Goal: Task Accomplishment & Management: Use online tool/utility

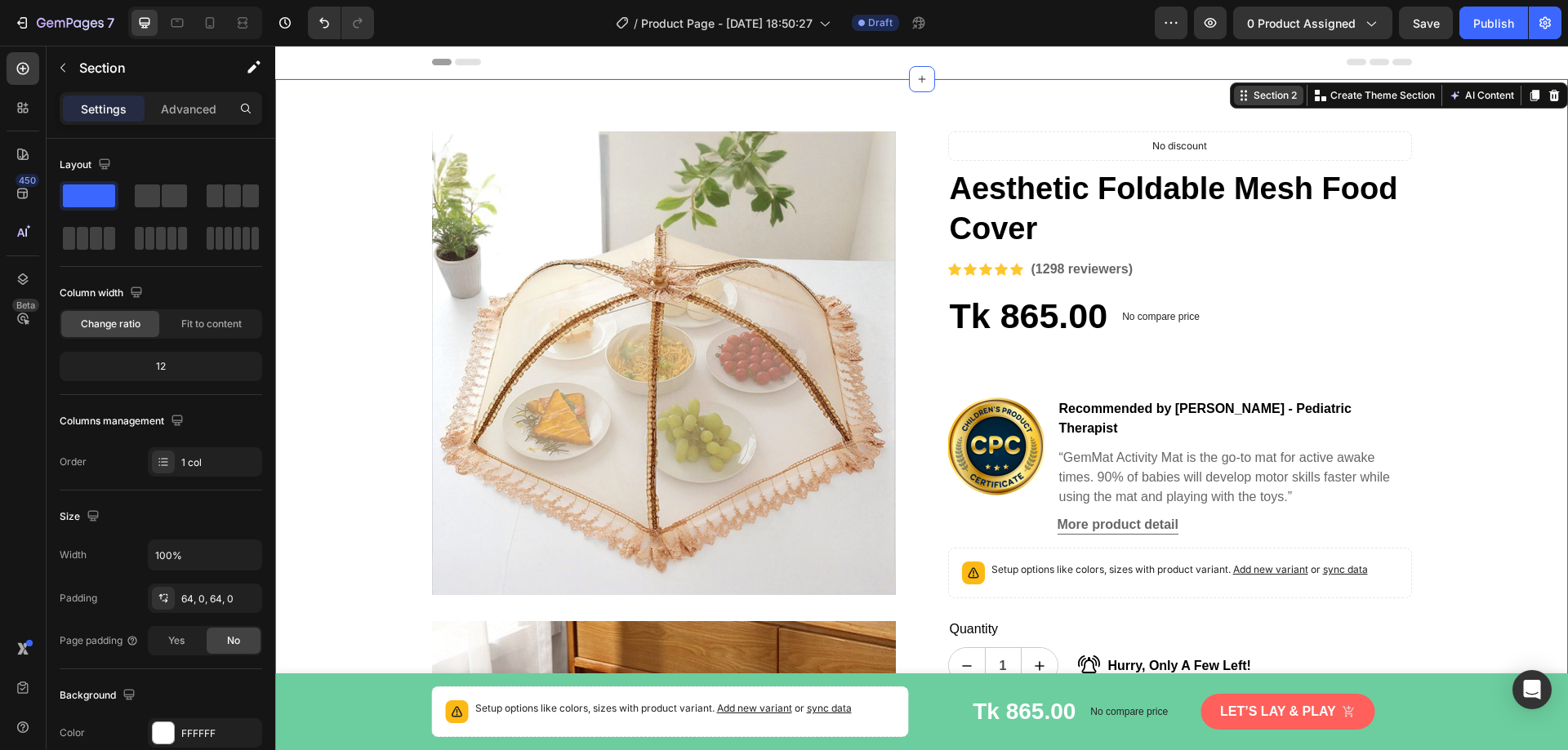
click at [1276, 102] on div "Section 2" at bounding box center [1275, 95] width 50 height 15
click at [1345, 98] on p "Create Theme Section" at bounding box center [1383, 95] width 105 height 15
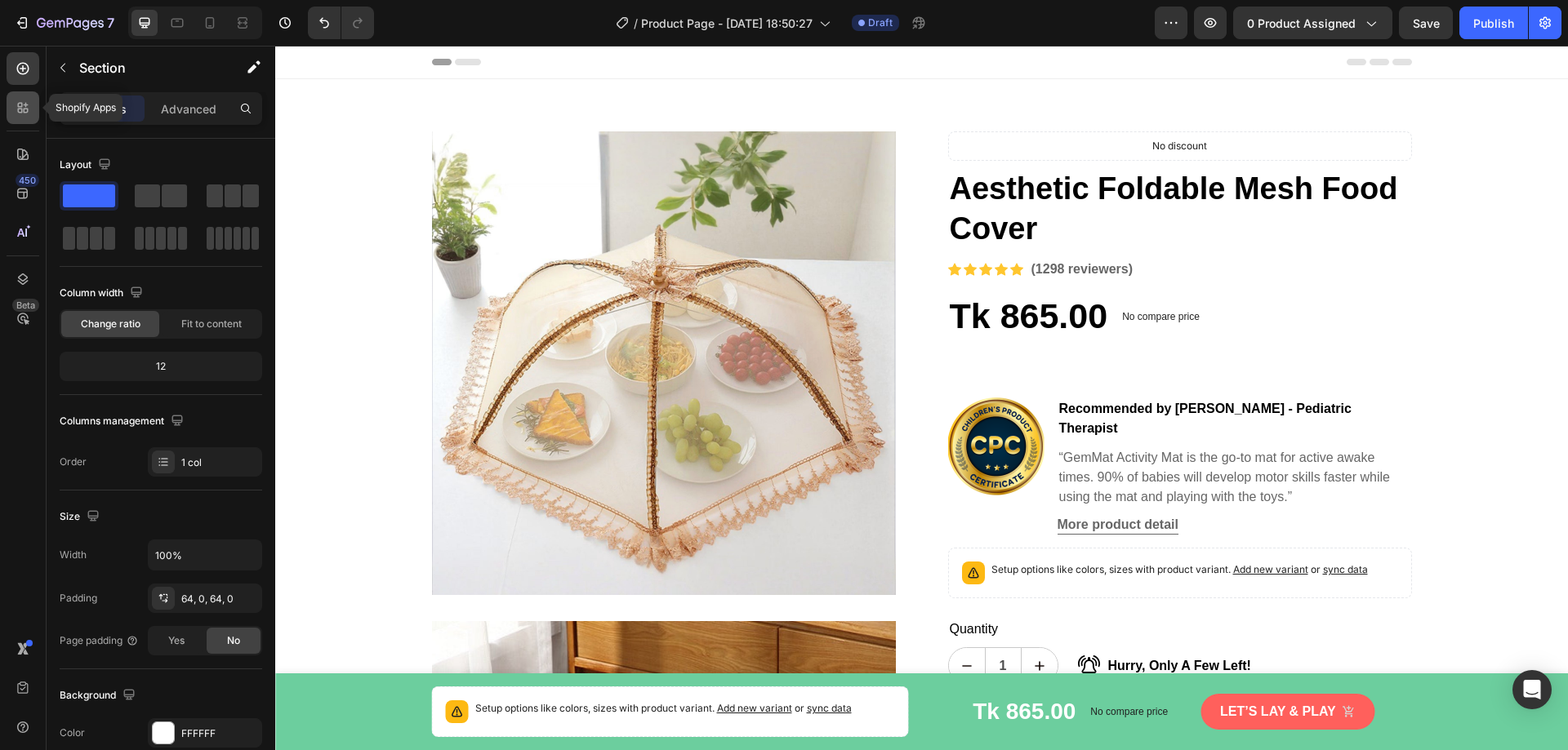
click at [21, 110] on icon at bounding box center [21, 111] width 5 height 5
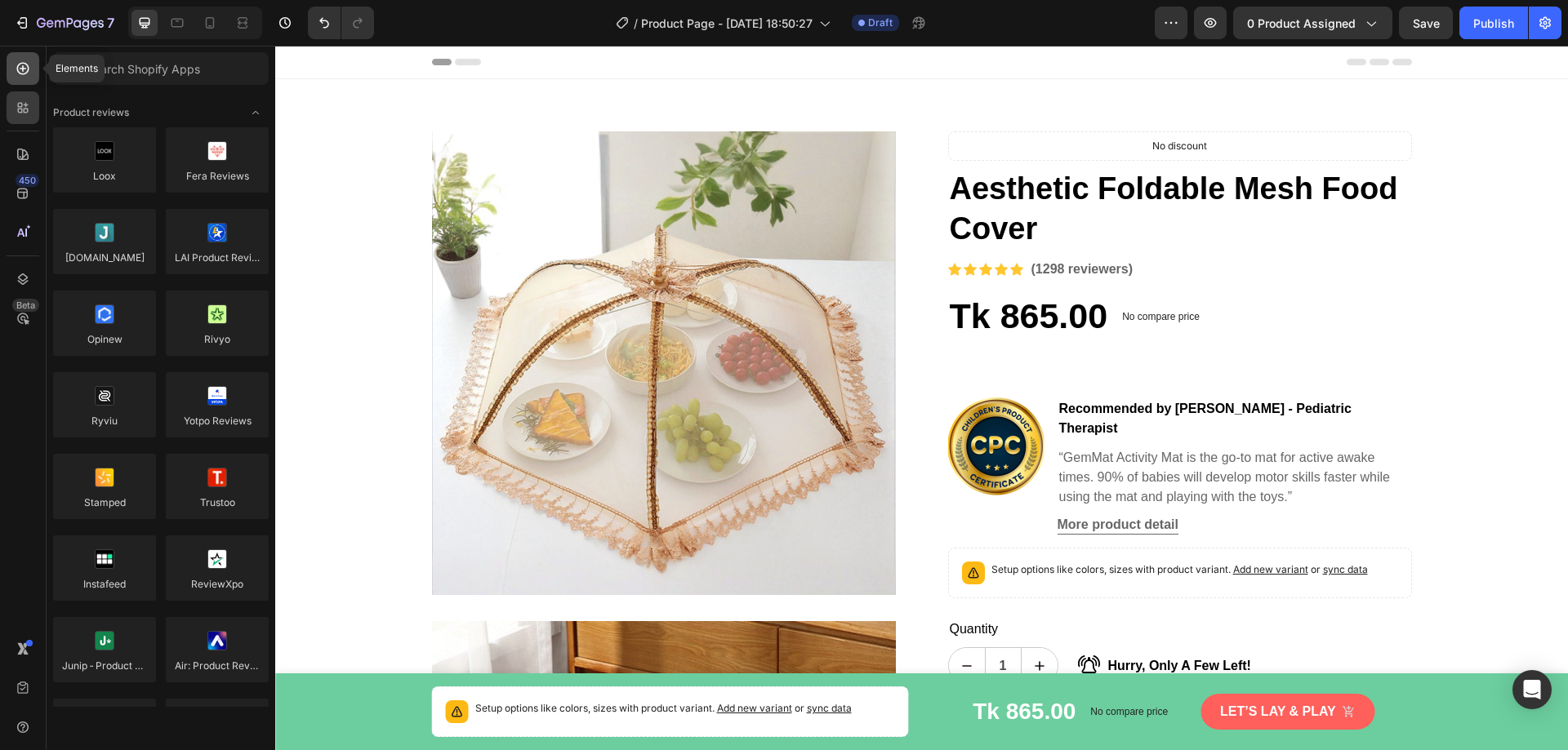
click at [30, 74] on icon at bounding box center [23, 68] width 17 height 17
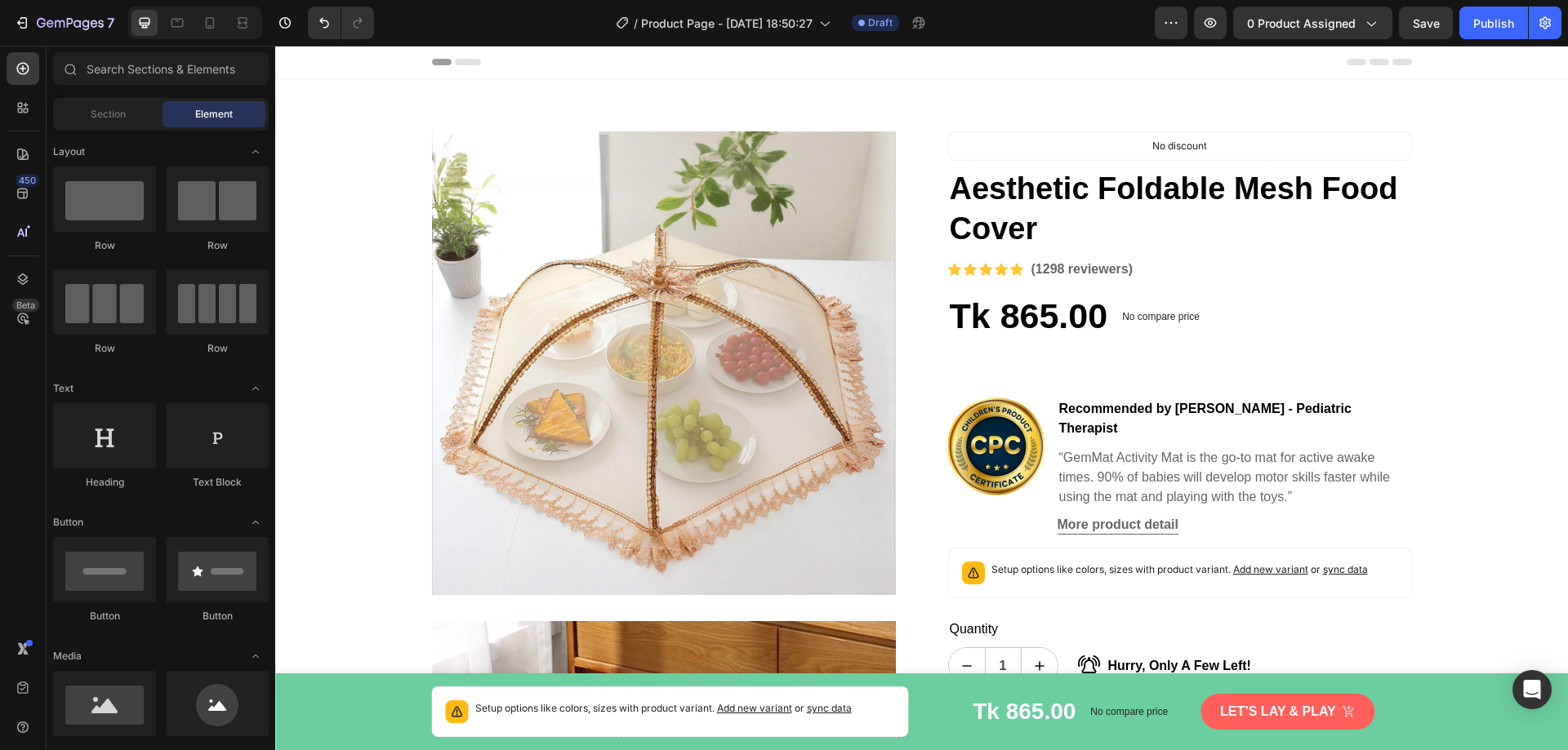
click at [23, 215] on div "450 Beta" at bounding box center [22, 343] width 32 height 580
click at [32, 149] on div at bounding box center [22, 154] width 32 height 32
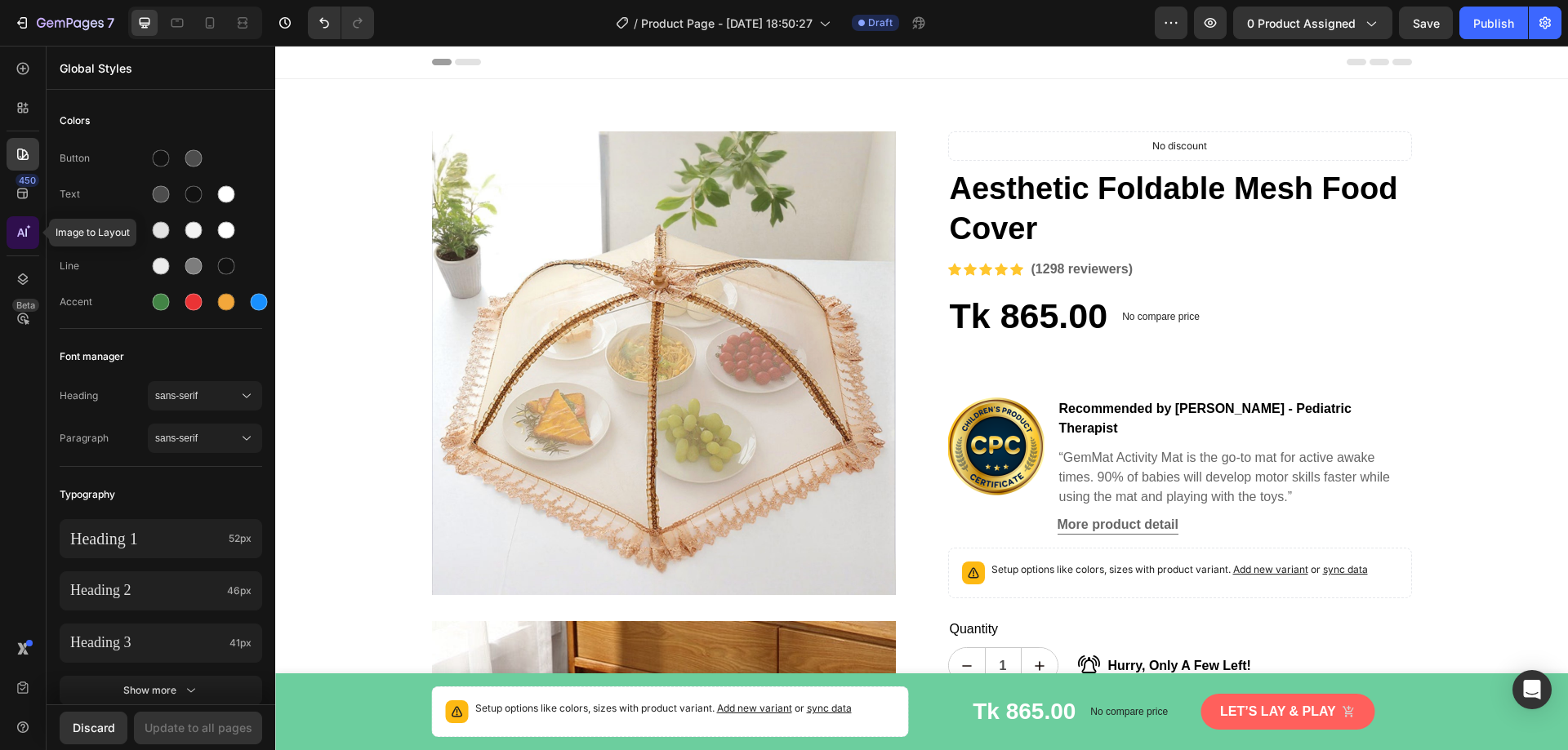
click at [24, 231] on icon at bounding box center [23, 233] width 17 height 17
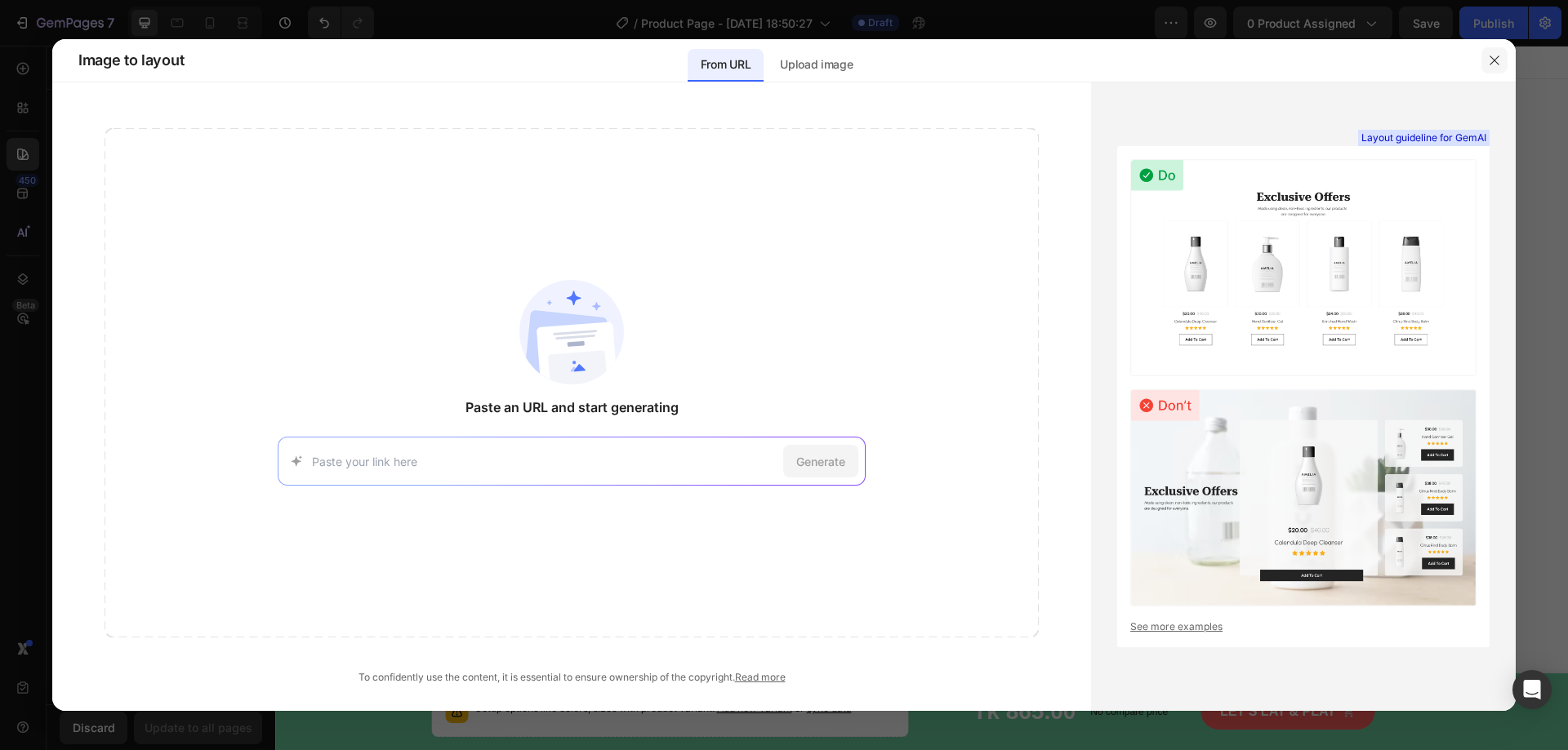
click at [1493, 56] on icon "button" at bounding box center [1495, 60] width 13 height 13
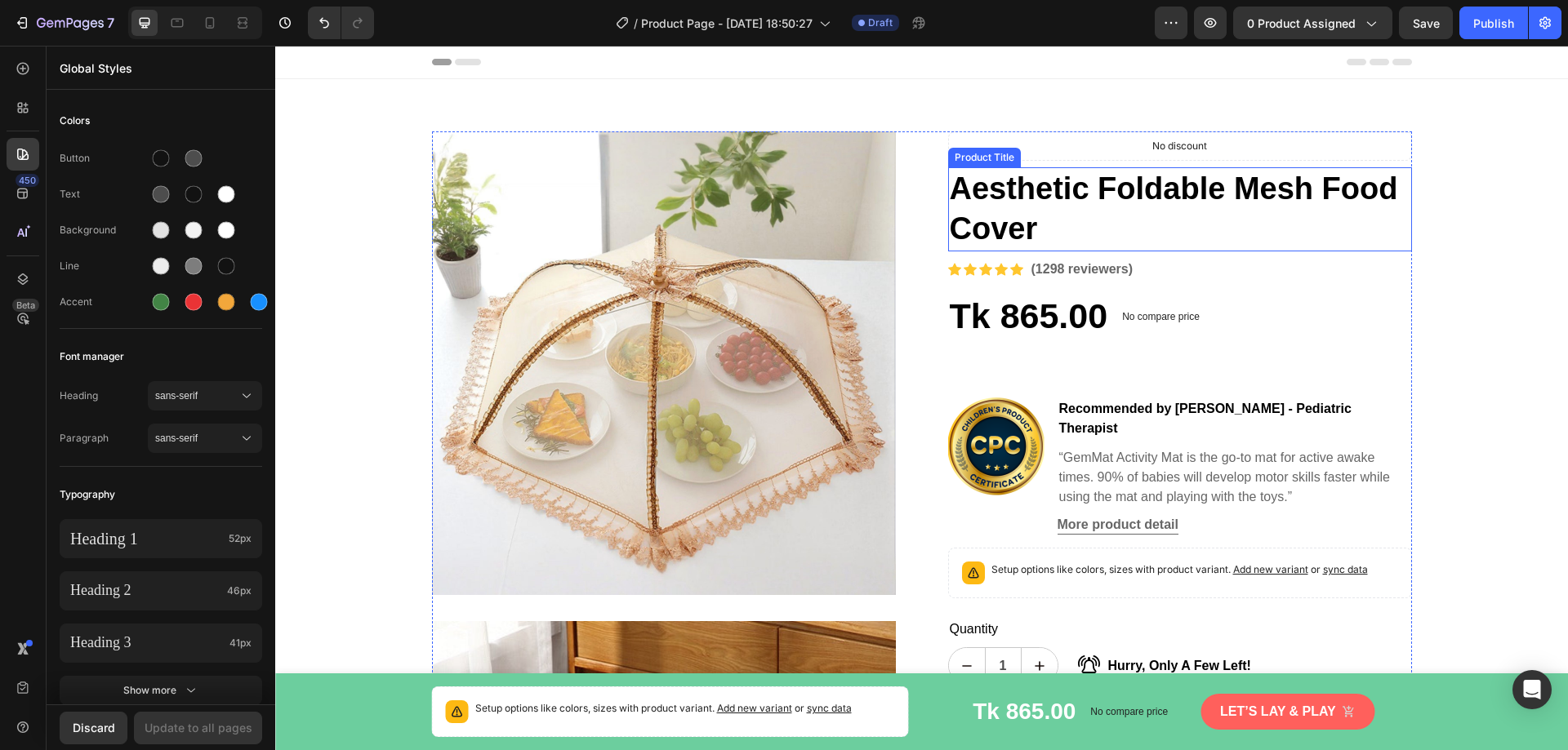
click at [974, 207] on h1 "Aesthetic Foldable Mesh Food Cover" at bounding box center [1180, 209] width 464 height 84
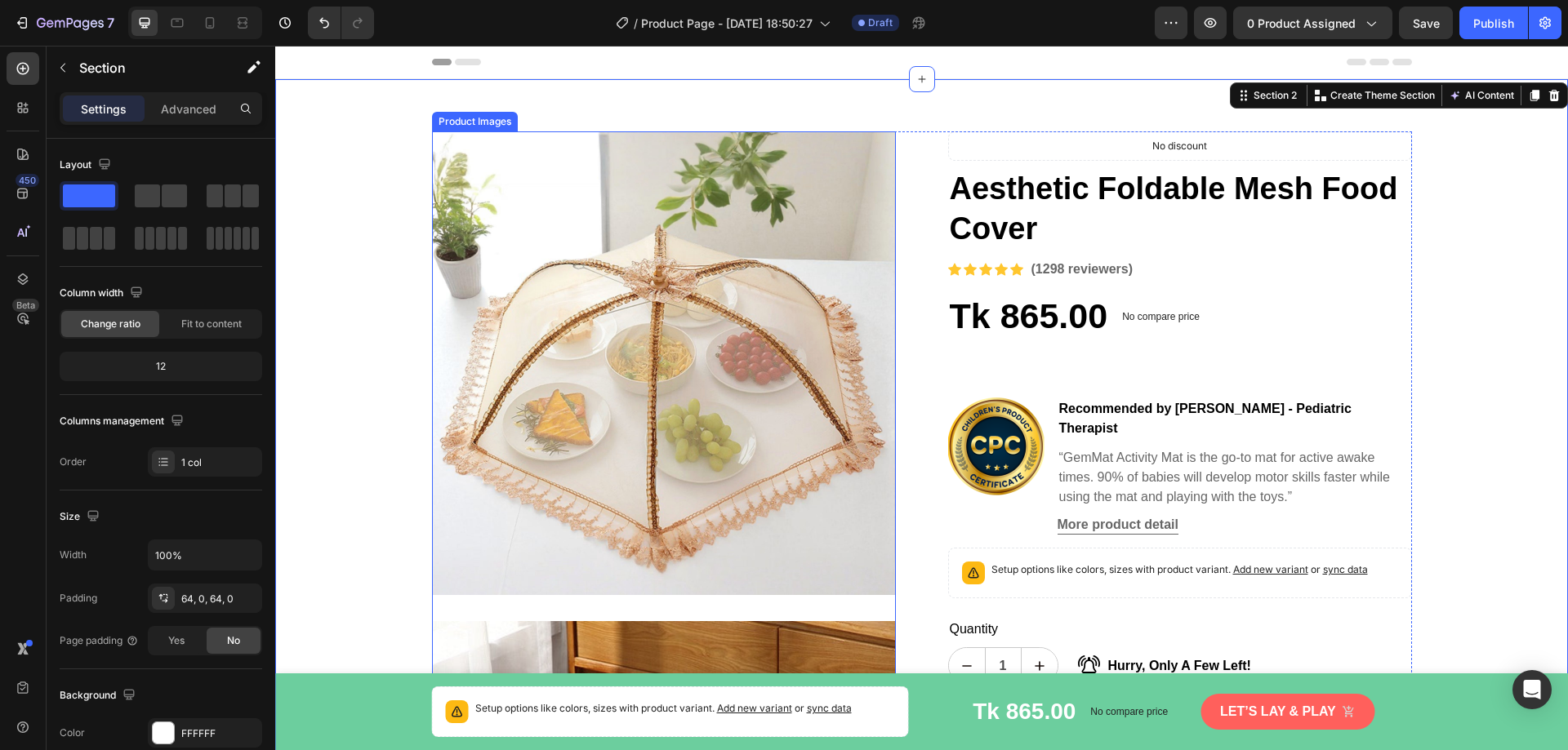
click at [712, 131] on img at bounding box center [664, 363] width 464 height 464
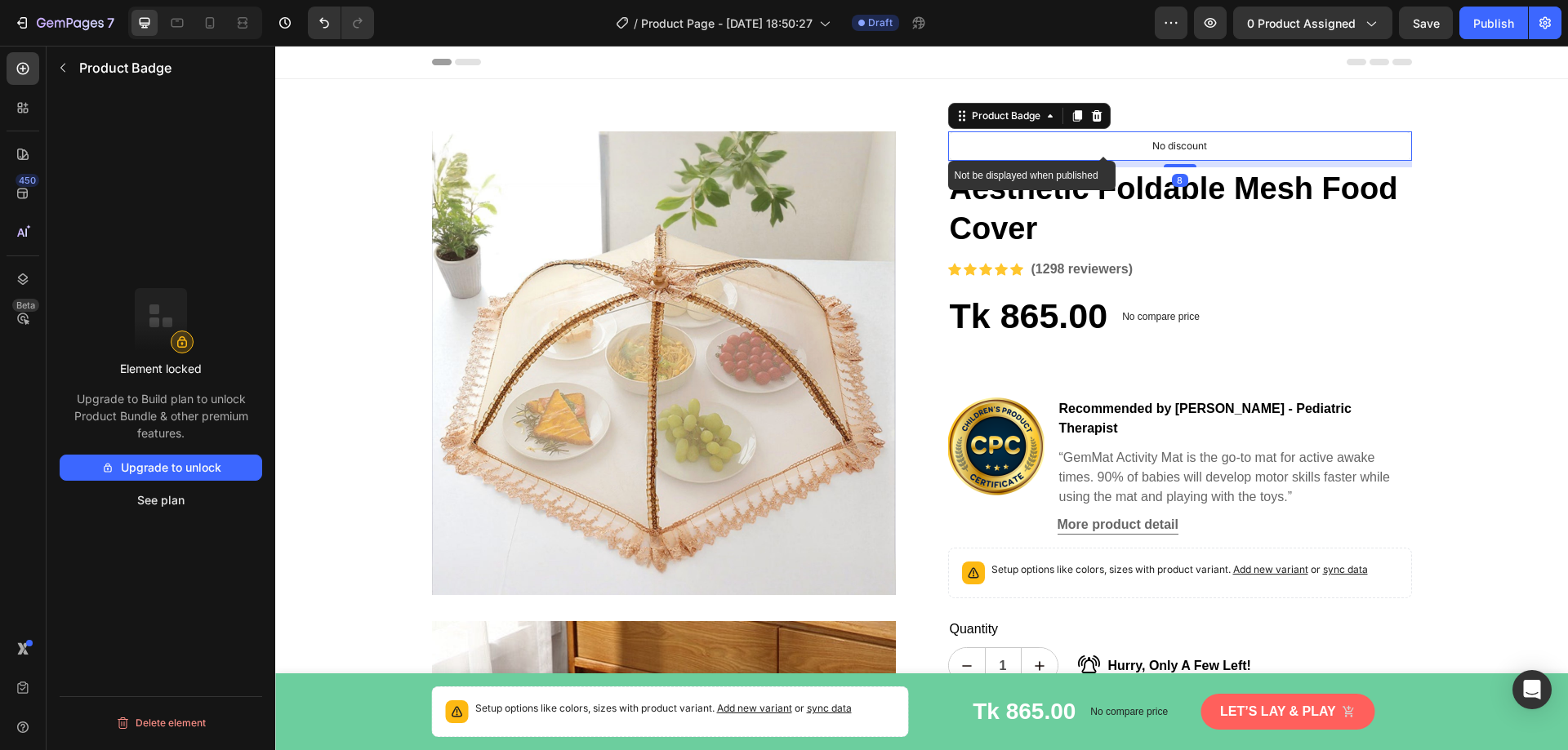
click at [1157, 146] on p "No discount" at bounding box center [1180, 146] width 55 height 15
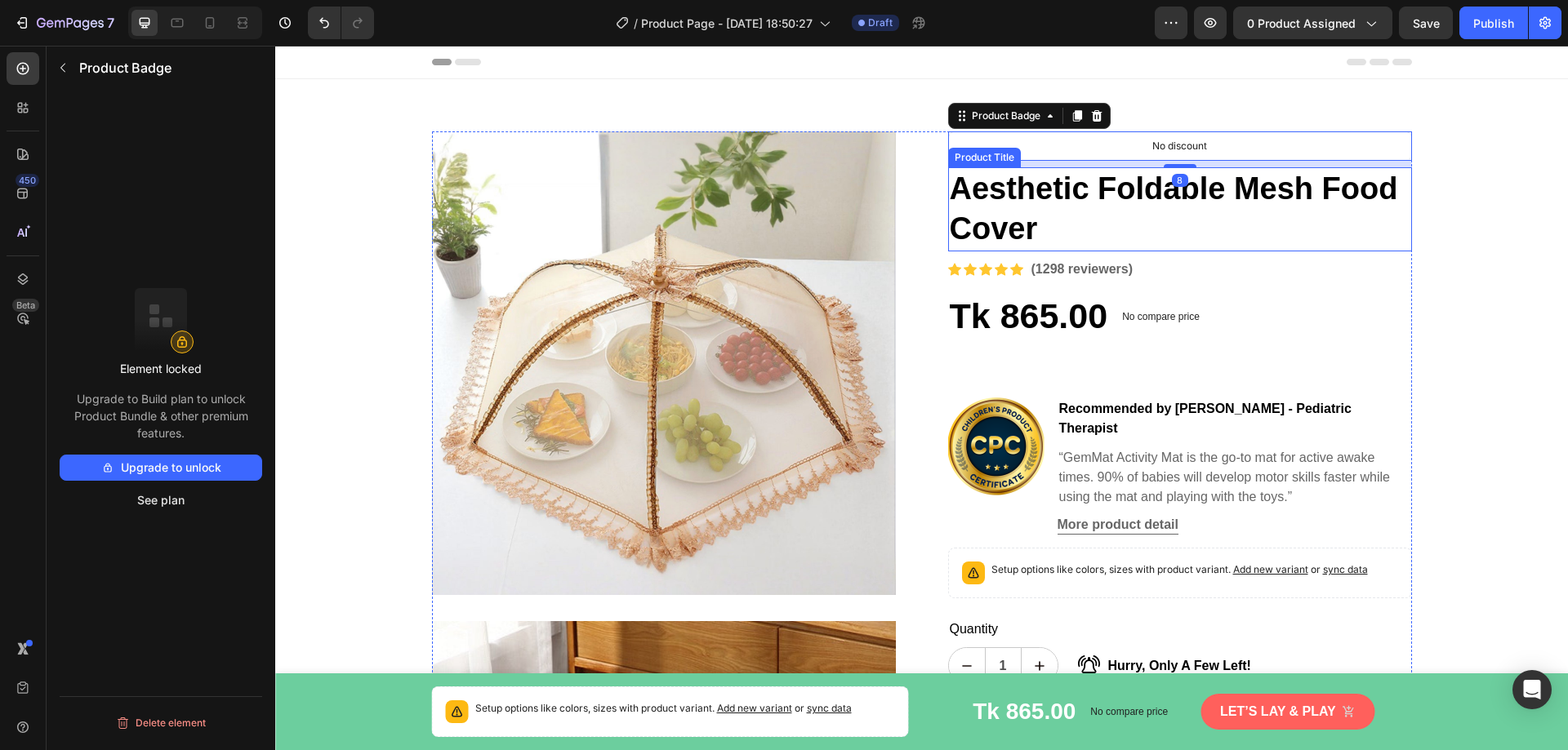
click at [1133, 198] on h1 "Aesthetic Foldable Mesh Food Cover" at bounding box center [1180, 209] width 464 height 84
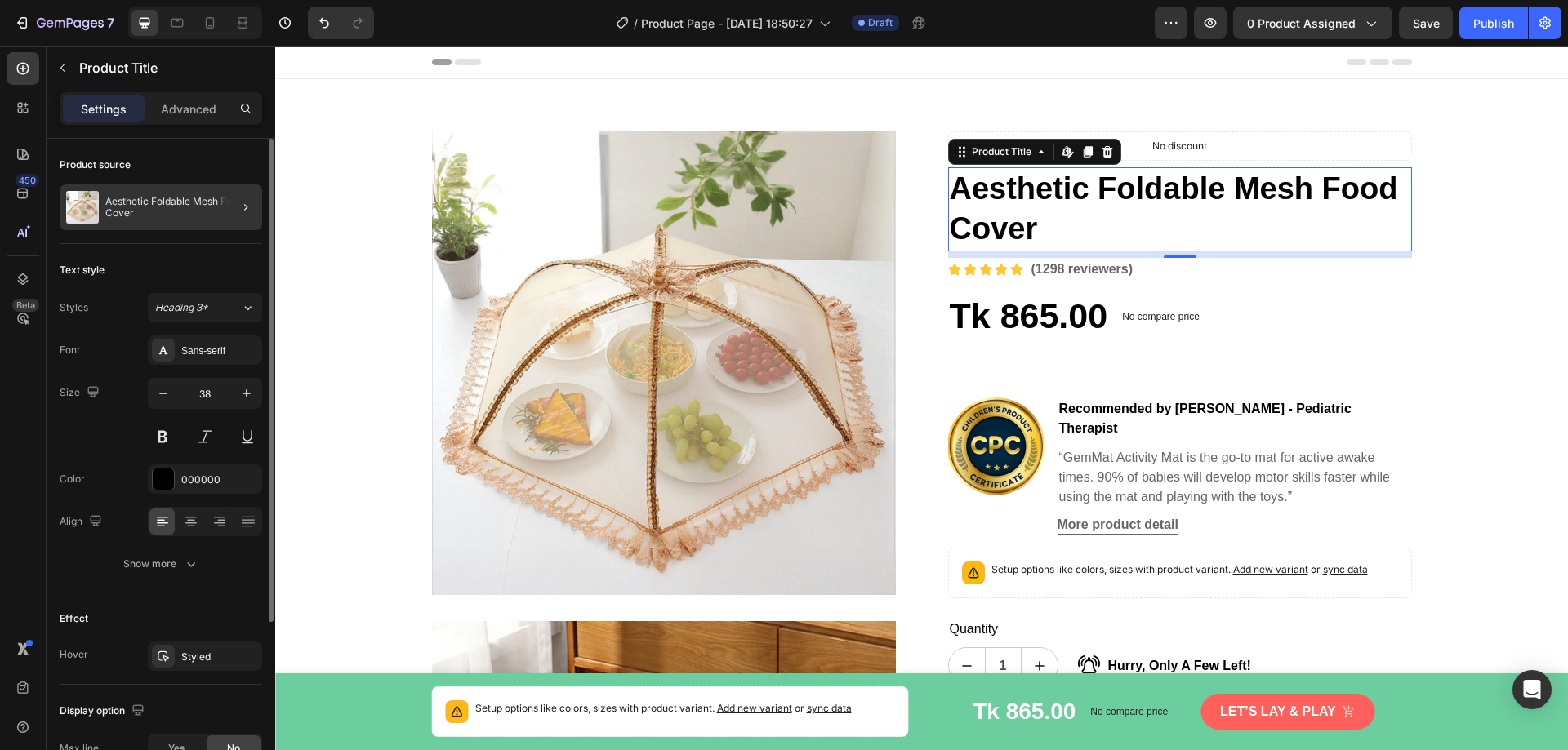
click at [229, 206] on div at bounding box center [240, 207] width 45 height 45
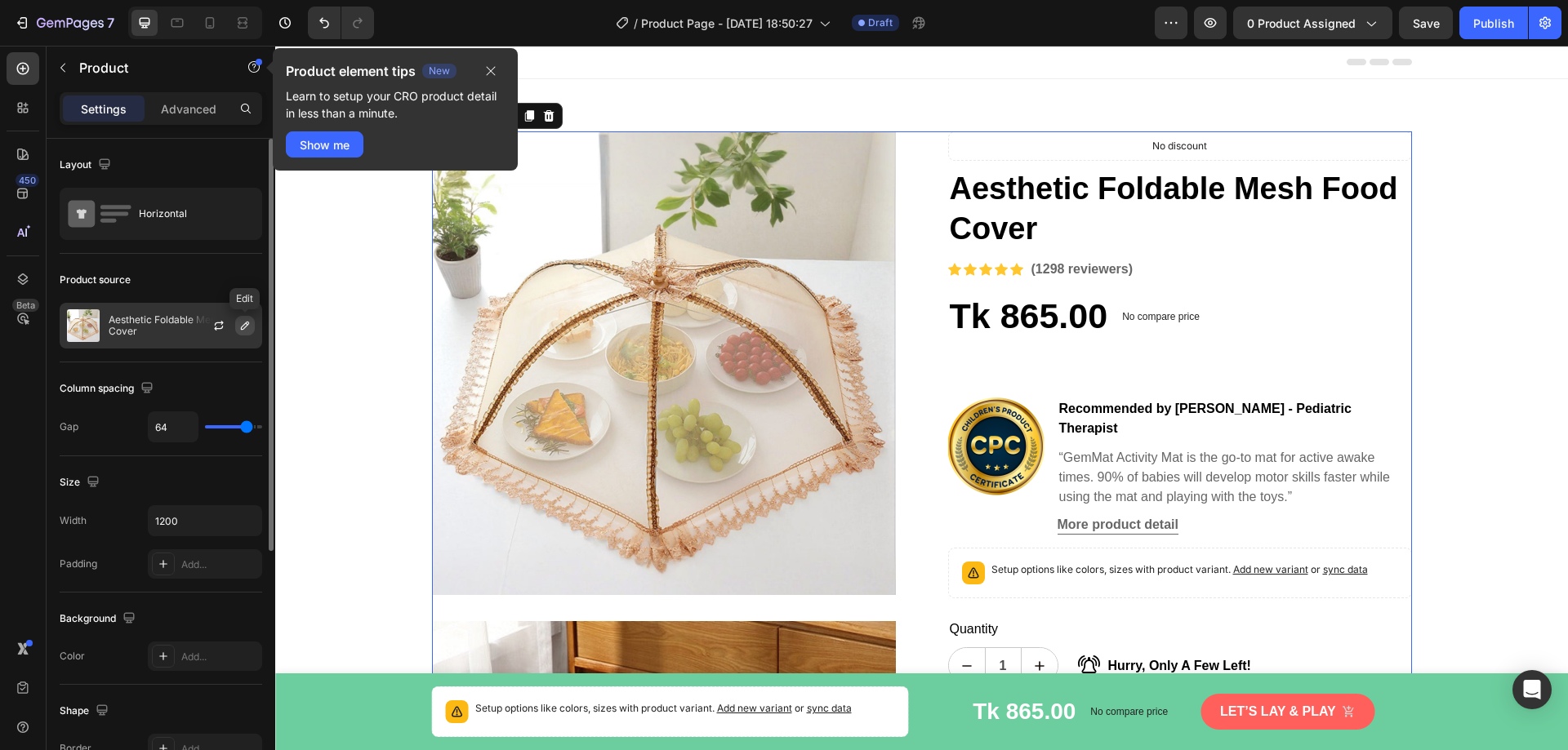
click at [247, 323] on icon "button" at bounding box center [245, 325] width 13 height 13
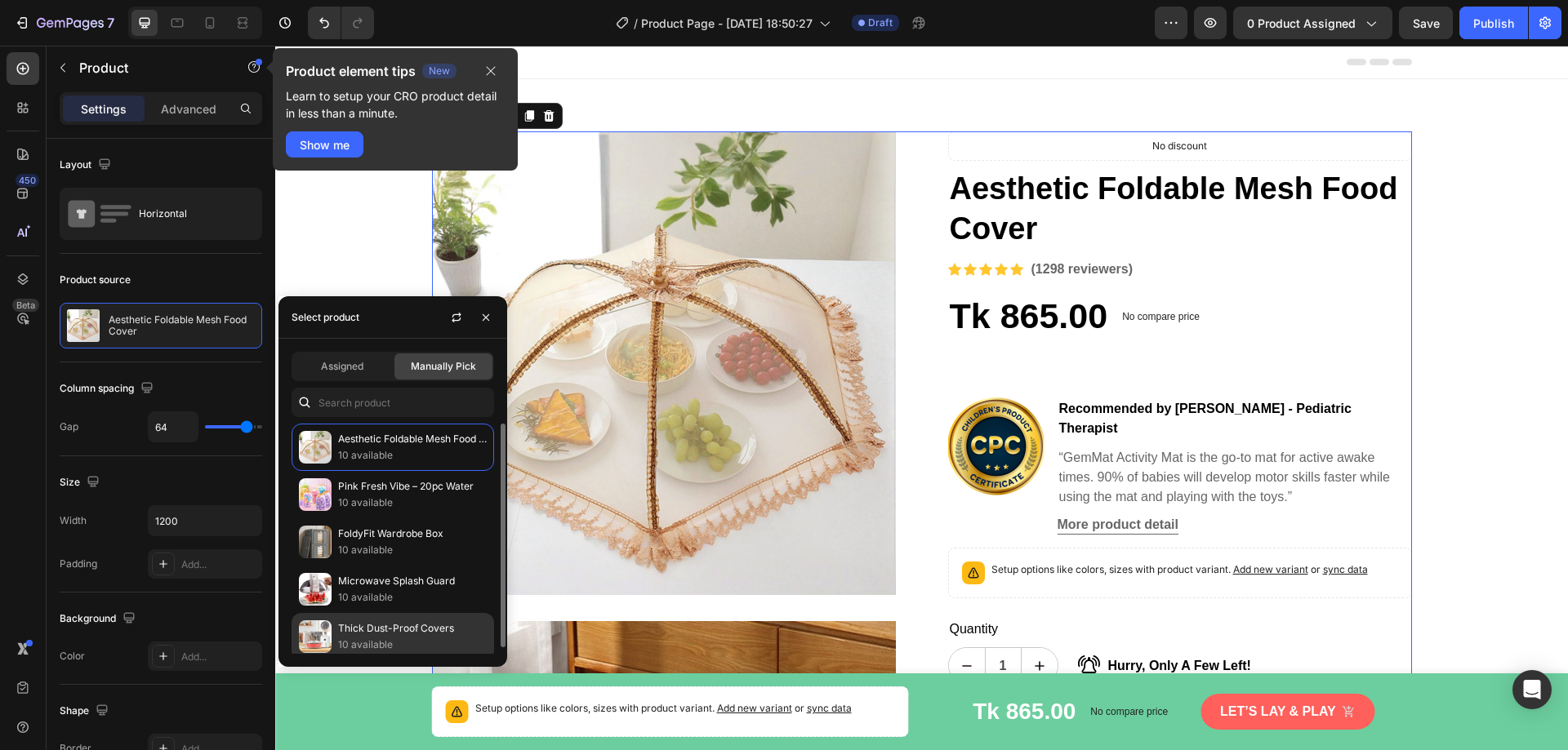
click at [354, 630] on p "Thick Dust-Proof Covers" at bounding box center [413, 628] width 149 height 17
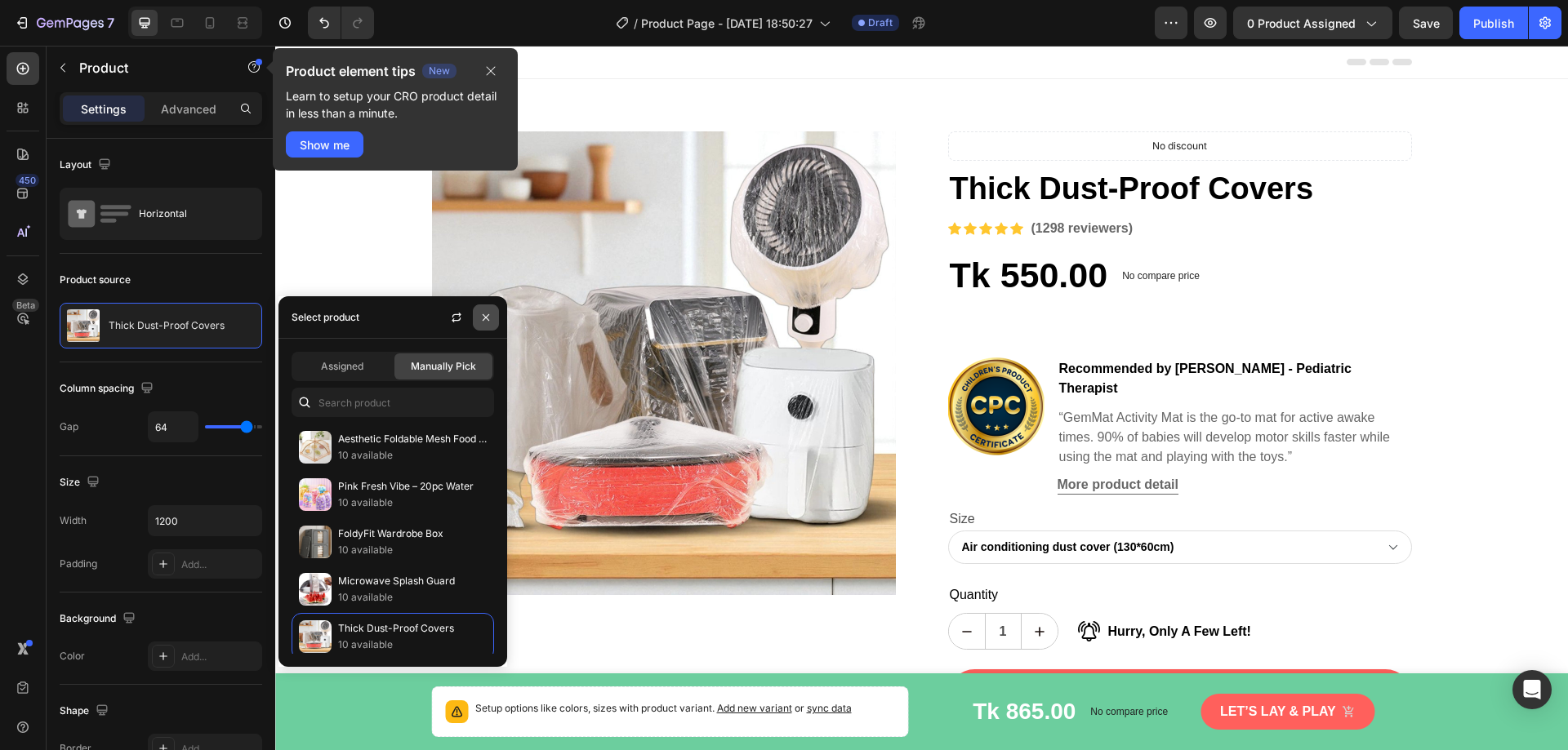
click at [484, 319] on icon "button" at bounding box center [485, 316] width 6 height 6
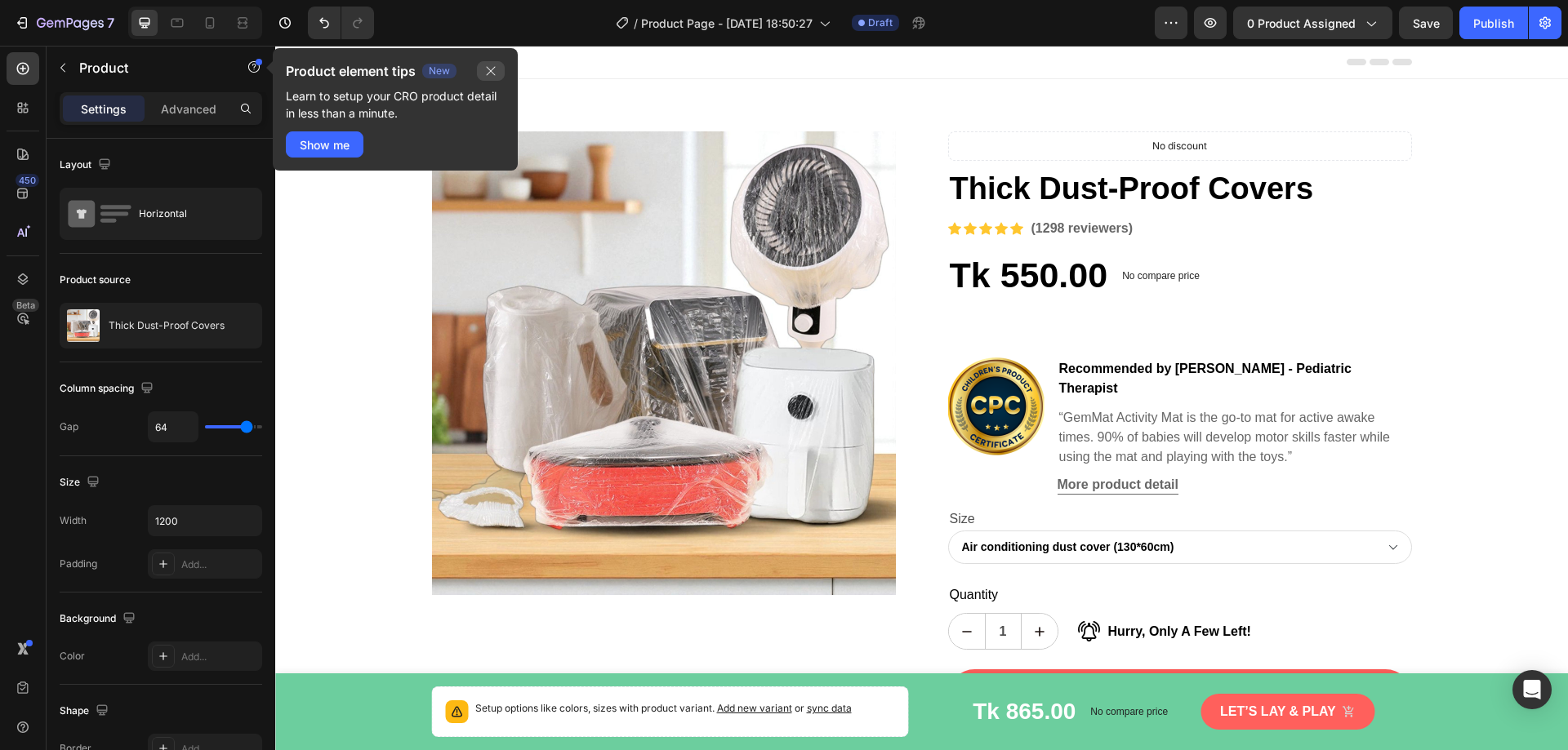
click at [492, 71] on icon "button" at bounding box center [491, 71] width 13 height 13
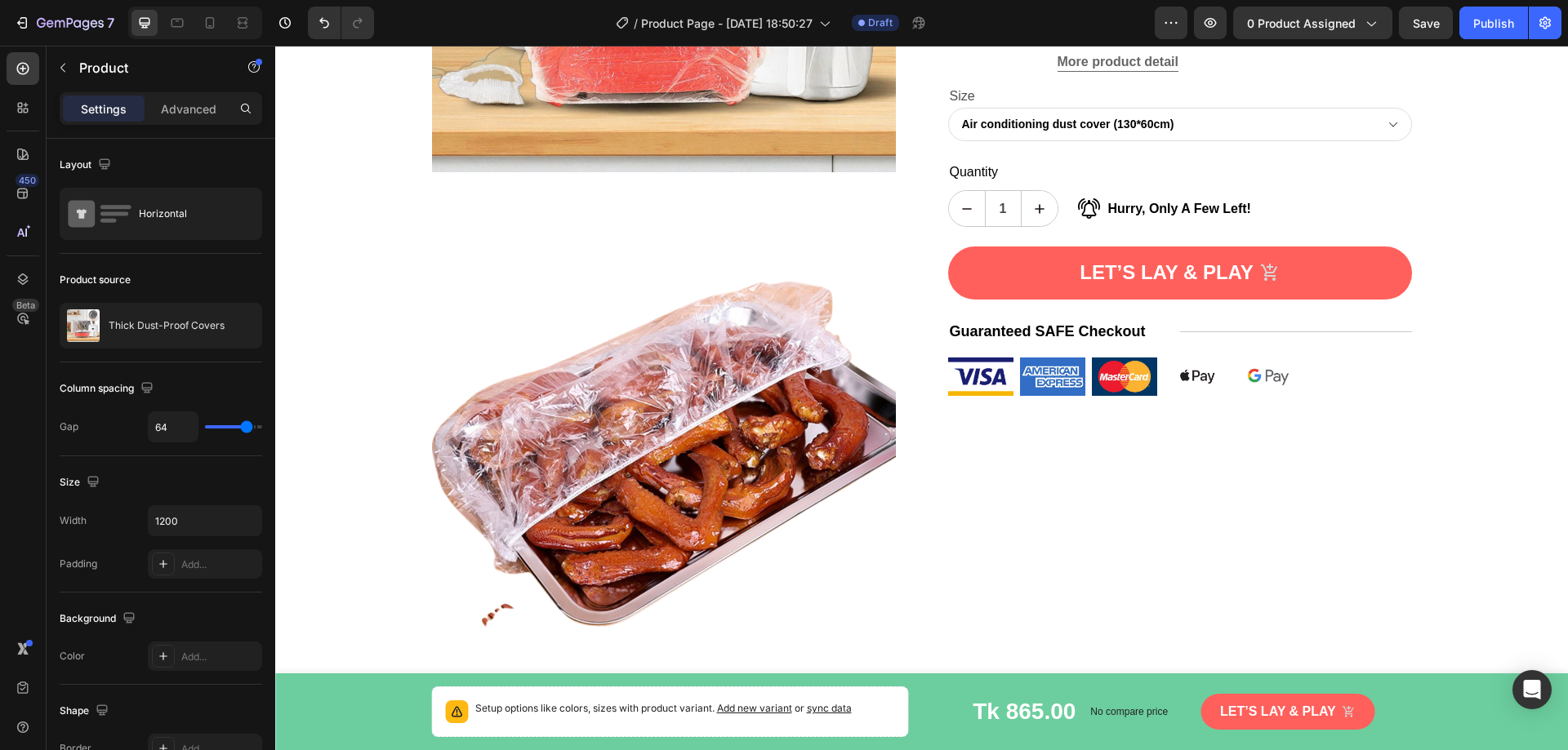
scroll to position [163, 0]
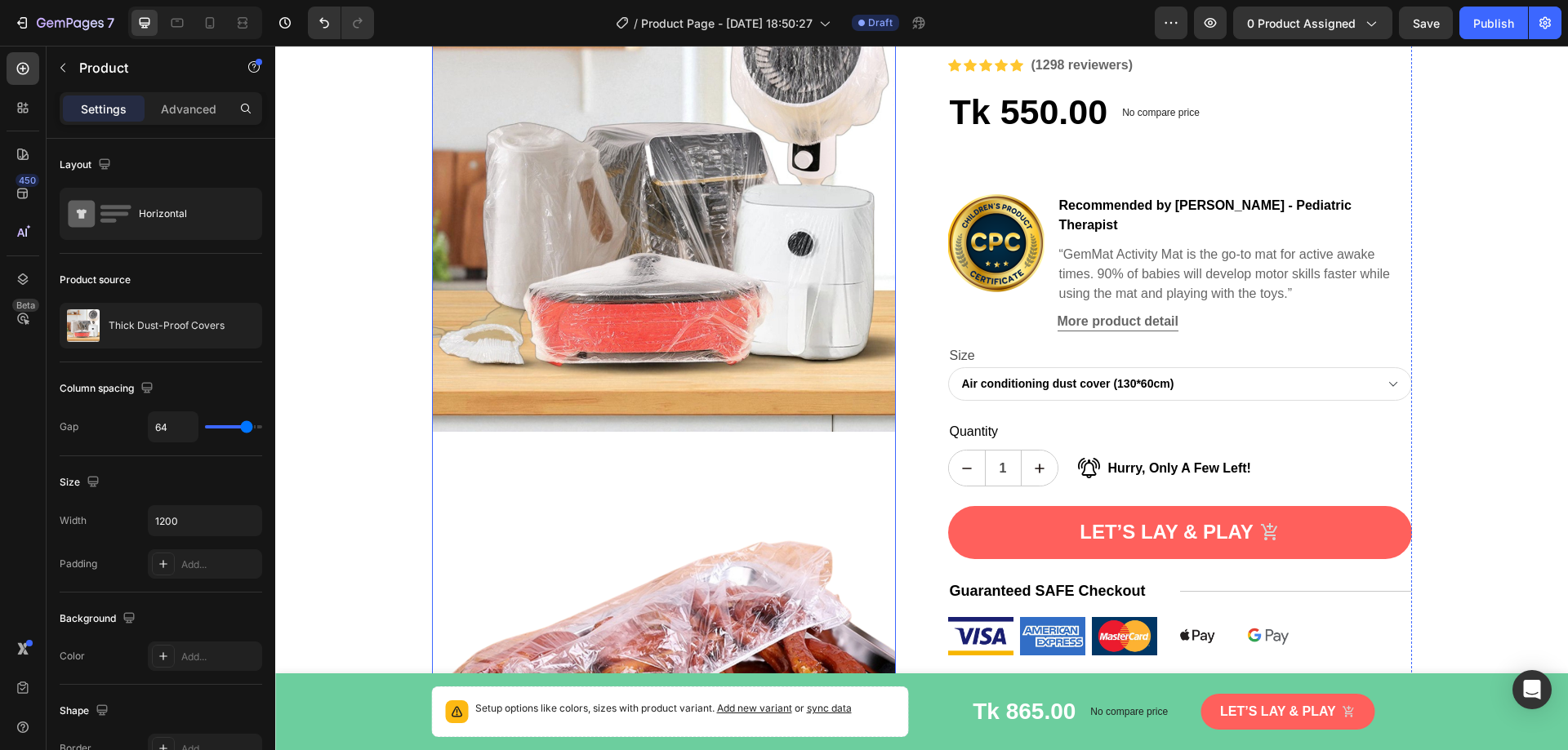
click at [763, 368] on img at bounding box center [664, 200] width 464 height 464
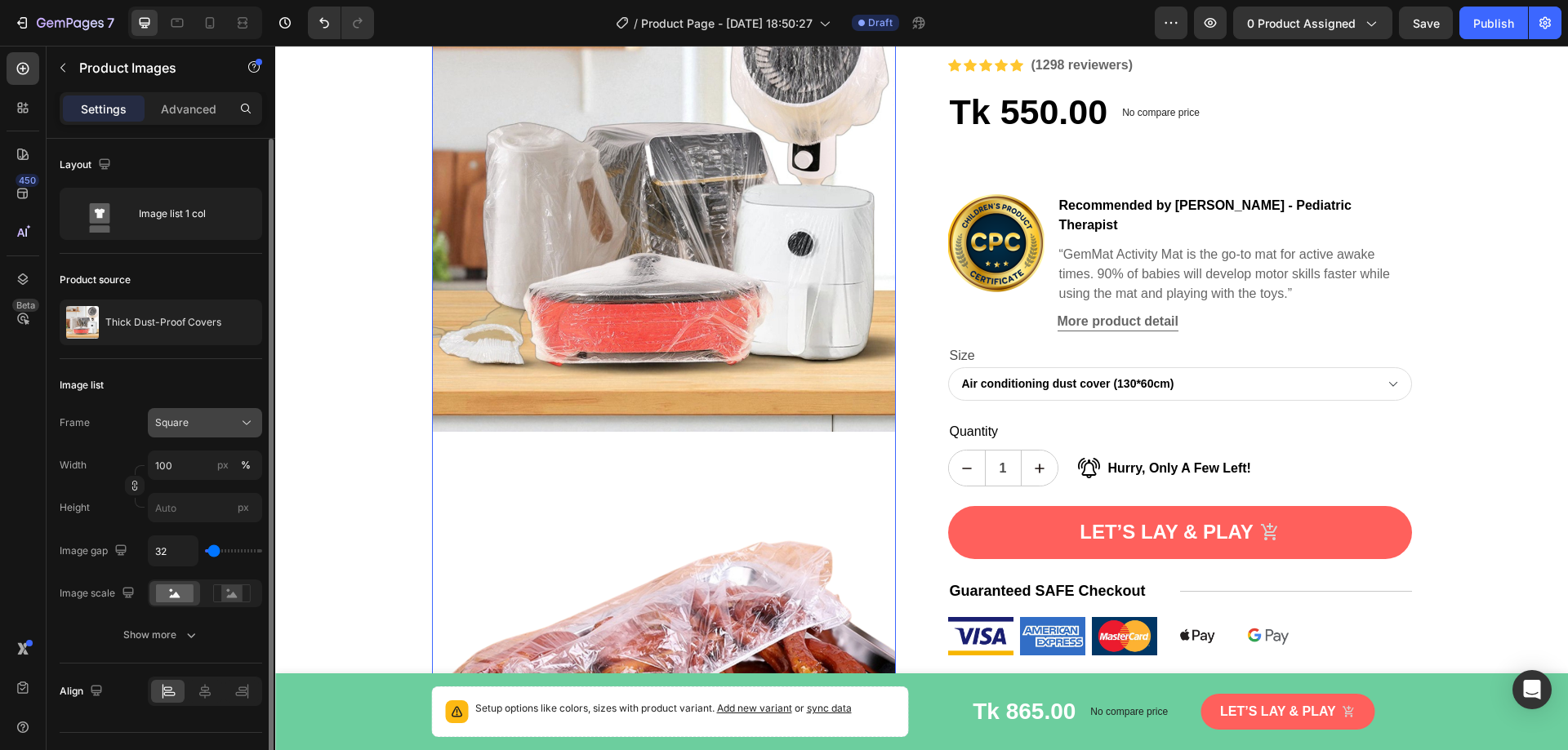
click at [231, 427] on div "Square" at bounding box center [195, 422] width 80 height 15
click at [193, 216] on div "Image list 1 col" at bounding box center [189, 213] width 100 height 38
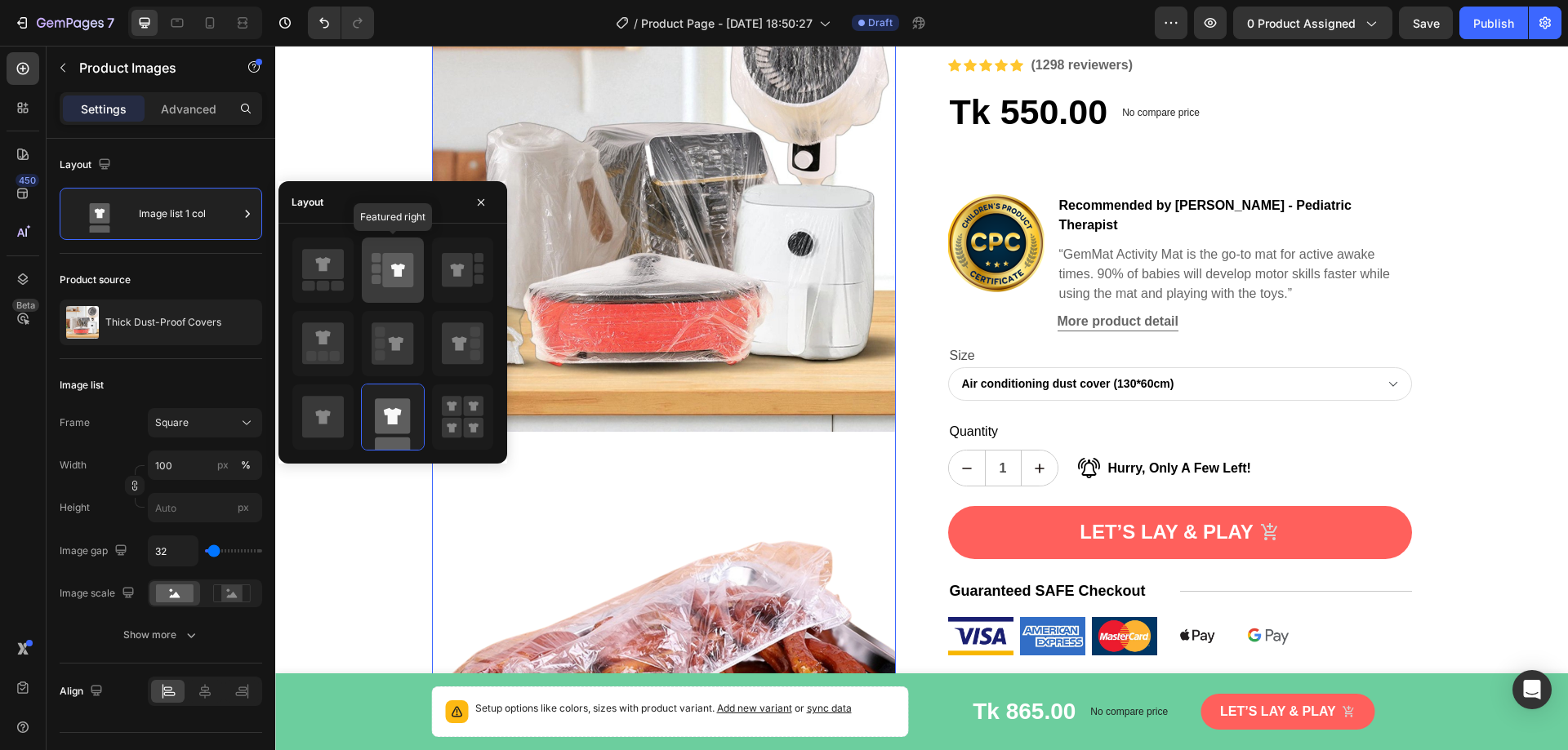
click at [409, 286] on icon at bounding box center [398, 270] width 31 height 34
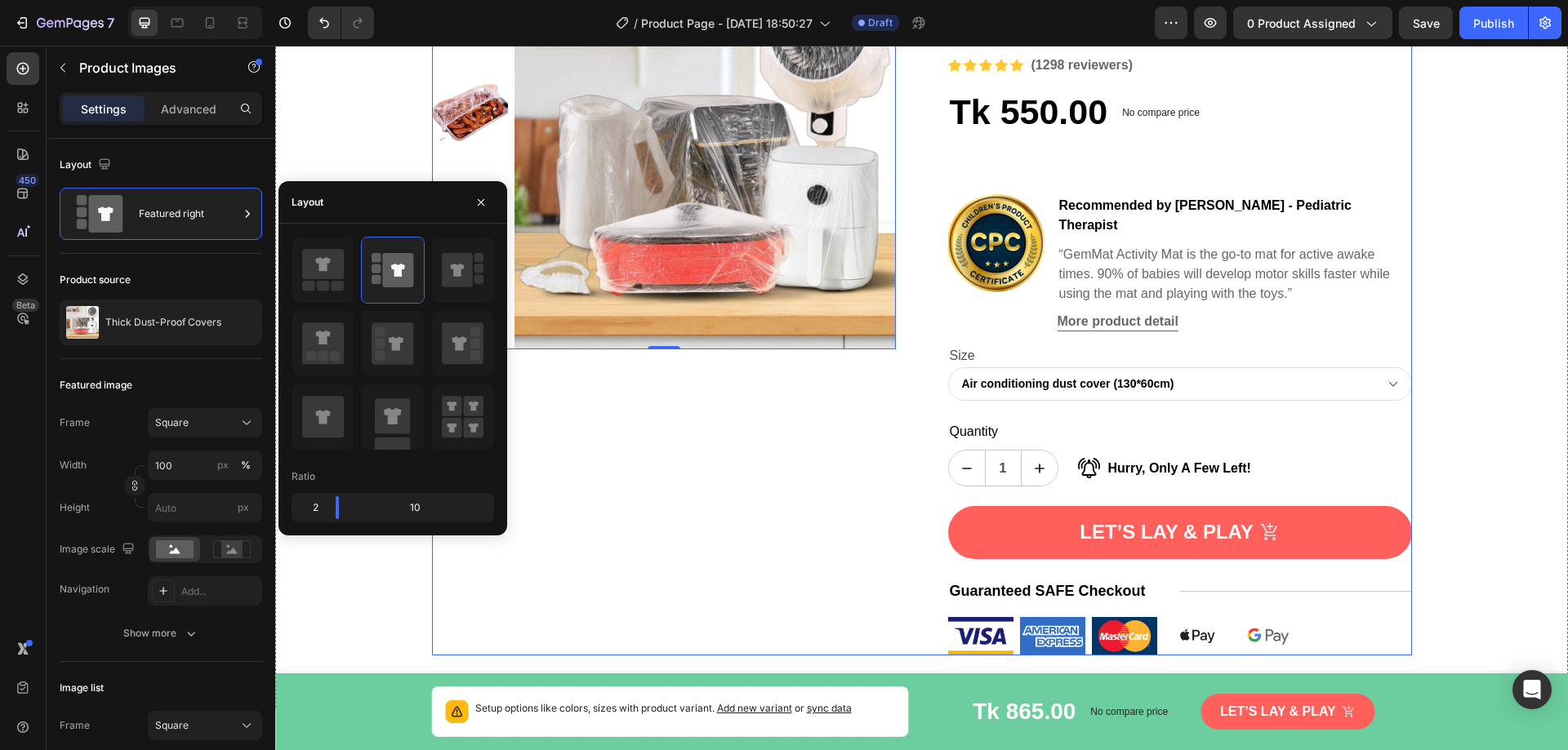
scroll to position [81, 0]
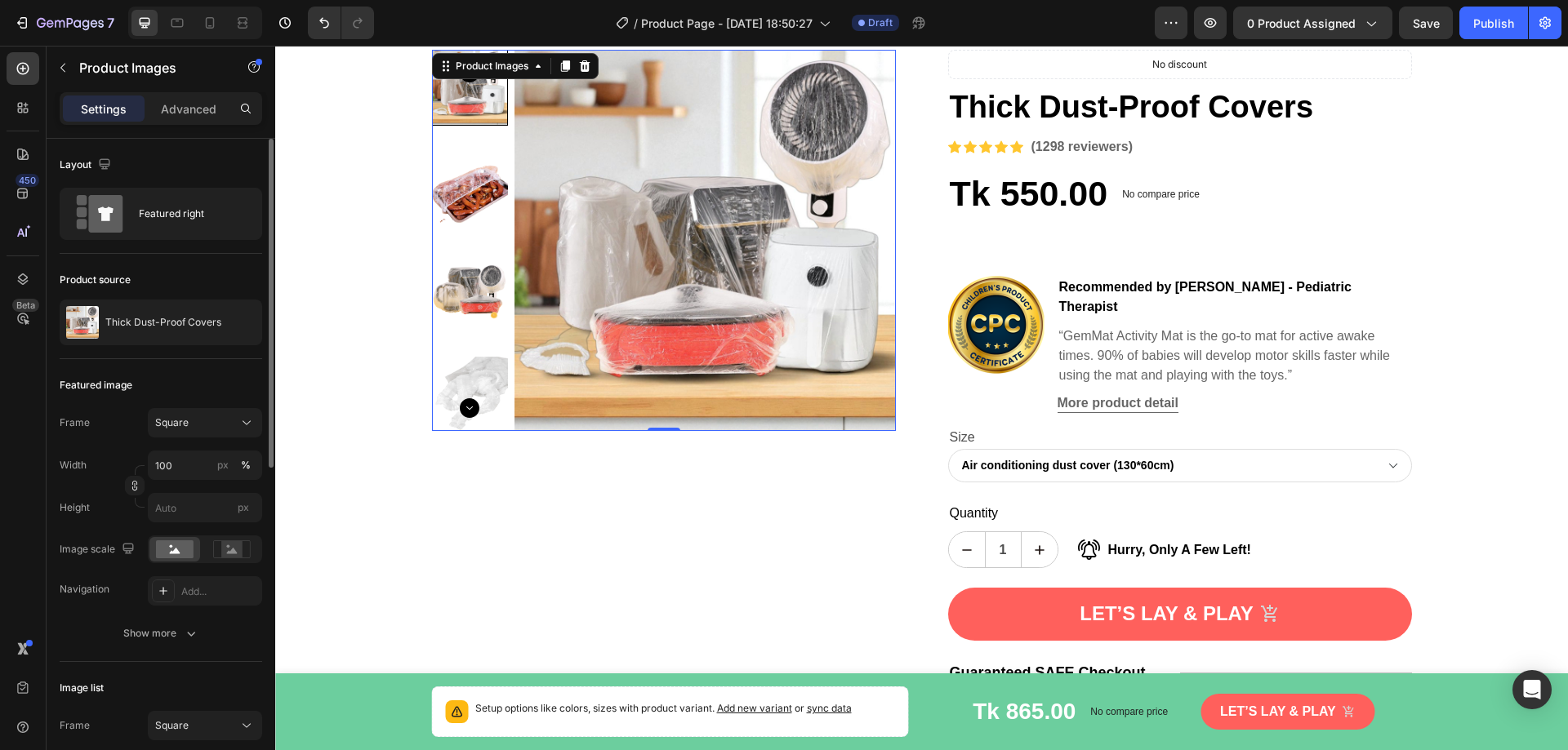
click at [193, 277] on div "Product source" at bounding box center [161, 280] width 203 height 26
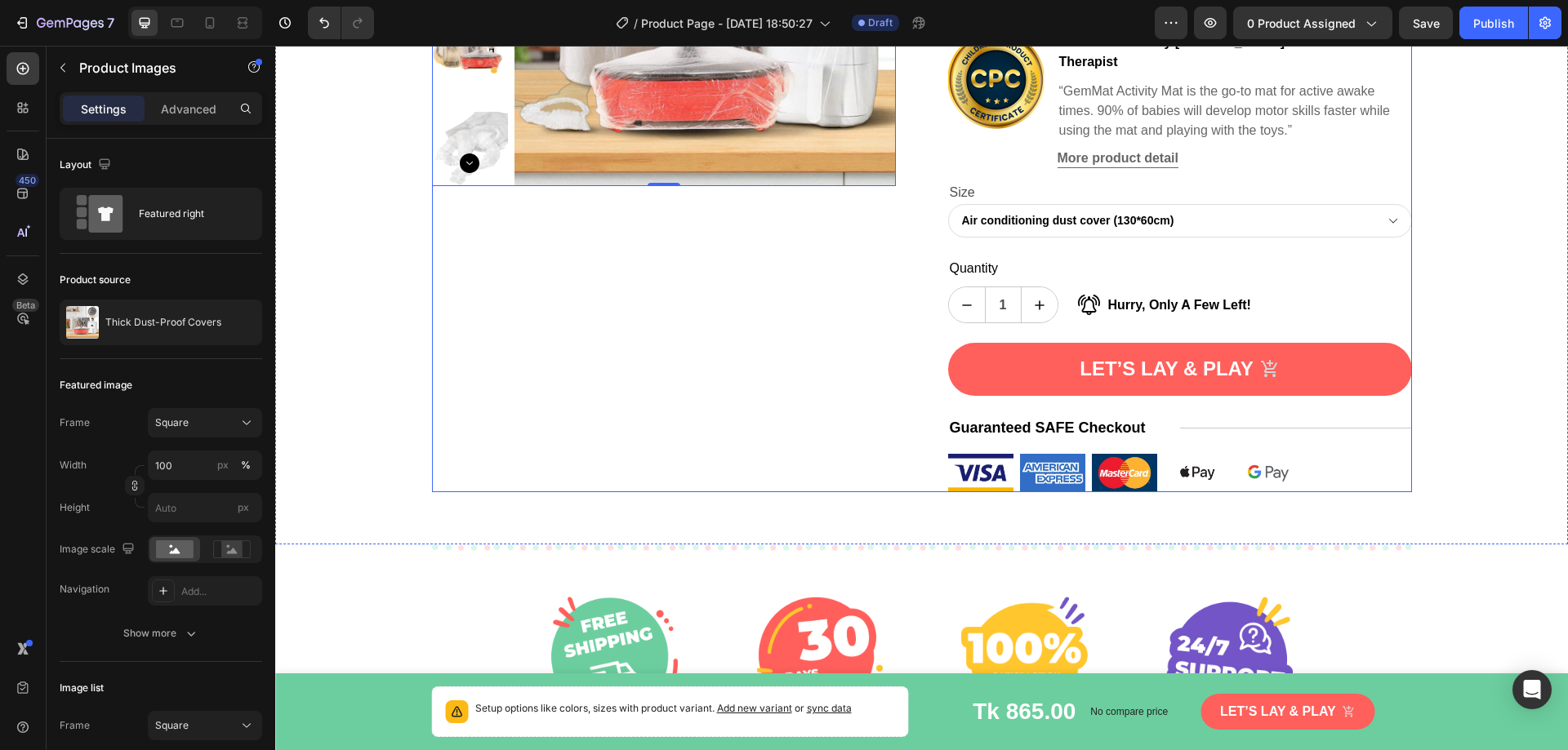
scroll to position [245, 0]
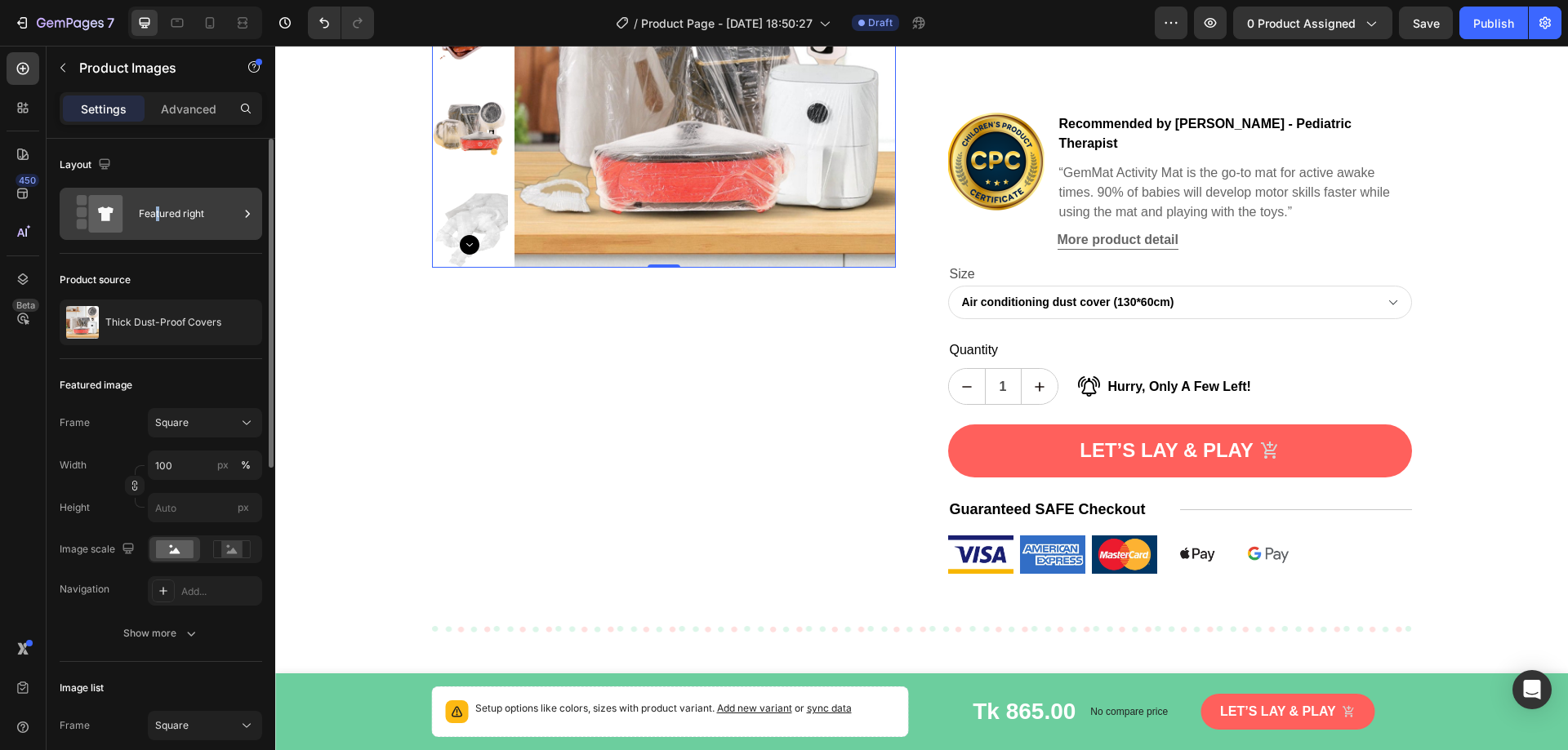
click at [157, 217] on div "Featured right" at bounding box center [189, 213] width 100 height 38
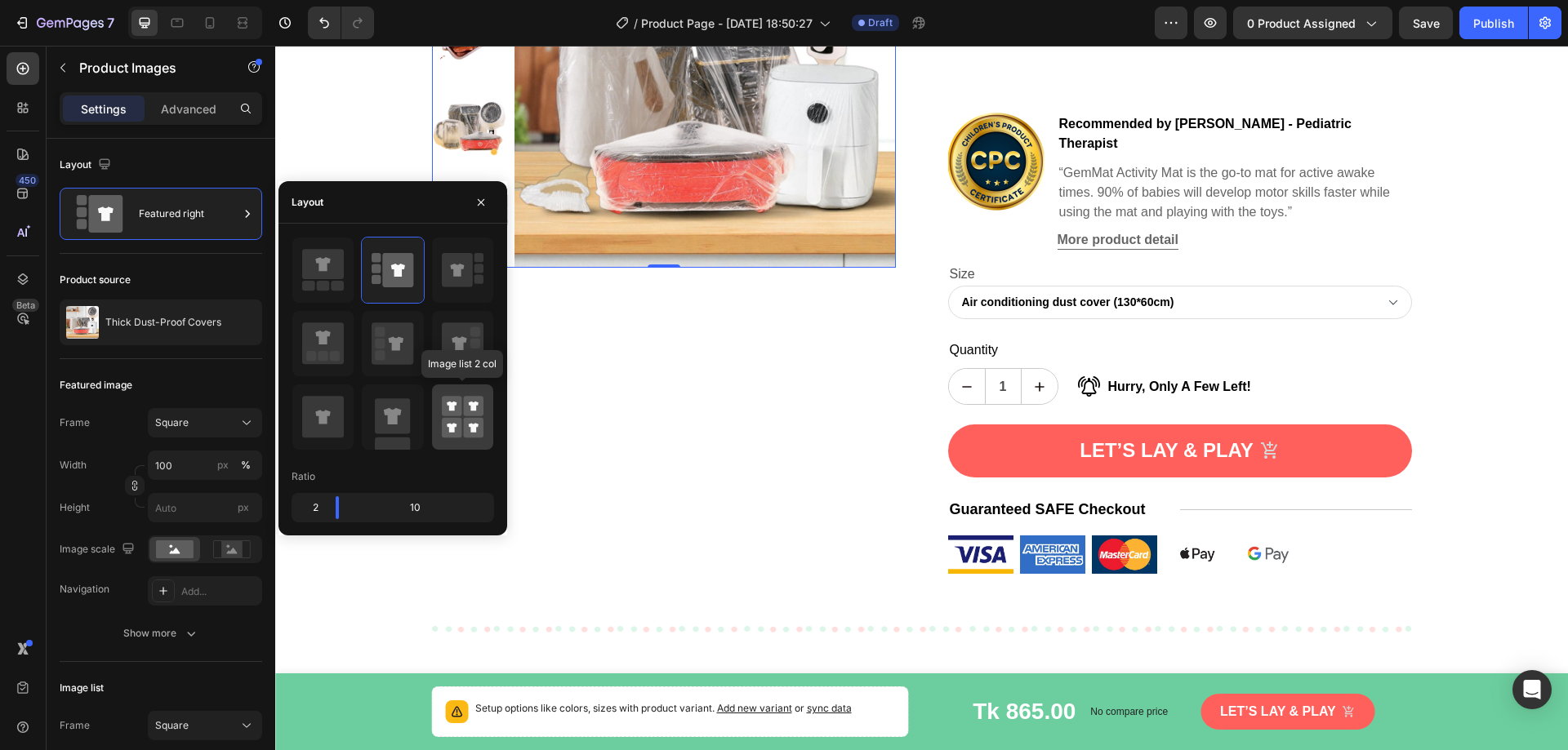
click at [455, 420] on rect at bounding box center [451, 427] width 20 height 20
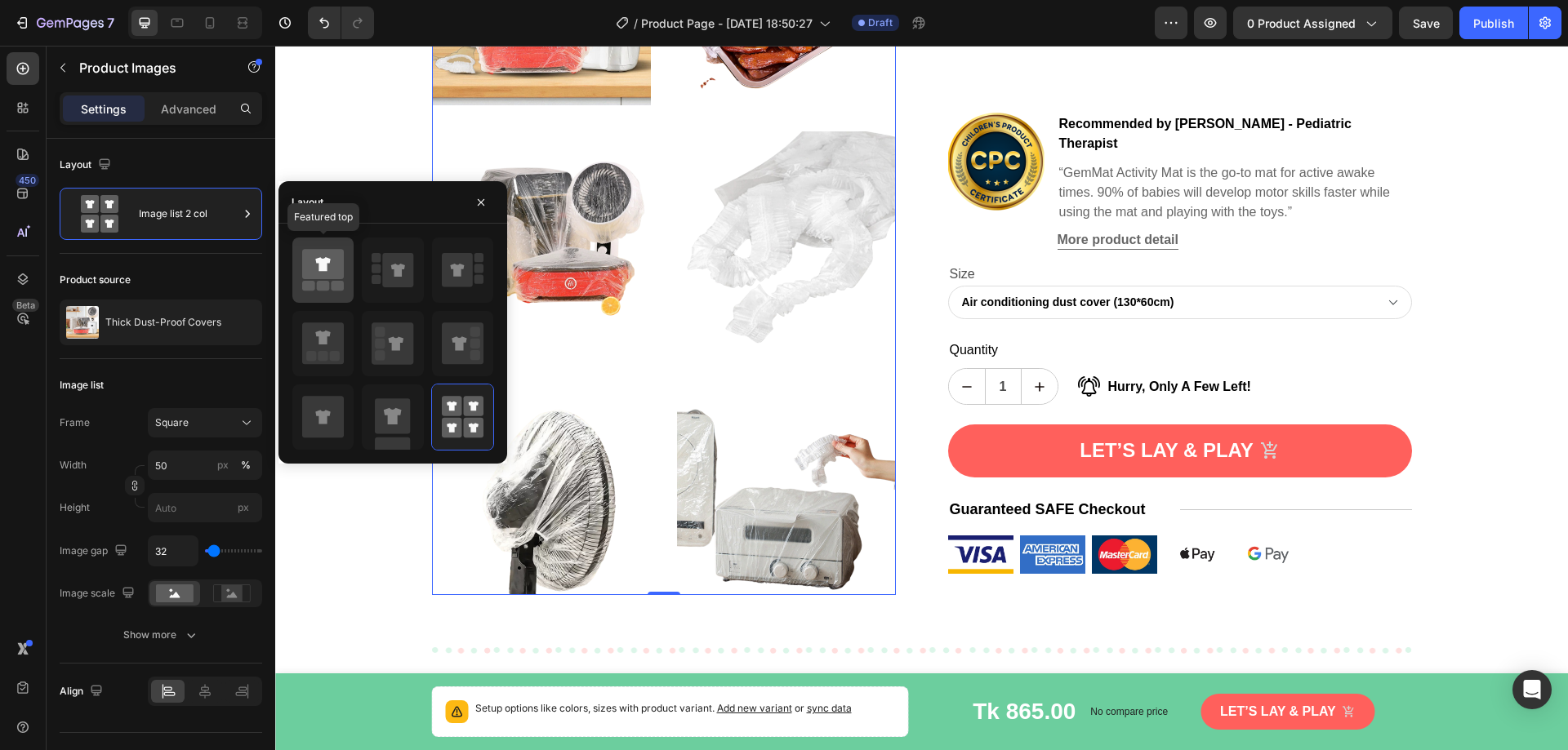
click at [350, 281] on div at bounding box center [323, 270] width 61 height 66
type input "100"
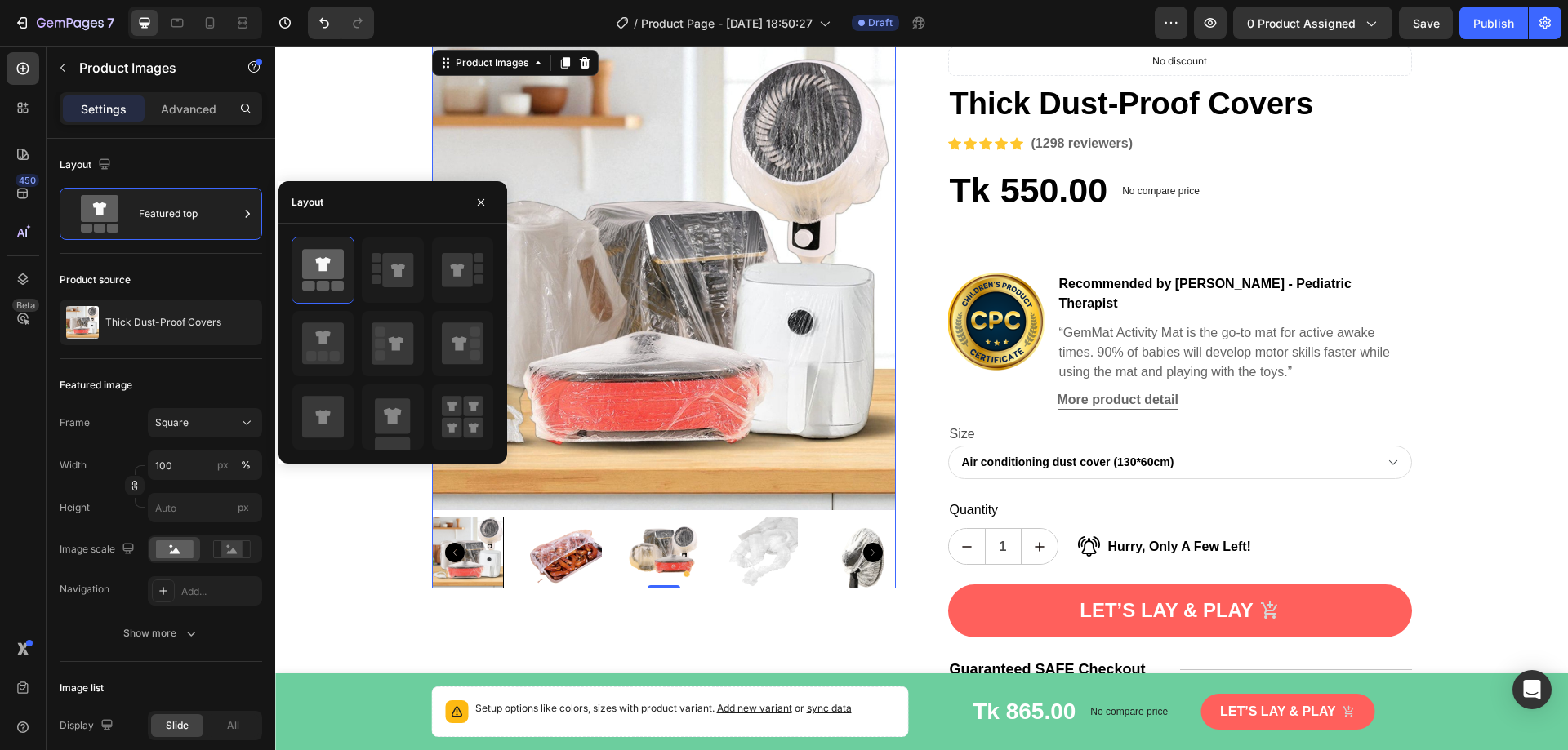
scroll to position [163, 0]
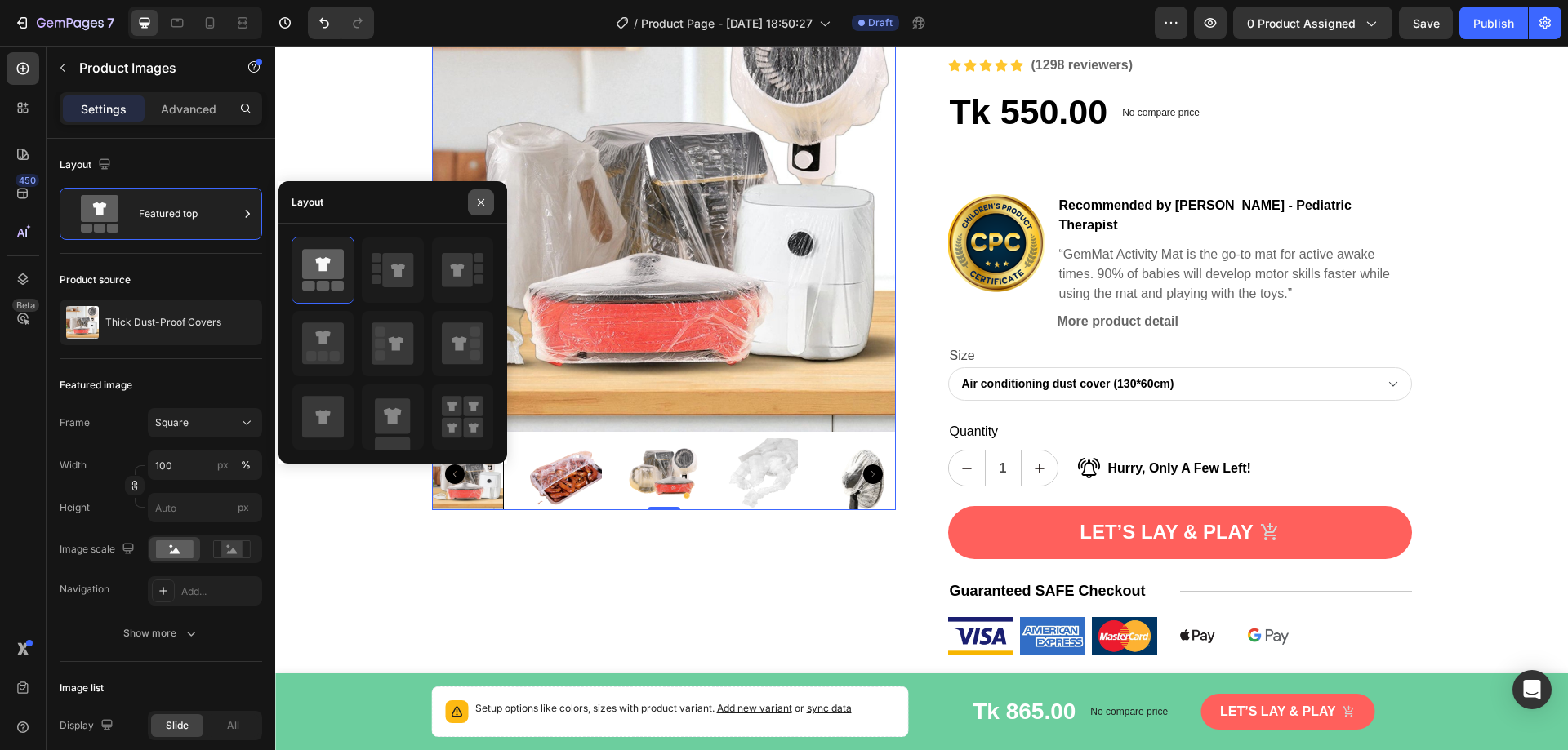
click at [484, 202] on icon "button" at bounding box center [481, 202] width 13 height 13
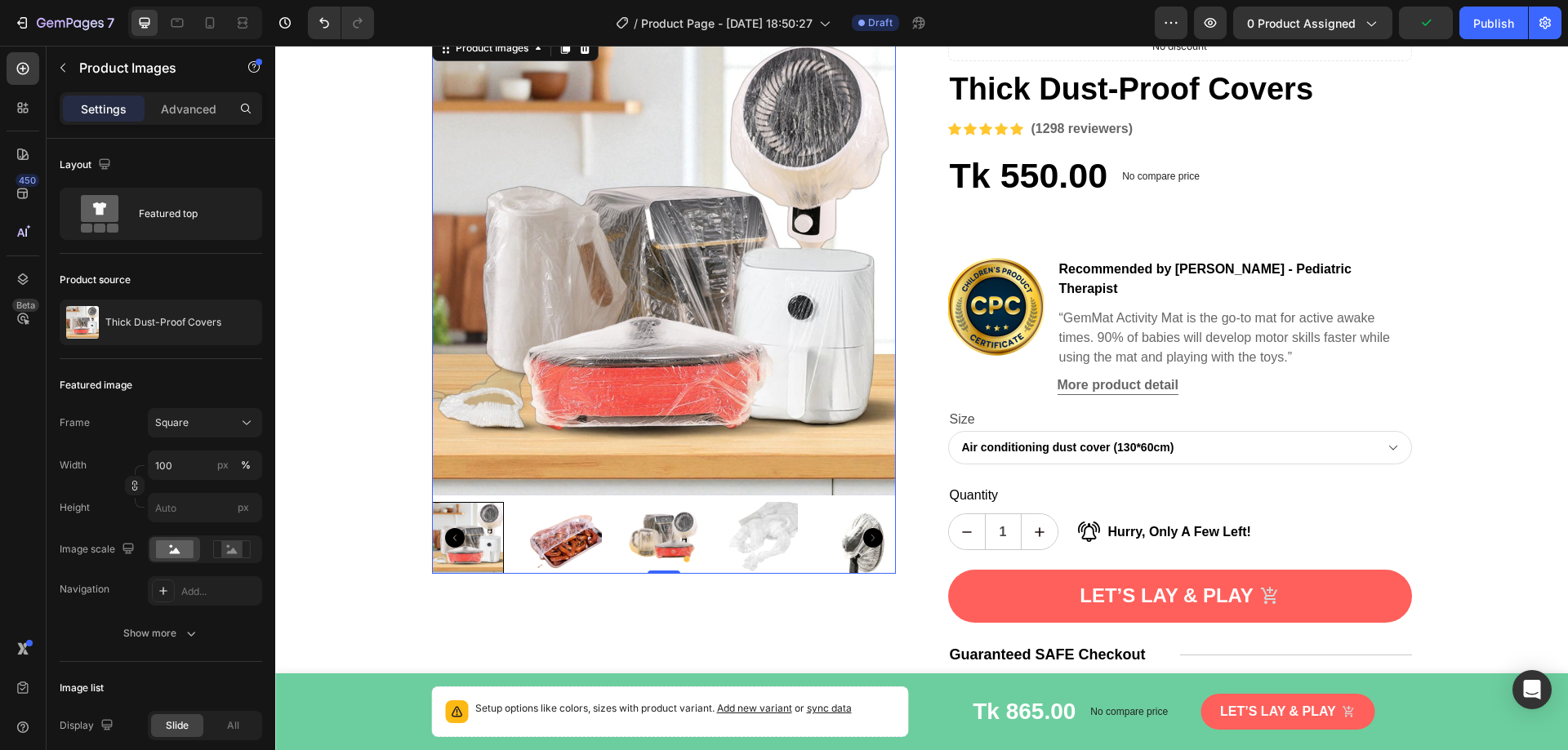
scroll to position [0, 0]
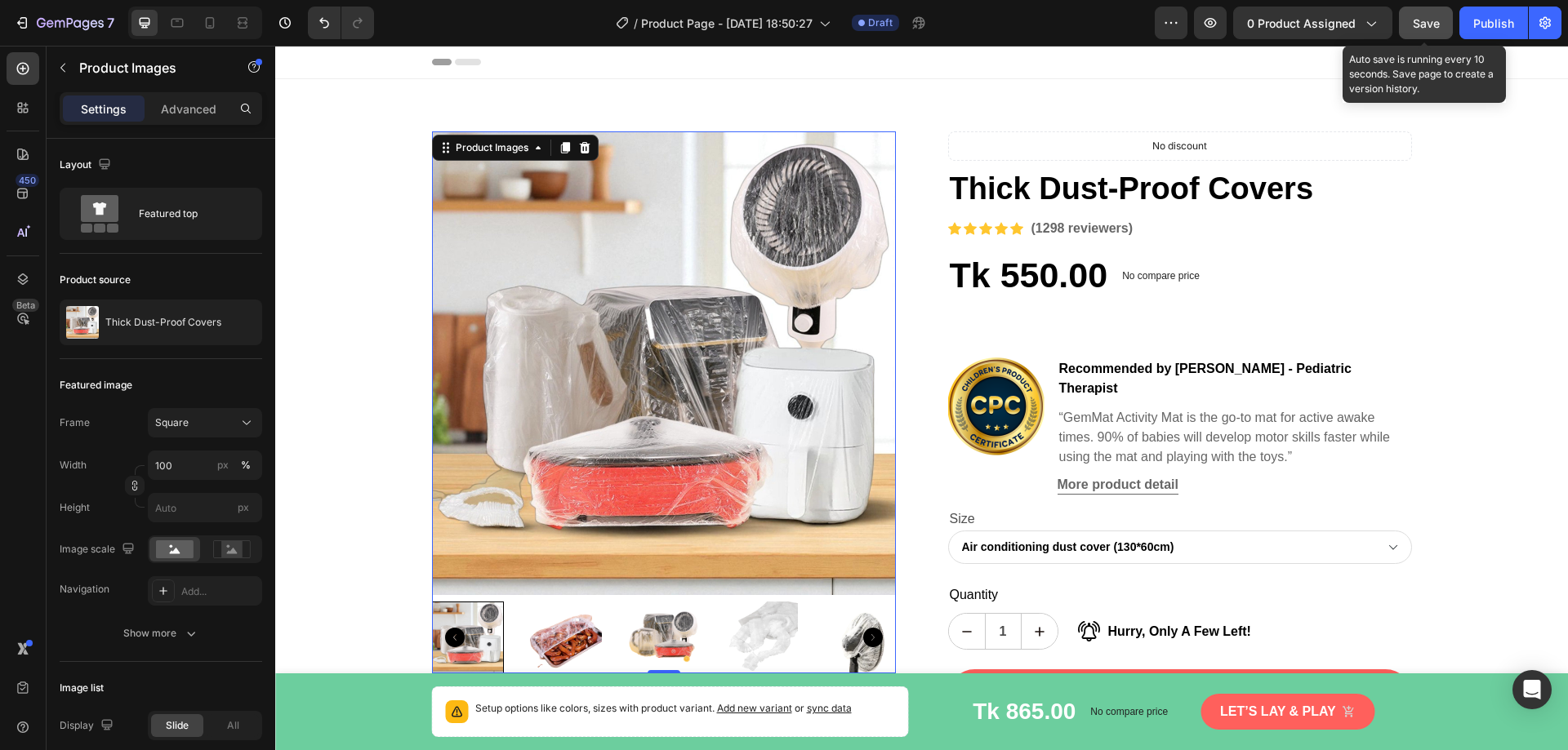
click at [1423, 32] on button "Save" at bounding box center [1426, 22] width 54 height 32
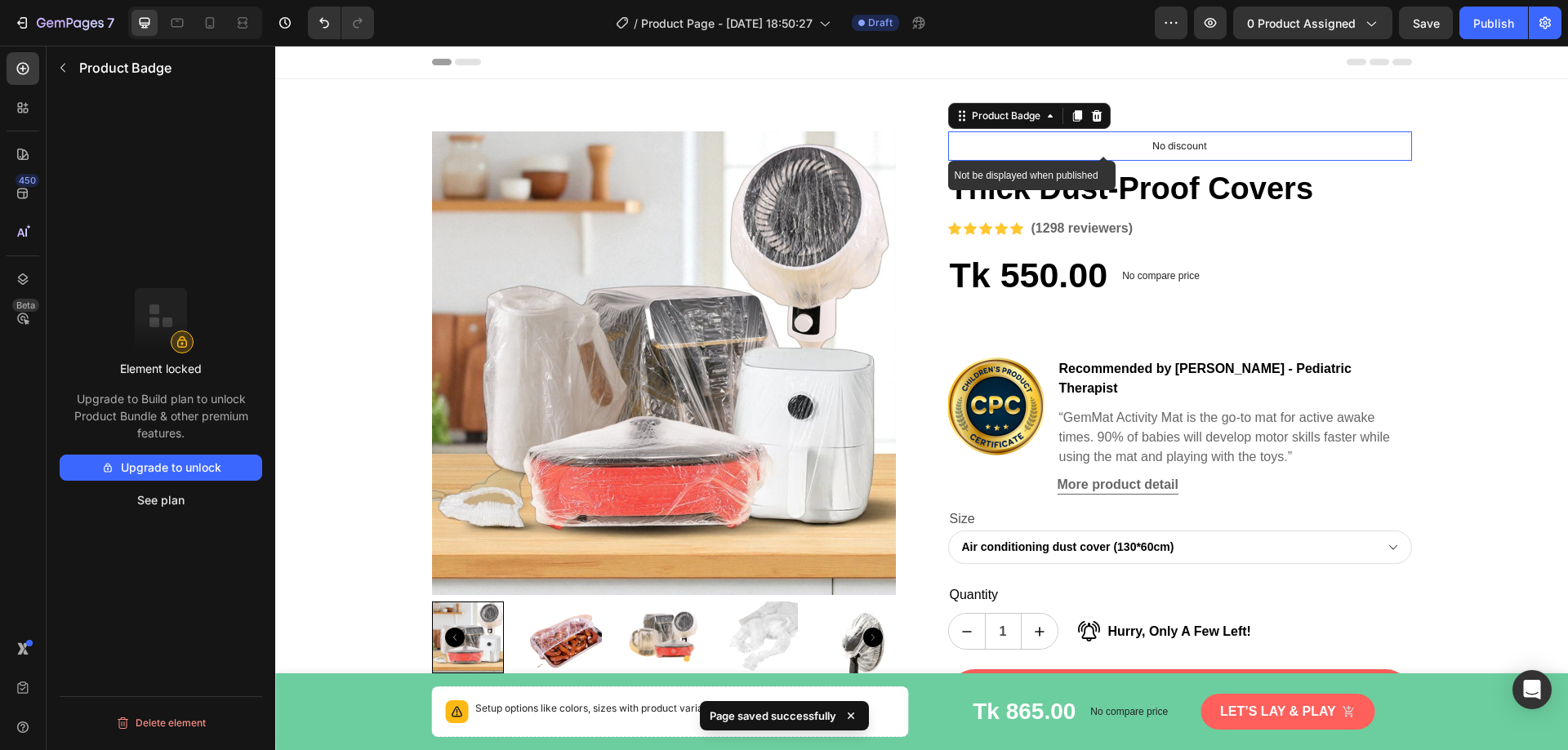
click at [1197, 143] on p "No discount" at bounding box center [1180, 146] width 55 height 15
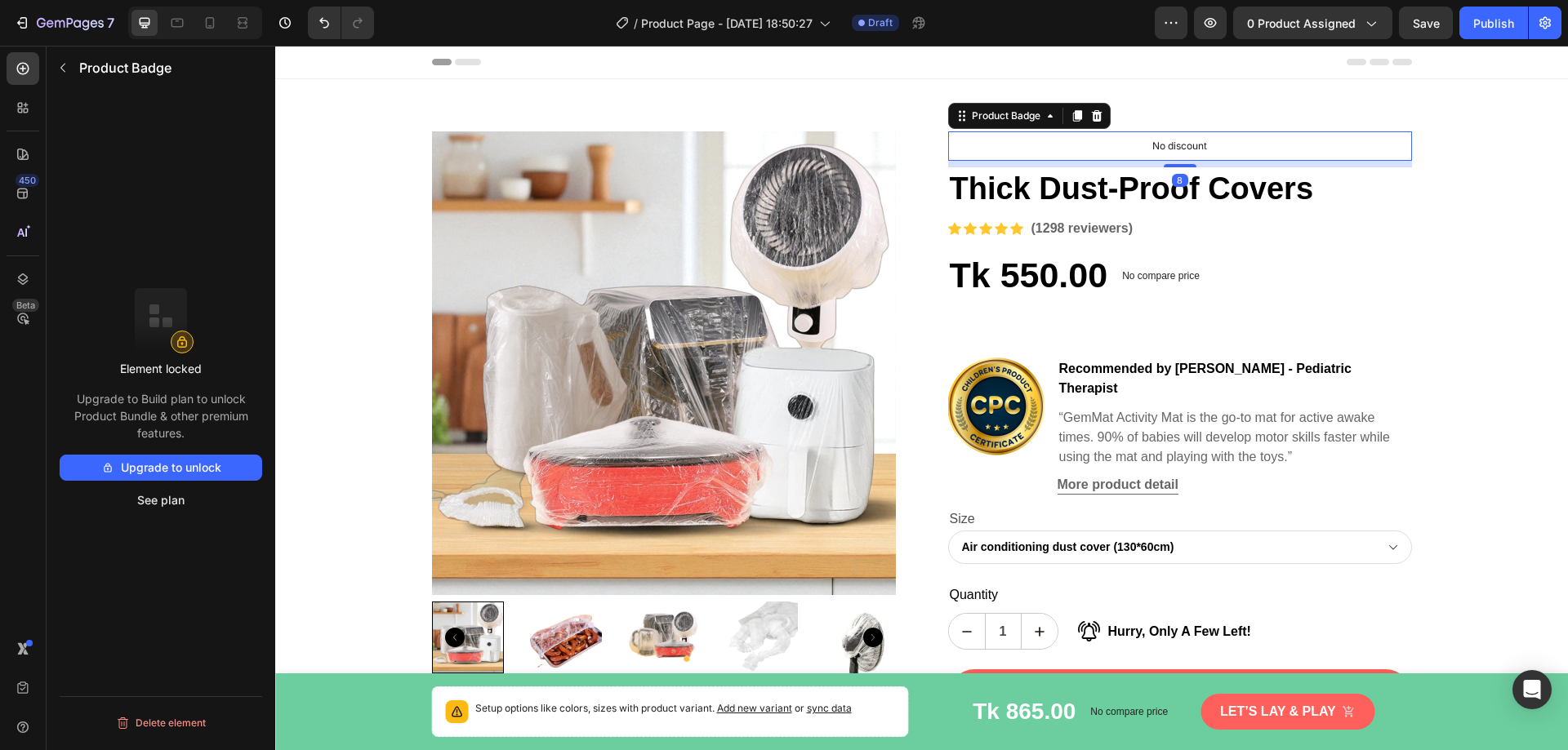
click at [1094, 115] on icon at bounding box center [1097, 115] width 13 height 13
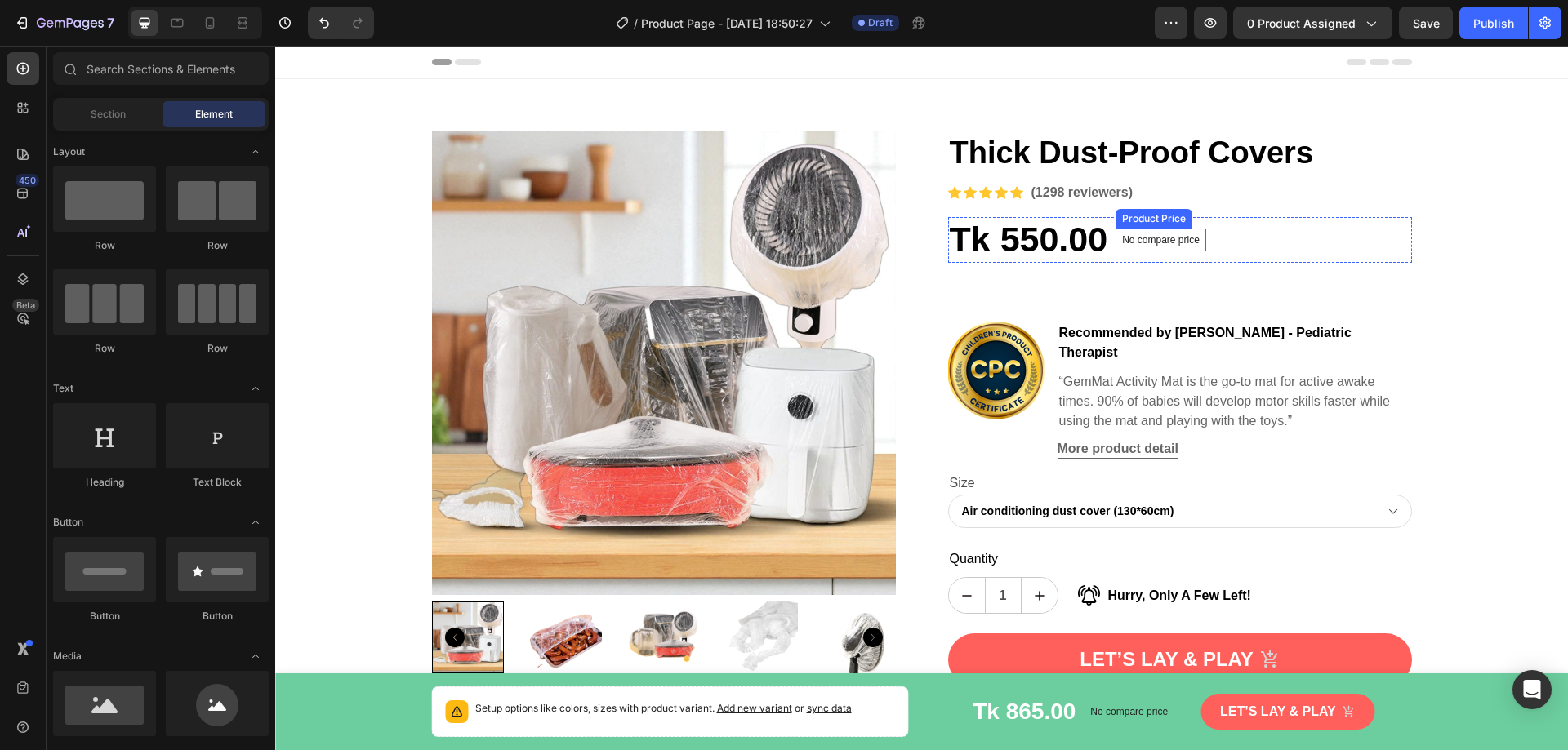
click at [1171, 247] on div "No compare price" at bounding box center [1161, 240] width 91 height 23
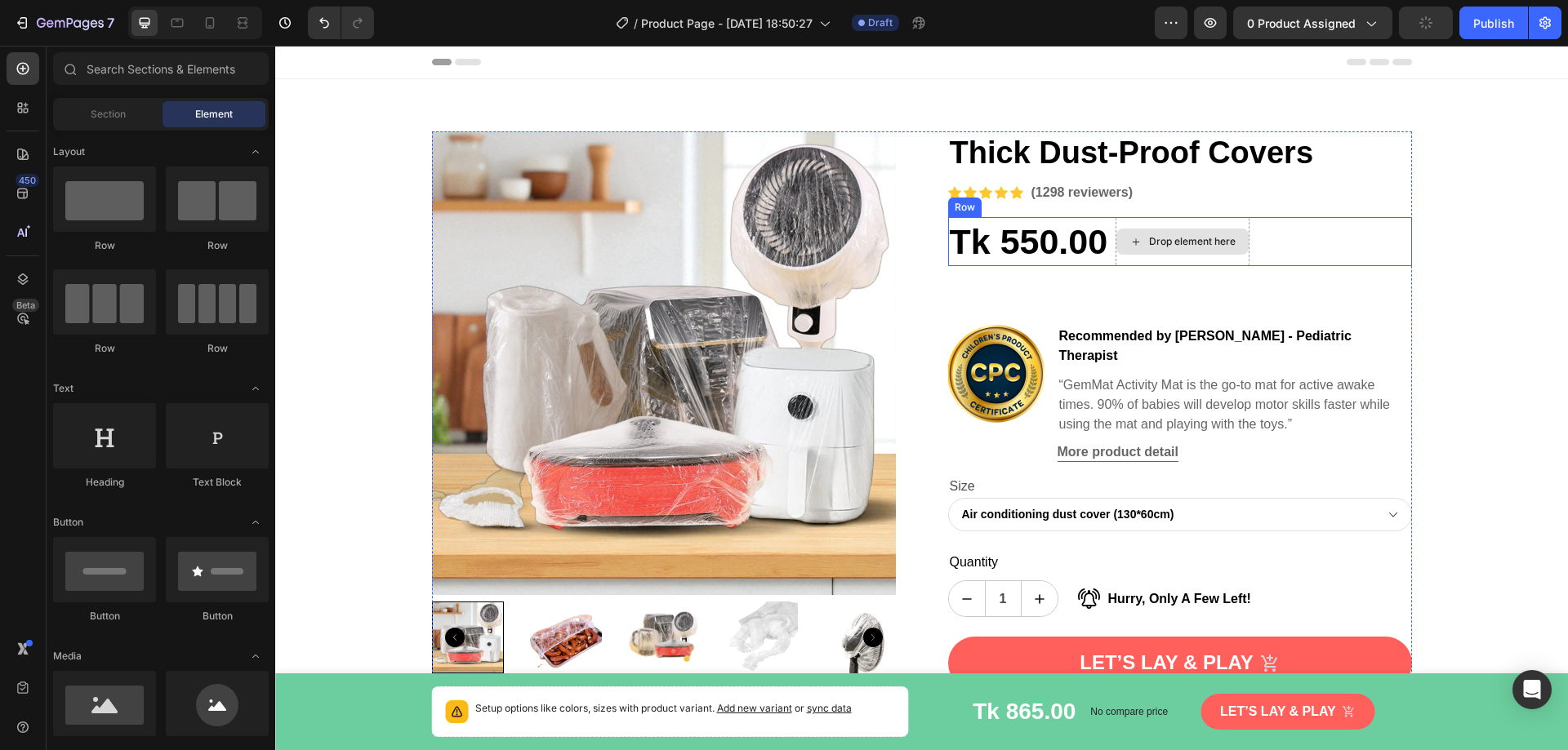
click at [1246, 230] on div "Tk 550.00 Product Price Product Price Drop element here Row" at bounding box center [1180, 241] width 464 height 49
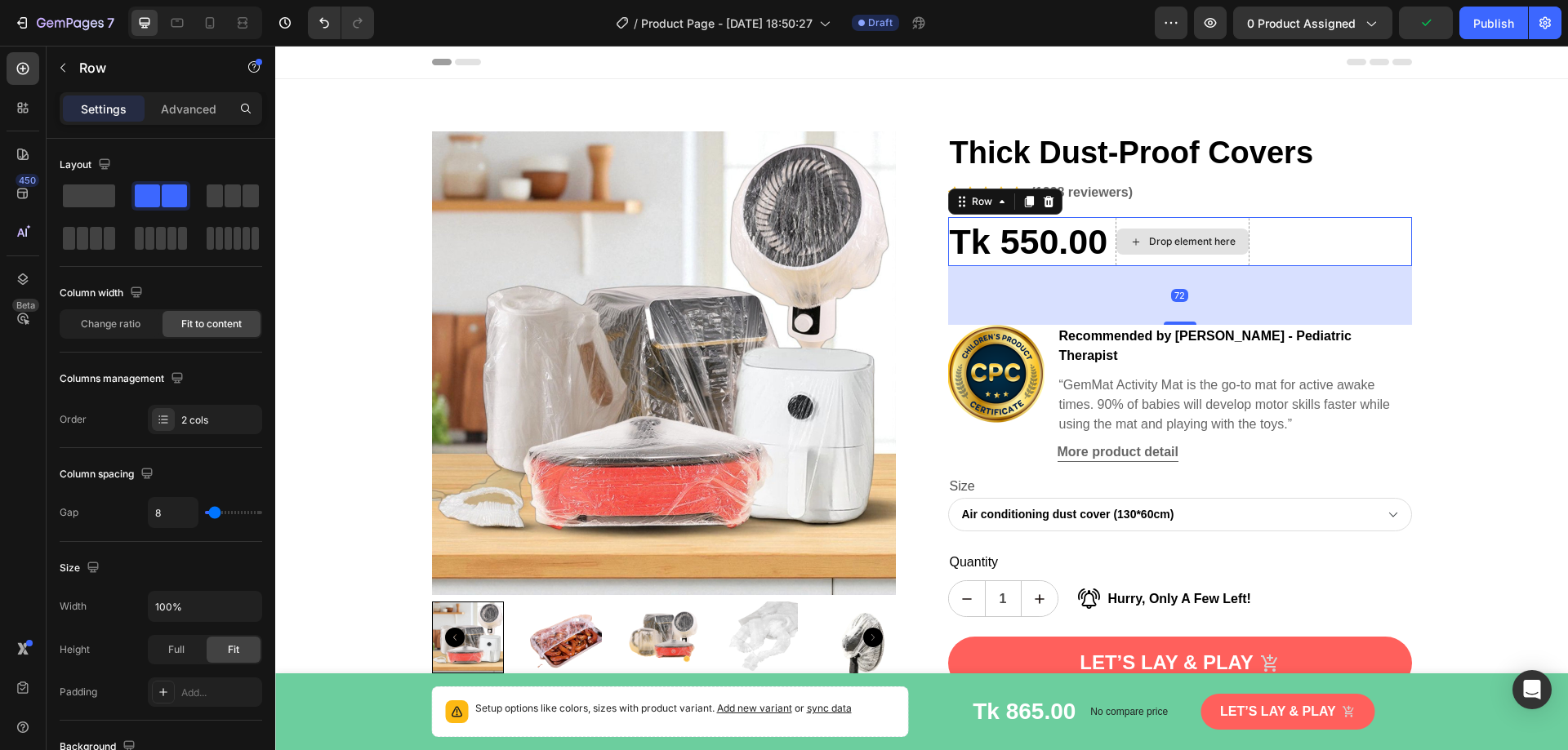
click at [1223, 230] on div "Drop element here" at bounding box center [1182, 242] width 132 height 26
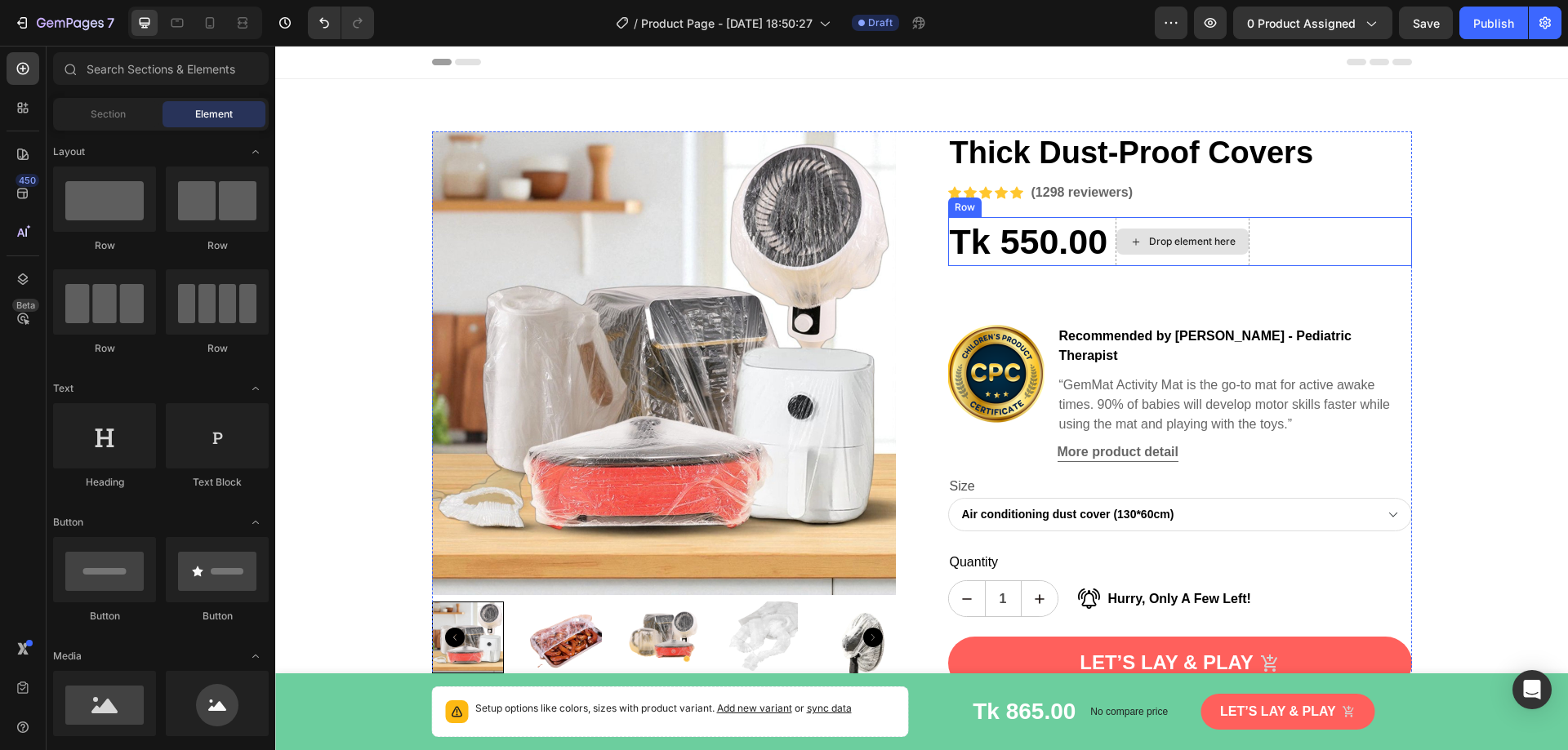
click at [1129, 225] on div "Drop element here" at bounding box center [1182, 241] width 134 height 49
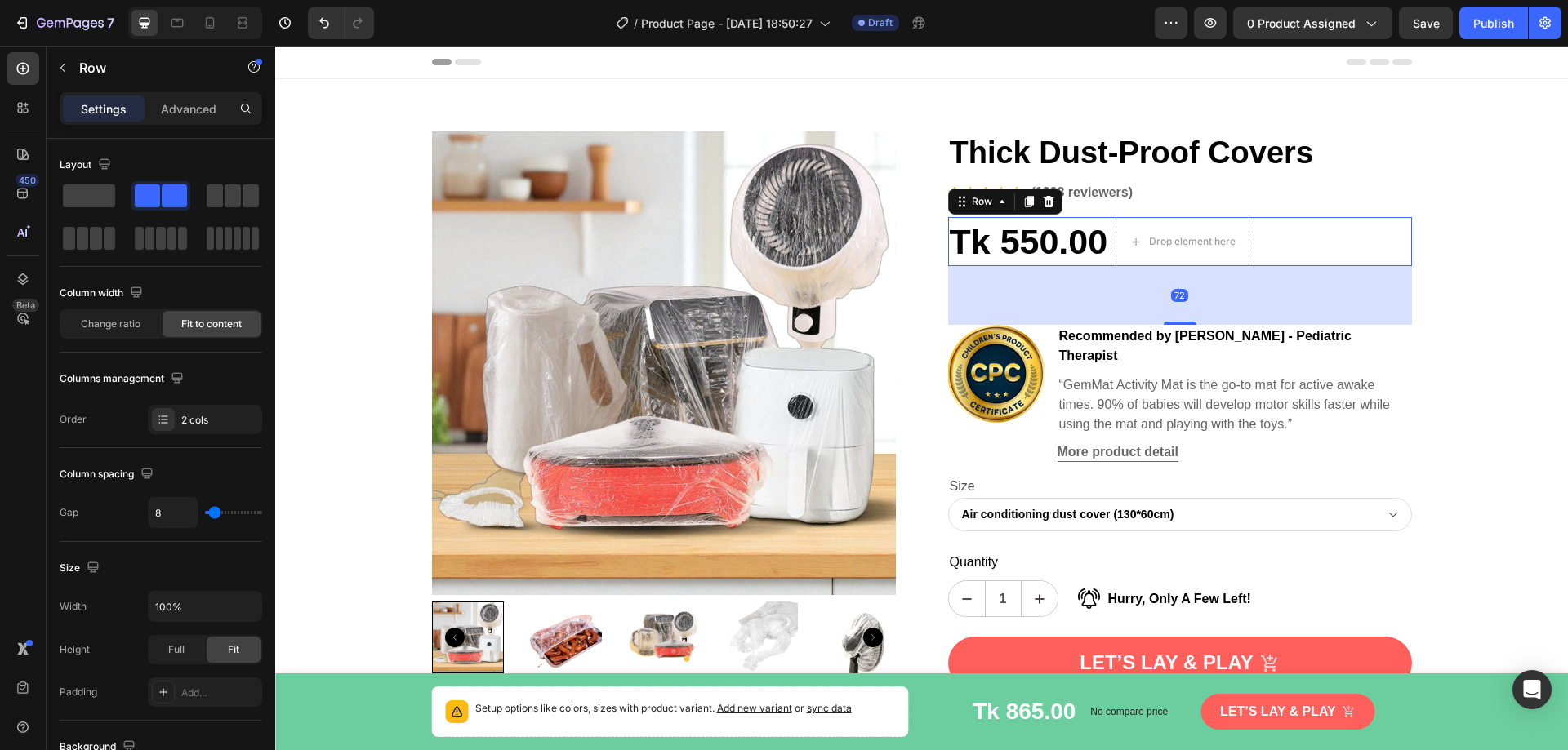
click at [1282, 241] on div "Tk 550.00 Product Price Product Price Drop element here Row 72" at bounding box center [1180, 241] width 464 height 49
click at [1222, 353] on div "Recommended by [PERSON_NAME] Therapist Text block “GemMat Activity Mat is the g…" at bounding box center [1235, 393] width 354 height 137
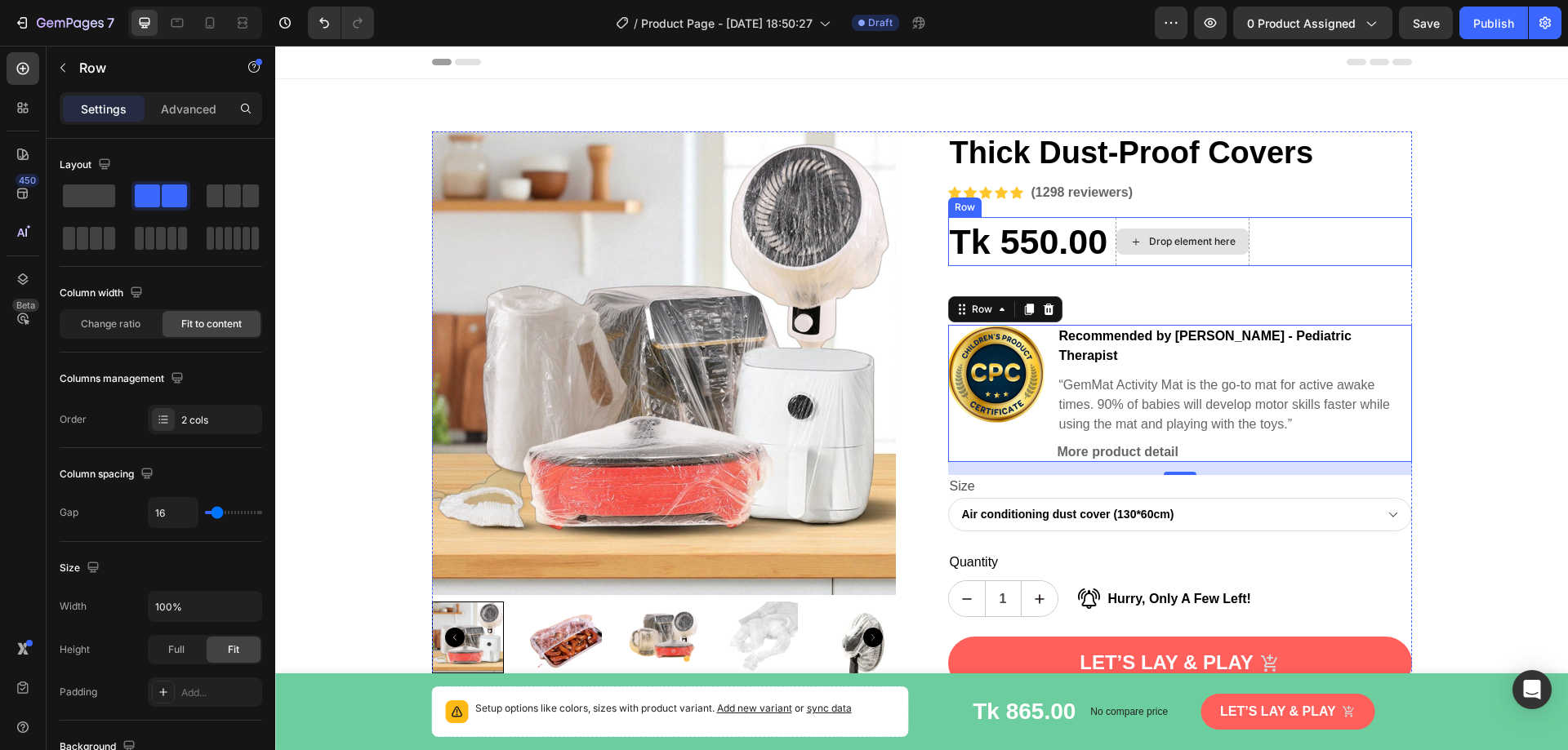
click at [1116, 219] on div "Drop element here" at bounding box center [1182, 241] width 134 height 49
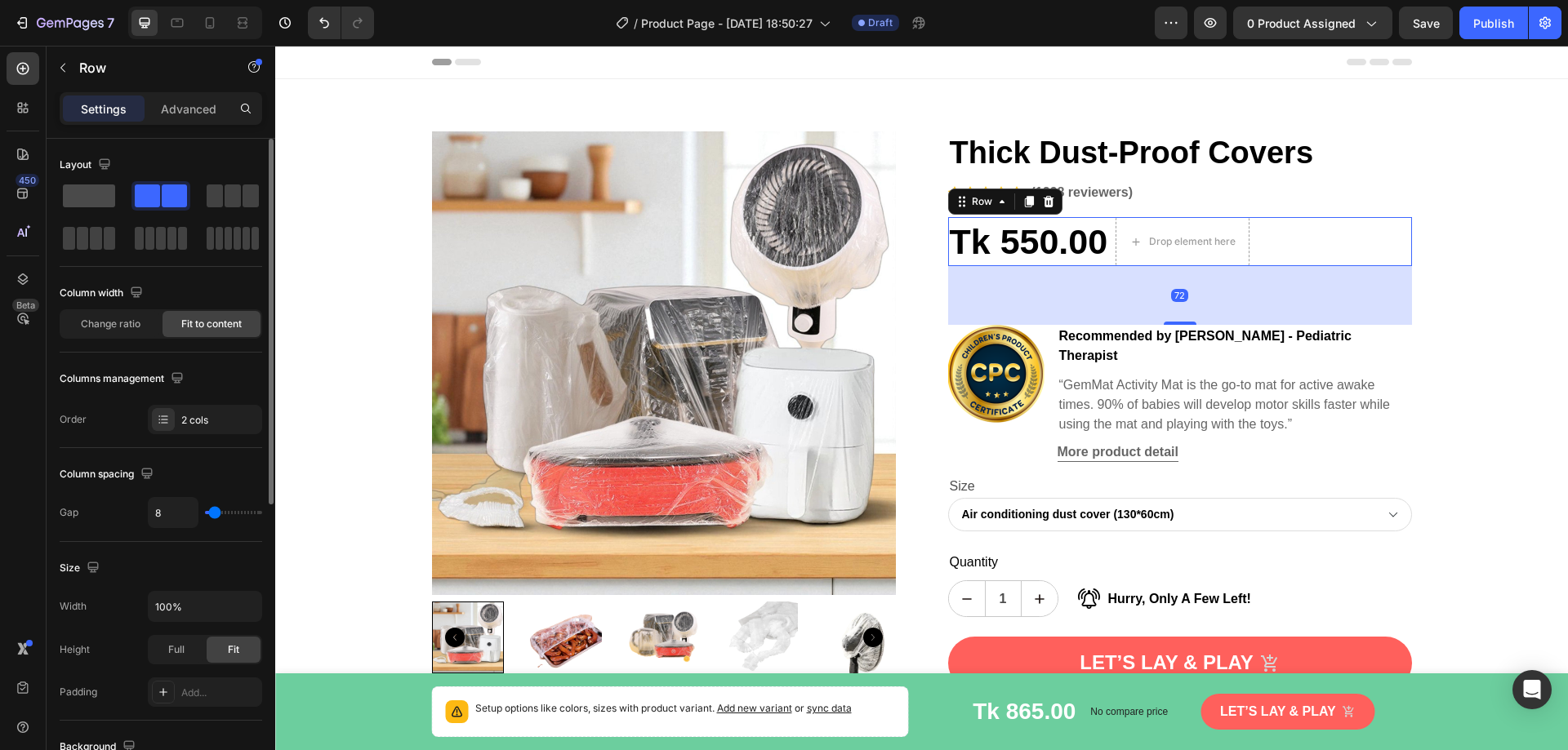
click at [87, 200] on span at bounding box center [89, 196] width 52 height 23
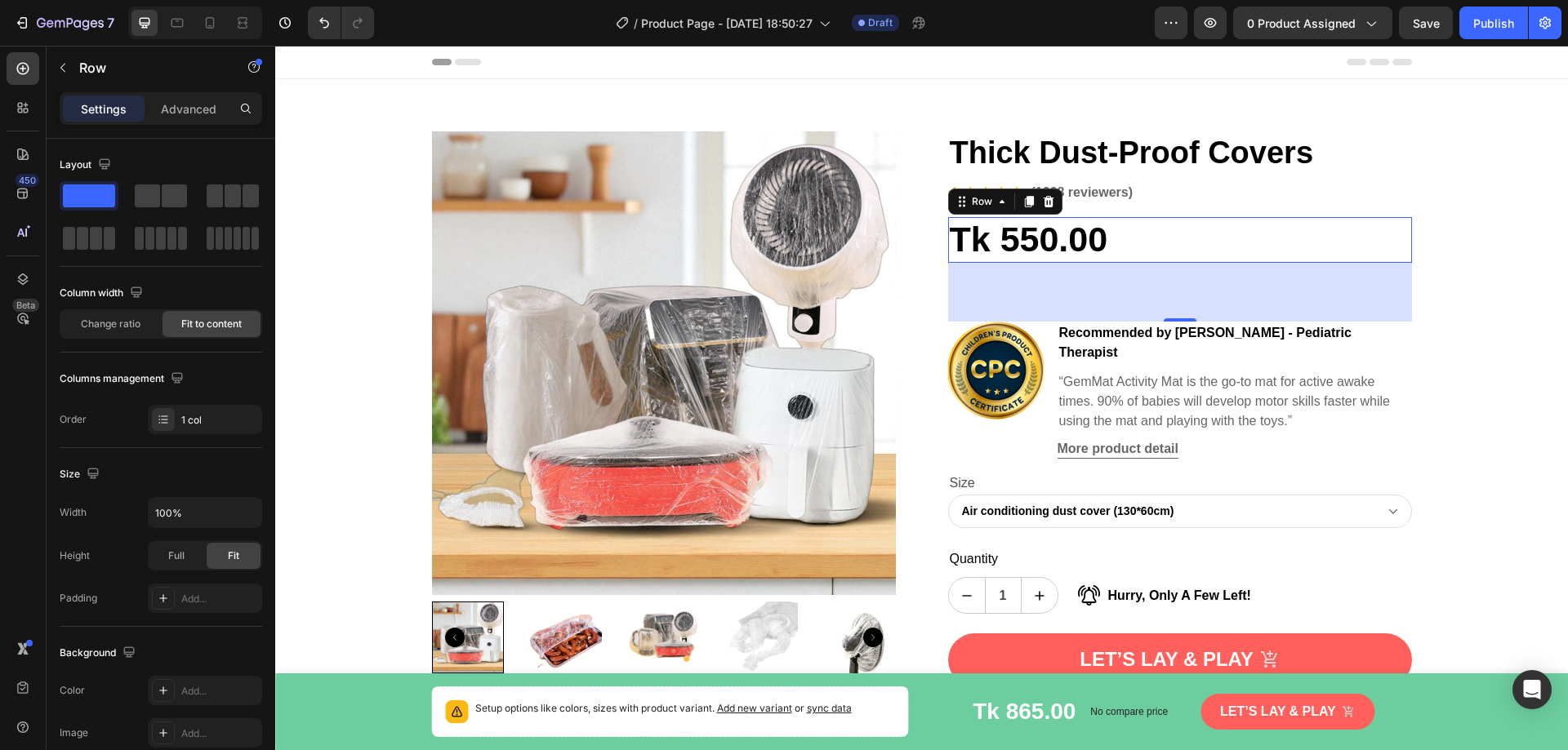
click at [1121, 291] on div "72" at bounding box center [1180, 292] width 464 height 59
click at [1215, 148] on h1 "Thick Dust-Proof Covers" at bounding box center [1180, 153] width 464 height 44
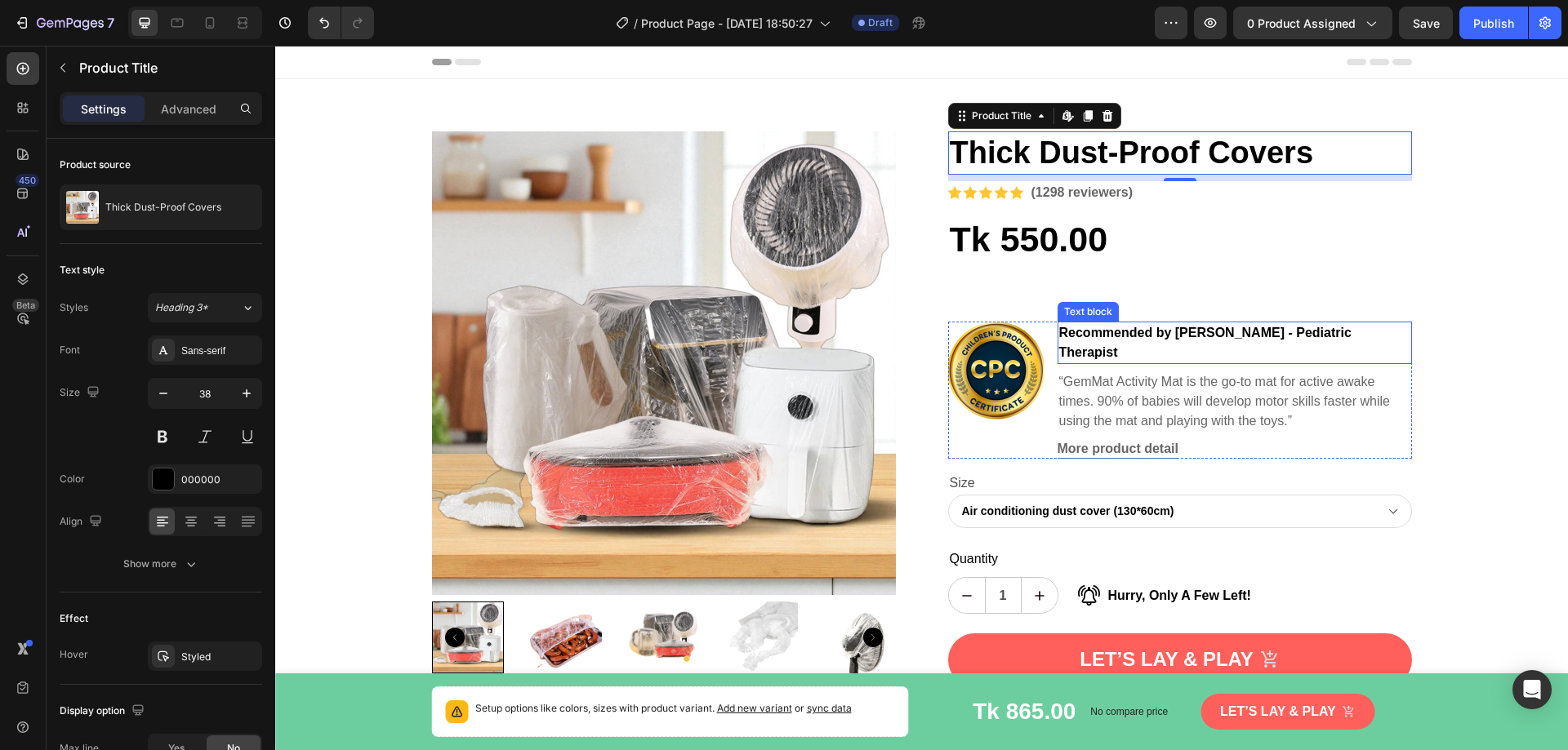
click at [1073, 340] on p "Recommended by [PERSON_NAME] - Pediatric Therapist" at bounding box center [1235, 343] width 352 height 39
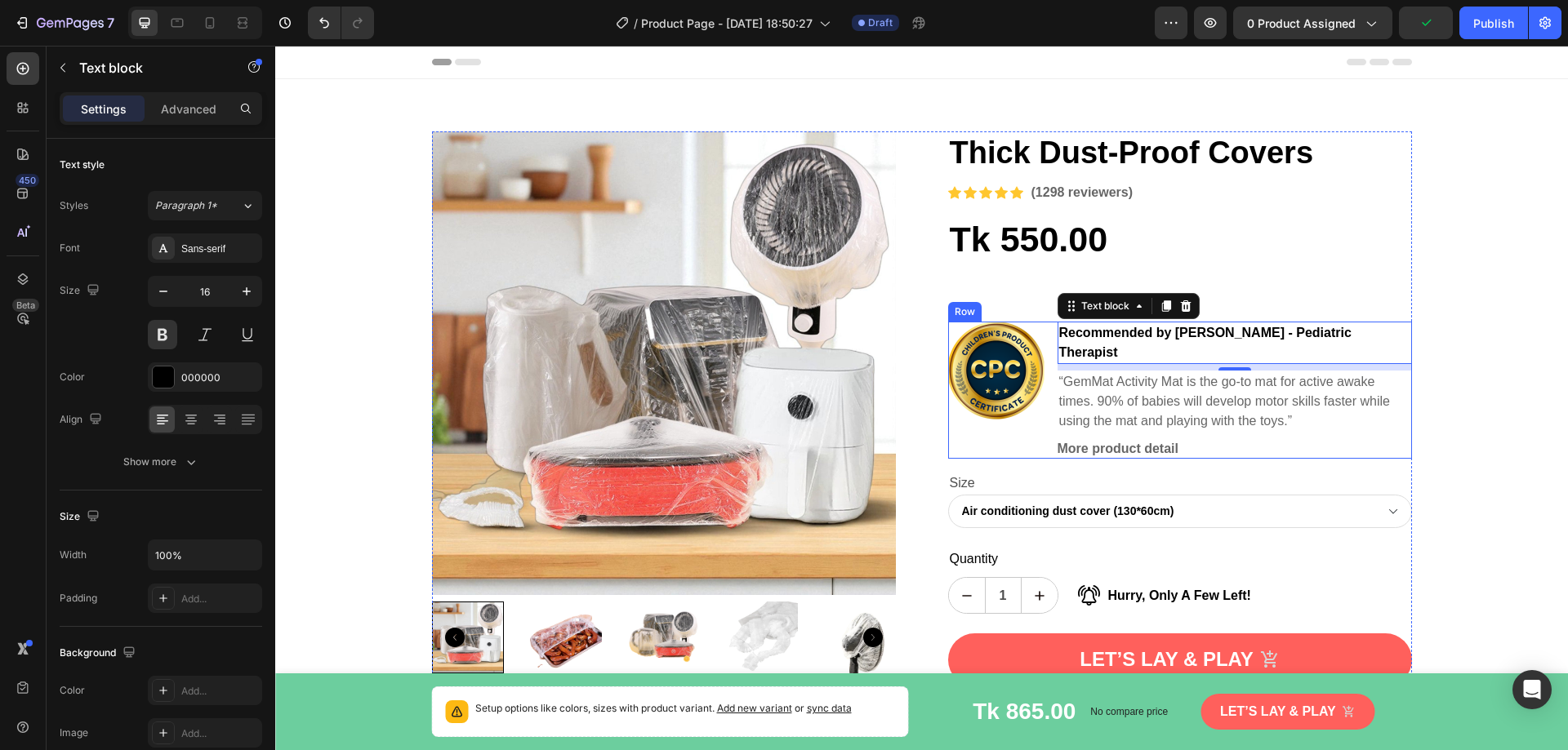
click at [1041, 323] on div "Image Recommended by [PERSON_NAME] Therapist Text block 8 “GemMat Activity Mat …" at bounding box center [1180, 390] width 464 height 137
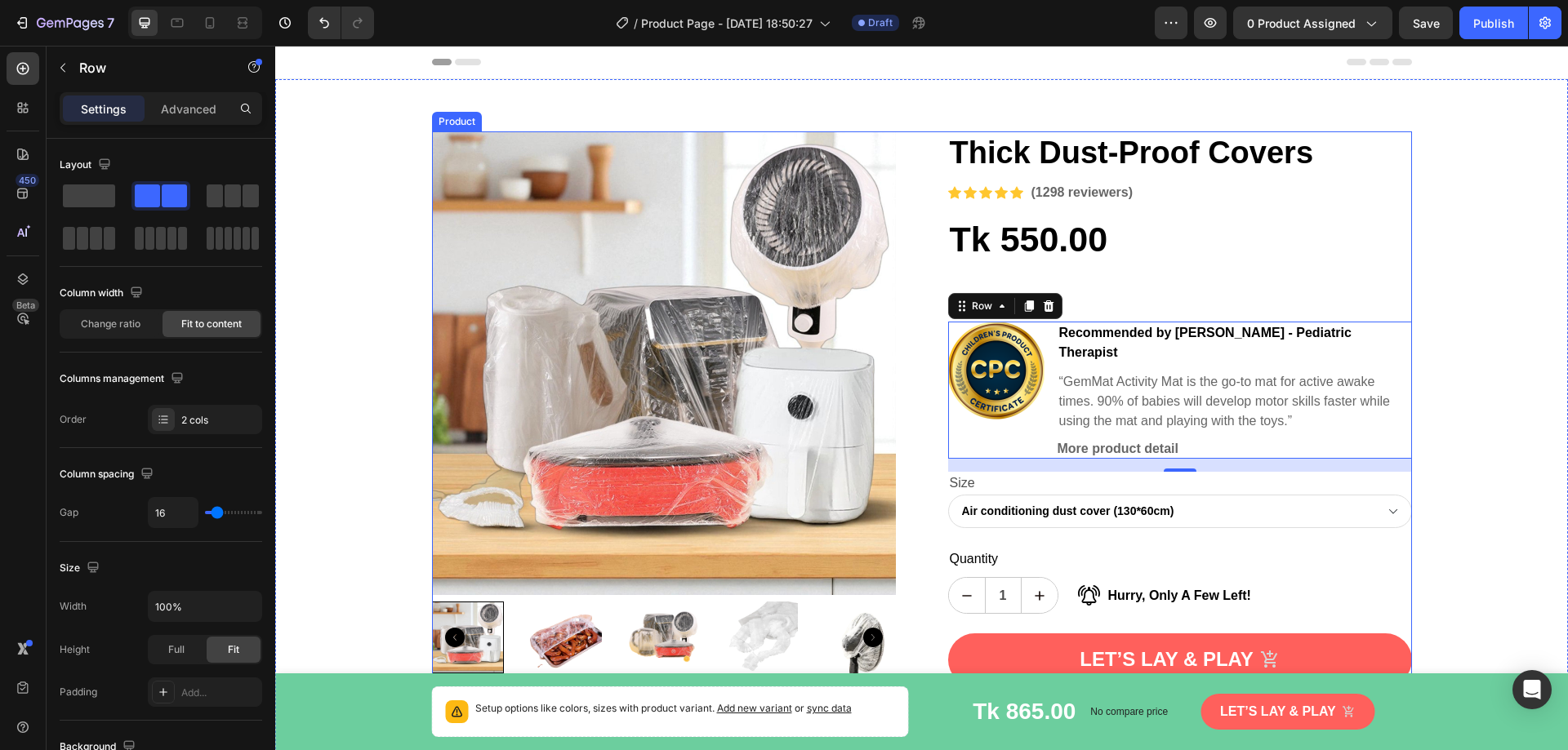
click at [1139, 302] on div "Thick Dust-Proof Covers Product Title Icon Icon Icon Icon Icon Icon List Hoz (1…" at bounding box center [1180, 456] width 464 height 651
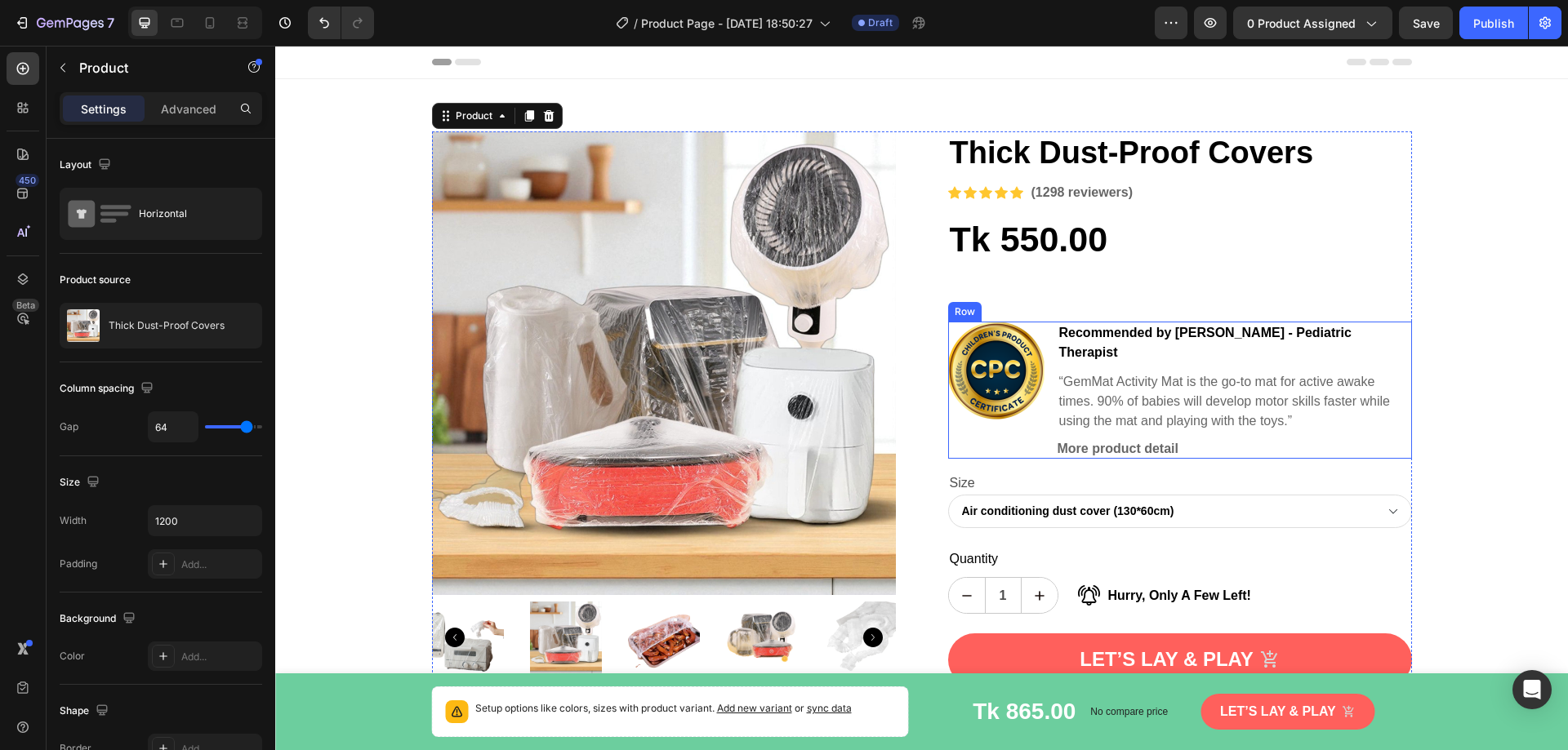
click at [1050, 323] on div "Image Recommended by [PERSON_NAME] Therapist Text block “GemMat Activity Mat is…" at bounding box center [1180, 390] width 464 height 137
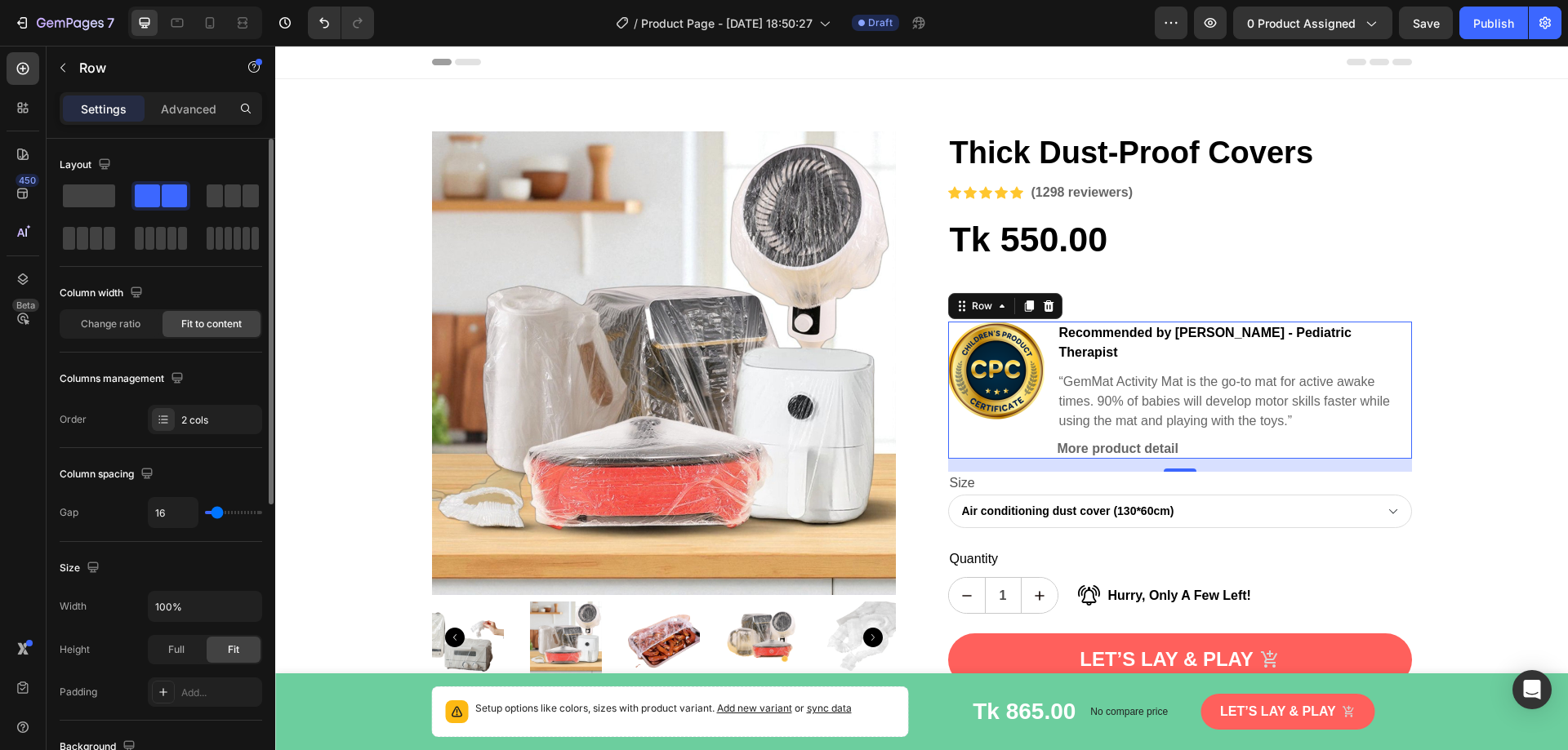
type input "24"
type input "0"
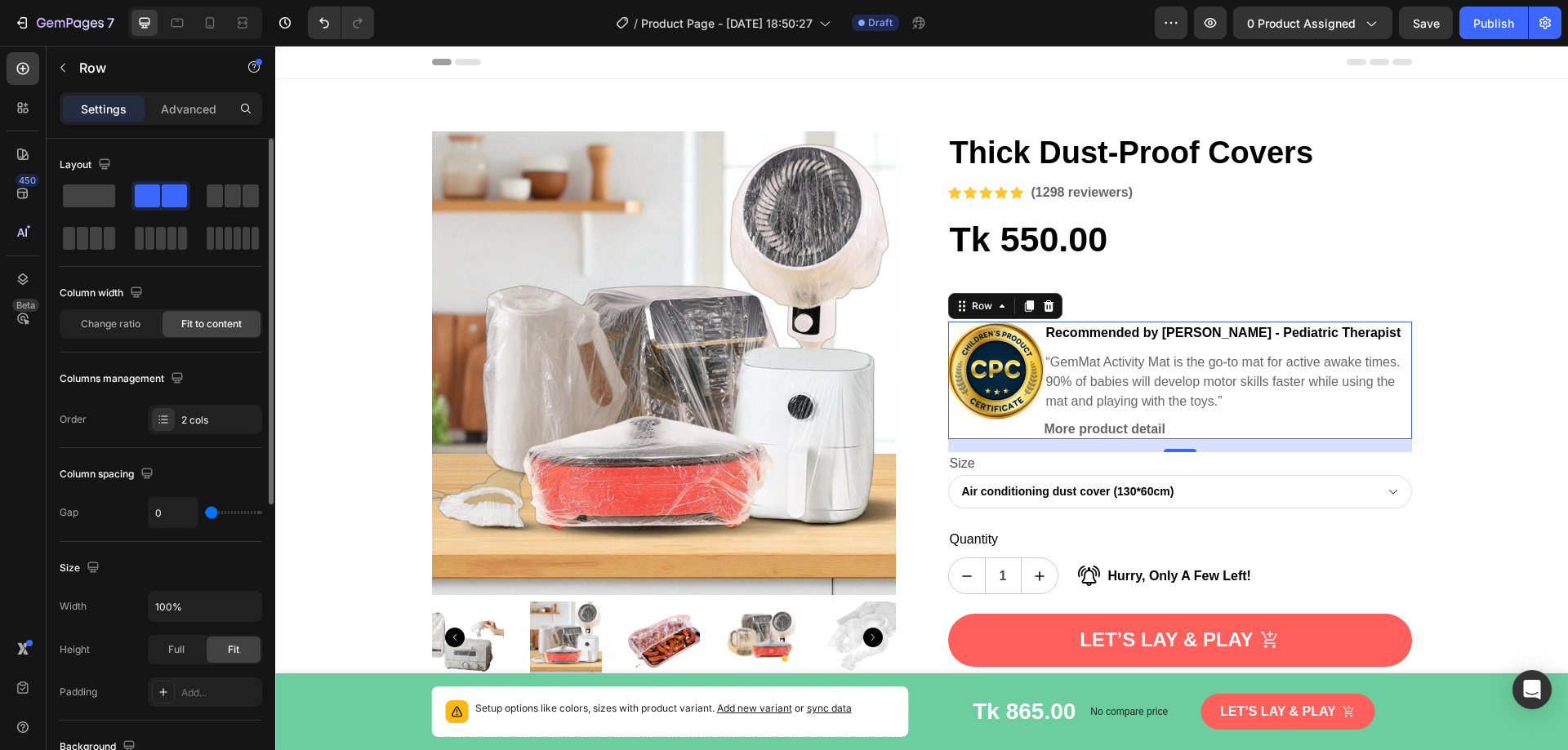
type input "2"
type input "4"
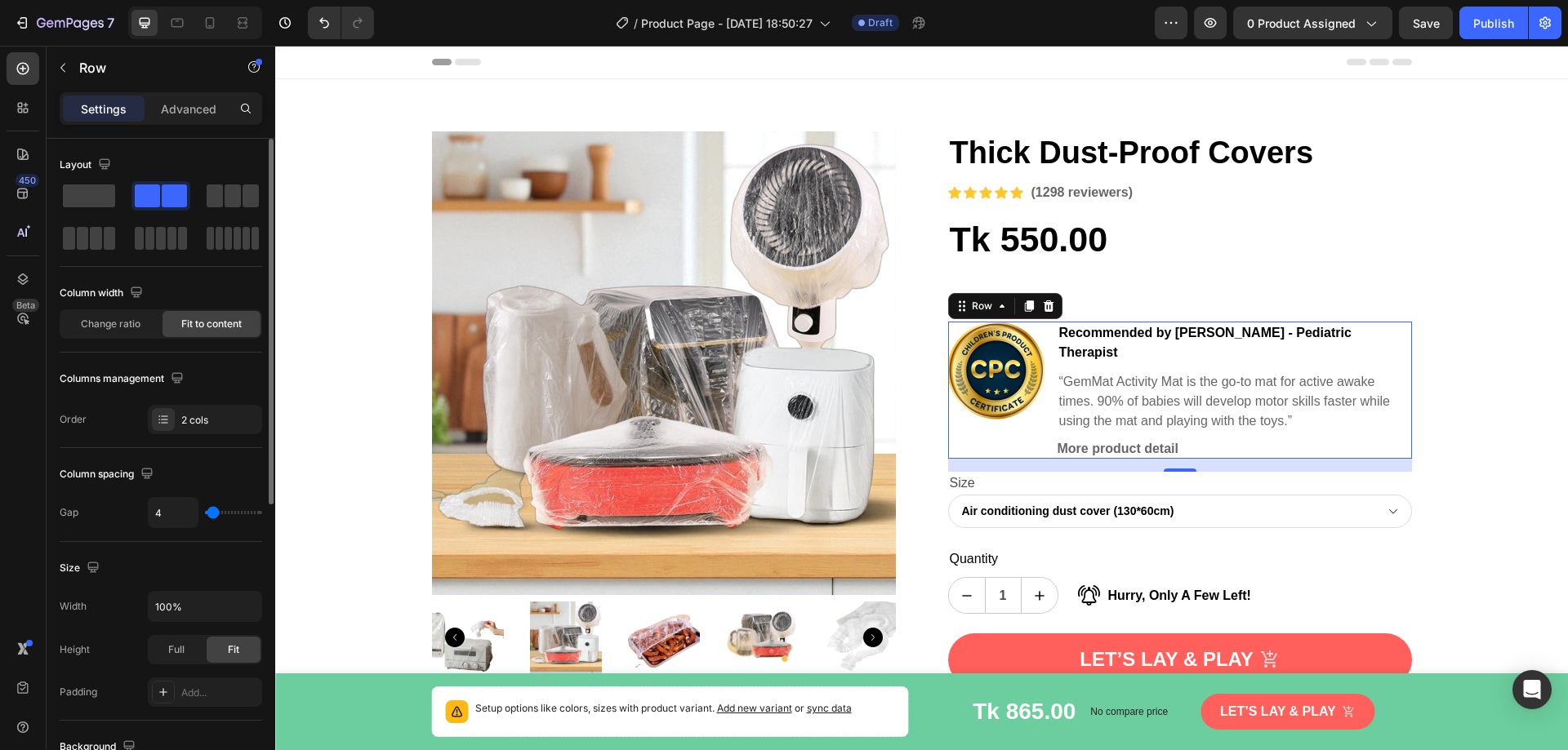
type input "16"
type input "29"
type input "38"
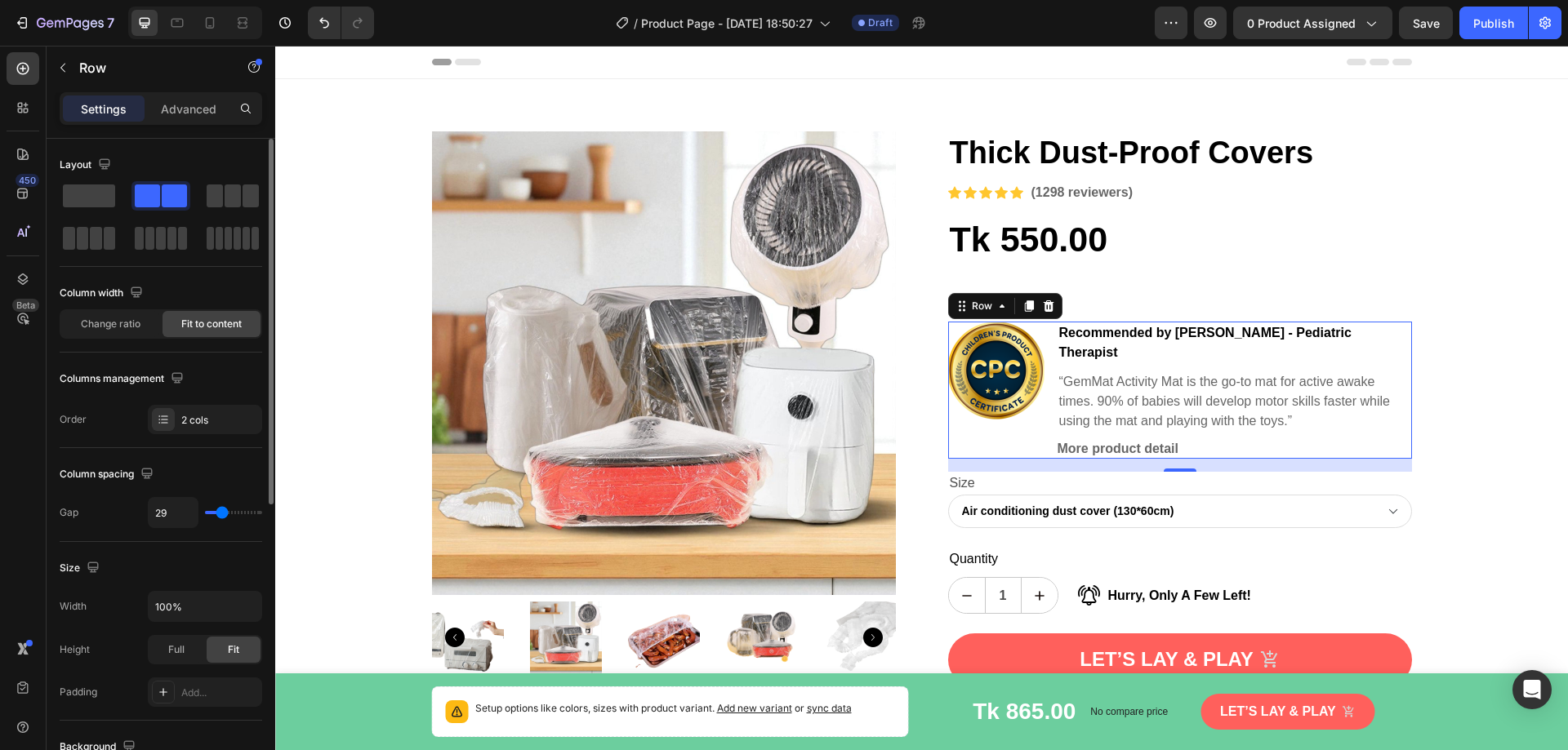
type input "38"
type input "40"
type input "38"
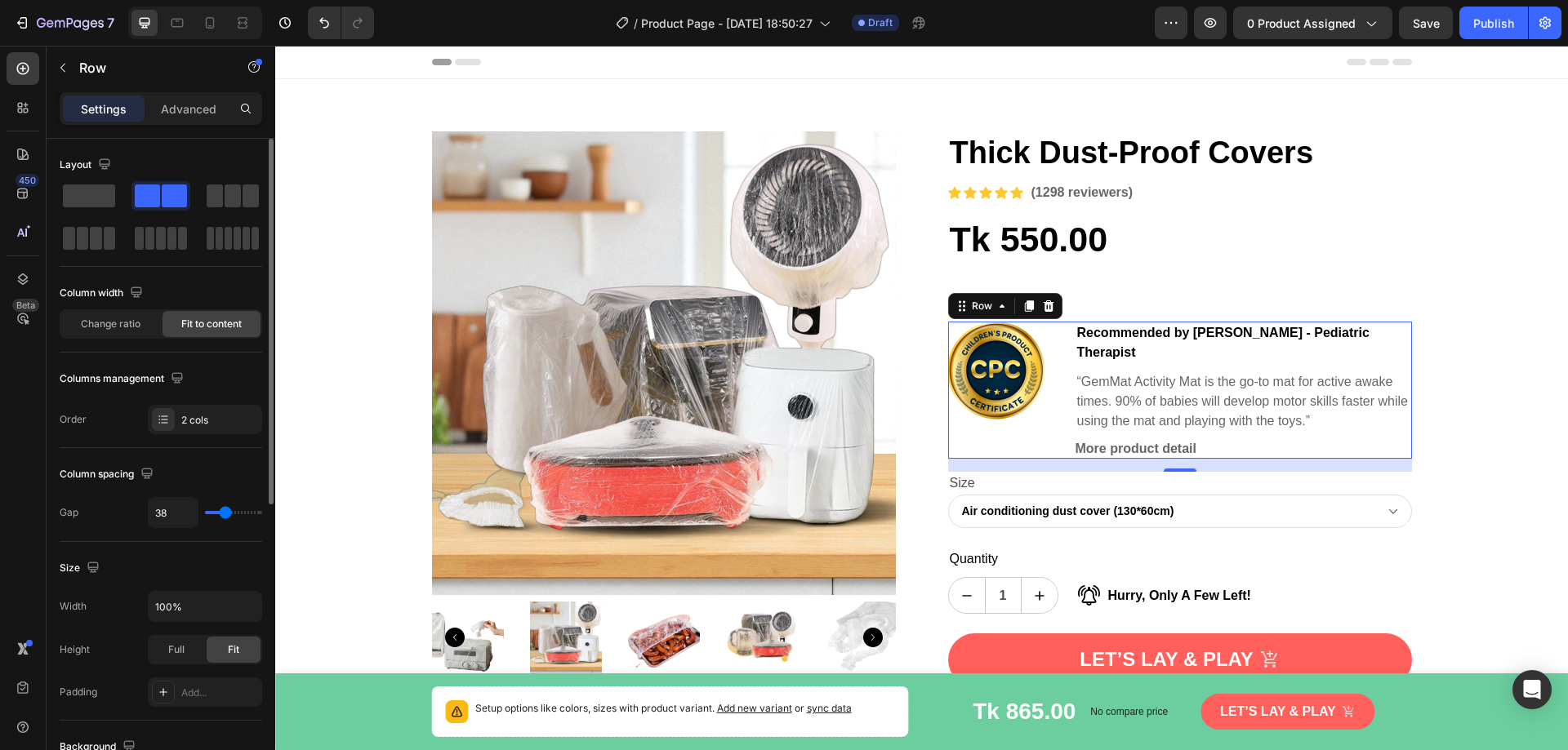
type input "33"
type input "31"
type input "29"
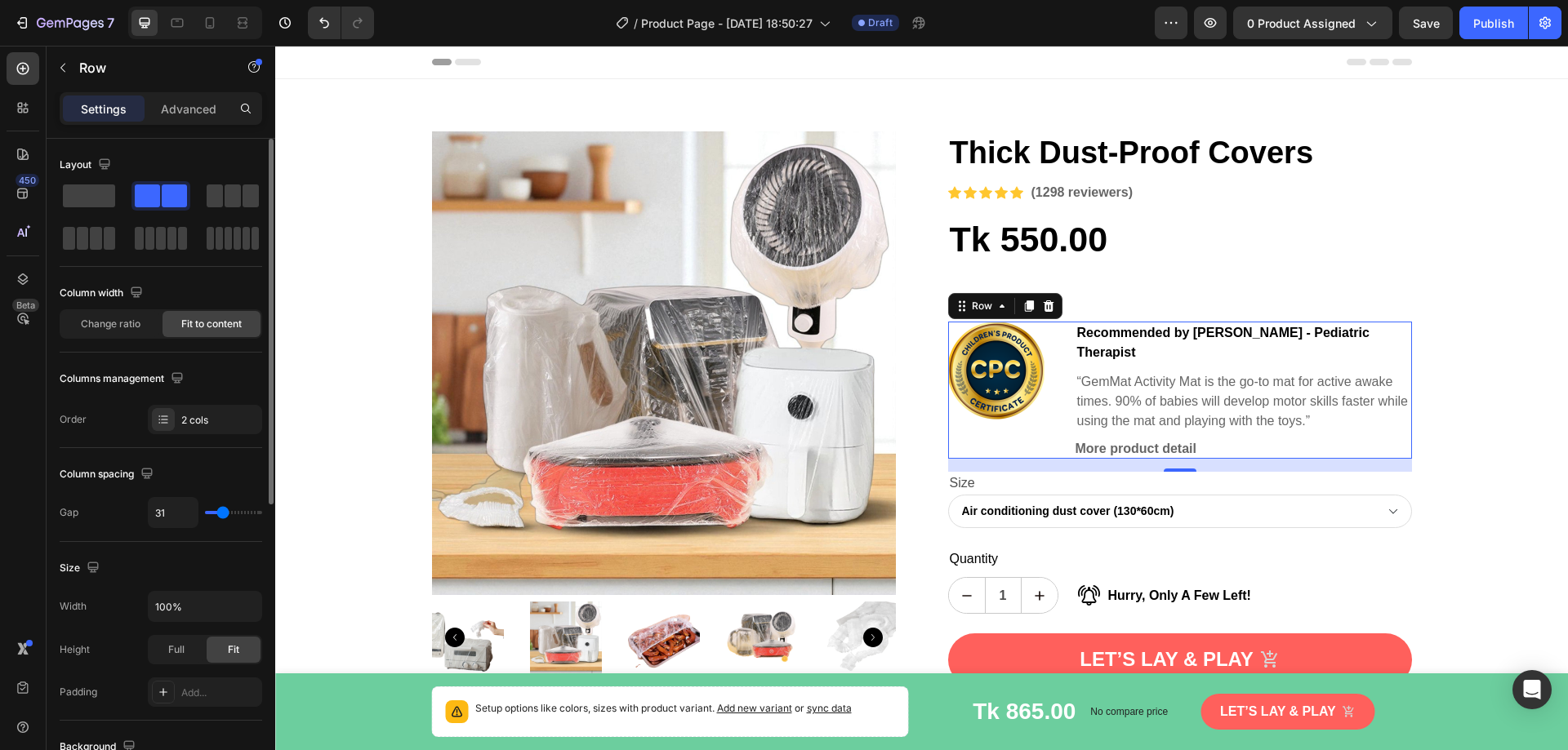
type input "29"
type input "27"
type input "22"
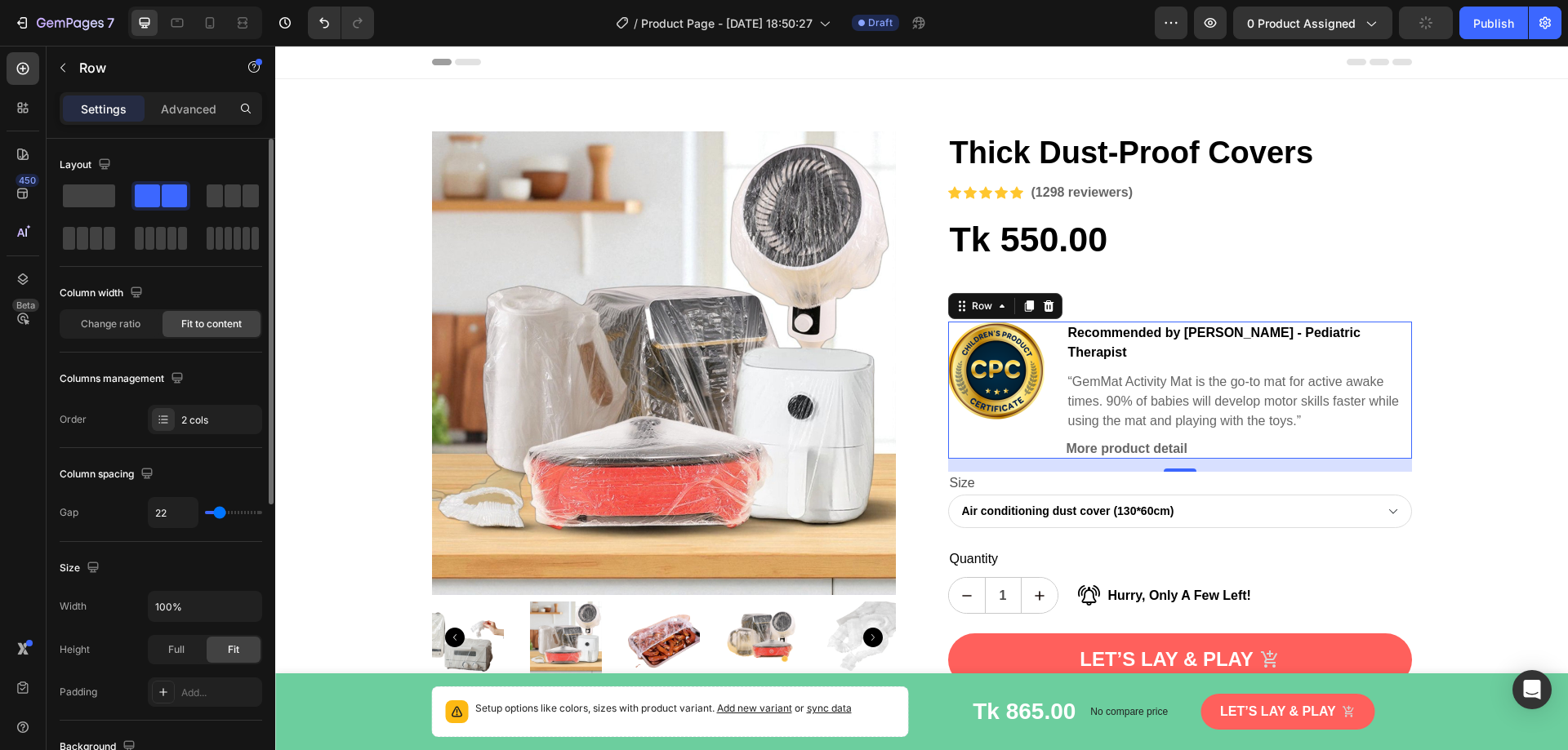
type input "20"
type input "18"
click at [218, 514] on input "range" at bounding box center [233, 513] width 57 height 3
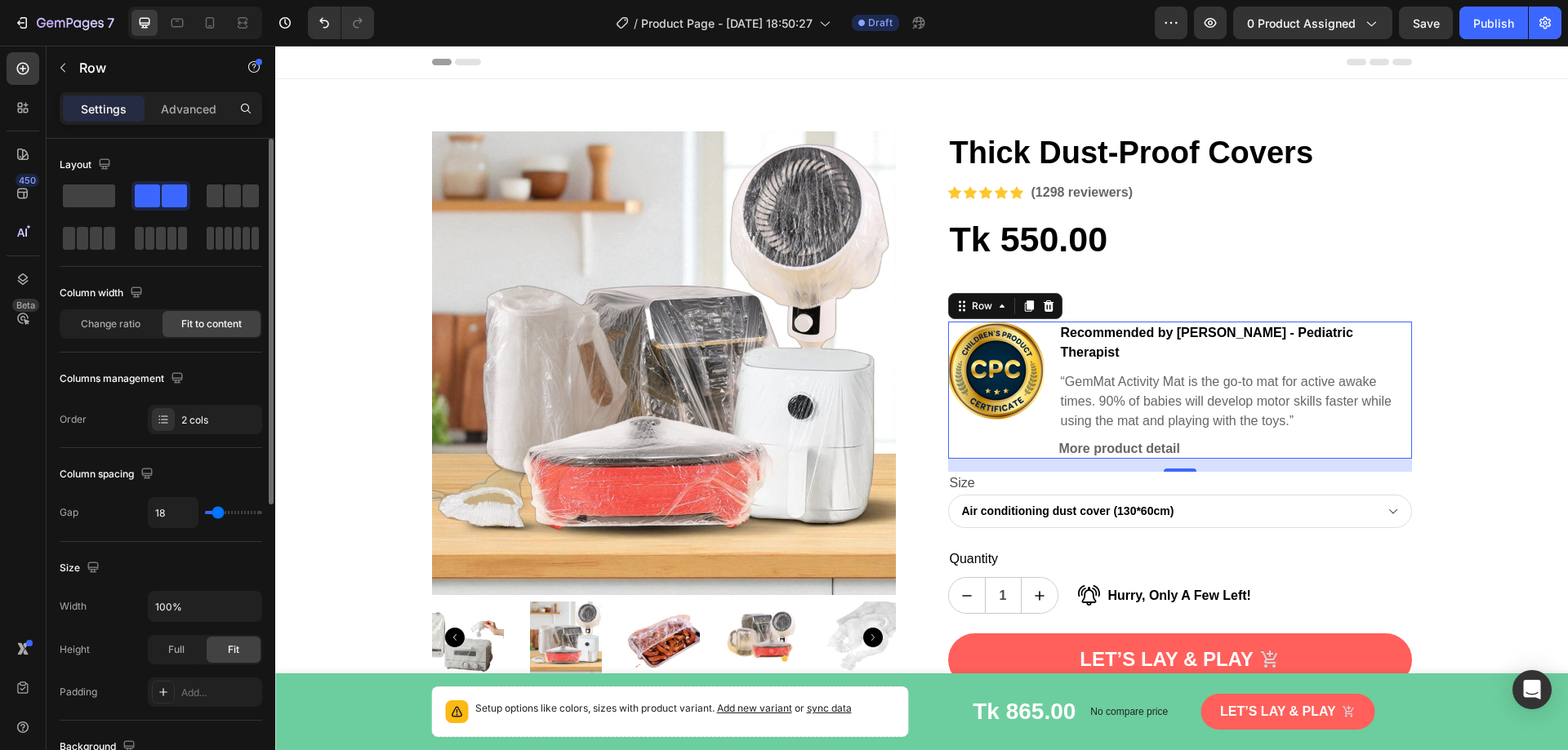
click at [216, 466] on div "Column spacing" at bounding box center [161, 475] width 203 height 26
click at [1110, 249] on div "Tk 550.00 Product Price Product Price Row" at bounding box center [1180, 240] width 464 height 45
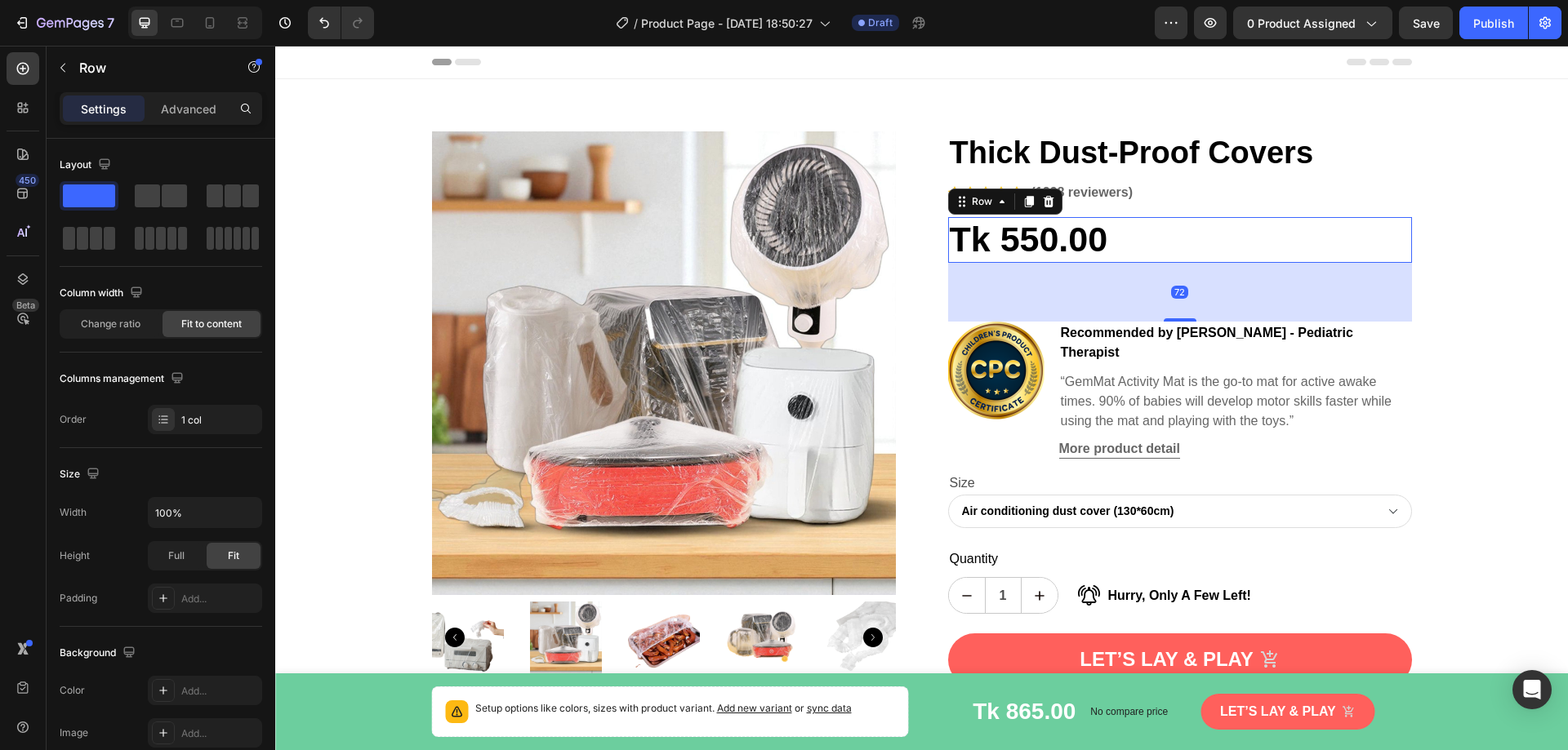
click at [1124, 295] on div "72" at bounding box center [1180, 292] width 464 height 59
click at [1112, 281] on div "72" at bounding box center [1180, 292] width 464 height 59
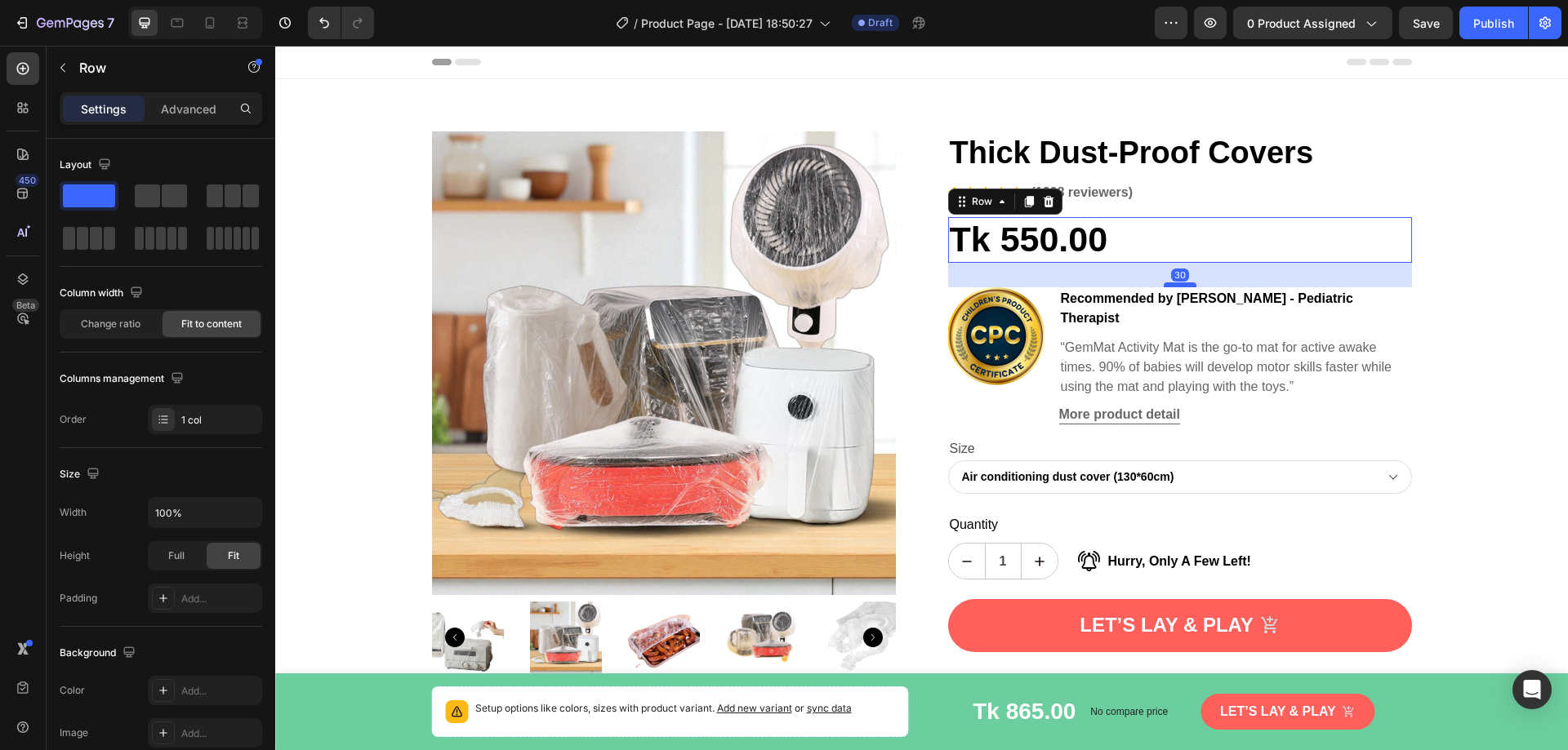
drag, startPoint x: 1174, startPoint y: 320, endPoint x: 1188, endPoint y: 286, distance: 36.8
click at [1188, 286] on div at bounding box center [1180, 285] width 32 height 5
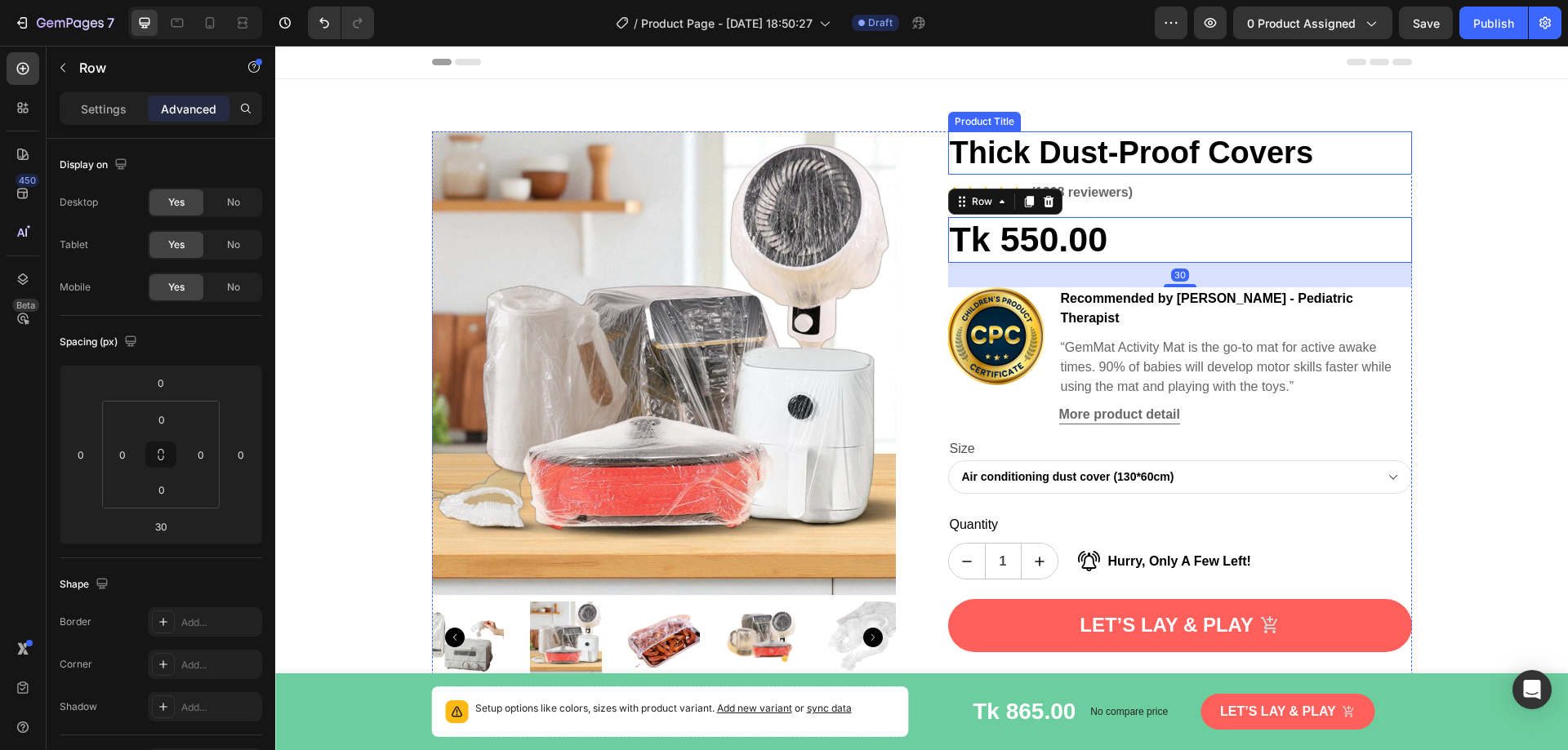
click at [1220, 157] on h1 "Thick Dust-Proof Covers" at bounding box center [1180, 153] width 464 height 44
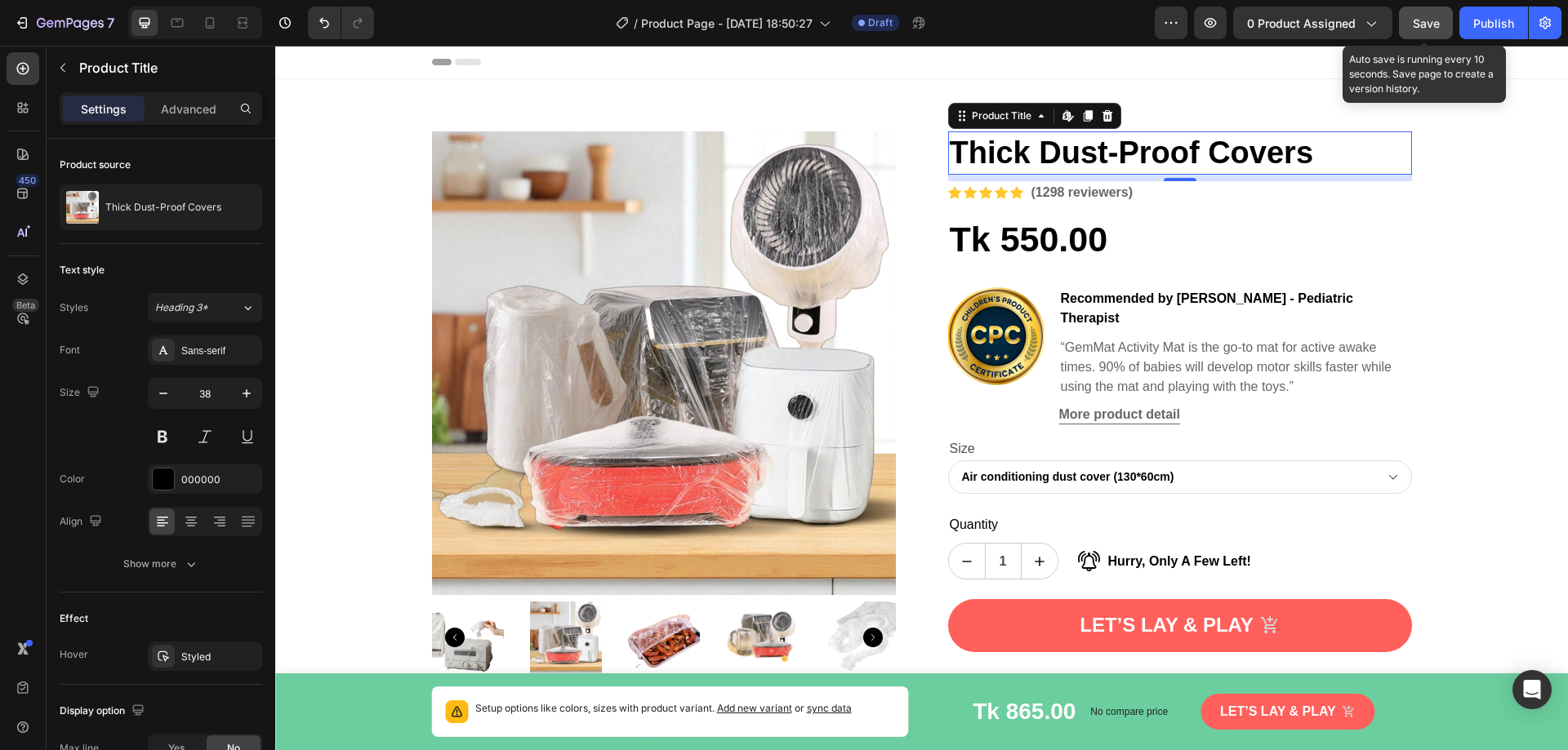
click at [1428, 28] on span "Save" at bounding box center [1426, 24] width 27 height 14
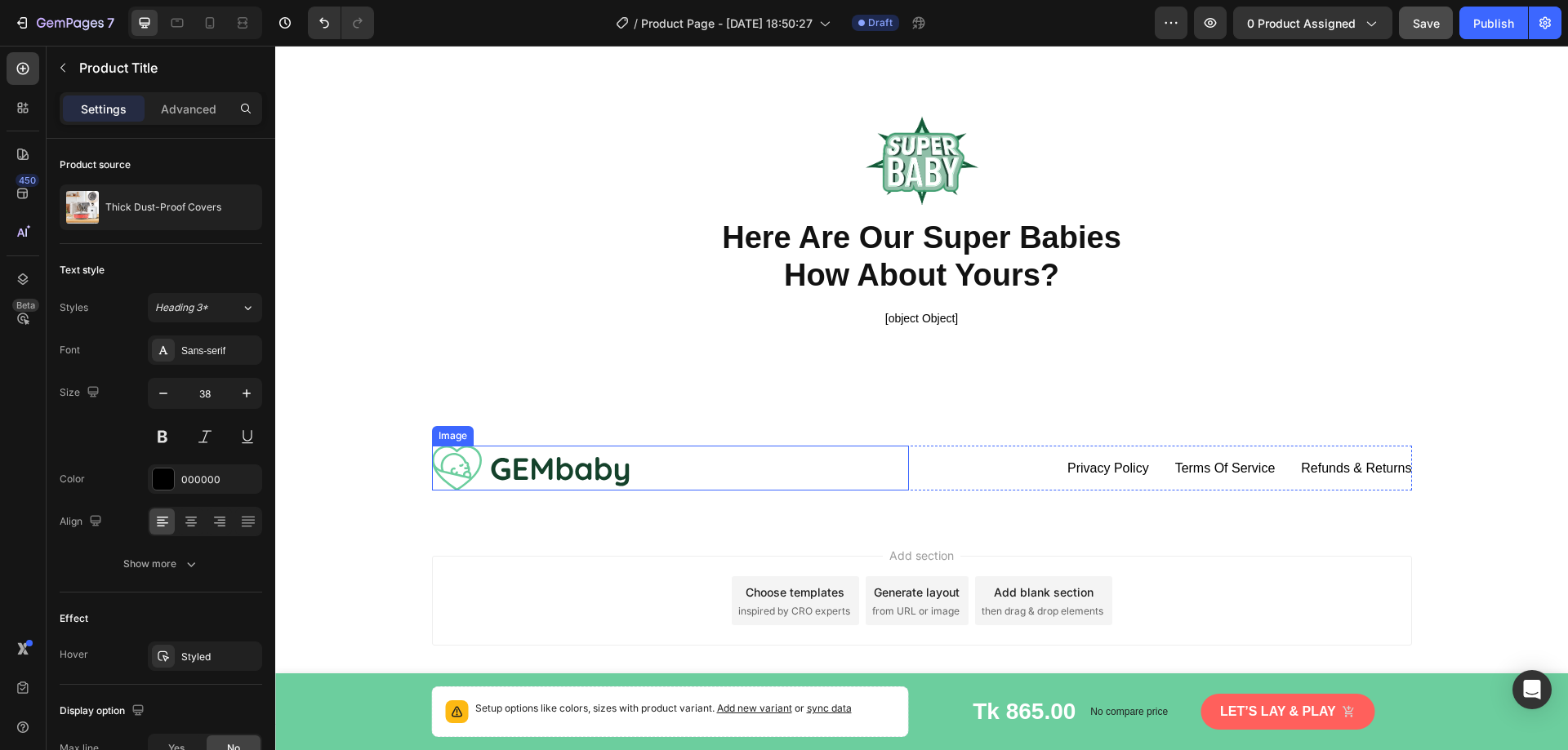
scroll to position [4528, 0]
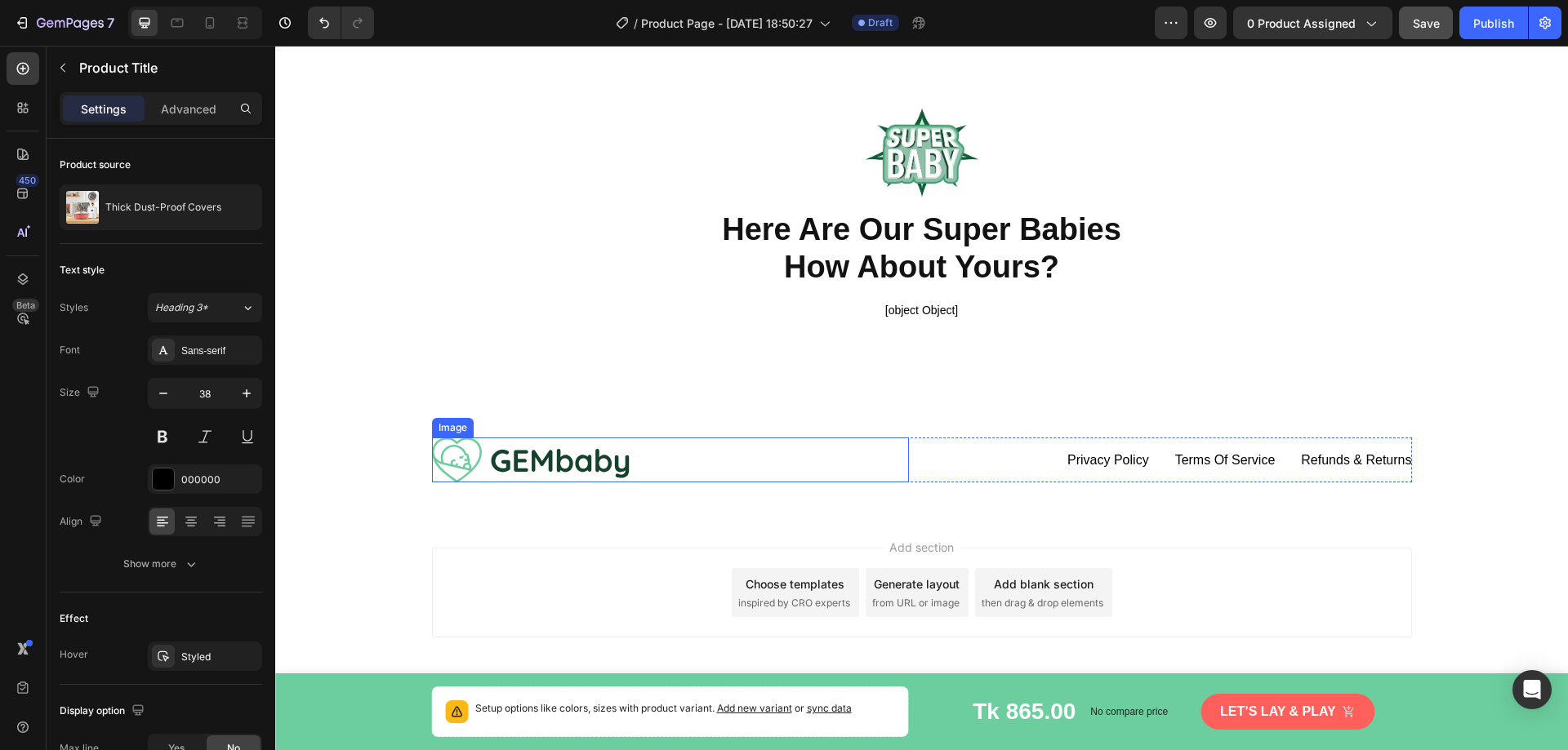
click at [863, 450] on div at bounding box center [670, 460] width 477 height 45
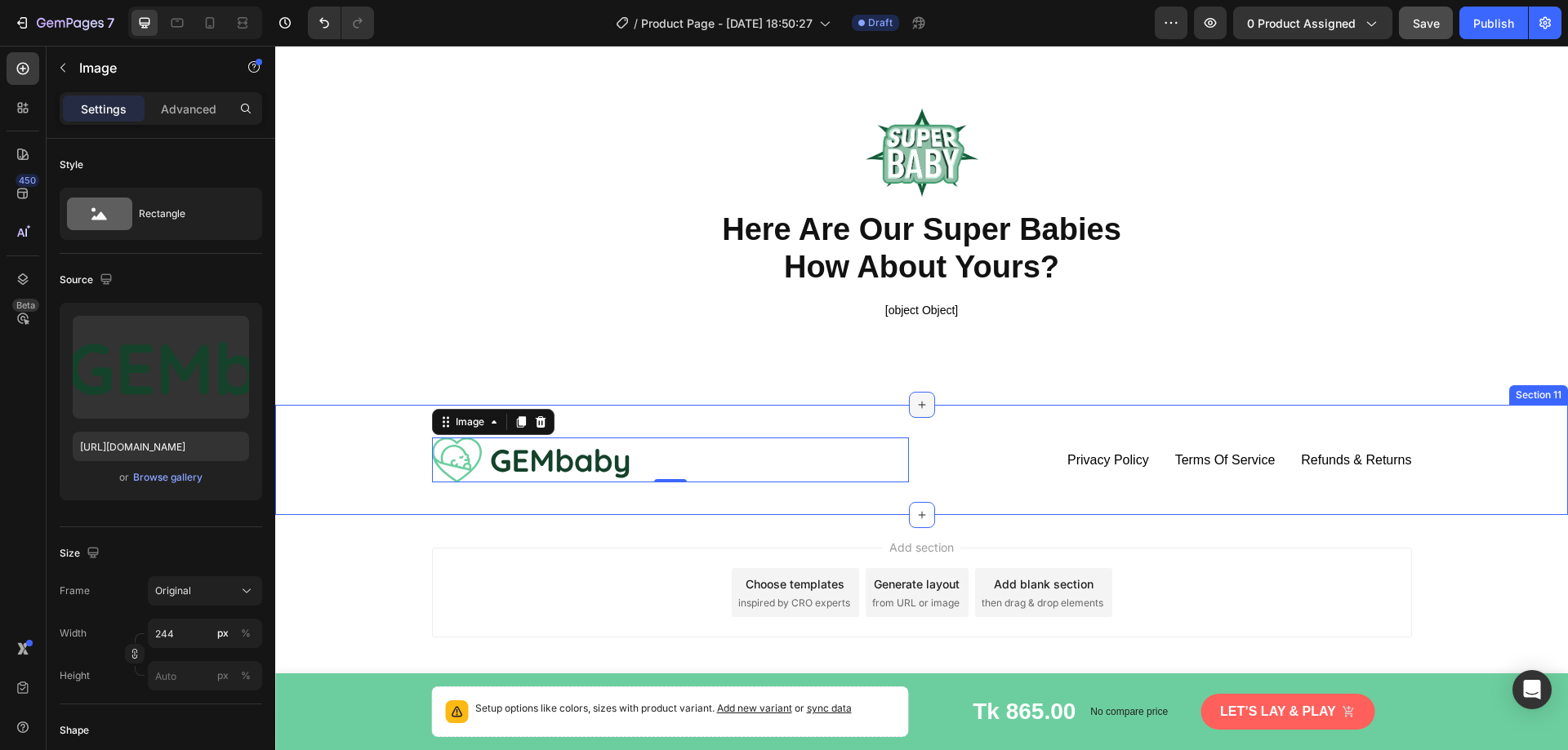
click at [923, 415] on div at bounding box center [923, 405] width 26 height 26
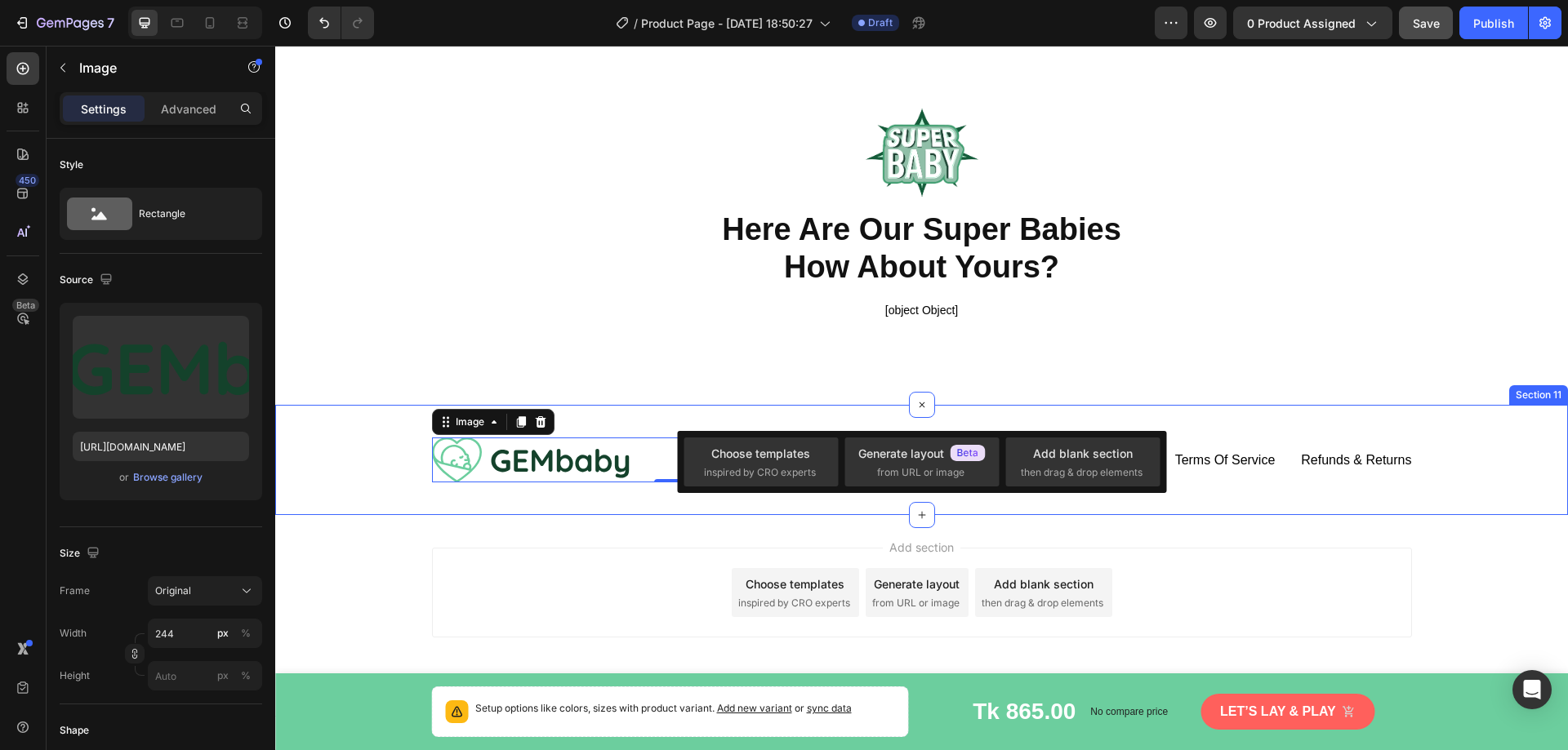
click at [856, 419] on div "Image 0 privacy policy Button Terms of service Button Refunds & returns Button …" at bounding box center [922, 460] width 1293 height 110
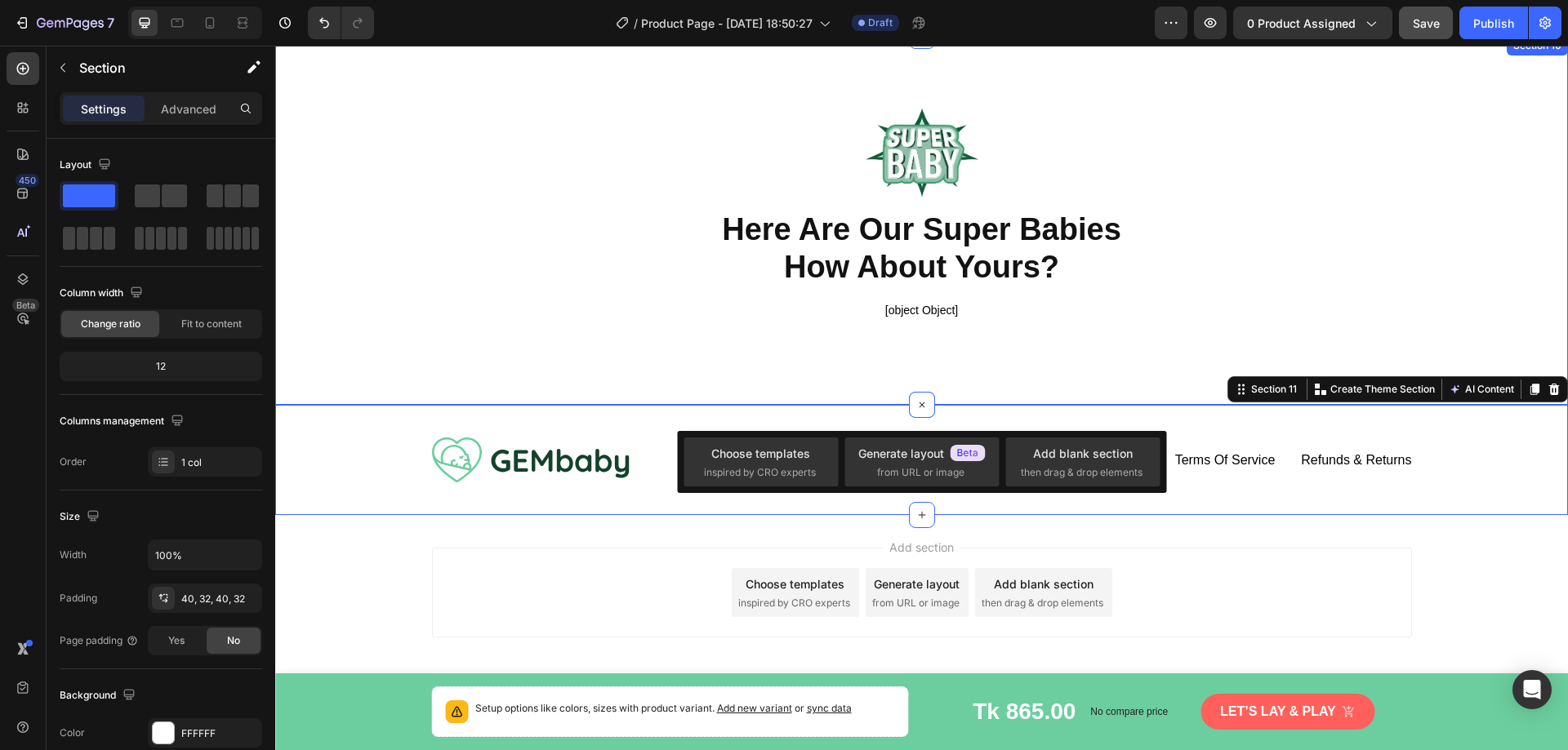
click at [851, 381] on div "Image Here Are Our Super Babies How About Yours? Heading [object Object] Alirev…" at bounding box center [922, 220] width 1293 height 369
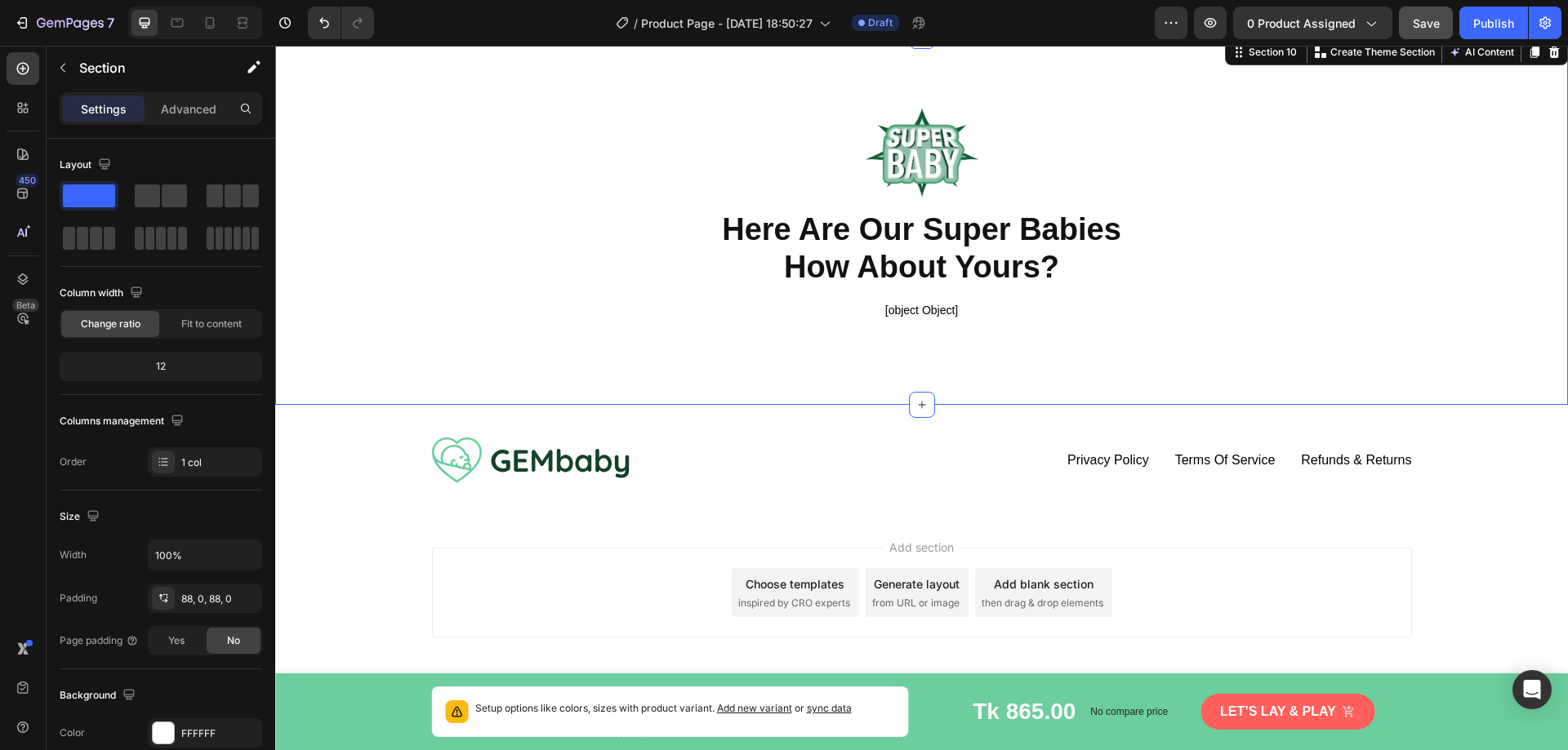
scroll to position [4283, 0]
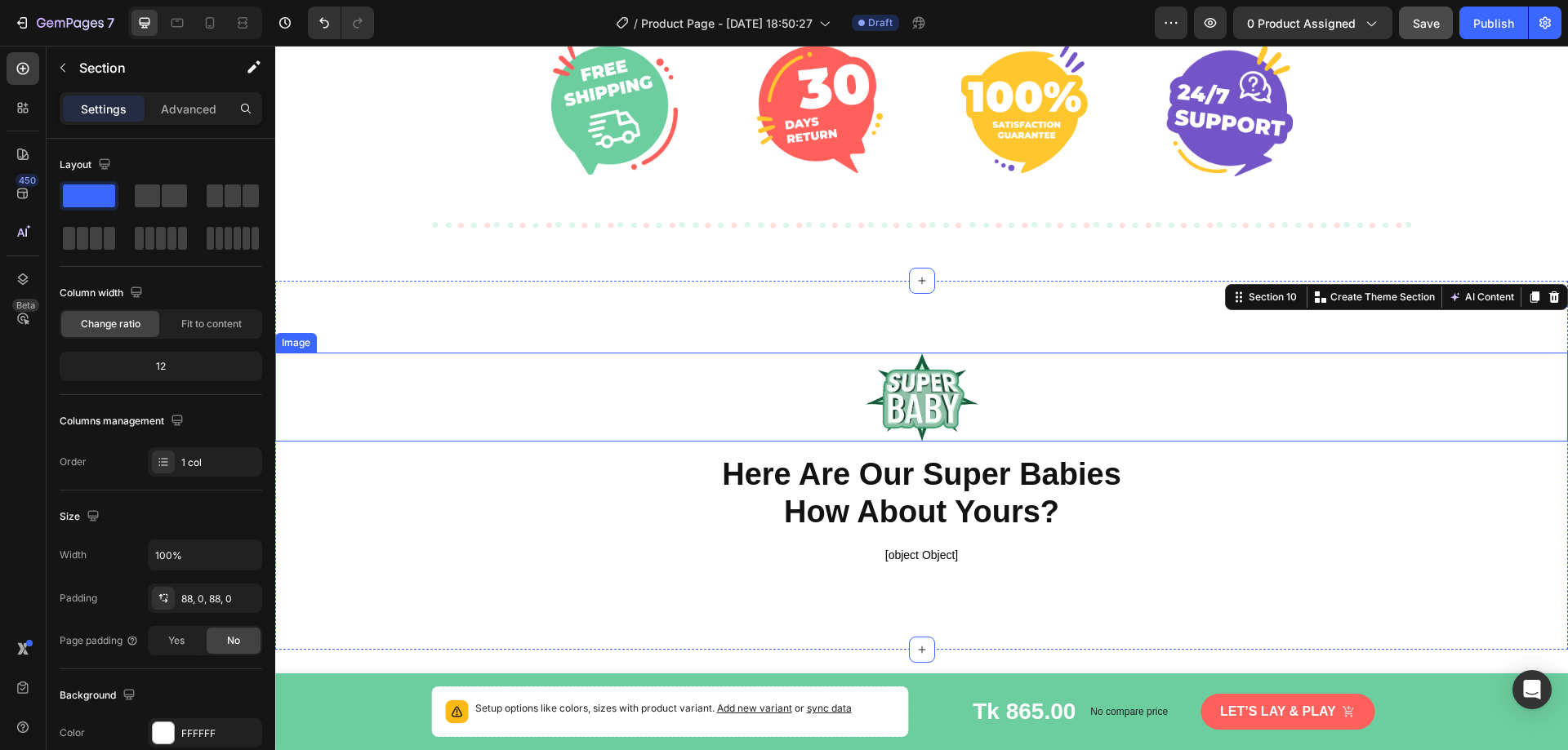
click at [788, 400] on div at bounding box center [922, 398] width 1293 height 89
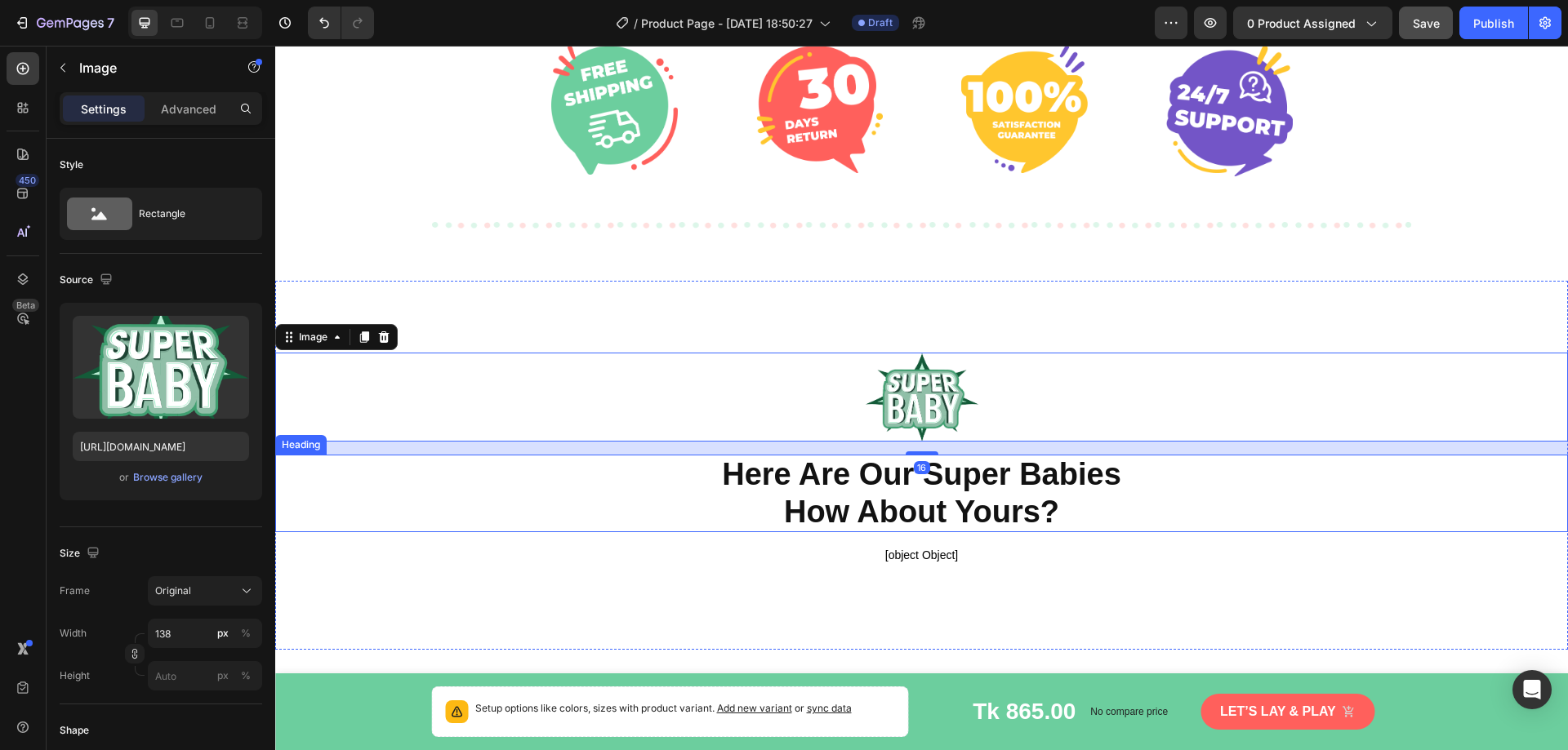
click at [712, 498] on p "Here Are Our Super Babies How About Yours?" at bounding box center [922, 493] width 1290 height 74
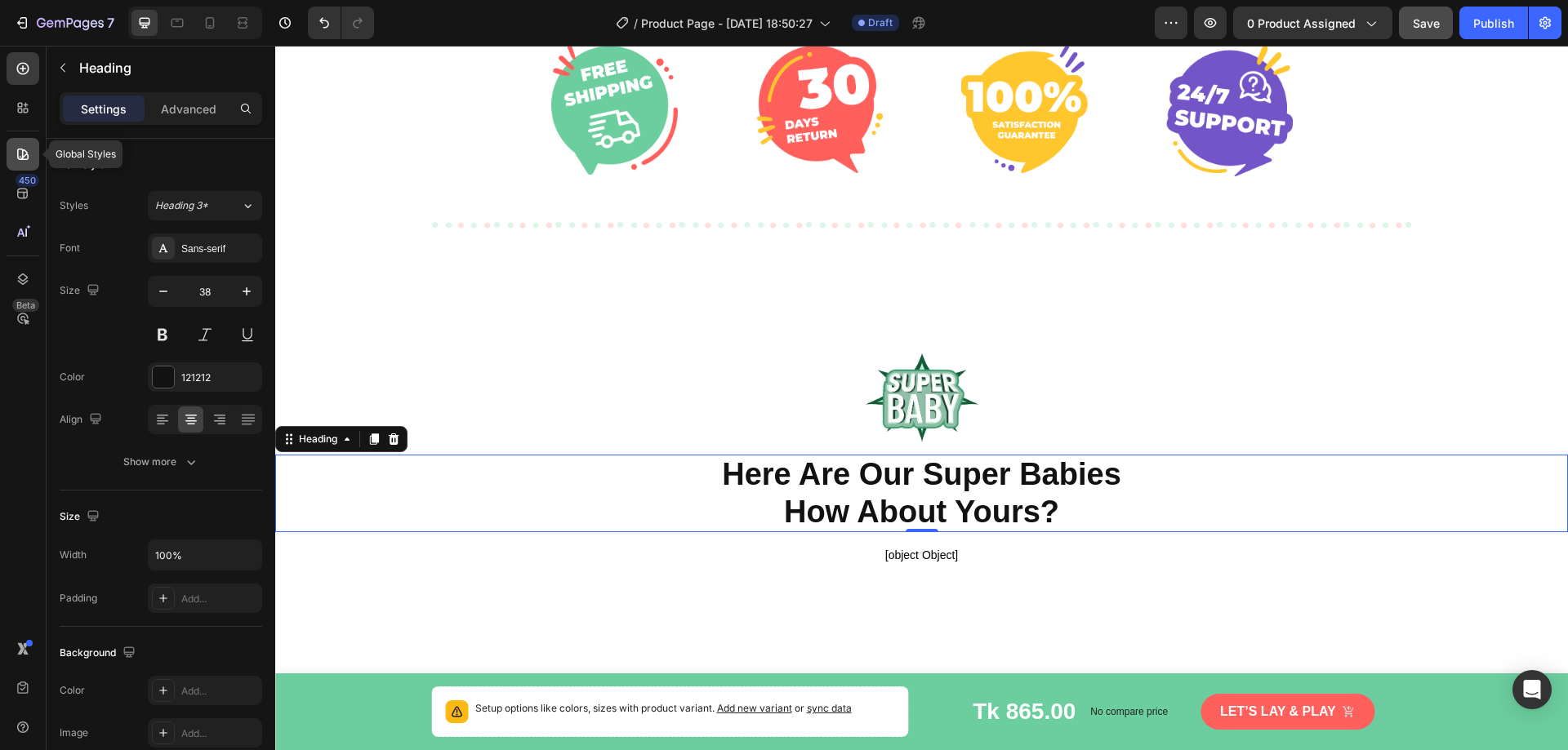
click at [19, 155] on icon at bounding box center [23, 154] width 17 height 17
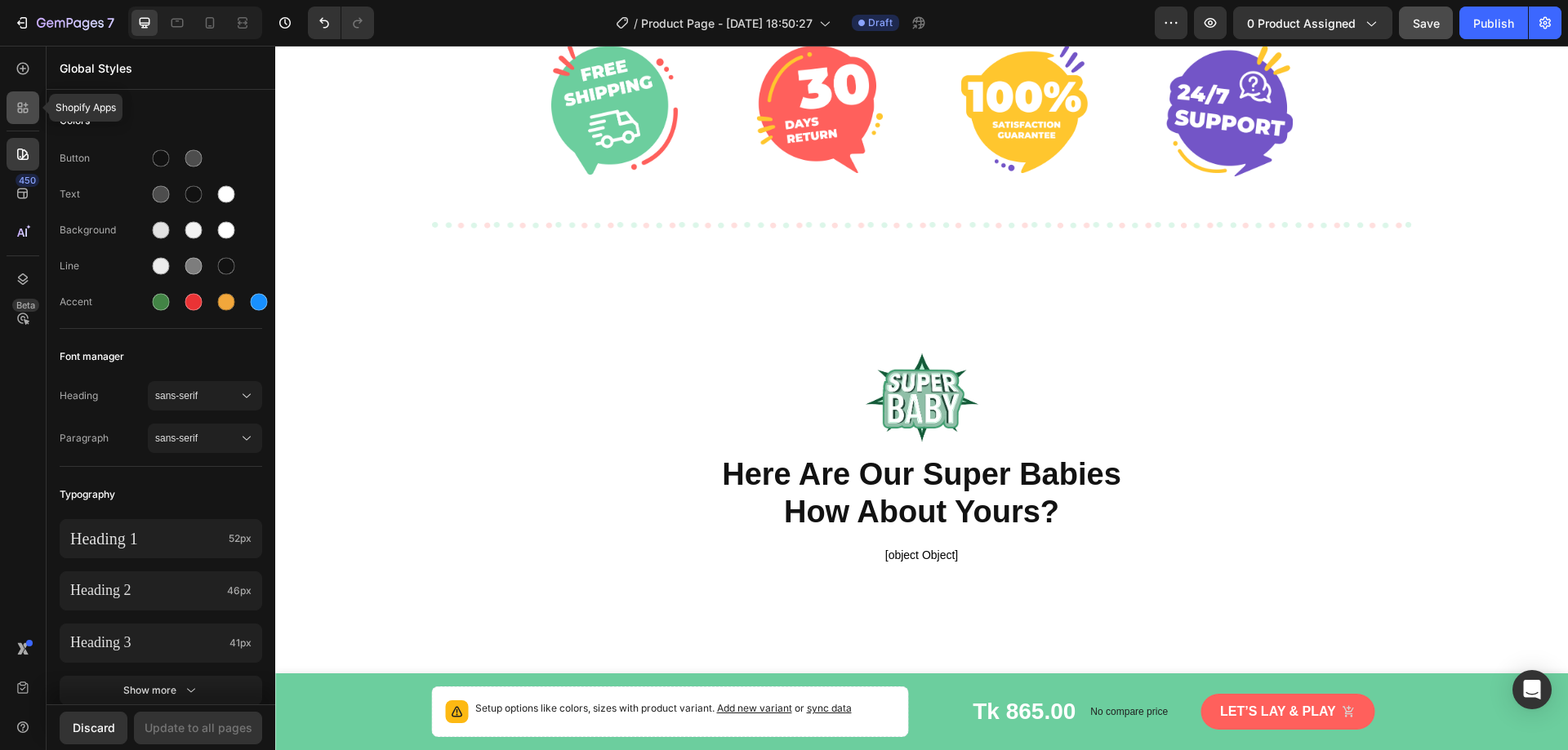
click at [26, 115] on icon at bounding box center [23, 108] width 17 height 17
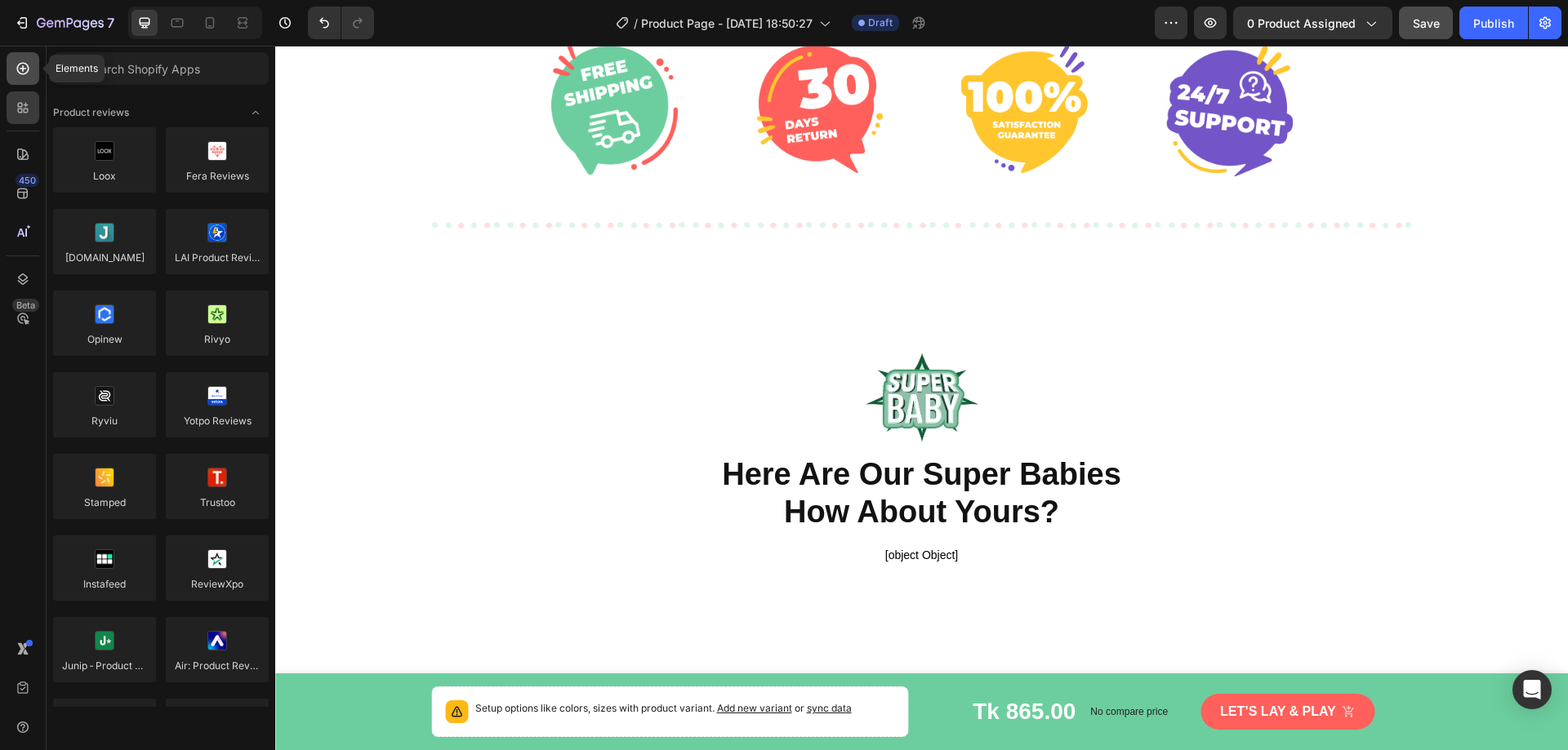
click at [28, 74] on icon at bounding box center [23, 68] width 17 height 17
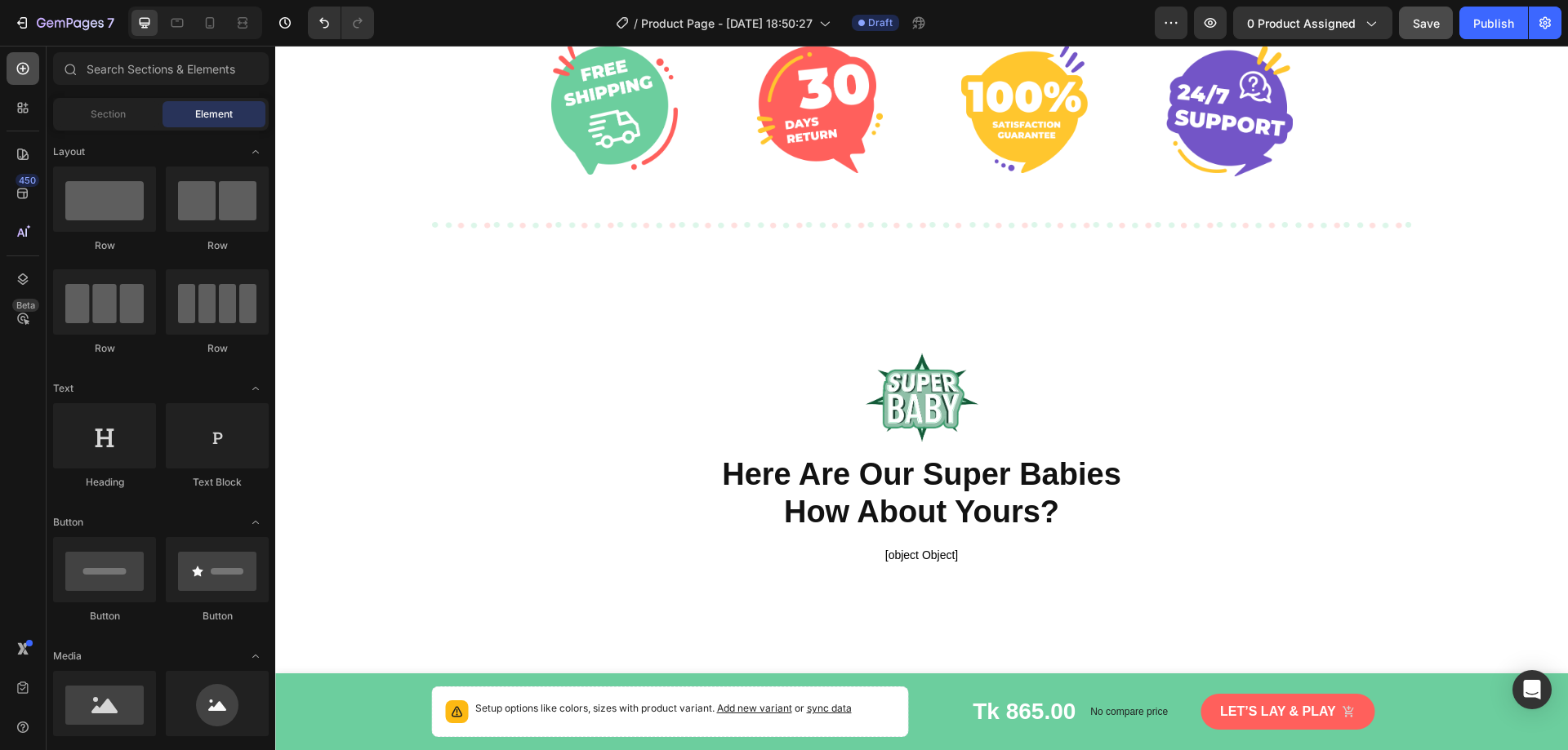
click at [28, 74] on icon at bounding box center [23, 68] width 17 height 17
click at [23, 151] on icon at bounding box center [23, 154] width 11 height 11
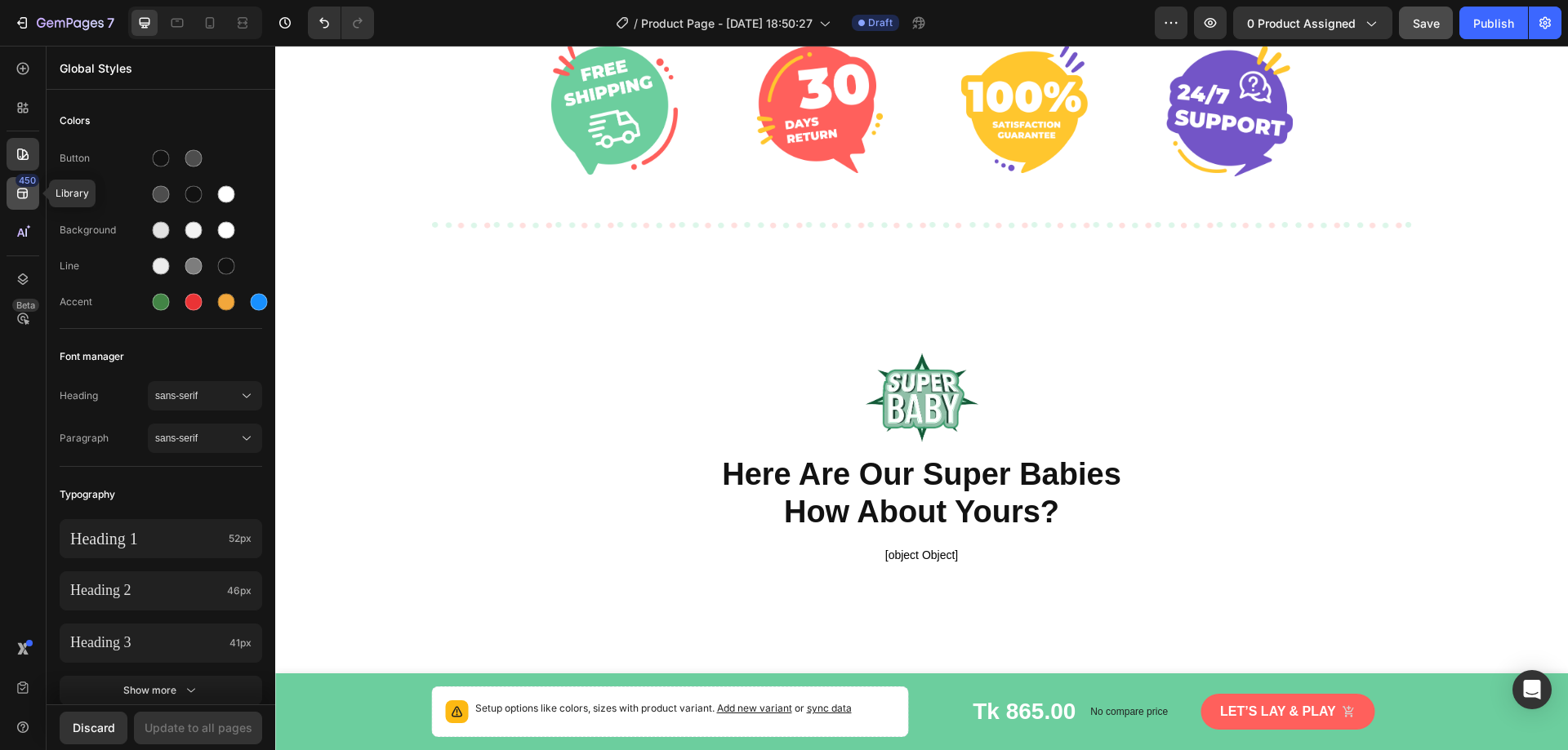
click at [22, 200] on icon at bounding box center [23, 193] width 17 height 17
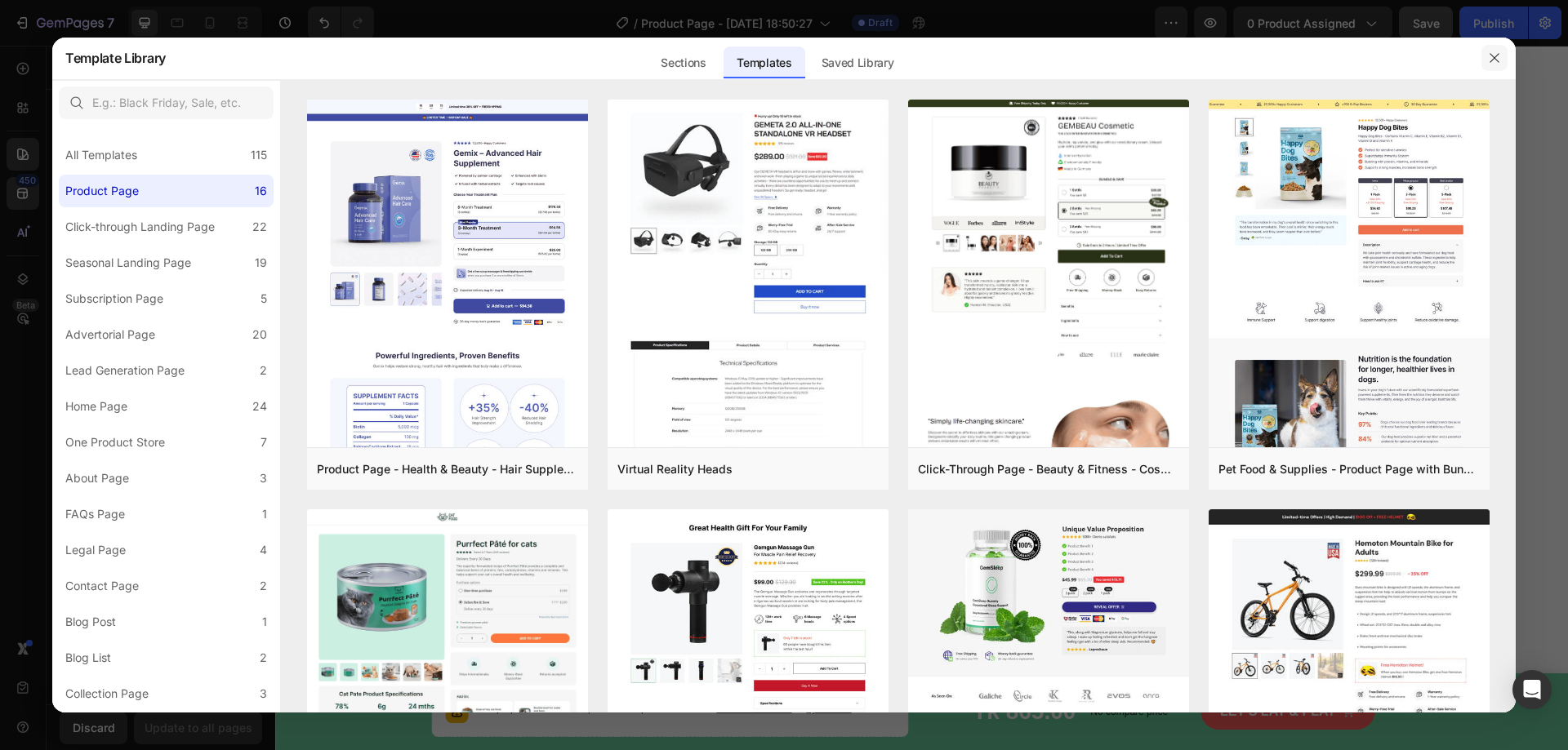
click at [1500, 55] on icon "button" at bounding box center [1495, 58] width 13 height 13
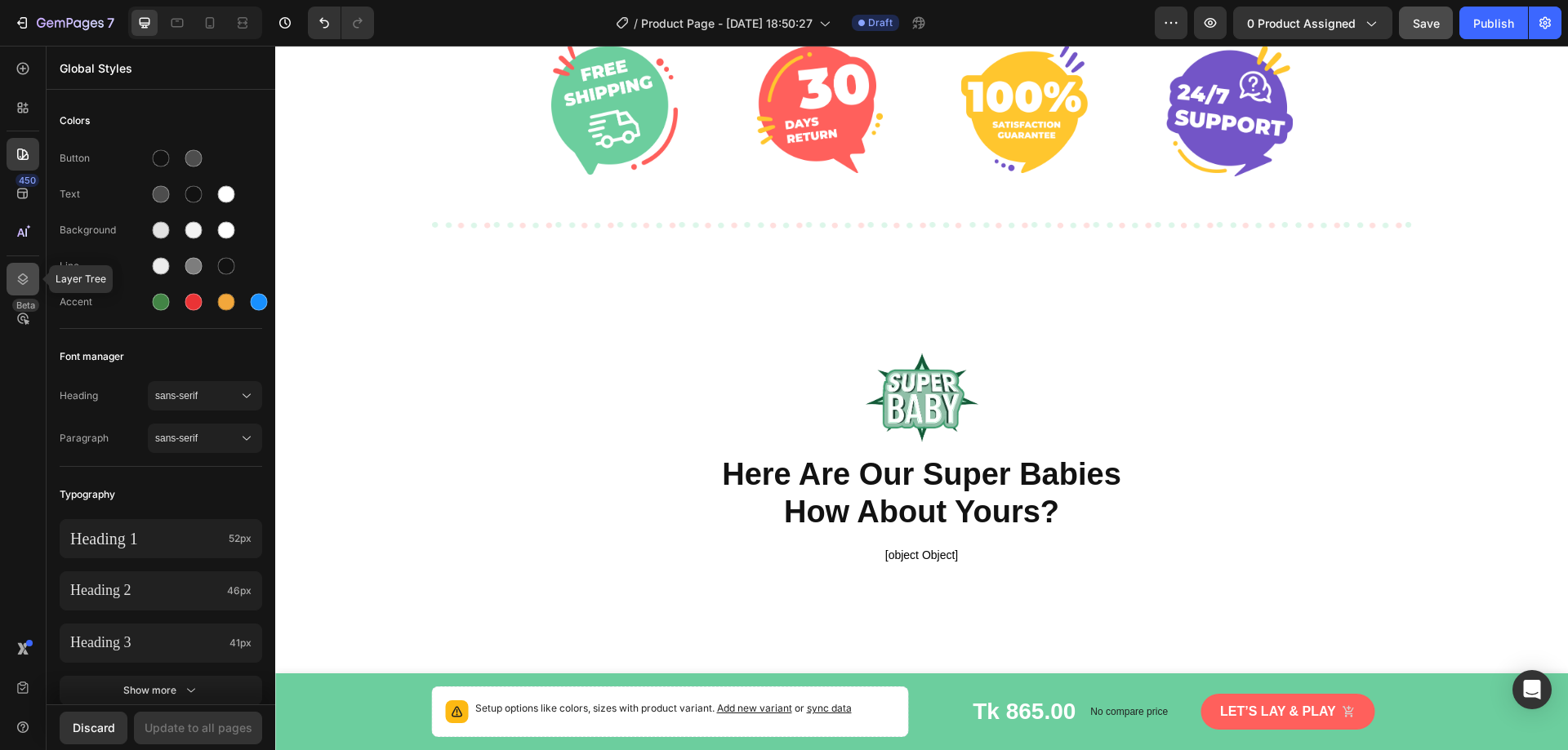
click at [31, 281] on div at bounding box center [22, 279] width 32 height 32
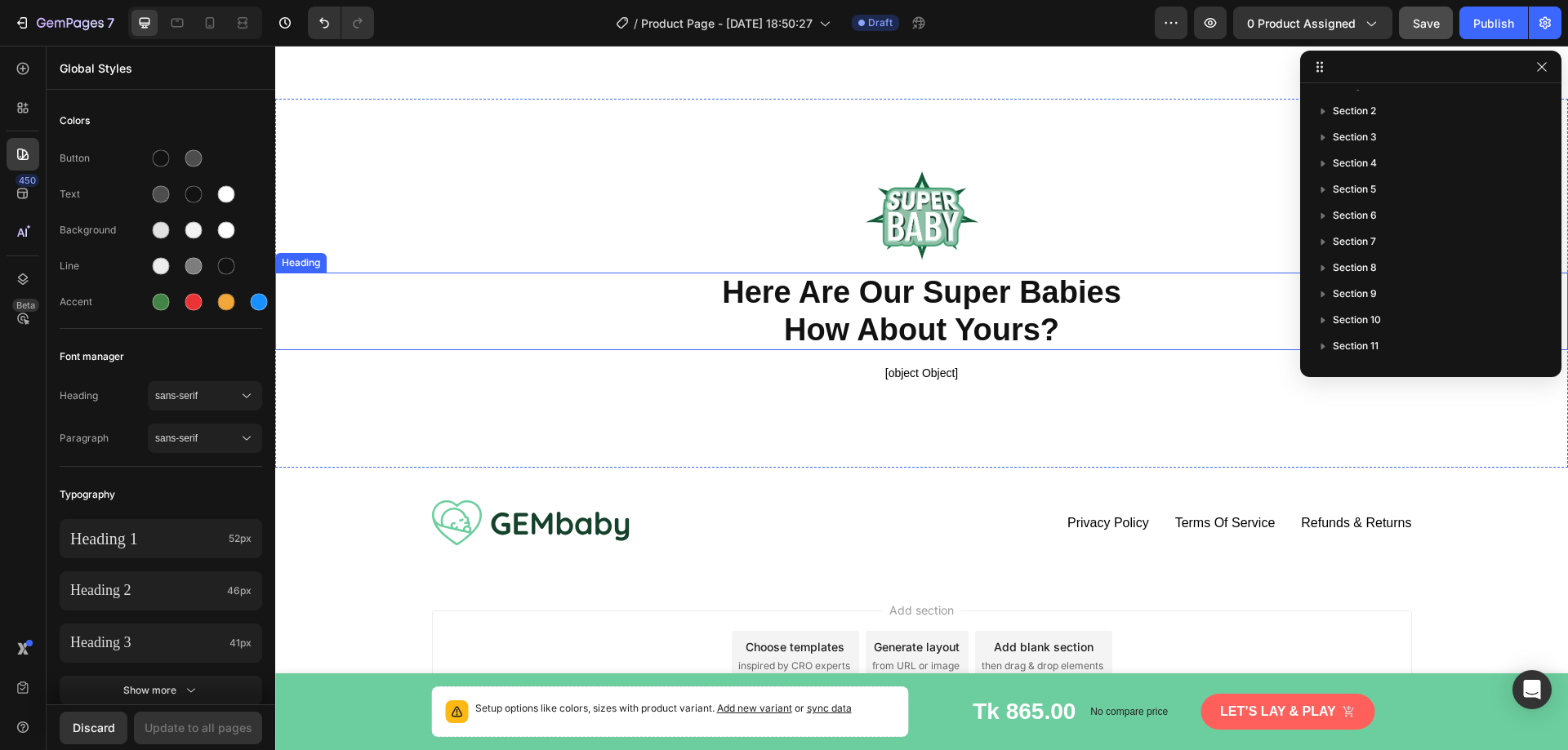
scroll to position [4528, 0]
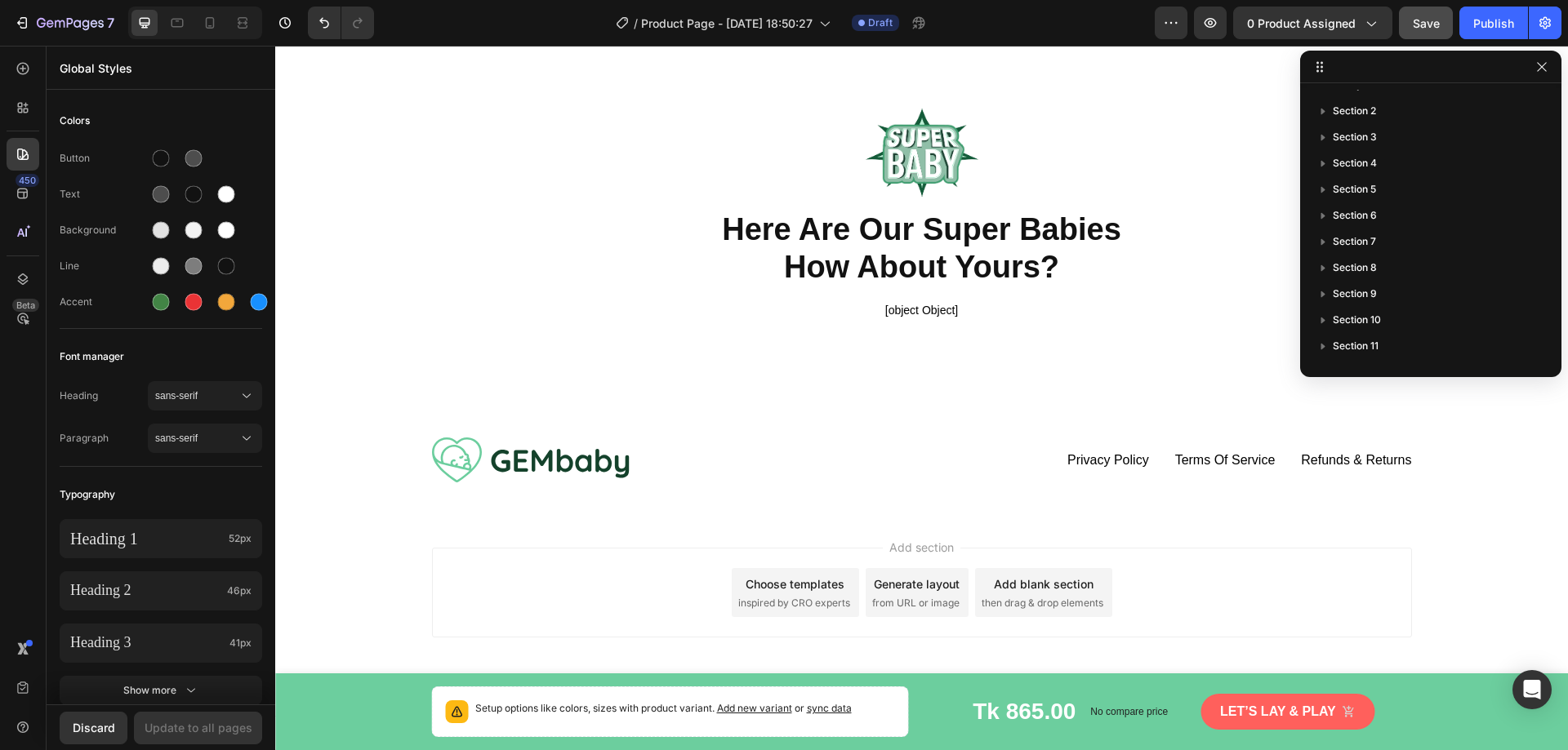
click at [31, 536] on div "450 Beta" at bounding box center [22, 343] width 32 height 580
click at [1418, 31] on div "Save" at bounding box center [1426, 24] width 27 height 17
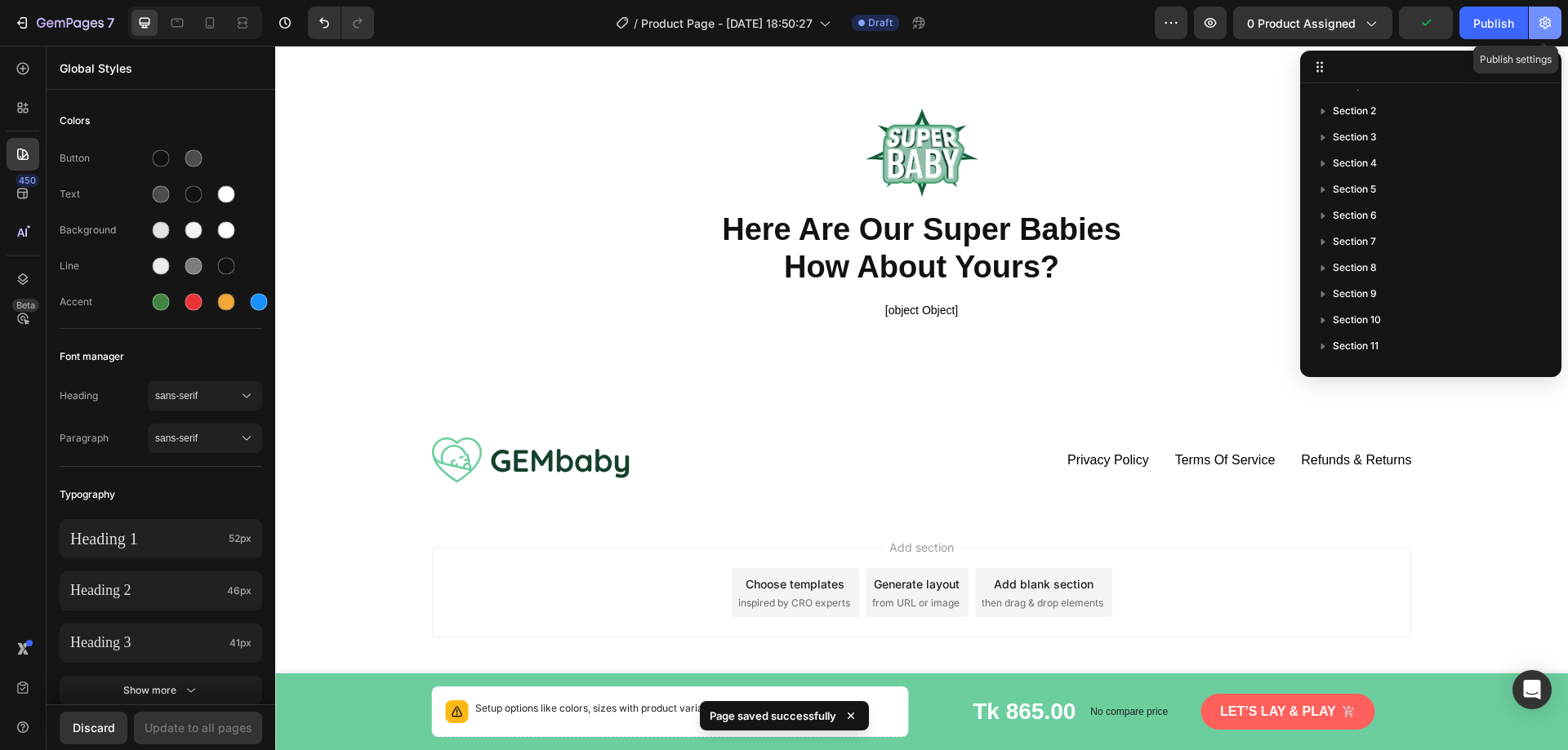
click at [1542, 22] on icon "button" at bounding box center [1545, 24] width 11 height 12
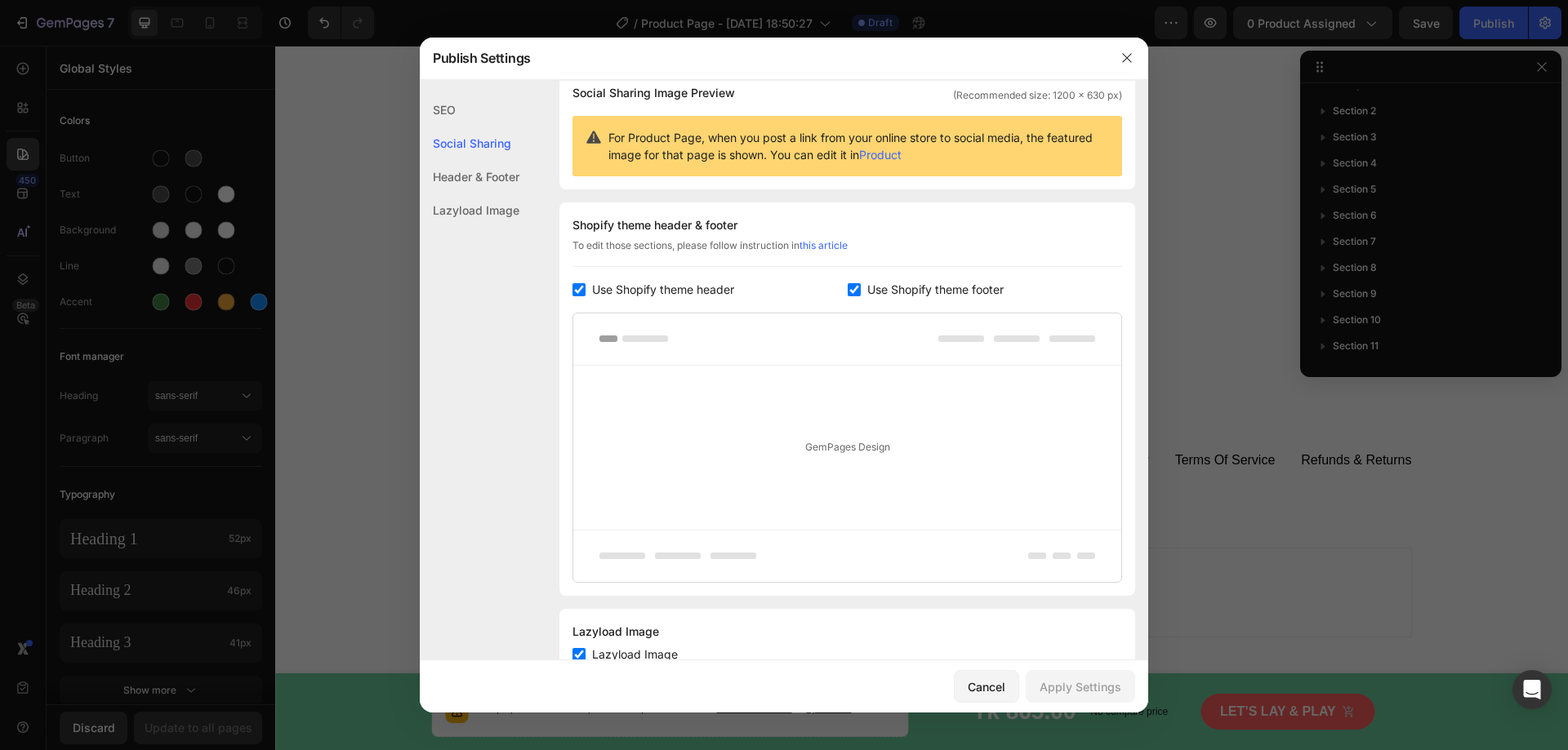
scroll to position [0, 0]
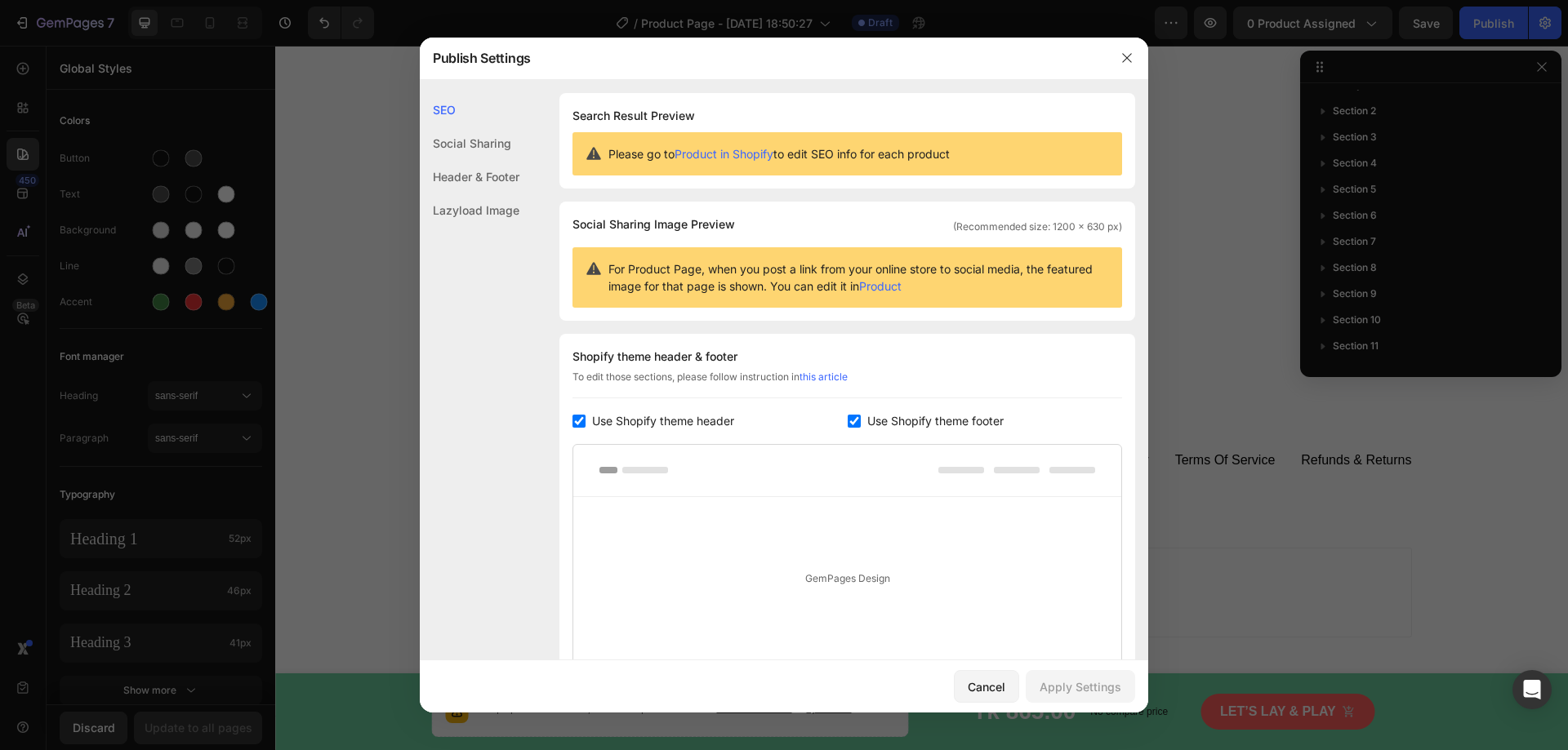
click at [469, 219] on div "Lazyload Image" at bounding box center [470, 210] width 100 height 33
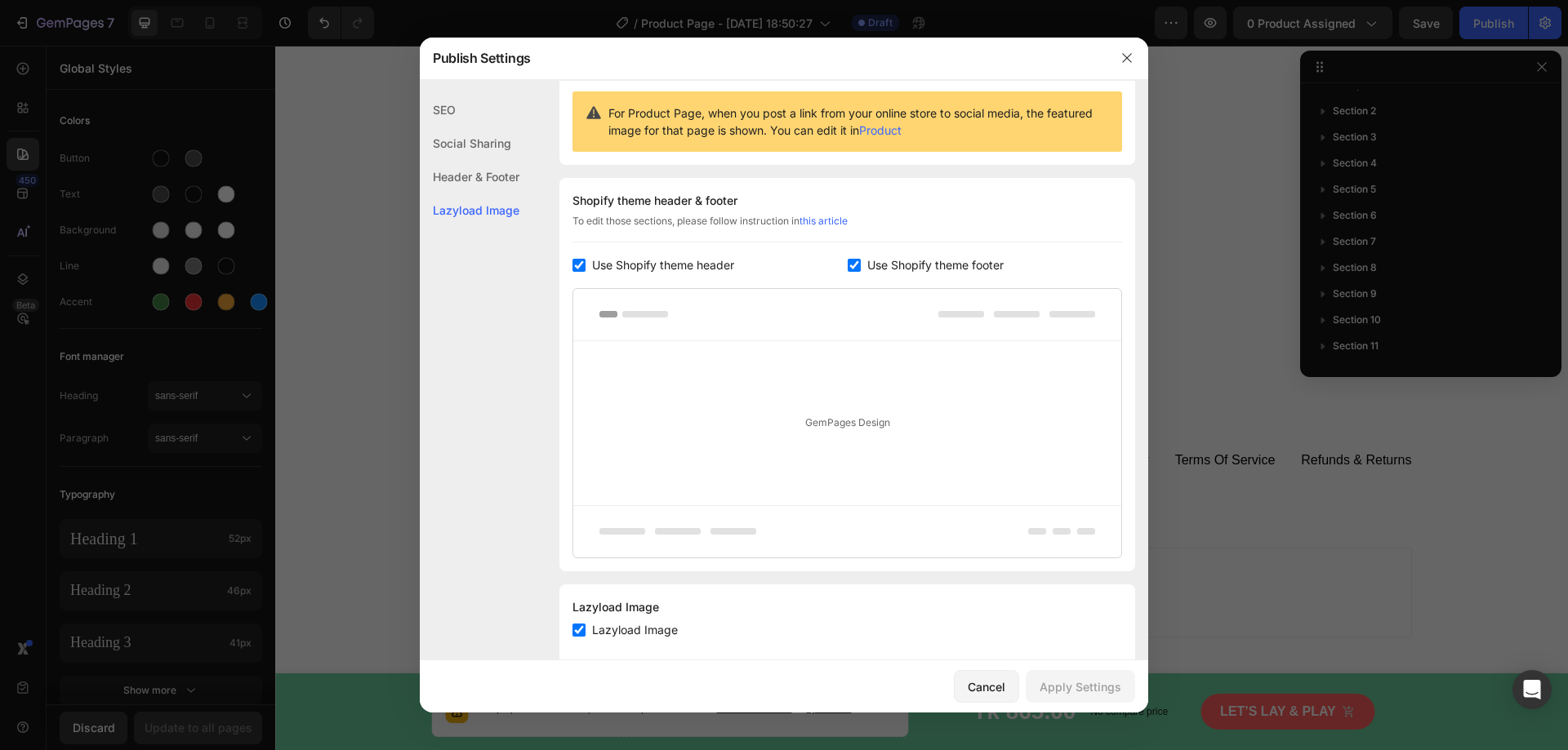
scroll to position [188, 0]
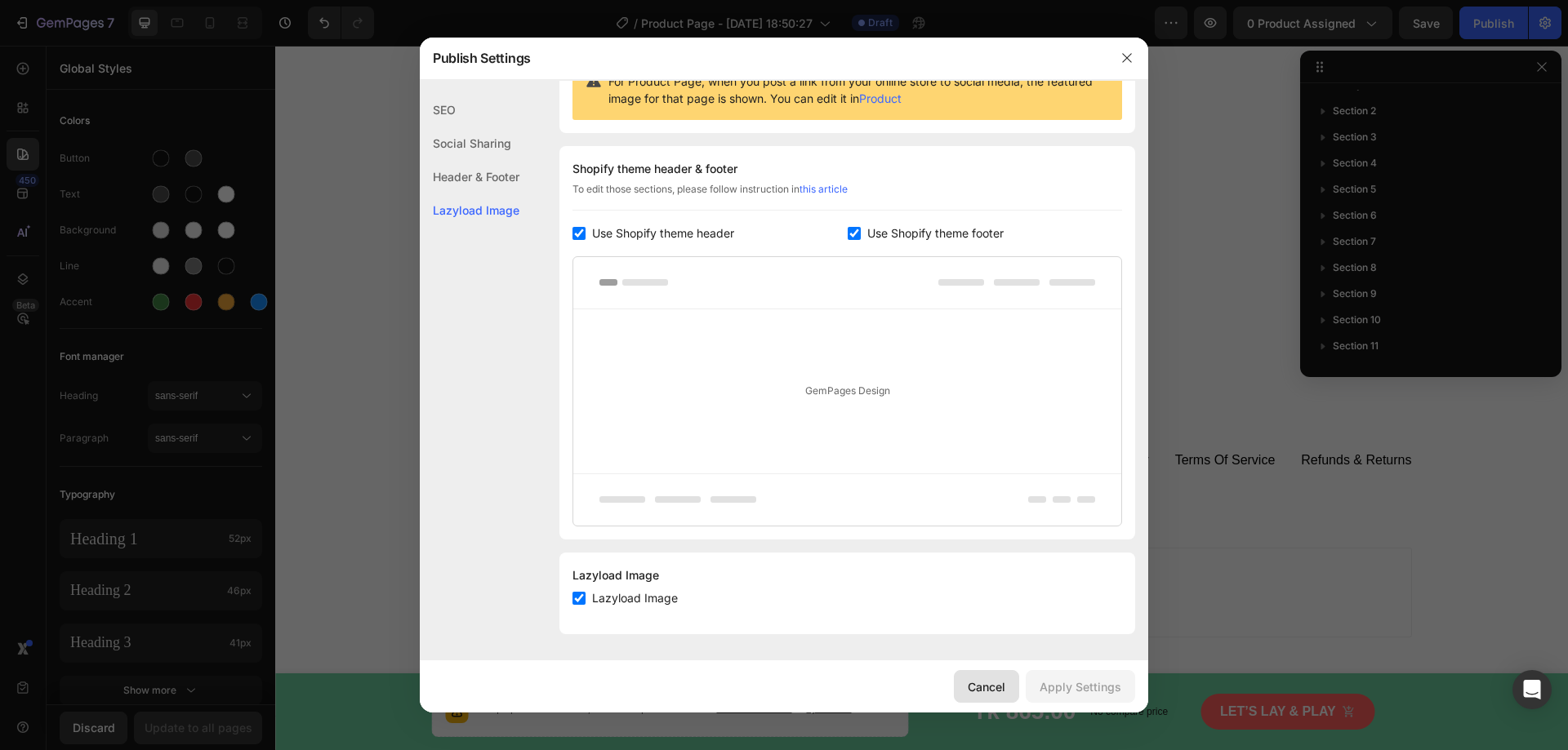
click at [993, 679] on div "Cancel" at bounding box center [986, 687] width 38 height 17
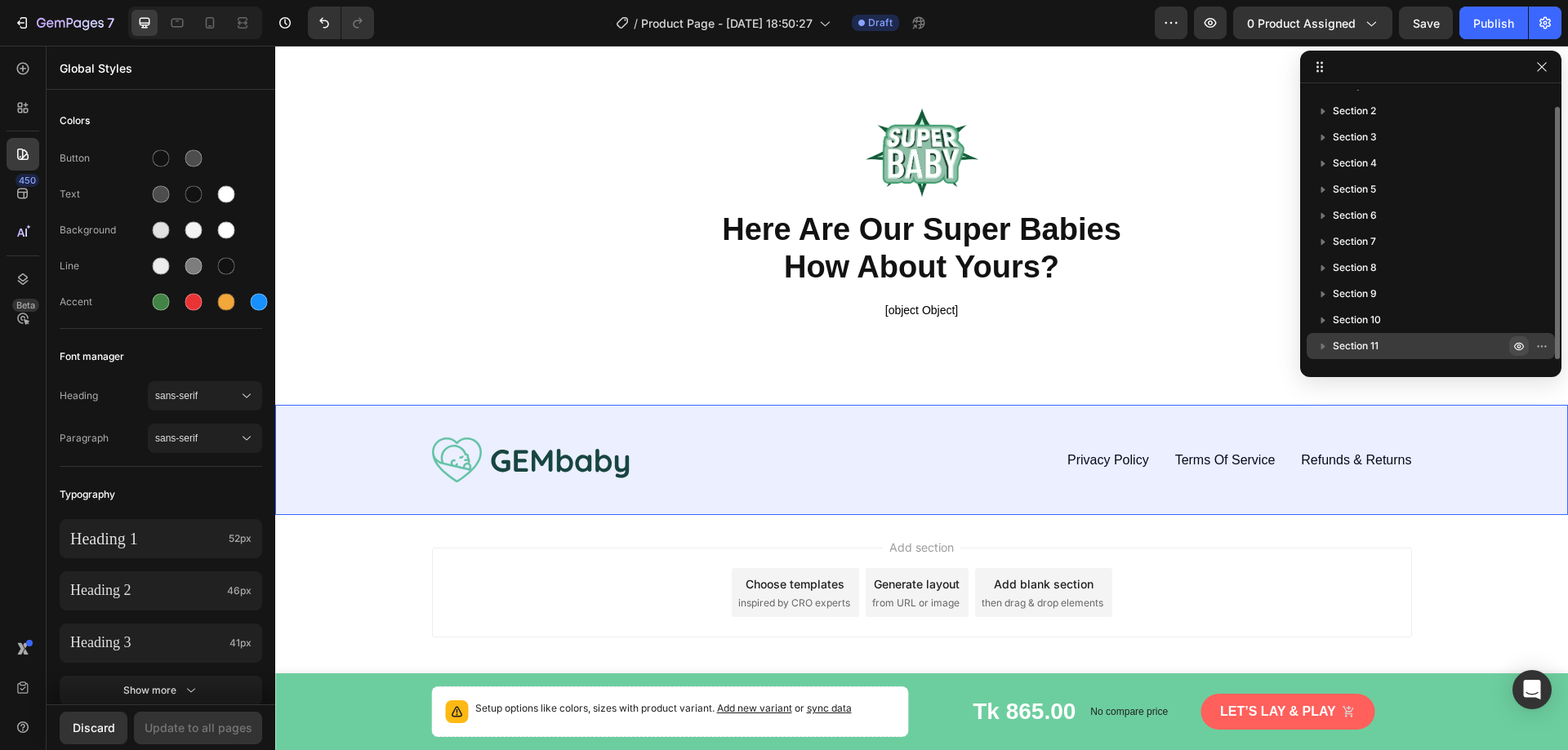
click at [1517, 348] on icon "button" at bounding box center [1519, 346] width 13 height 13
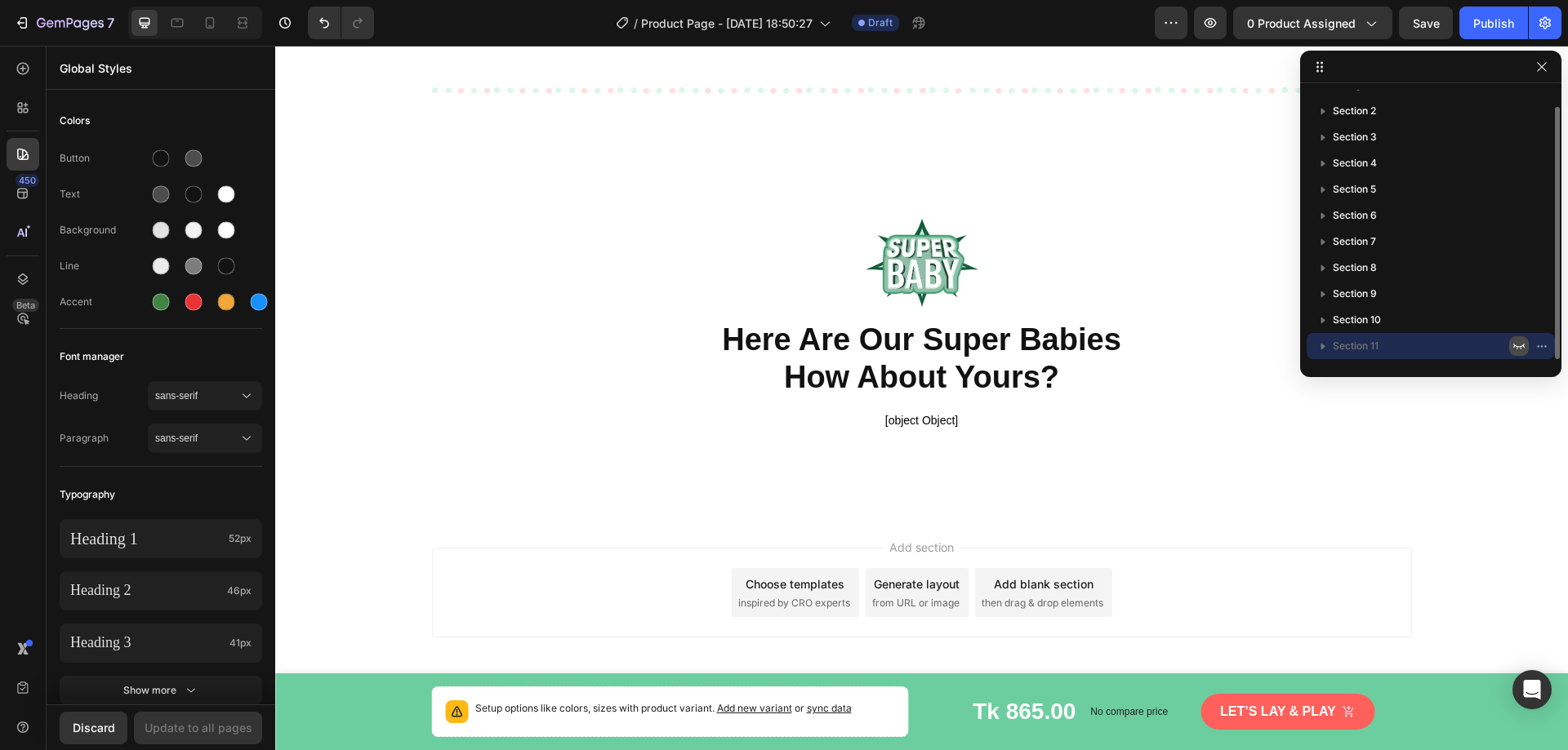
scroll to position [4418, 0]
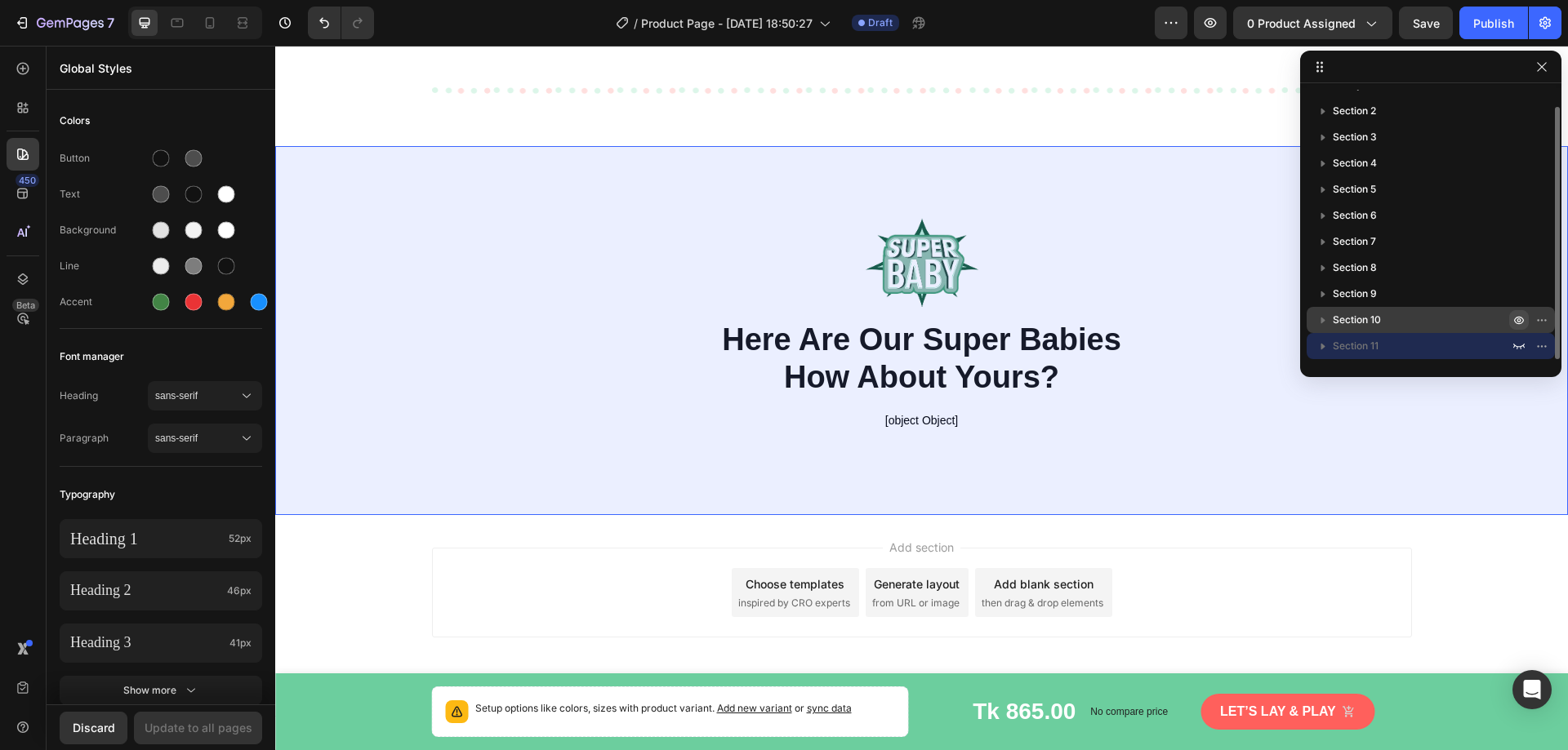
click at [1516, 321] on icon "button" at bounding box center [1519, 320] width 13 height 13
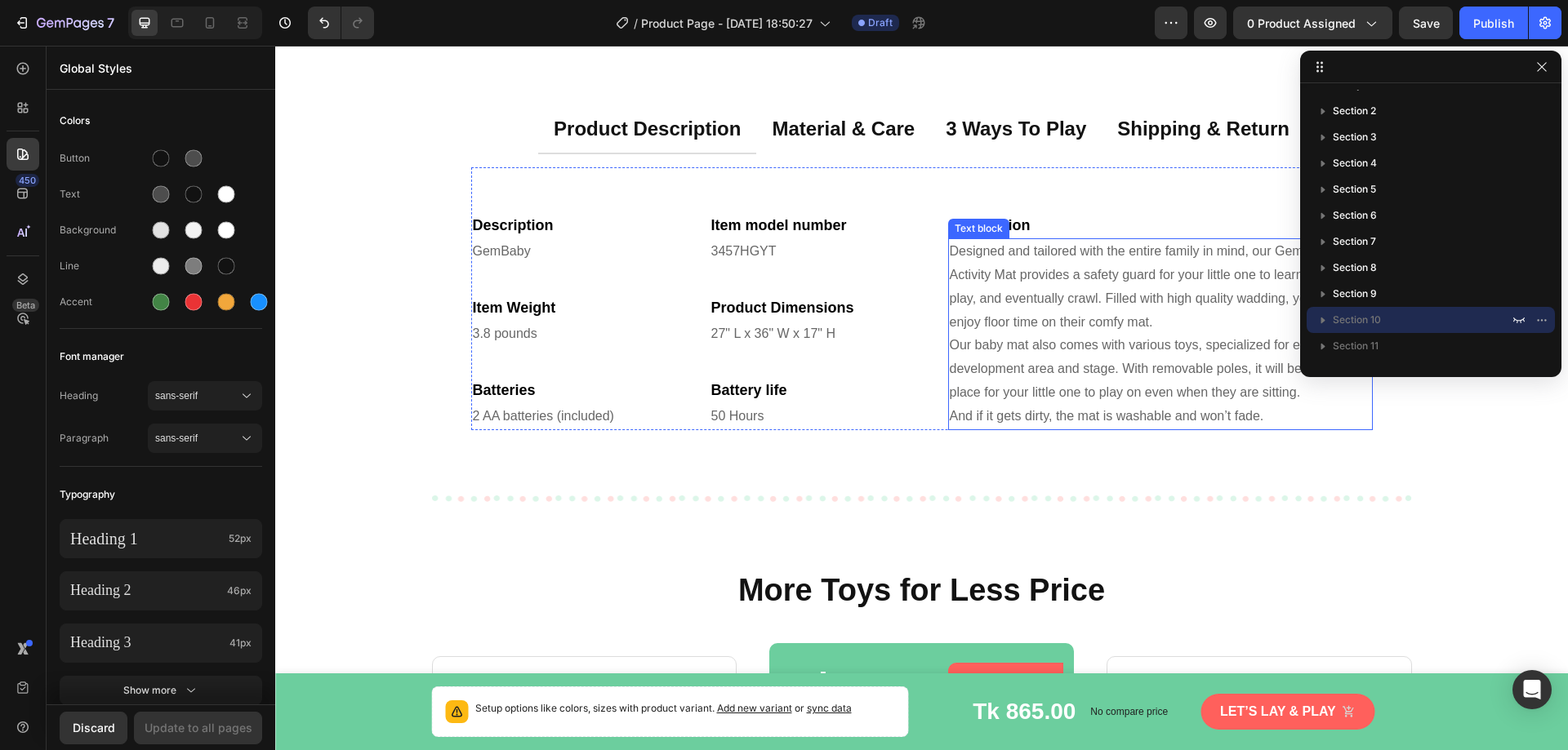
scroll to position [1991, 0]
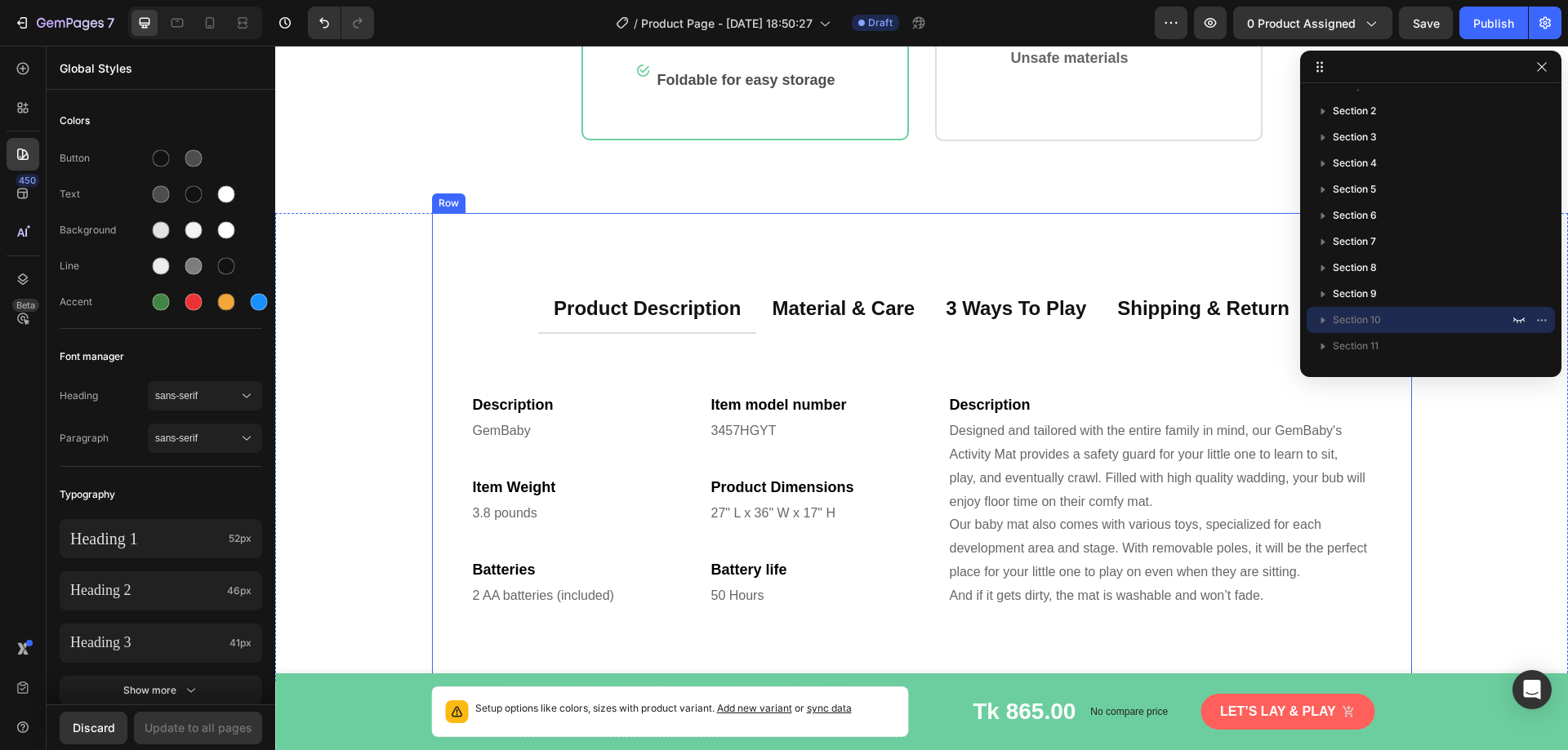
click at [456, 294] on div "product description material & care 3 ways to play shipping & return Descriptio…" at bounding box center [922, 447] width 980 height 468
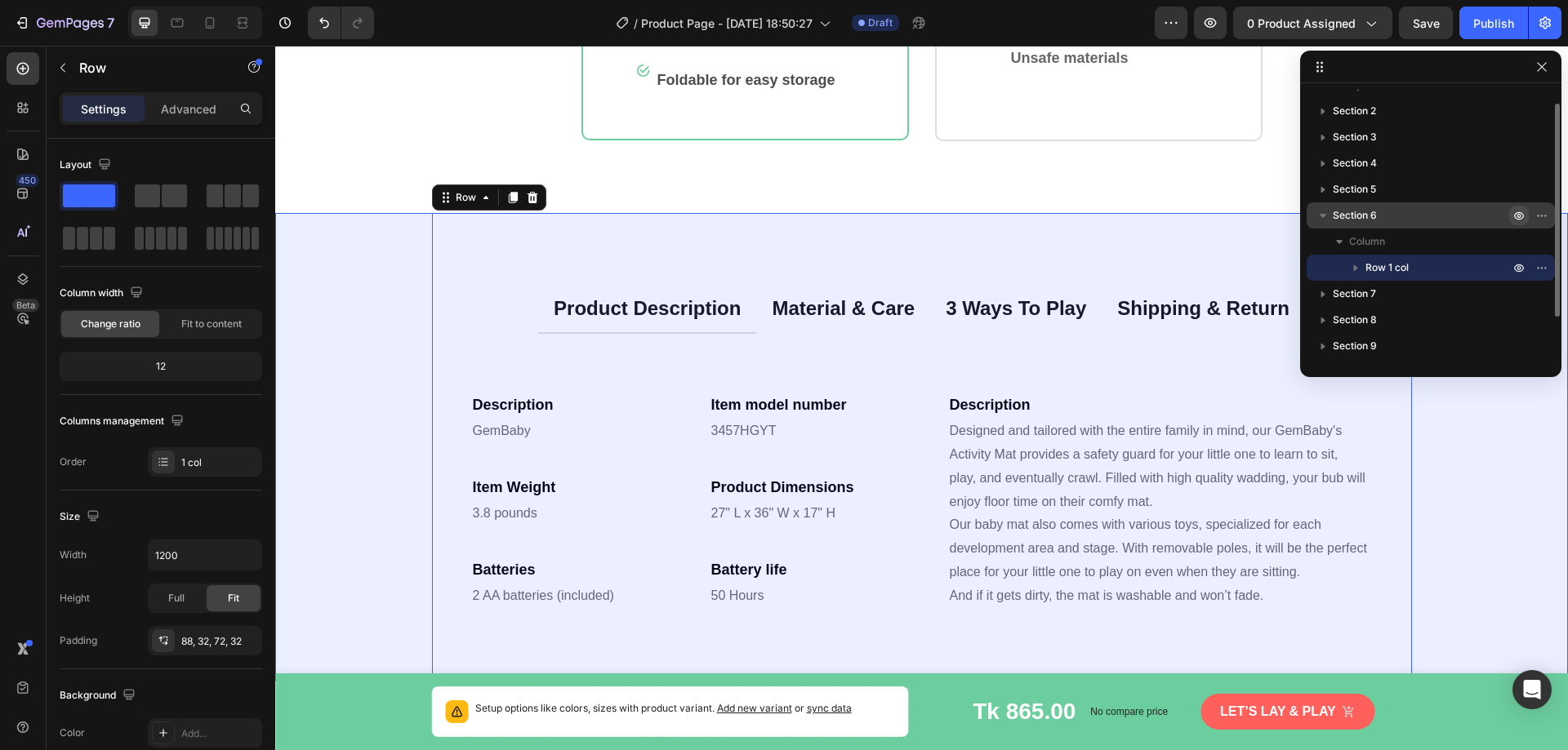
click at [1517, 213] on icon "button" at bounding box center [1519, 216] width 10 height 8
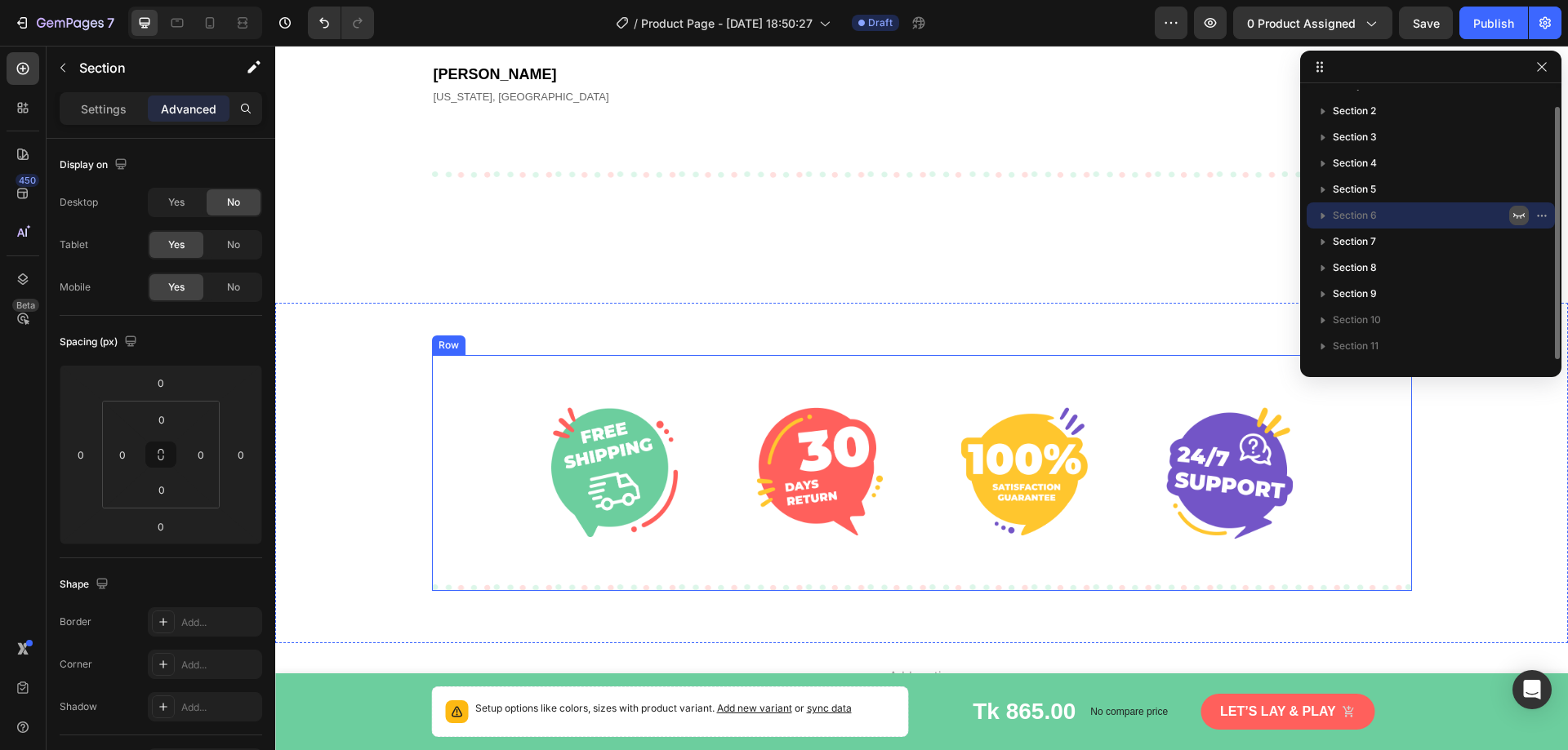
scroll to position [3581, 0]
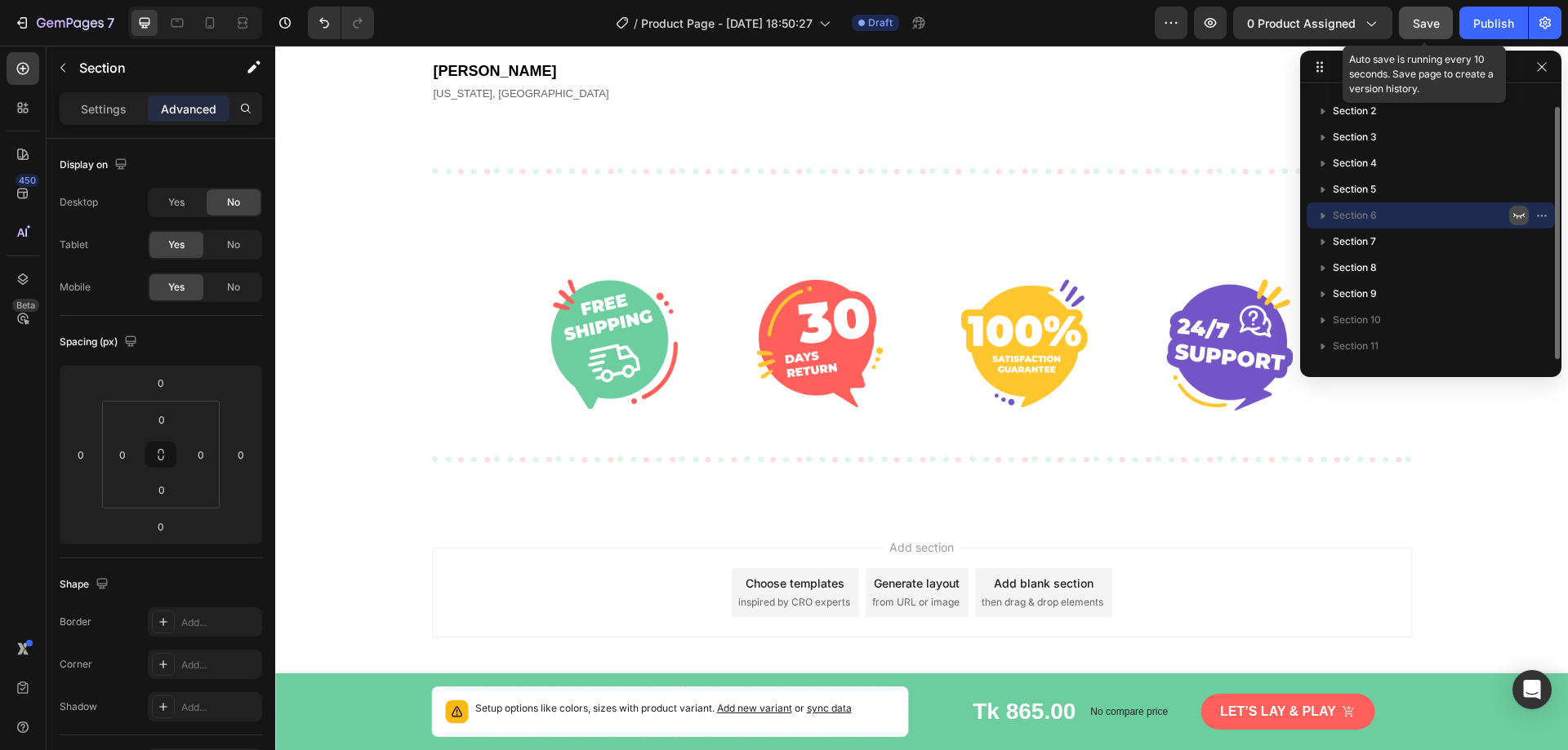
click at [1420, 20] on span "Save" at bounding box center [1426, 24] width 27 height 14
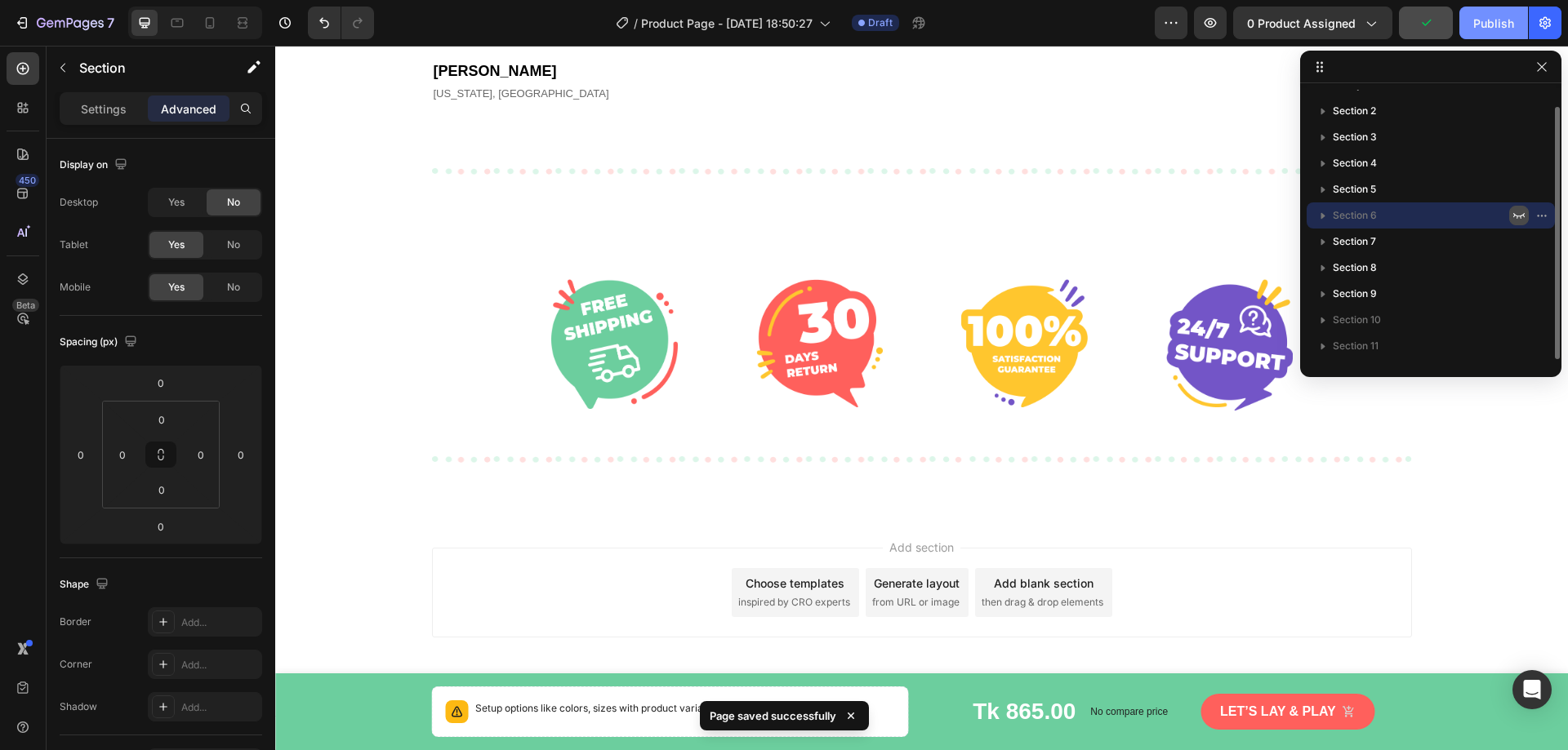
click at [1501, 29] on div "Publish" at bounding box center [1494, 24] width 41 height 17
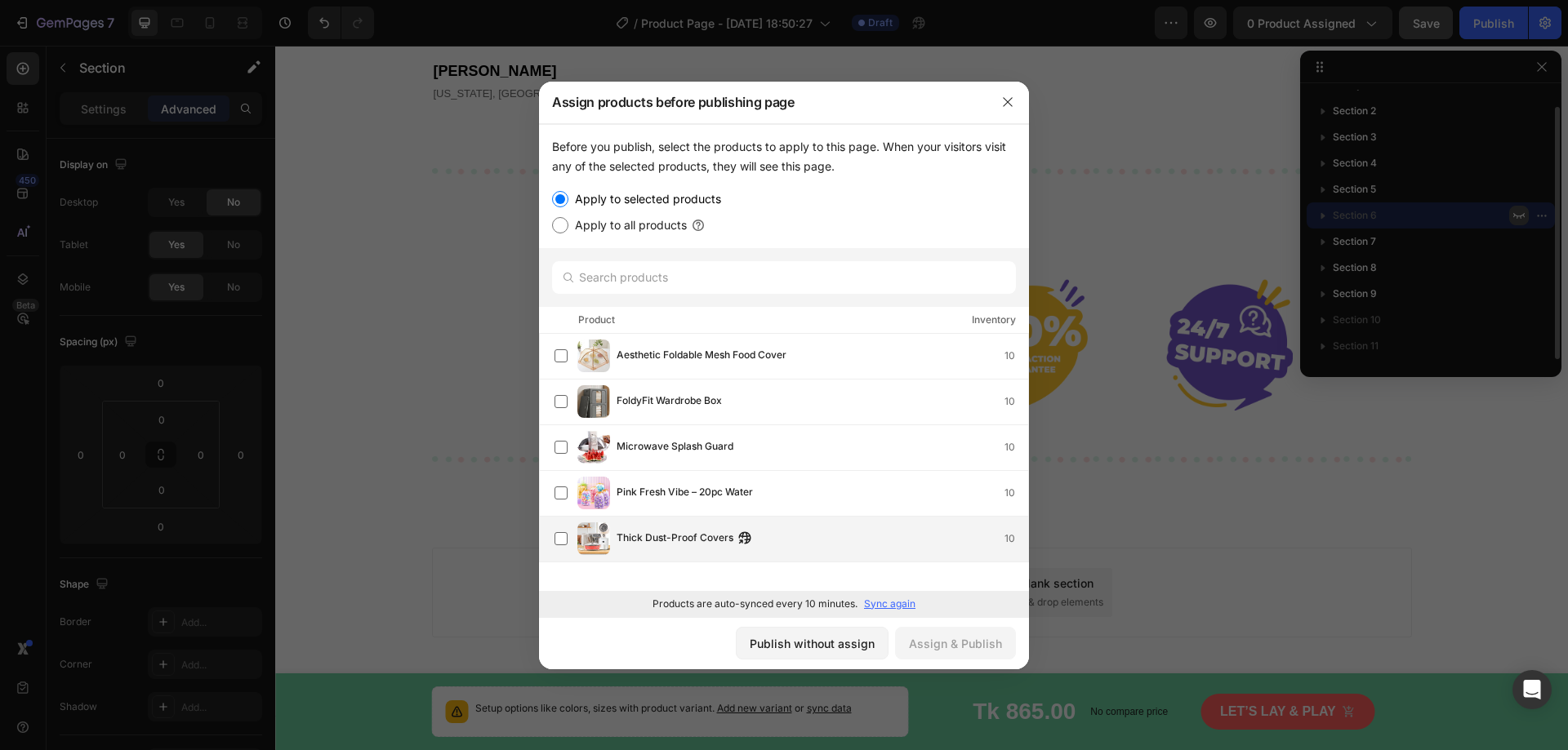
click at [652, 541] on span "Thick Dust-Proof Covers" at bounding box center [675, 538] width 117 height 18
click at [957, 646] on div "Assign & Publish" at bounding box center [956, 644] width 93 height 17
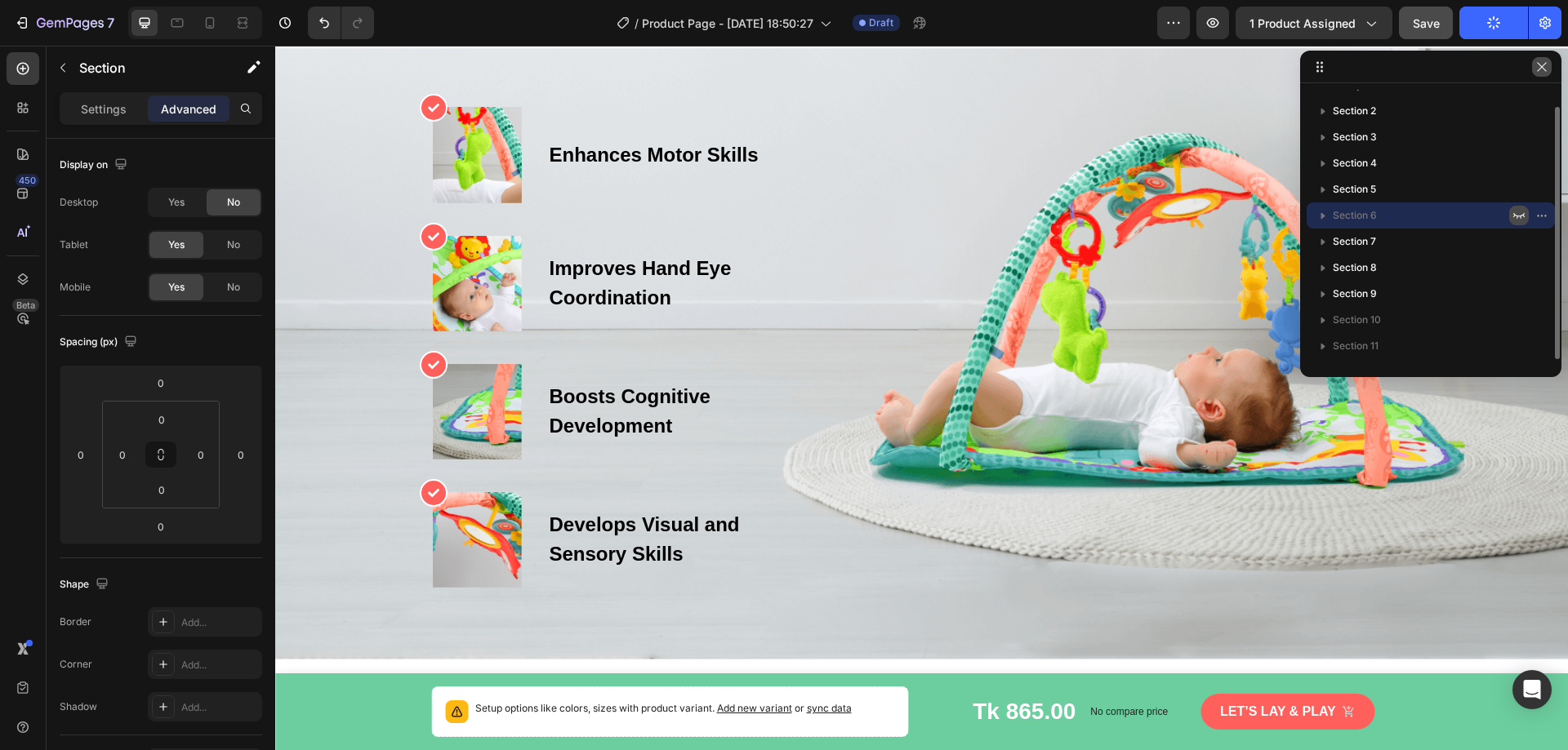
scroll to position [560, 0]
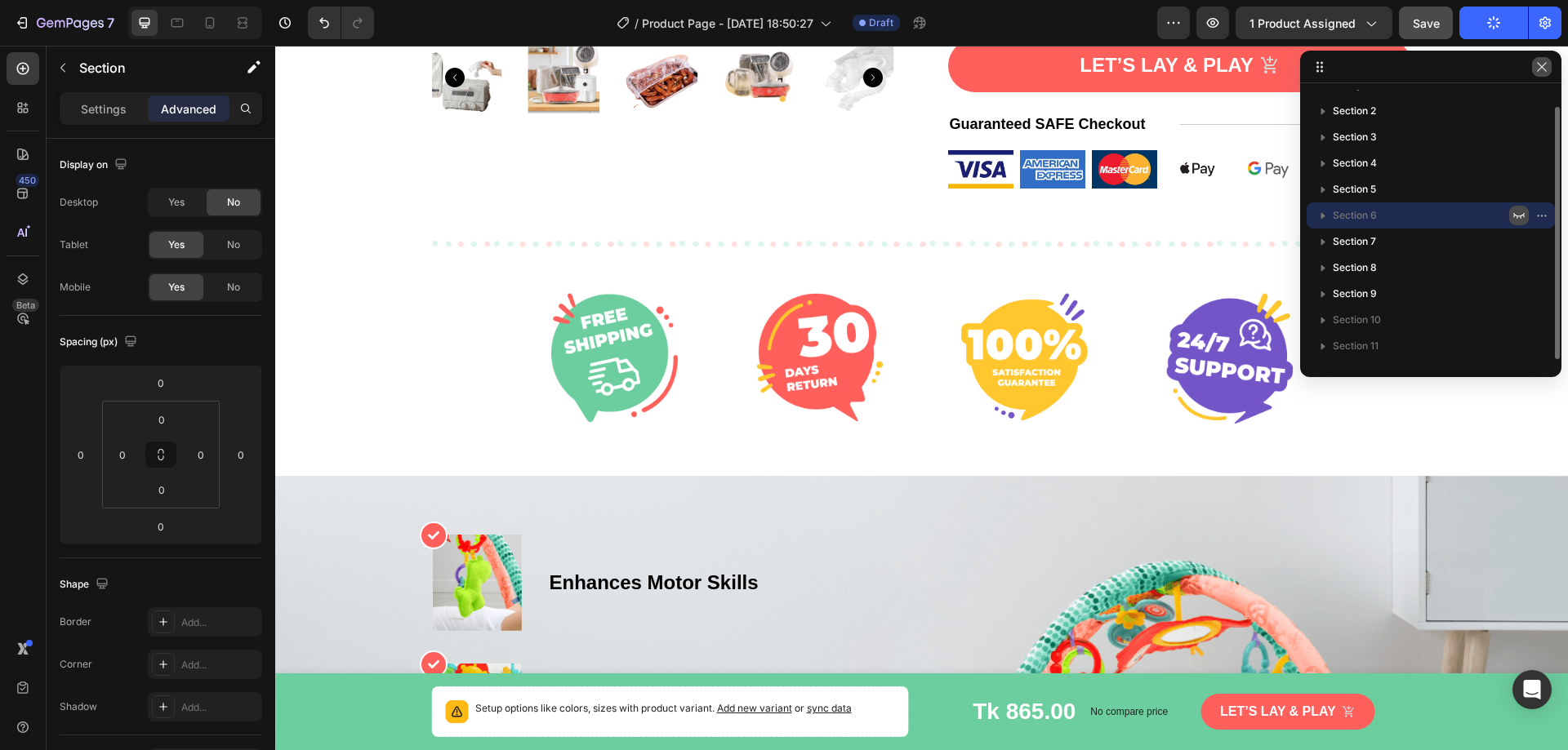
click at [1546, 71] on icon "button" at bounding box center [1542, 66] width 9 height 9
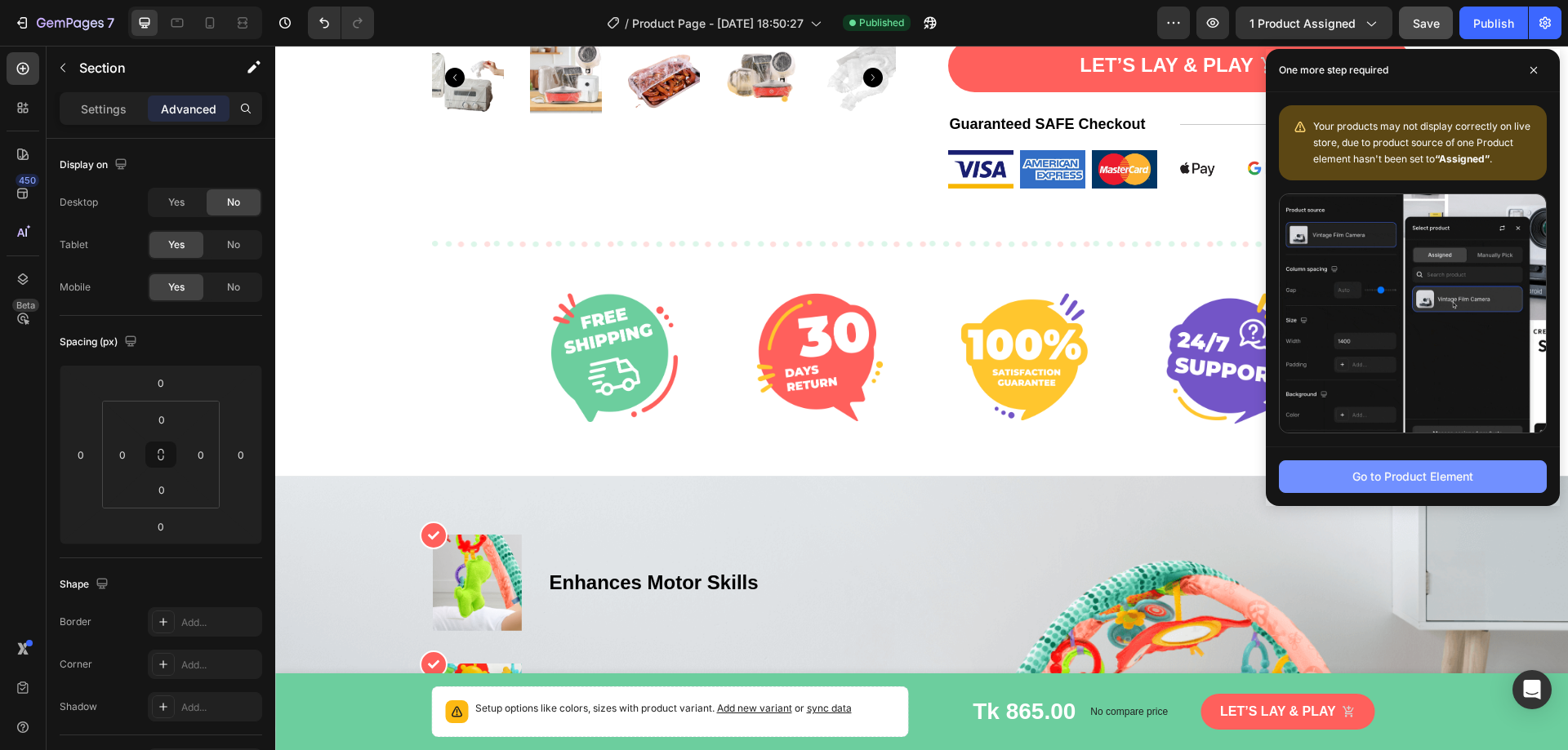
click at [1419, 478] on div "Go to Product Element" at bounding box center [1413, 476] width 121 height 17
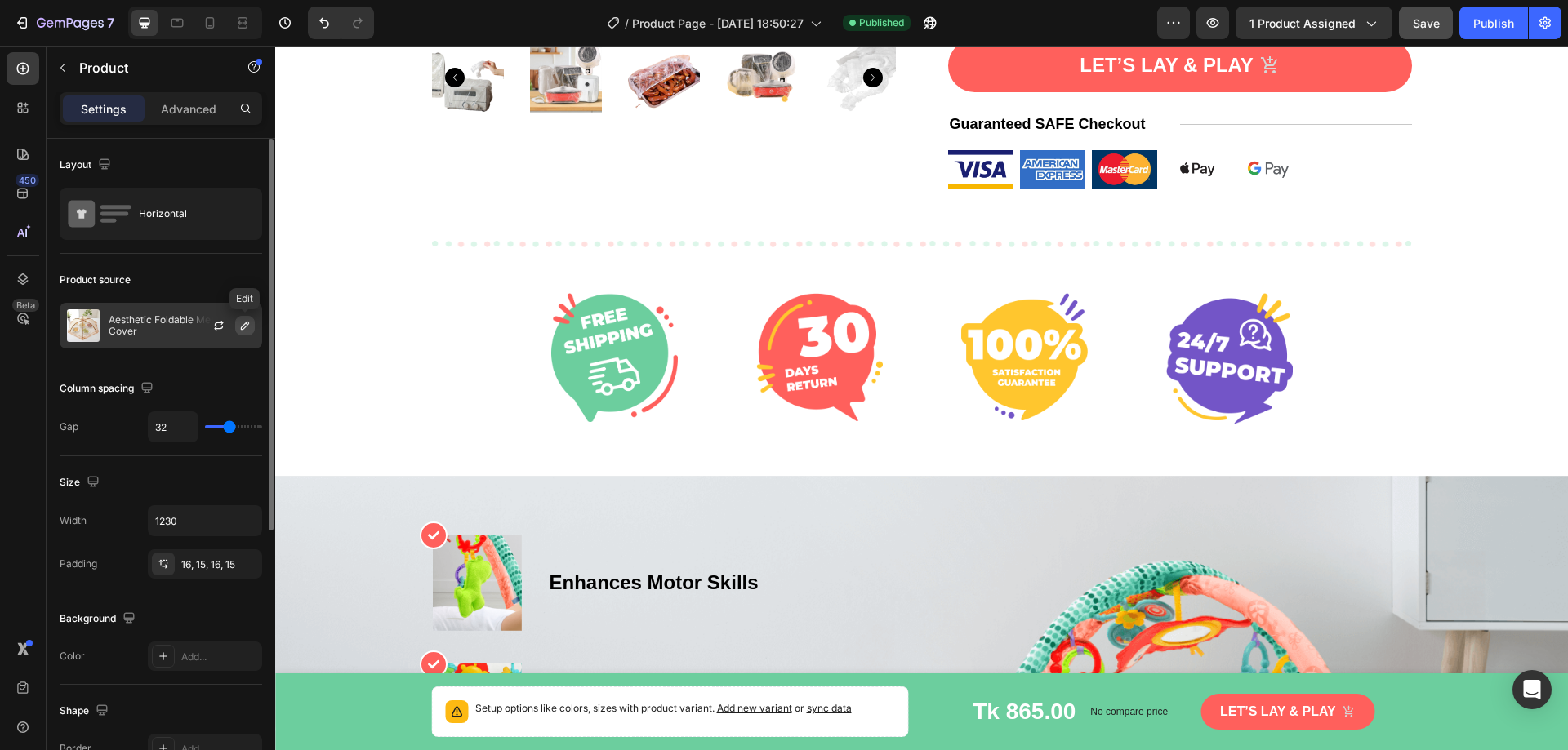
click at [241, 324] on icon "button" at bounding box center [245, 325] width 13 height 13
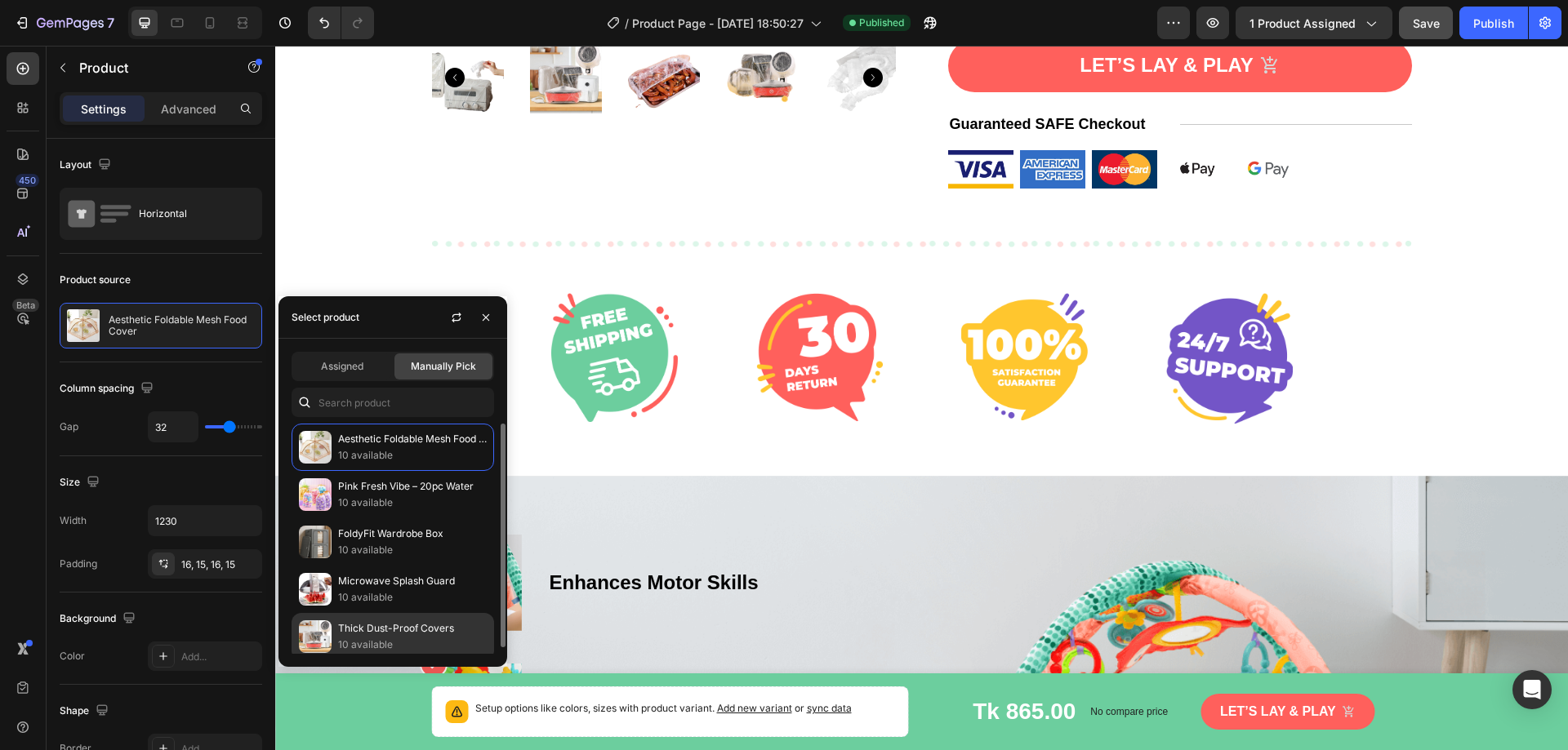
click at [375, 635] on p "Thick Dust-Proof Covers" at bounding box center [413, 628] width 149 height 17
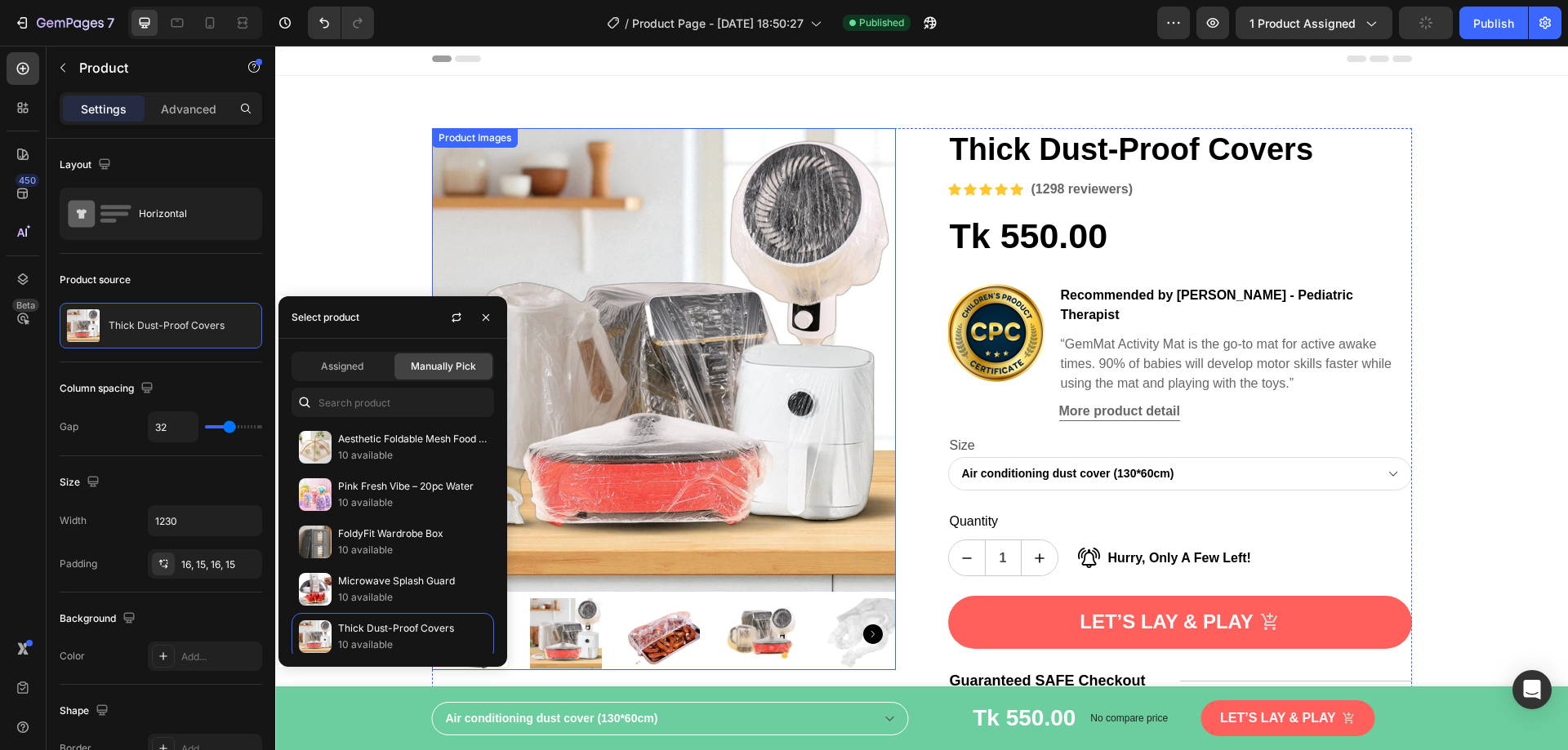
scroll to position [0, 0]
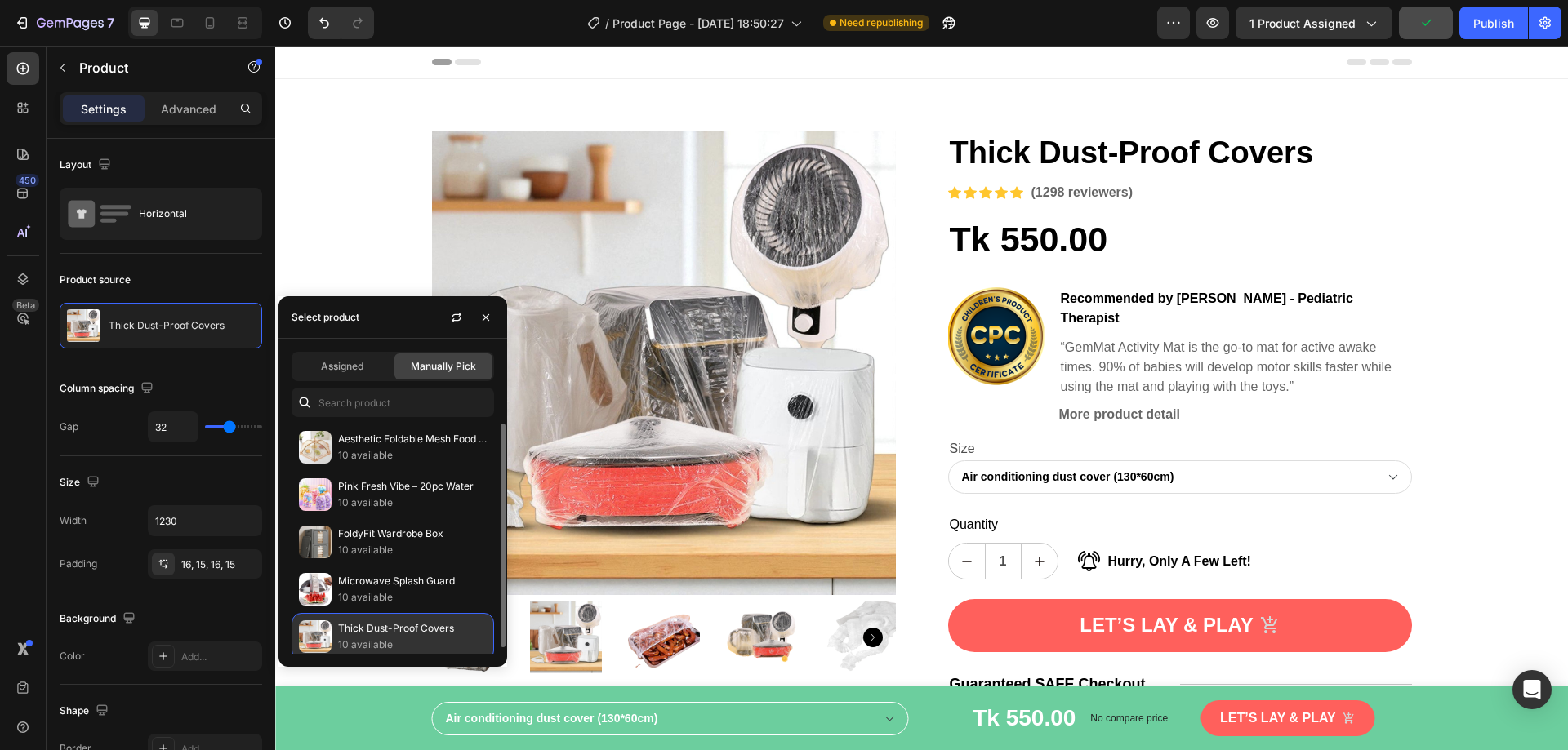
click at [402, 628] on p "Thick Dust-Proof Covers" at bounding box center [413, 628] width 149 height 17
click at [1501, 22] on div "Publish" at bounding box center [1494, 24] width 41 height 17
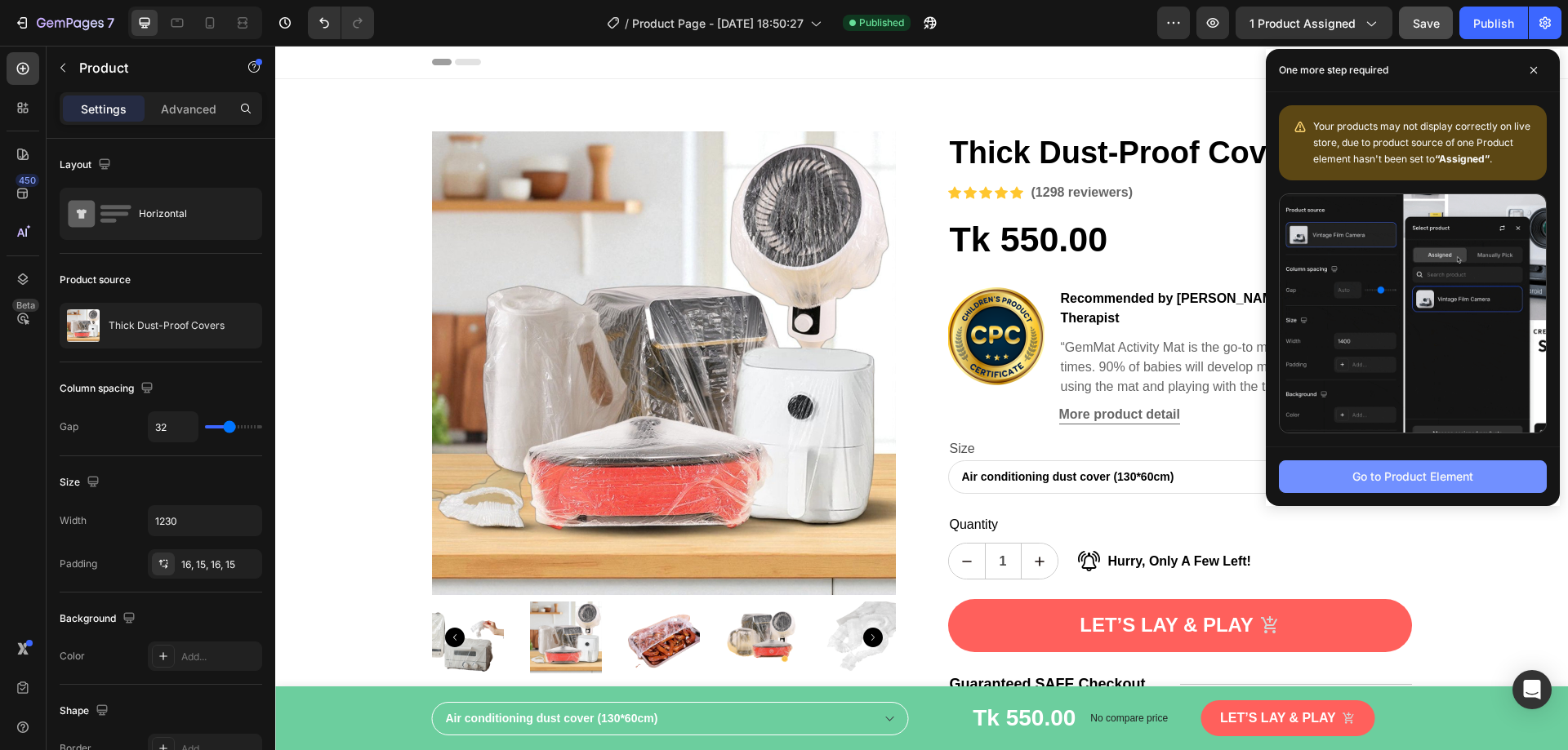
click at [1398, 476] on div "Go to Product Element" at bounding box center [1413, 476] width 121 height 17
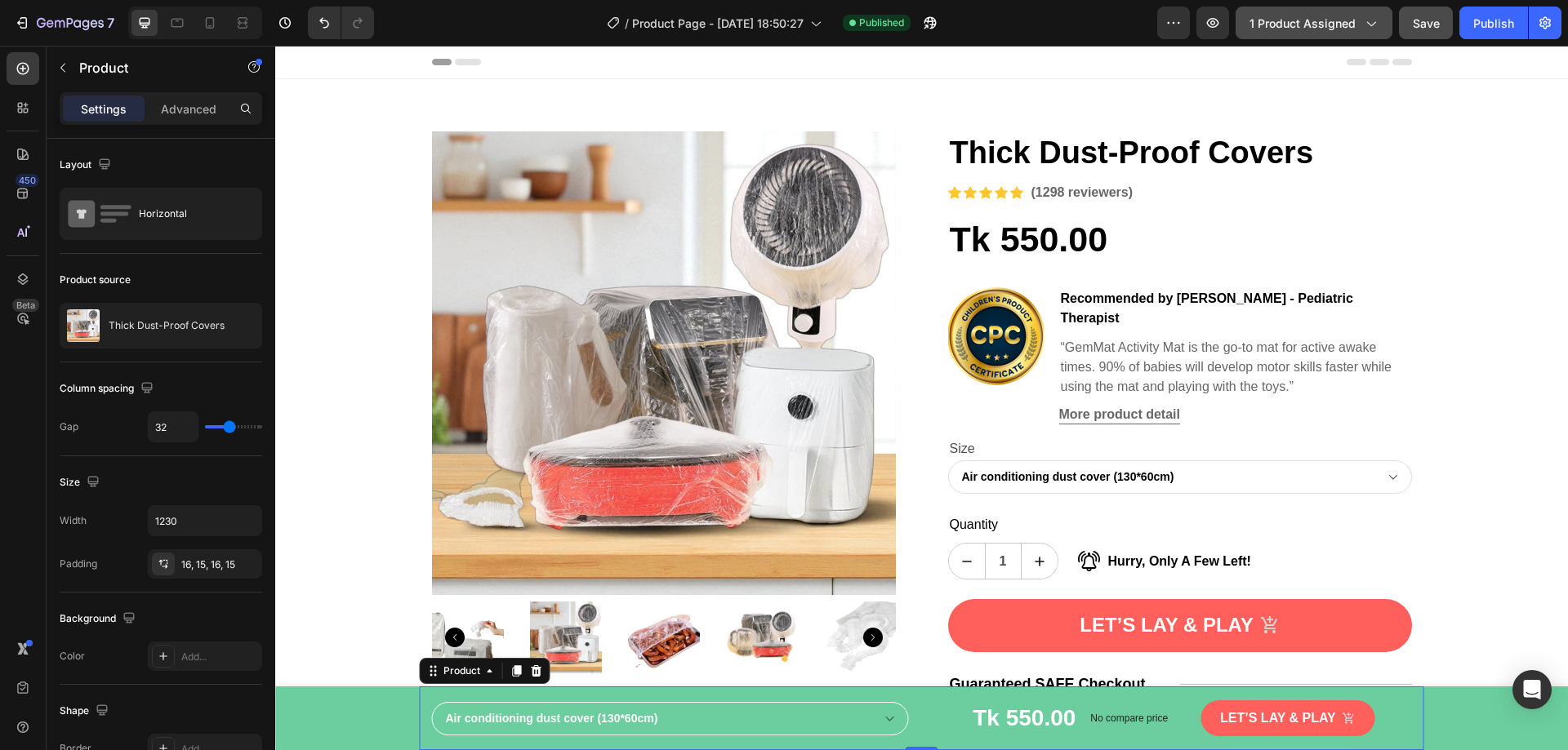
click at [1374, 22] on icon "button" at bounding box center [1370, 23] width 17 height 17
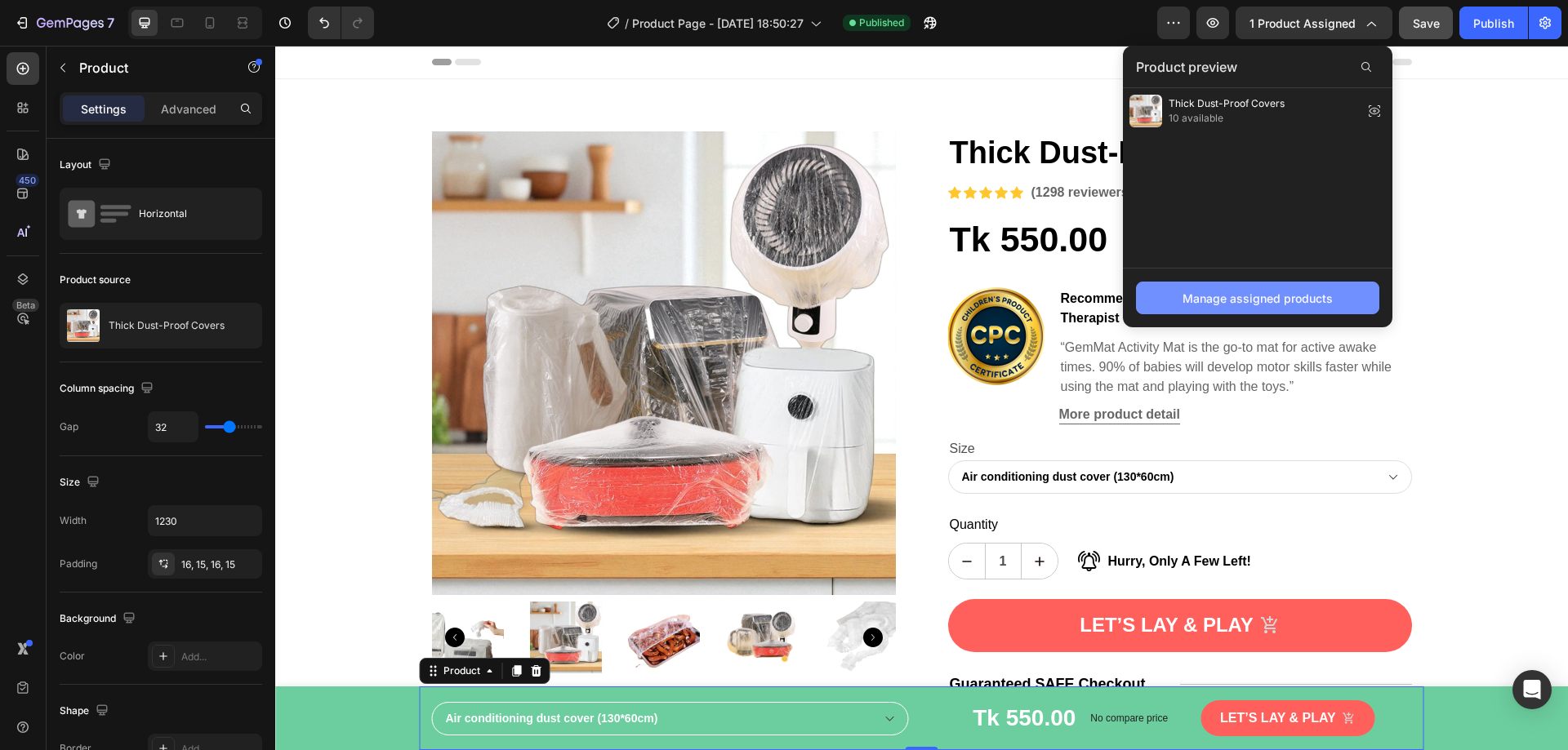
click at [1234, 306] on div "Manage assigned products" at bounding box center [1258, 299] width 150 height 17
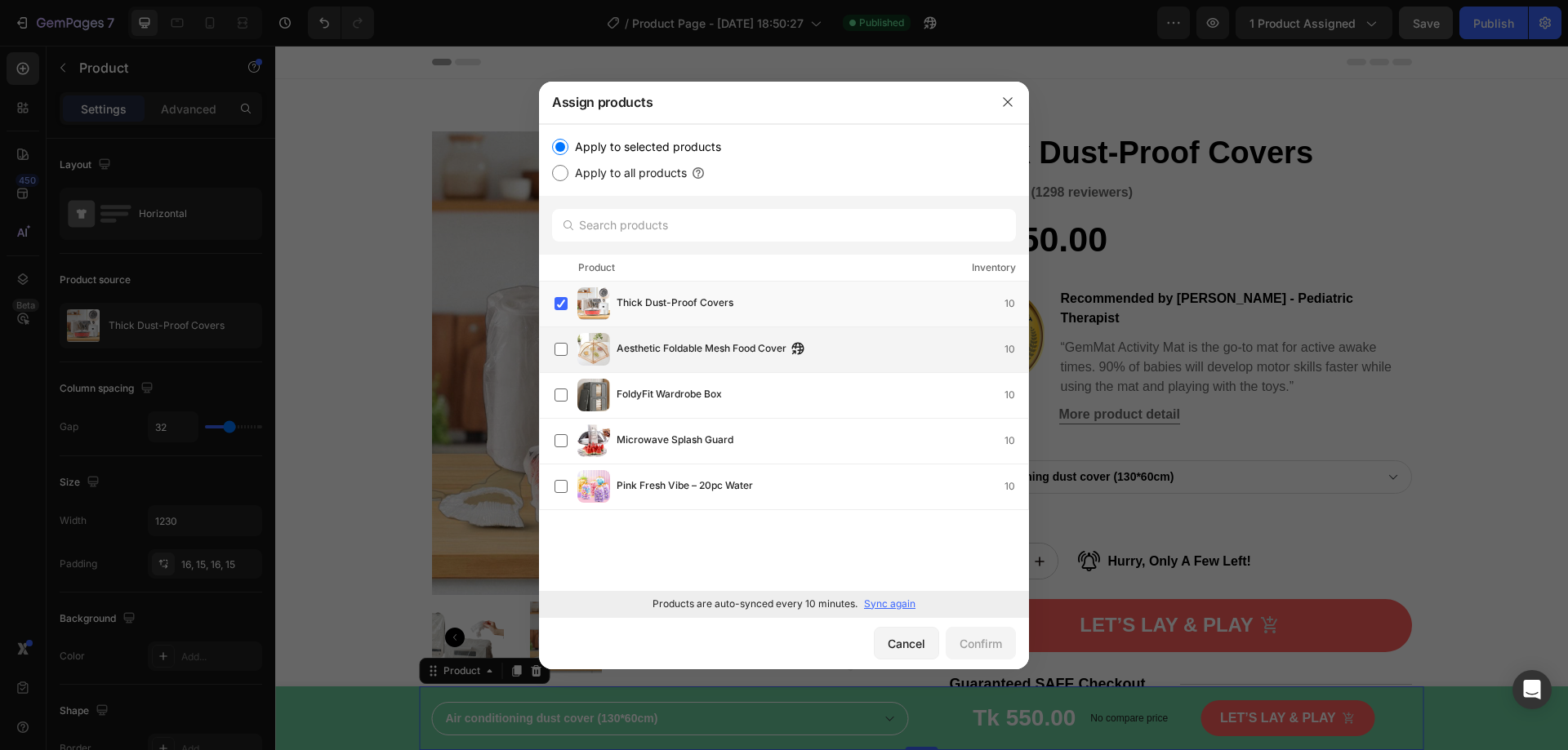
click at [627, 339] on div "Aesthetic Foldable Mesh Food Cover 10" at bounding box center [791, 349] width 474 height 32
click at [625, 351] on span "Aesthetic Foldable Mesh Food Cover" at bounding box center [701, 350] width 170 height 18
click at [1005, 100] on icon "button" at bounding box center [1007, 101] width 13 height 13
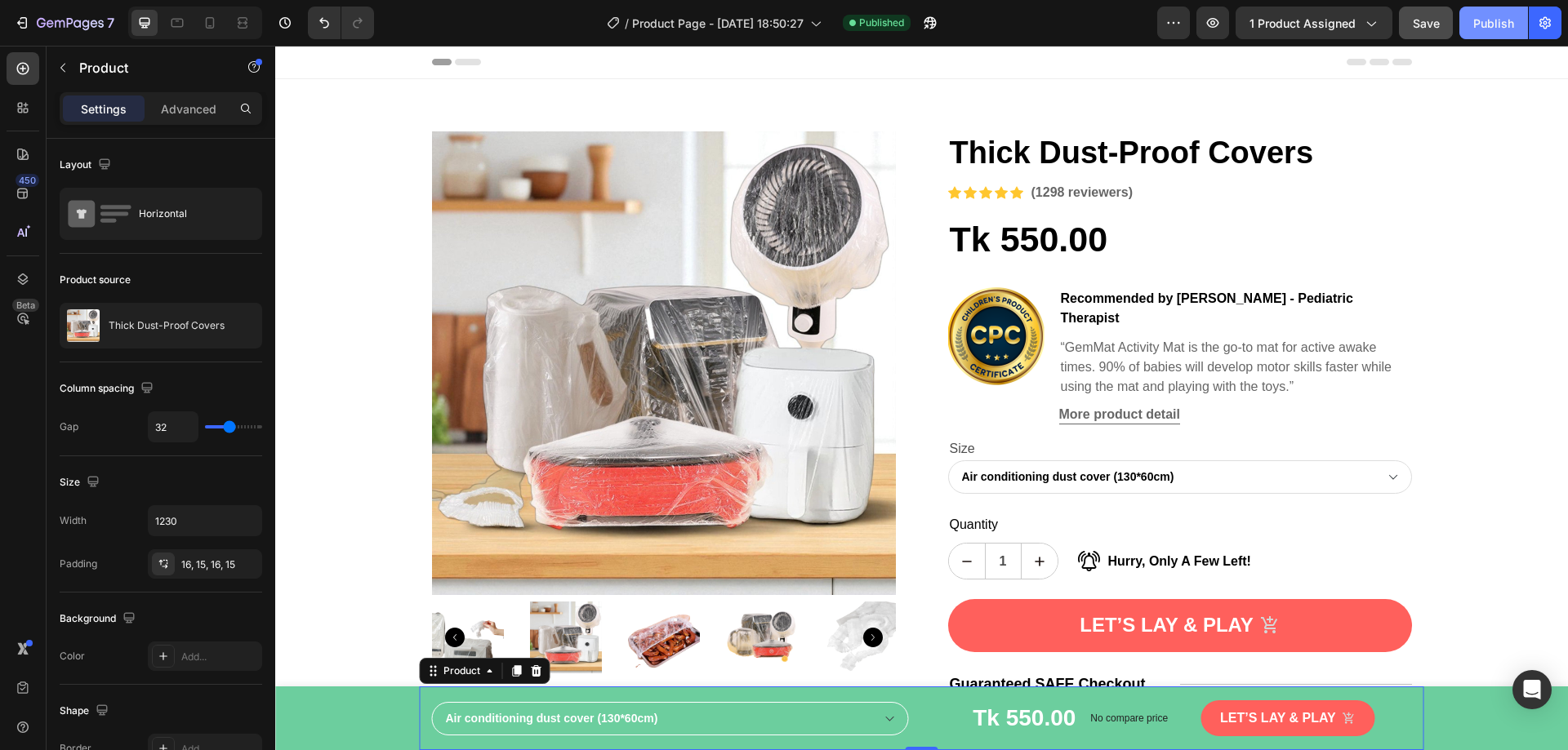
click at [1494, 26] on div "Publish" at bounding box center [1494, 24] width 41 height 17
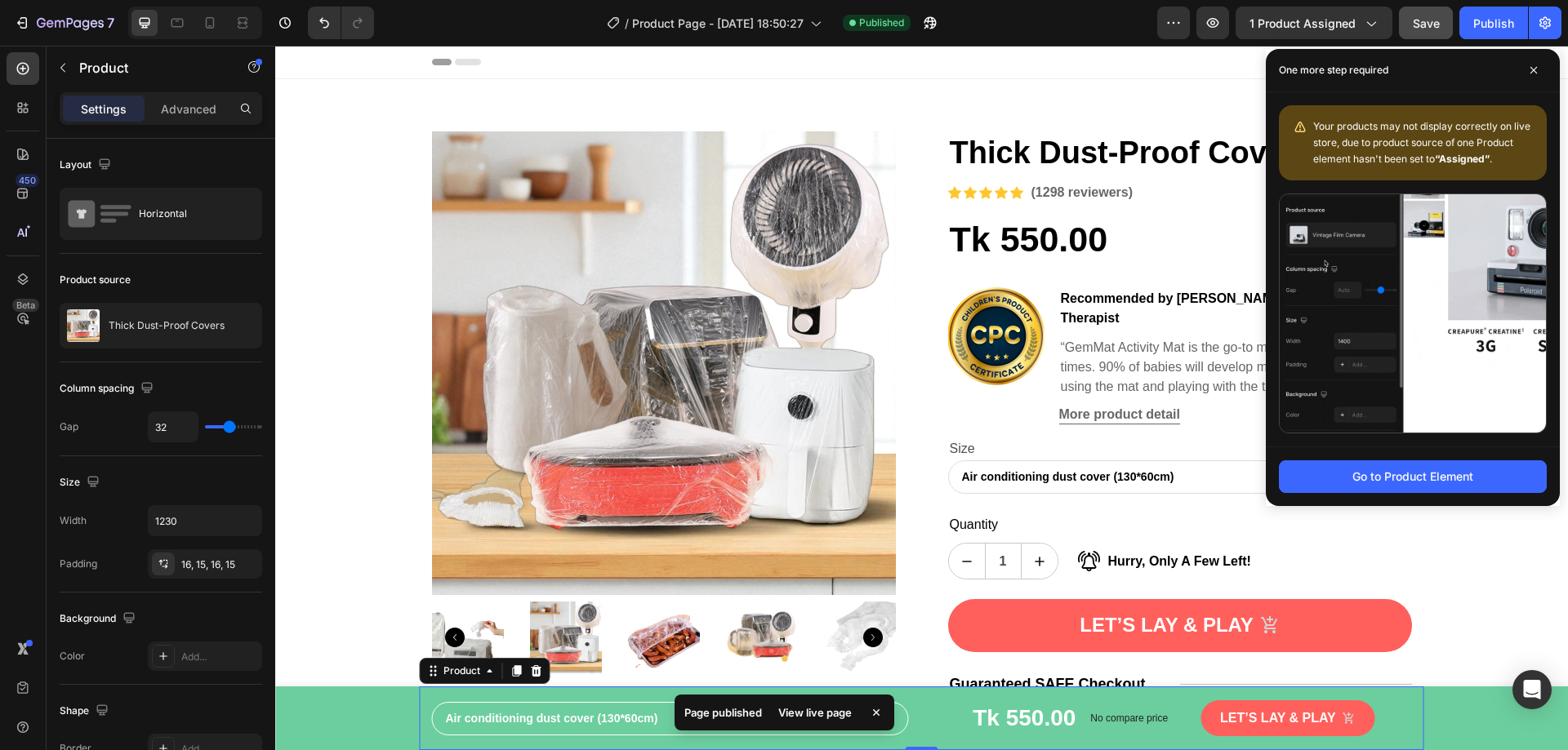
scroll to position [81, 0]
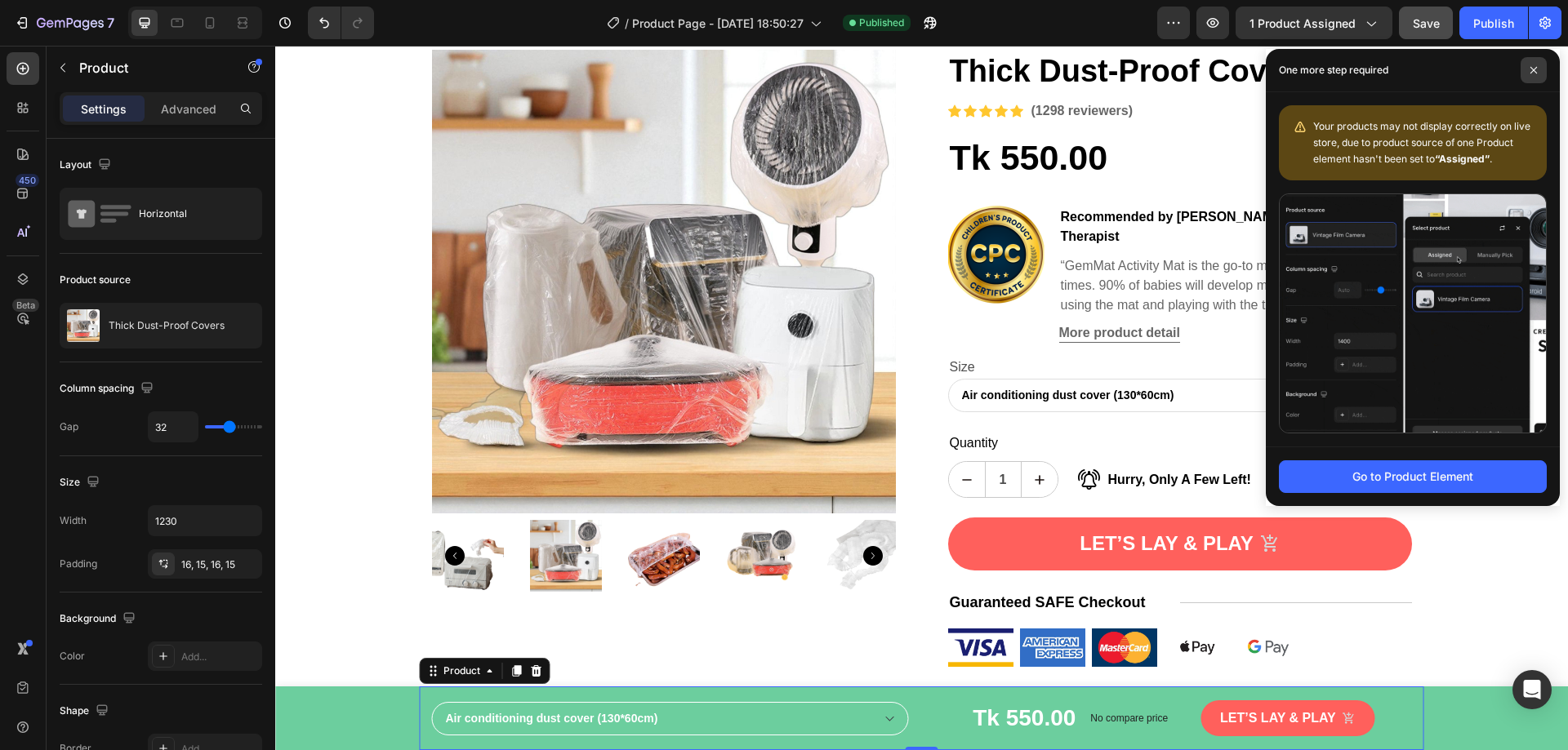
click at [1525, 80] on span at bounding box center [1534, 70] width 26 height 26
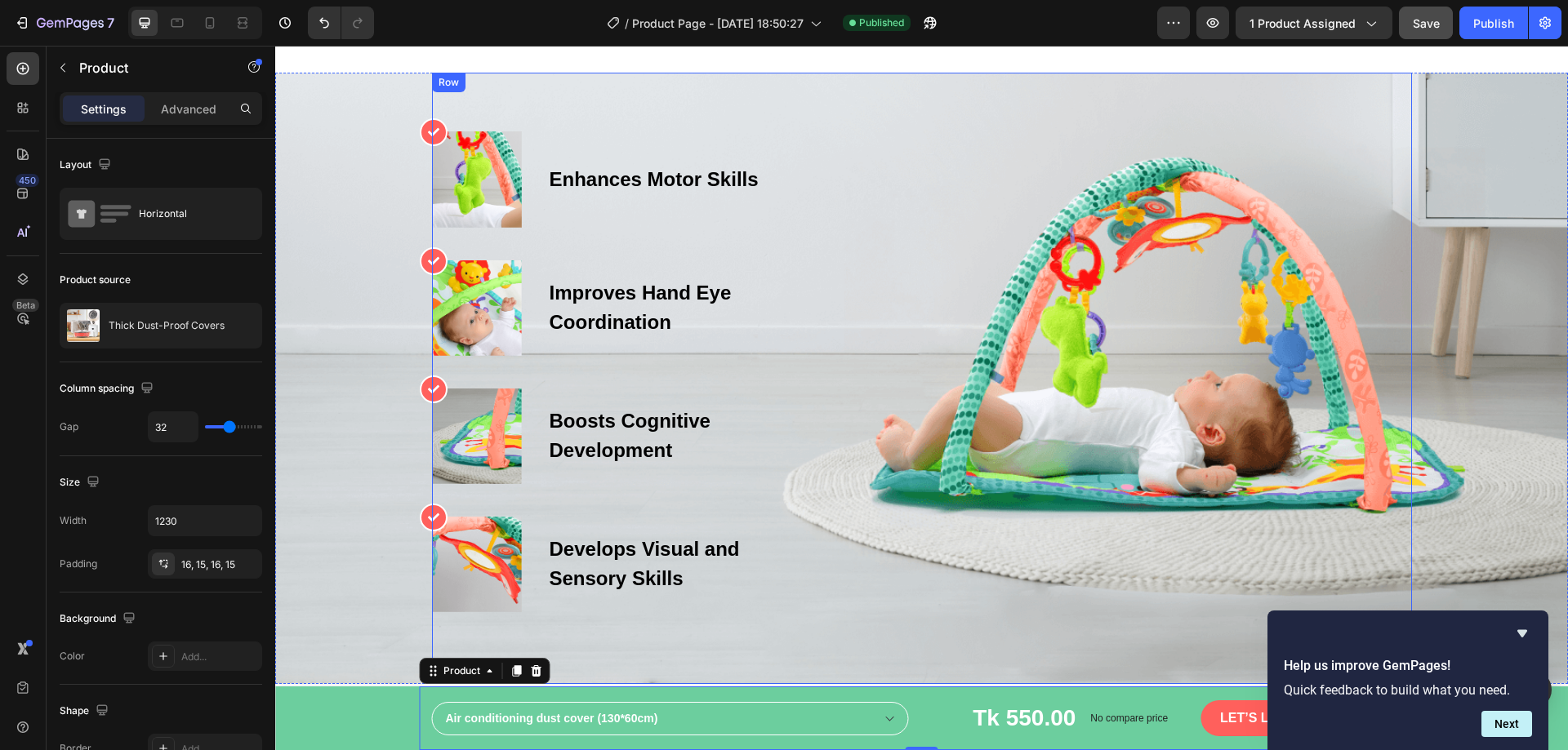
scroll to position [898, 0]
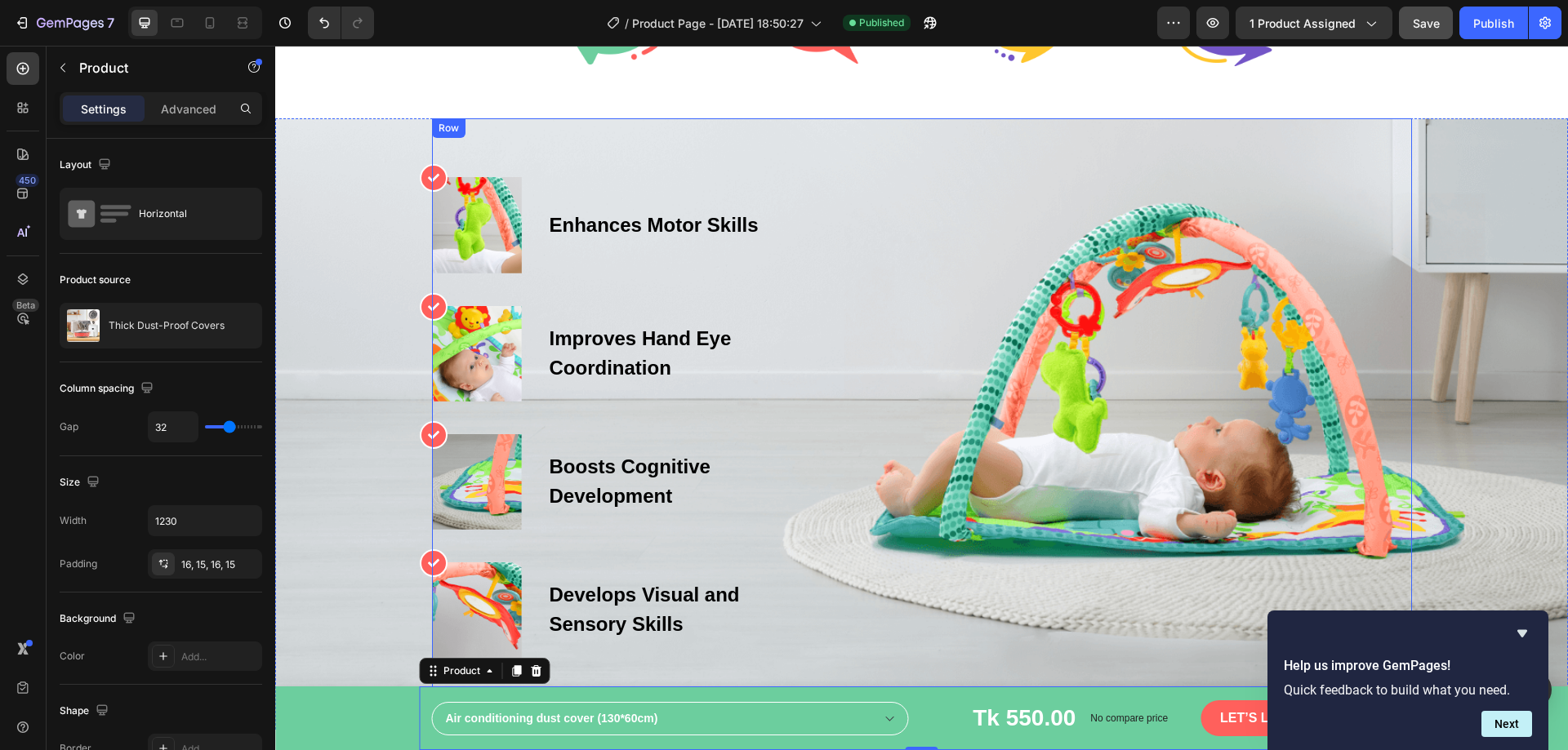
click at [1048, 421] on div "Icon Image Enhances Motor Skills Text block Row Icon Image Improves Hand Eye Co…" at bounding box center [922, 417] width 980 height 480
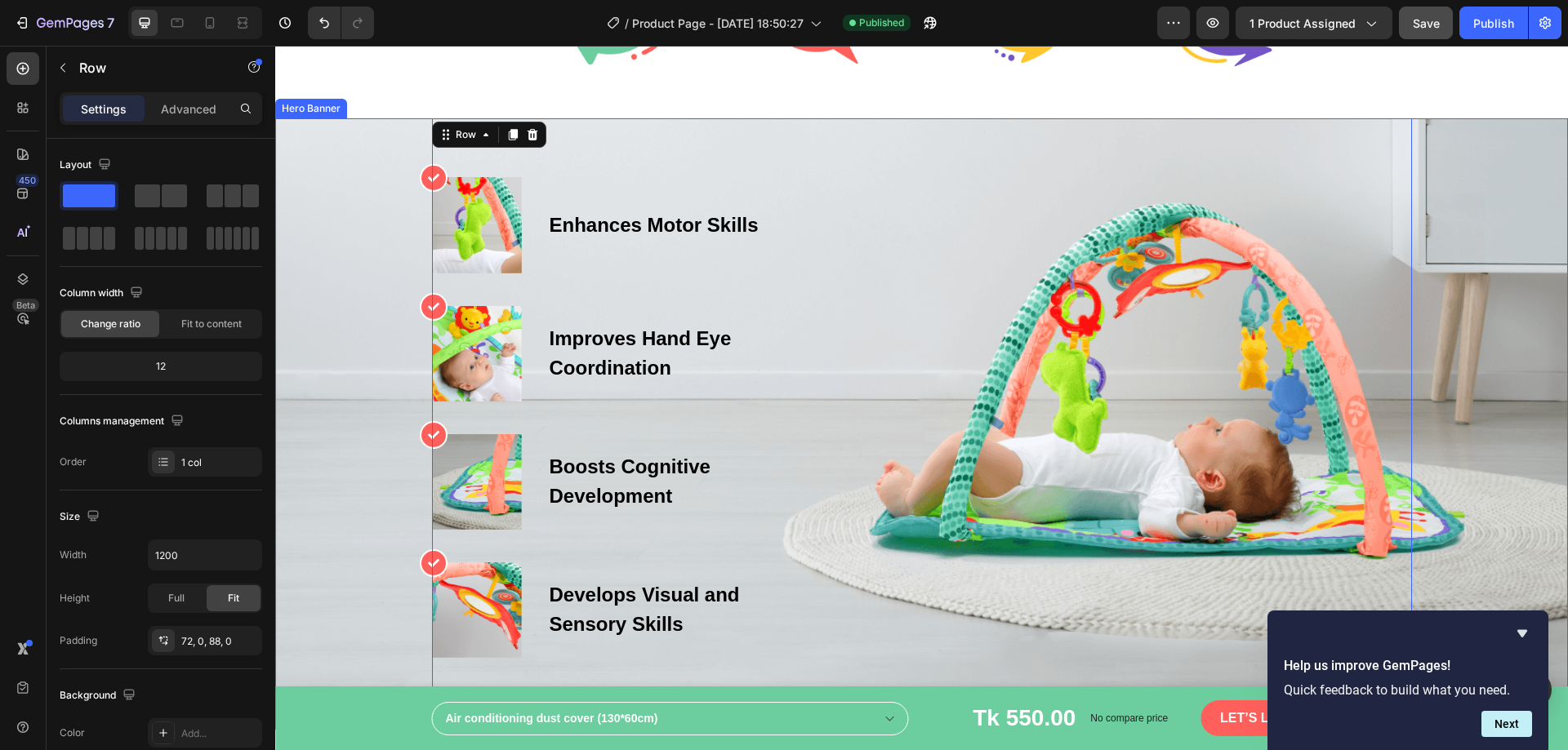
click at [1456, 337] on div "Overlay" at bounding box center [922, 423] width 1293 height 611
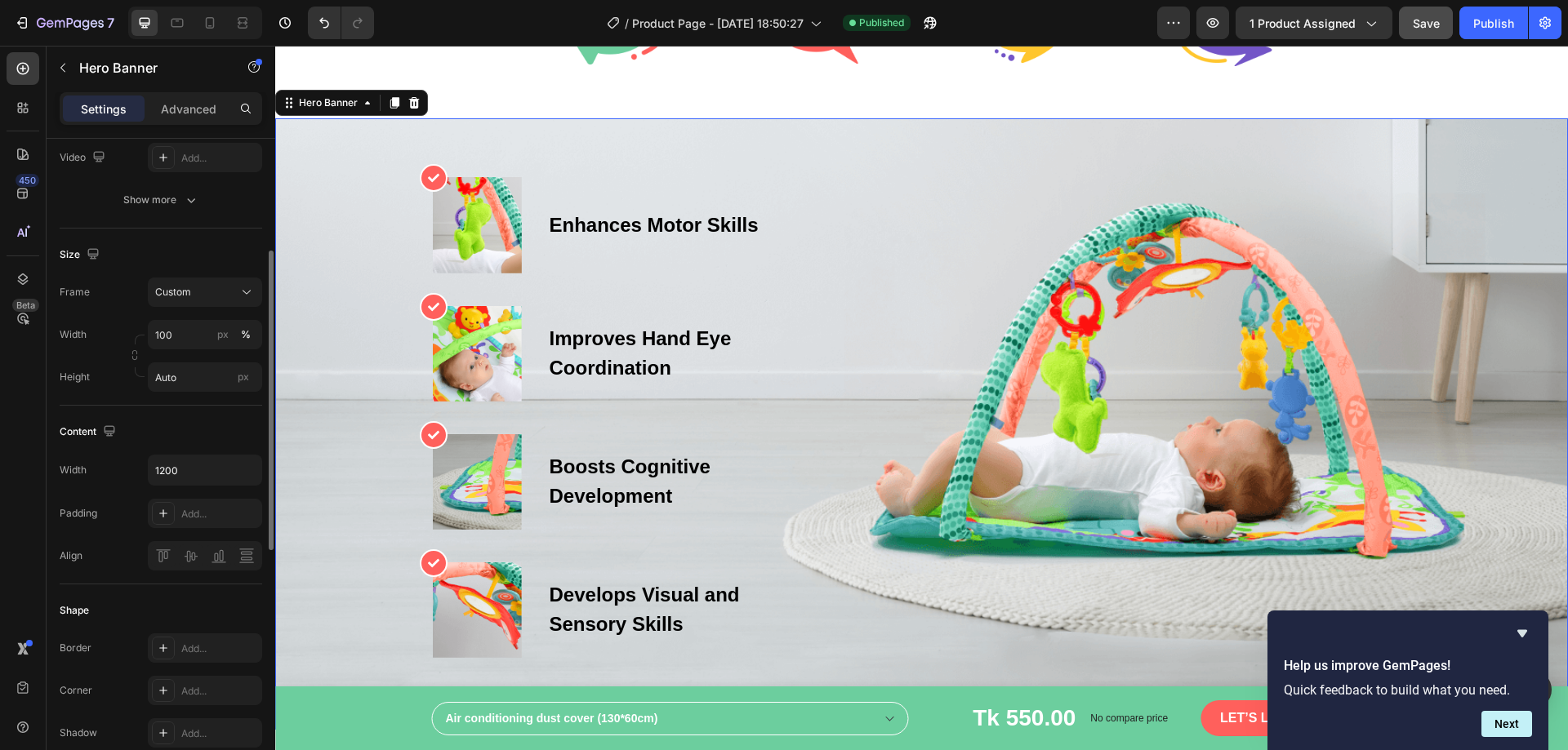
scroll to position [0, 0]
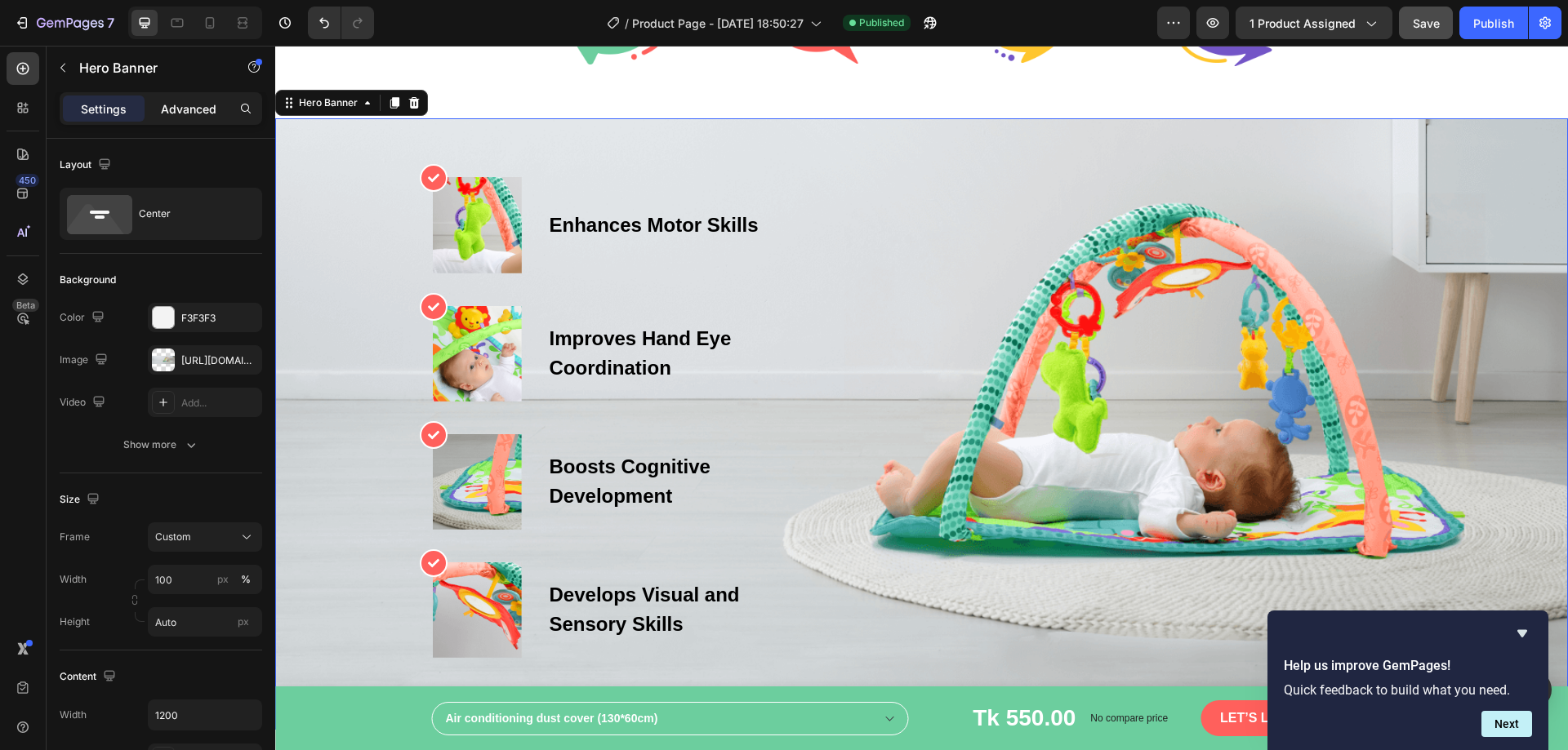
click at [193, 109] on p "Advanced" at bounding box center [189, 109] width 56 height 17
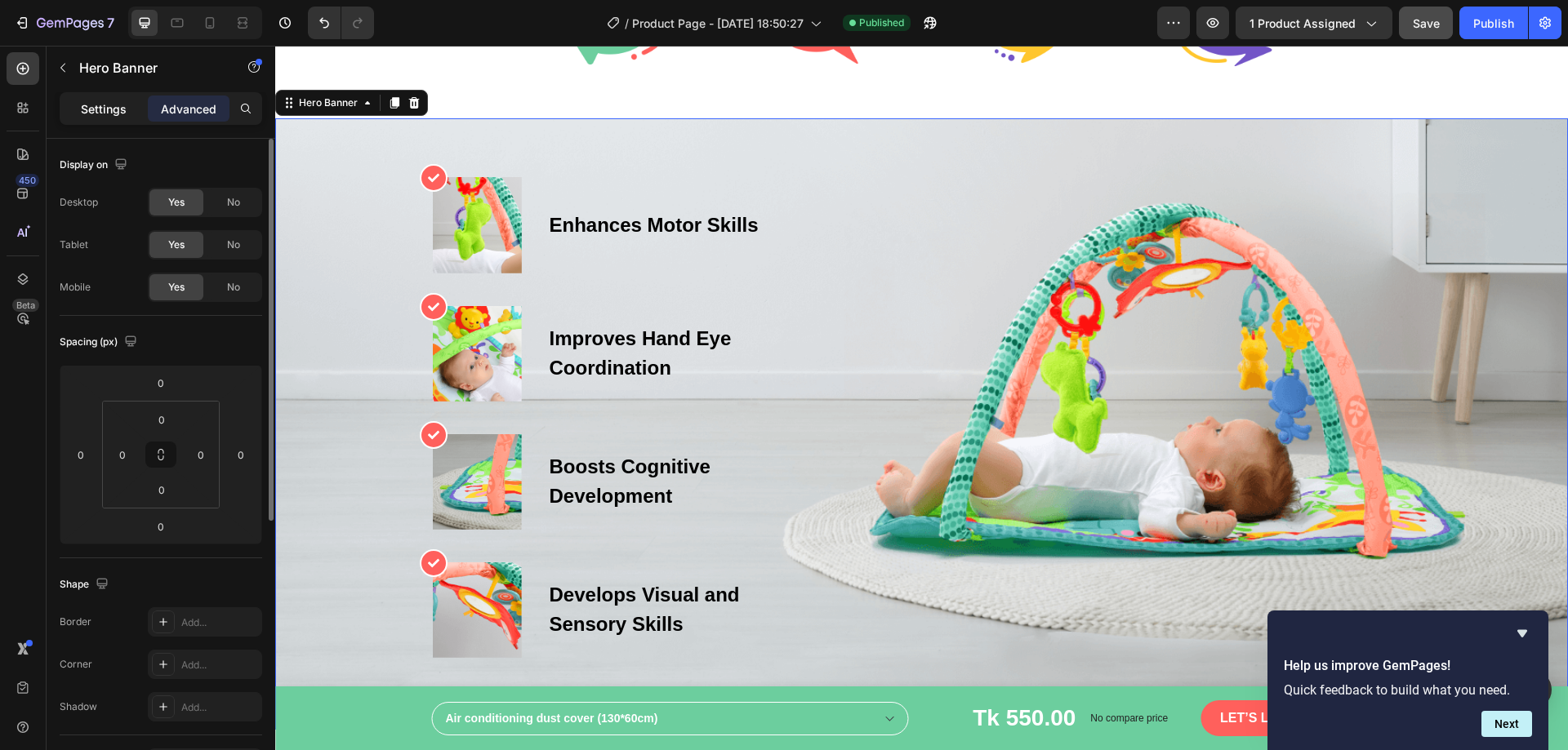
click at [111, 112] on p "Settings" at bounding box center [103, 109] width 45 height 17
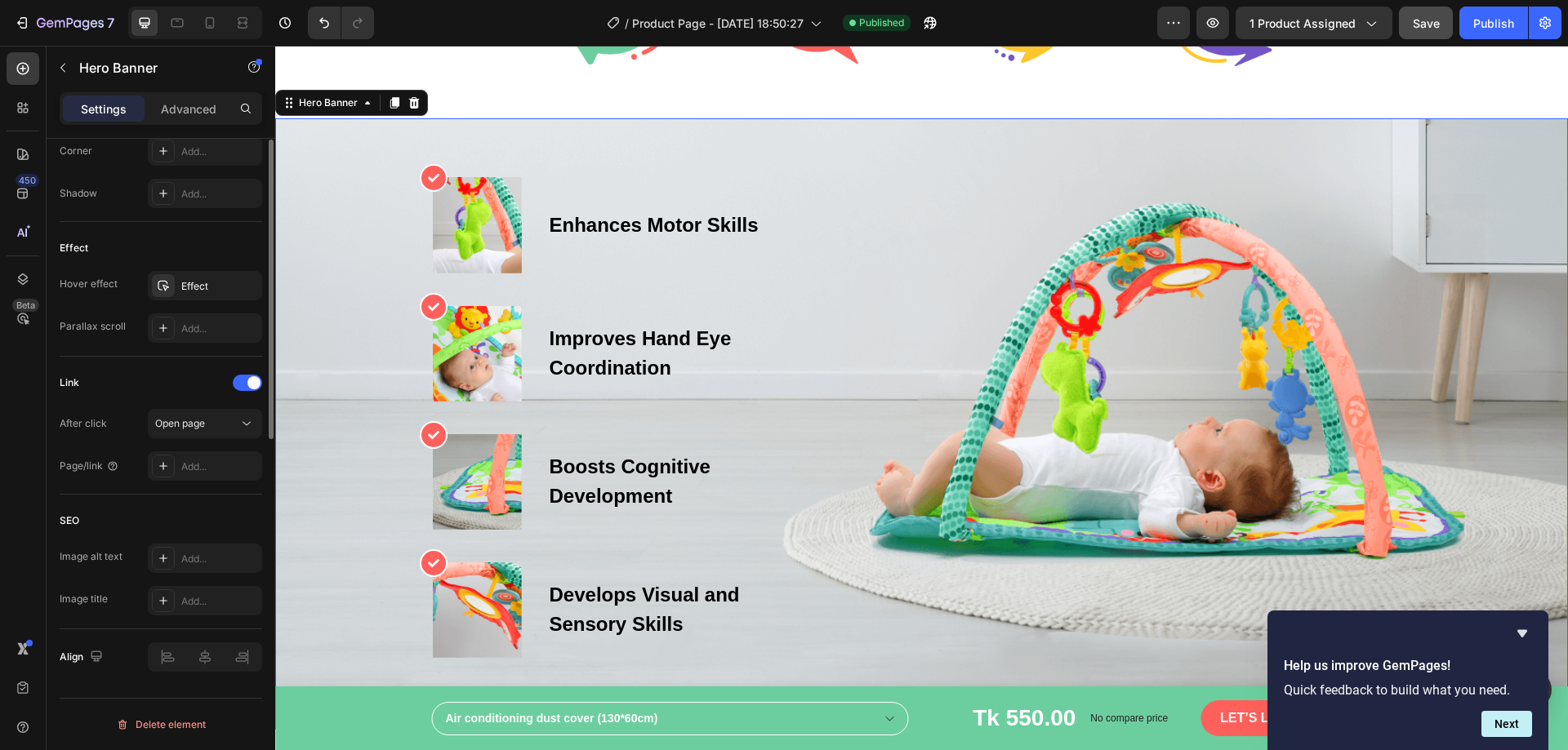
scroll to position [458, 0]
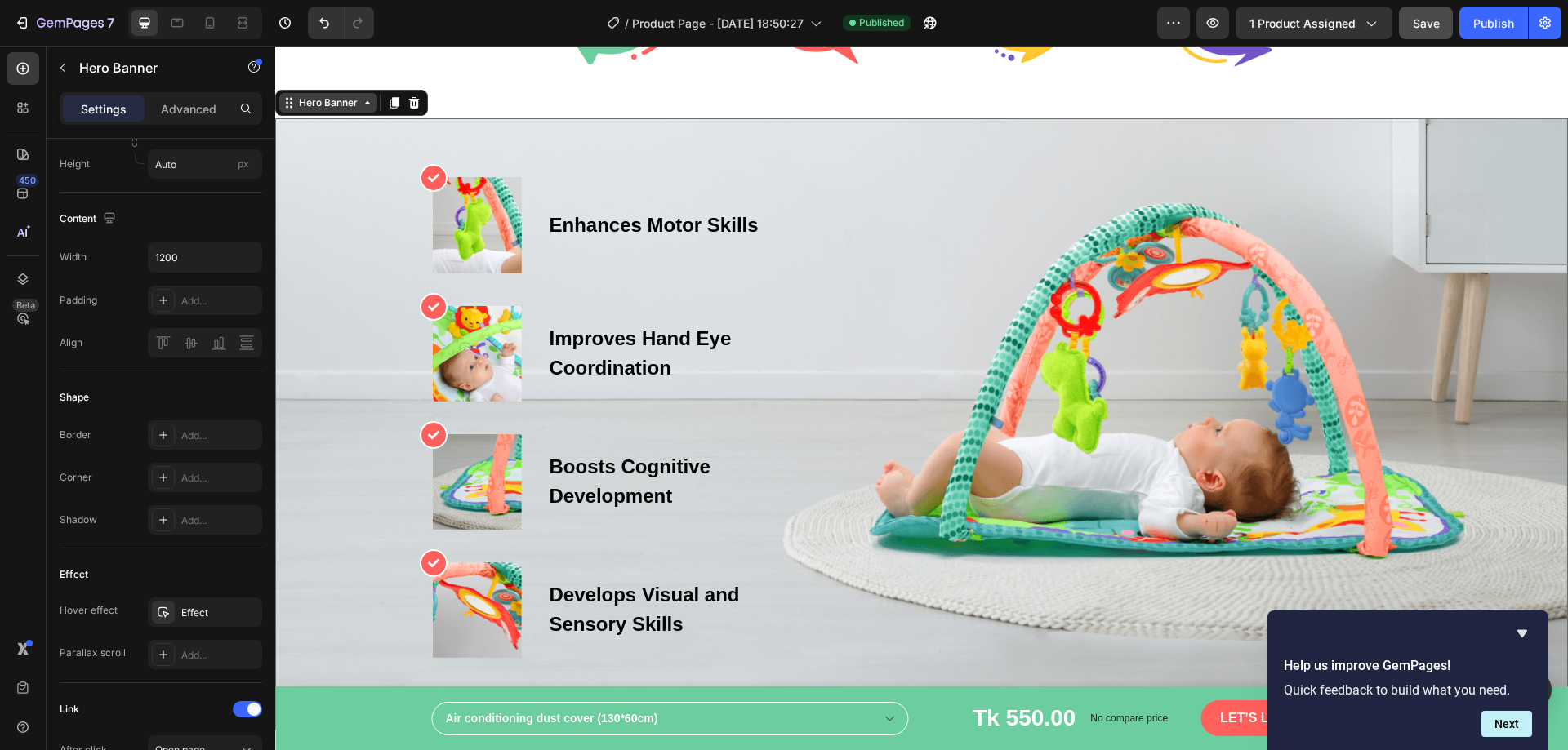
click at [320, 111] on div "Hero Banner" at bounding box center [328, 102] width 98 height 19
click at [338, 229] on div "Overlay" at bounding box center [922, 423] width 1293 height 611
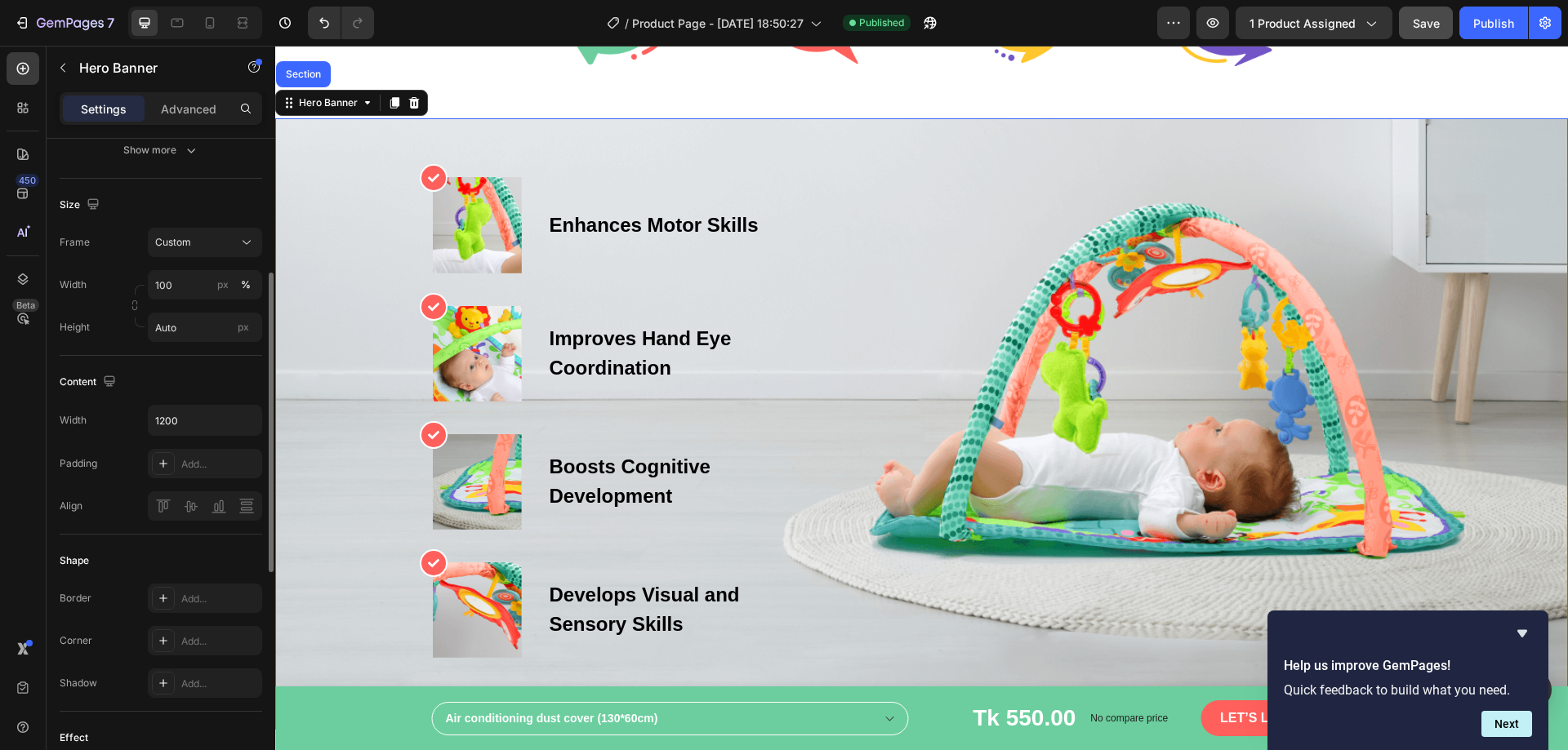
scroll to position [0, 0]
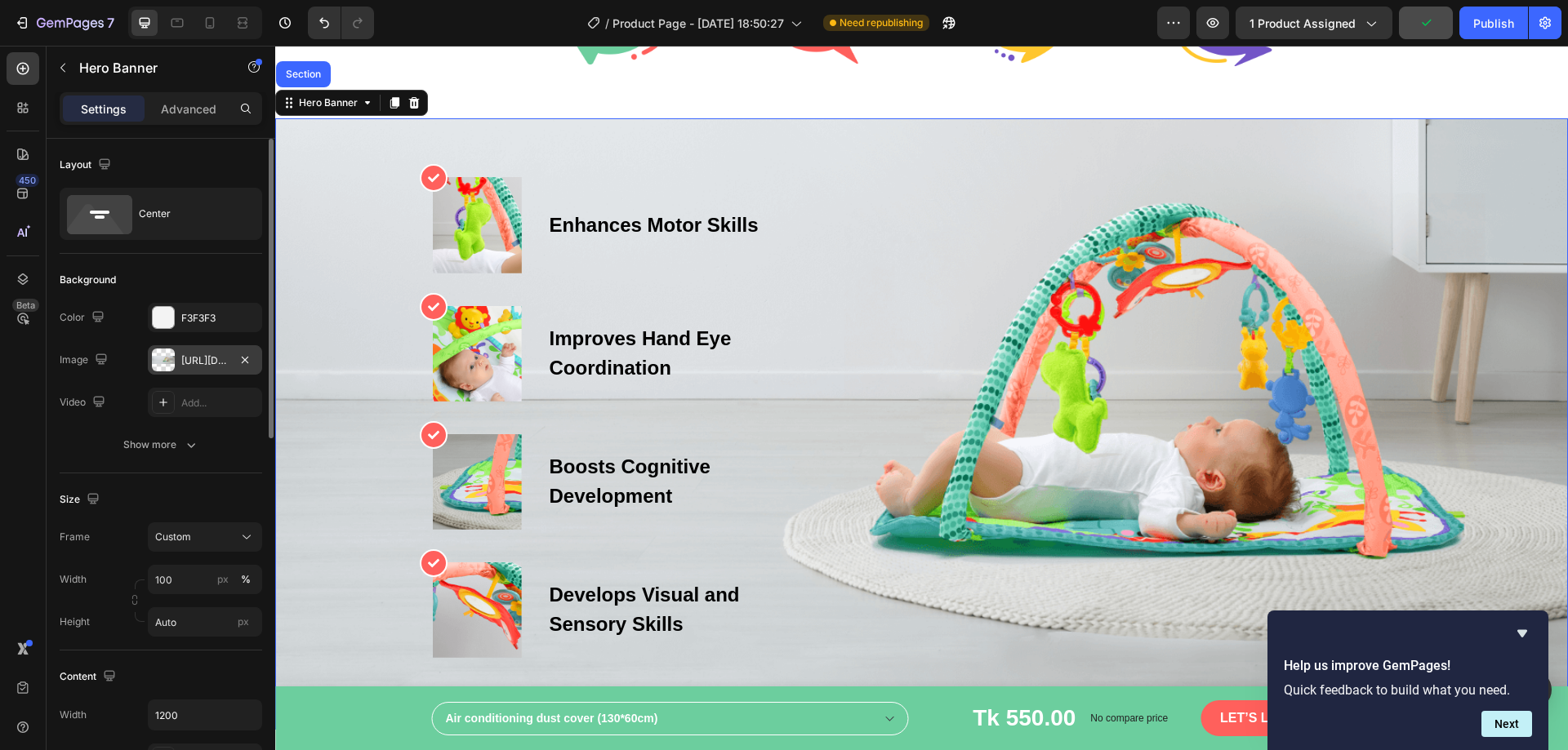
click at [194, 361] on div "[URL][DOMAIN_NAME]" at bounding box center [205, 360] width 47 height 15
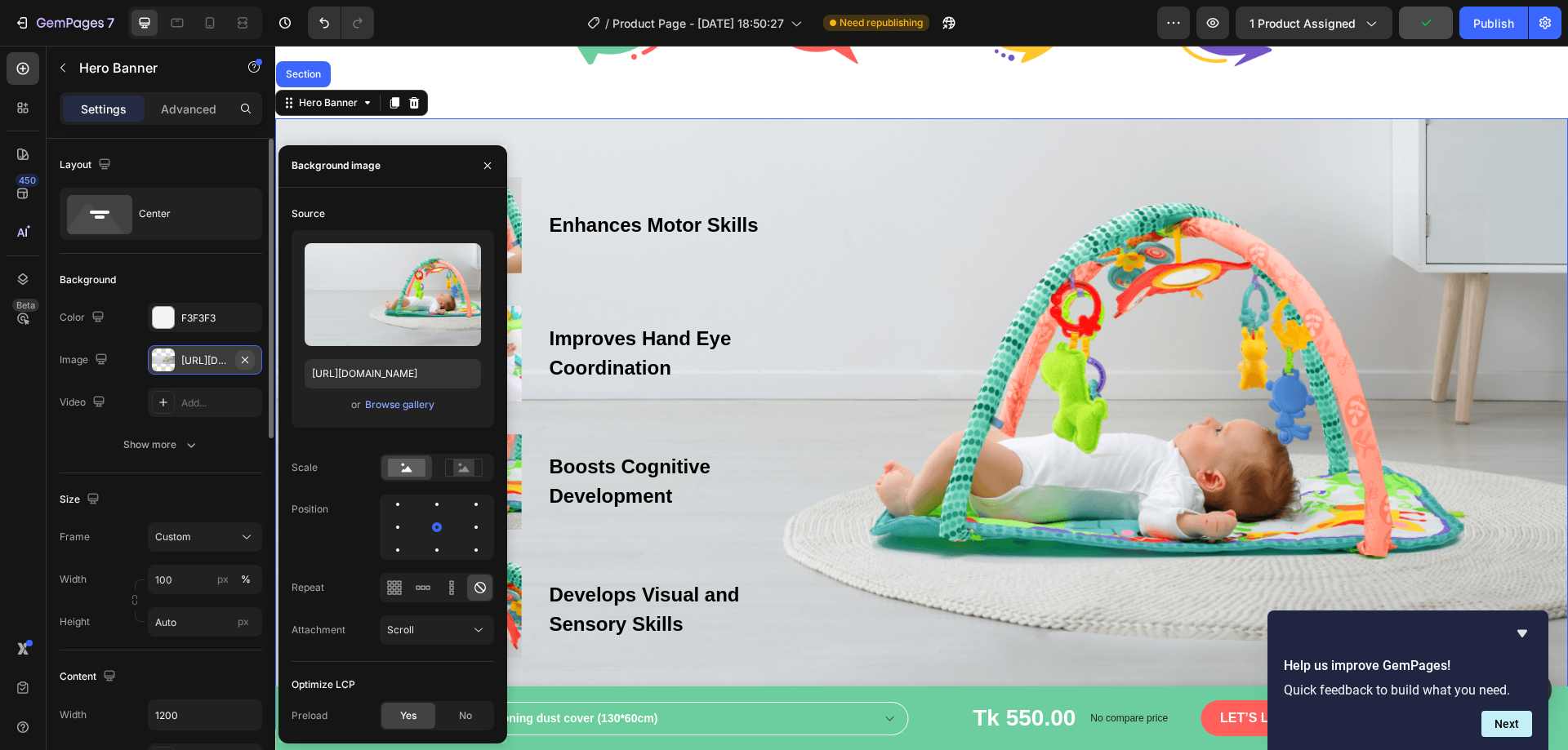
click at [252, 357] on button "button" at bounding box center [245, 360] width 19 height 19
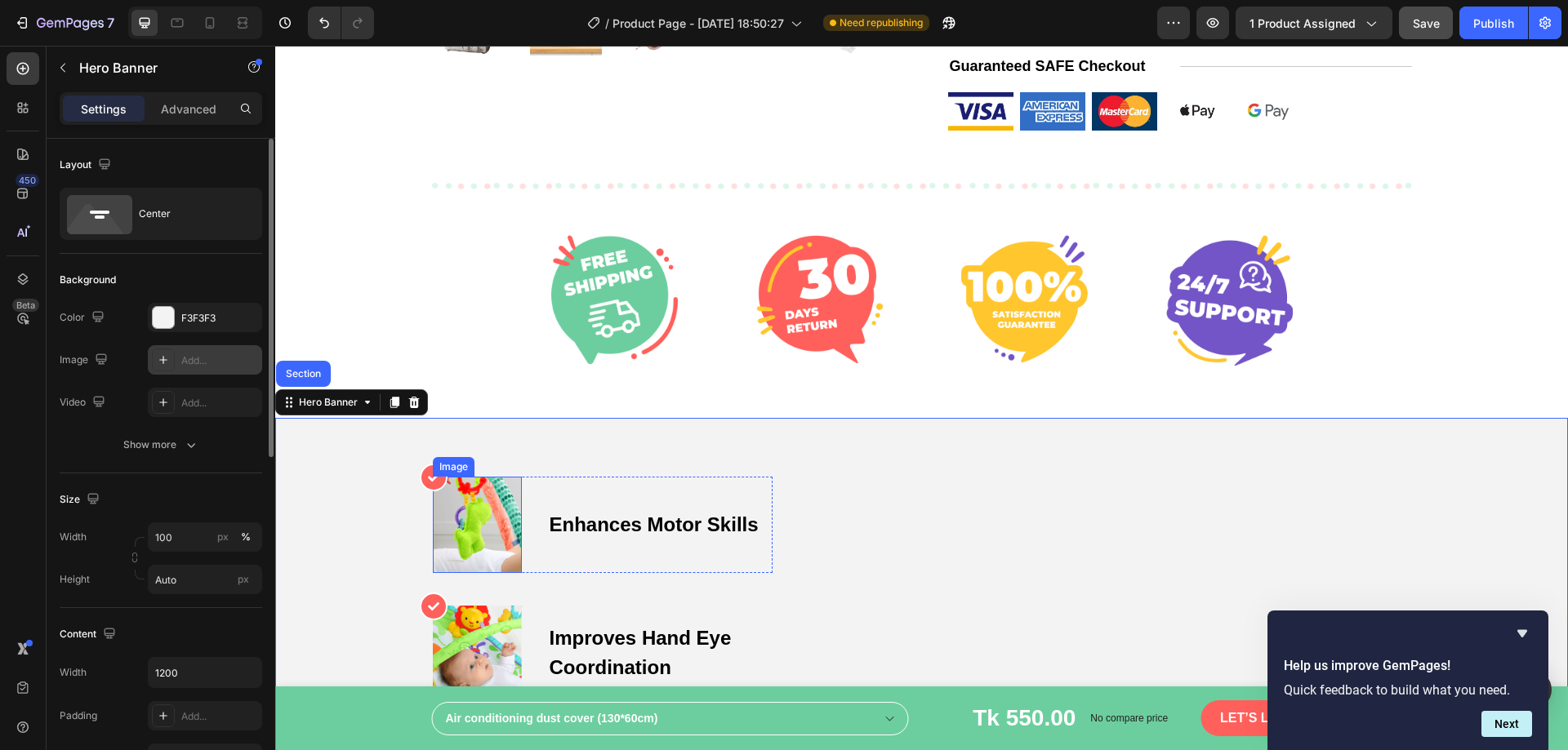
scroll to position [735, 0]
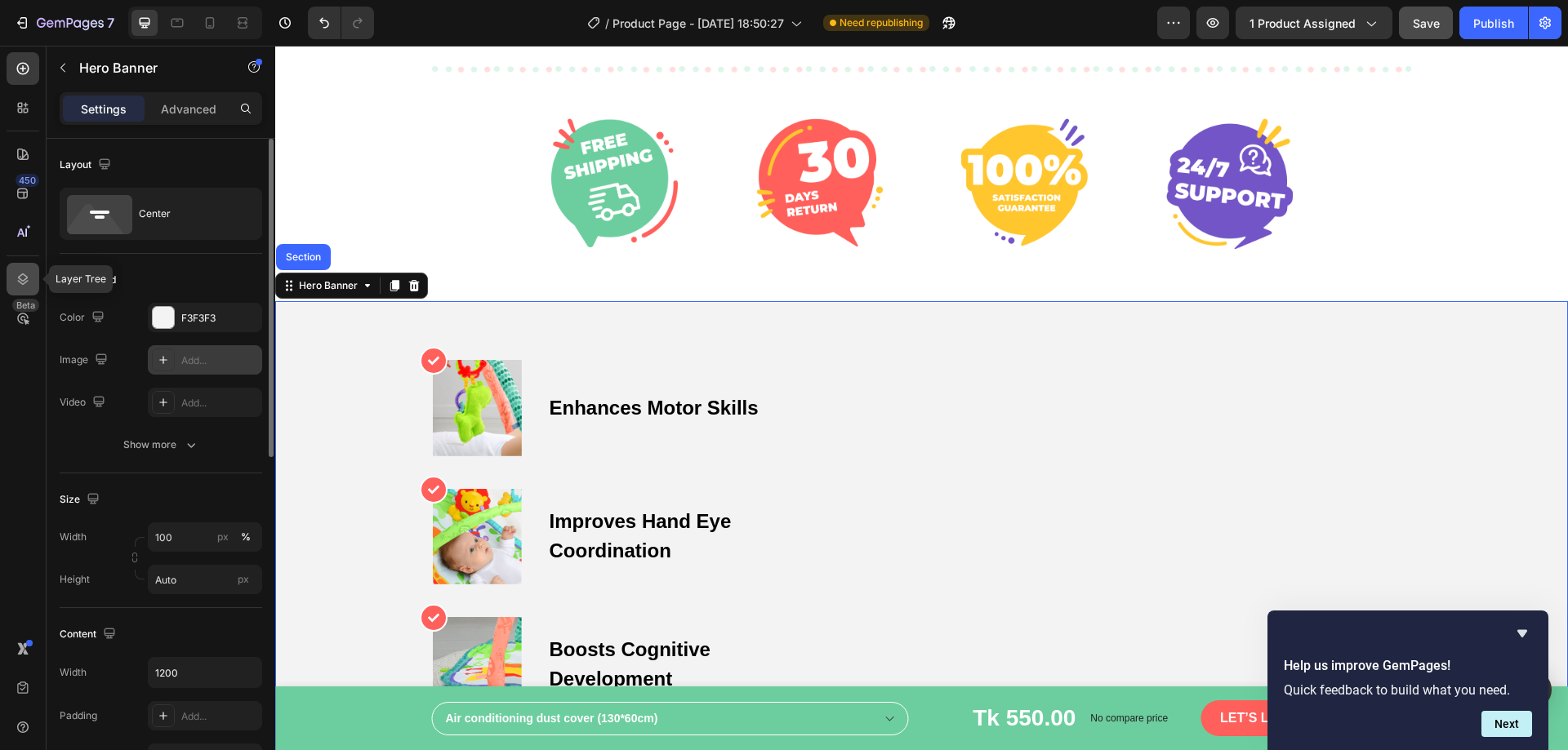
click at [24, 282] on icon at bounding box center [23, 279] width 17 height 17
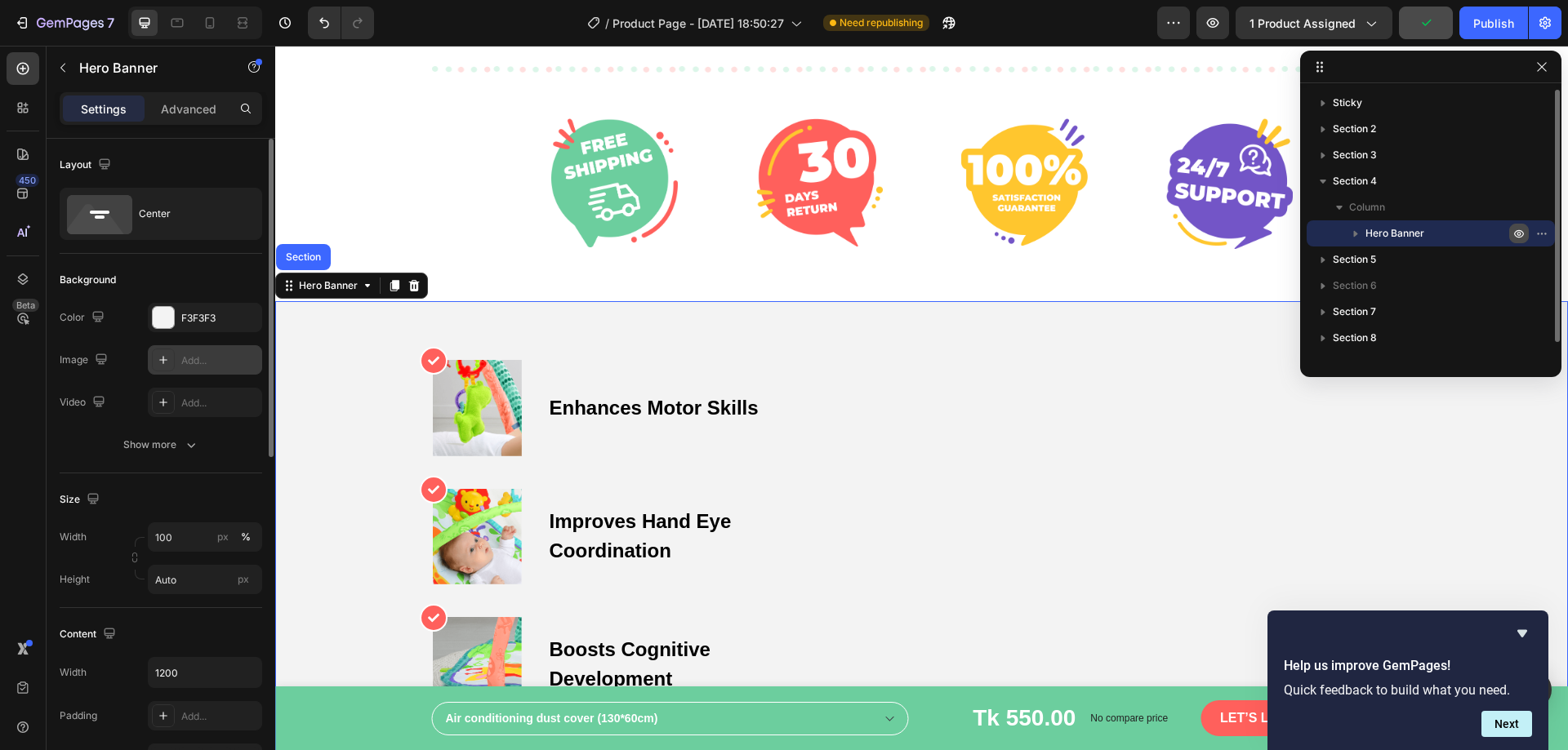
click at [1523, 231] on icon "button" at bounding box center [1519, 233] width 13 height 13
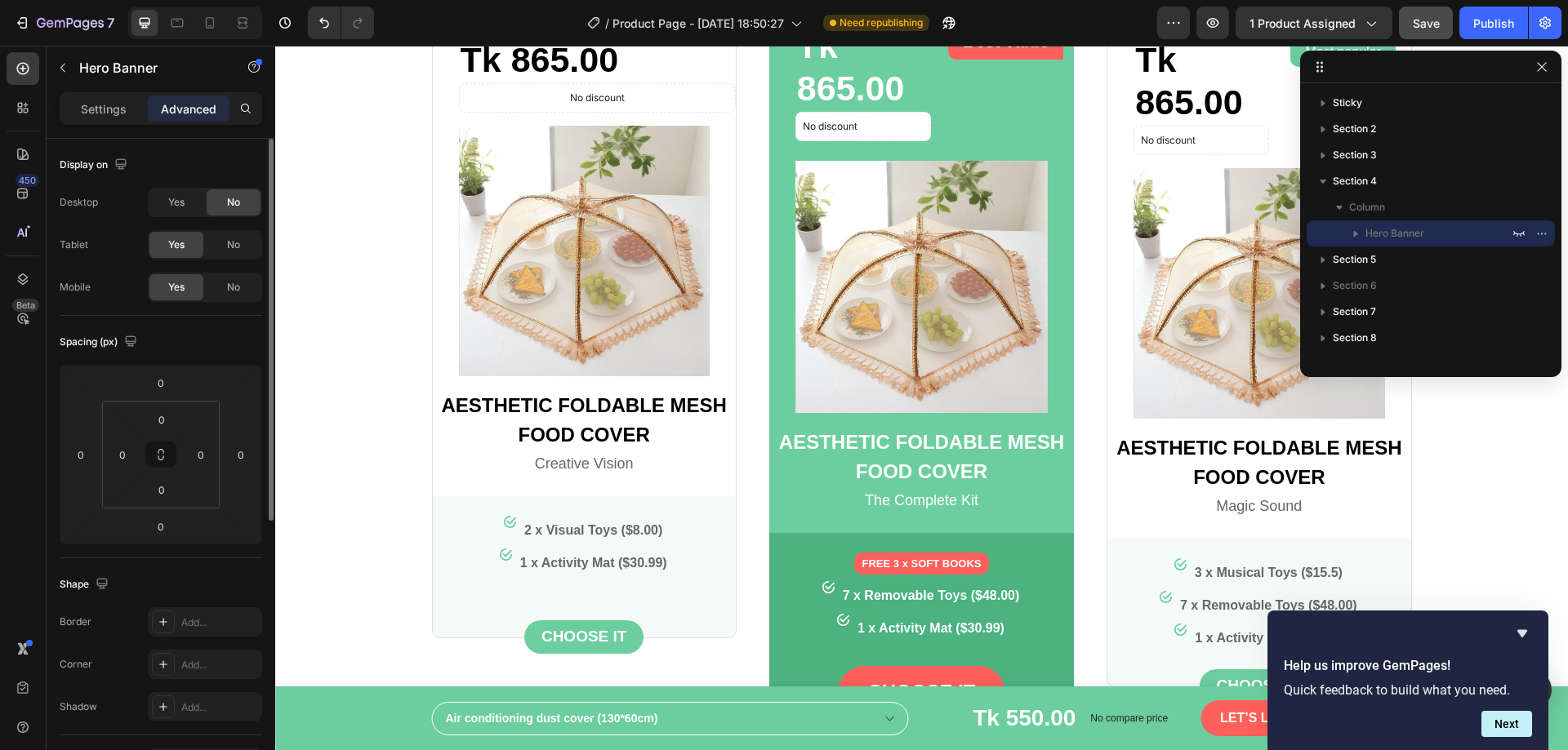
scroll to position [2613, 0]
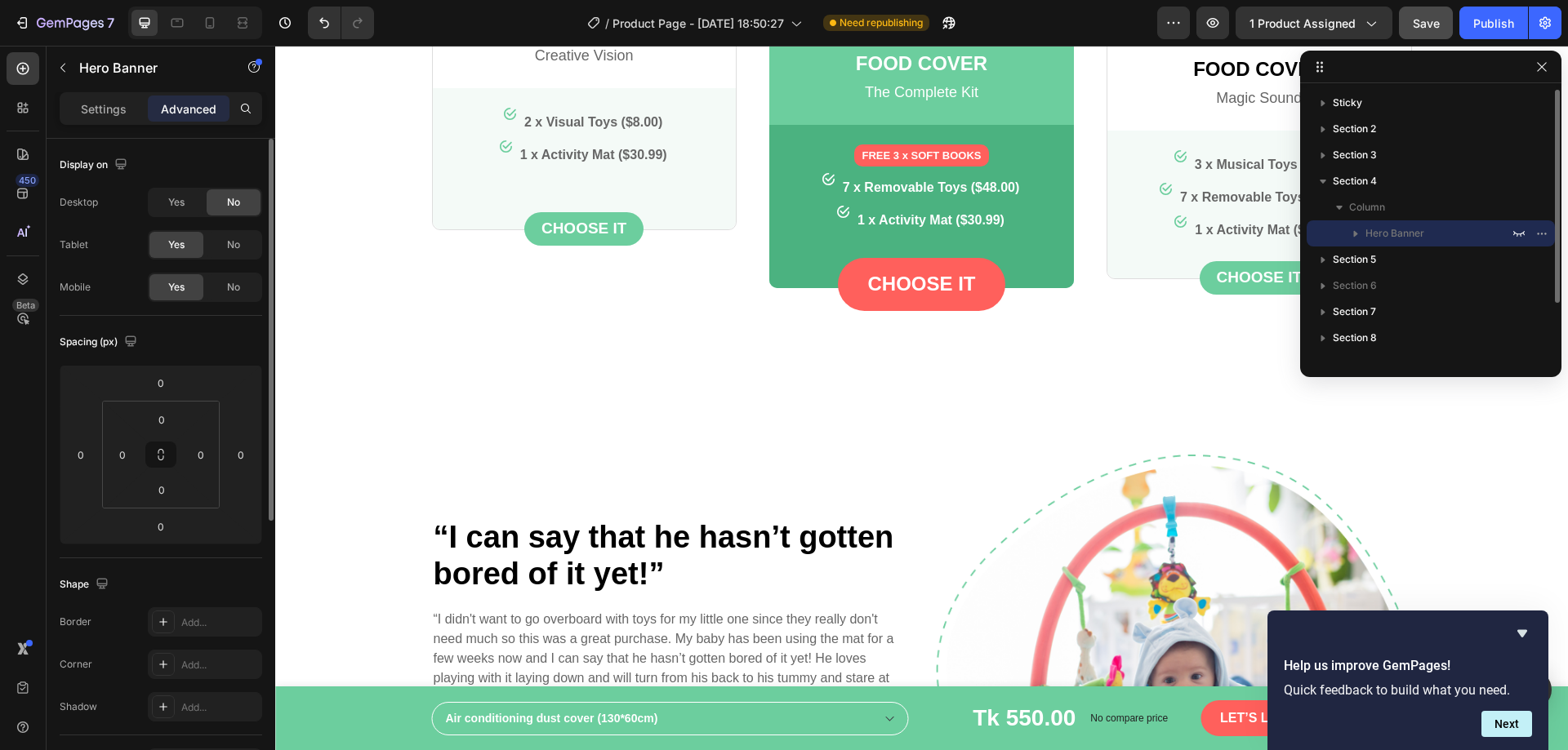
drag, startPoint x: 1321, startPoint y: 255, endPoint x: 1326, endPoint y: 241, distance: 14.9
click at [1326, 241] on div "Sticky Section 2 Section 3 Section 4 Column Hero Banner Section 5 Section 6 Sec…" at bounding box center [1431, 225] width 261 height 269
drag, startPoint x: 1360, startPoint y: 254, endPoint x: 1368, endPoint y: 238, distance: 17.9
click at [1368, 238] on div "Sticky Section 2 Section 3 Section 4 Column Hero Banner Section 5 Section 6 Sec…" at bounding box center [1431, 225] width 261 height 269
drag, startPoint x: 1459, startPoint y: 265, endPoint x: 1465, endPoint y: 244, distance: 21.8
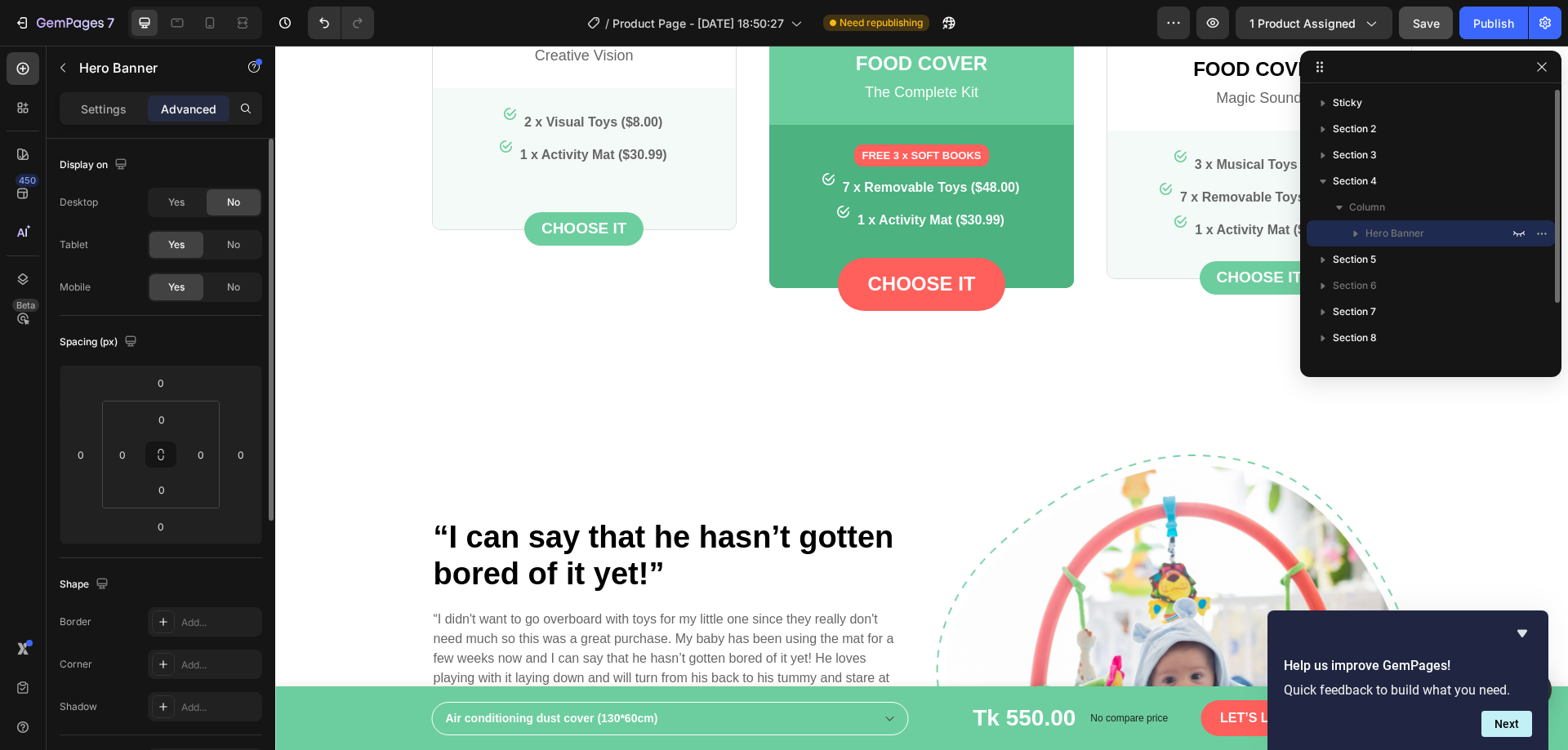
click at [1465, 244] on div "Sticky Section 2 Section 3 Section 4 Column Hero Banner Section 5 Section 6 Sec…" at bounding box center [1431, 225] width 261 height 269
click at [1544, 262] on icon "button" at bounding box center [1542, 260] width 13 height 13
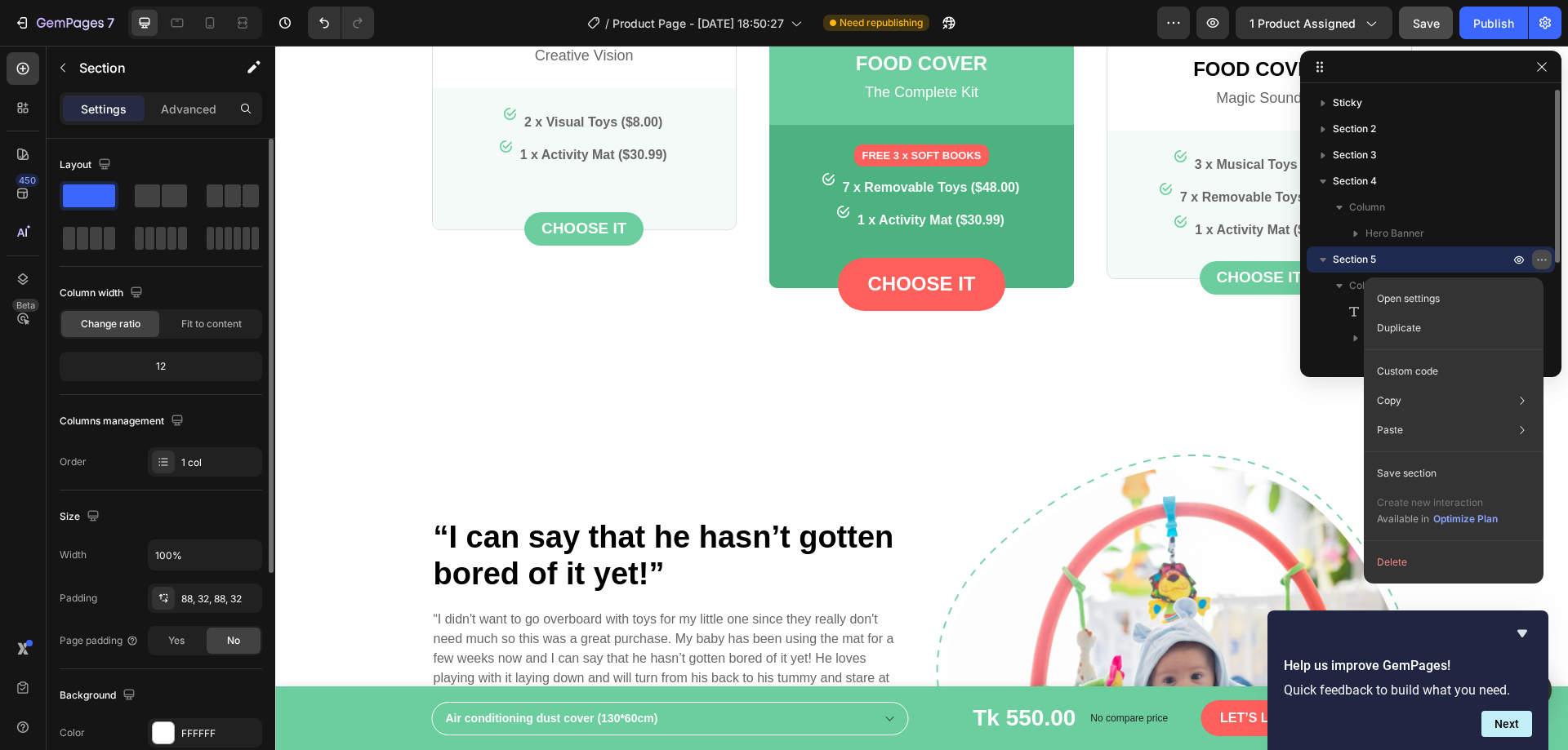
click at [1542, 260] on icon "button" at bounding box center [1543, 260] width 2 height 2
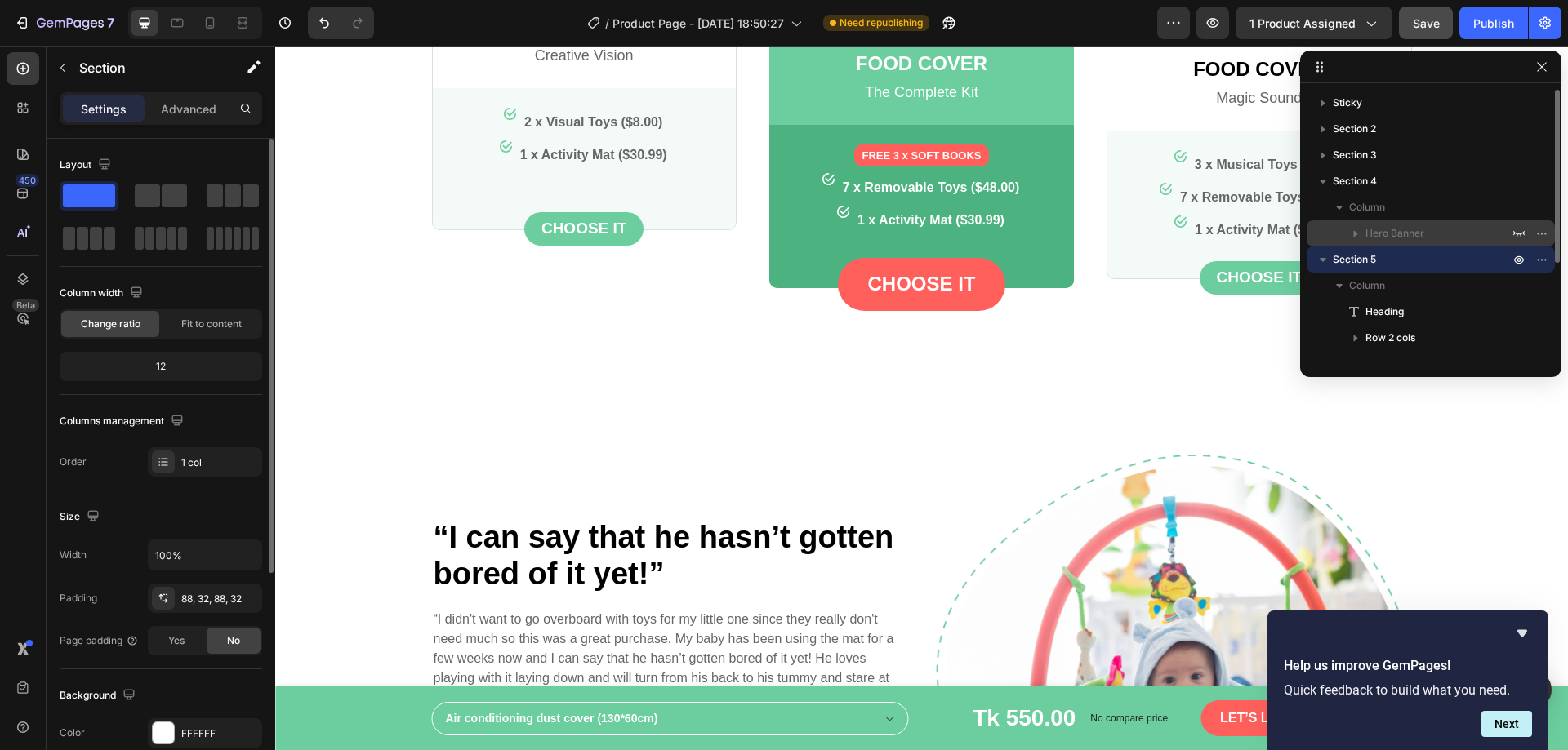
drag, startPoint x: 1515, startPoint y: 253, endPoint x: 1521, endPoint y: 222, distance: 31.6
click at [1521, 222] on div "Sticky Section 2 Section 3 Section 4 Column Hero Banner Section 5 Column Headin…" at bounding box center [1431, 225] width 261 height 269
click at [1350, 256] on span "Section 5" at bounding box center [1355, 260] width 44 height 17
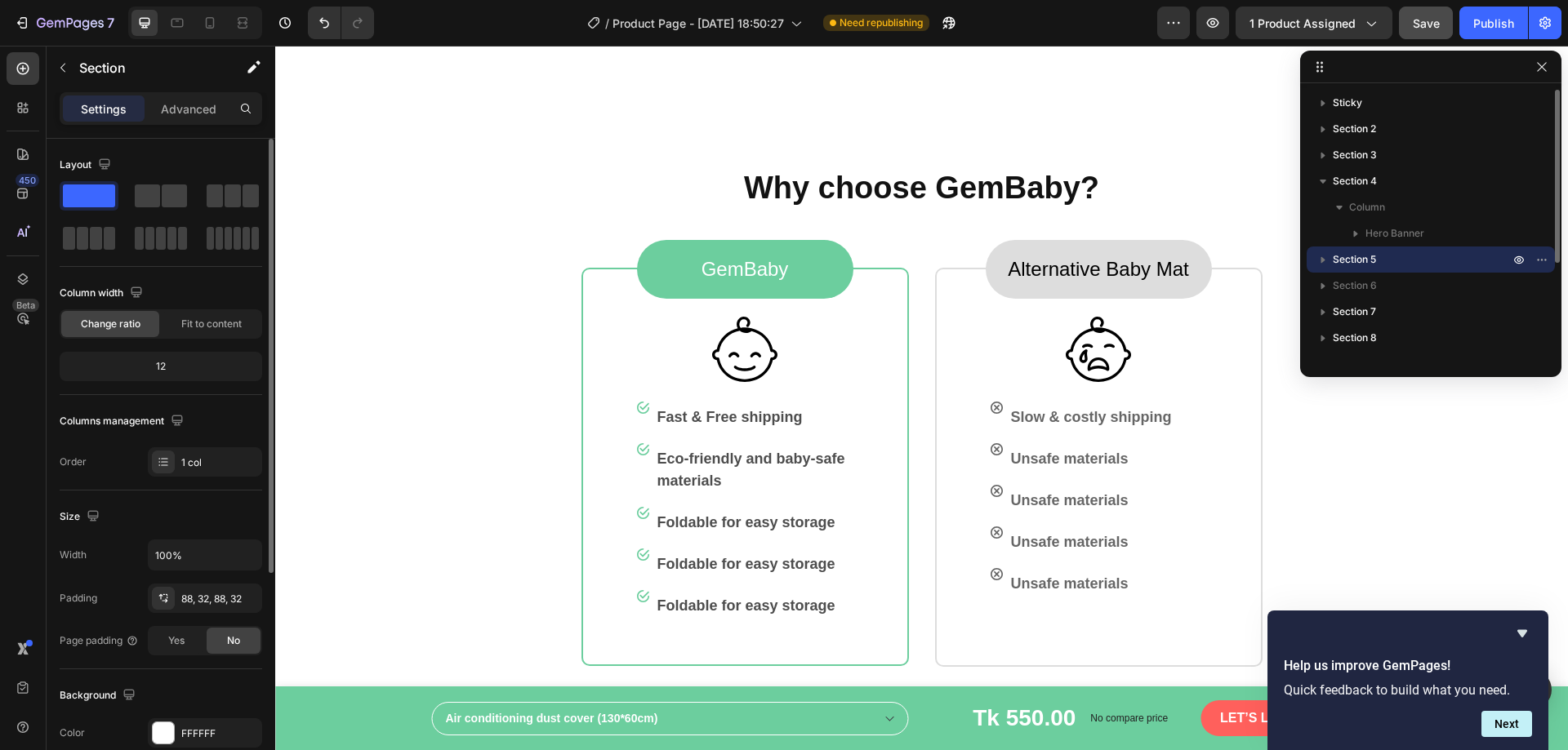
scroll to position [1322, 0]
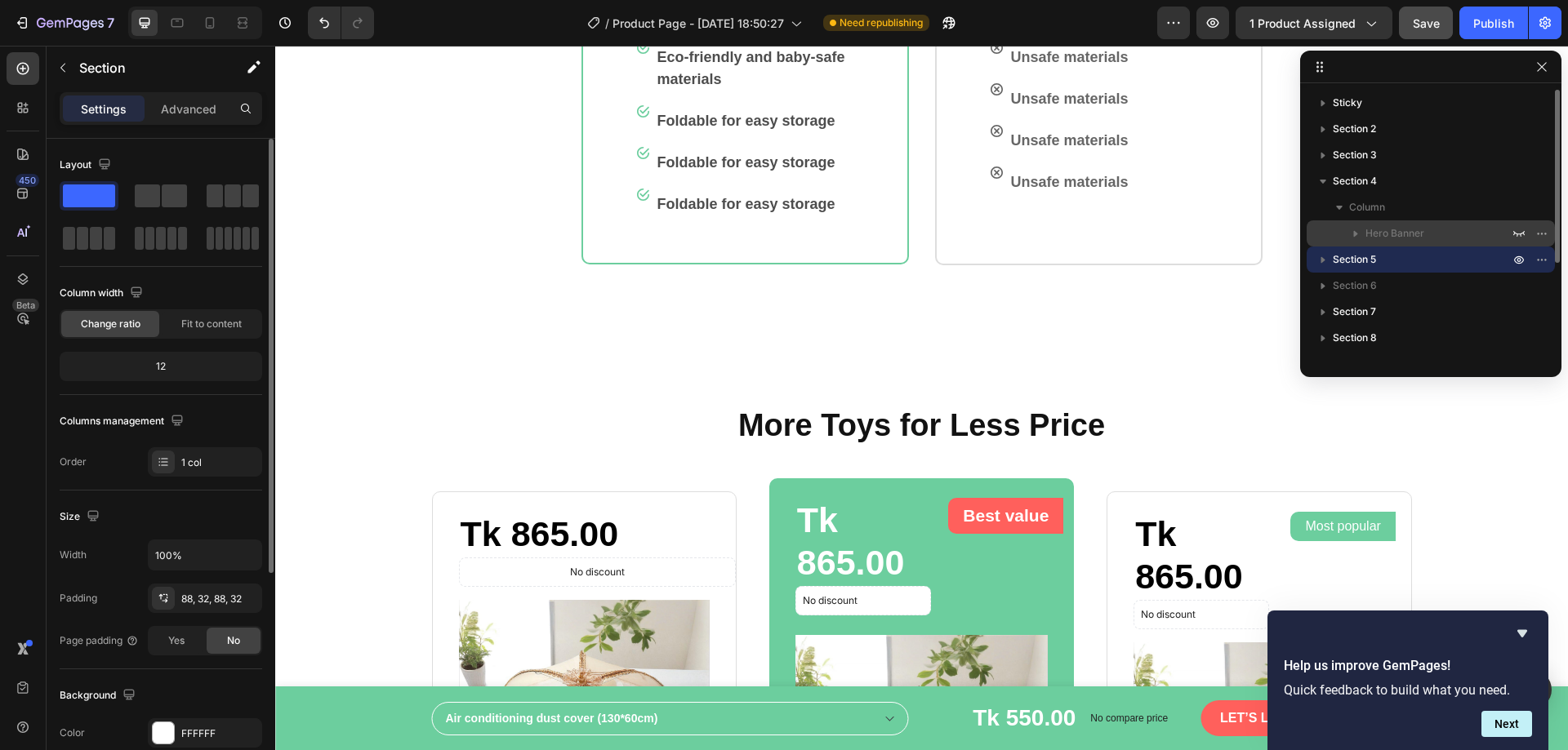
drag, startPoint x: 1326, startPoint y: 255, endPoint x: 1322, endPoint y: 240, distance: 15.5
click at [1322, 240] on div "Sticky Section 2 Section 3 Section 4 Column Hero Banner Section 5 Section 6 Sec…" at bounding box center [1431, 225] width 261 height 269
drag, startPoint x: 1323, startPoint y: 258, endPoint x: 1325, endPoint y: 225, distance: 33.1
click at [1324, 225] on div "Sticky Section 2 Section 3 Section 4 Column Hero Banner Section 5 Section 6 Sec…" at bounding box center [1431, 225] width 261 height 269
drag, startPoint x: 1369, startPoint y: 253, endPoint x: 1365, endPoint y: 205, distance: 48.2
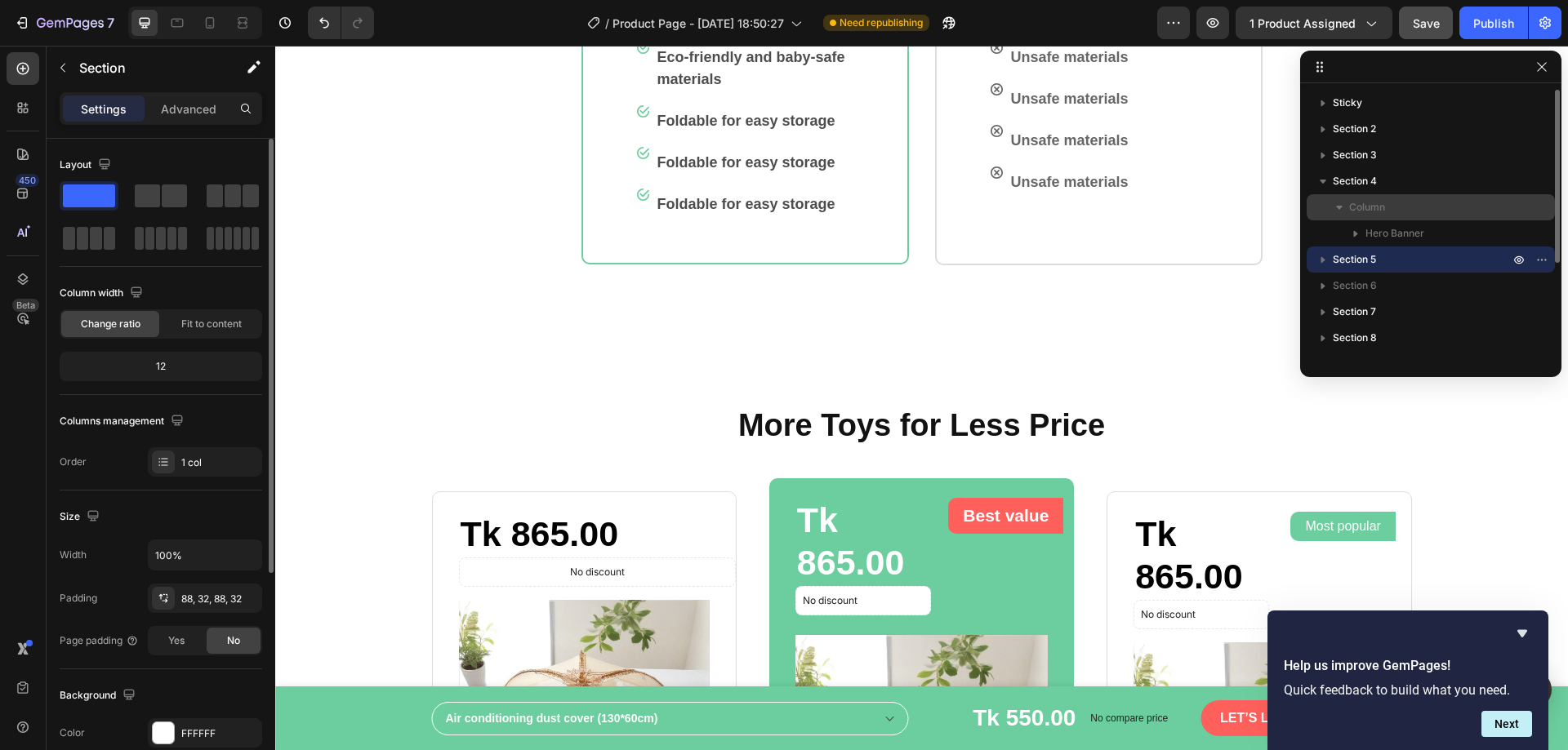
click at [1365, 205] on div "Sticky Section 2 Section 3 Section 4 Column Hero Banner Section 5 Section 6 Sec…" at bounding box center [1431, 225] width 261 height 269
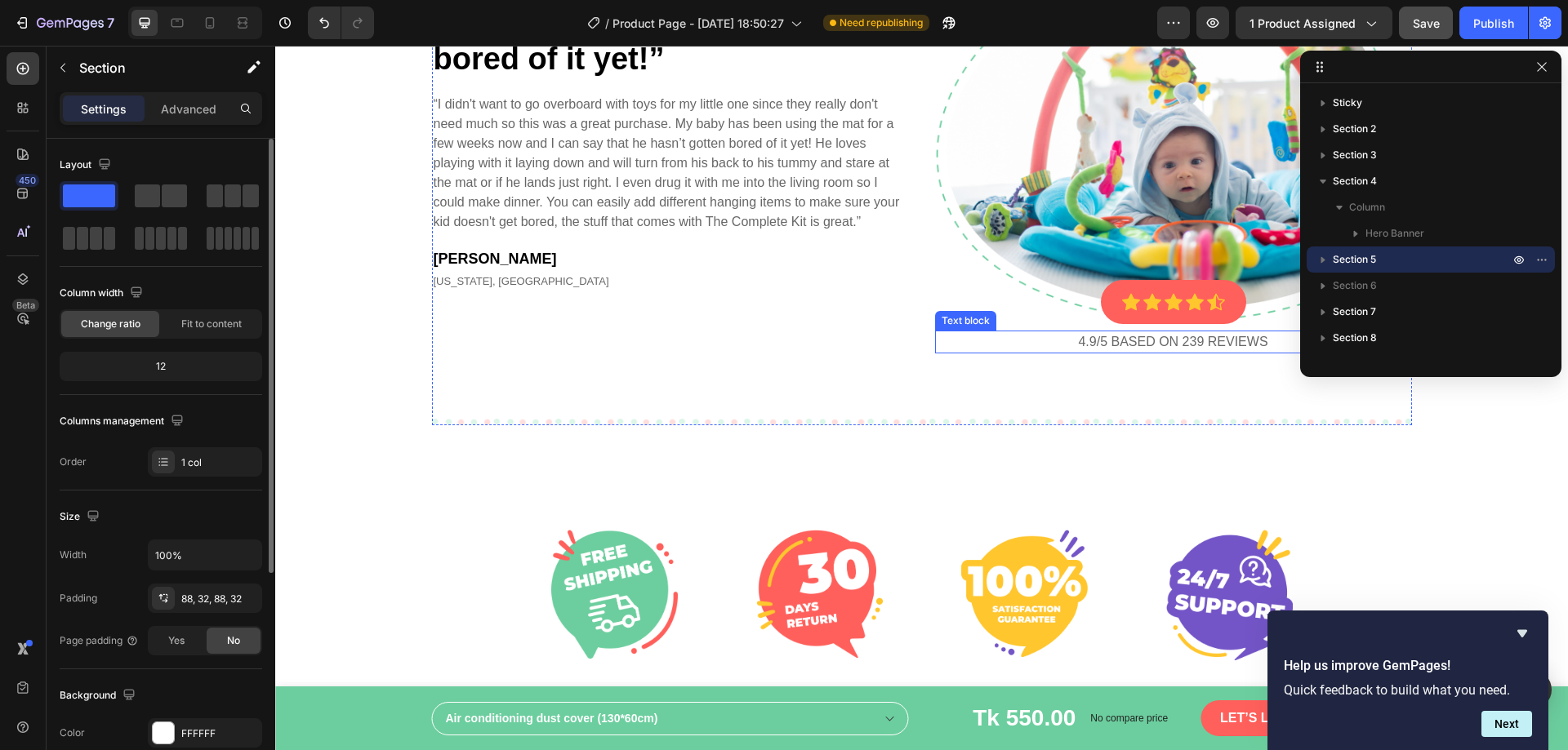
scroll to position [2955, 0]
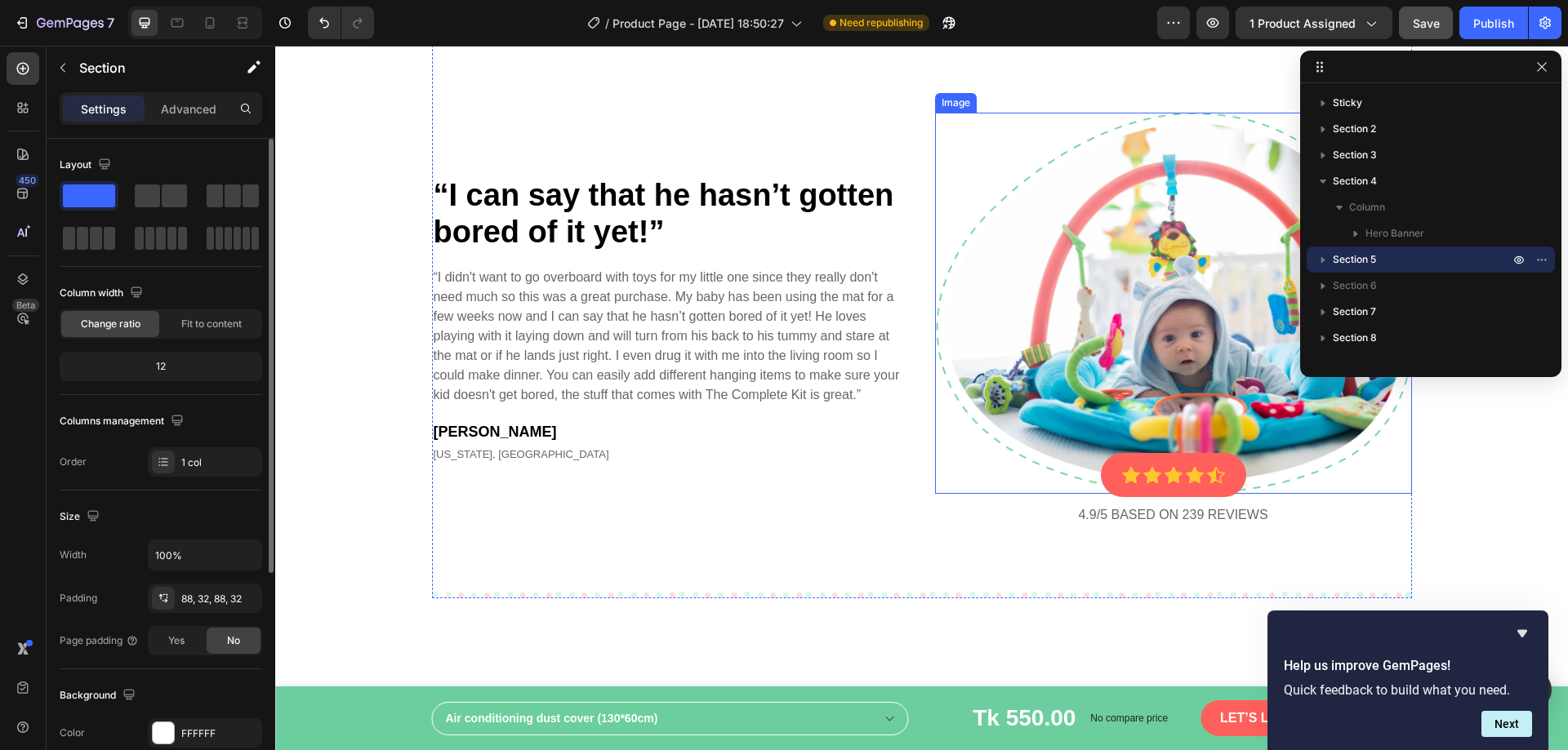
click at [1038, 281] on img at bounding box center [1173, 302] width 477 height 380
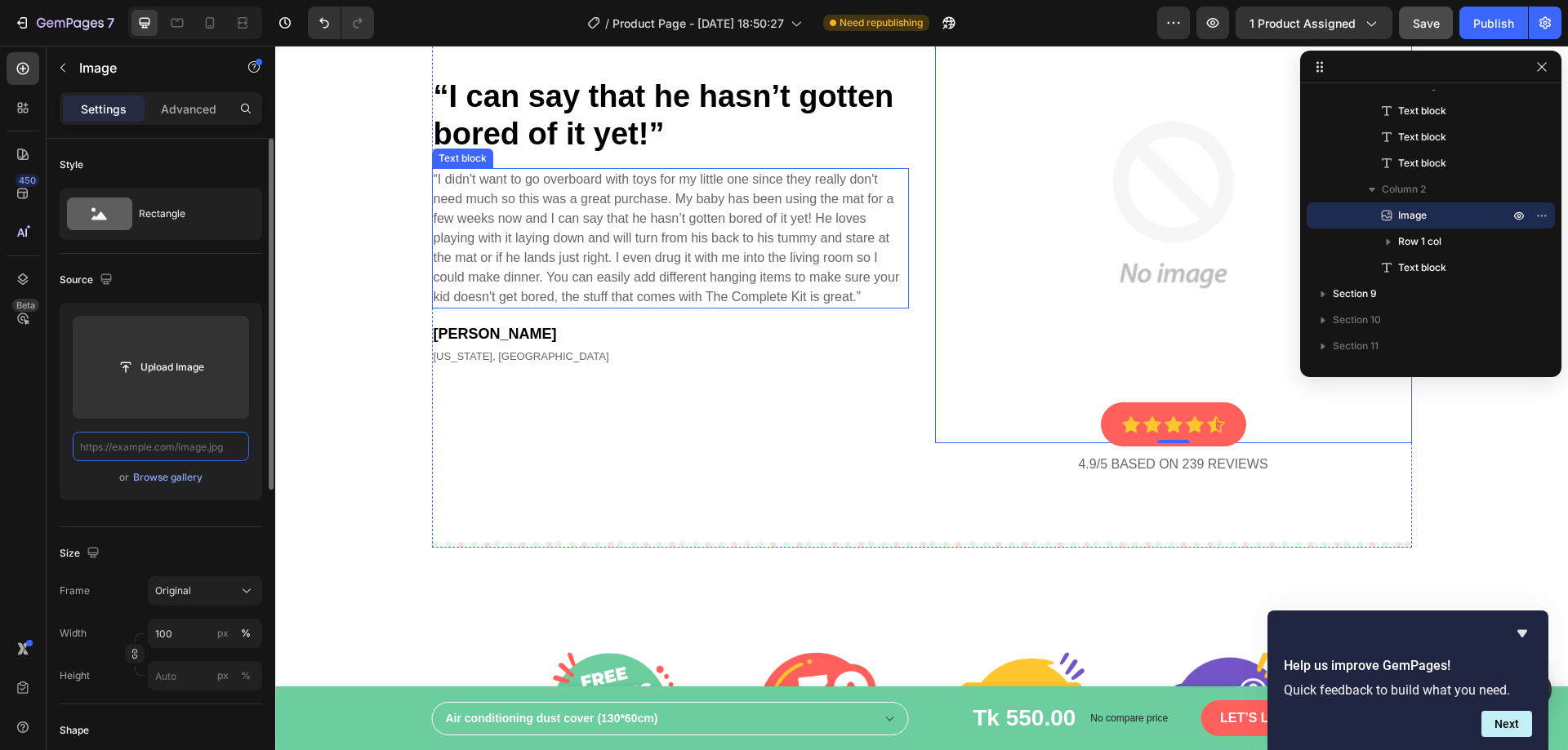
scroll to position [3118, 0]
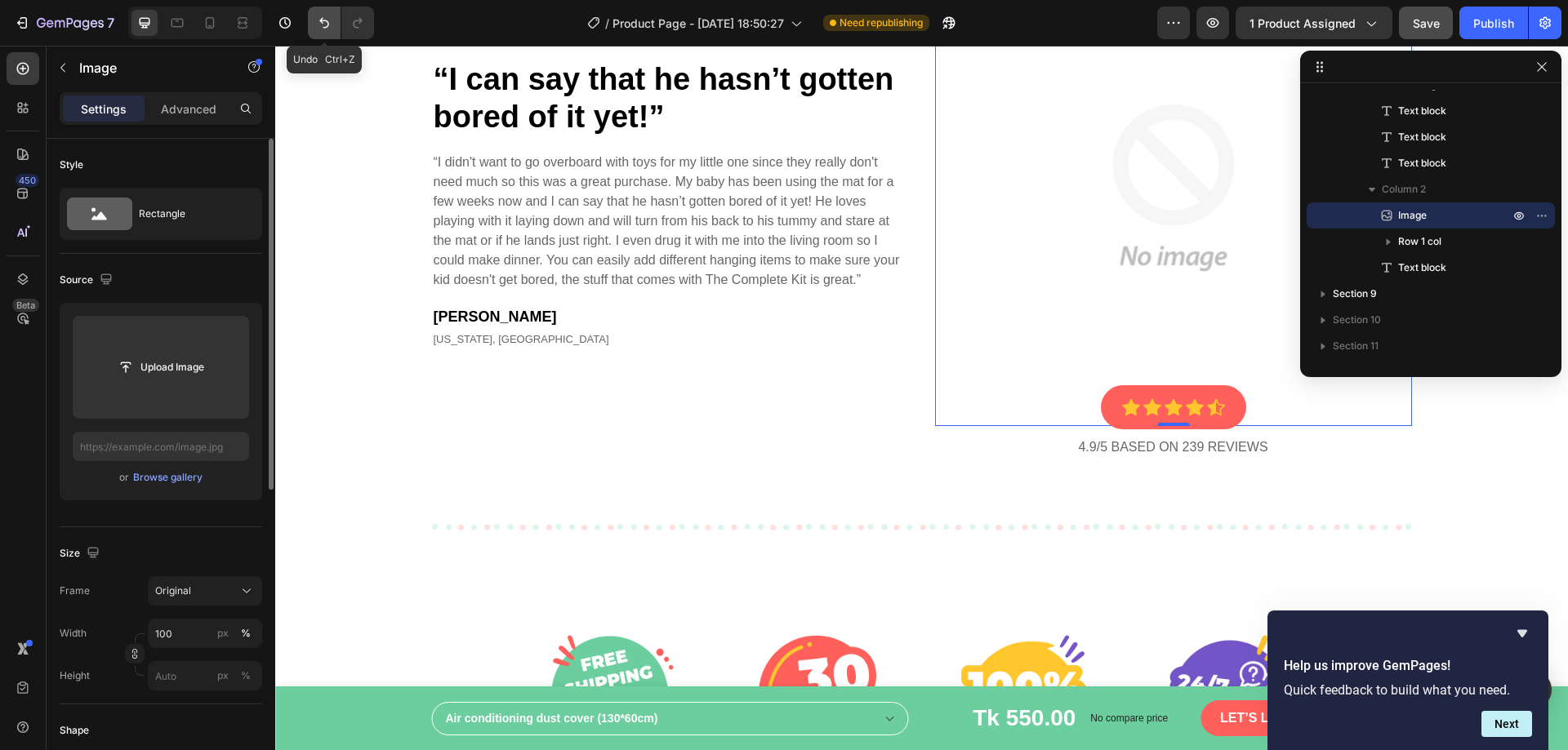
click at [321, 28] on icon "Undo/Redo" at bounding box center [324, 23] width 17 height 17
type input "[URL][DOMAIN_NAME]"
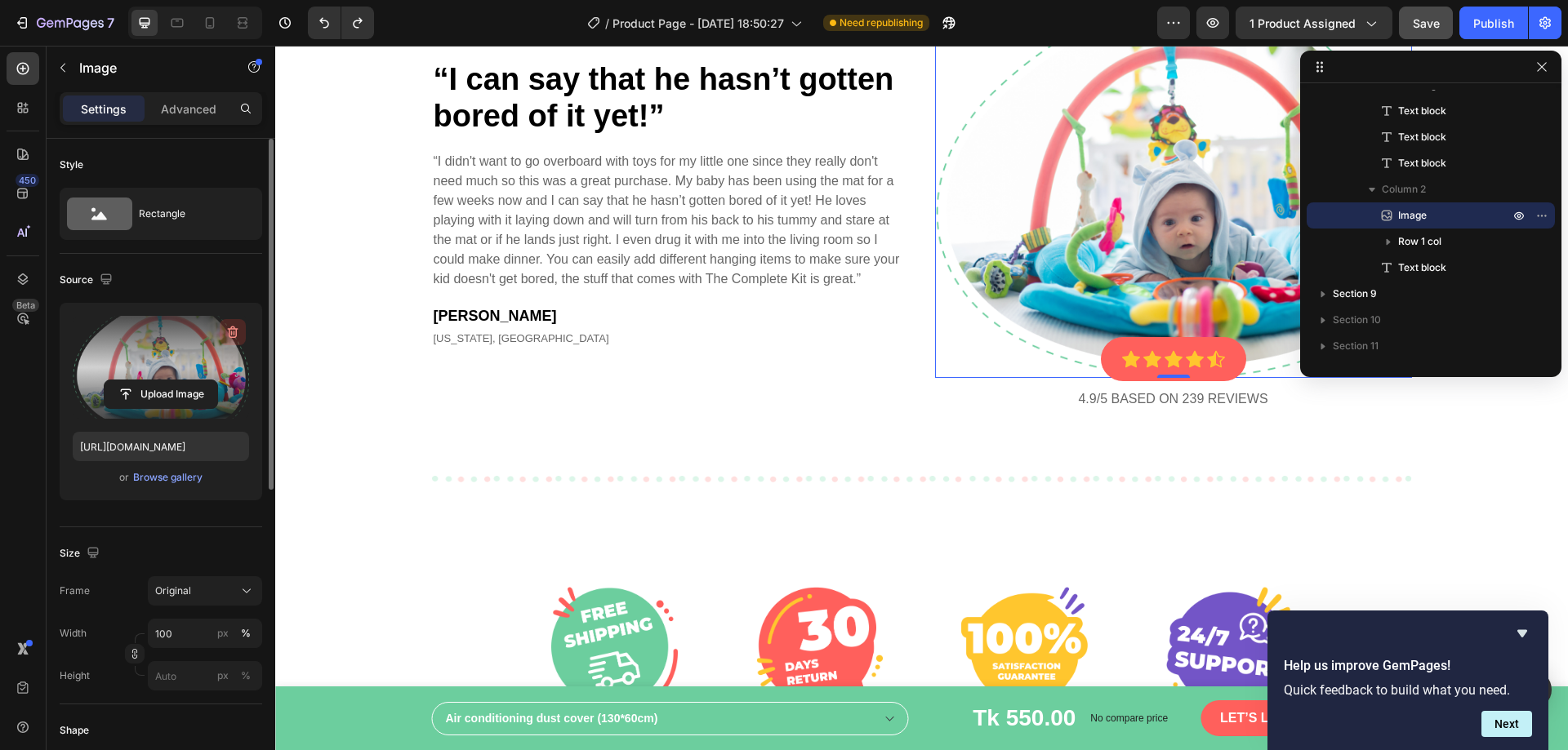
click at [230, 331] on icon "button" at bounding box center [233, 332] width 17 height 17
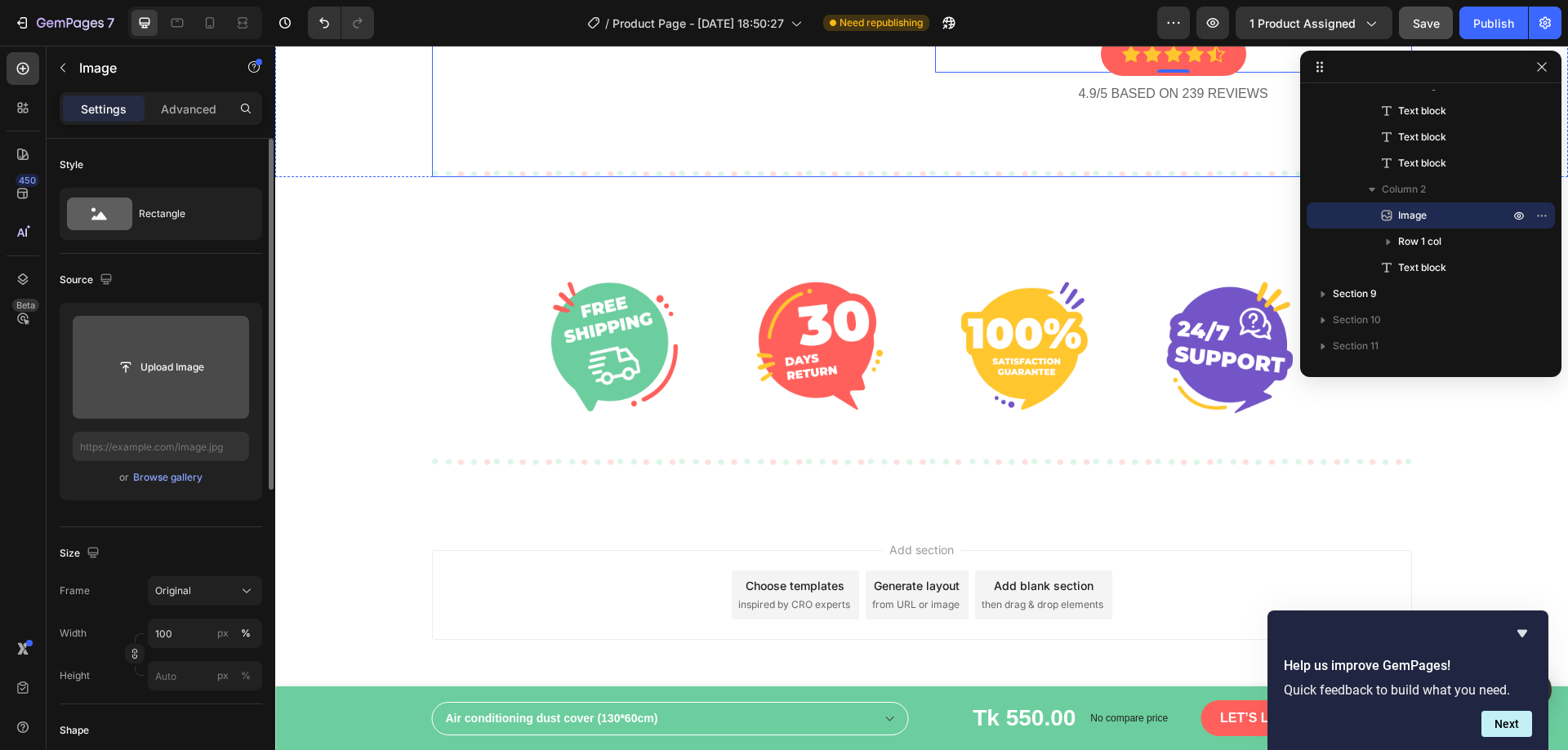
scroll to position [3474, 0]
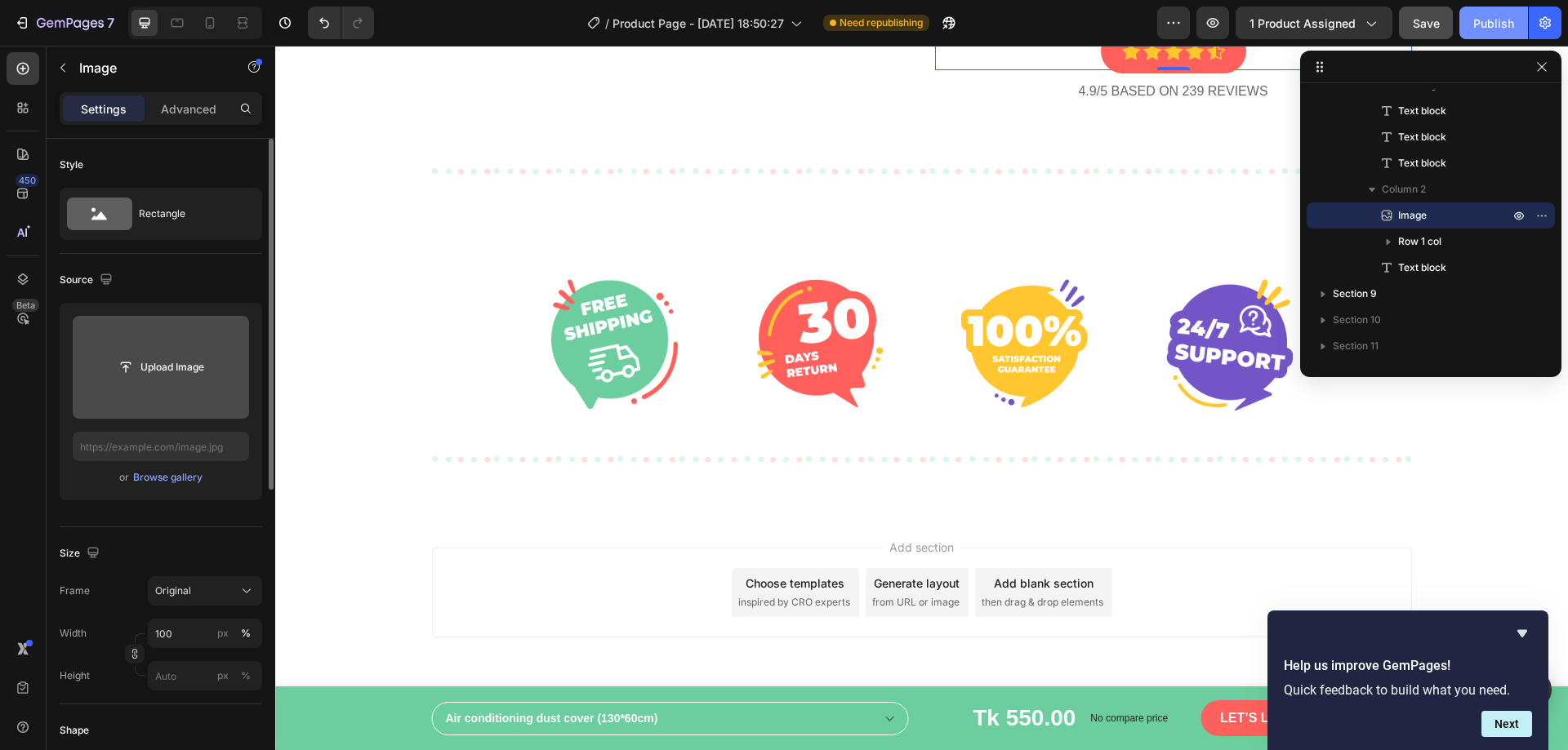
click at [1491, 31] on div "Publish" at bounding box center [1494, 24] width 41 height 17
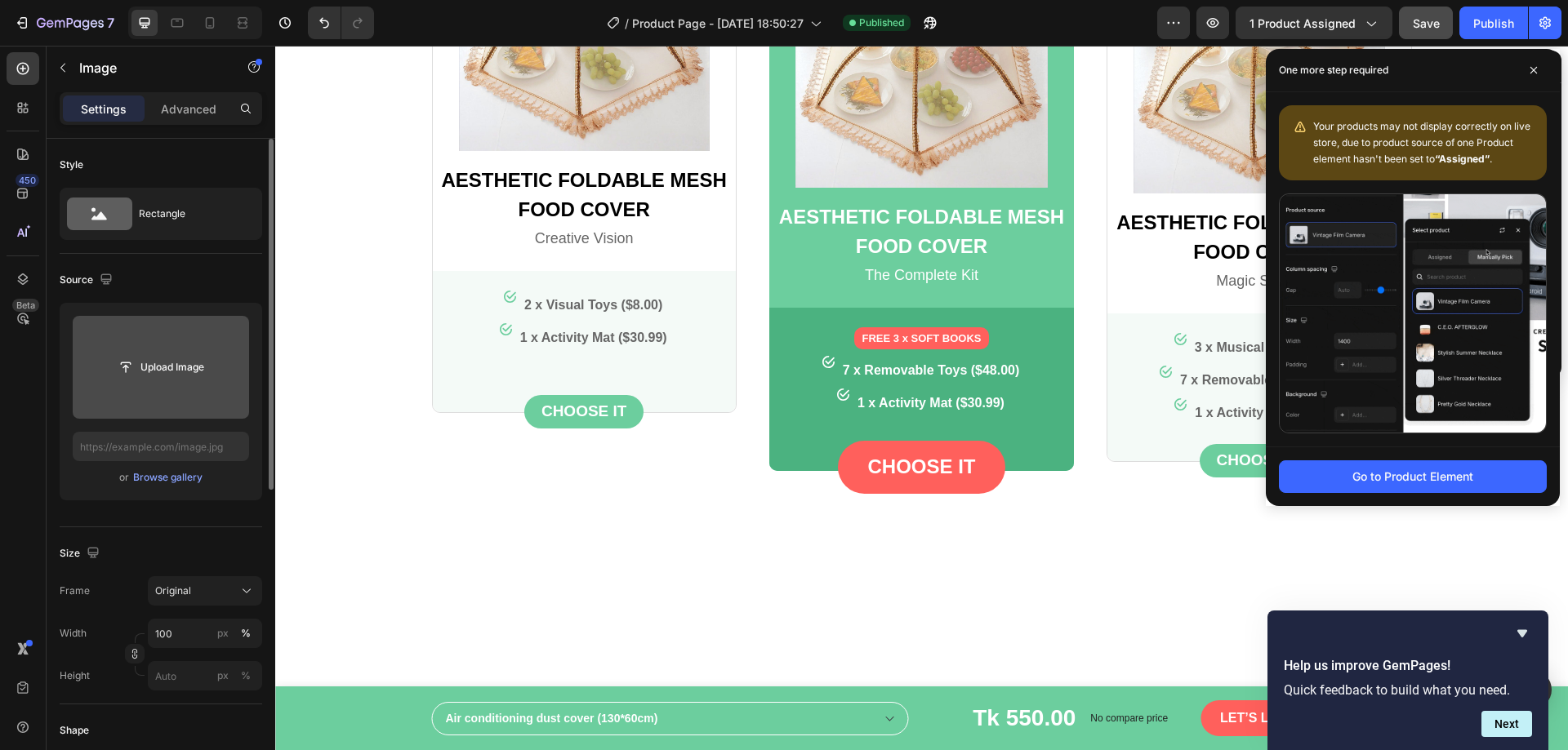
scroll to position [2151, 0]
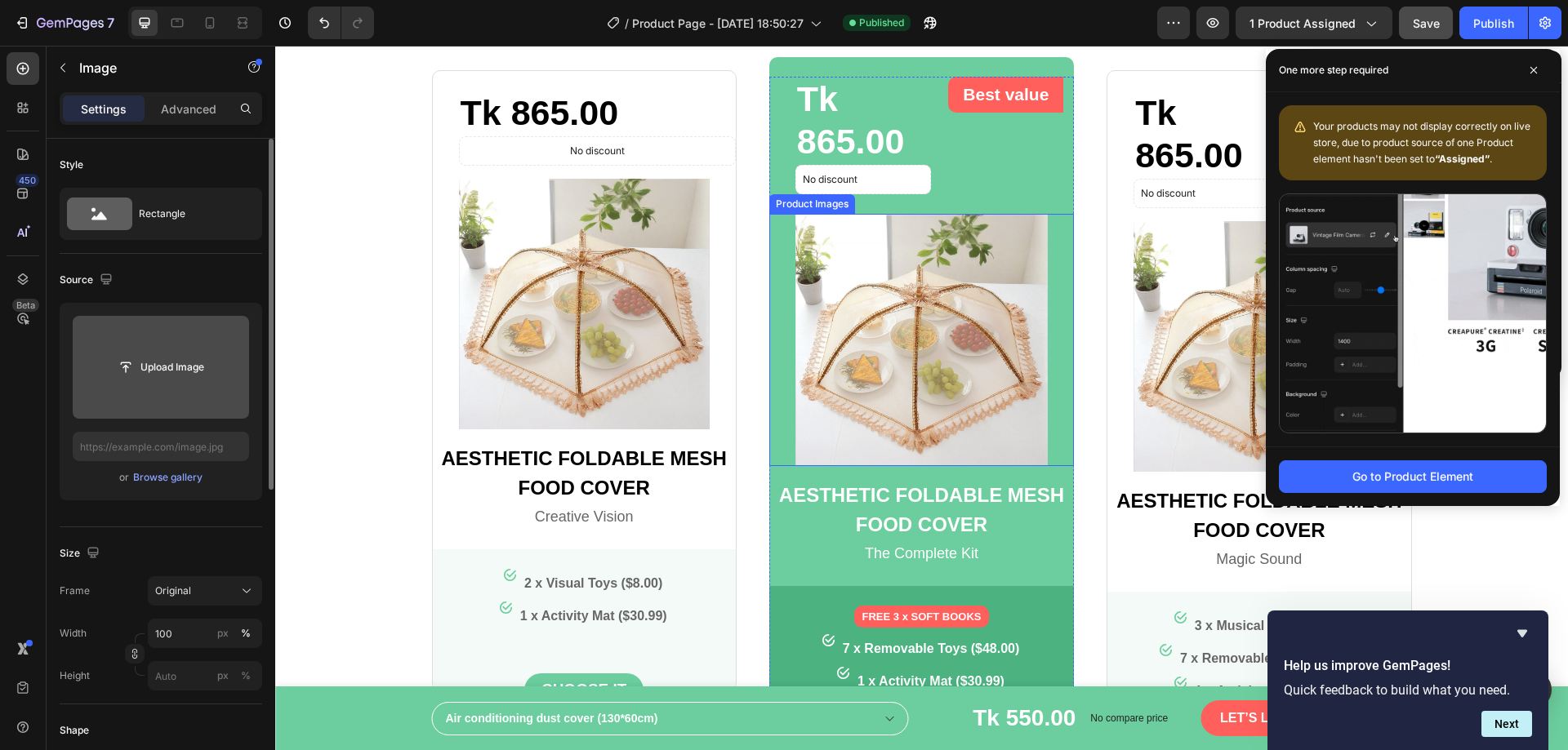
click at [901, 323] on img at bounding box center [922, 340] width 253 height 253
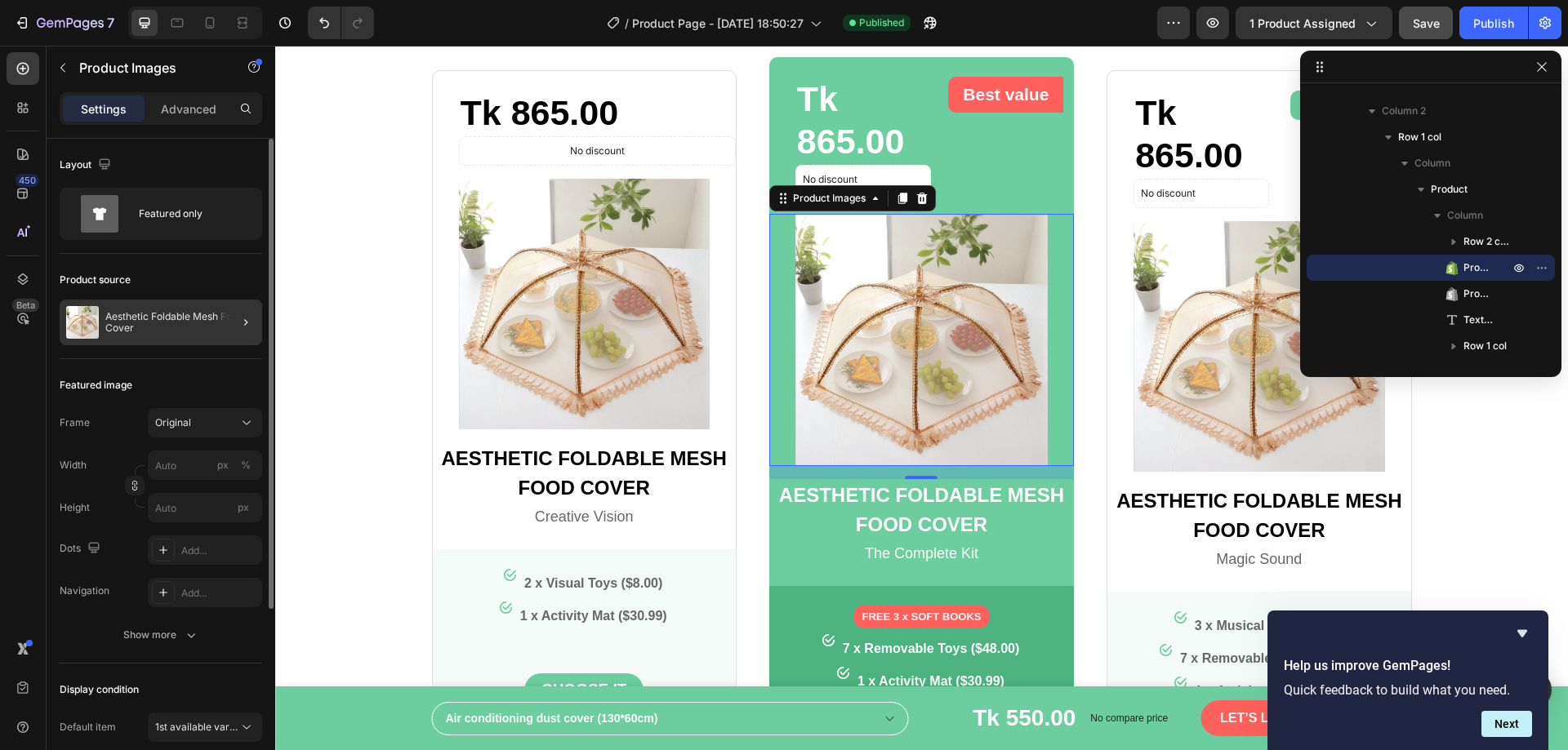
click at [231, 321] on div at bounding box center [240, 323] width 45 height 45
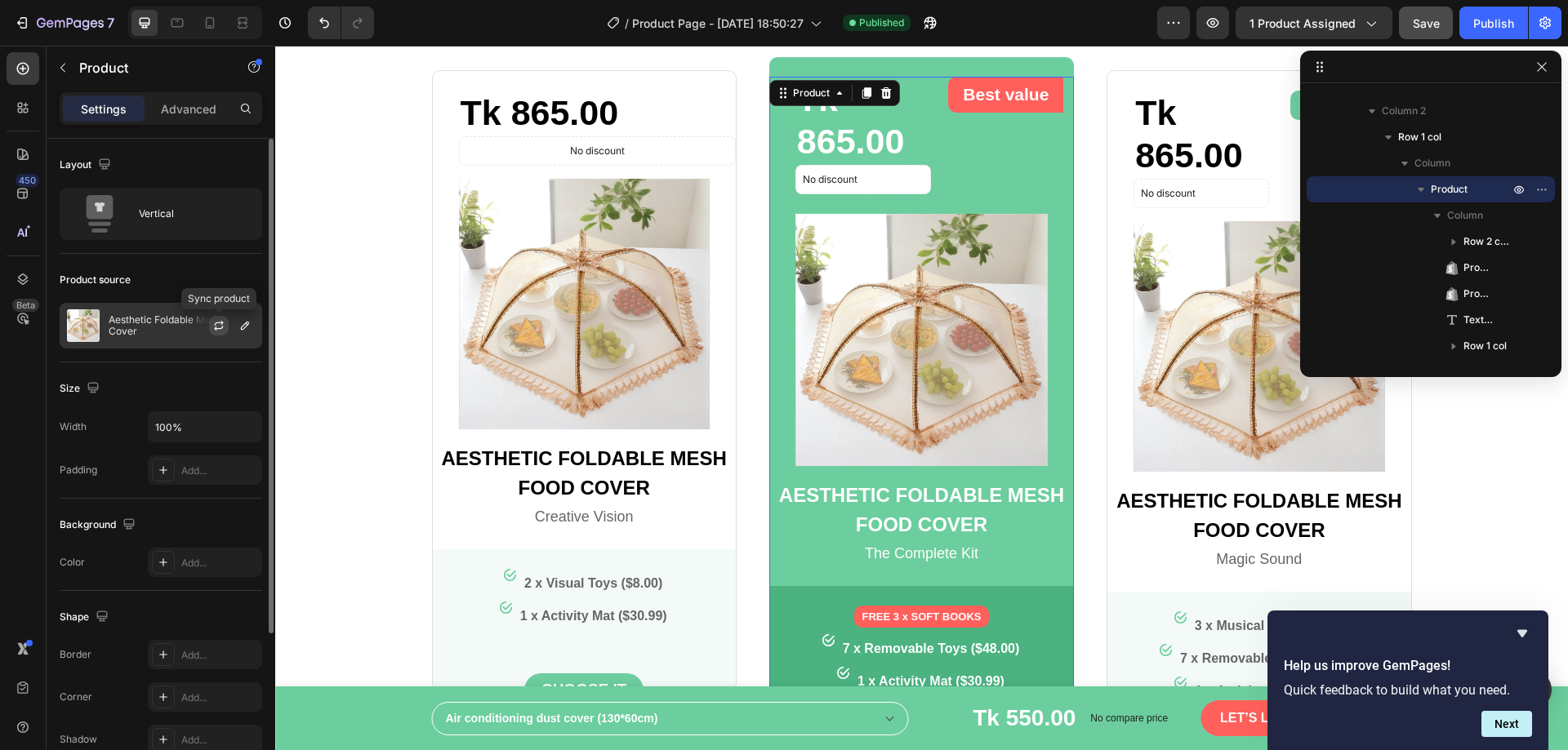
click at [217, 327] on icon "button" at bounding box center [219, 325] width 13 height 13
click at [244, 328] on icon "button" at bounding box center [245, 325] width 13 height 13
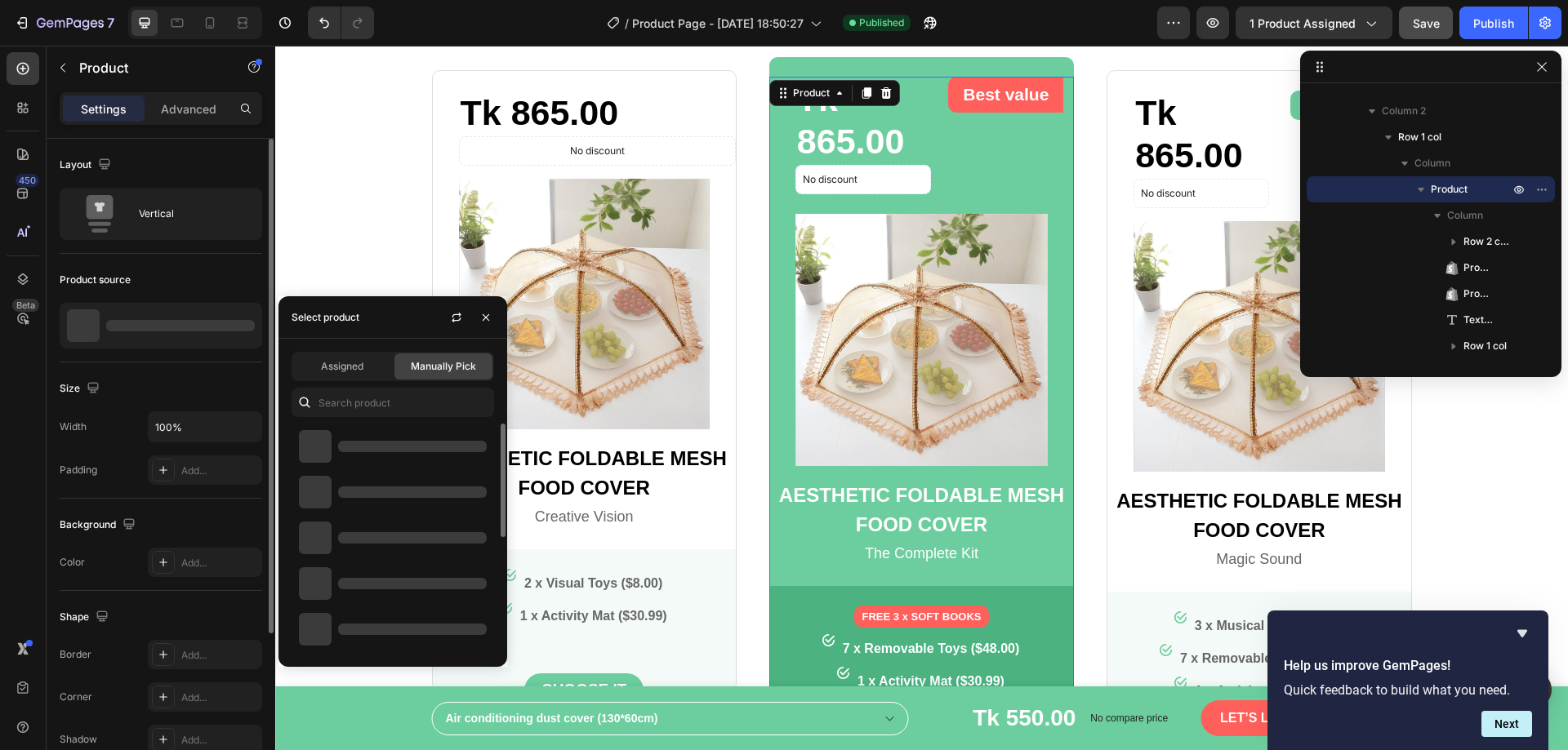
click at [352, 636] on div at bounding box center [393, 629] width 203 height 45
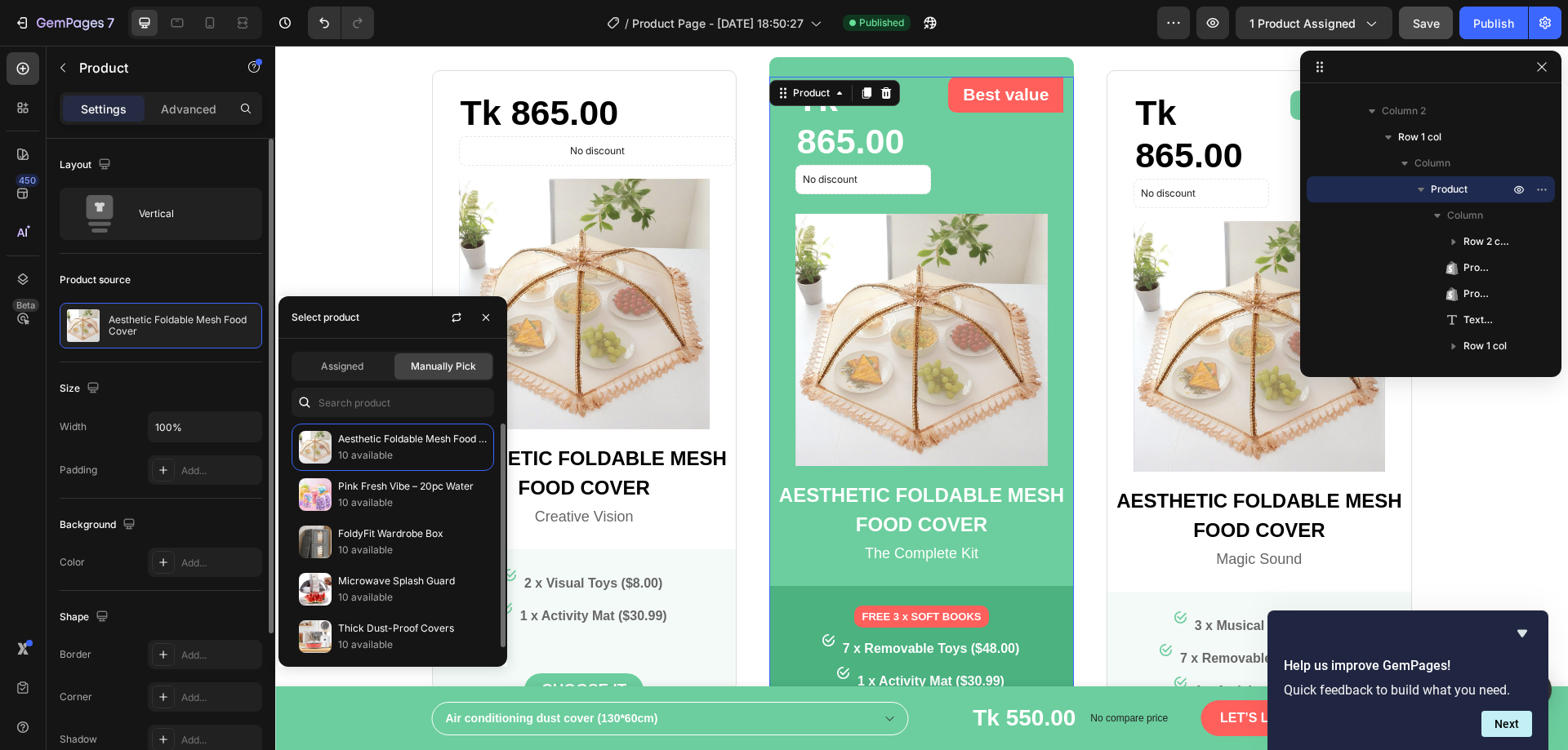
click at [352, 636] on p "Thick Dust-Proof Covers" at bounding box center [413, 628] width 149 height 17
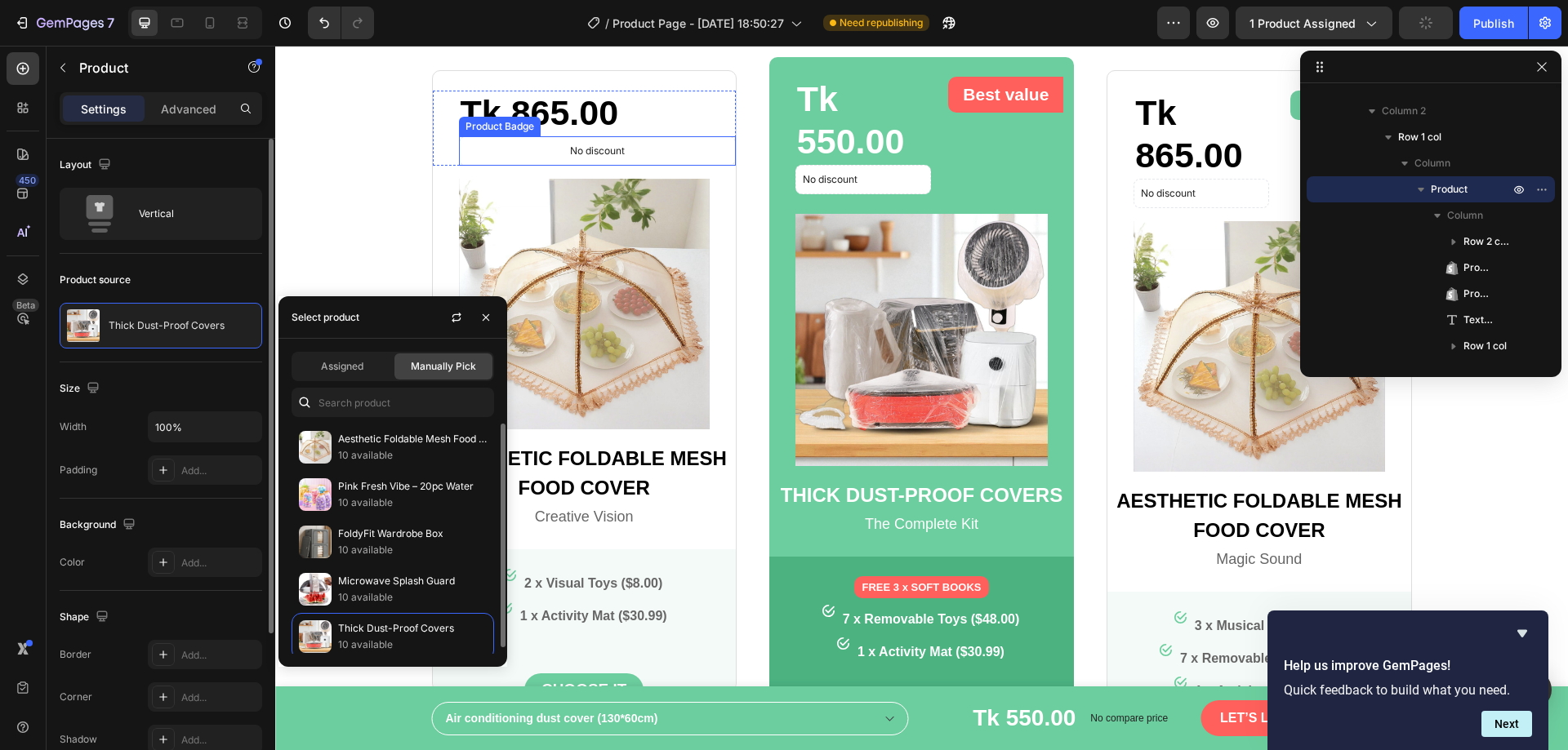
click at [684, 130] on div "Tk 865.00" at bounding box center [597, 114] width 277 height 45
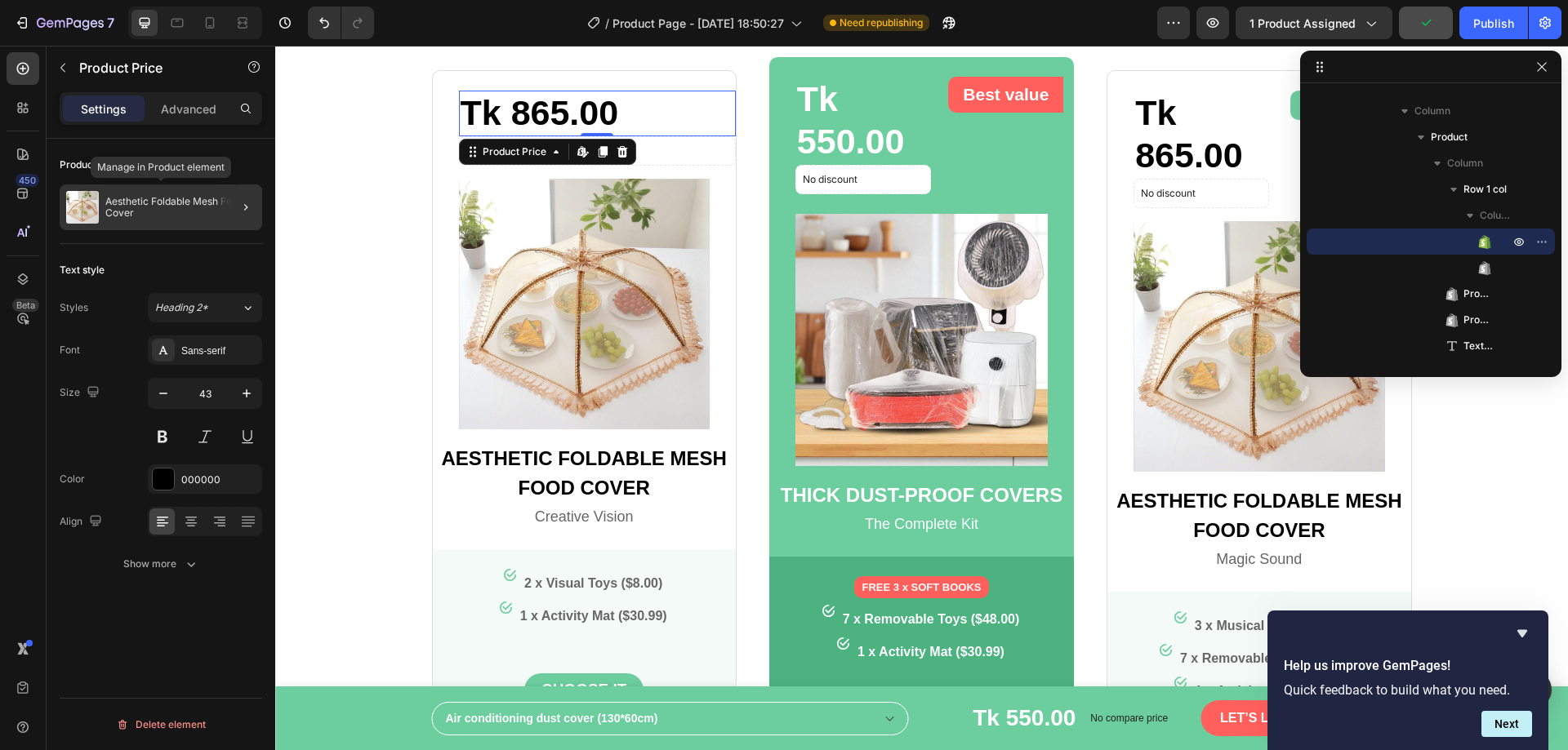
click at [195, 211] on p "Aesthetic Foldable Mesh Food Cover" at bounding box center [180, 207] width 150 height 23
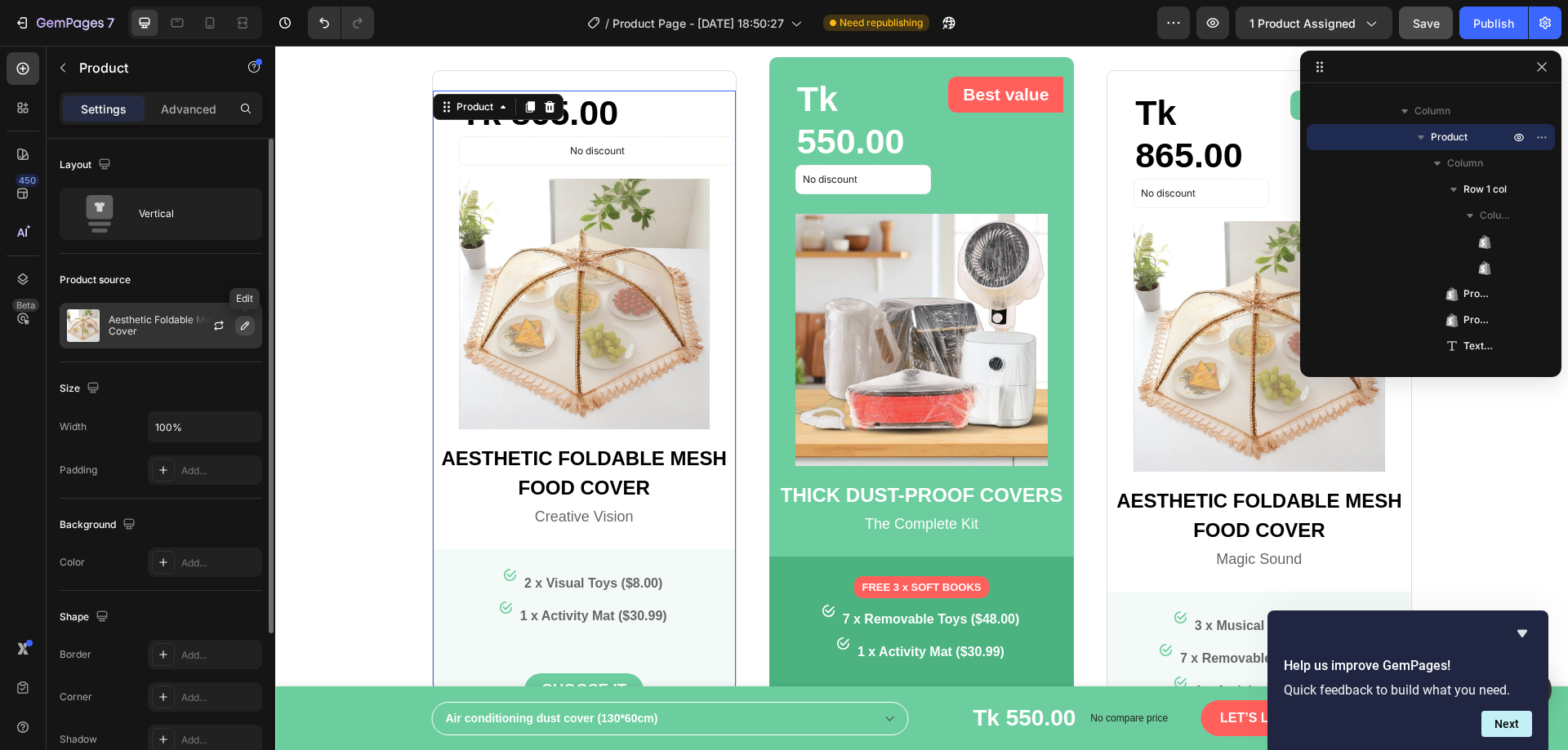
click at [252, 327] on button "button" at bounding box center [245, 325] width 19 height 19
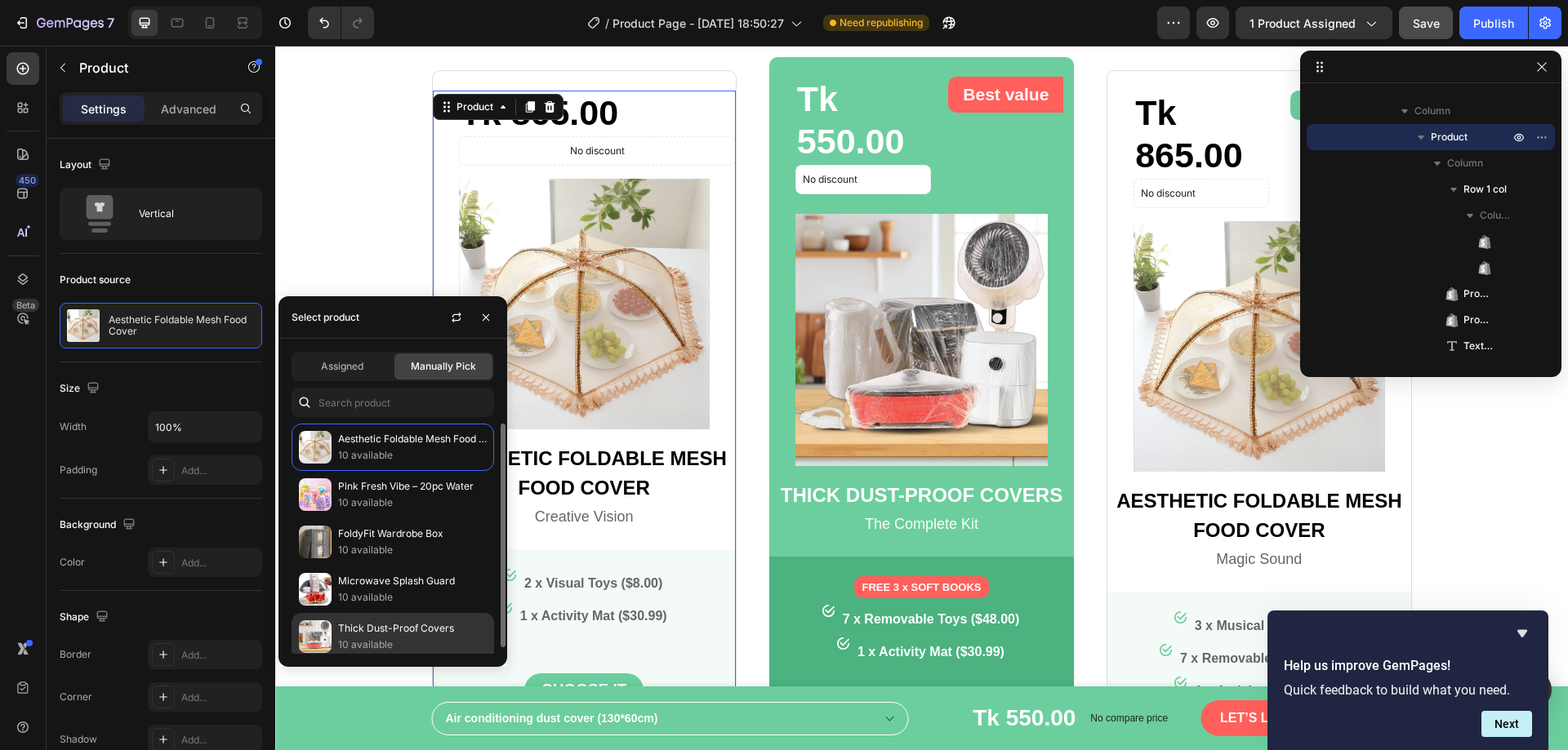
click at [363, 646] on p "10 available" at bounding box center [413, 645] width 149 height 17
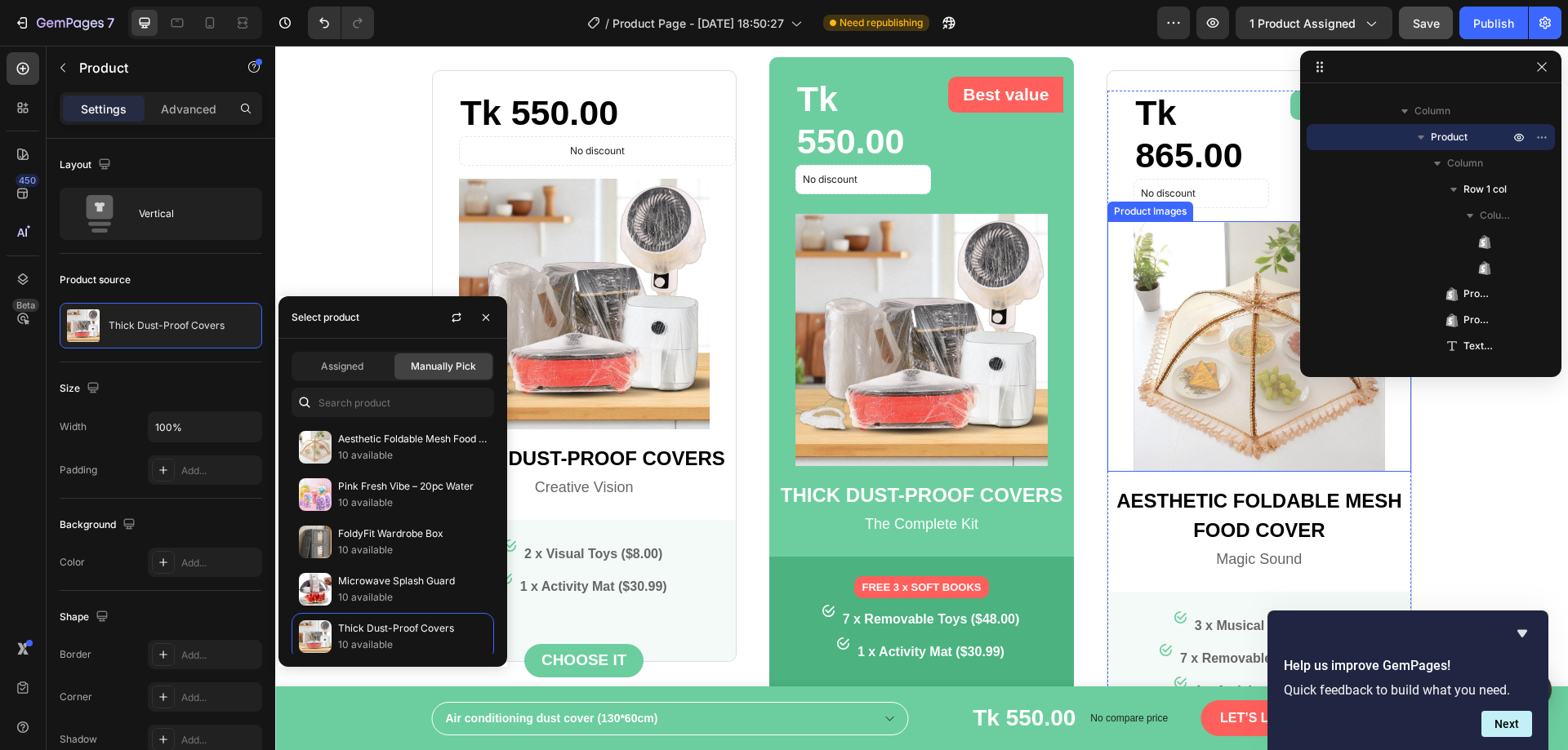
click at [1193, 331] on img at bounding box center [1258, 346] width 251 height 251
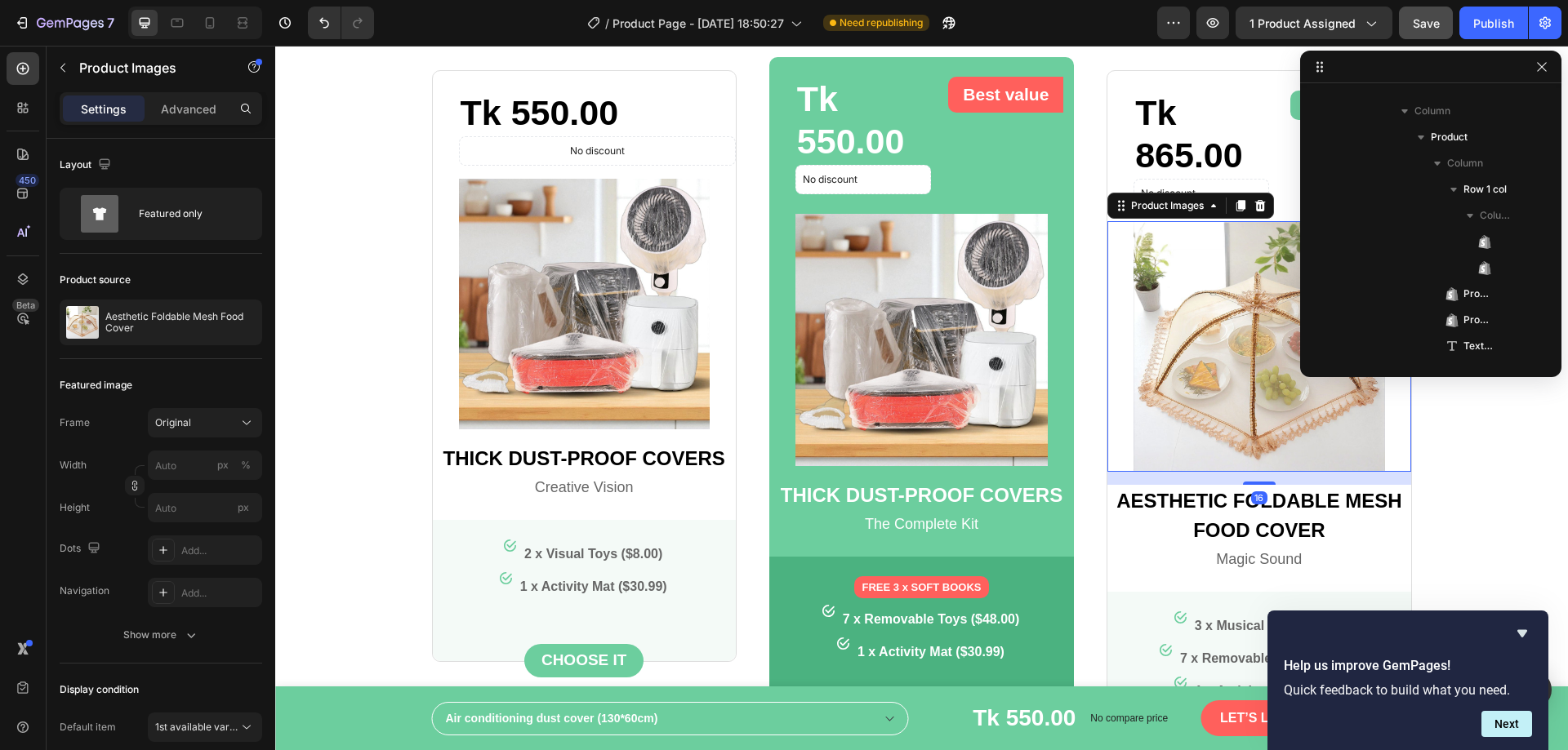
scroll to position [962, 0]
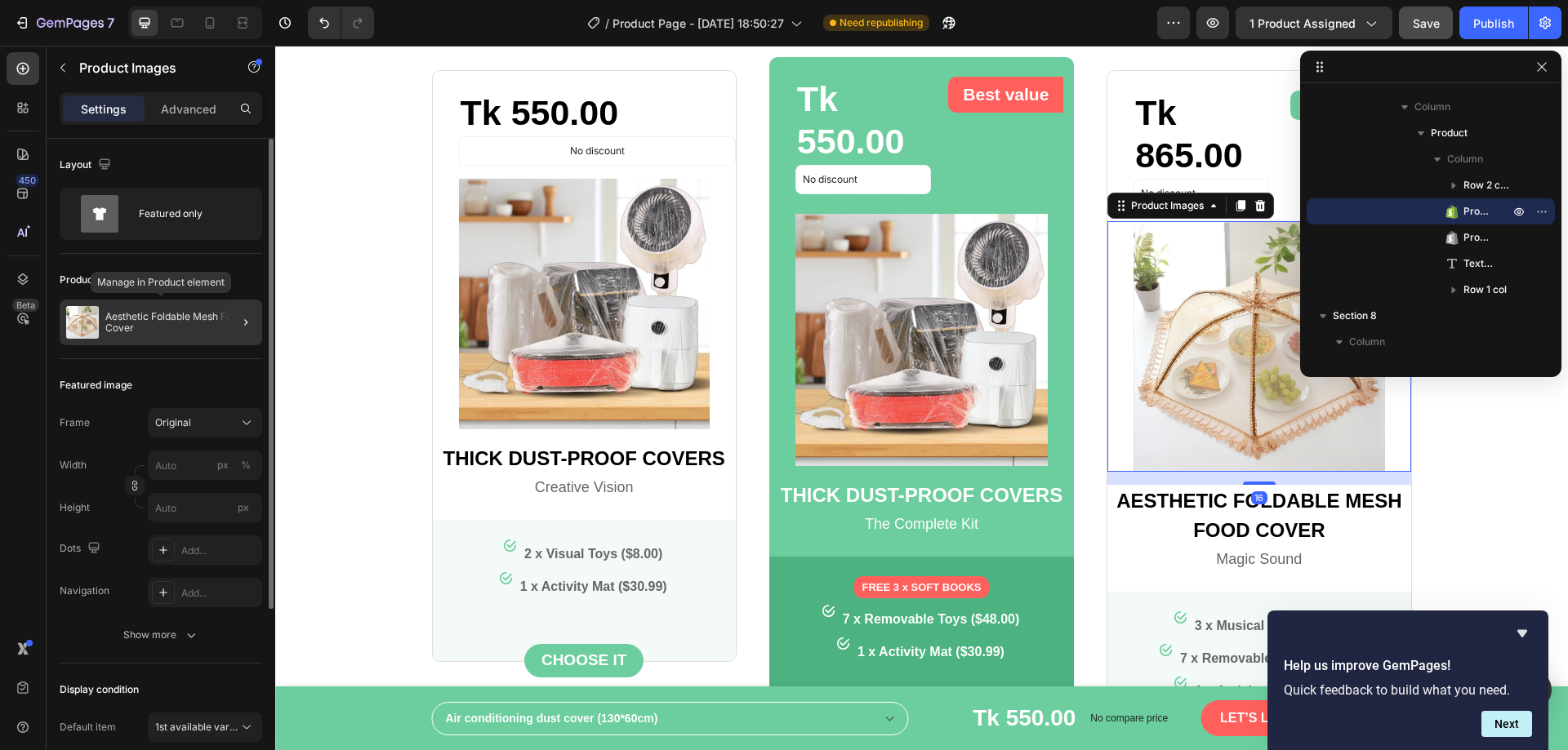
click at [113, 328] on p "Aesthetic Foldable Mesh Food Cover" at bounding box center [180, 323] width 150 height 23
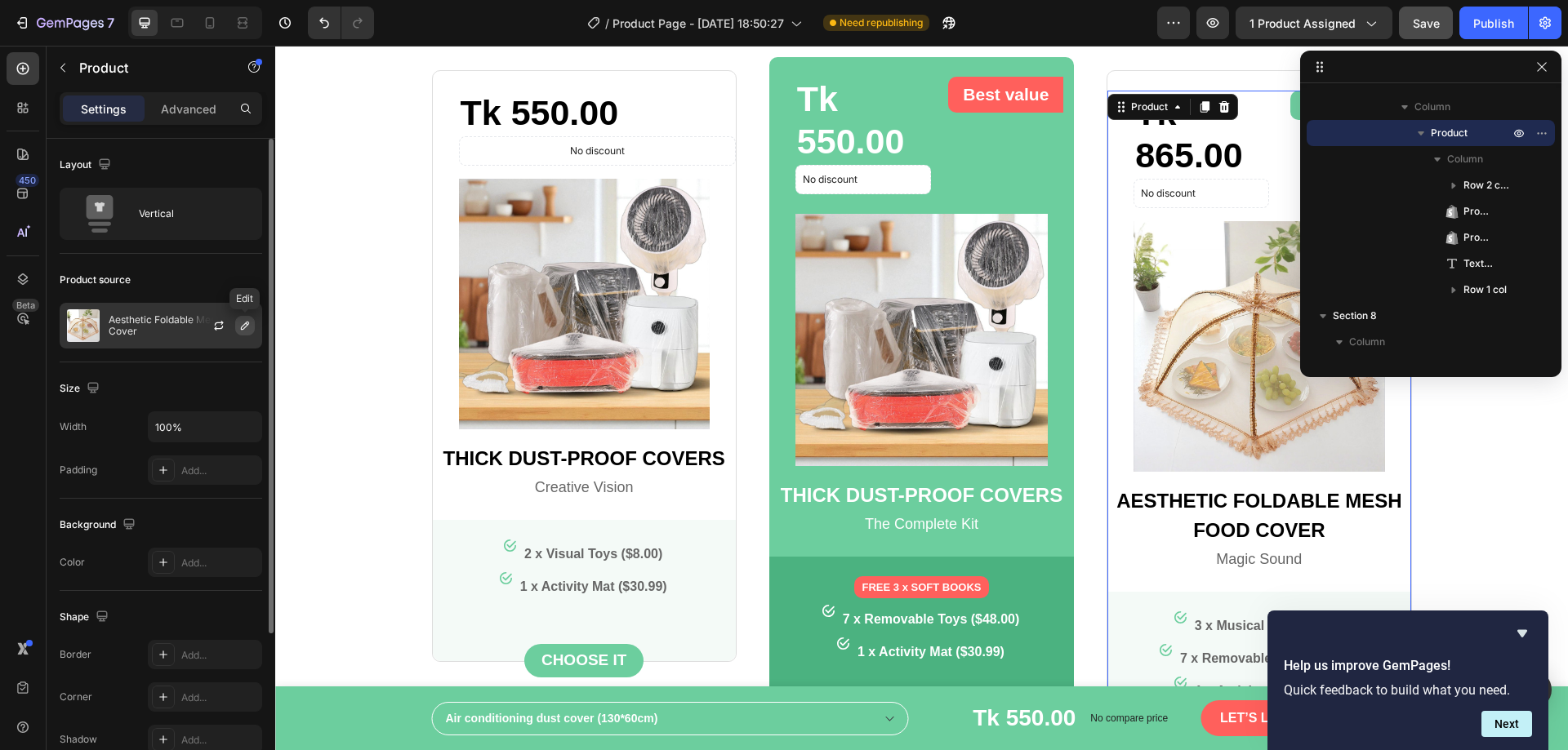
click at [240, 324] on icon "button" at bounding box center [245, 325] width 13 height 13
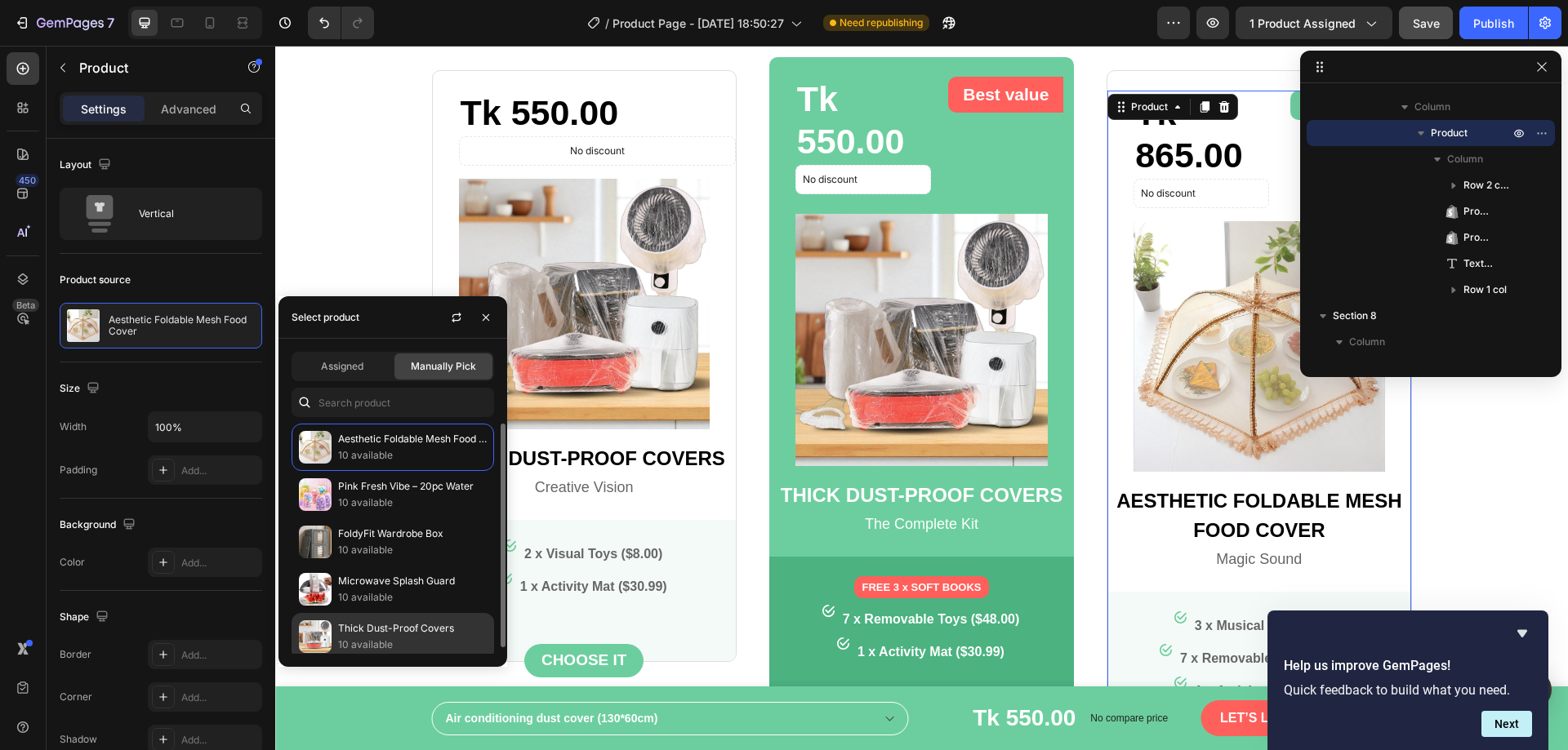
click at [368, 627] on p "Thick Dust-Proof Covers" at bounding box center [413, 628] width 149 height 17
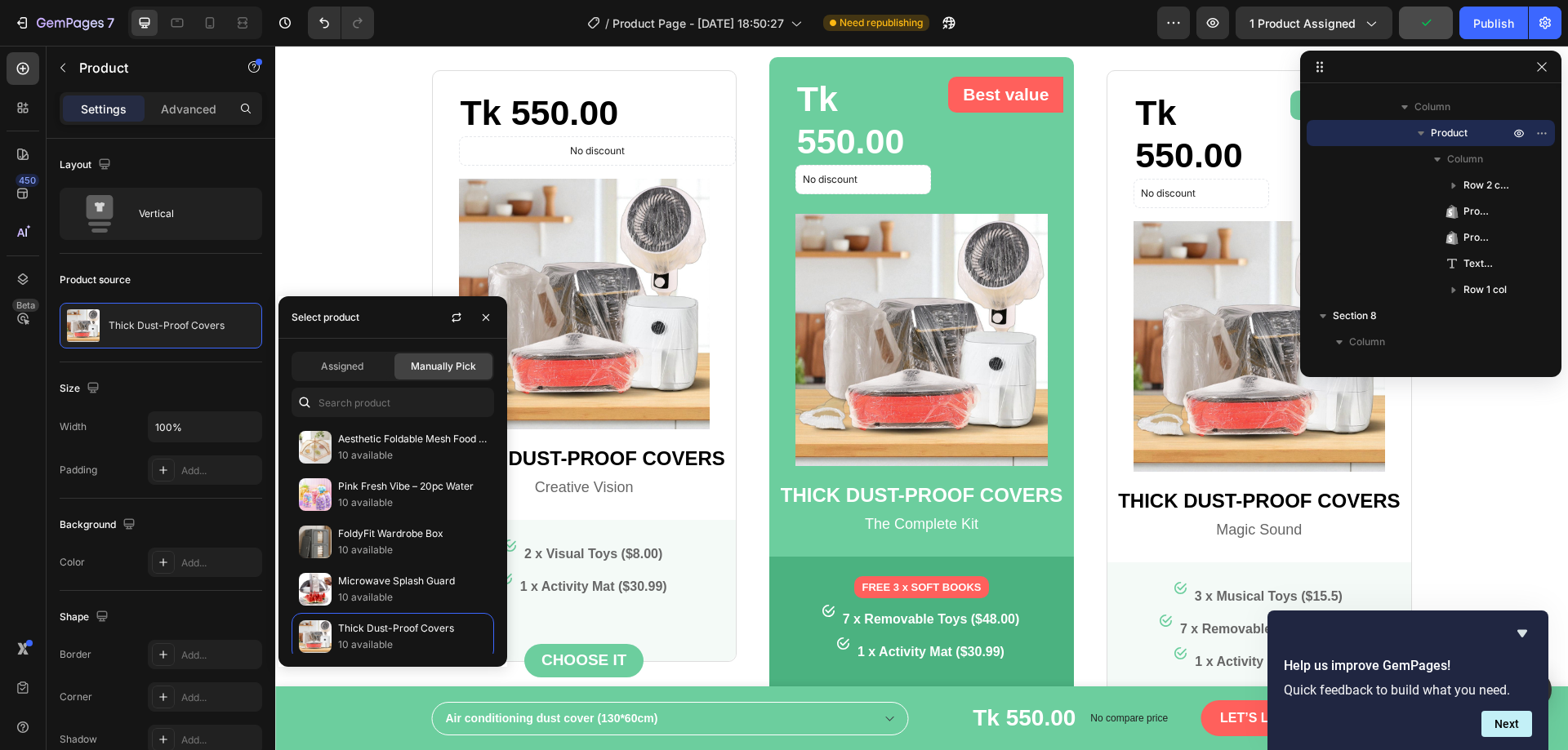
click at [17, 389] on div "450 Beta" at bounding box center [22, 343] width 32 height 580
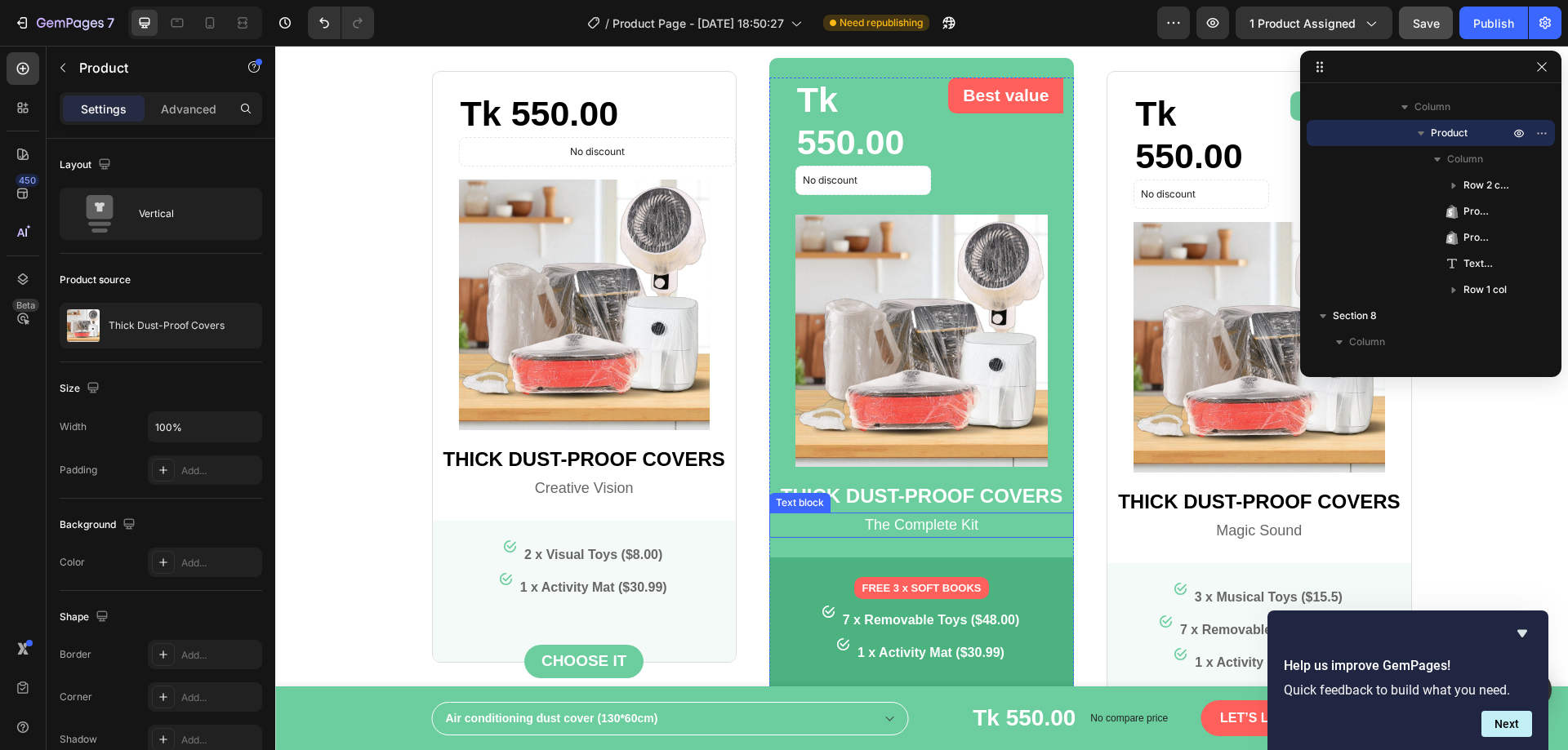
scroll to position [2070, 0]
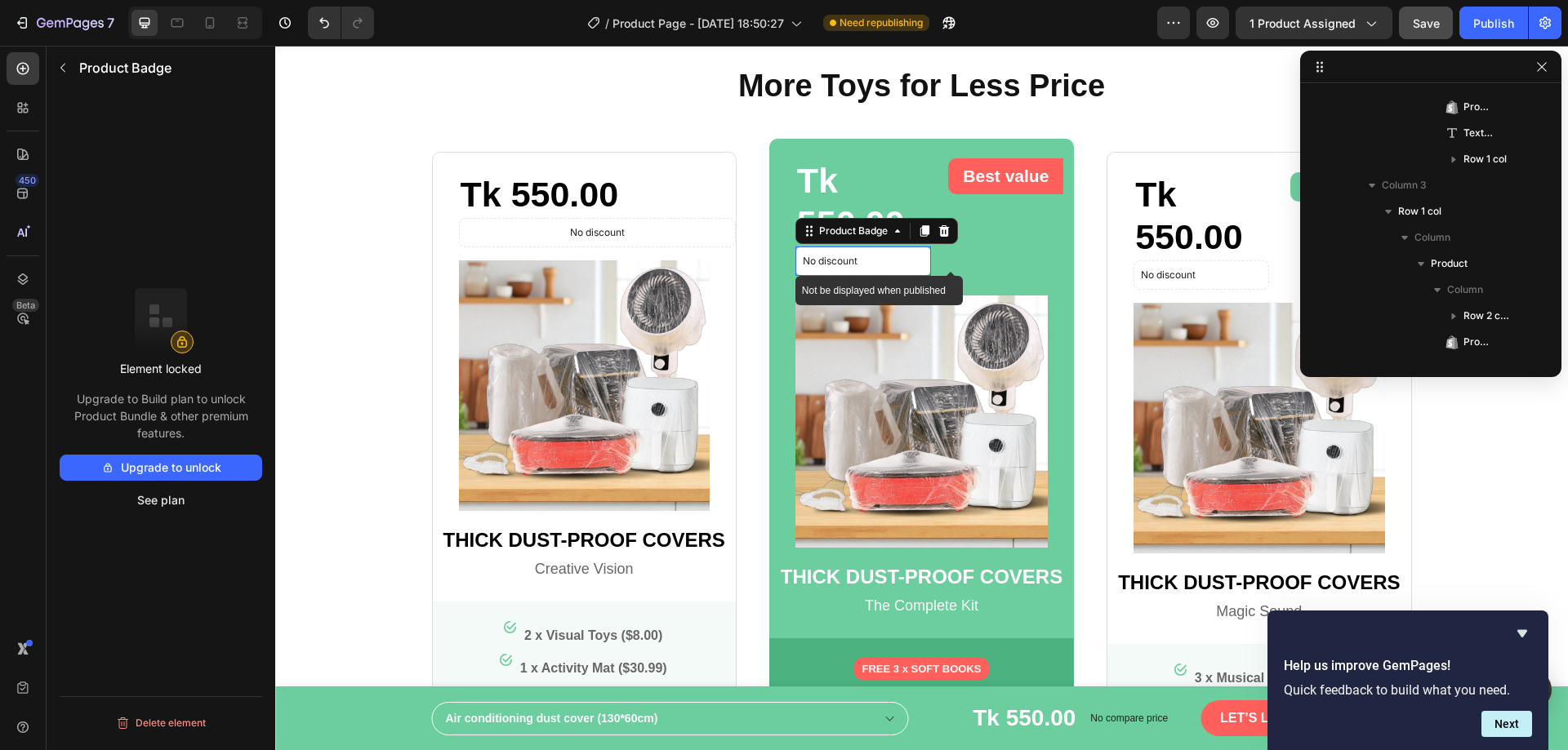
click at [861, 255] on p "No discount" at bounding box center [863, 260] width 122 height 15
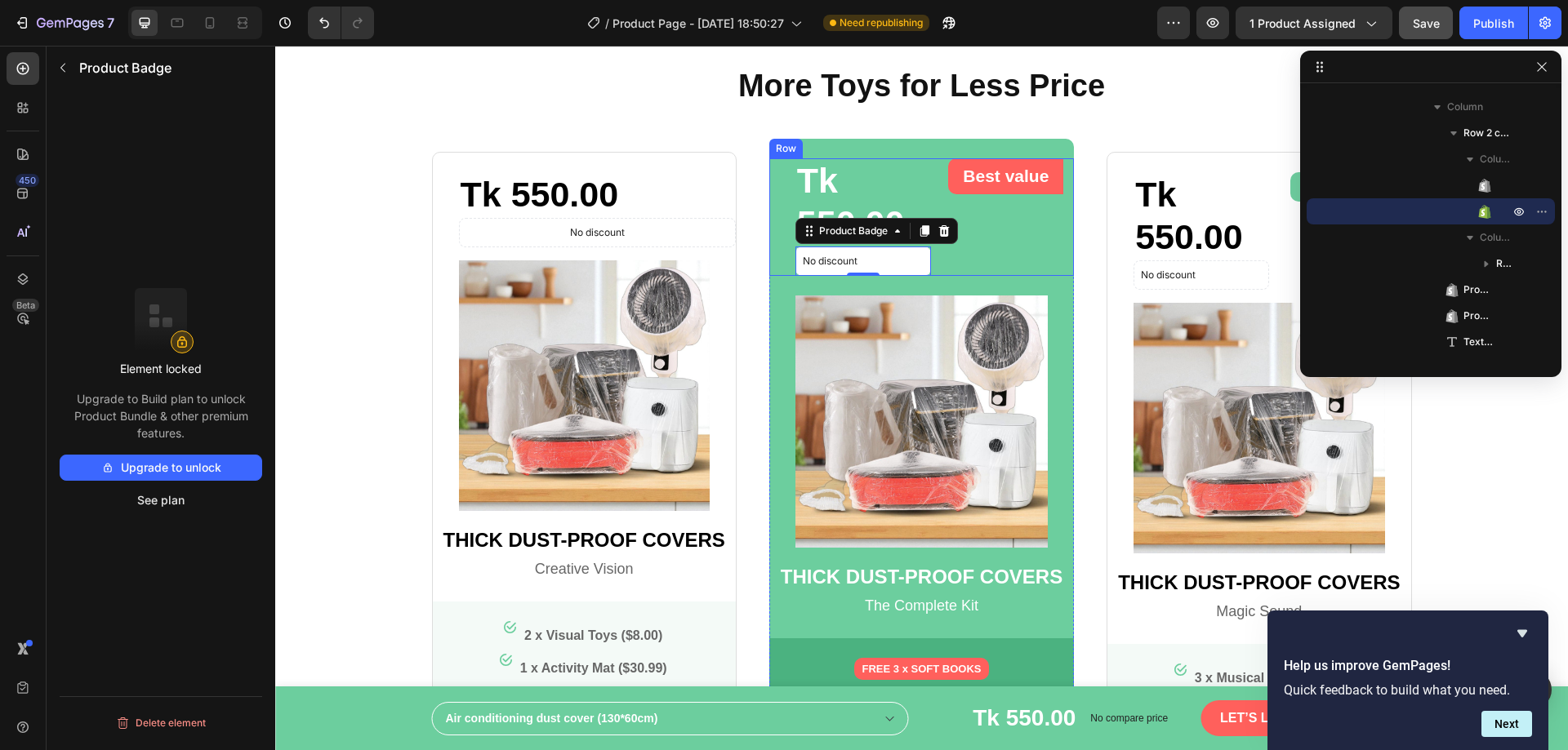
click at [975, 262] on div "Best value Text block Row" at bounding box center [1006, 217] width 136 height 117
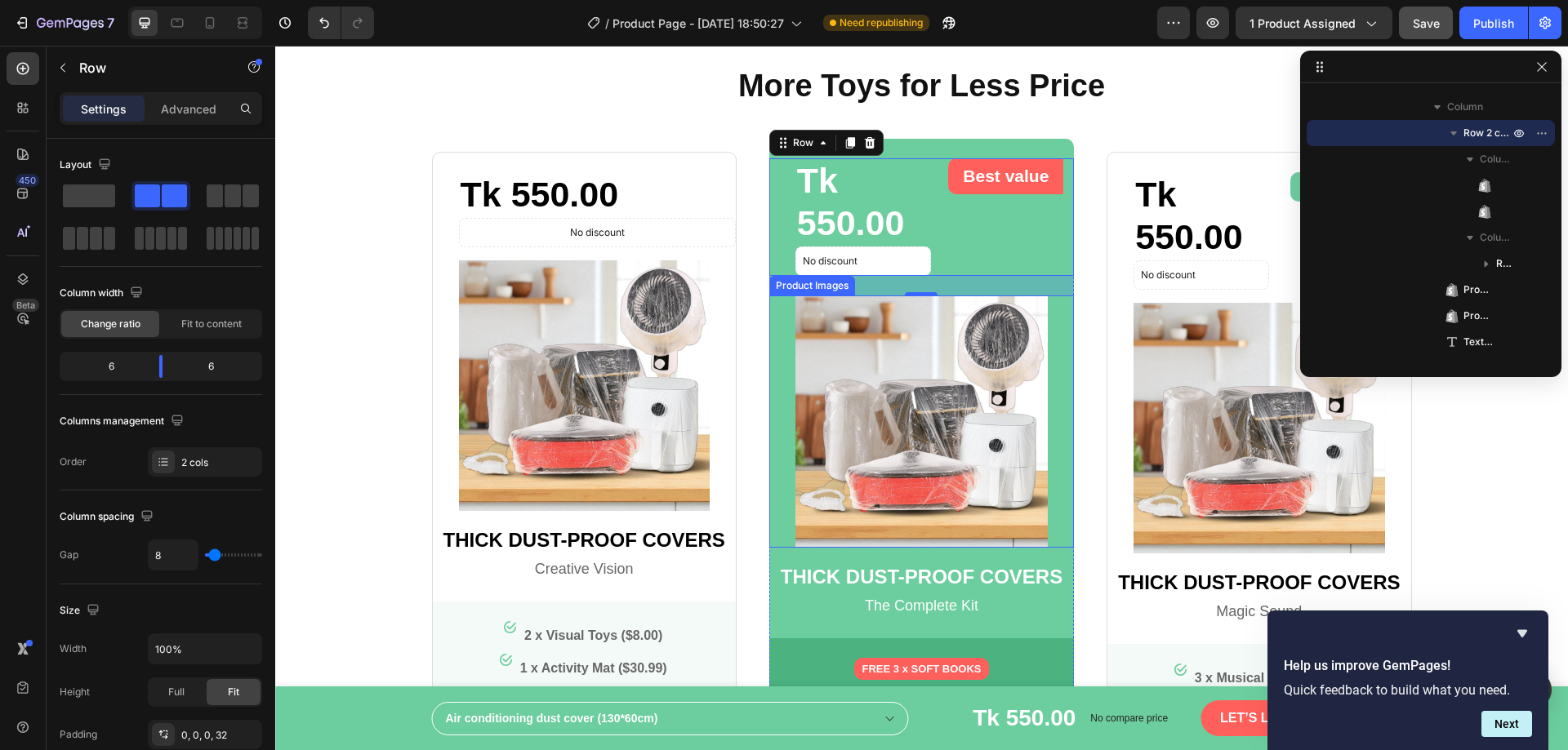
click at [965, 310] on img at bounding box center [922, 421] width 253 height 253
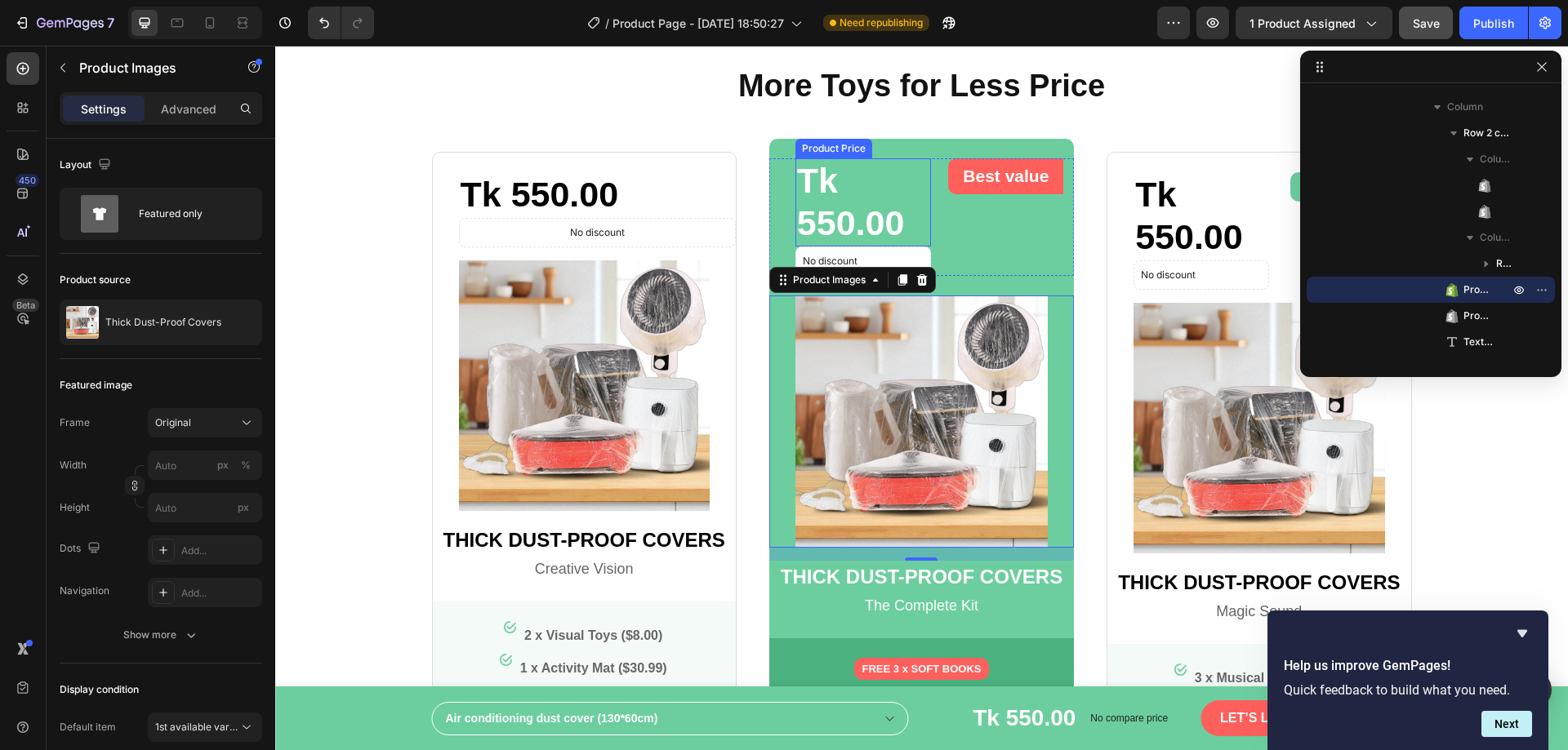
click at [894, 180] on div "Tk 550.00" at bounding box center [864, 202] width 136 height 87
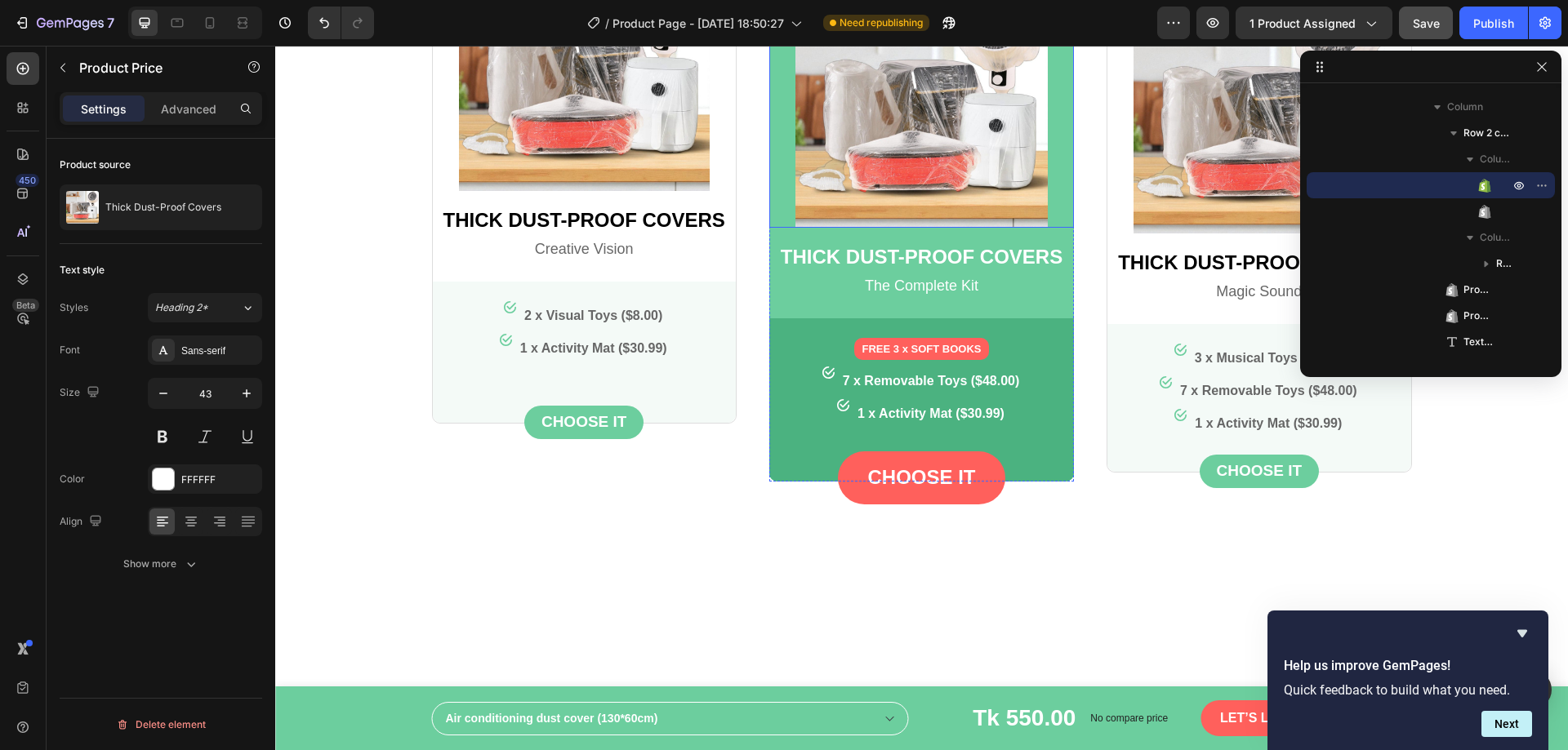
scroll to position [2396, 0]
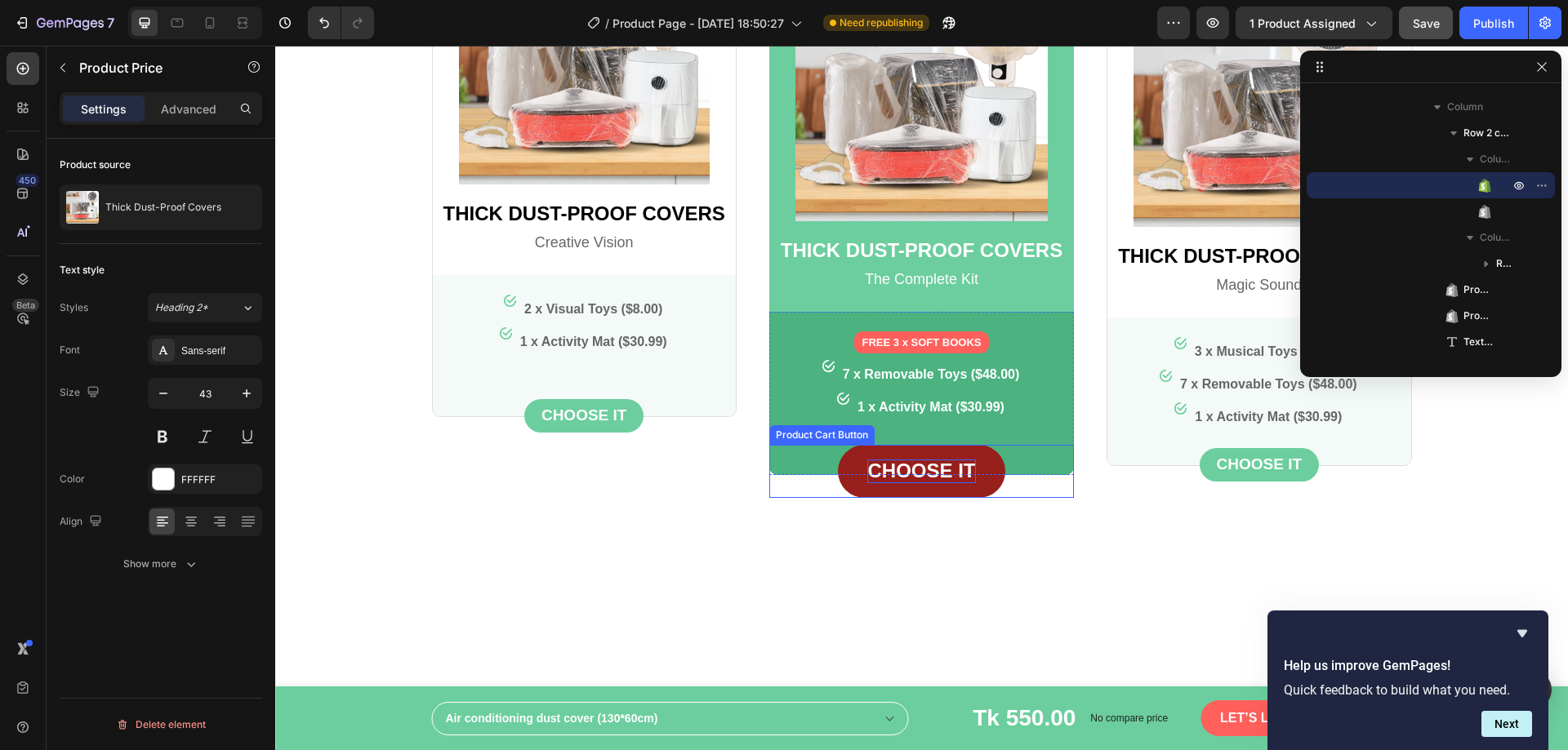
click at [909, 480] on div "choose IT" at bounding box center [921, 471] width 108 height 24
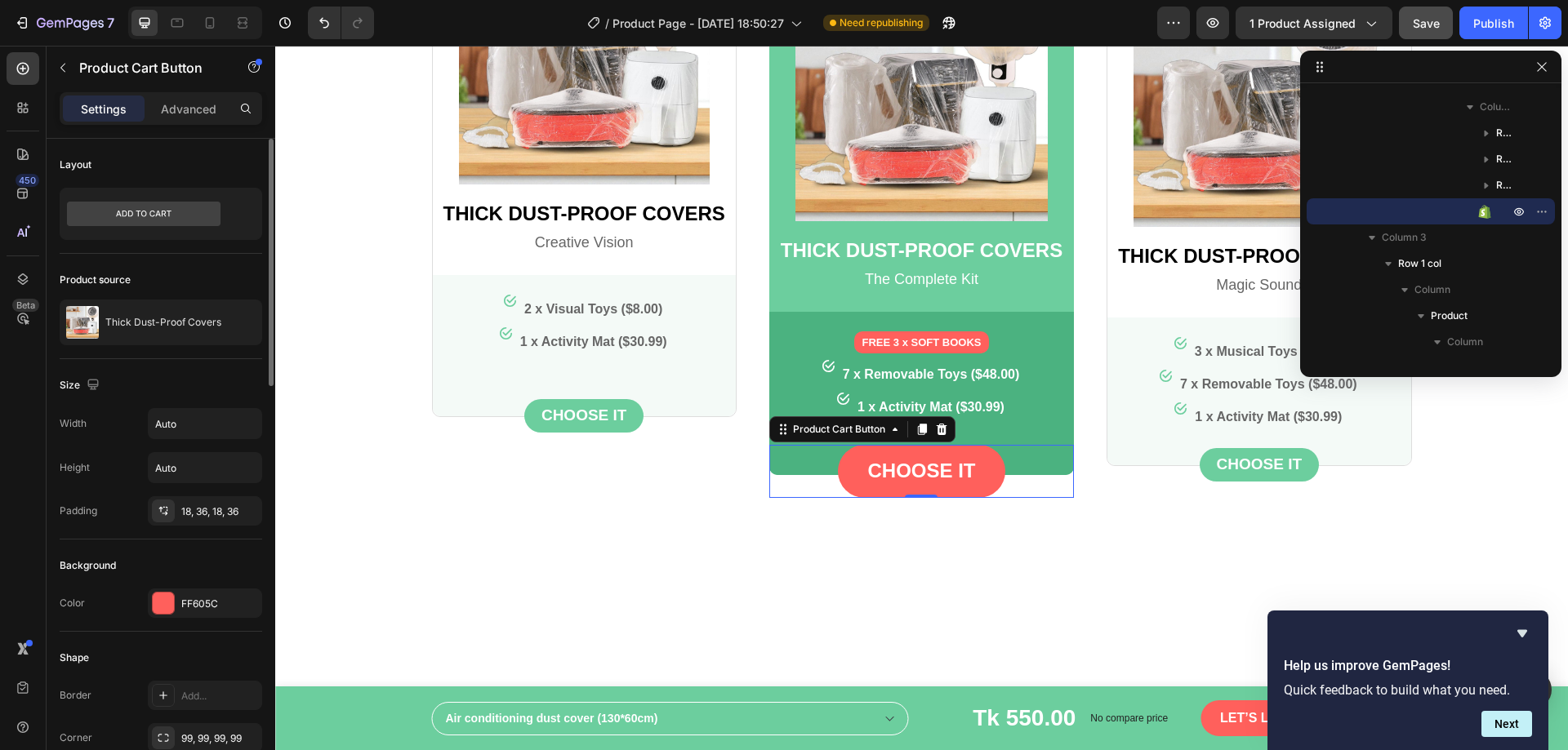
scroll to position [81, 0]
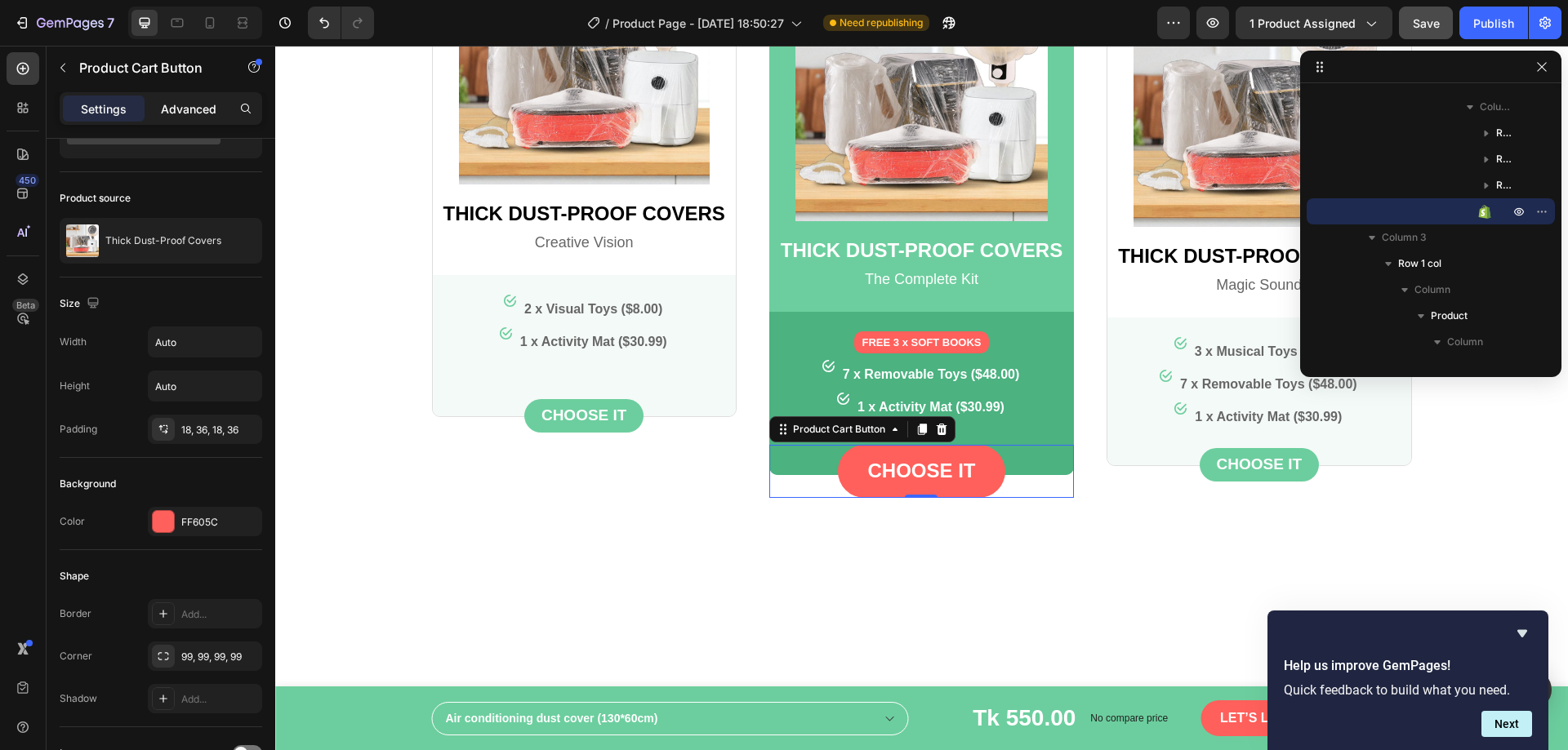
click at [179, 111] on p "Advanced" at bounding box center [189, 109] width 56 height 17
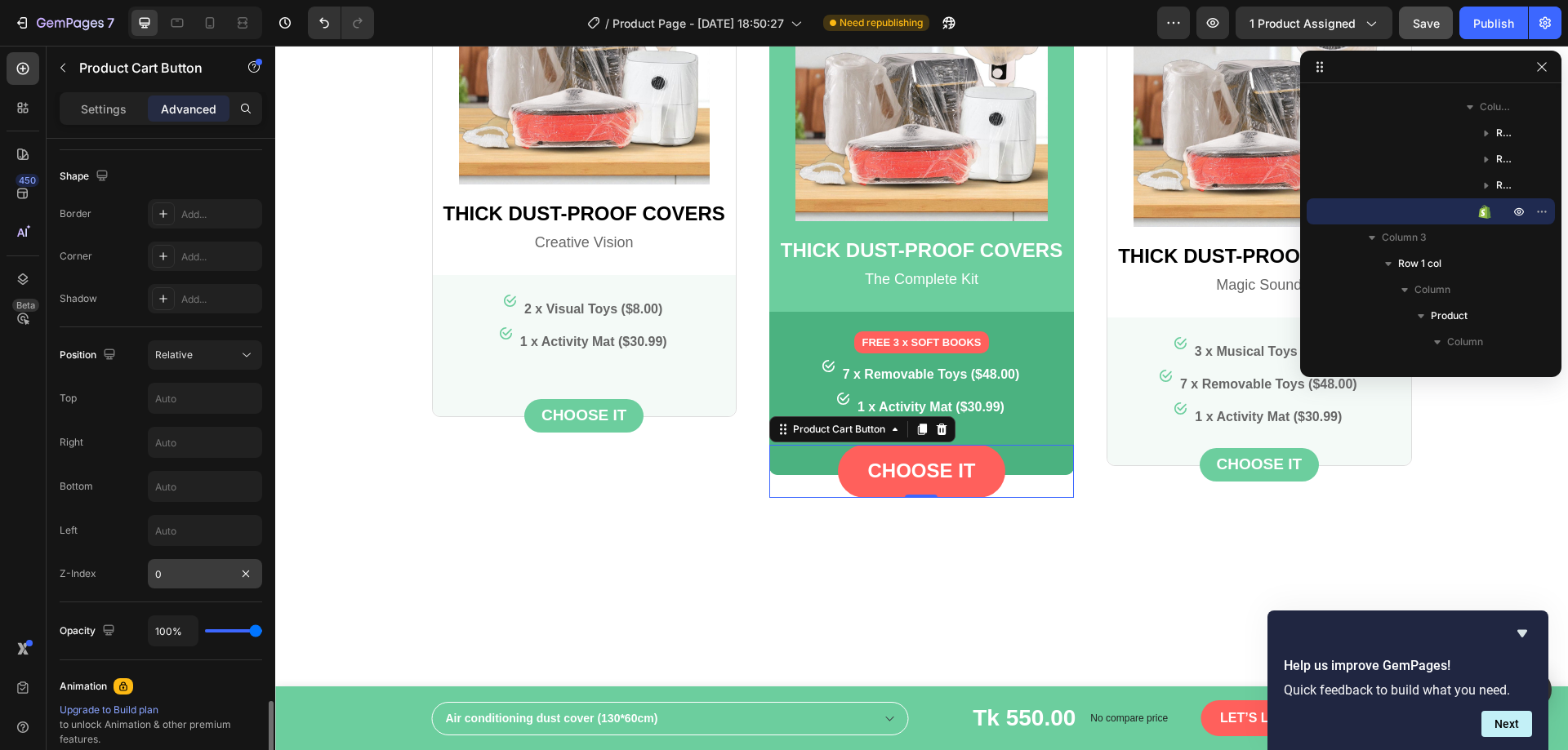
scroll to position [653, 0]
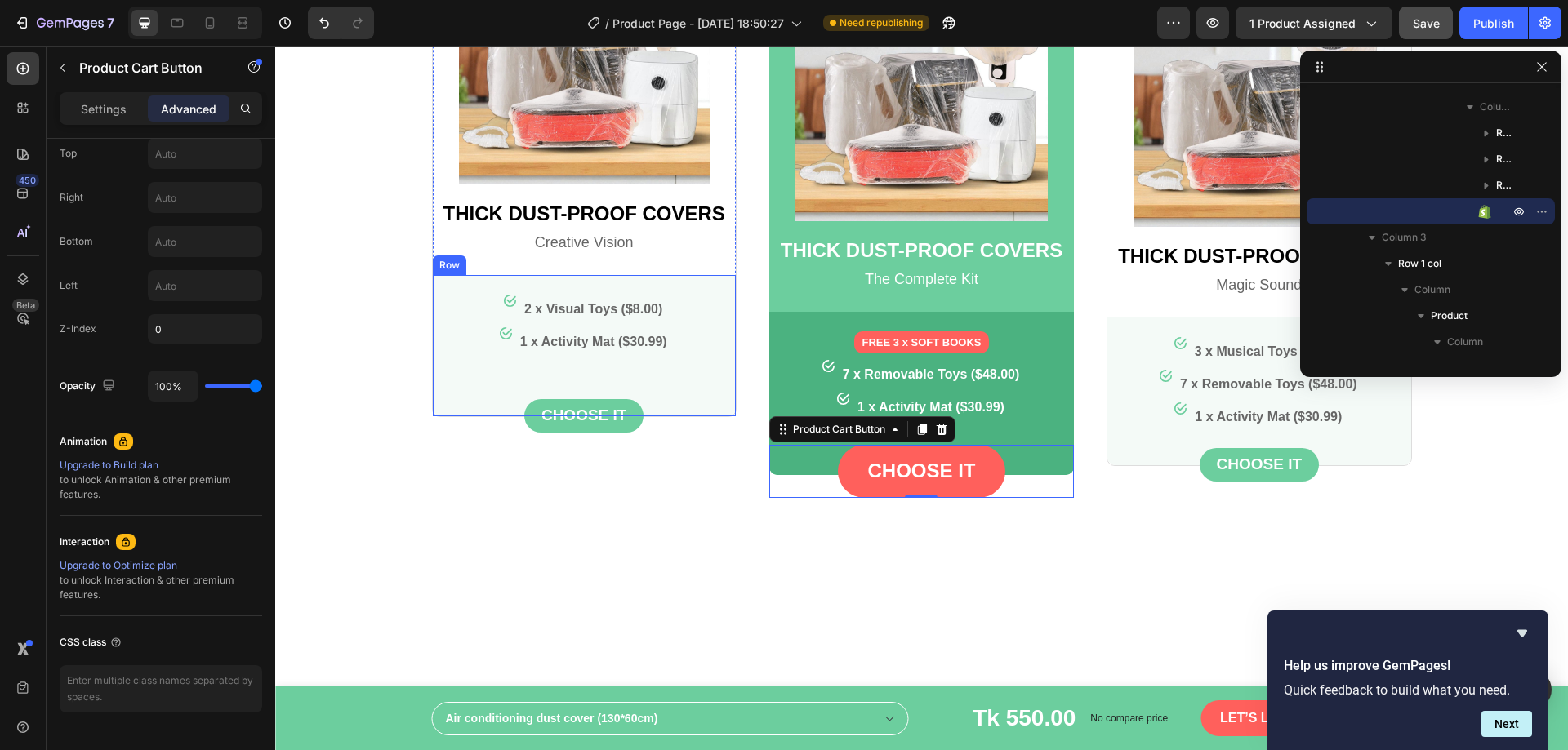
click at [586, 360] on div "Image 2 x Visual Toys ($8.00) Text block Row Image 1 x Activity Mat ($30.99) Te…" at bounding box center [584, 355] width 303 height 122
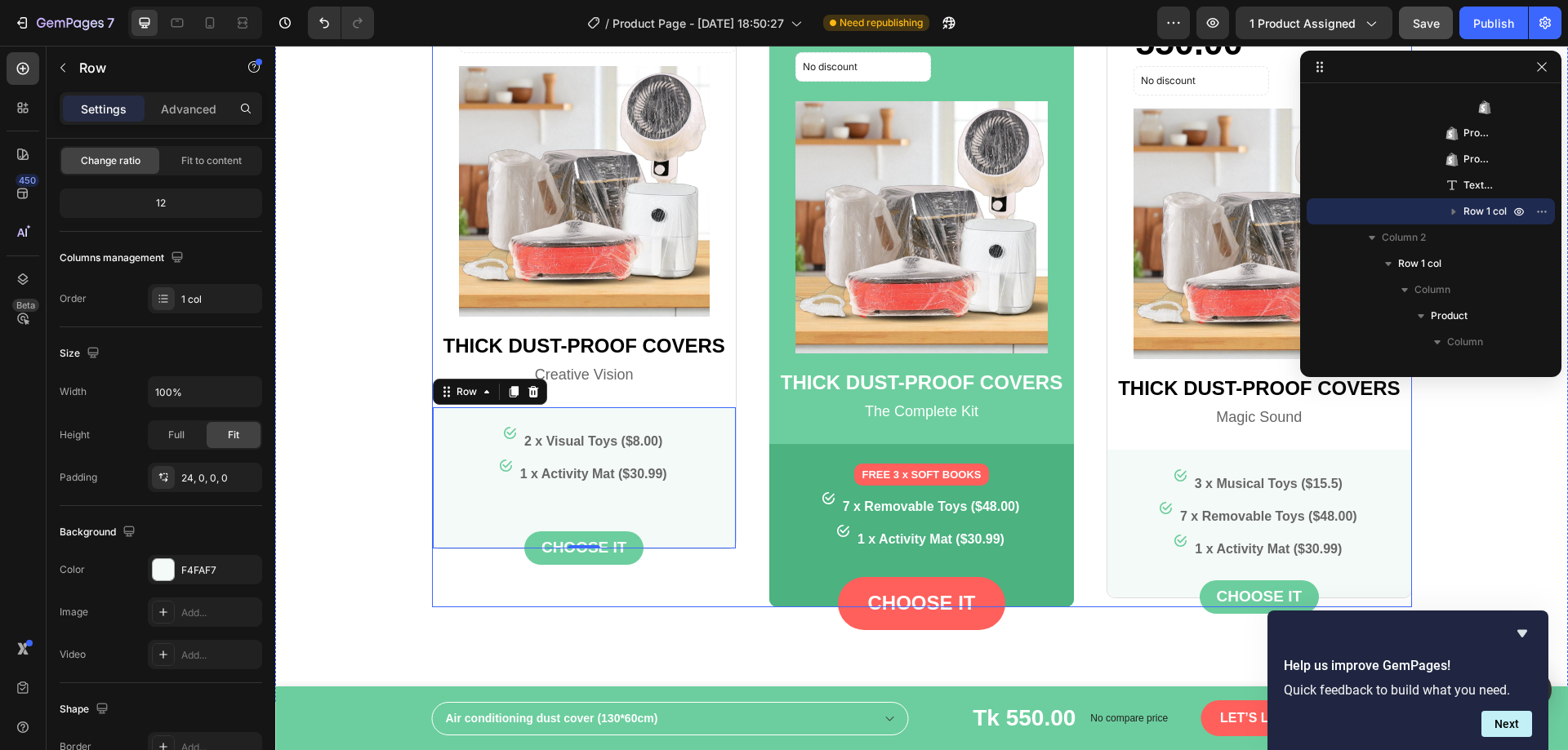
scroll to position [2233, 0]
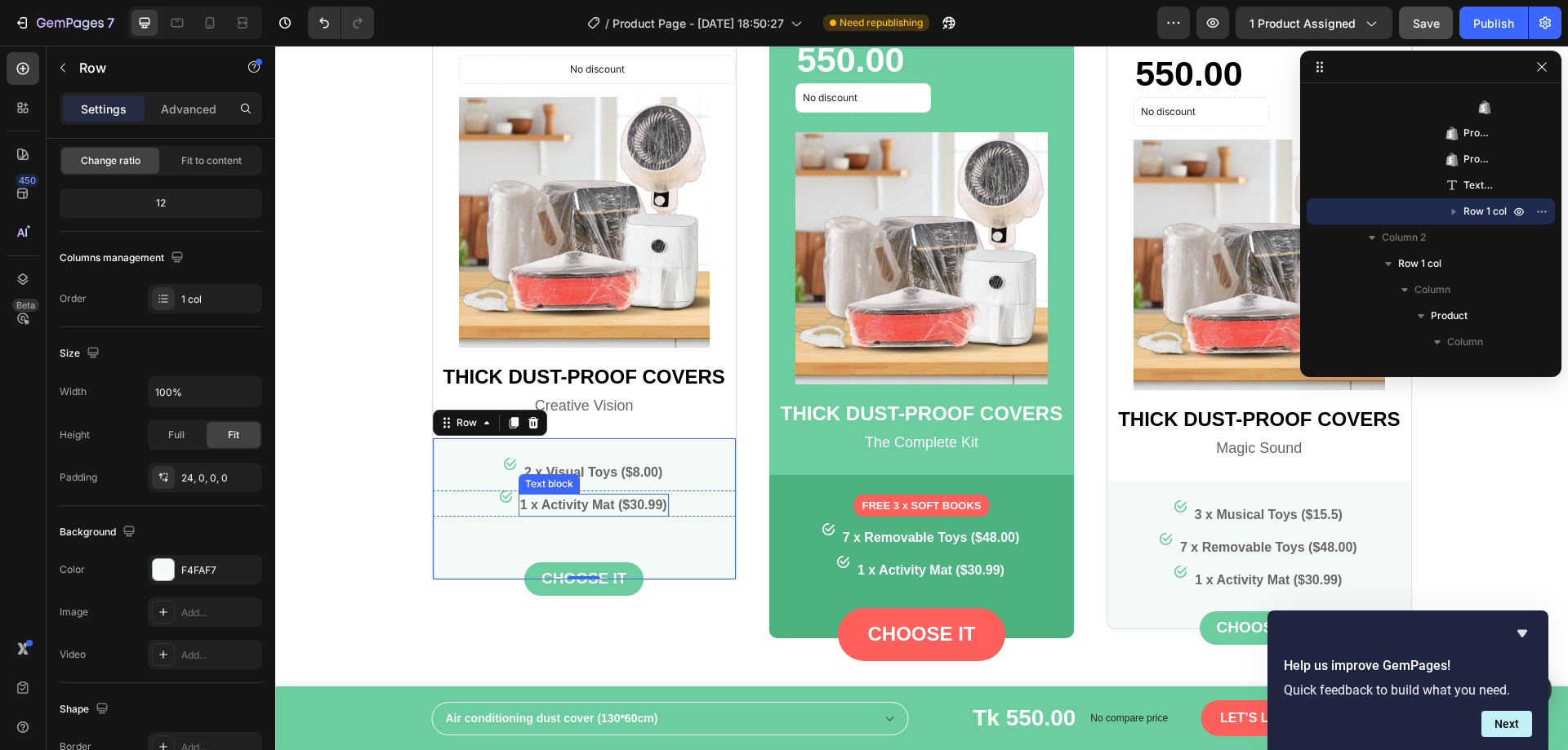
click at [582, 504] on p "1 x Activity Mat ($30.99)" at bounding box center [594, 505] width 147 height 19
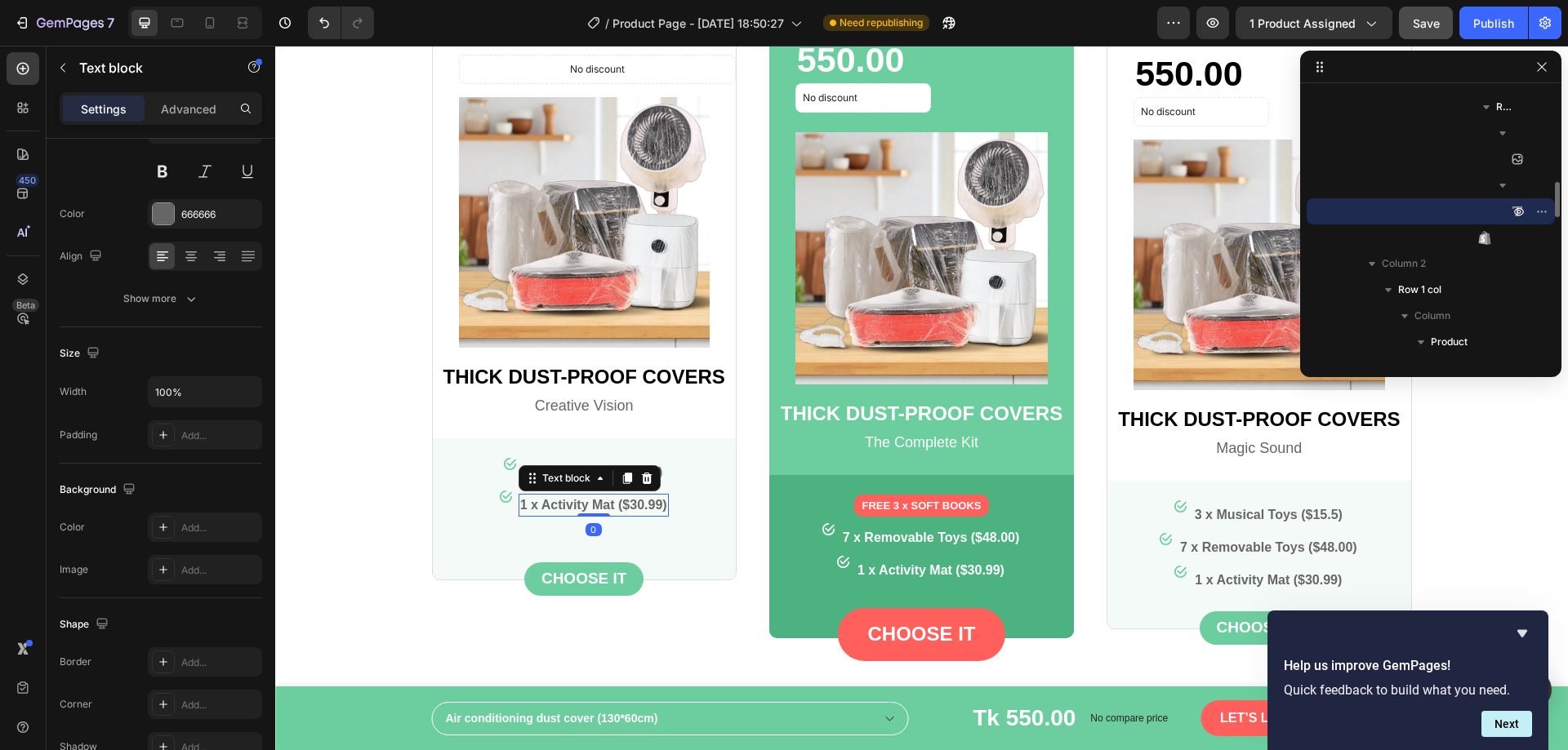
scroll to position [0, 0]
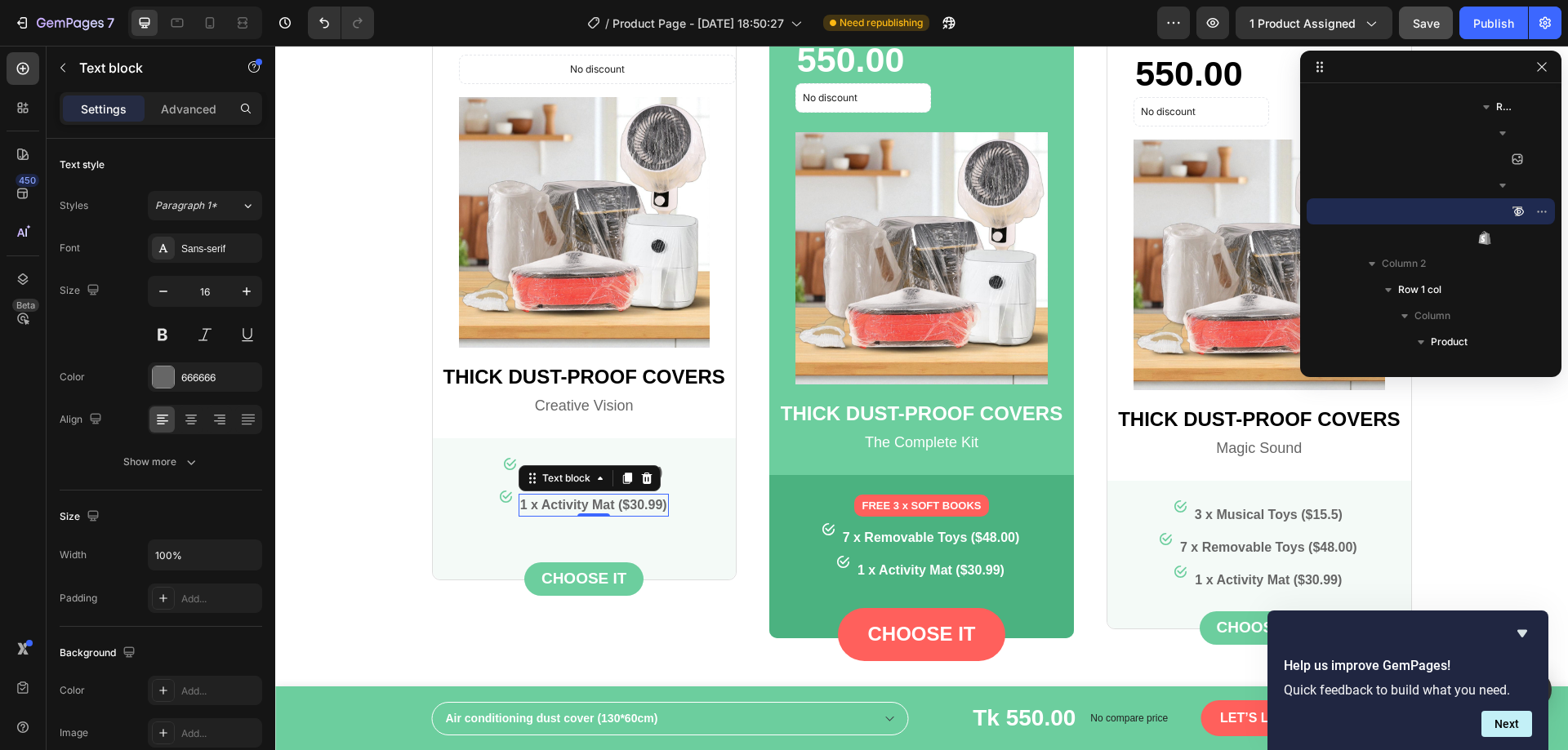
click at [579, 507] on p "1 x Activity Mat ($30.99)" at bounding box center [594, 505] width 147 height 19
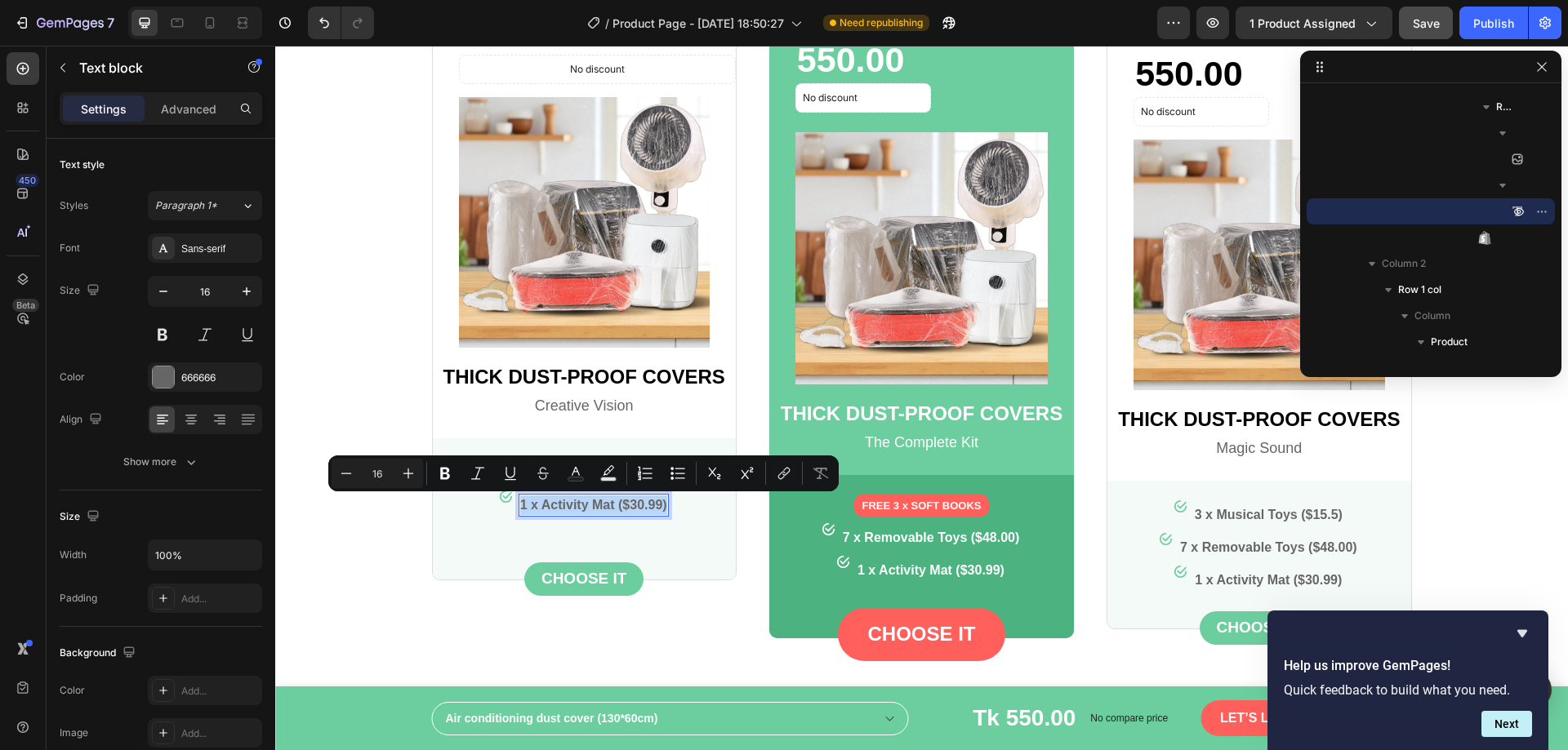
click at [579, 507] on p "1 x Activity Mat ($30.99)" at bounding box center [594, 505] width 147 height 19
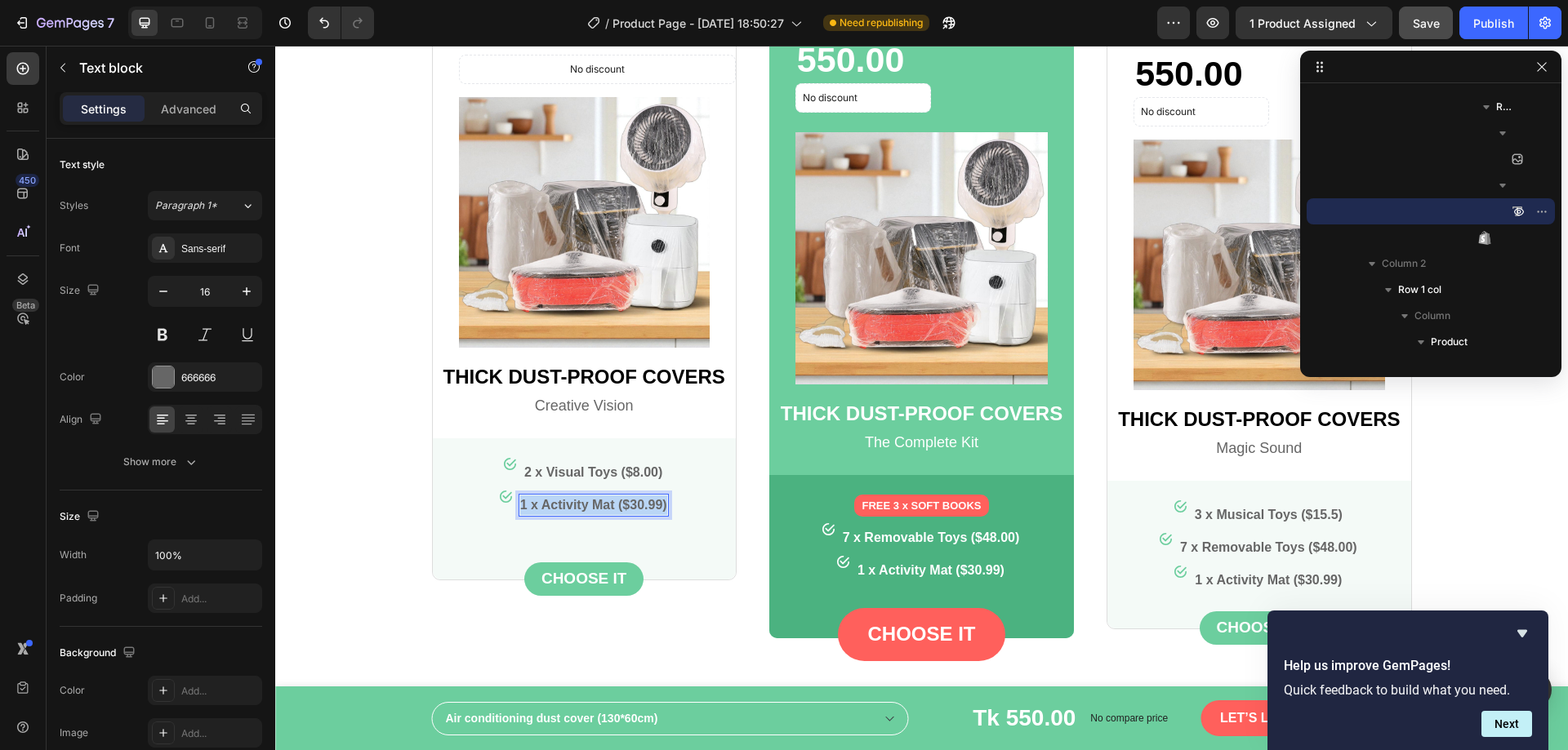
click at [579, 507] on p "1 x Activity Mat ($30.99)" at bounding box center [594, 505] width 147 height 19
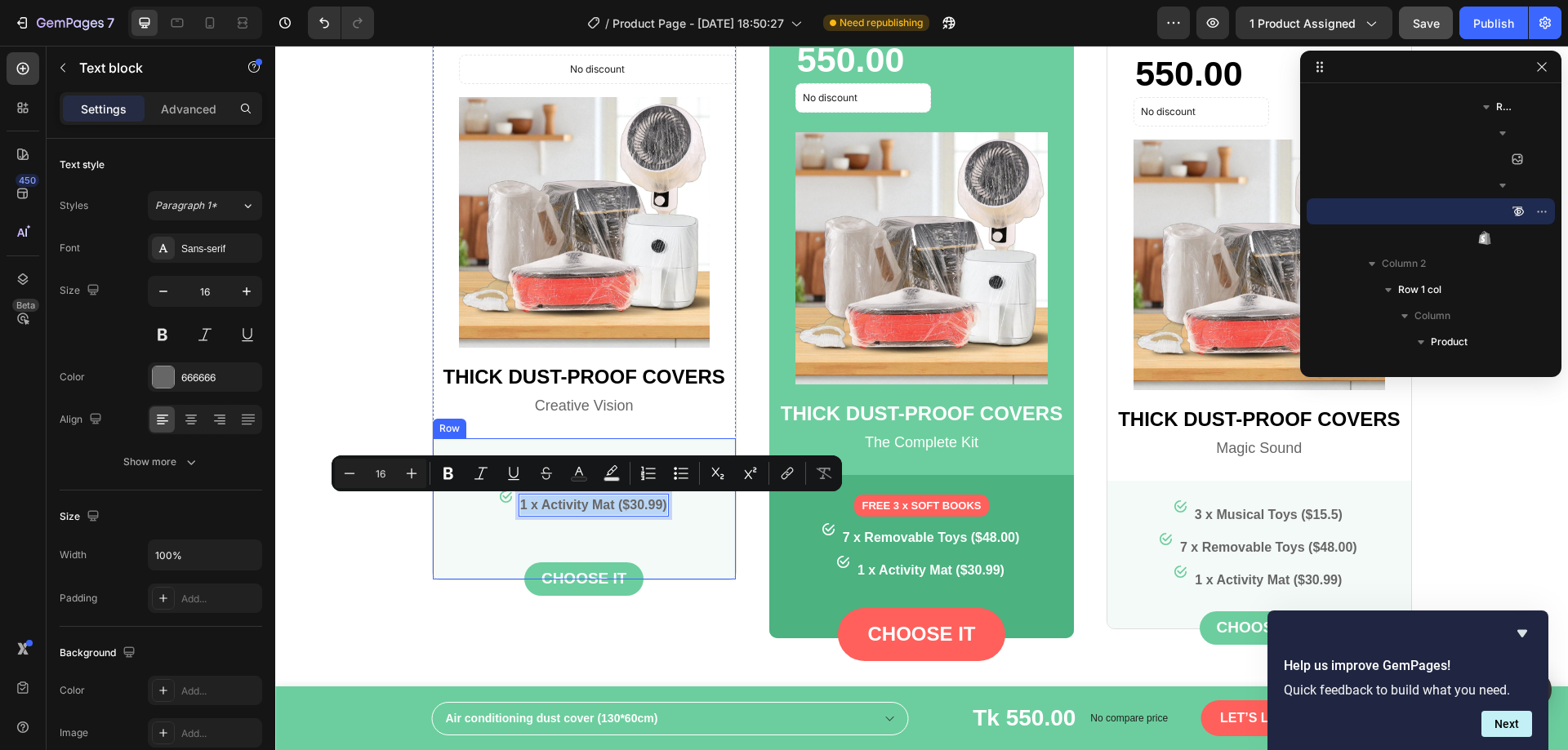
click at [586, 524] on div "Image 2 x Visual Toys ($8.00) Text block Row Image 1 x Activity Mat ($30.99) Te…" at bounding box center [584, 518] width 303 height 122
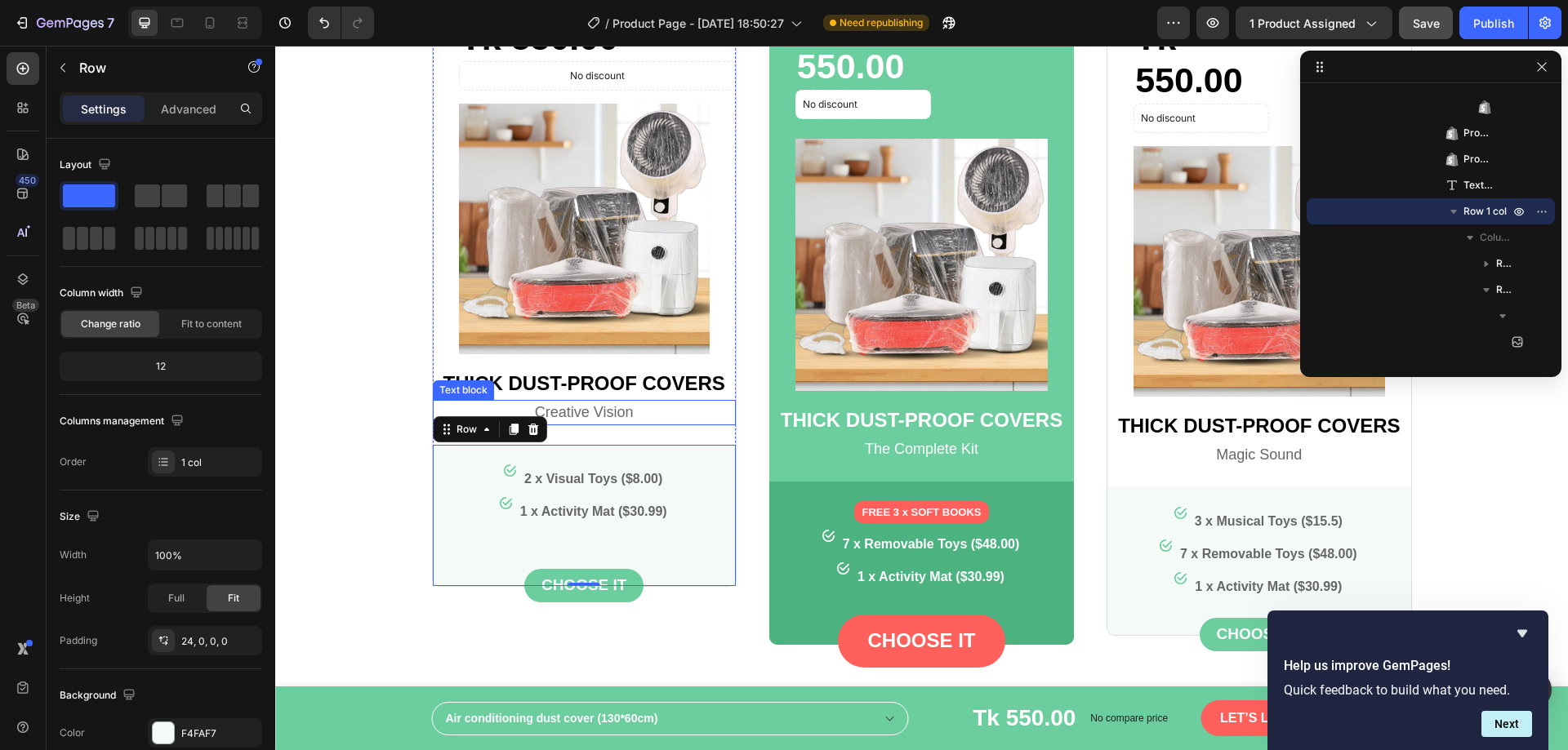
scroll to position [2233, 0]
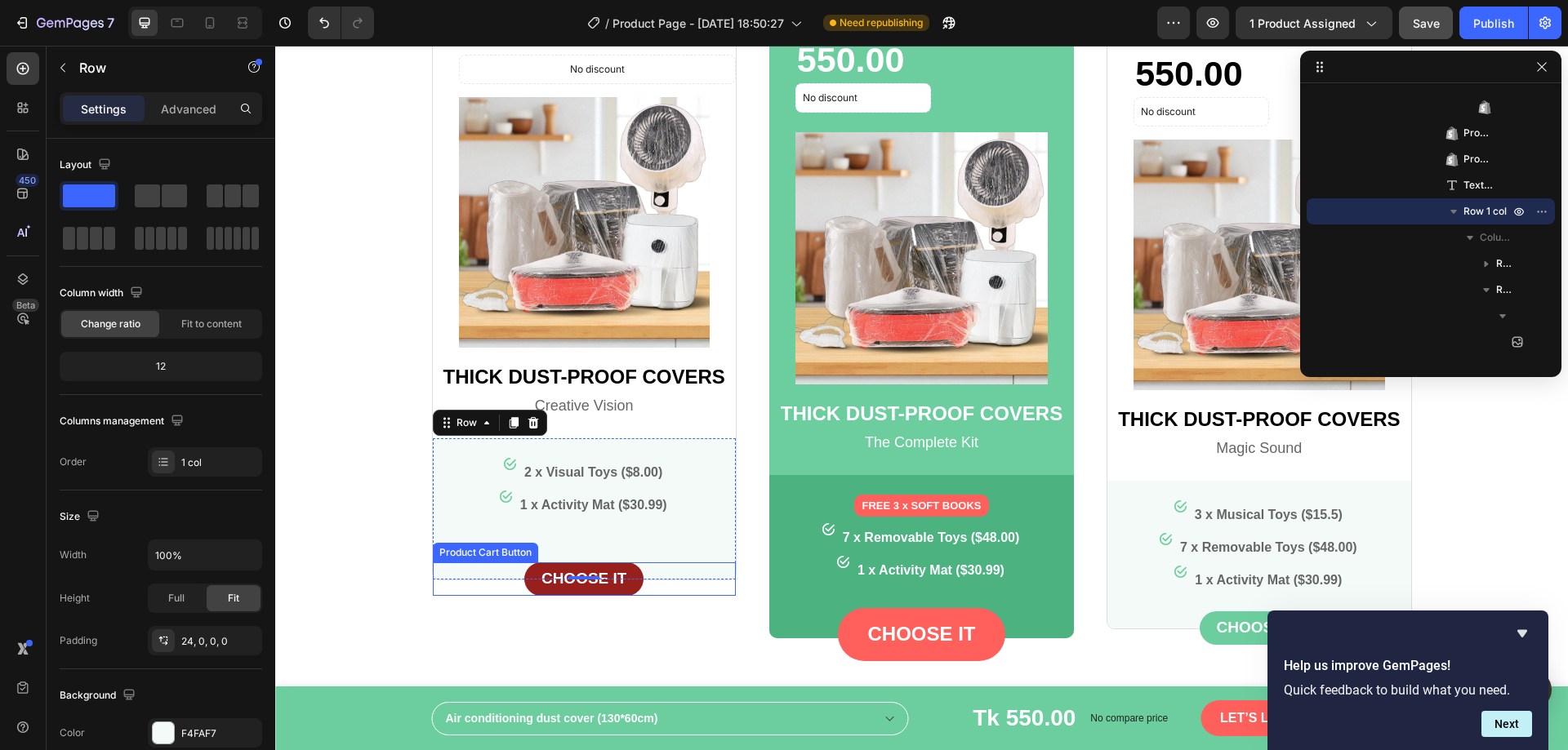
click at [577, 569] on button "choose IT" at bounding box center [584, 580] width 120 height 33
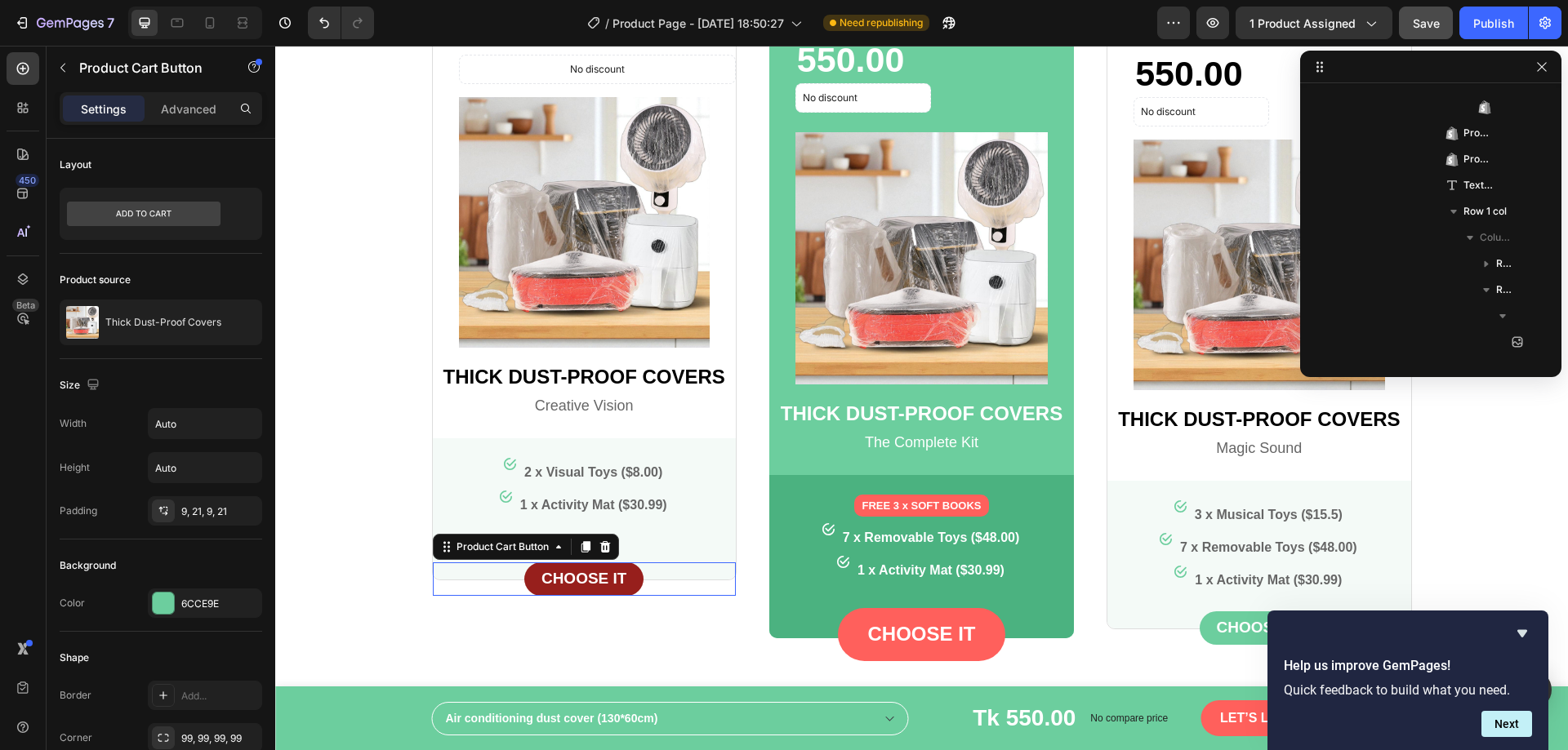
scroll to position [727, 0]
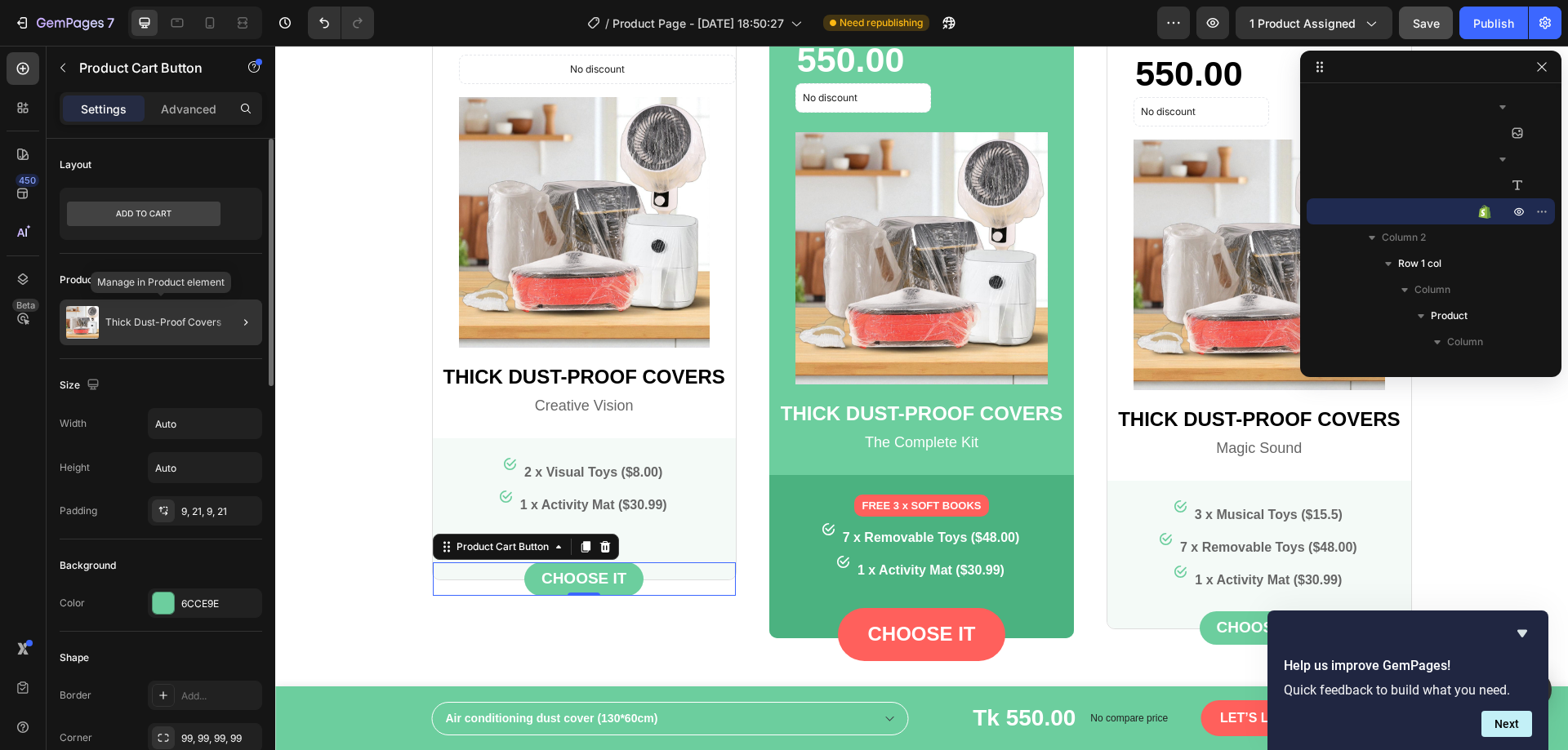
click at [169, 323] on p "Thick Dust-Proof Covers" at bounding box center [163, 322] width 116 height 11
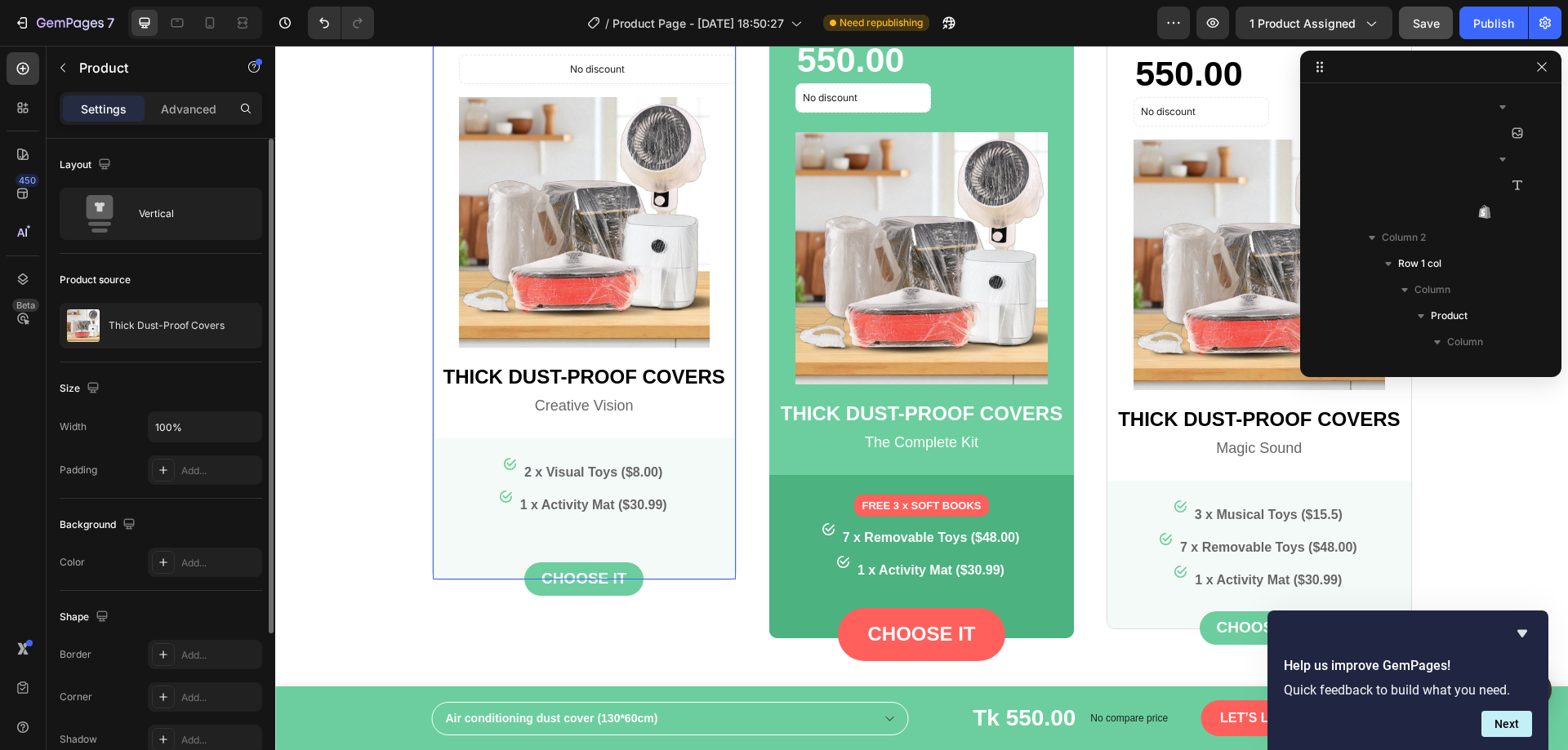
scroll to position [283, 0]
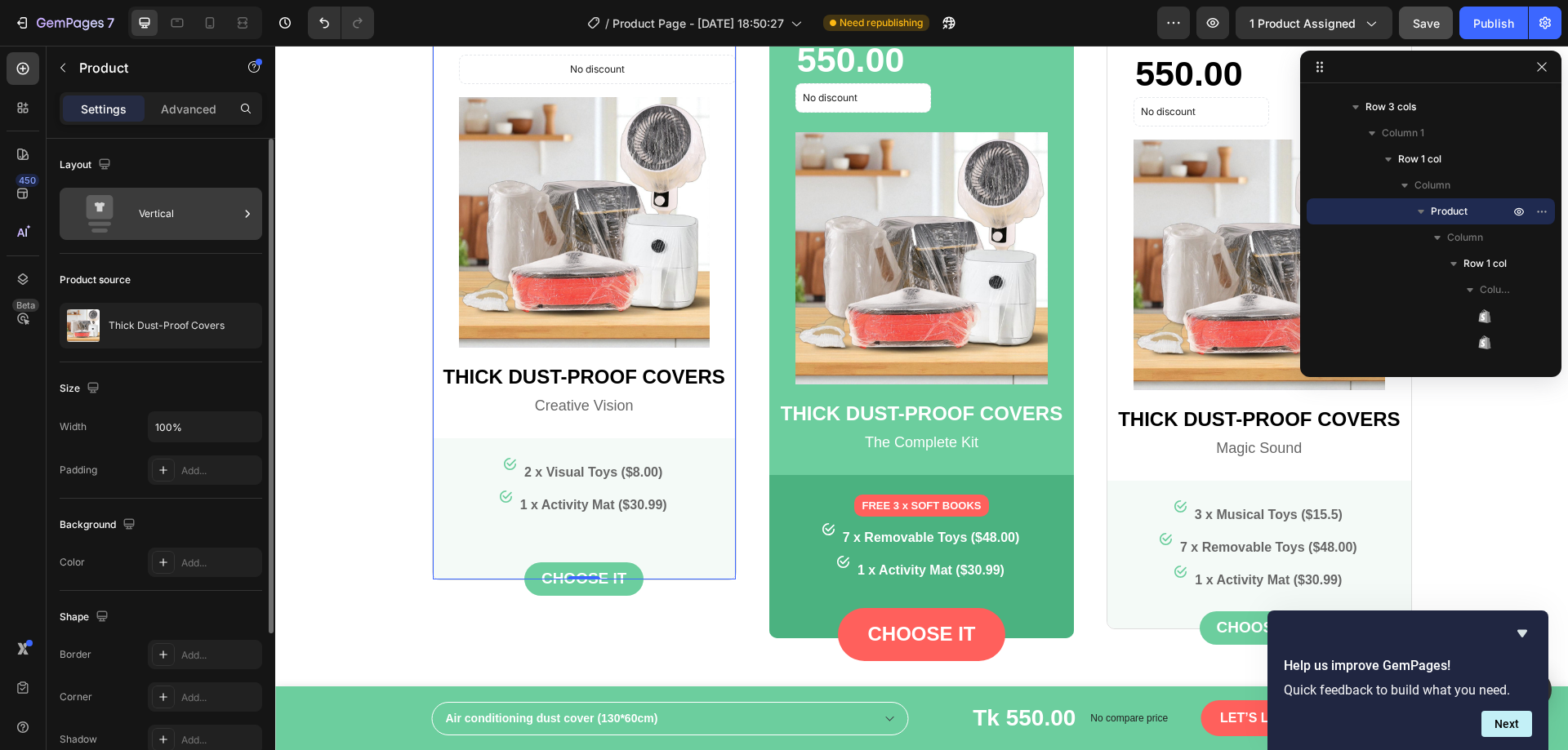
click at [175, 216] on div "Vertical" at bounding box center [189, 213] width 100 height 38
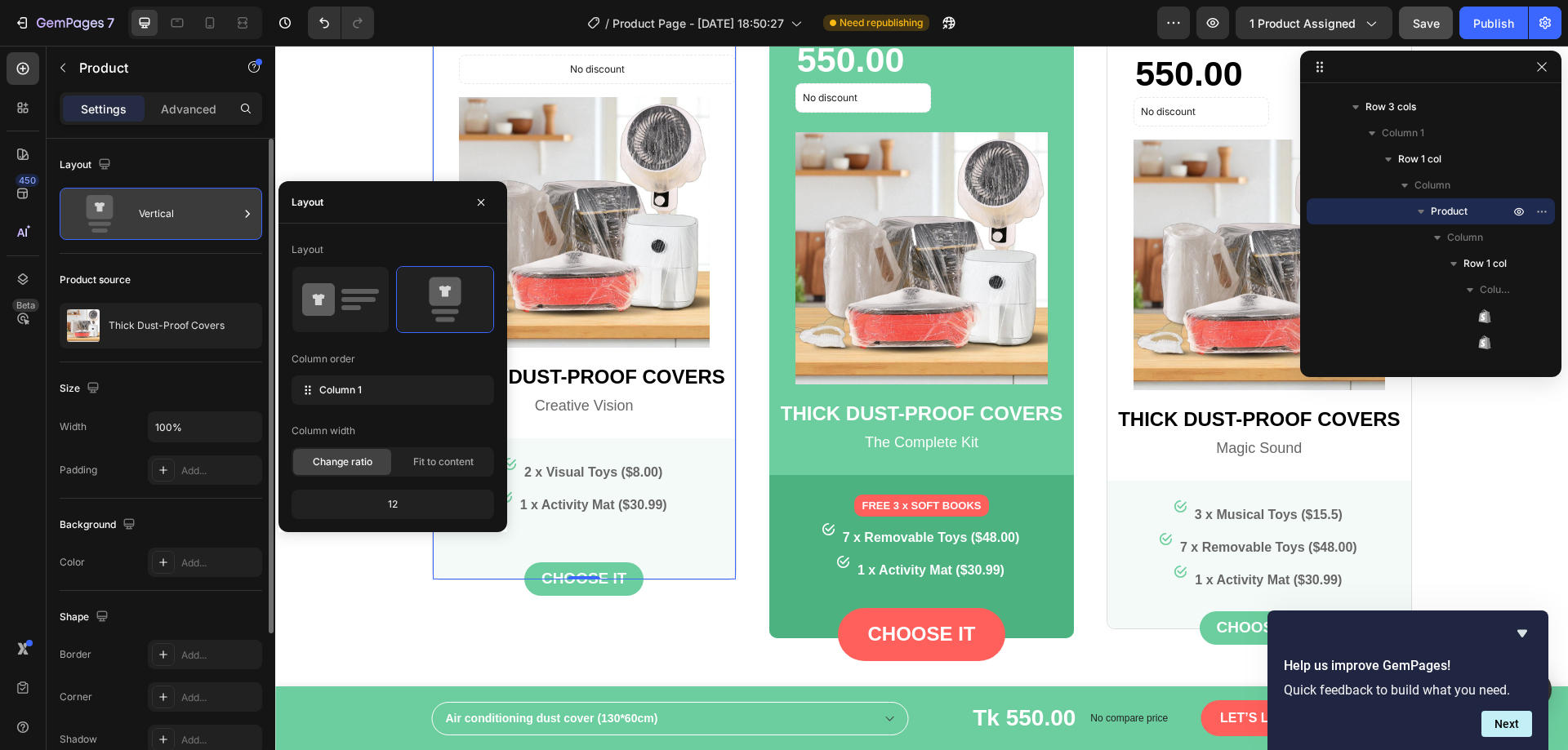
click at [178, 216] on div "Vertical" at bounding box center [189, 213] width 100 height 38
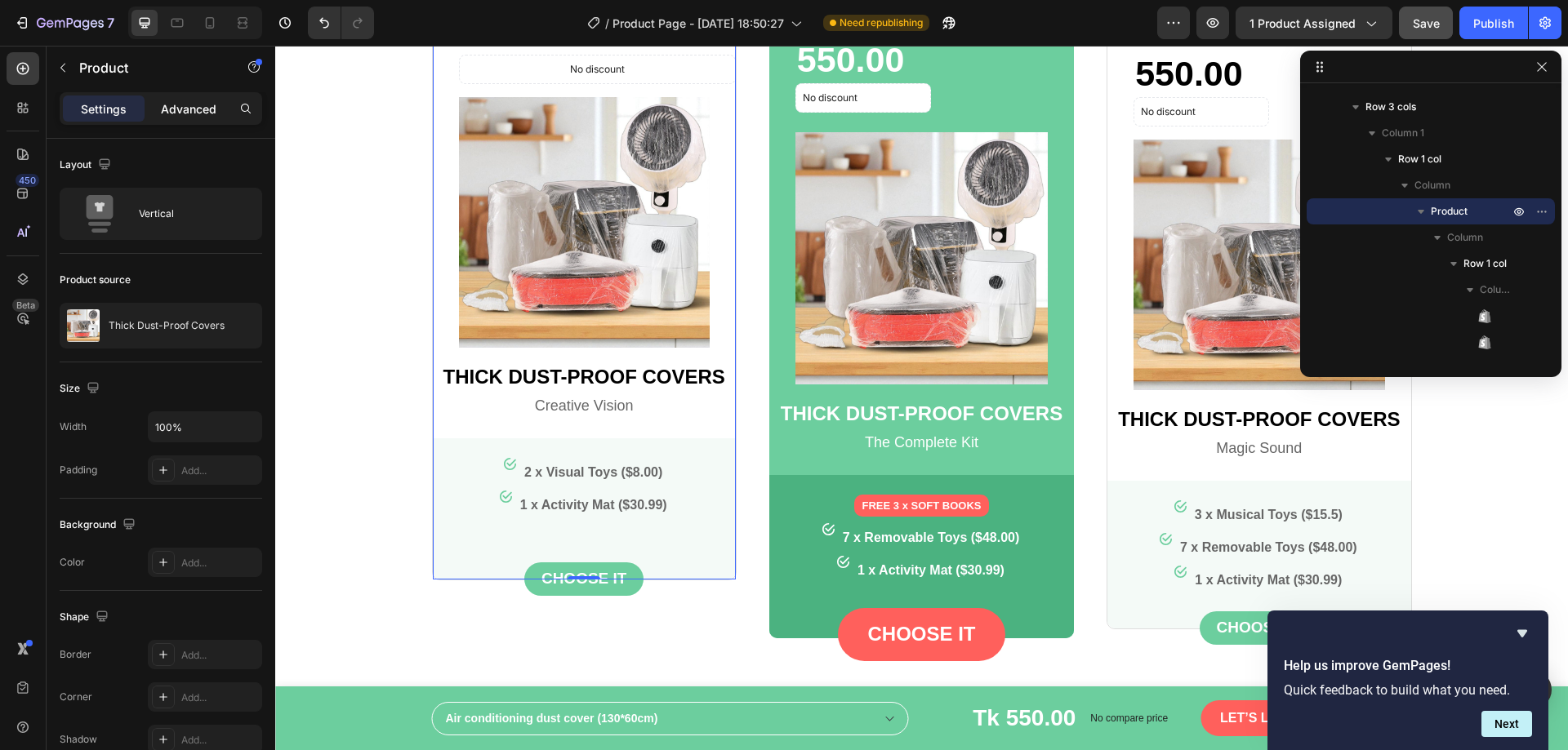
click at [182, 101] on p "Advanced" at bounding box center [189, 109] width 56 height 17
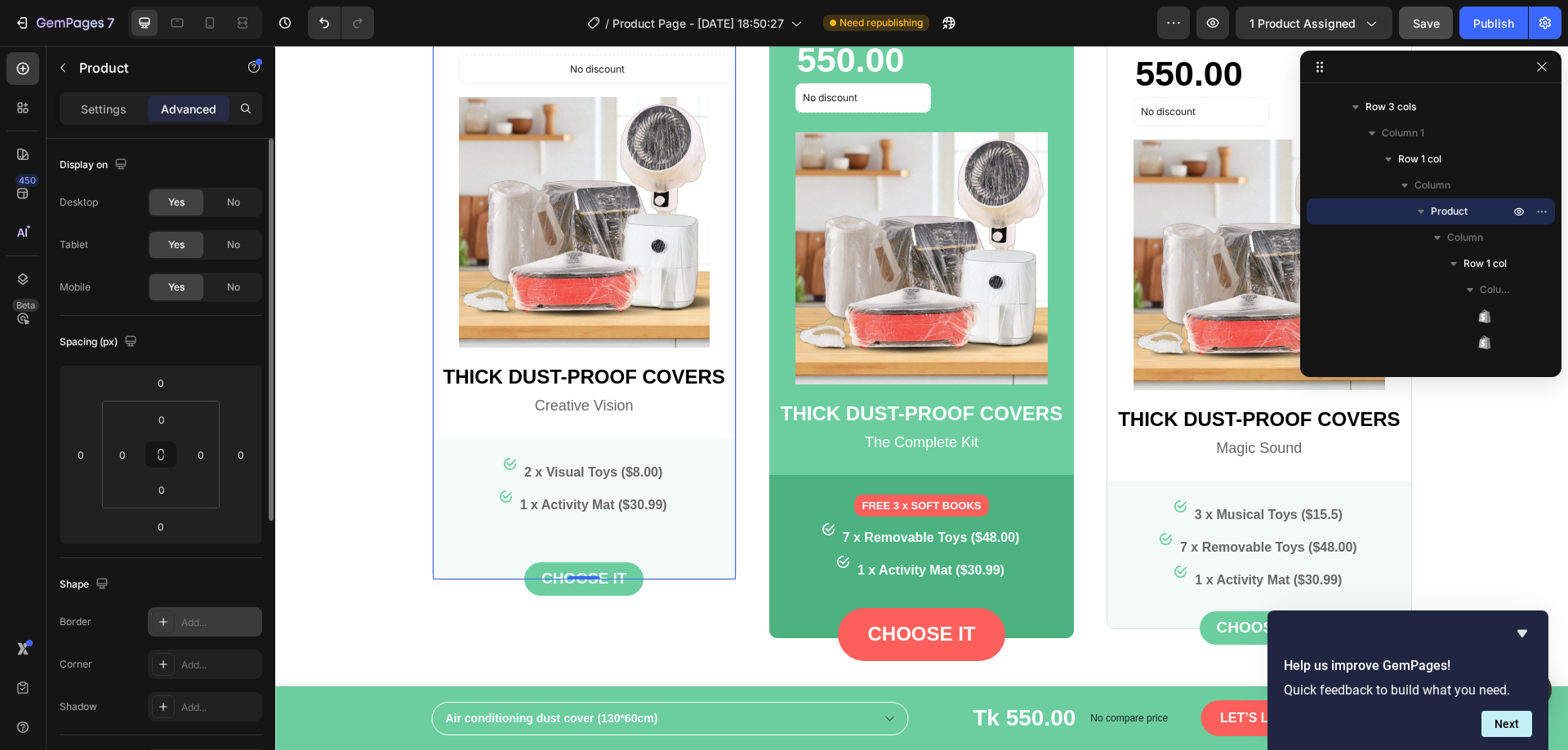
scroll to position [327, 0]
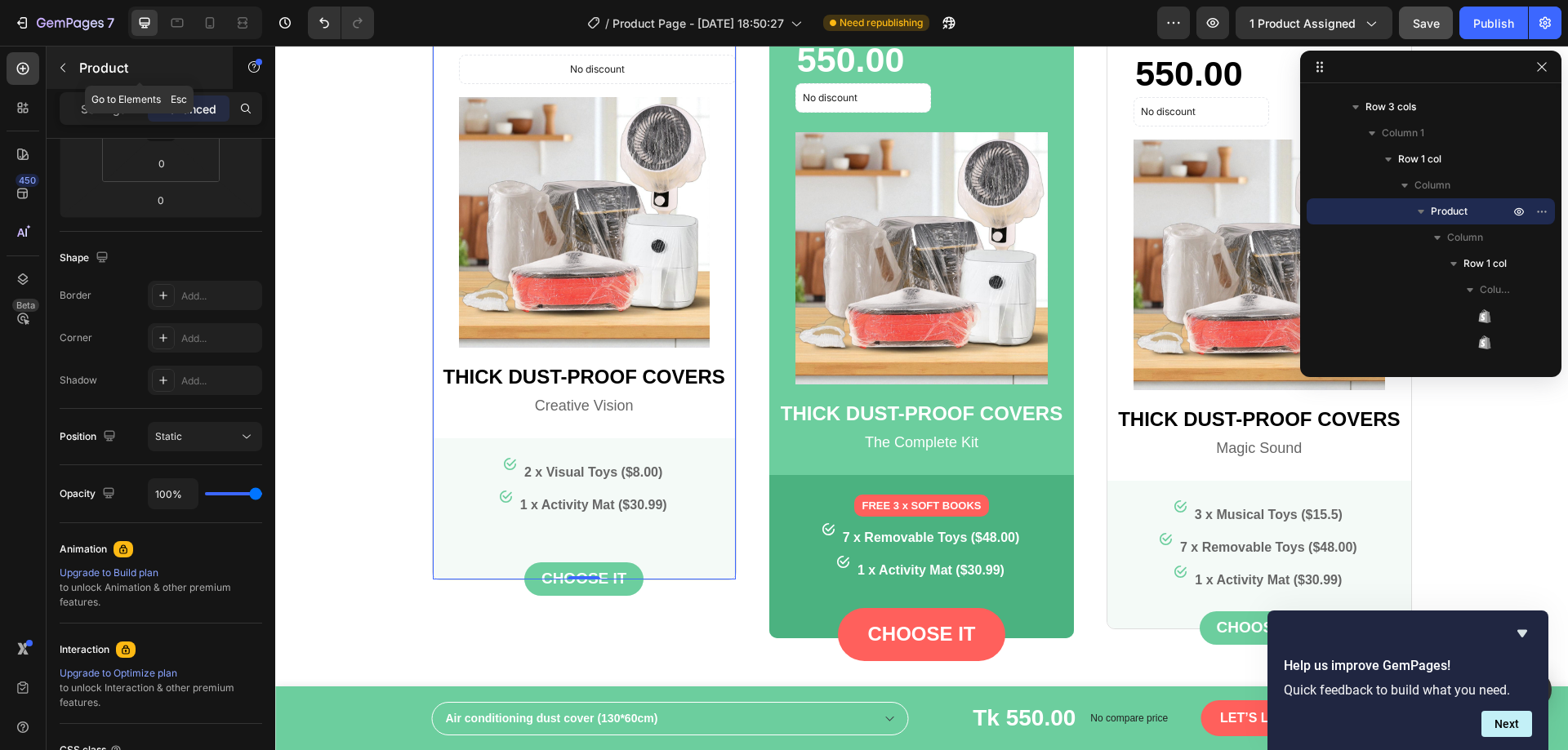
click at [64, 65] on icon "button" at bounding box center [63, 68] width 5 height 9
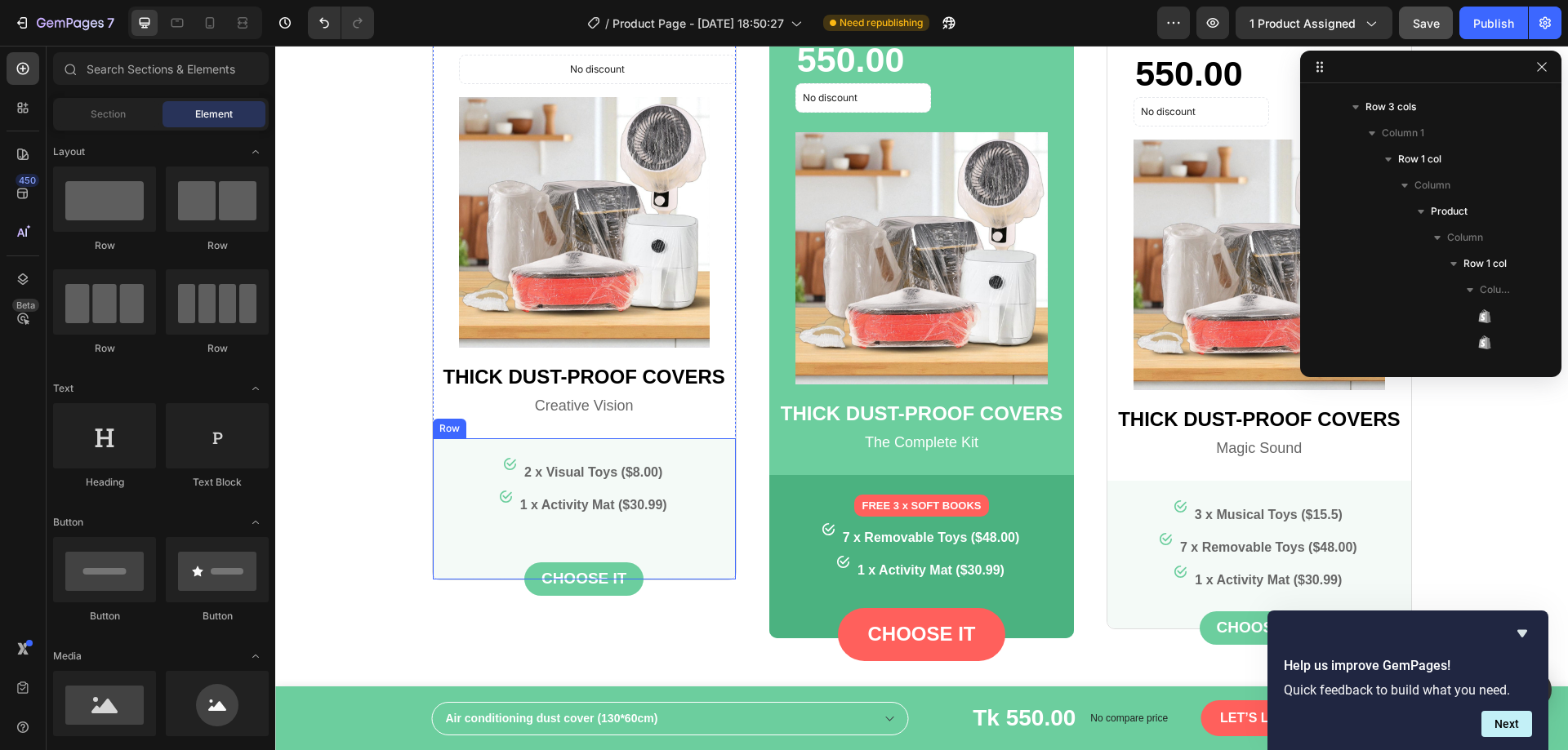
click at [591, 489] on div "Image 2 x Visual Toys ($8.00) Text block Row Image 1 x Activity Mat ($30.99) Te…" at bounding box center [584, 518] width 303 height 122
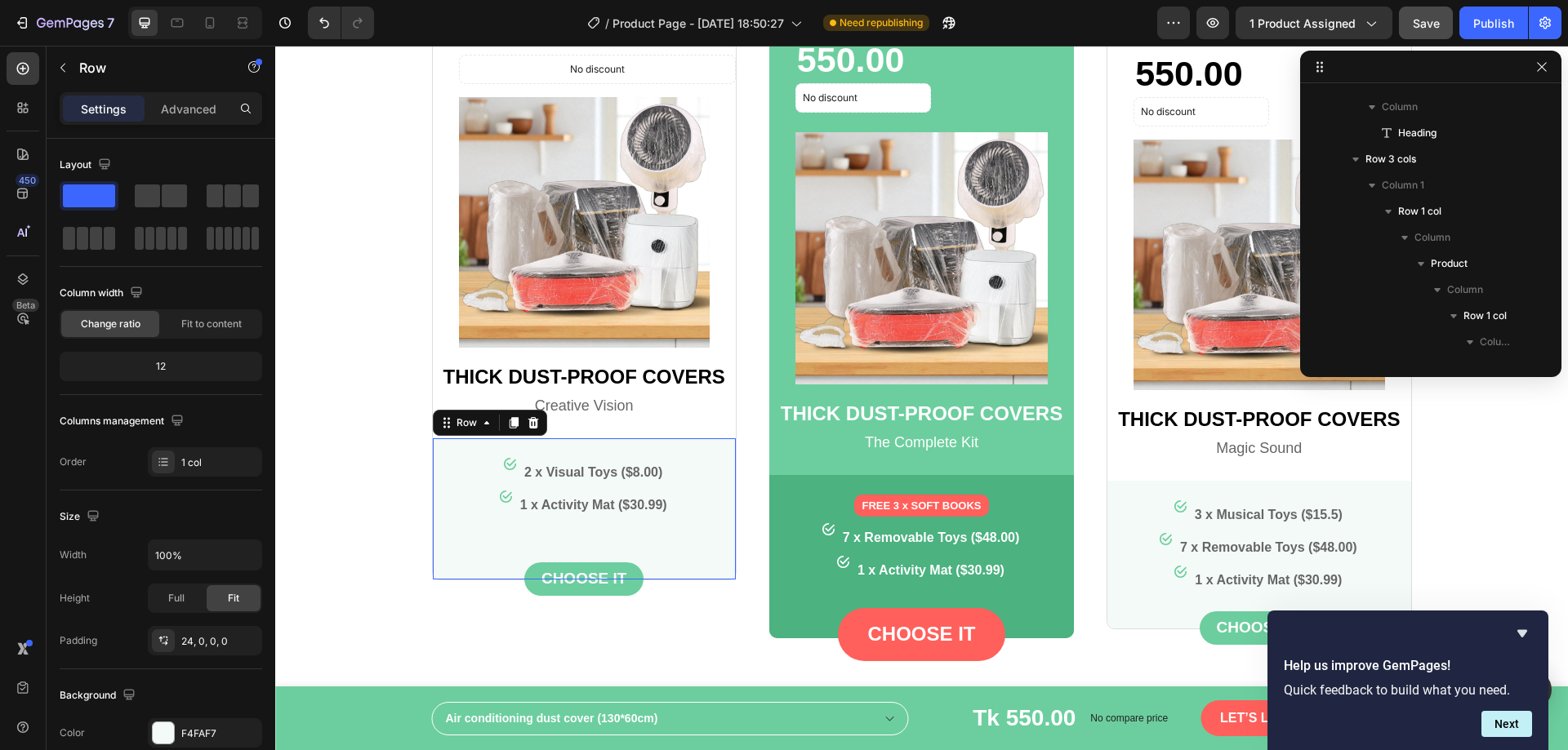
scroll to position [571, 0]
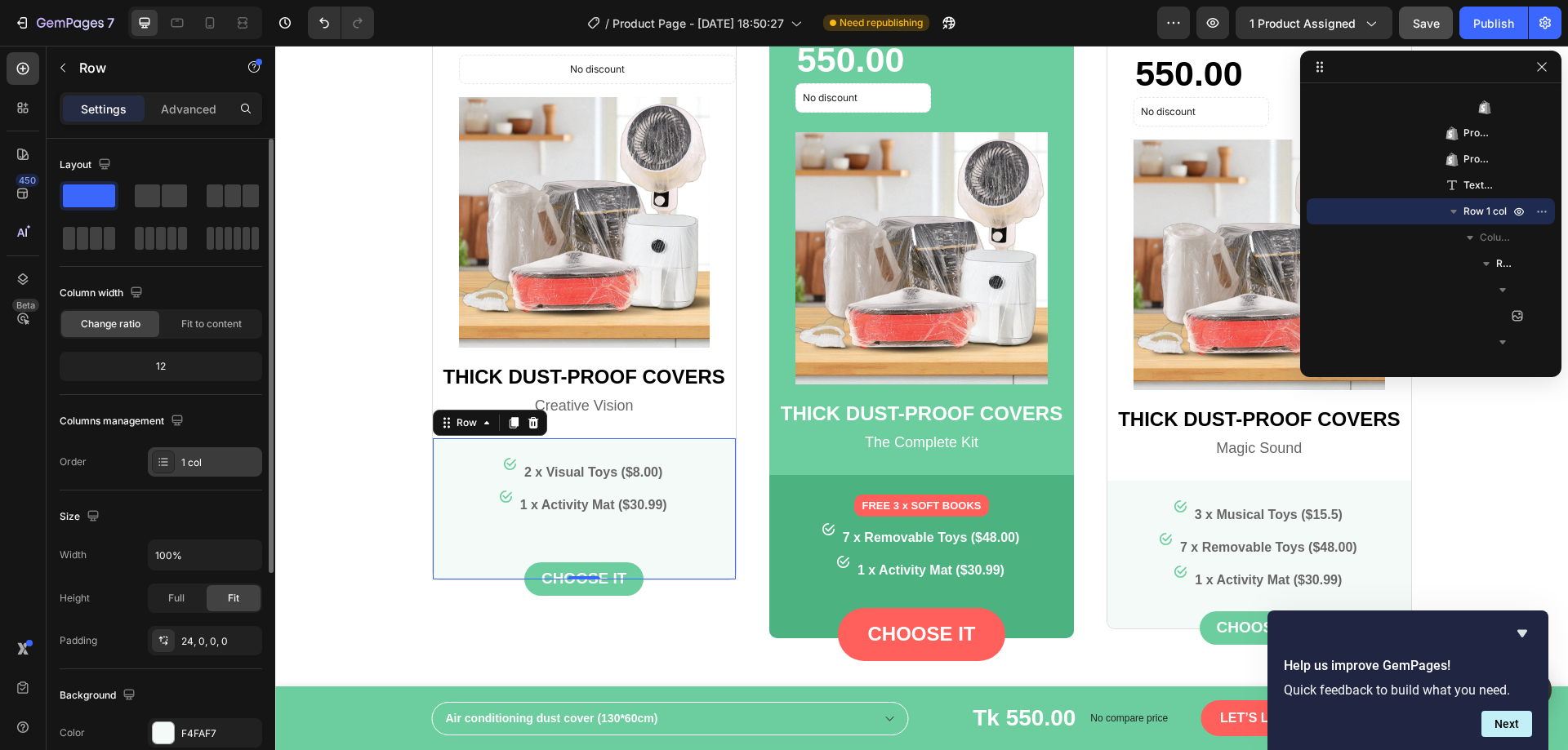
click at [192, 462] on div "1 col" at bounding box center [220, 462] width 77 height 15
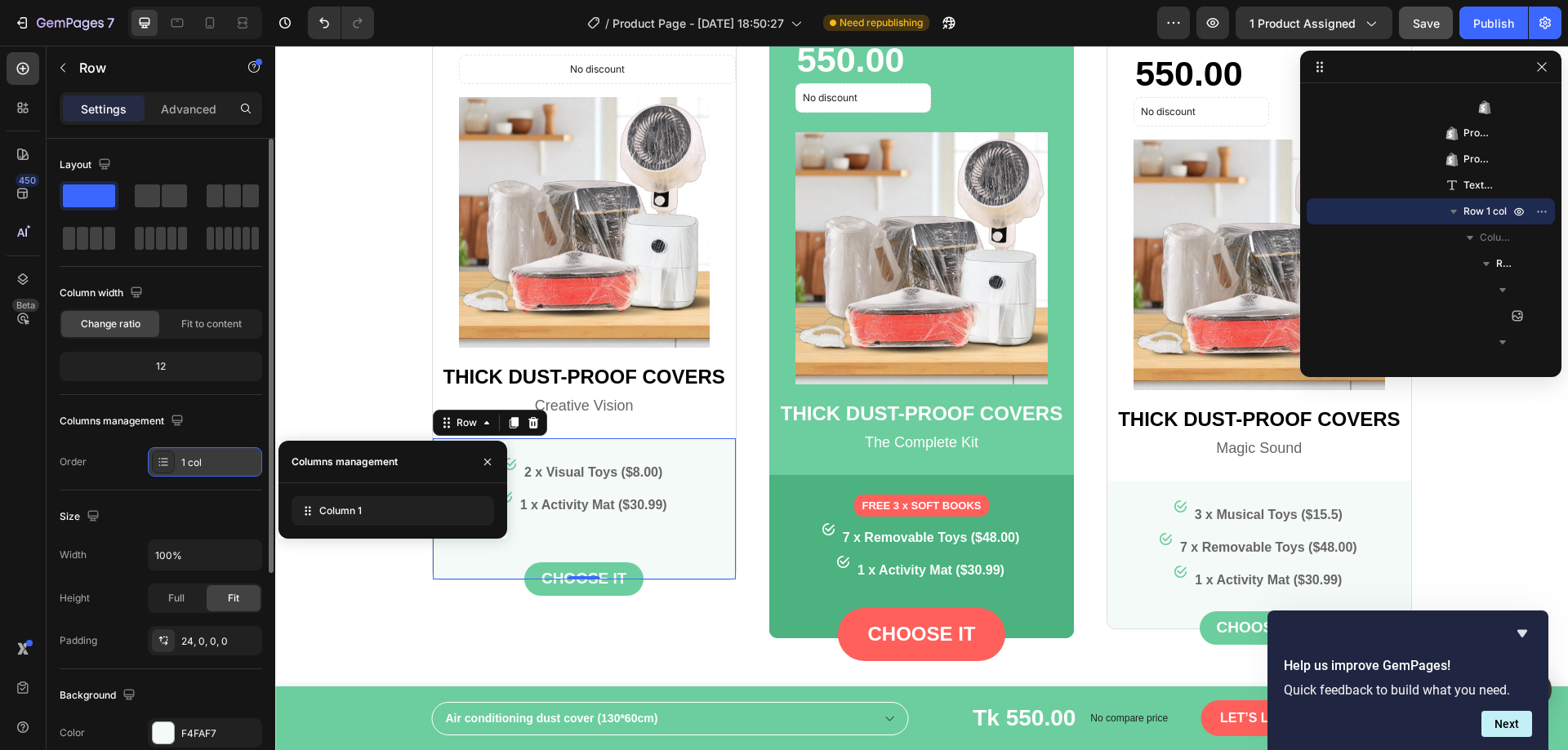
click at [219, 468] on div "1 col" at bounding box center [220, 462] width 77 height 15
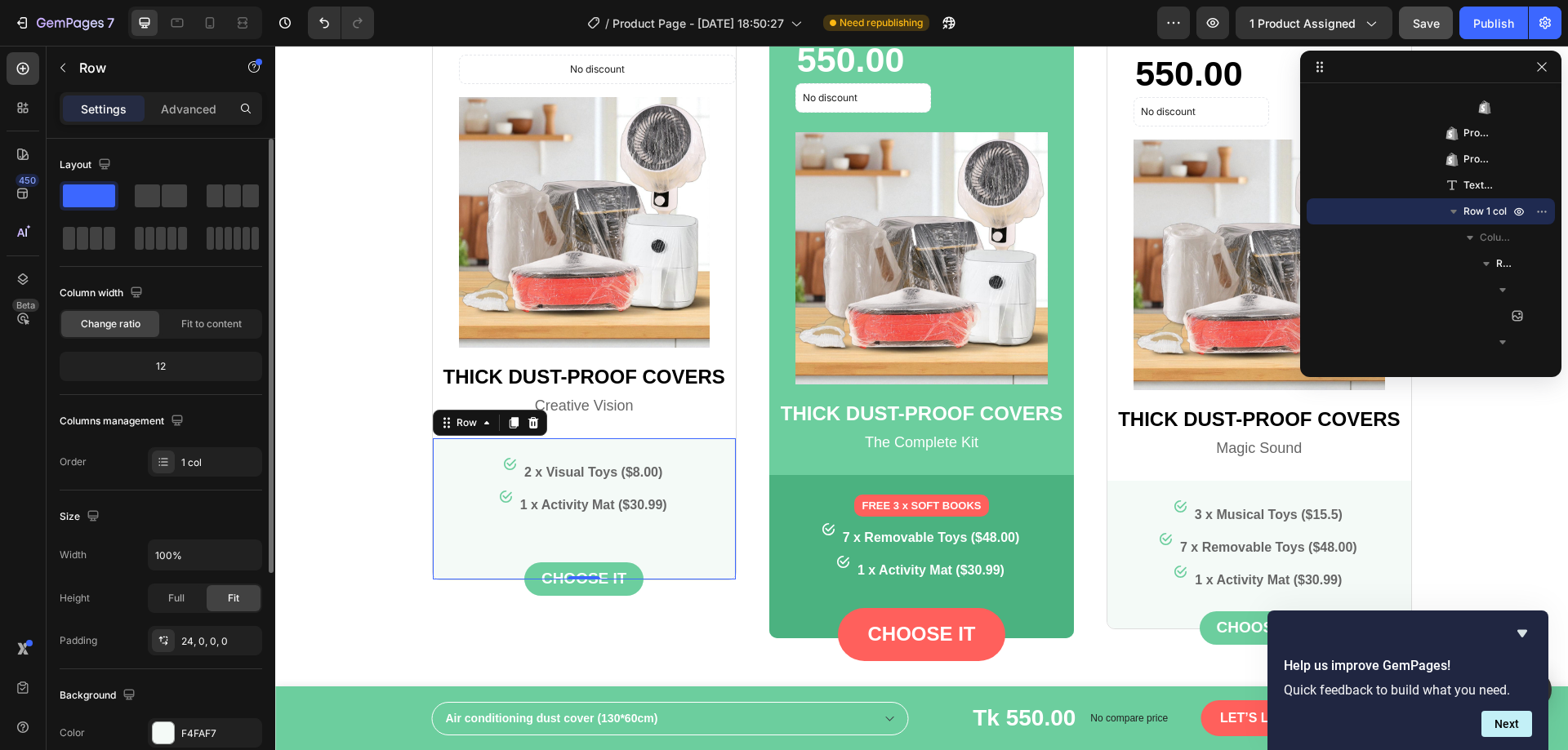
click at [106, 461] on div "Order 1 col" at bounding box center [161, 462] width 203 height 30
click at [212, 357] on div "12" at bounding box center [161, 366] width 196 height 23
click at [200, 365] on div "12" at bounding box center [161, 366] width 196 height 23
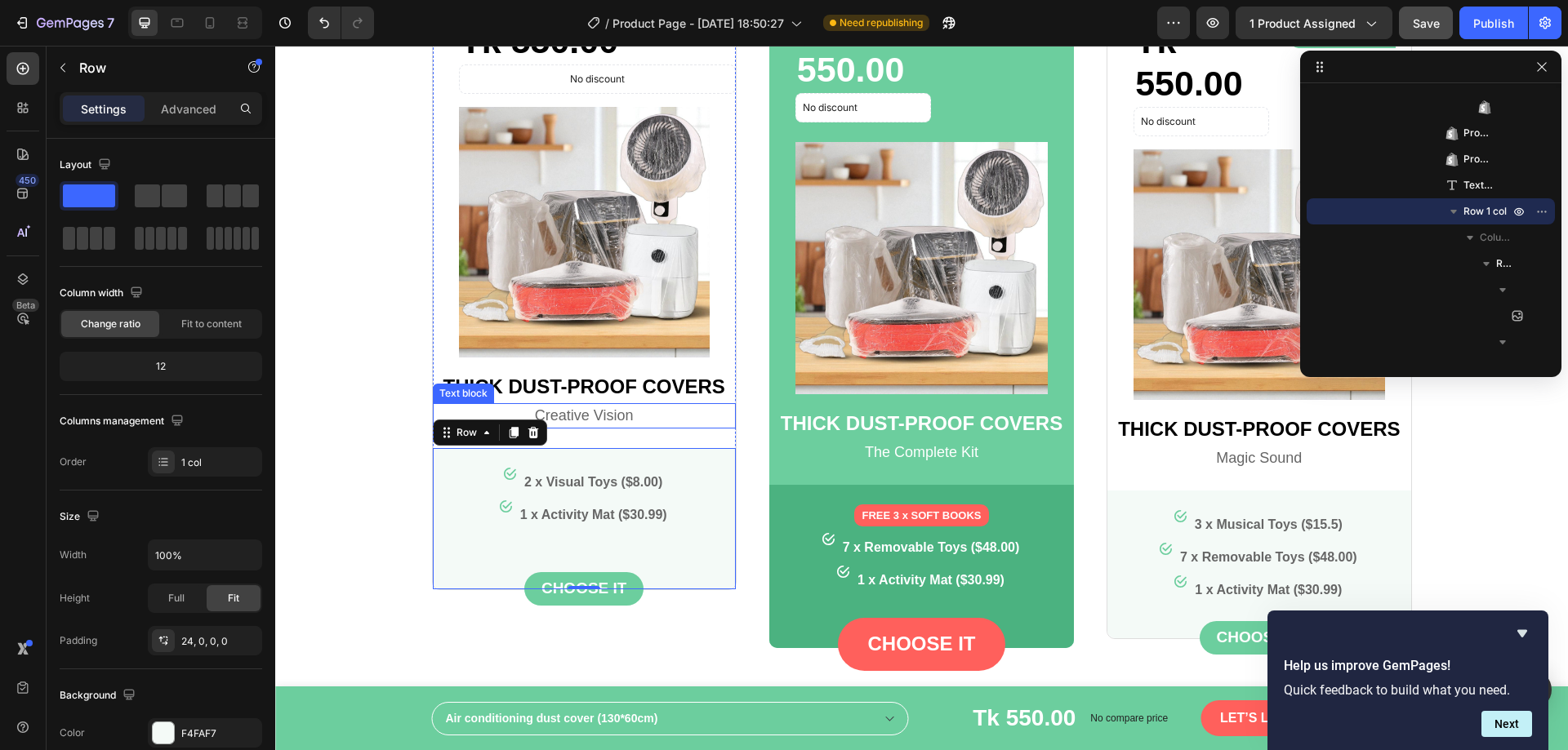
scroll to position [2233, 0]
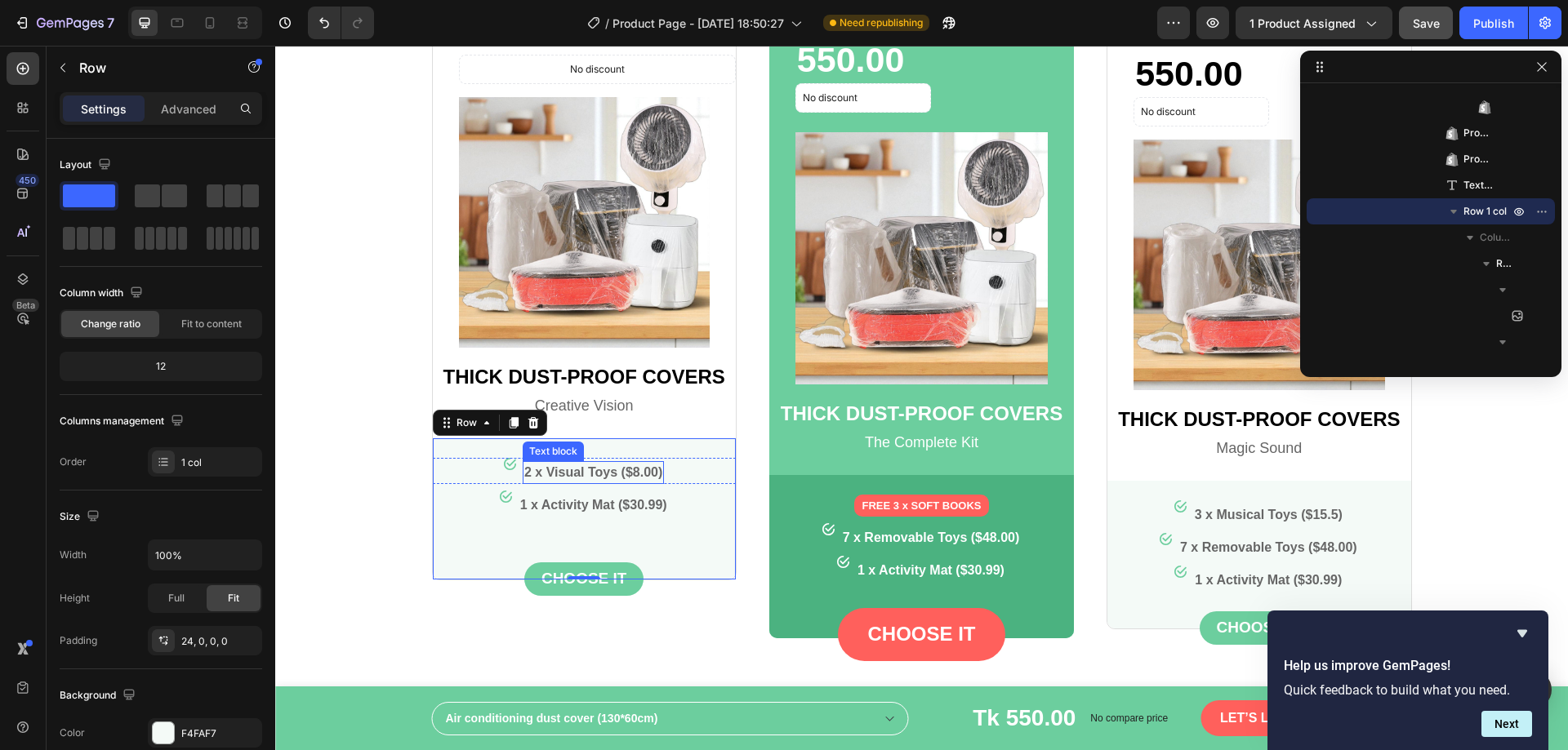
click at [618, 476] on p "2 x Visual Toys ($8.00)" at bounding box center [594, 473] width 138 height 19
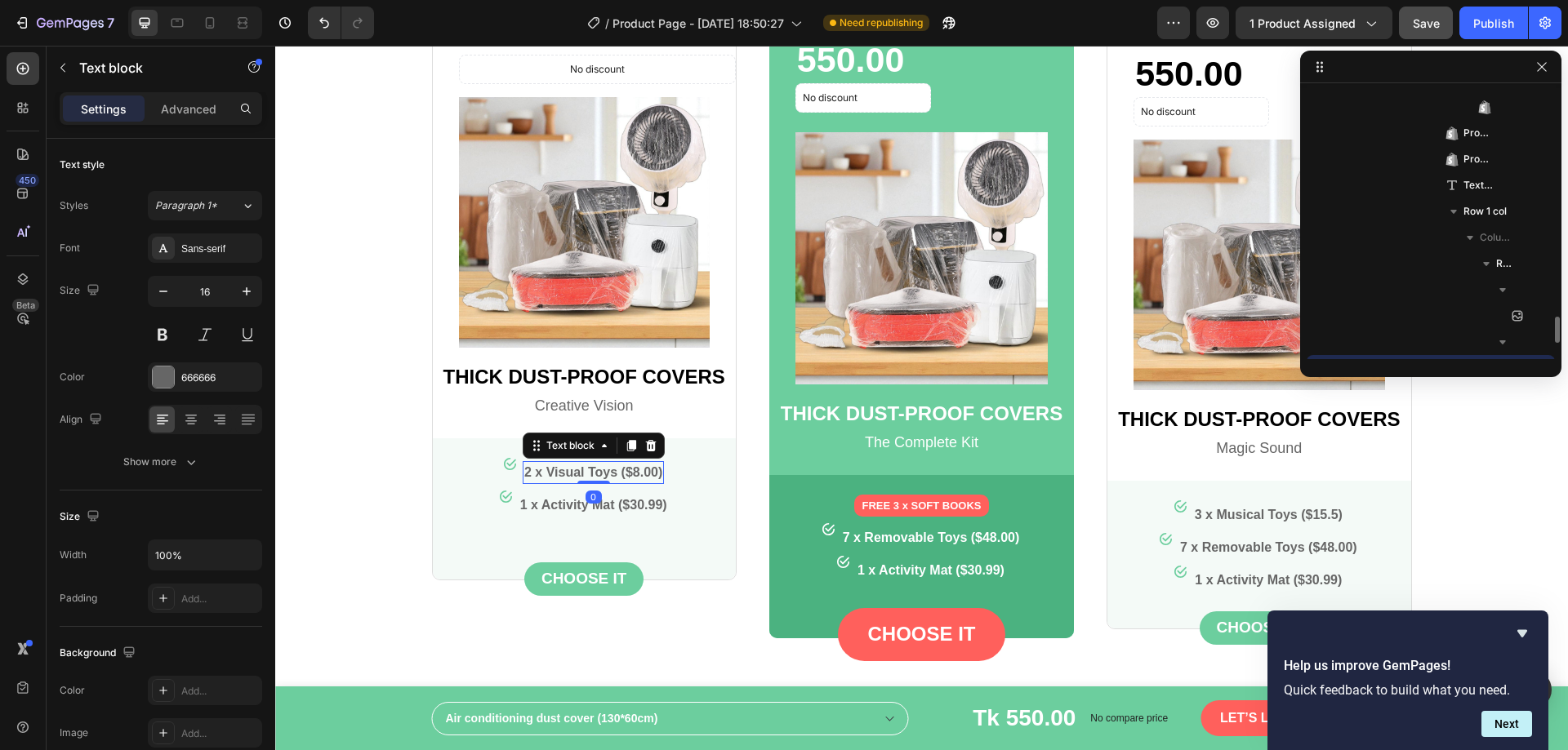
scroll to position [727, 0]
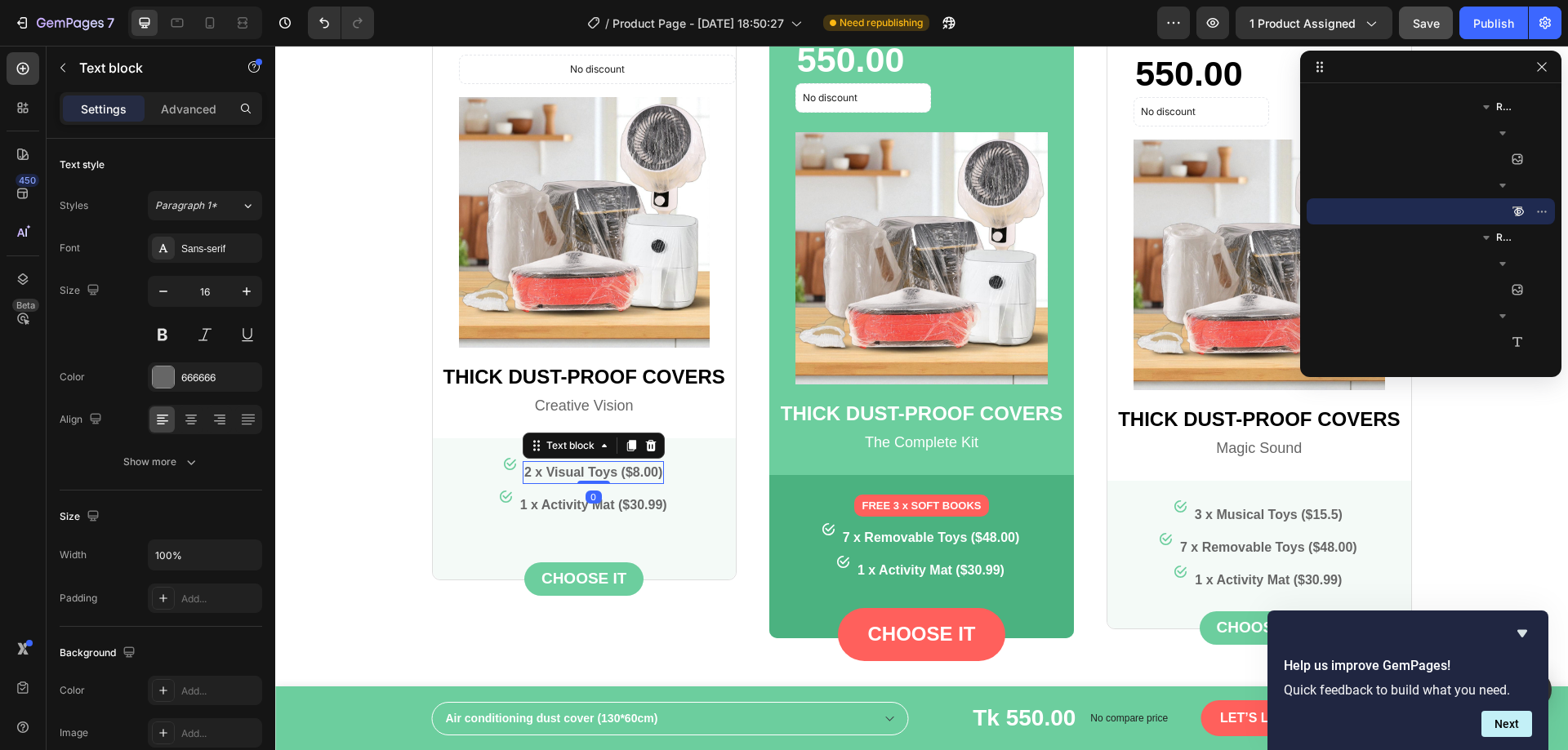
click at [618, 476] on p "2 x Visual Toys ($8.00)" at bounding box center [594, 473] width 138 height 19
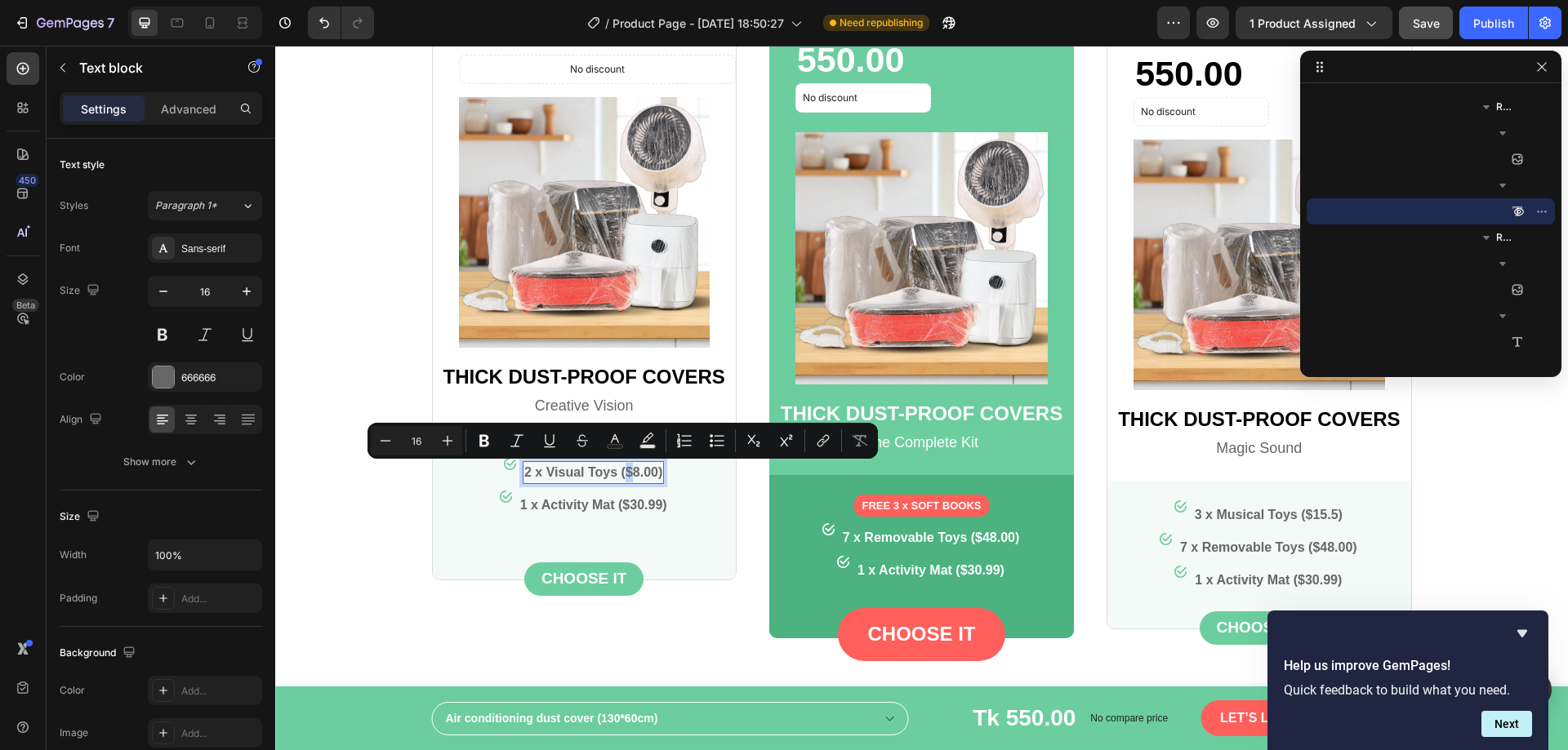
click at [620, 475] on p "2 x Visual Toys ($8.00)" at bounding box center [594, 473] width 138 height 19
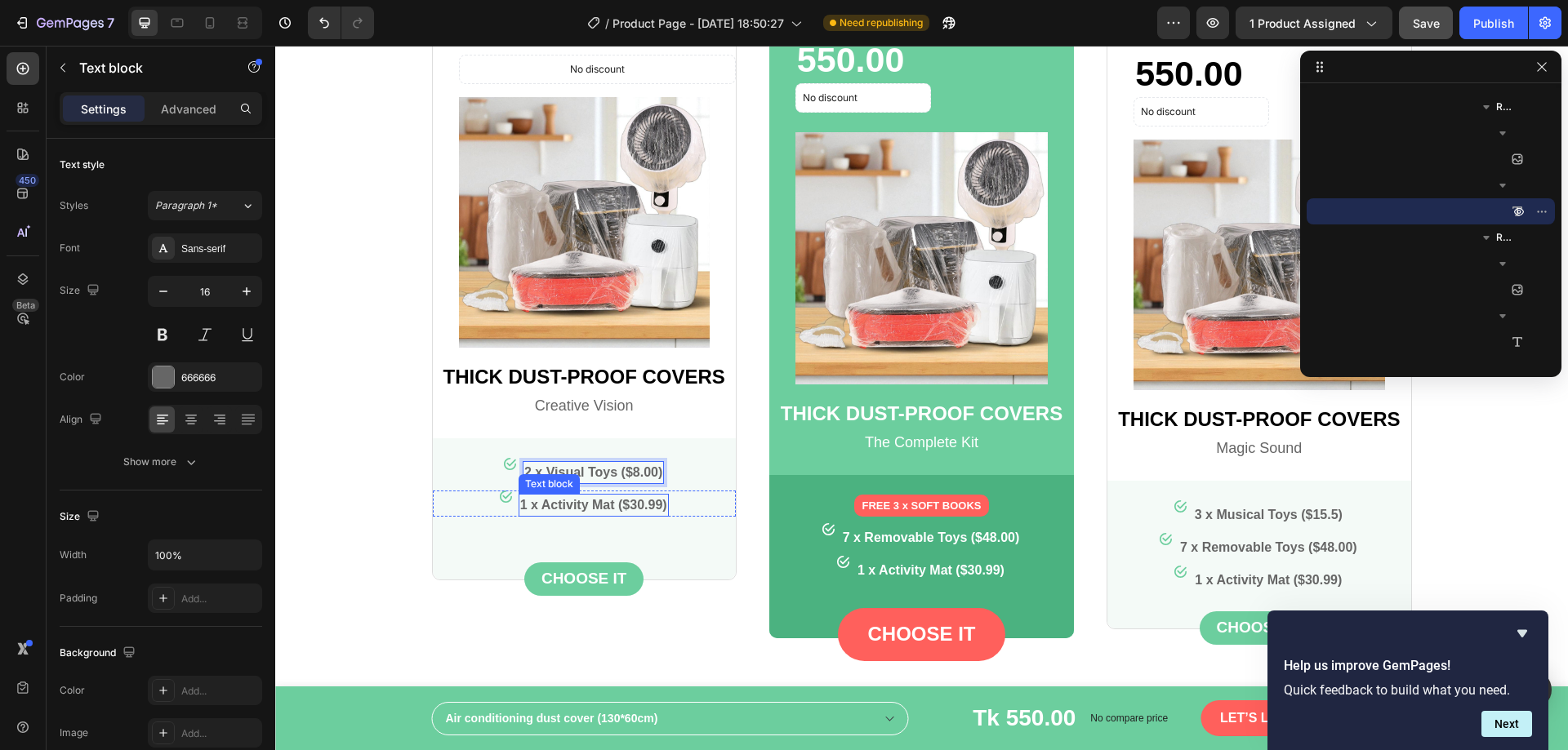
click at [609, 504] on p "1 x Activity Mat ($30.99)" at bounding box center [594, 505] width 147 height 19
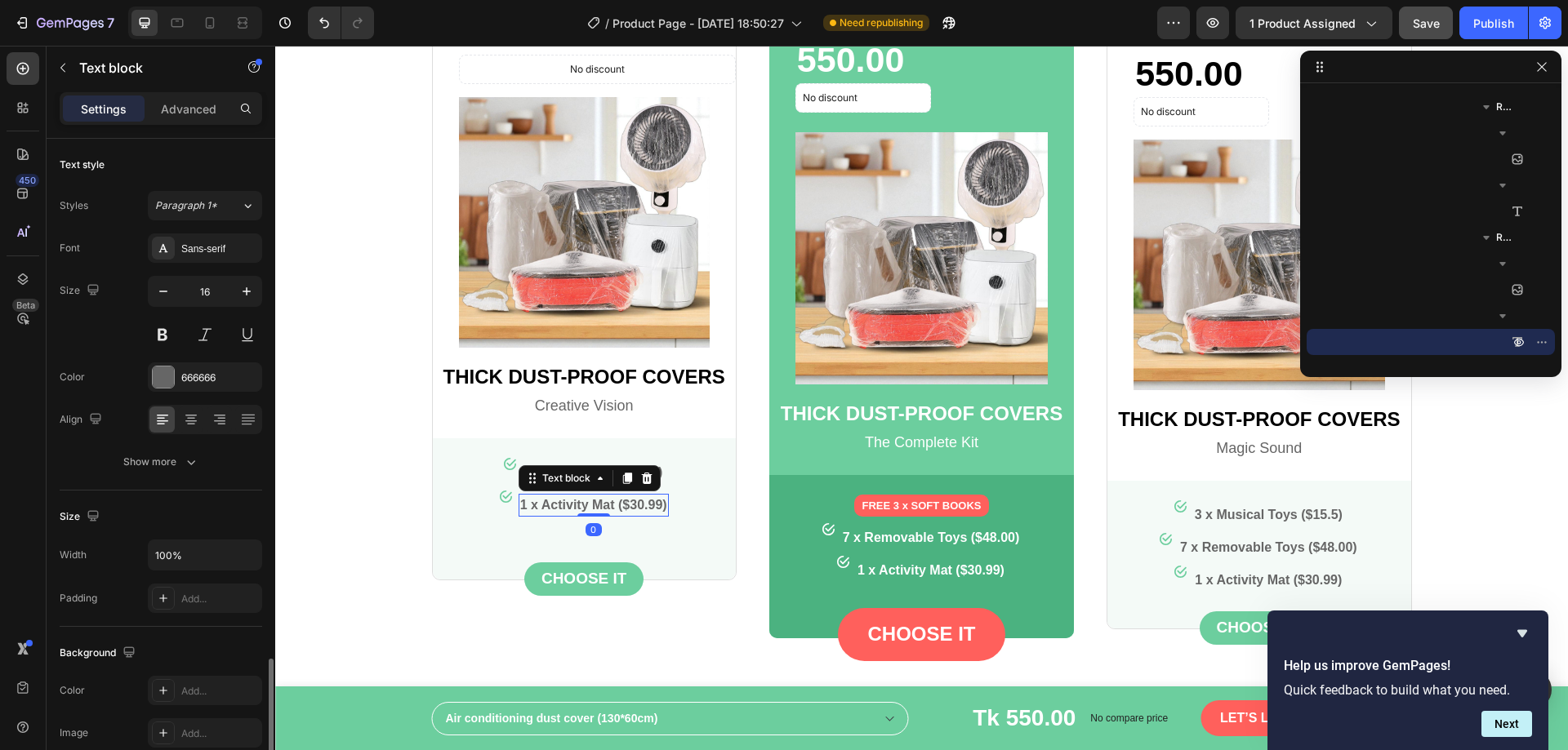
scroll to position [309, 0]
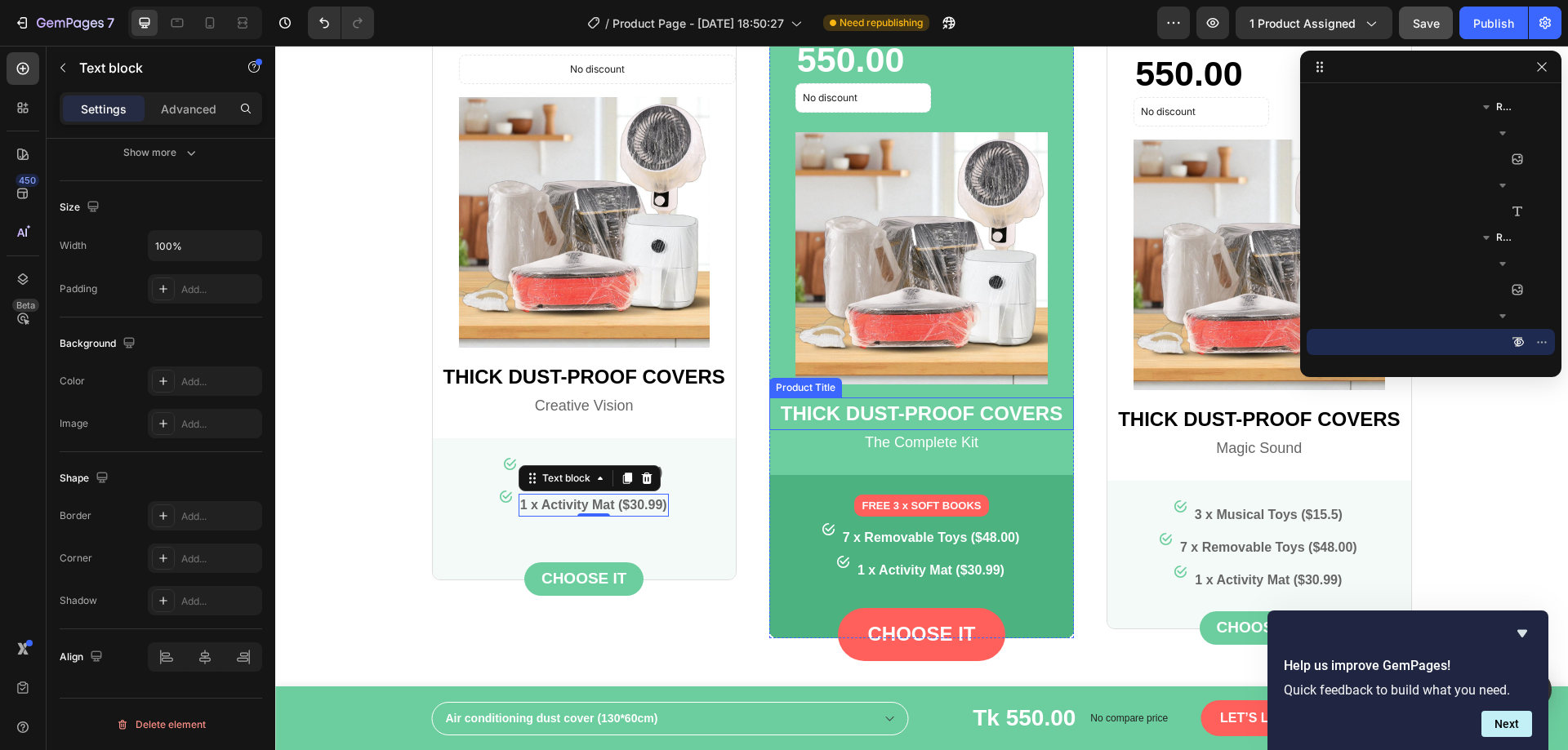
click at [828, 412] on h1 "Thick Dust-Proof Covers" at bounding box center [922, 413] width 304 height 32
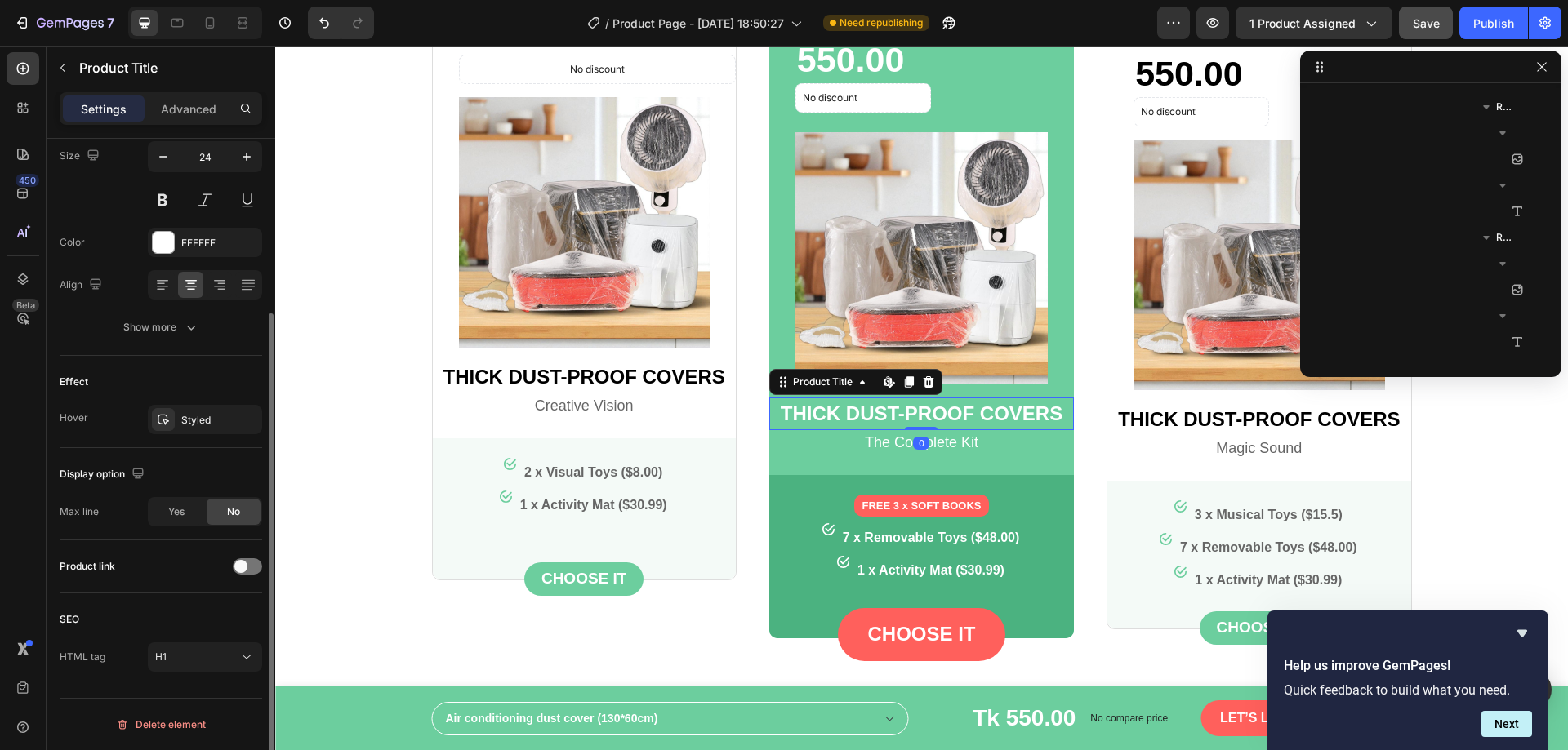
scroll to position [0, 0]
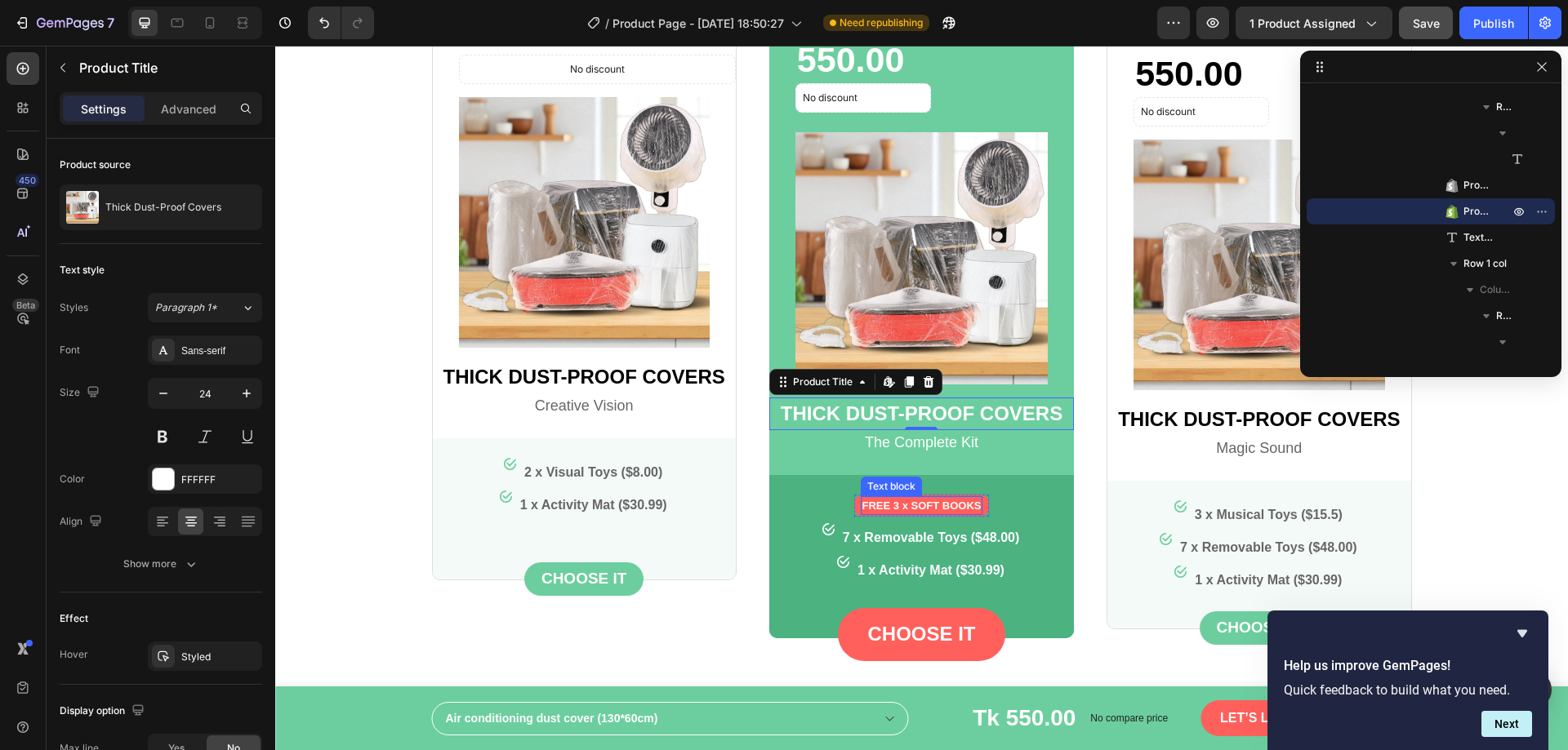
click at [896, 506] on p "FREE 3 x SOFT BOOKS" at bounding box center [922, 506] width 119 height 17
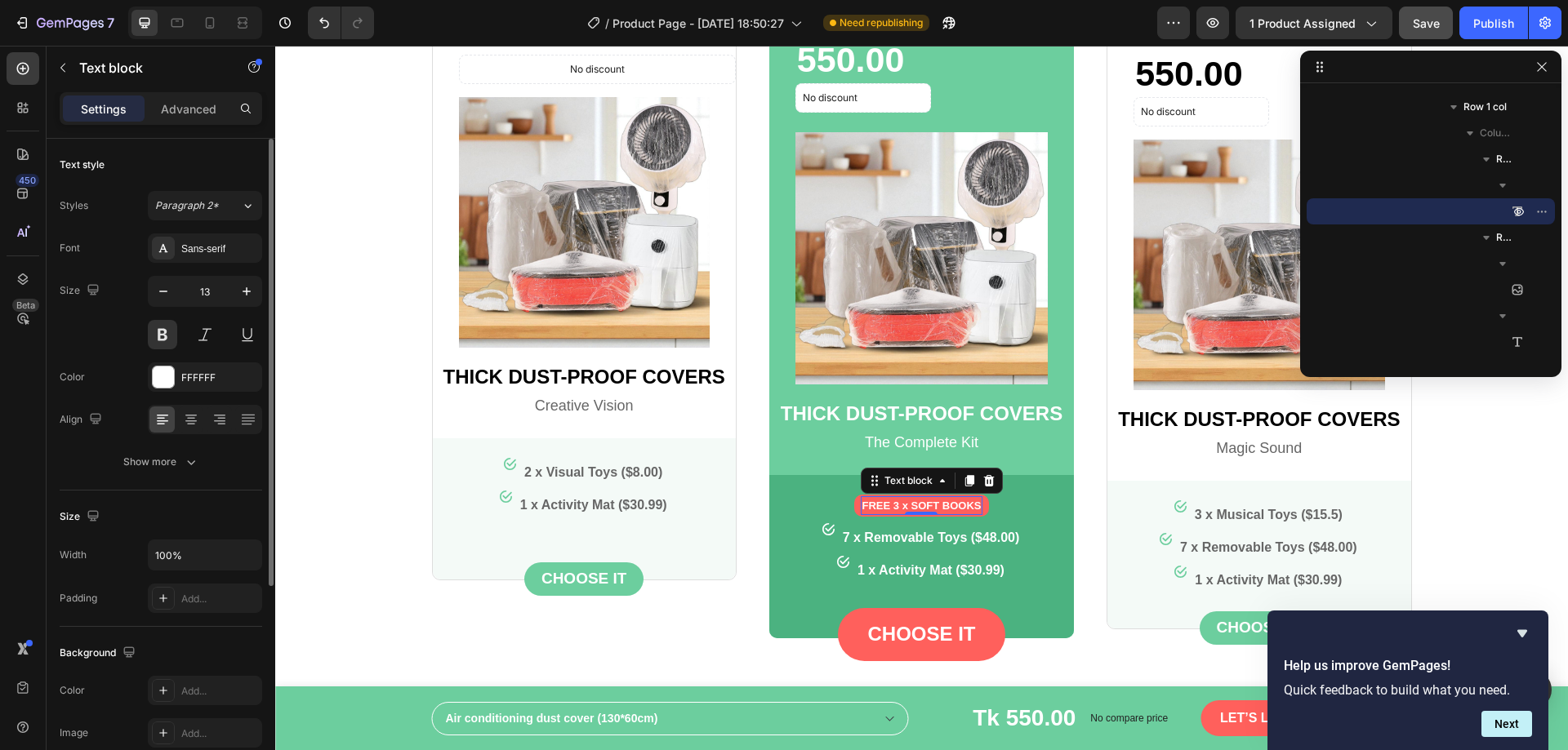
scroll to position [309, 0]
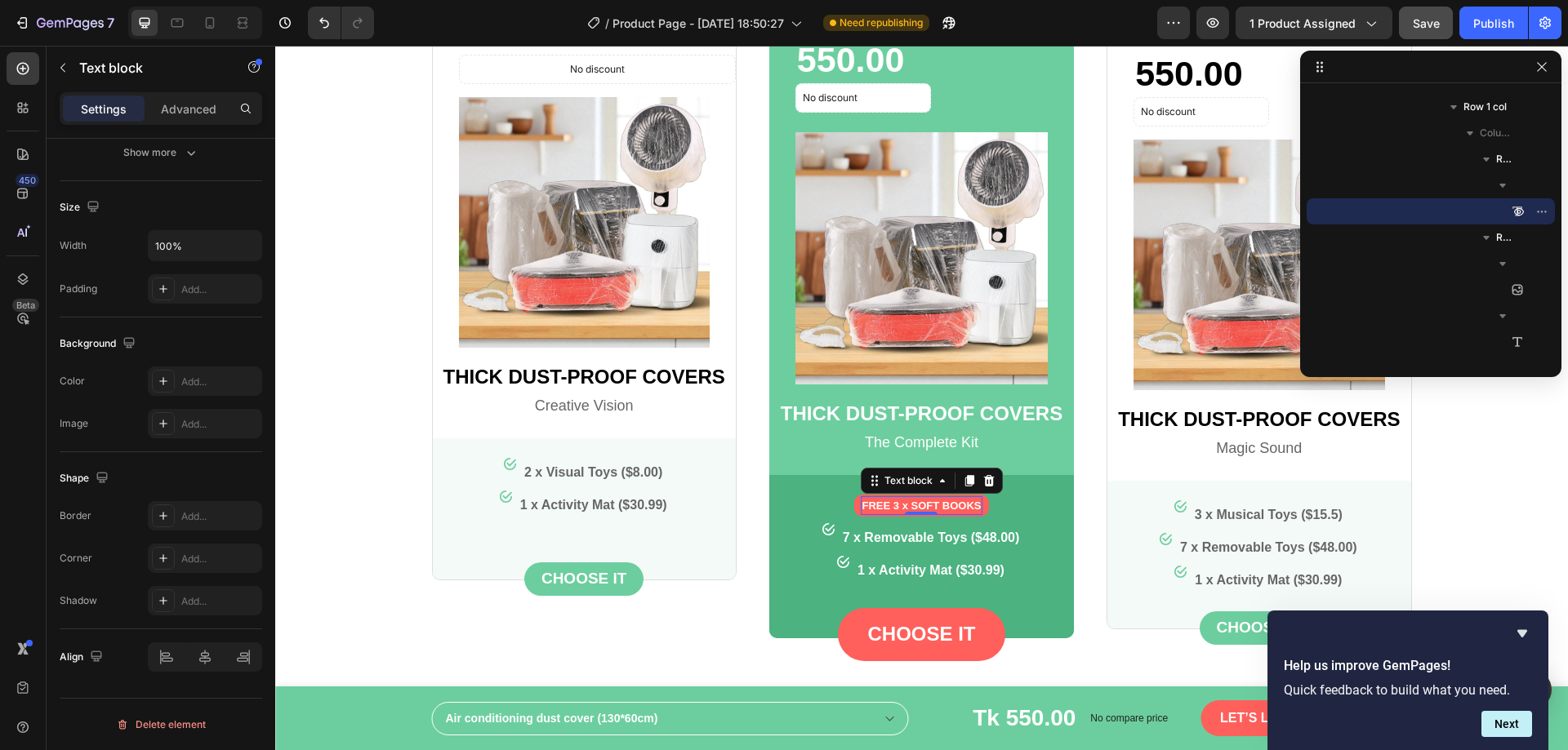
click at [903, 503] on p "FREE 3 x SOFT BOOKS" at bounding box center [922, 506] width 119 height 17
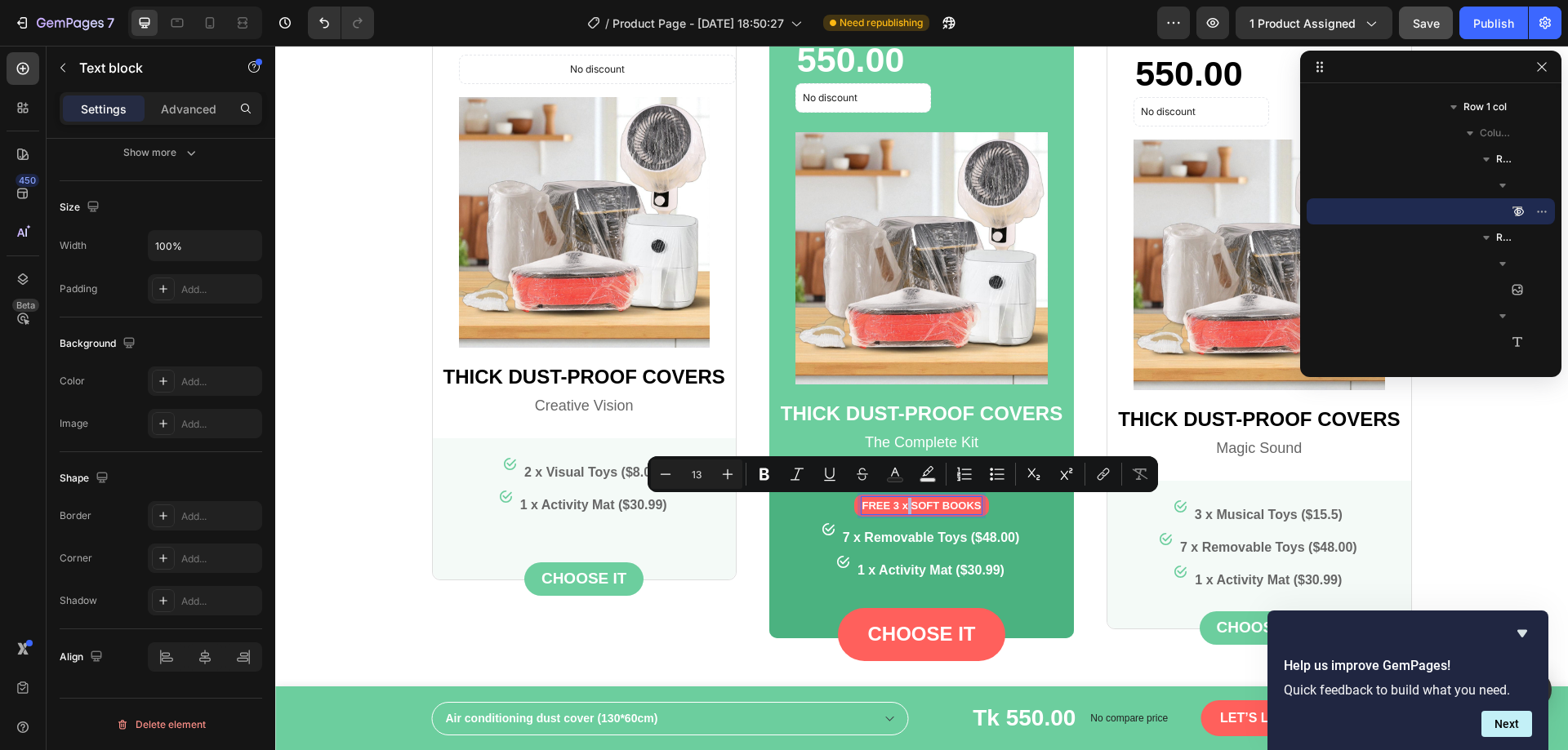
click at [903, 503] on p "FREE 3 x SOFT BOOKS" at bounding box center [922, 506] width 119 height 17
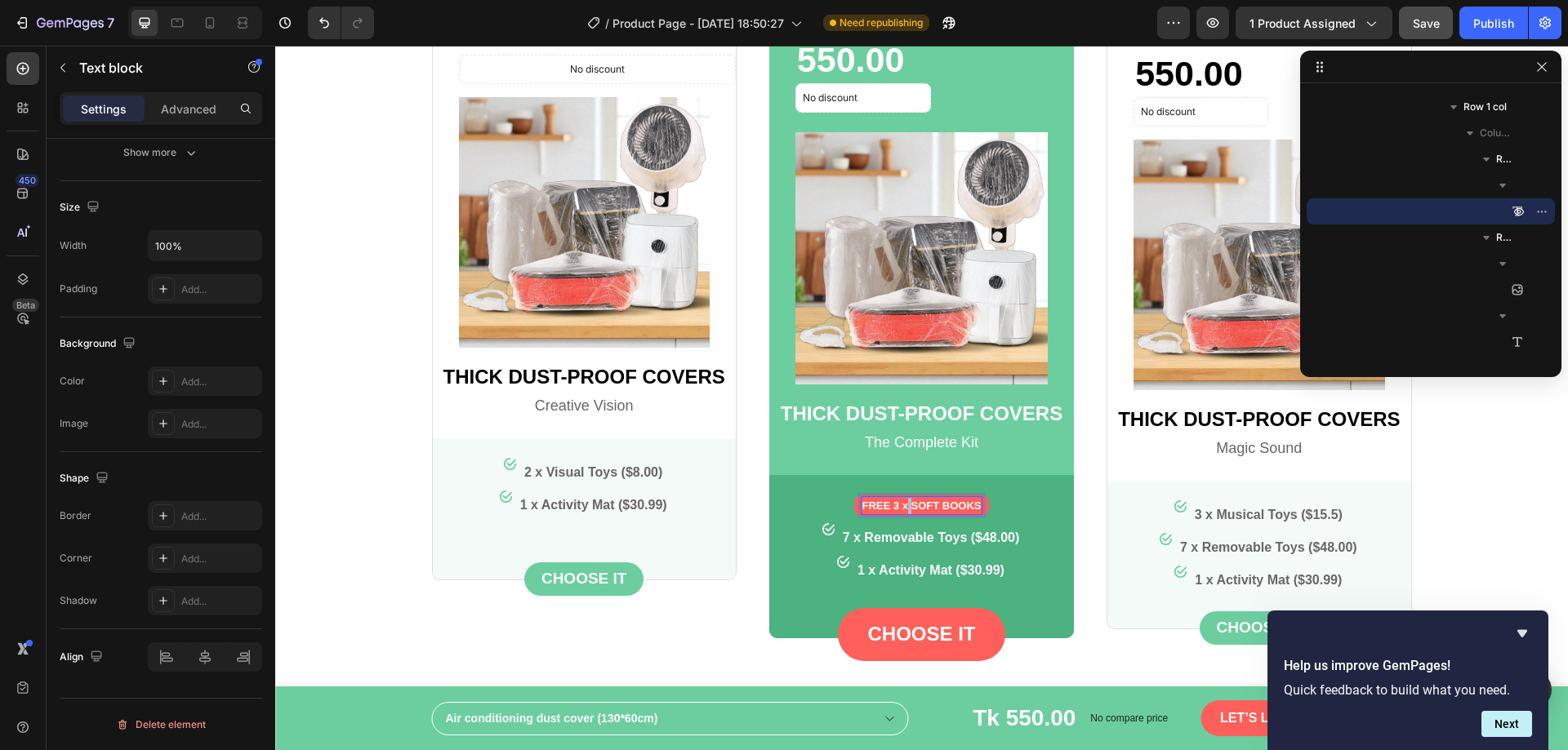
click at [903, 503] on p "FREE 3 x SOFT BOOKS" at bounding box center [922, 506] width 119 height 17
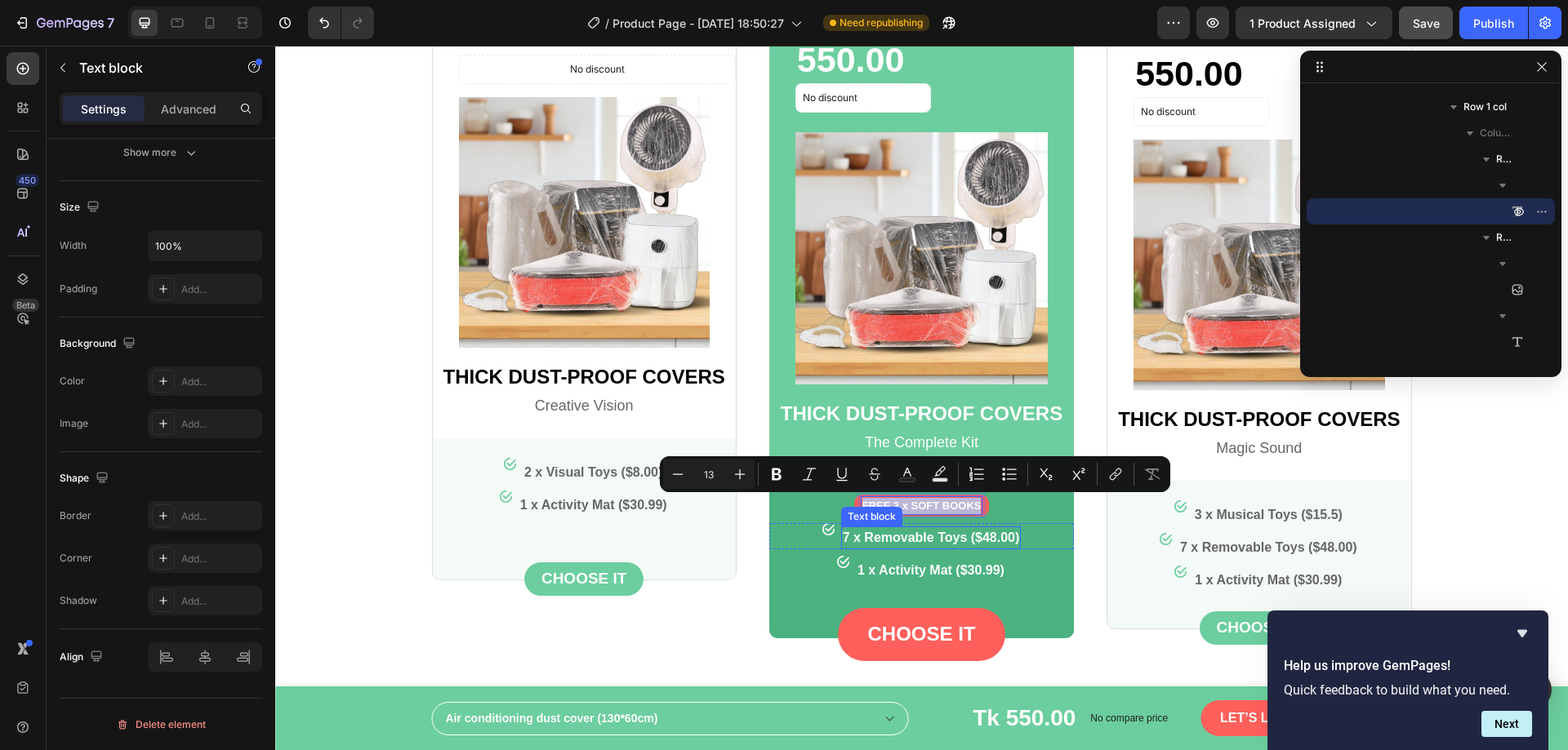
click at [885, 536] on p "7 x Removable Toys ($48.00)" at bounding box center [931, 538] width 178 height 19
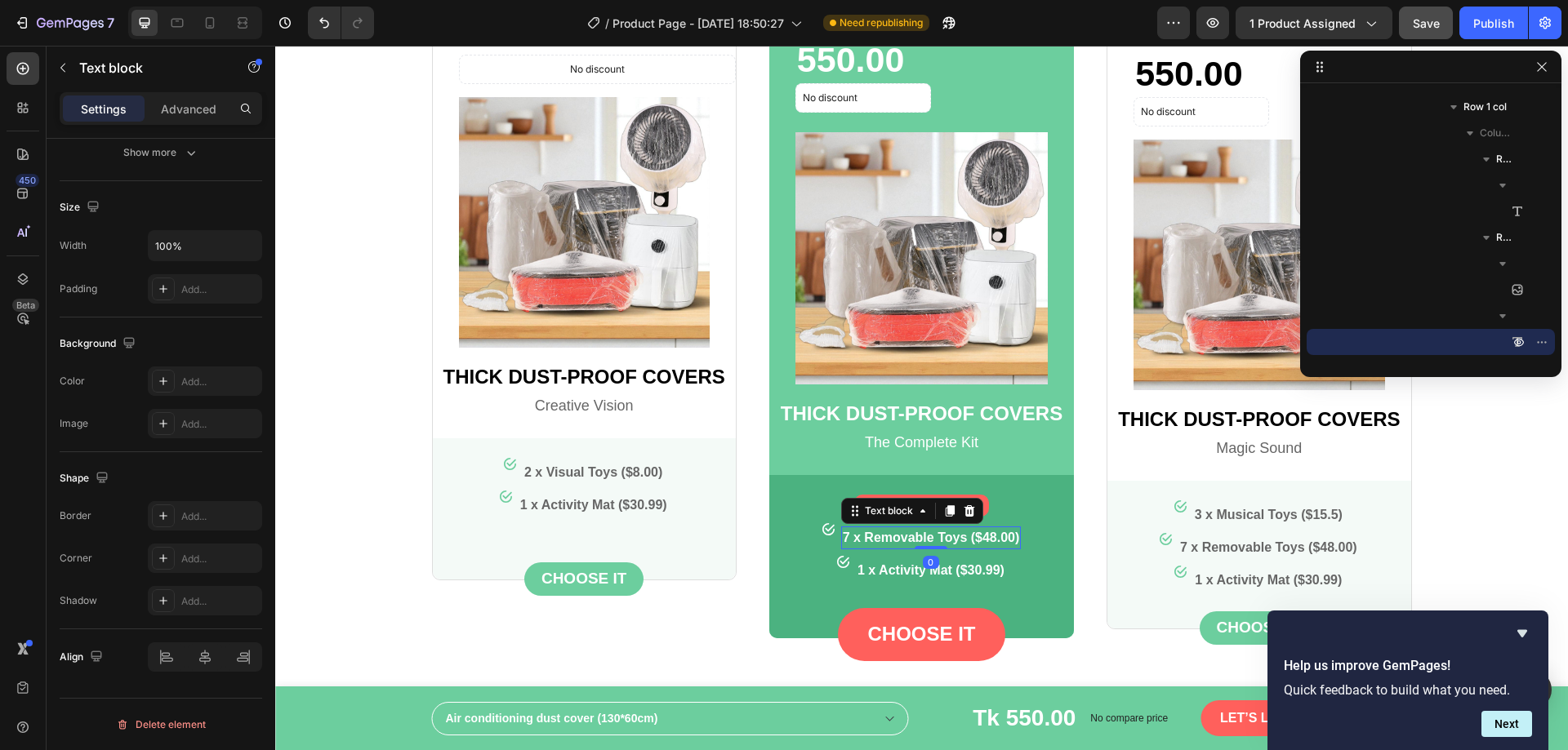
click at [885, 536] on p "7 x Removable Toys ($48.00)" at bounding box center [931, 538] width 178 height 19
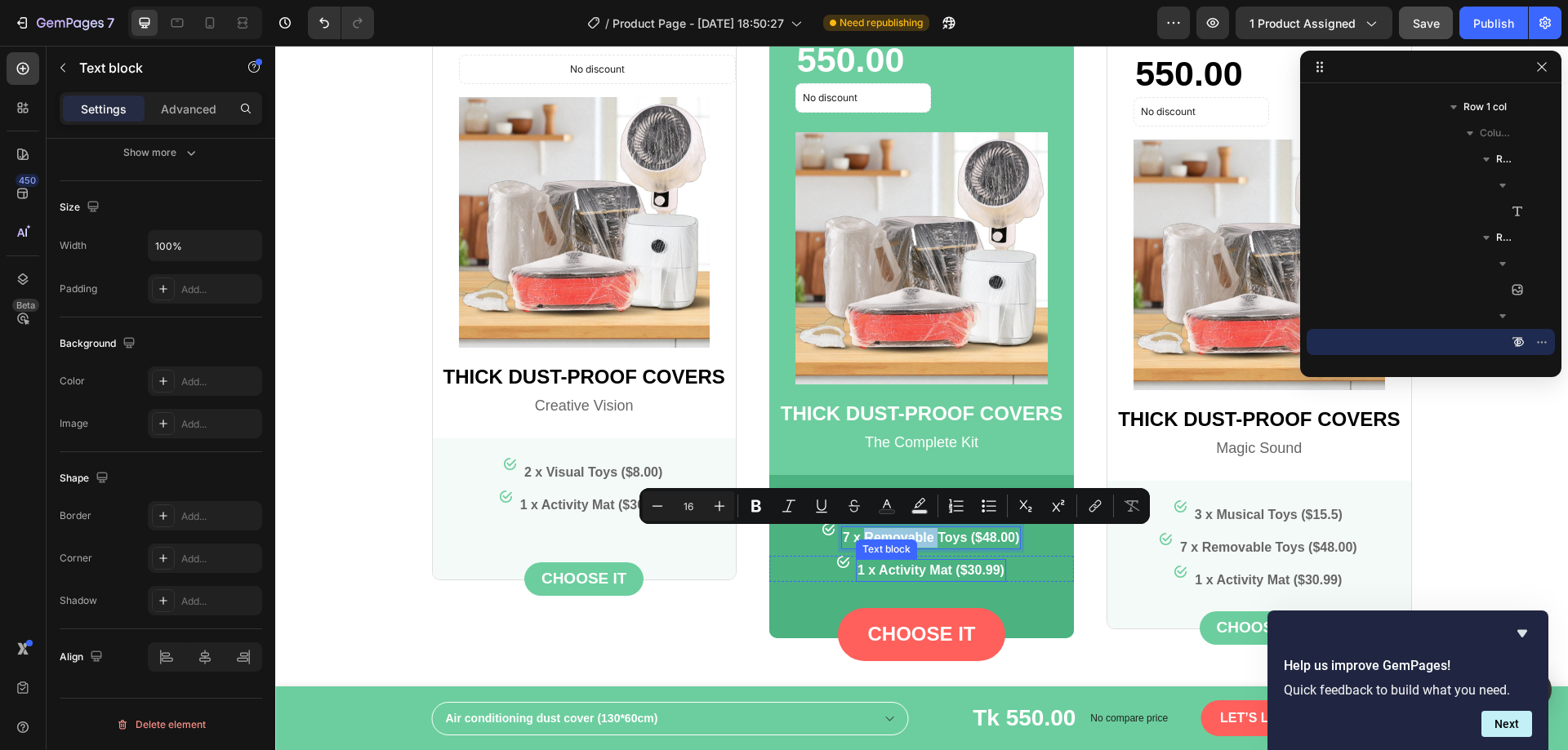
click at [873, 567] on p "1 x Activity Mat ($30.99)" at bounding box center [931, 571] width 147 height 19
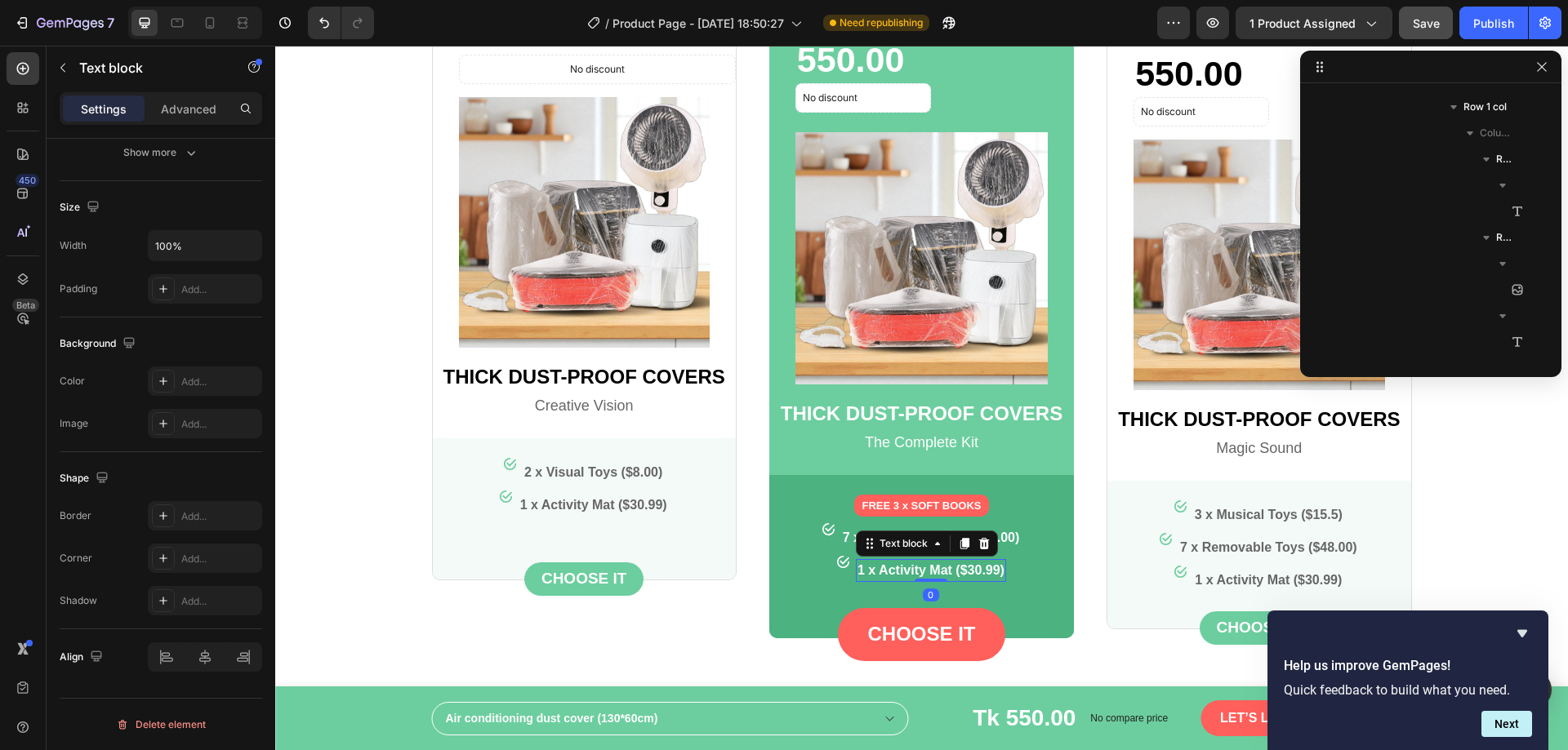
scroll to position [1694, 0]
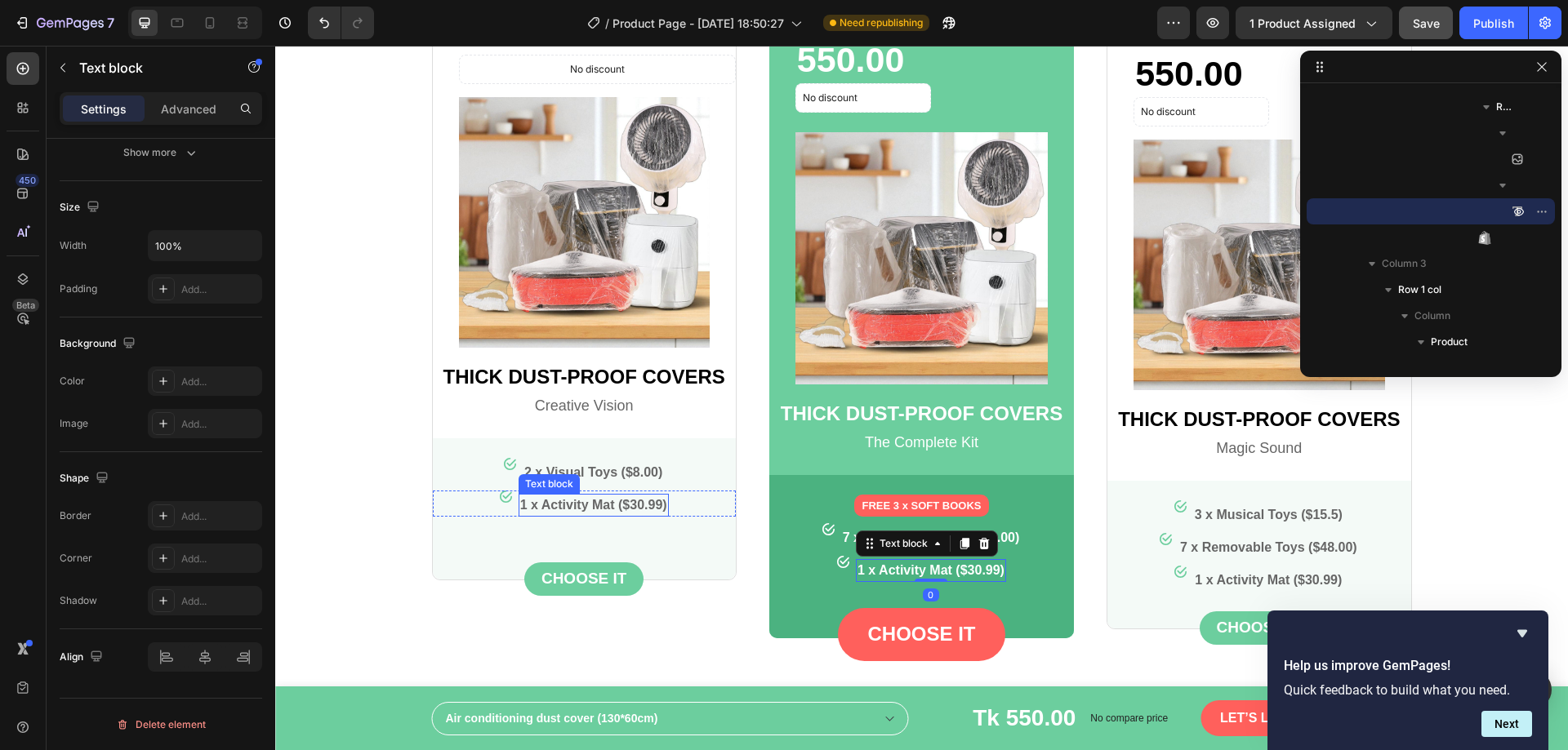
click at [616, 494] on div "1 x Activity Mat ($30.99)" at bounding box center [594, 505] width 150 height 23
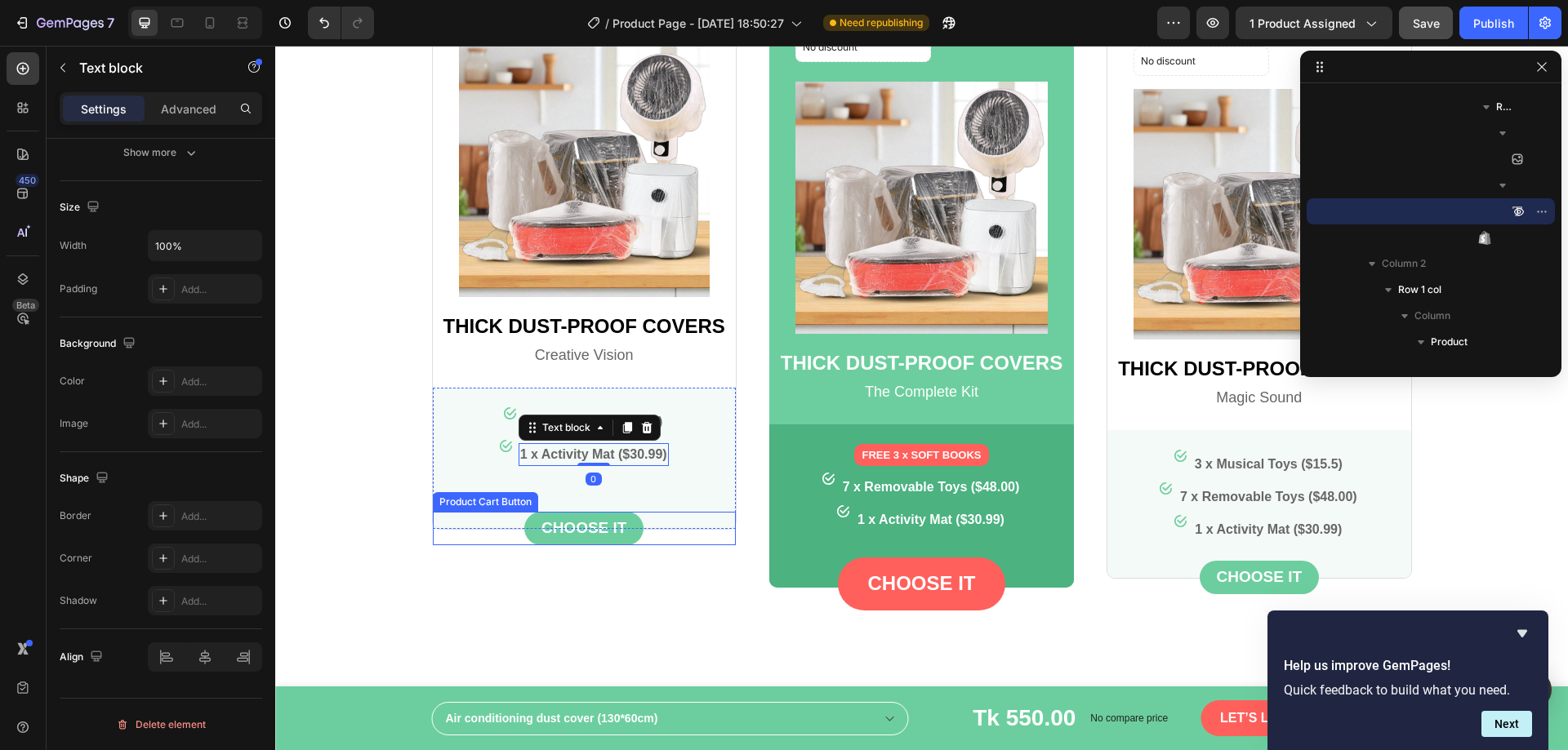
scroll to position [2233, 0]
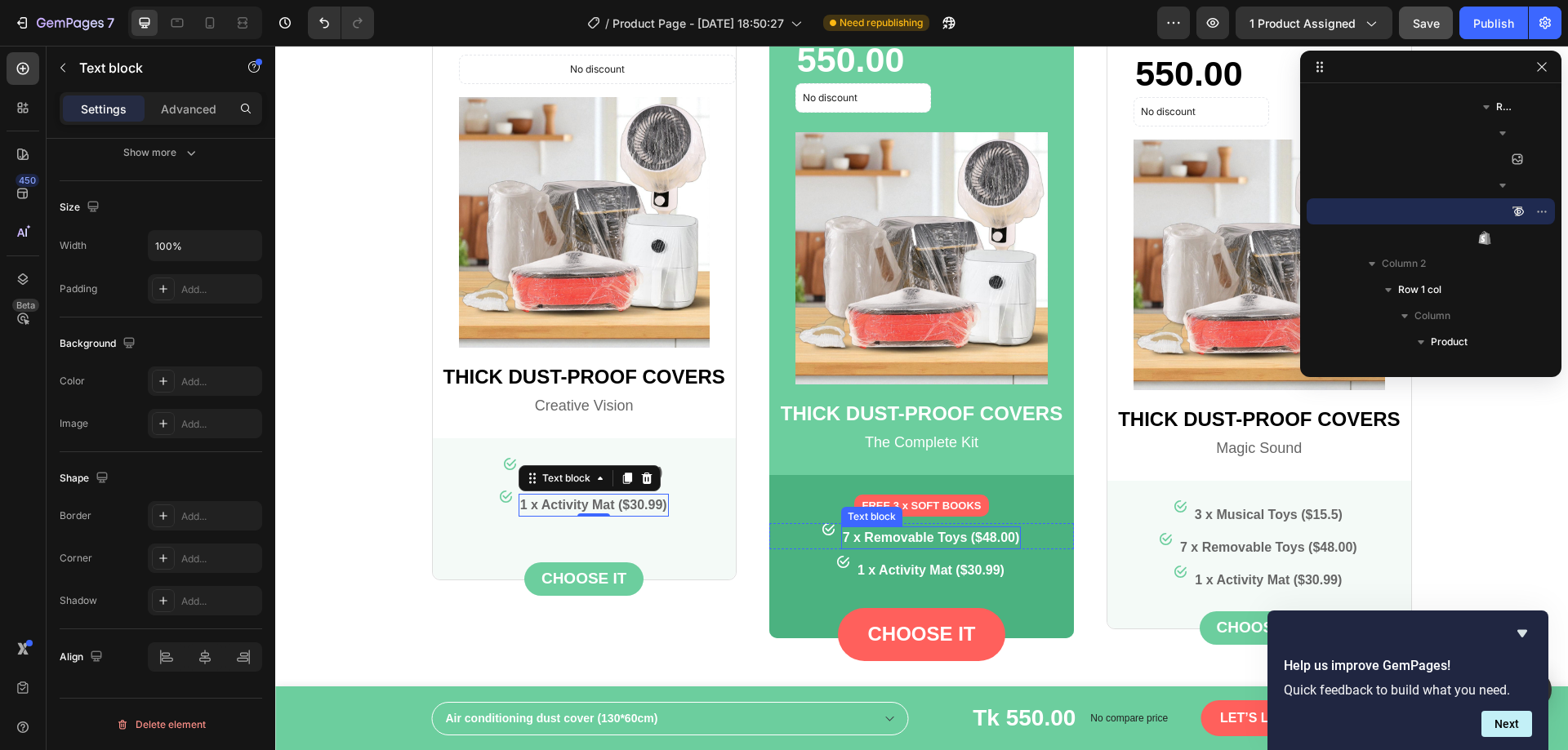
click at [865, 534] on p "7 x Removable Toys ($48.00)" at bounding box center [931, 538] width 178 height 19
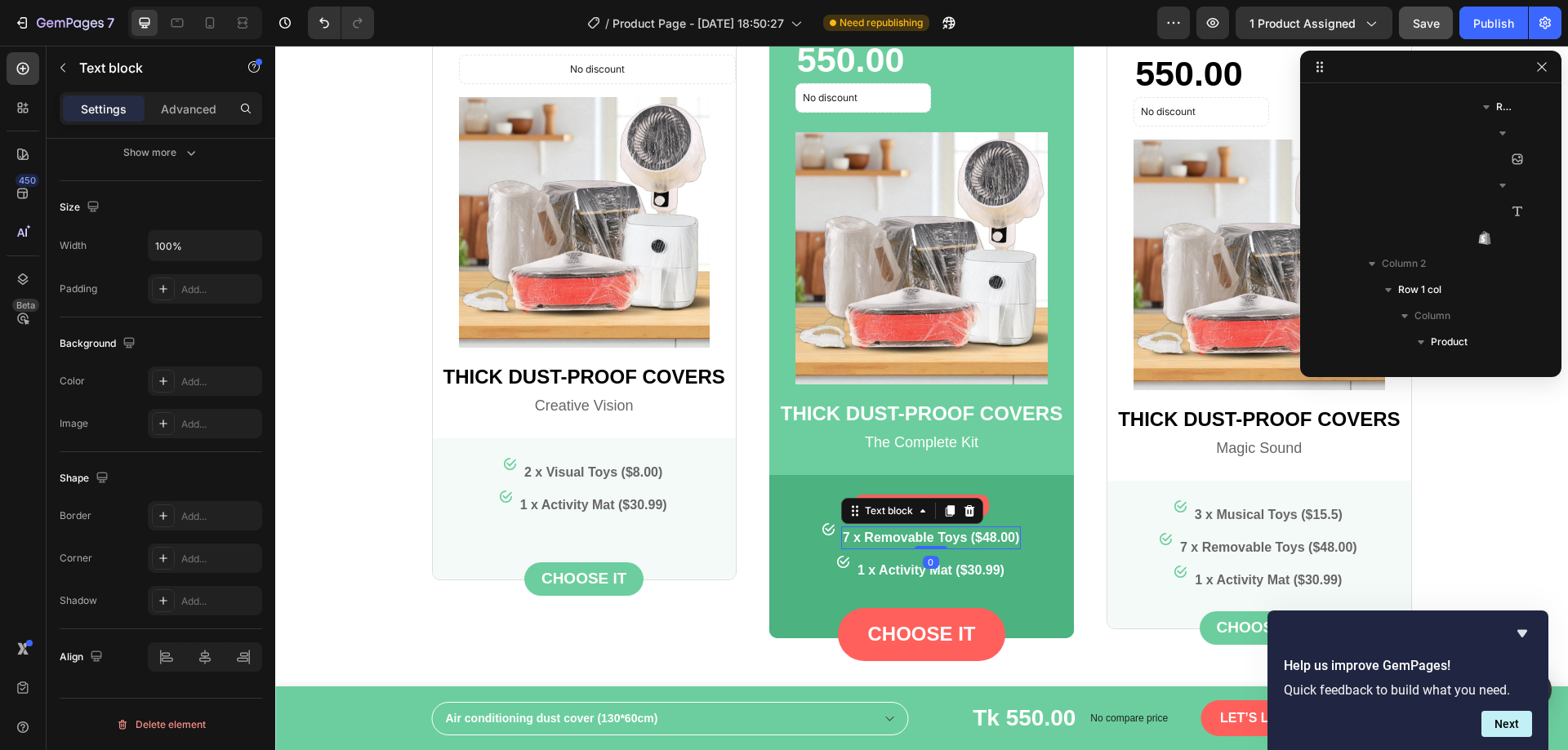
scroll to position [1564, 0]
click at [625, 517] on div "Image 2 x Visual Toys ($8.00) Text block Row Image 1 x Activity Mat ($30.99) Te…" at bounding box center [584, 518] width 303 height 122
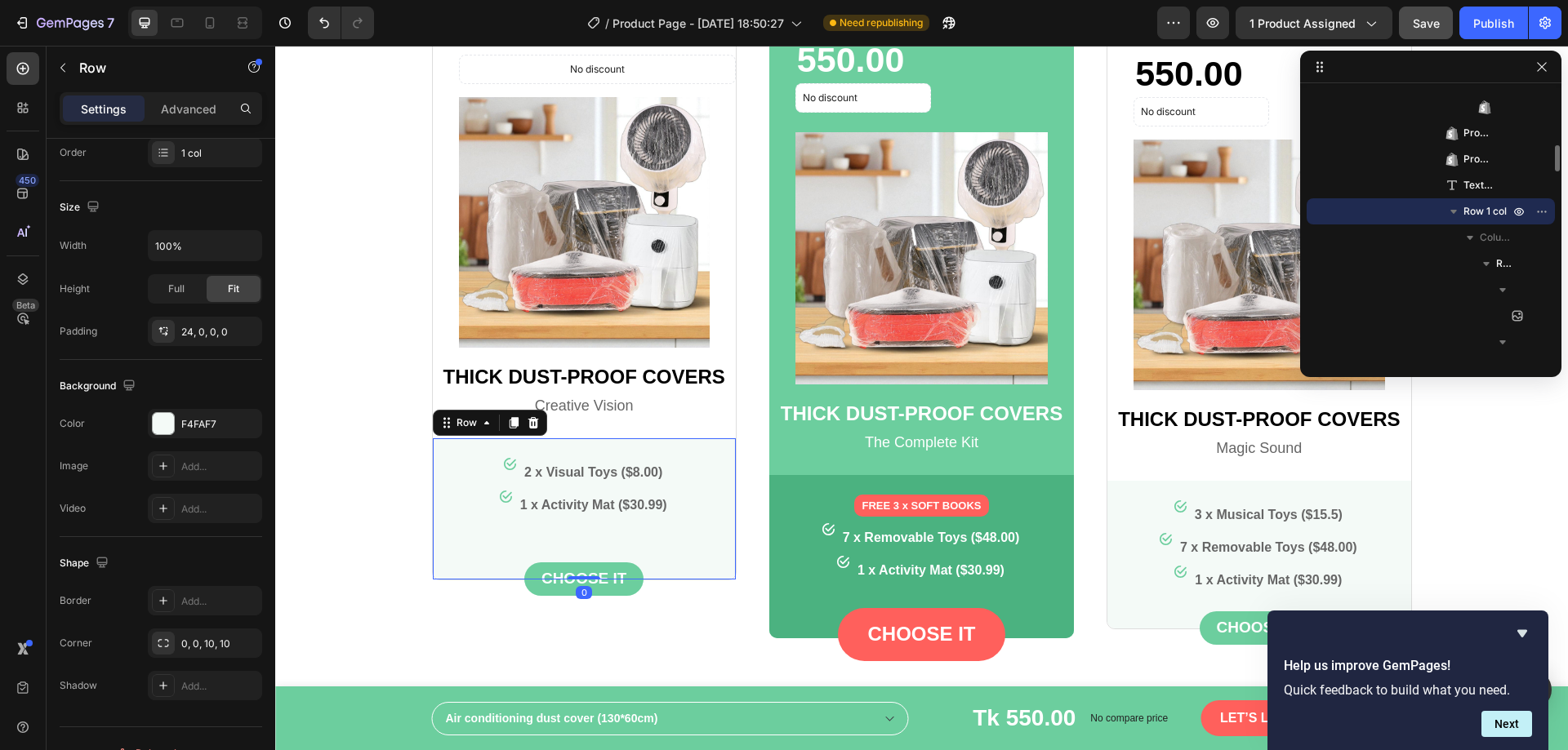
scroll to position [0, 0]
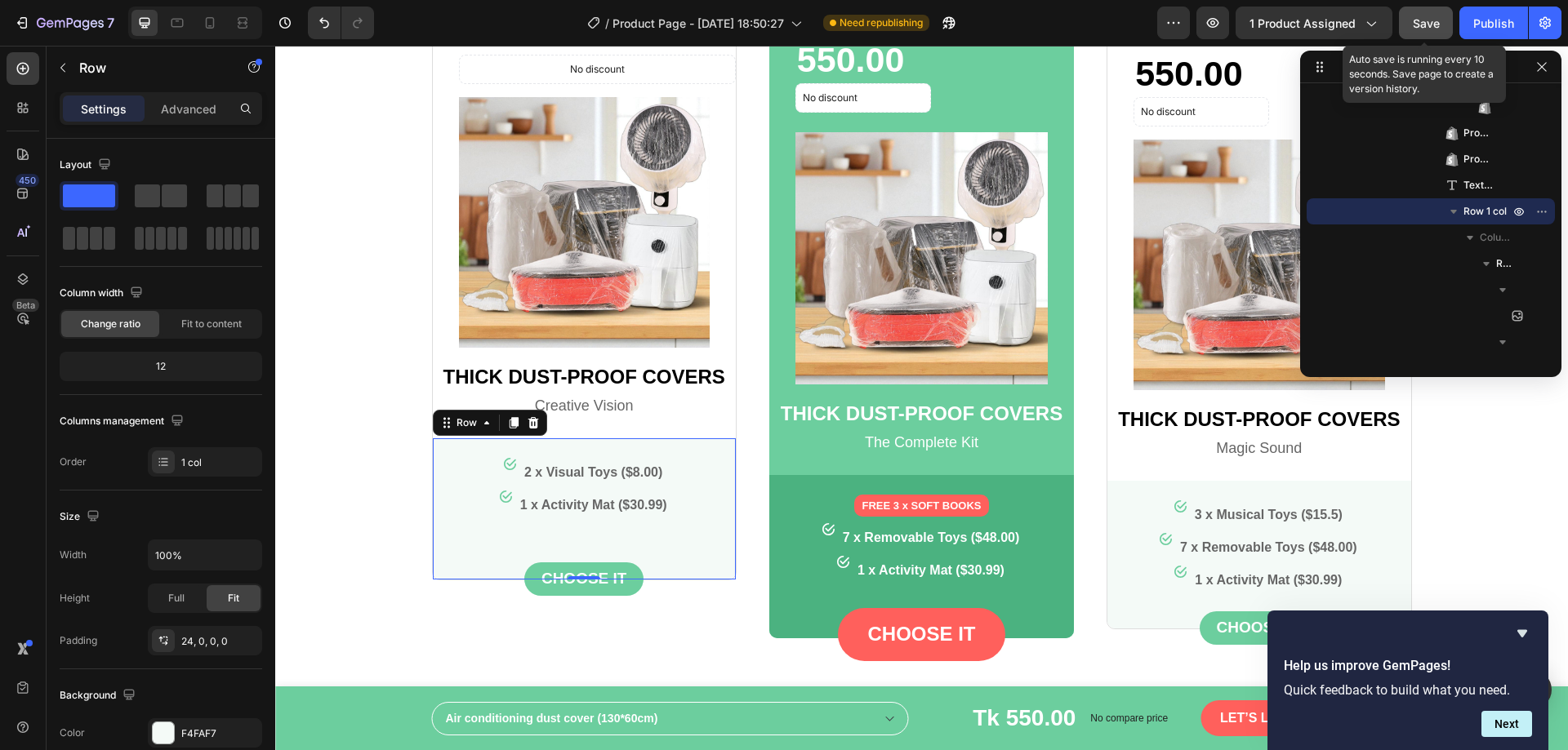
click at [1435, 25] on span "Save" at bounding box center [1426, 24] width 27 height 14
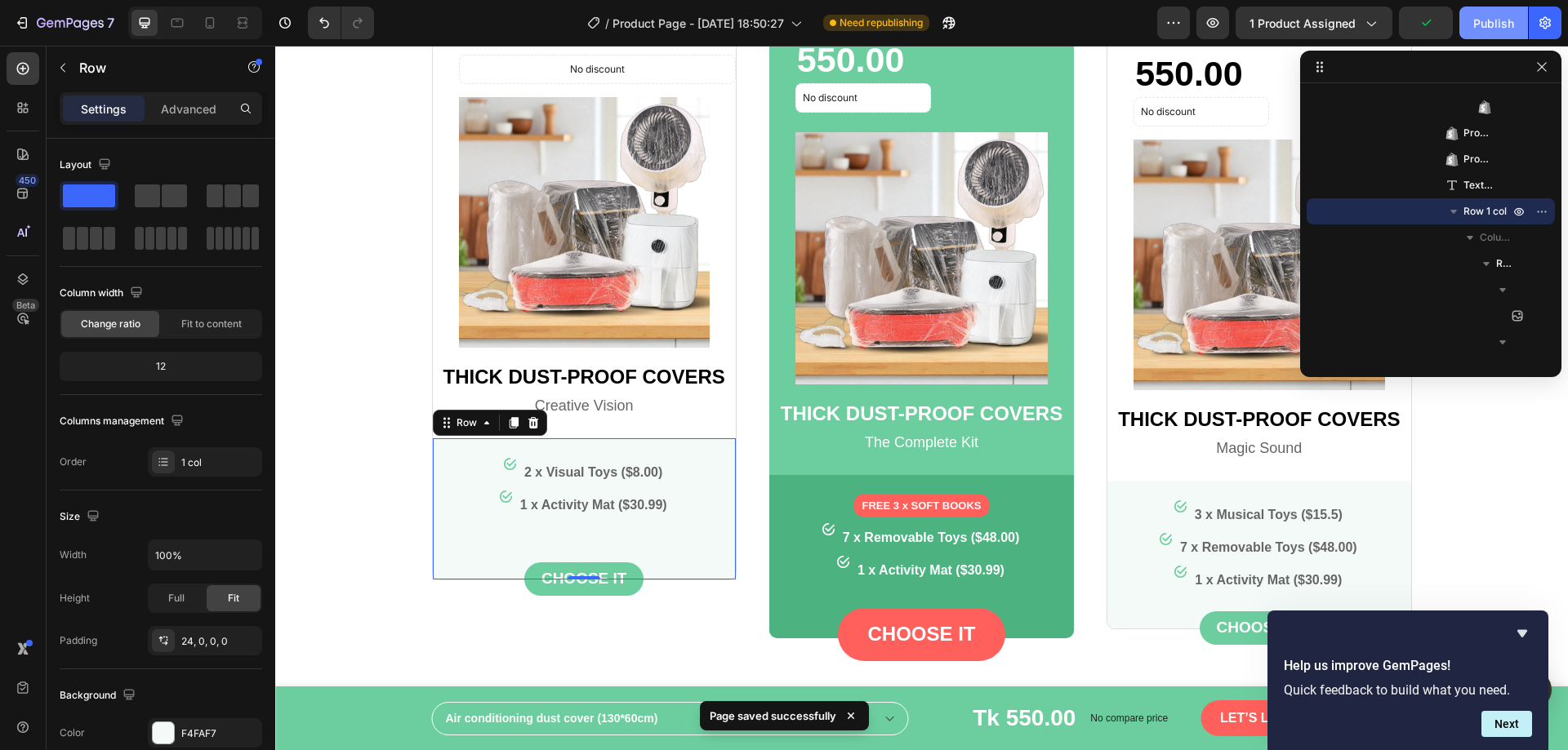
click at [1486, 19] on div "Publish" at bounding box center [1494, 24] width 41 height 17
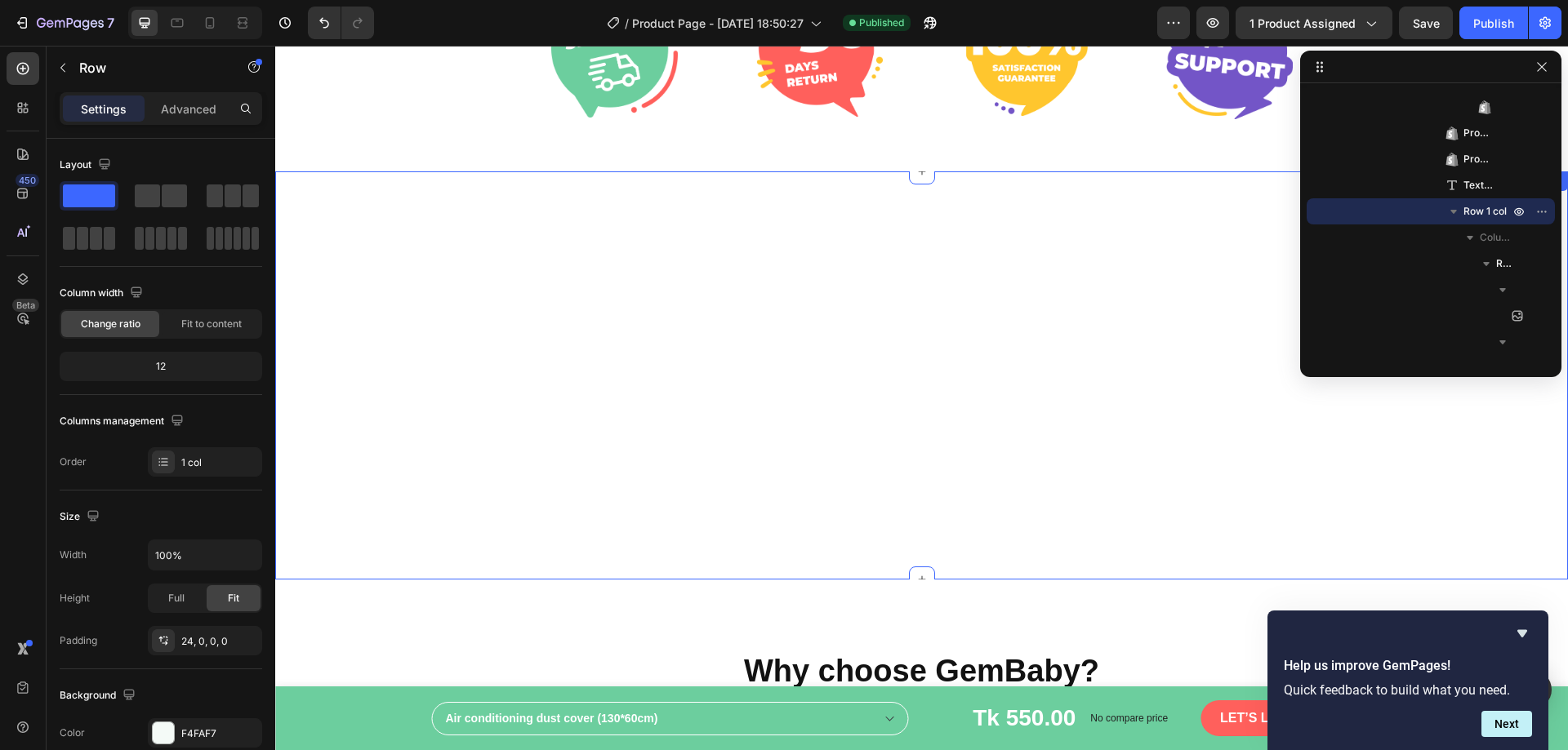
scroll to position [763, 0]
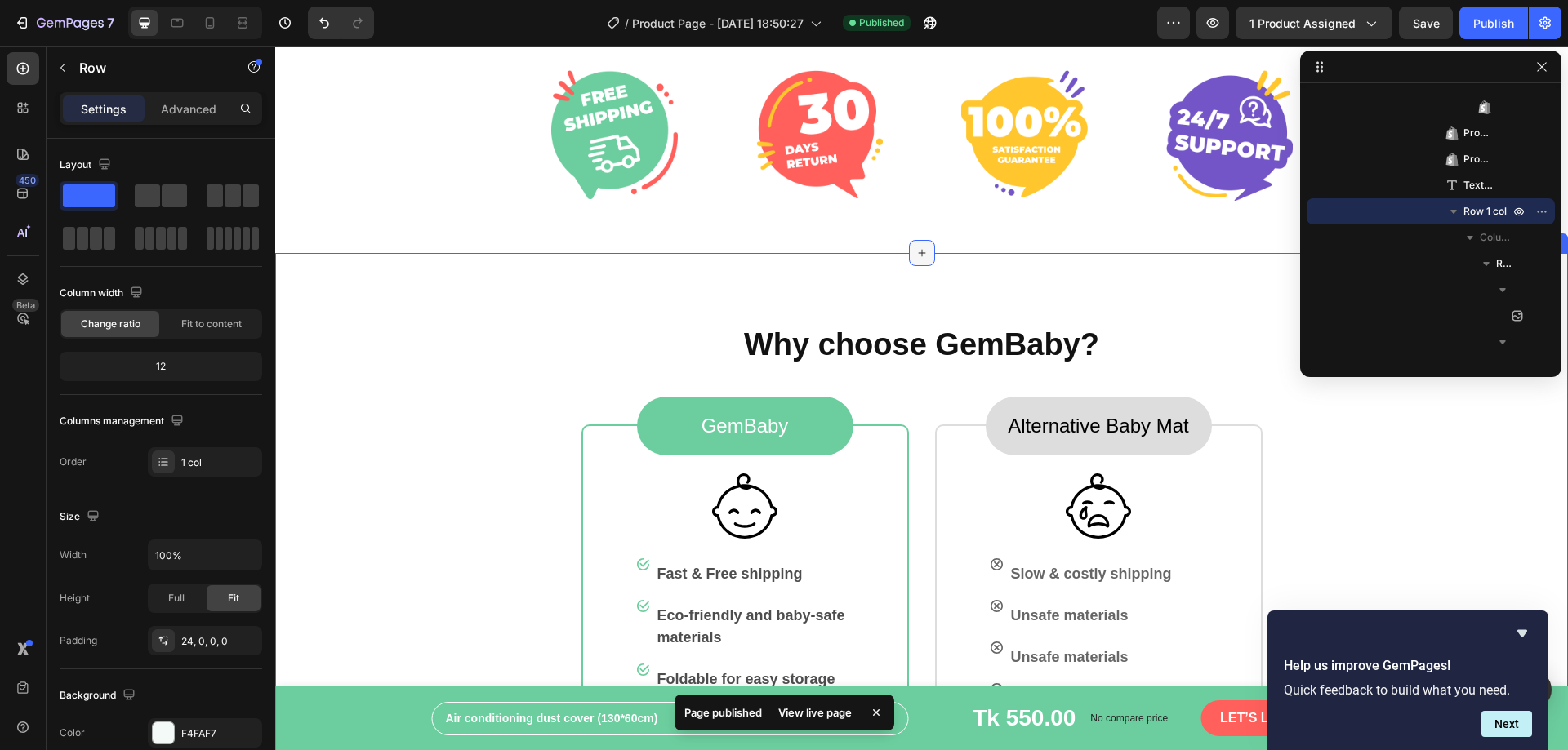
click at [918, 254] on icon at bounding box center [922, 253] width 13 height 13
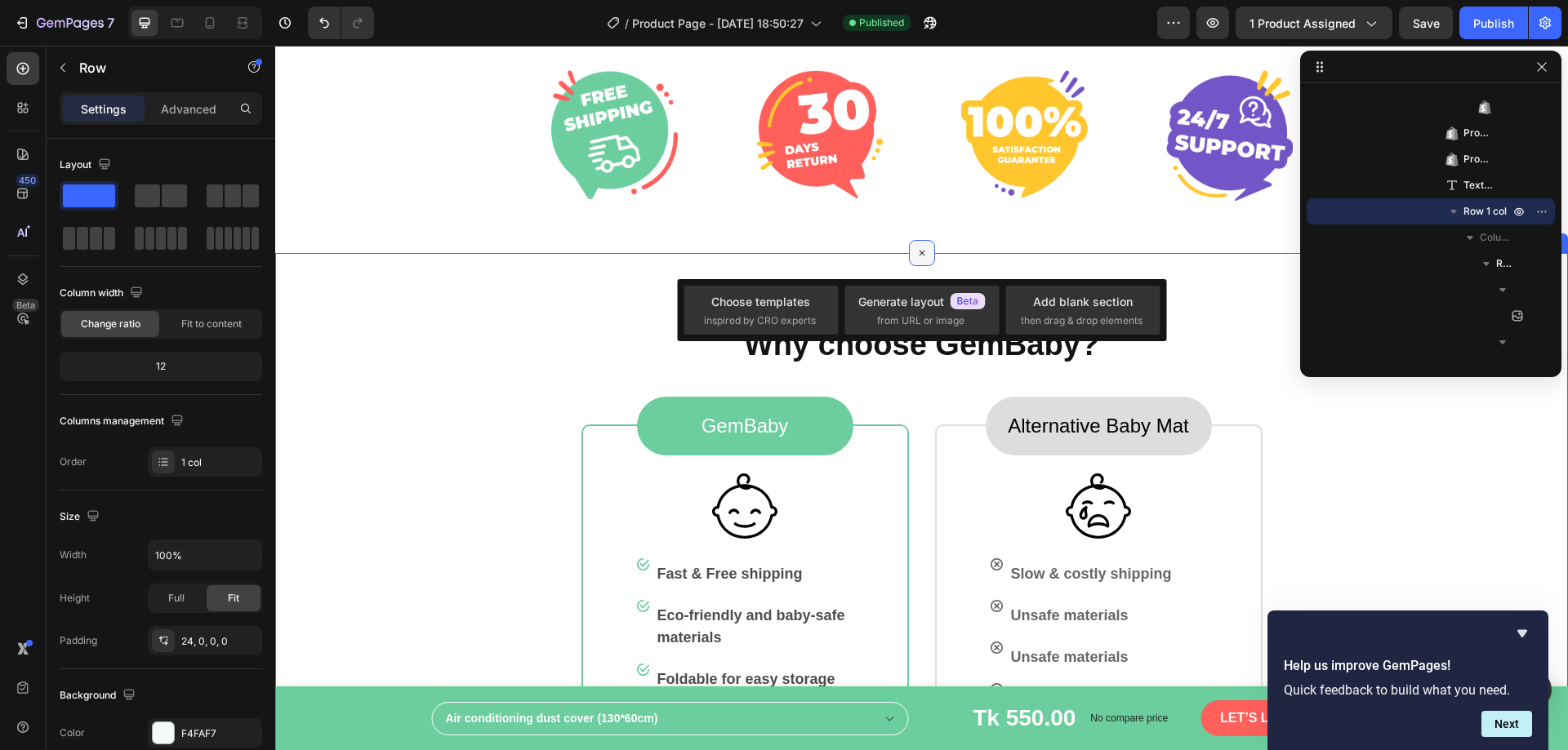
click at [918, 254] on icon at bounding box center [921, 253] width 18 height 18
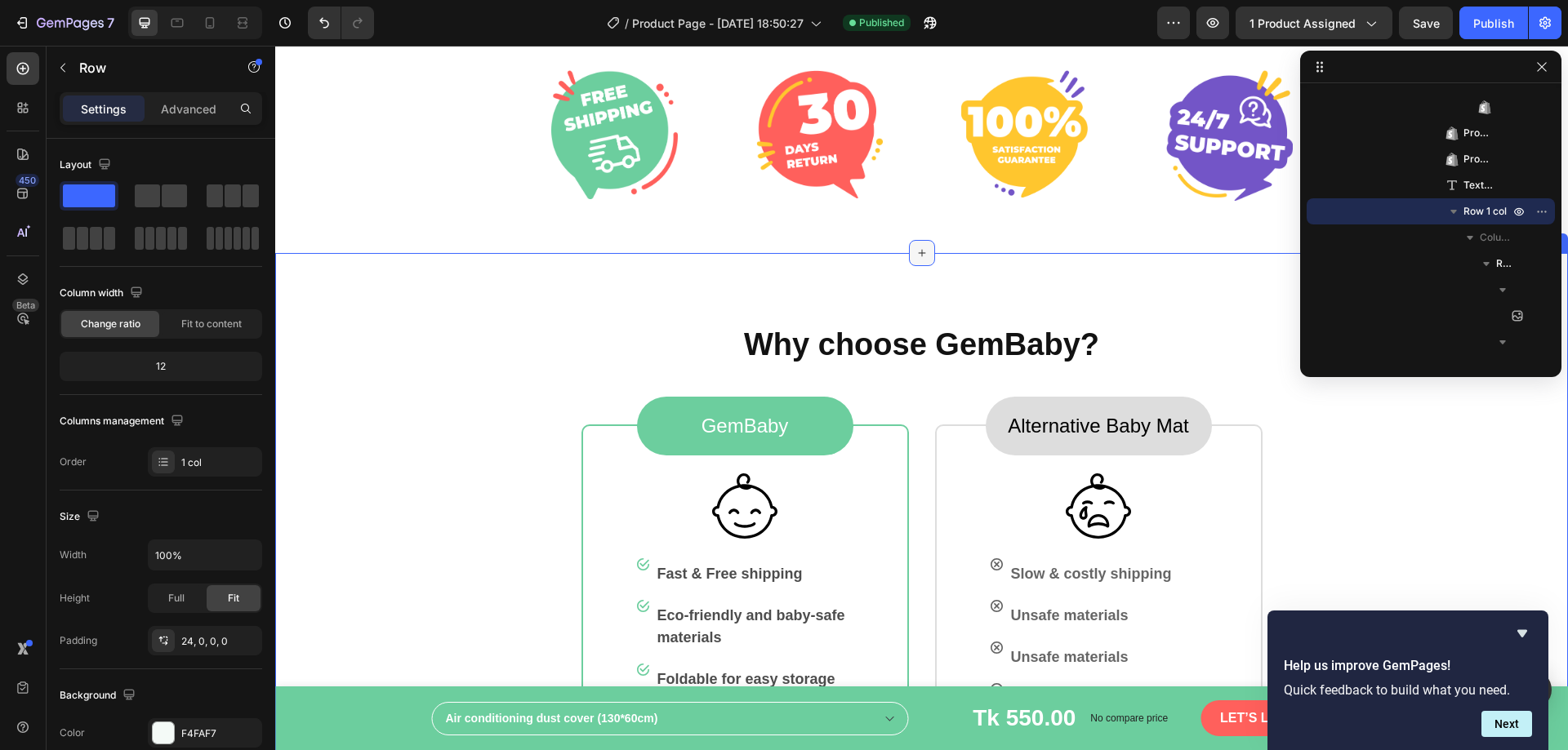
click at [918, 254] on icon at bounding box center [922, 253] width 13 height 13
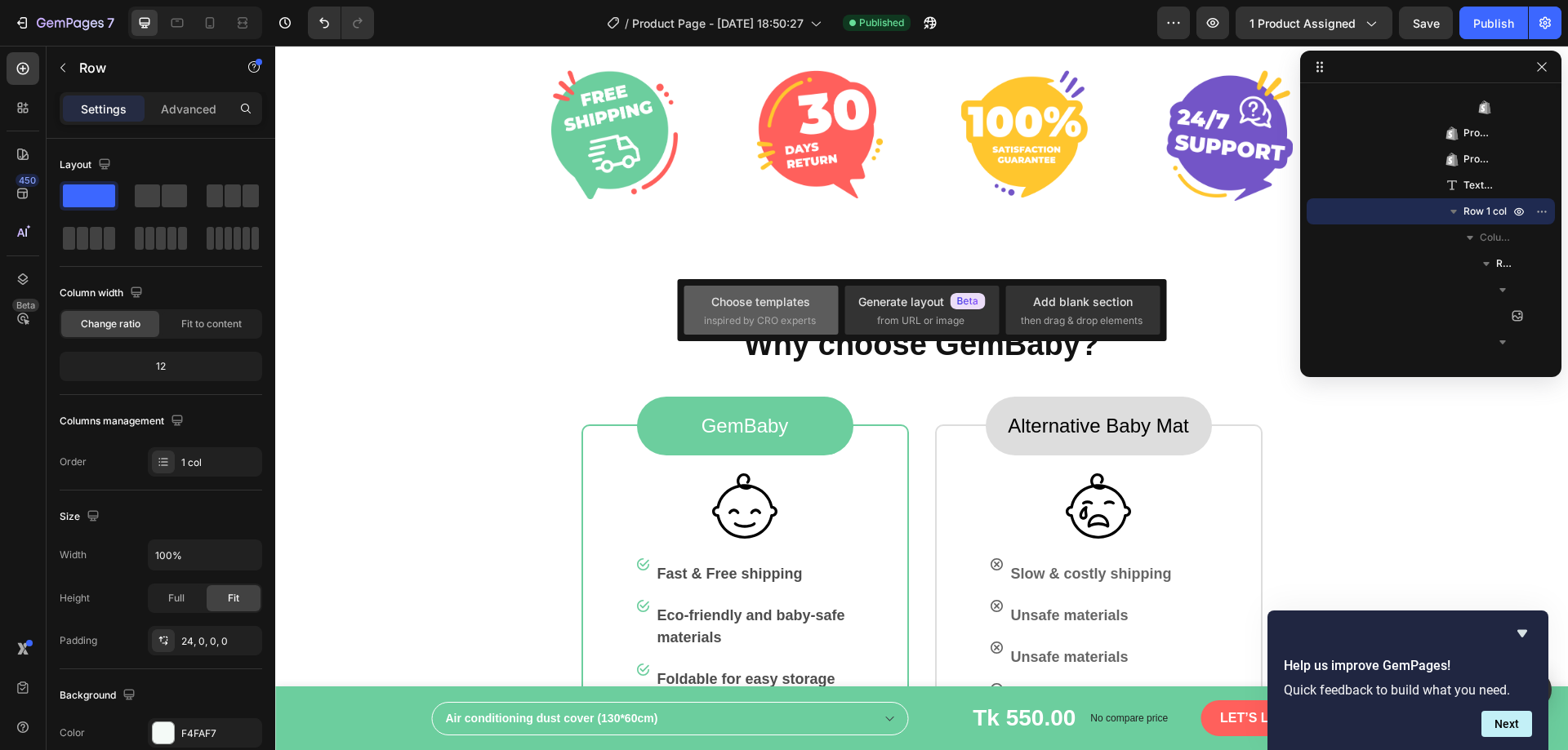
click at [768, 302] on div "Choose templates" at bounding box center [761, 302] width 99 height 17
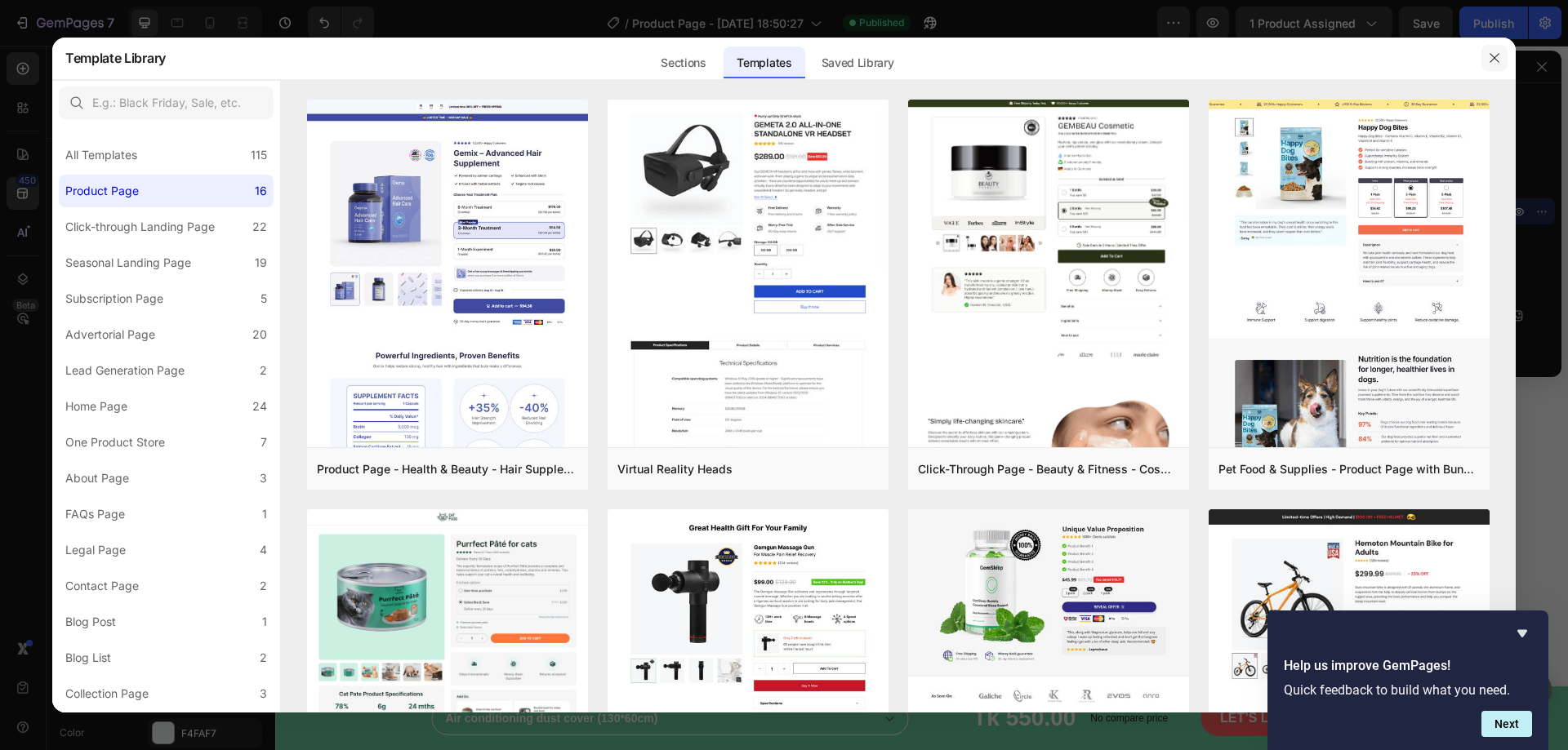
click at [1491, 56] on icon "button" at bounding box center [1495, 58] width 13 height 13
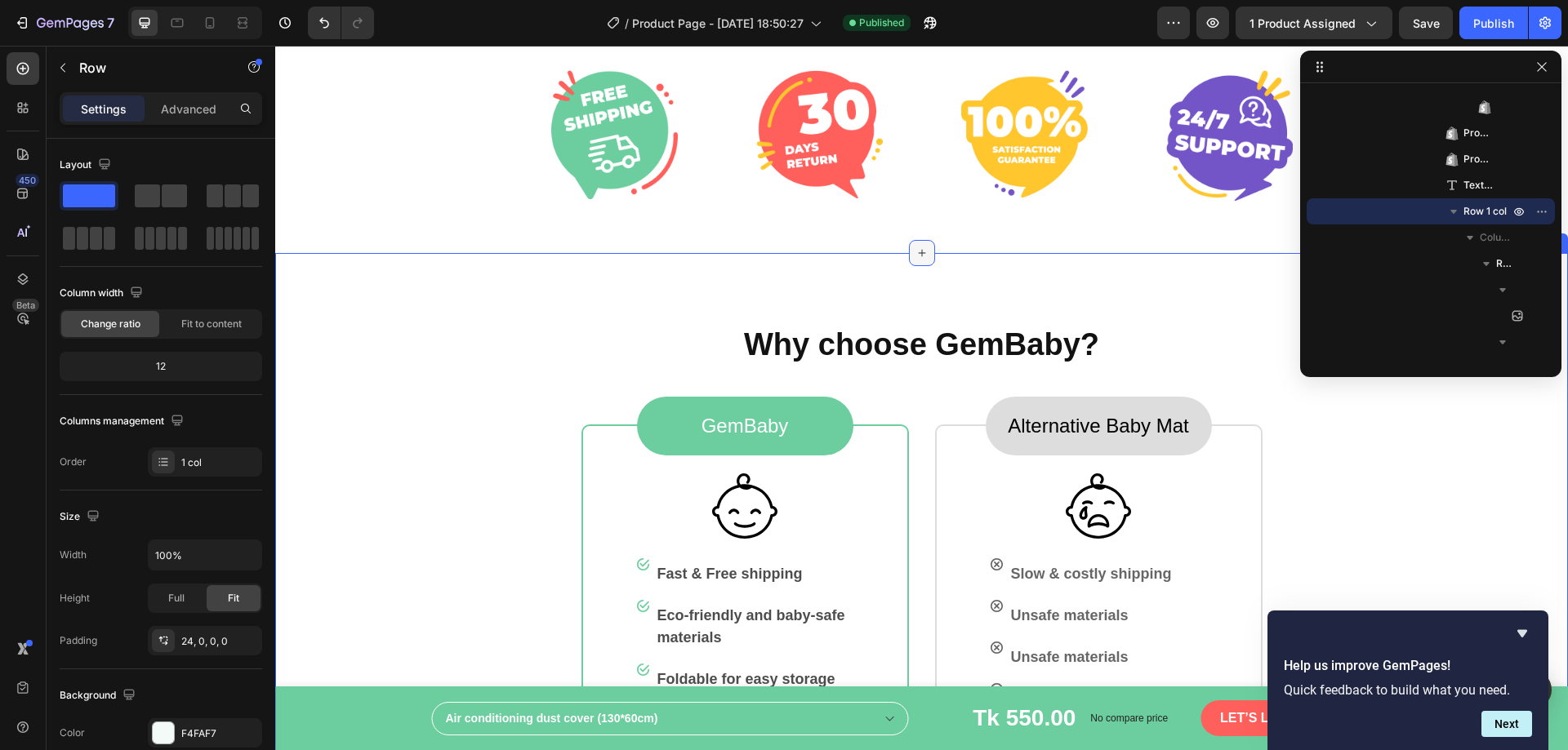
click at [916, 249] on icon at bounding box center [922, 253] width 13 height 13
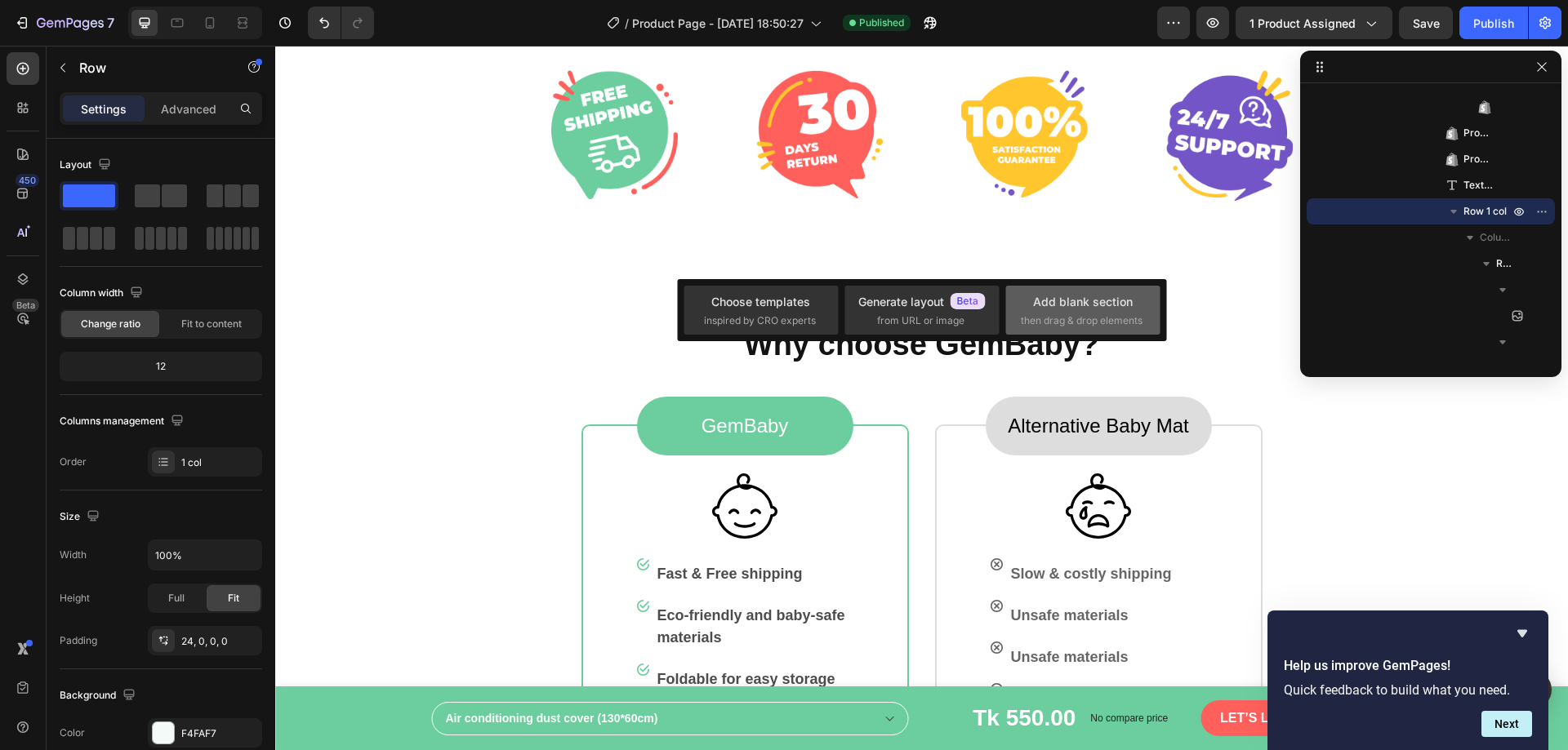
click at [1092, 302] on div "Add blank section" at bounding box center [1084, 302] width 100 height 17
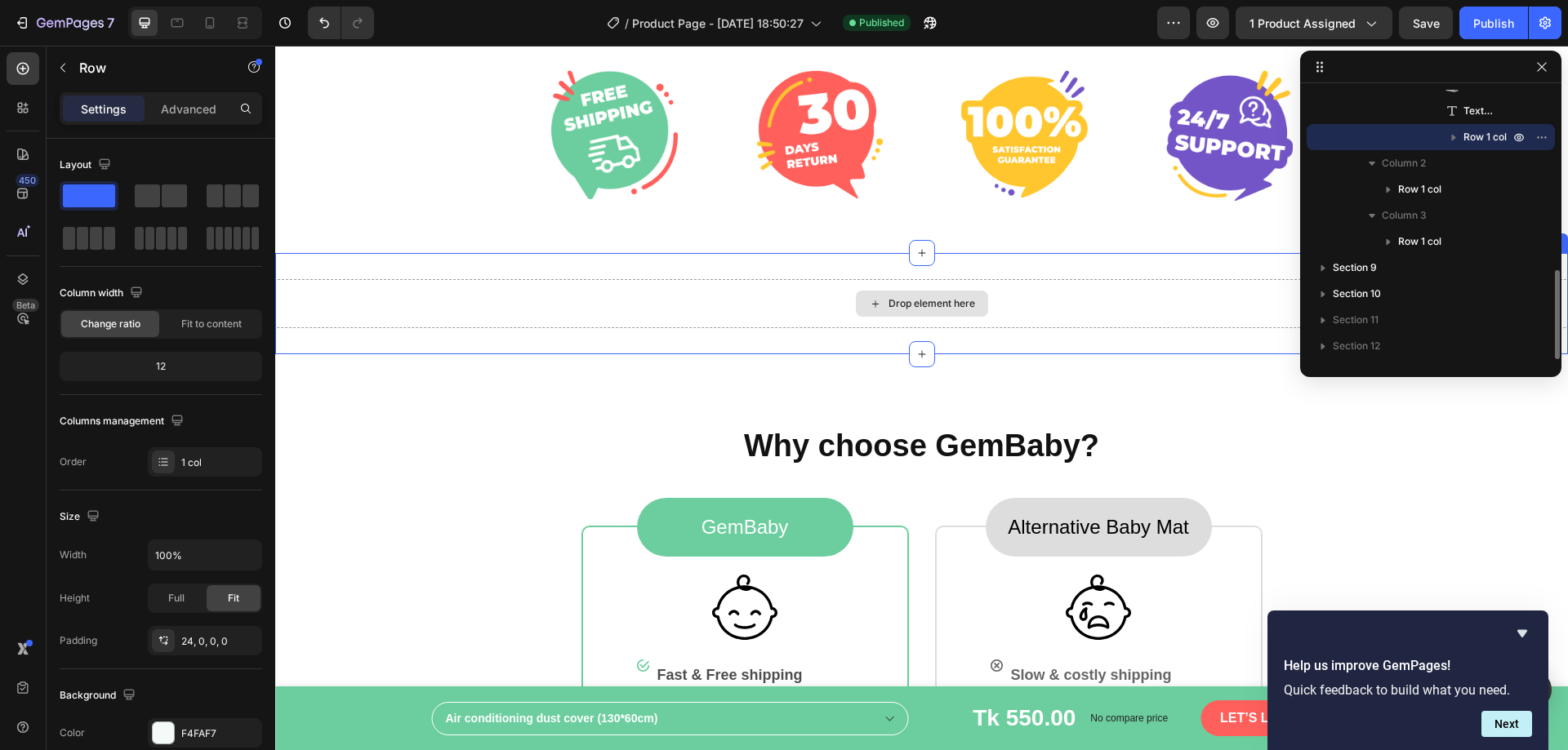
scroll to position [540, 0]
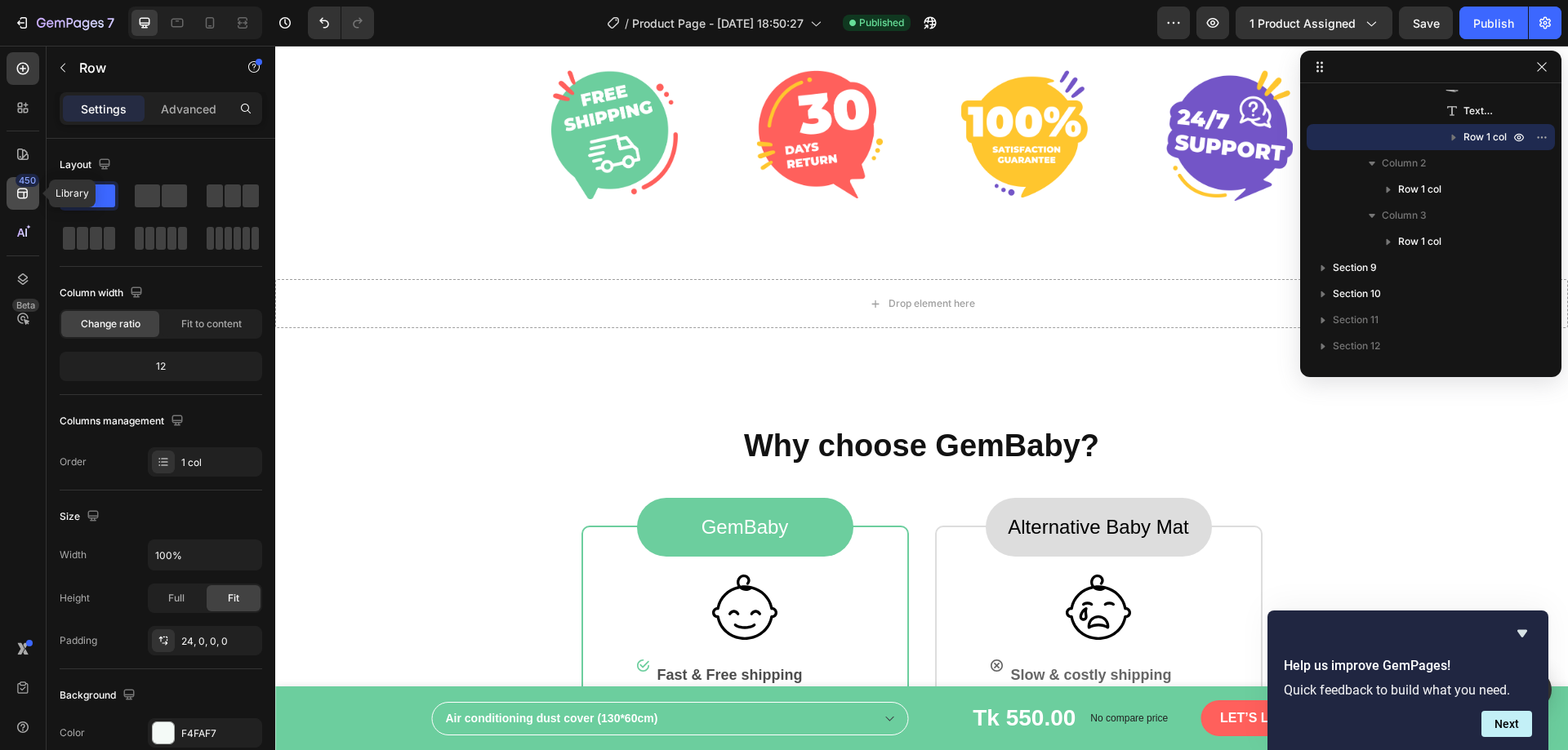
click at [24, 188] on icon at bounding box center [23, 193] width 17 height 17
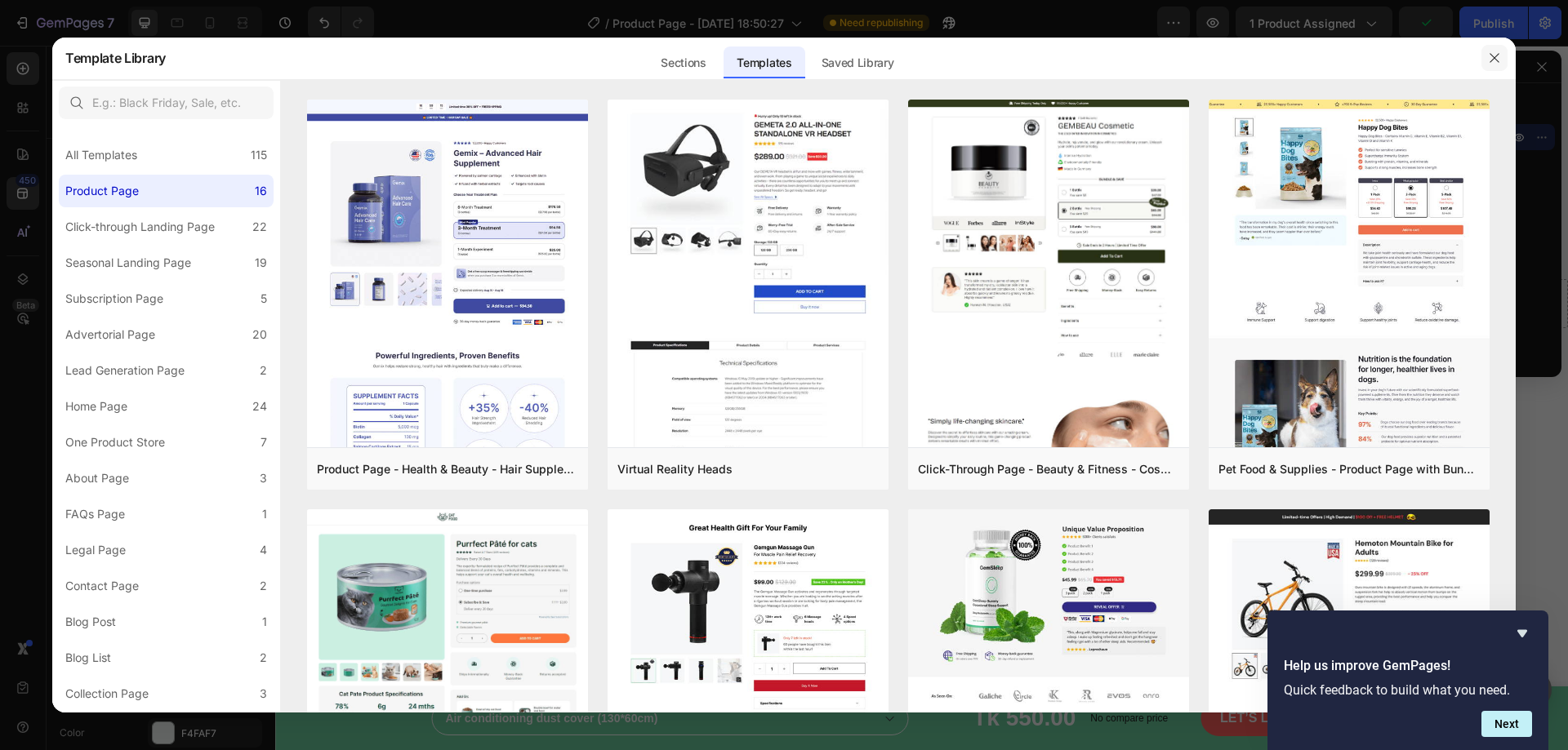
click at [1491, 52] on icon "button" at bounding box center [1495, 58] width 13 height 13
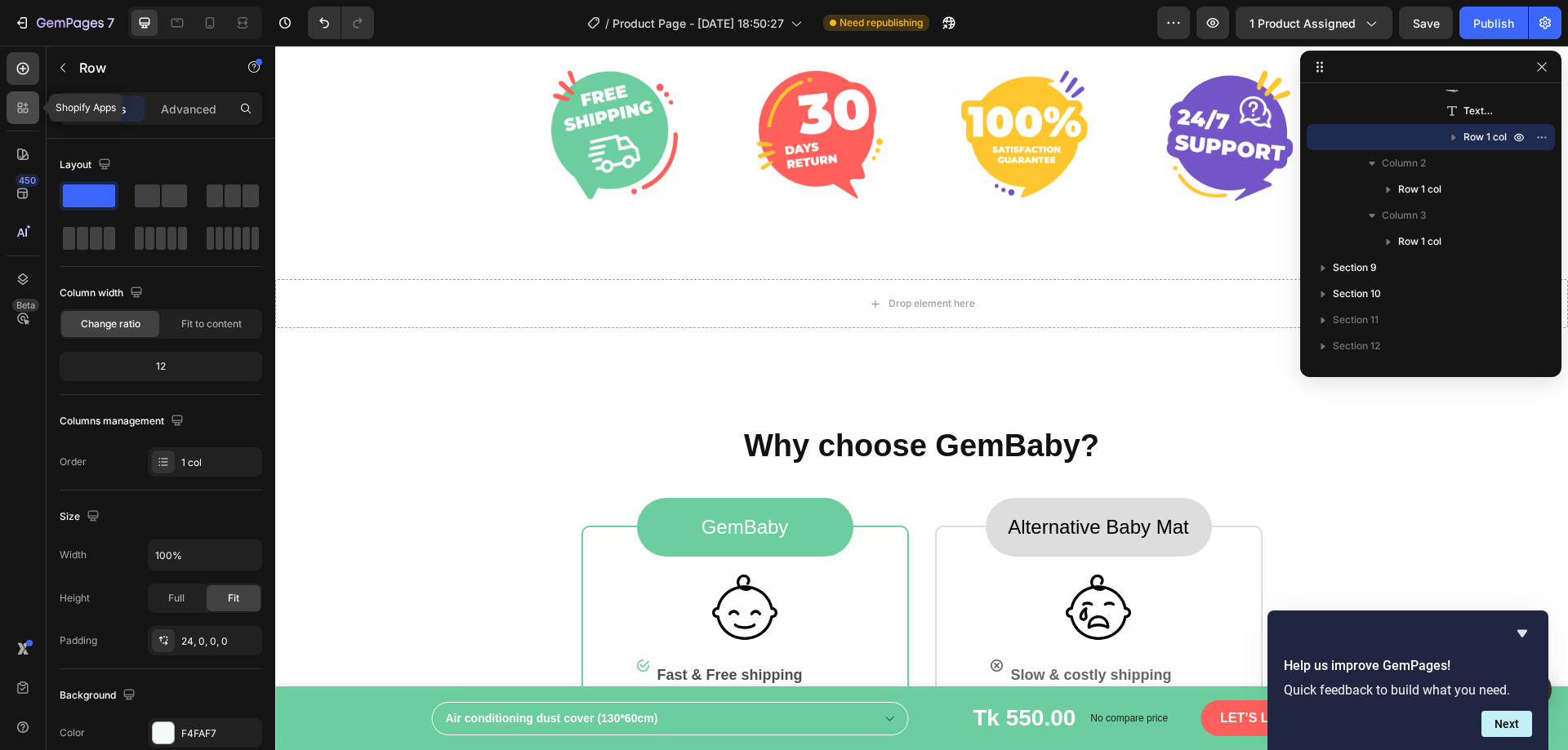
click at [26, 109] on icon at bounding box center [26, 111] width 5 height 5
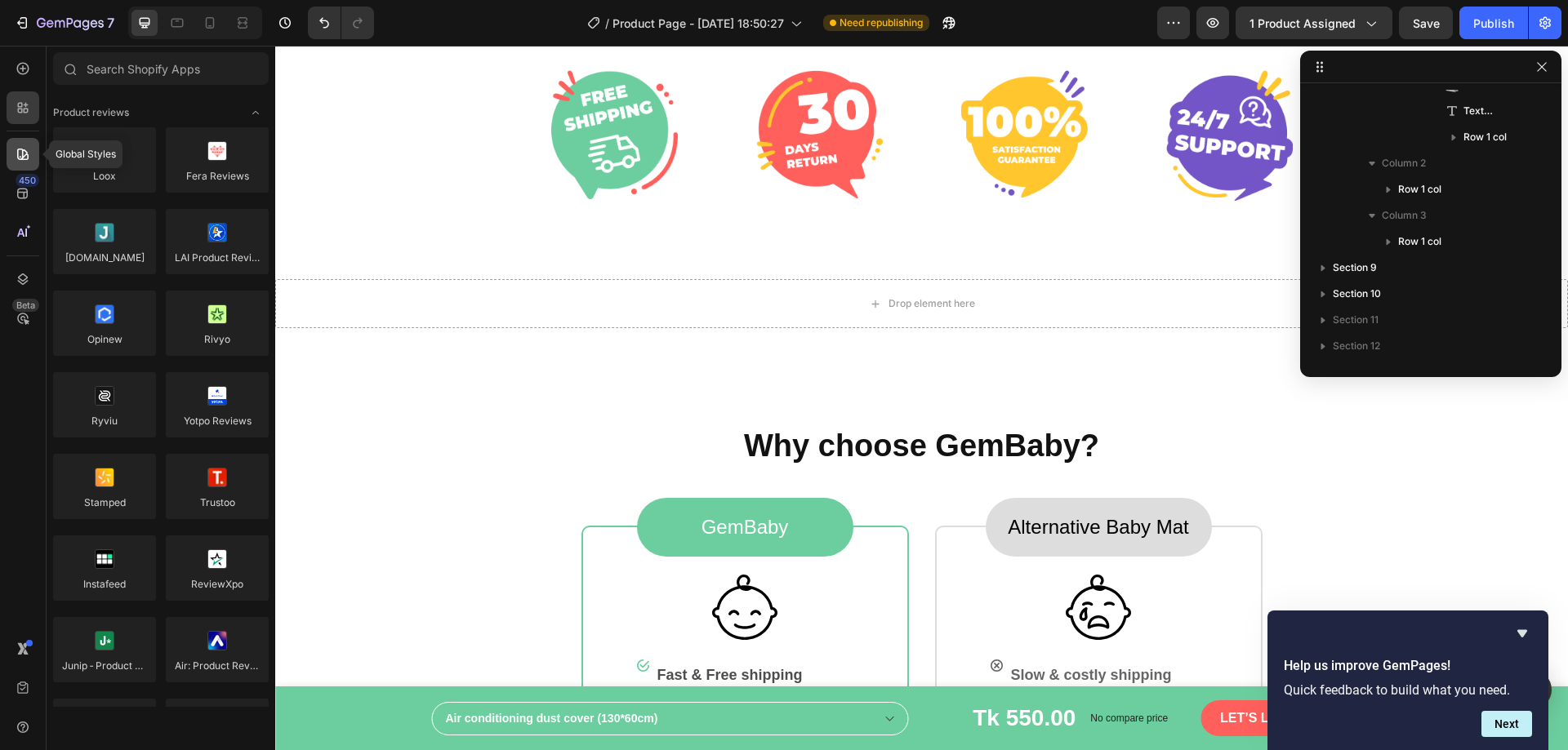
click at [27, 158] on icon at bounding box center [23, 154] width 17 height 17
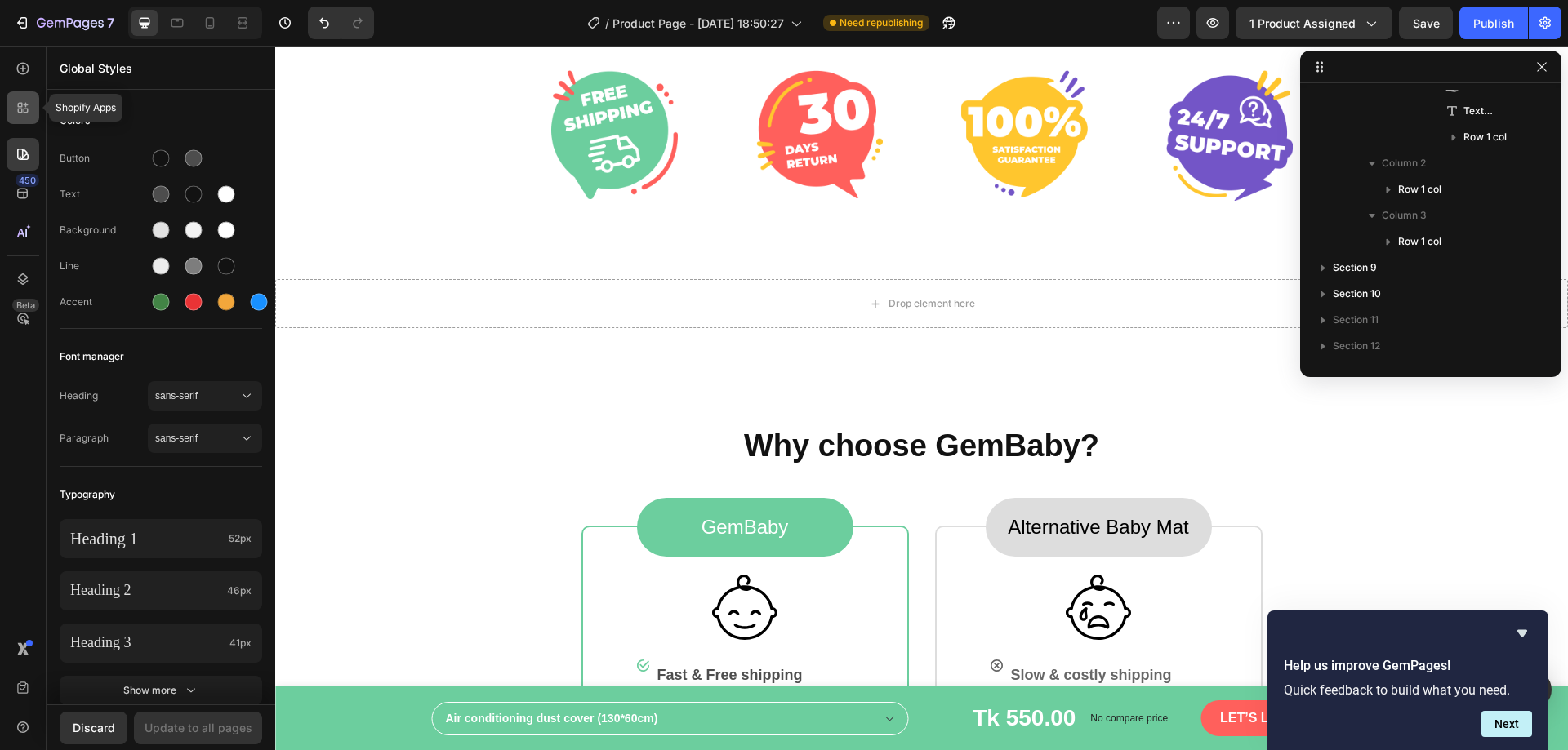
click at [31, 113] on div at bounding box center [22, 108] width 32 height 32
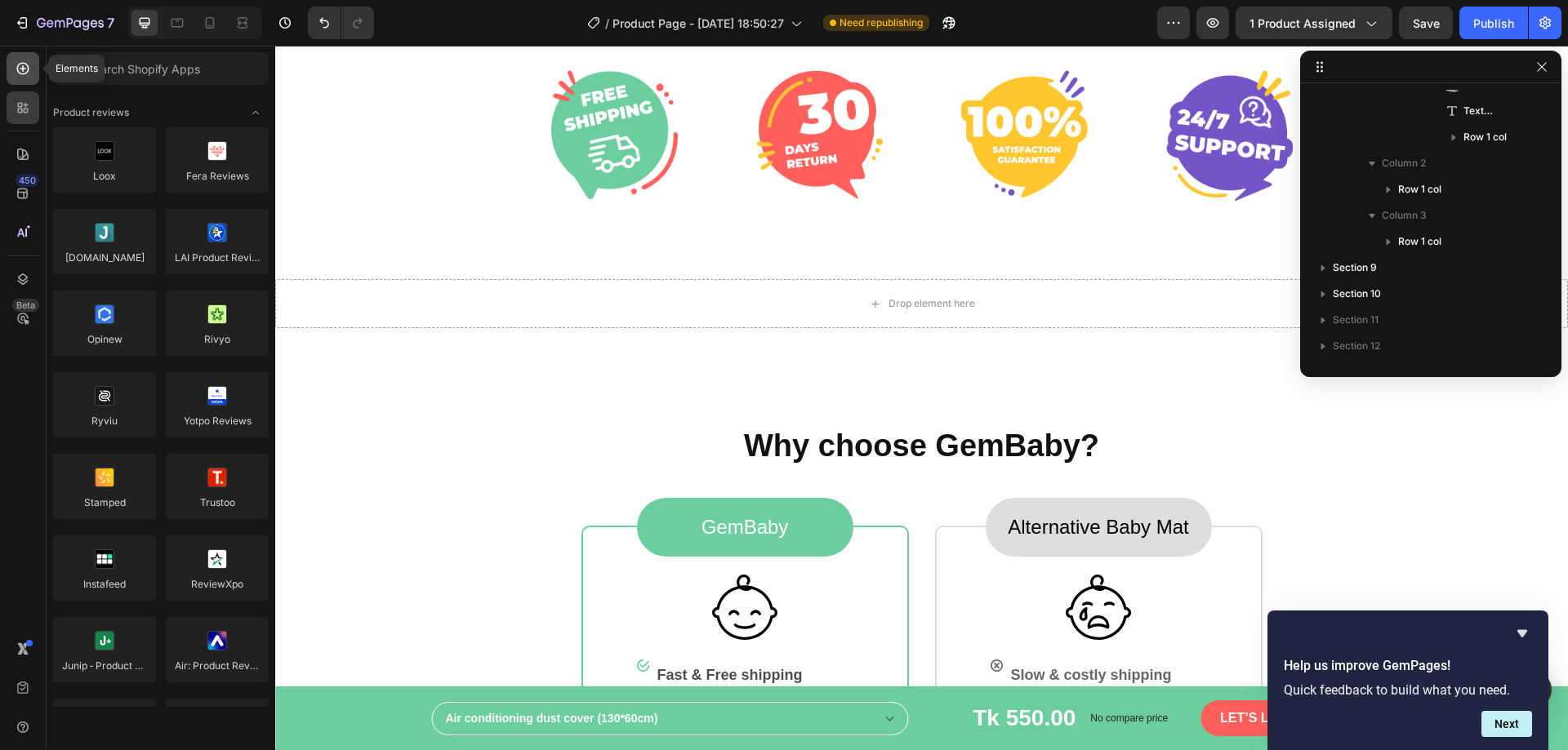
click at [24, 57] on div at bounding box center [22, 68] width 32 height 32
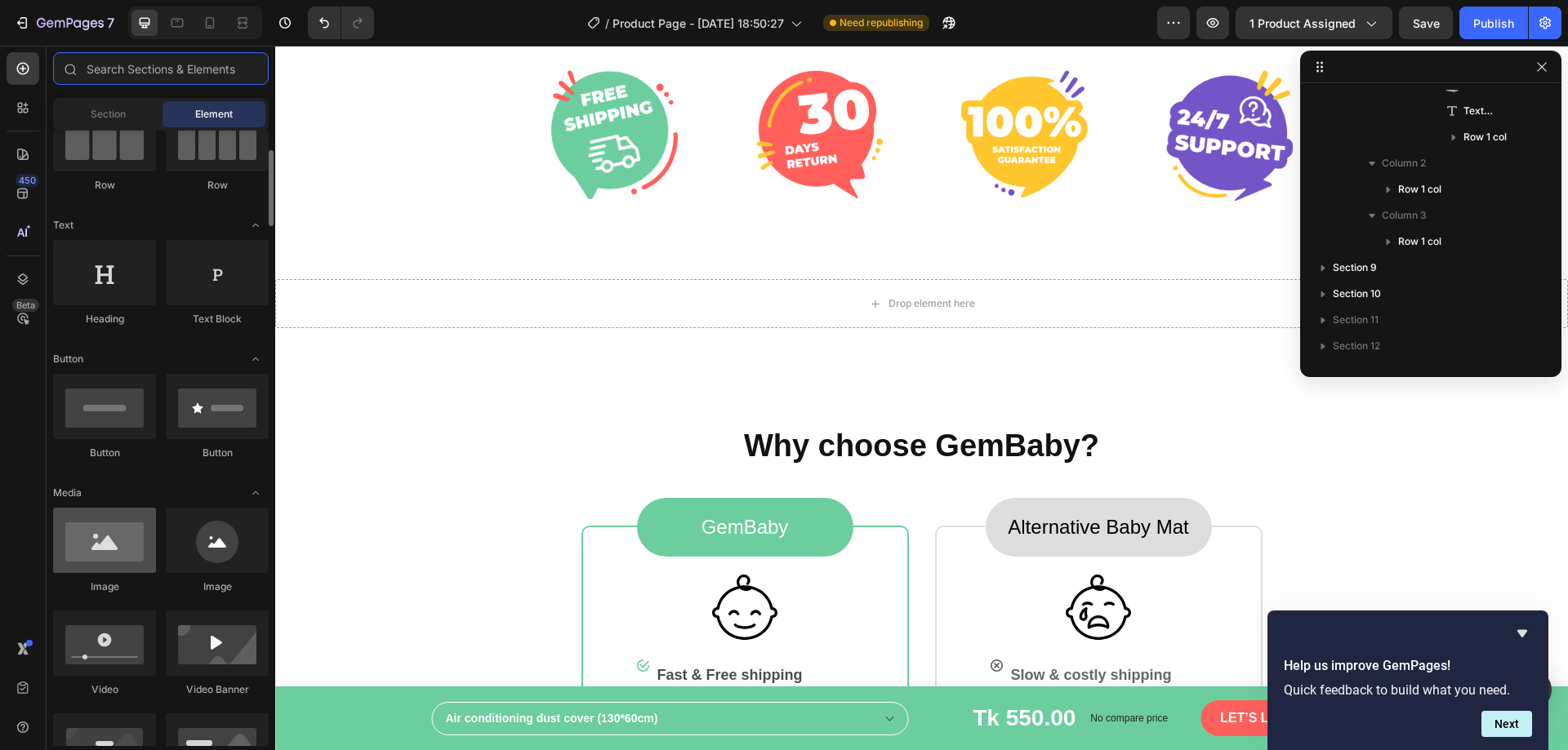
scroll to position [408, 0]
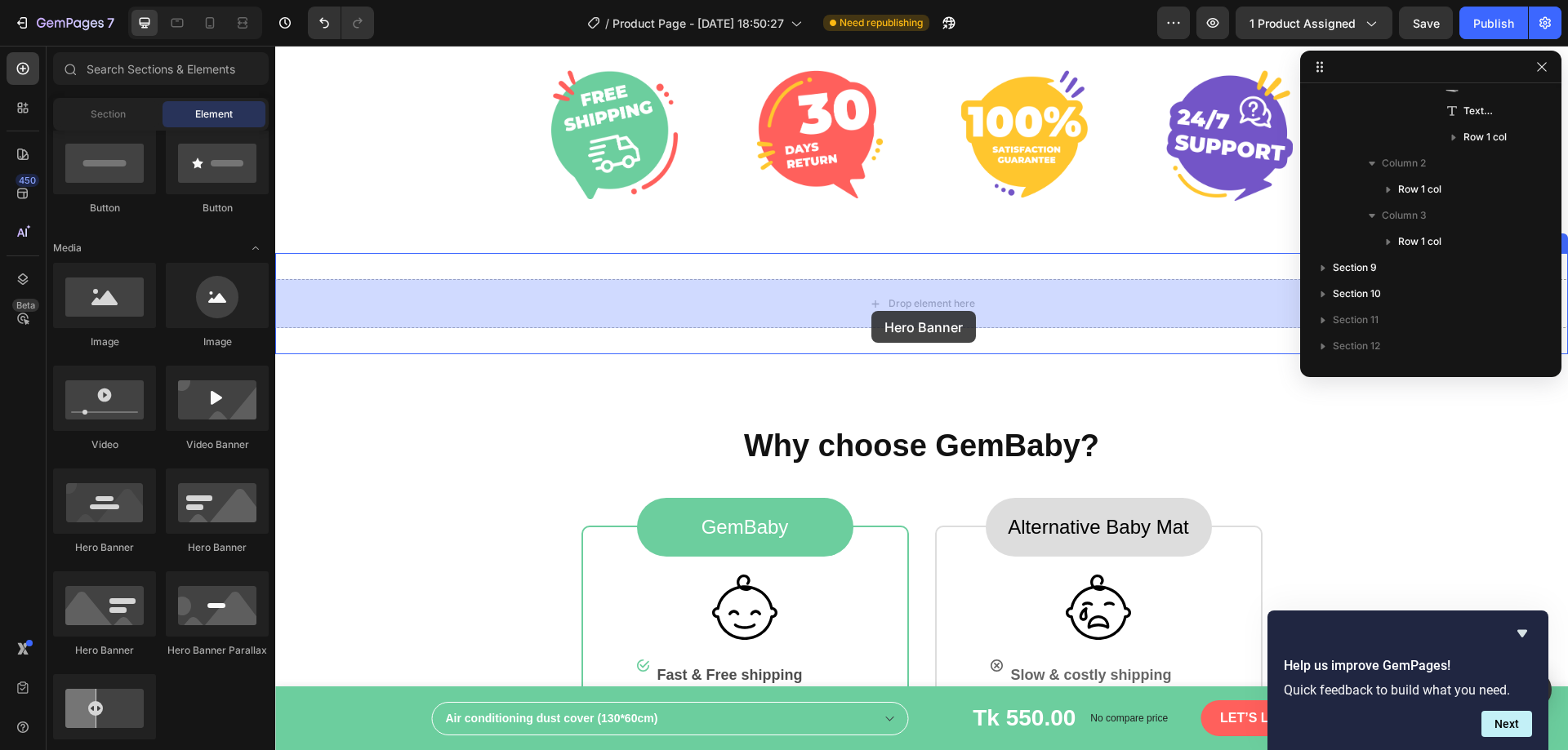
drag, startPoint x: 367, startPoint y: 569, endPoint x: 872, endPoint y: 311, distance: 567.1
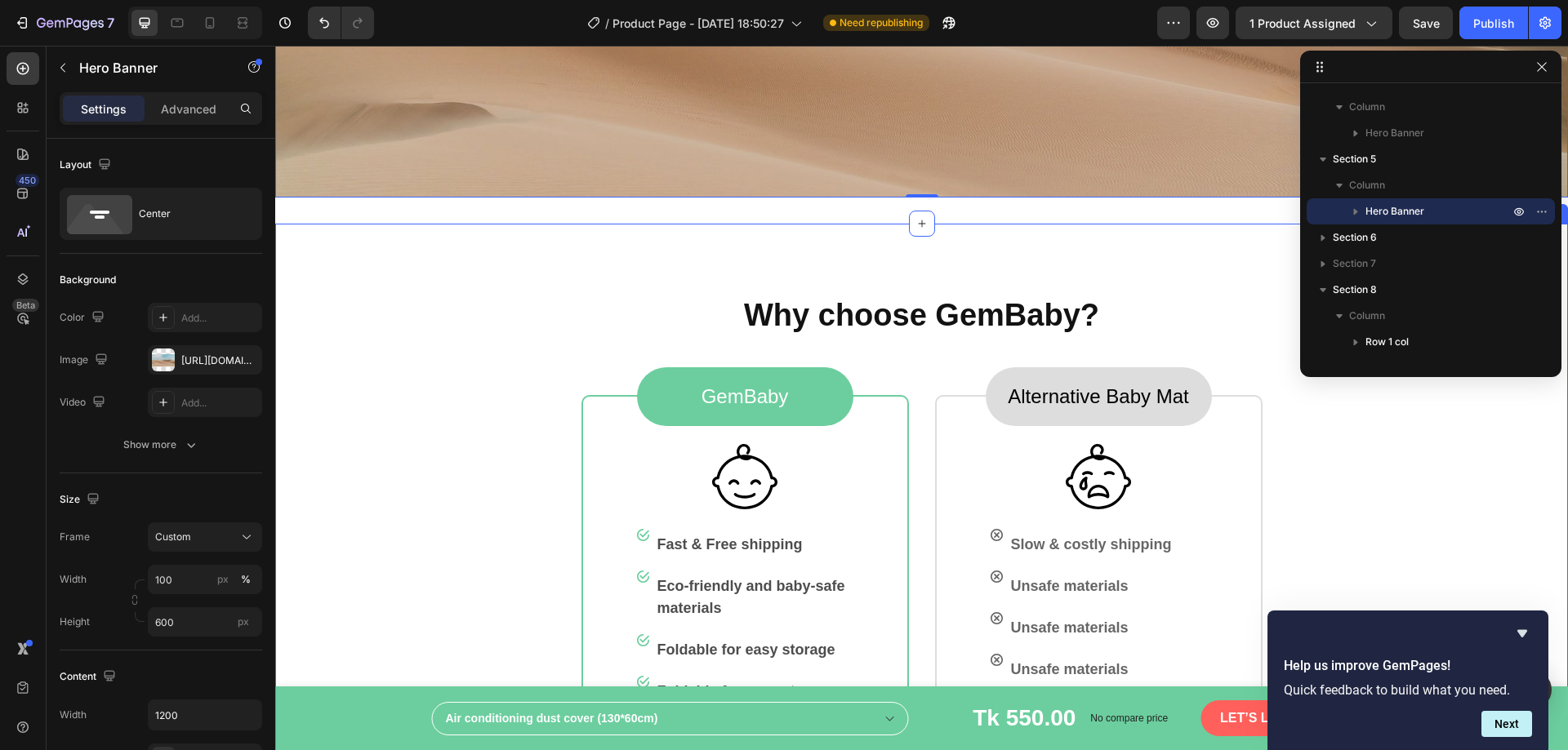
scroll to position [1580, 0]
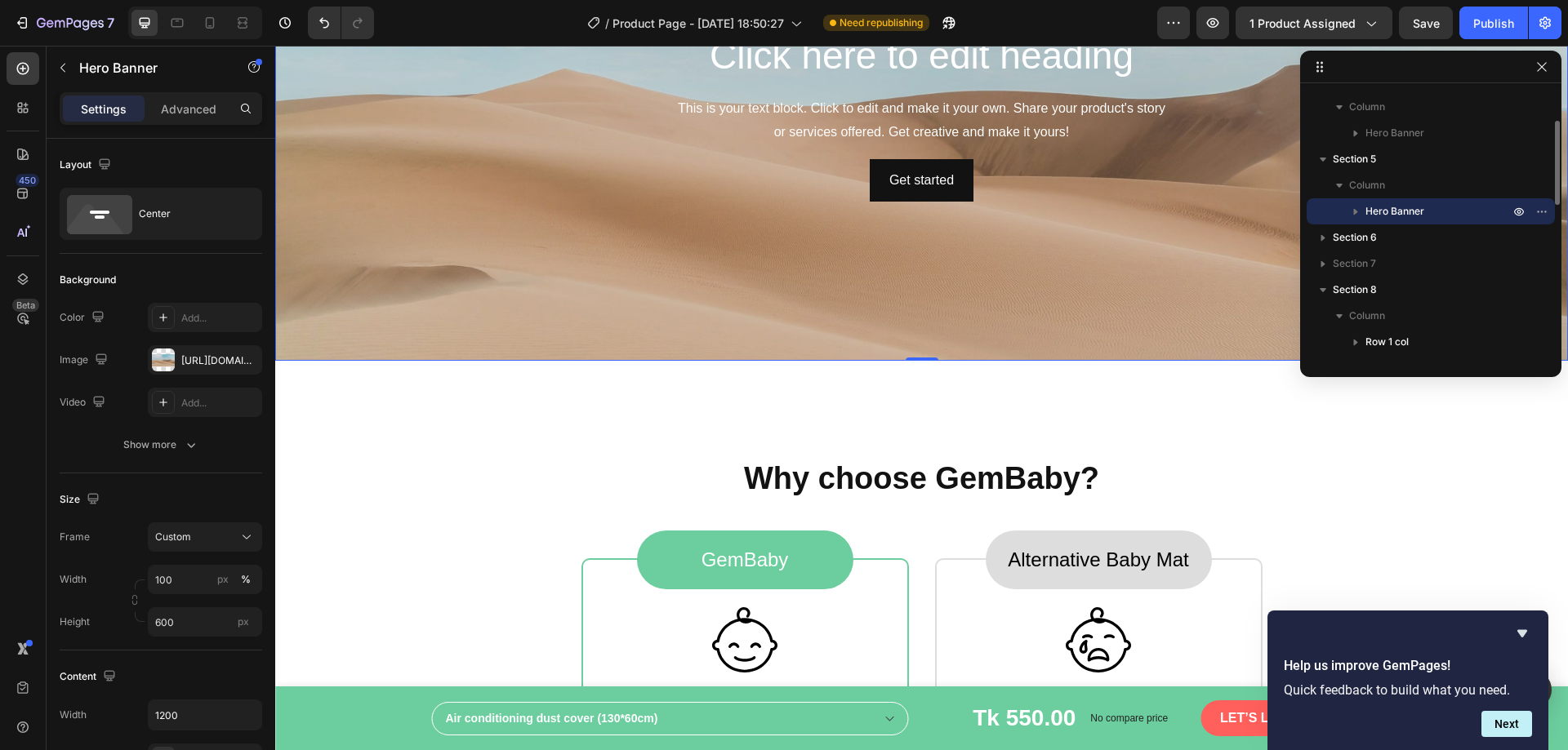
drag, startPoint x: 1439, startPoint y: 215, endPoint x: 1467, endPoint y: 206, distance: 29.4
click at [1453, 199] on div "Hero Banner" at bounding box center [1431, 212] width 235 height 26
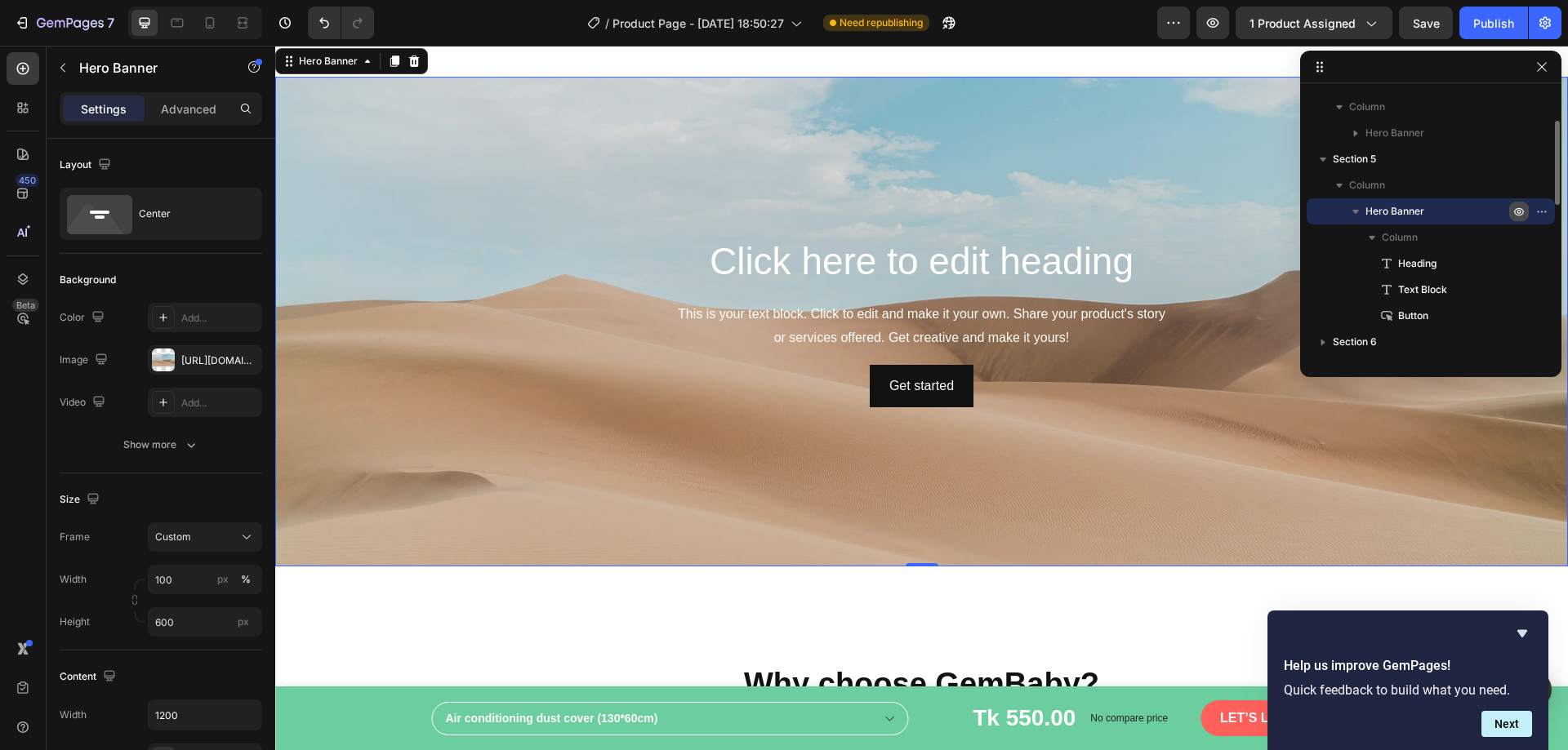
scroll to position [1348, 0]
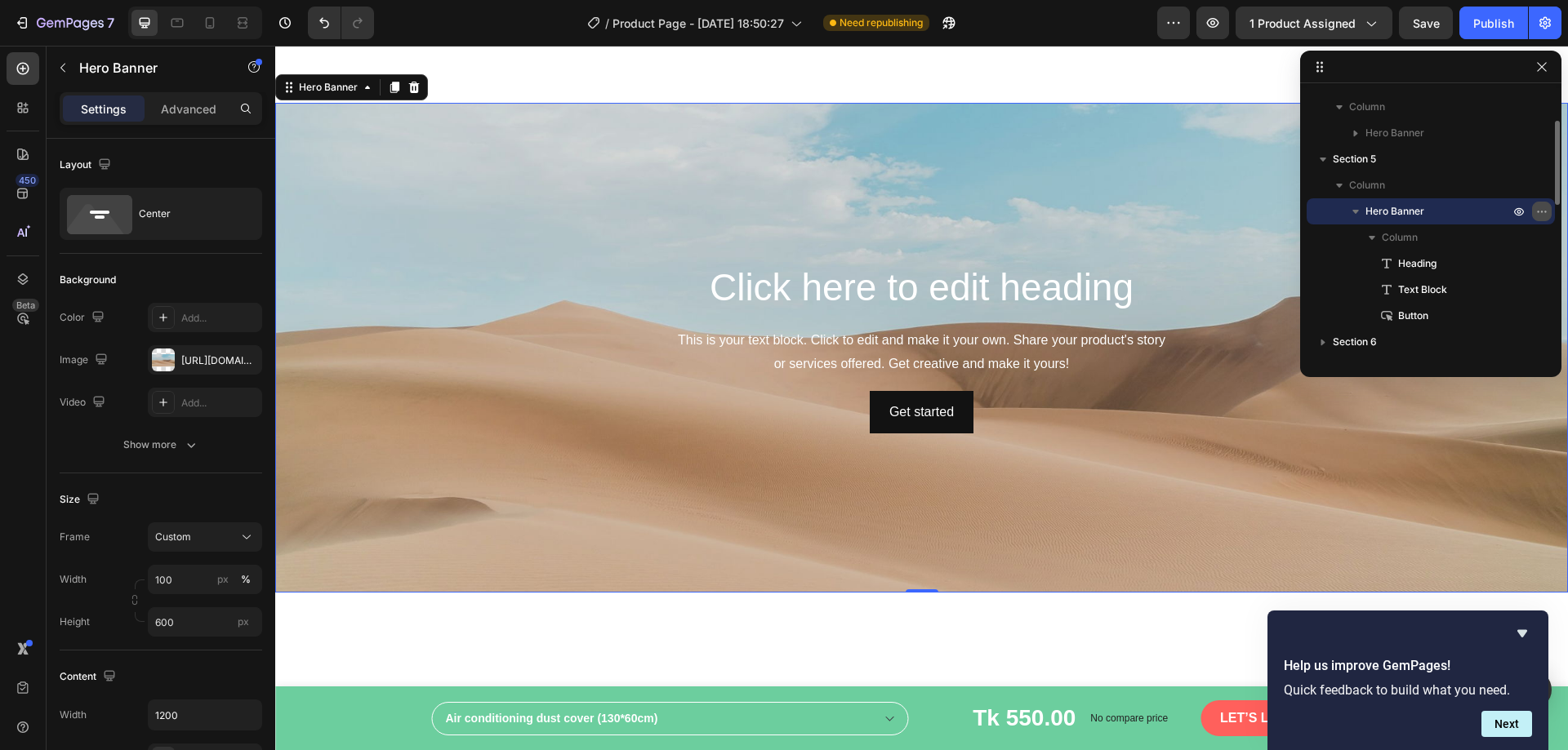
click at [1542, 212] on icon "button" at bounding box center [1543, 212] width 2 height 2
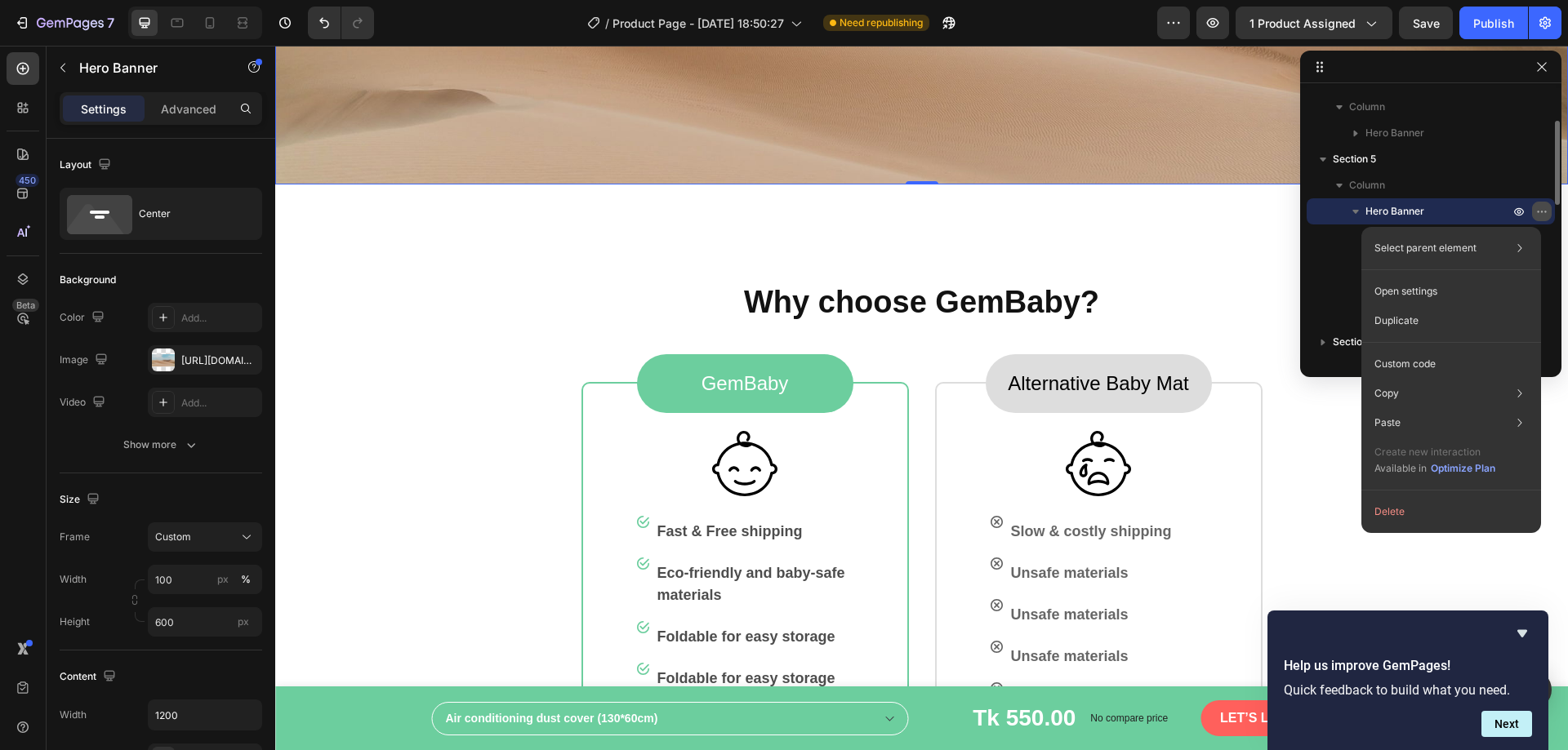
click at [1542, 212] on icon "button" at bounding box center [1543, 212] width 2 height 2
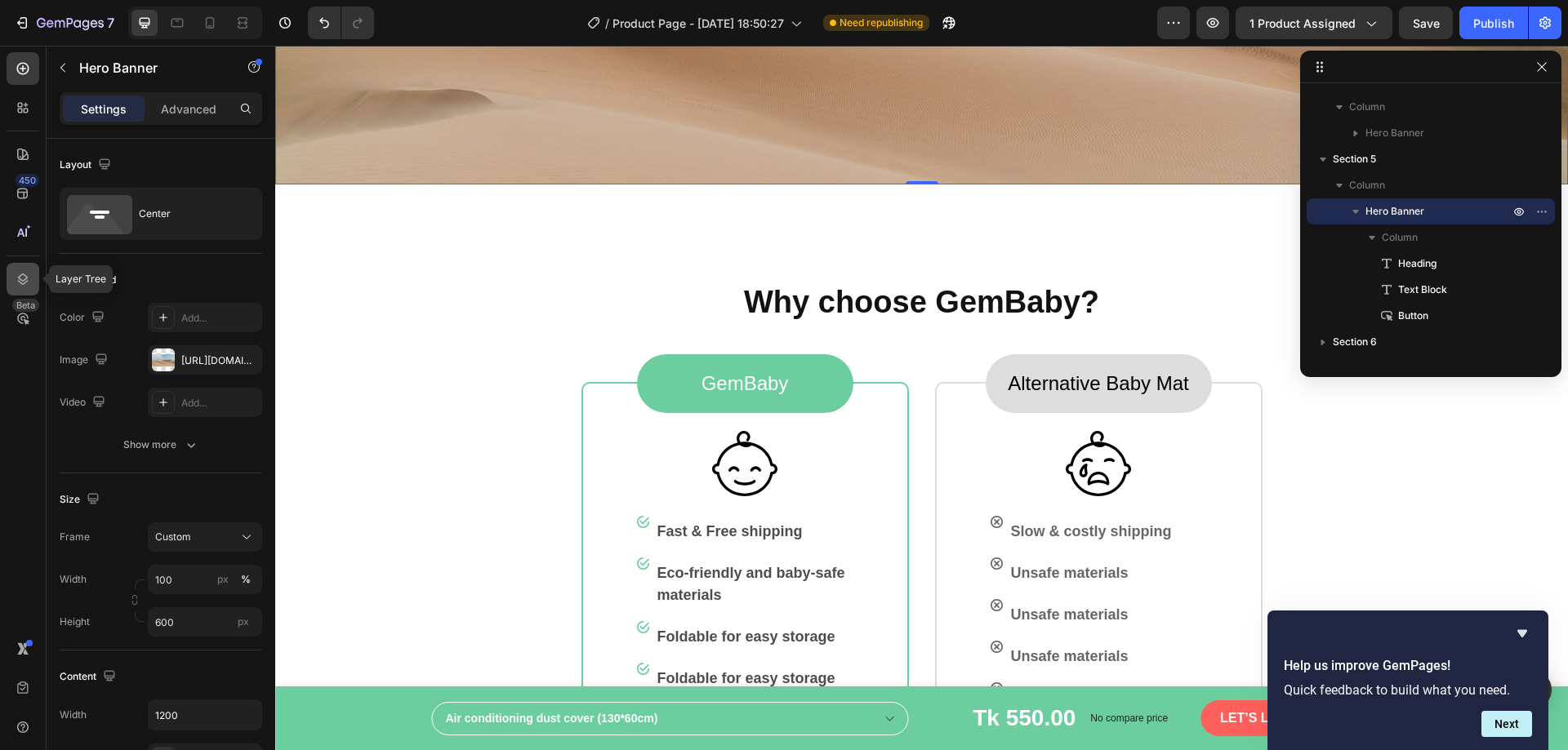
click at [26, 283] on icon at bounding box center [23, 279] width 17 height 17
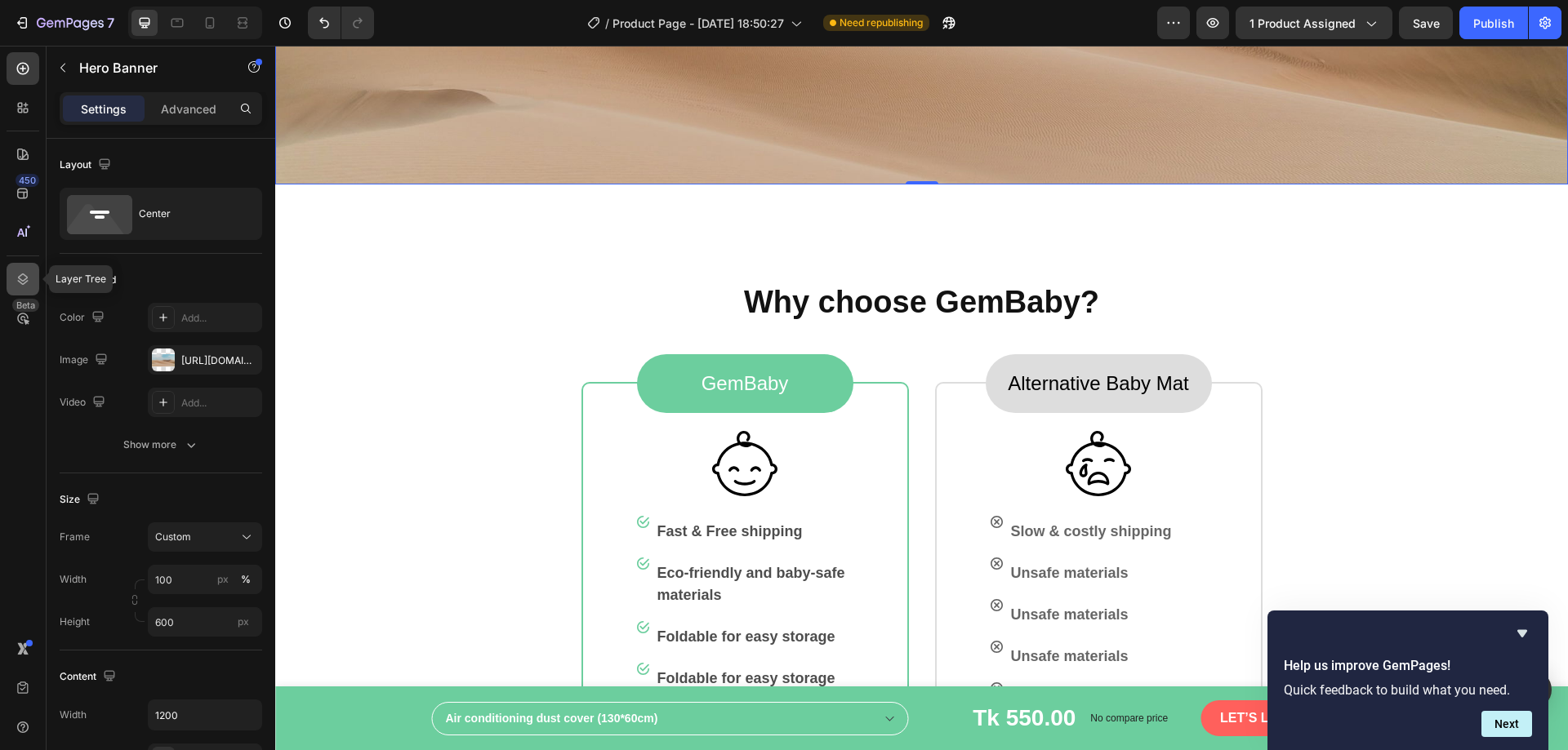
click at [26, 283] on icon at bounding box center [23, 279] width 17 height 17
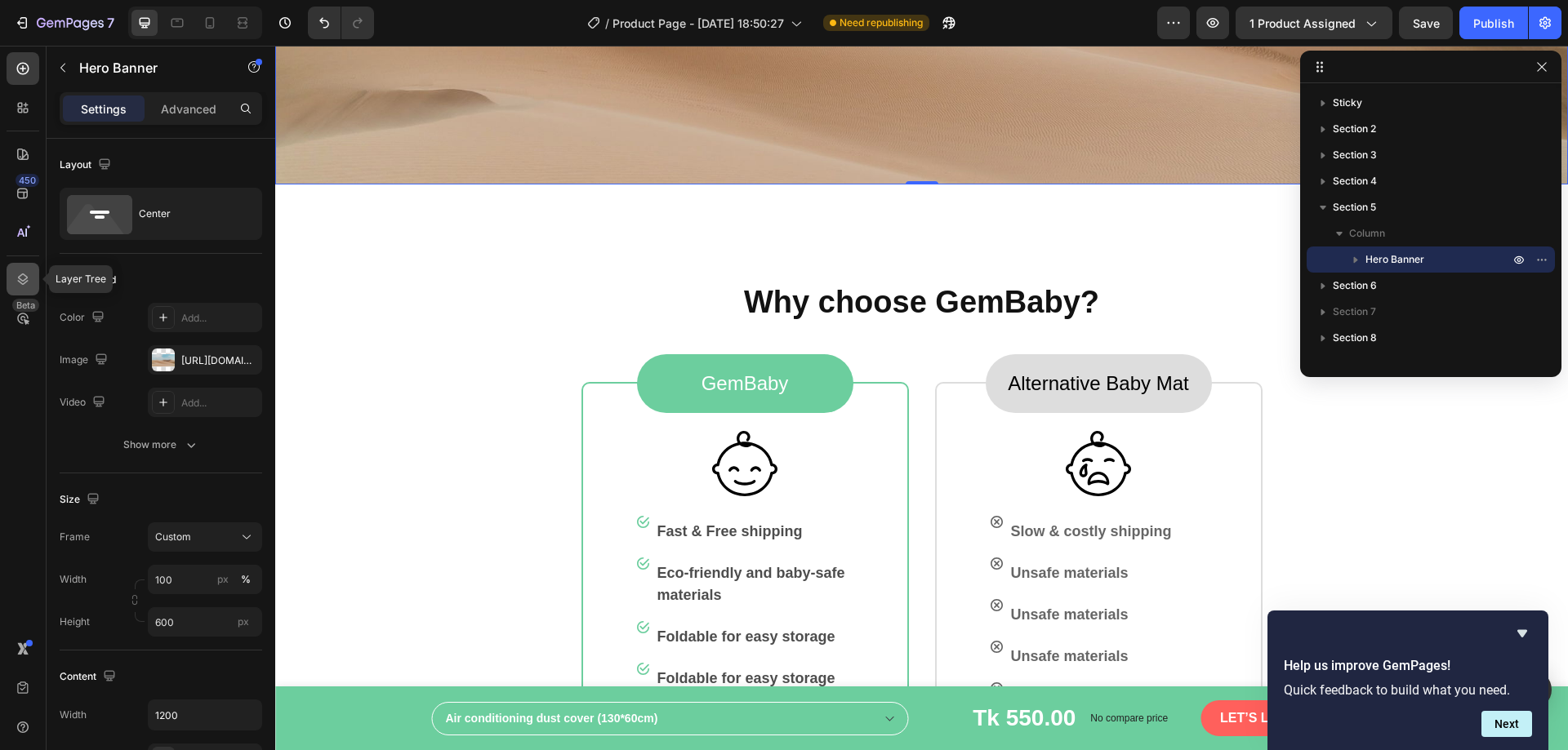
click at [26, 283] on icon at bounding box center [23, 279] width 17 height 17
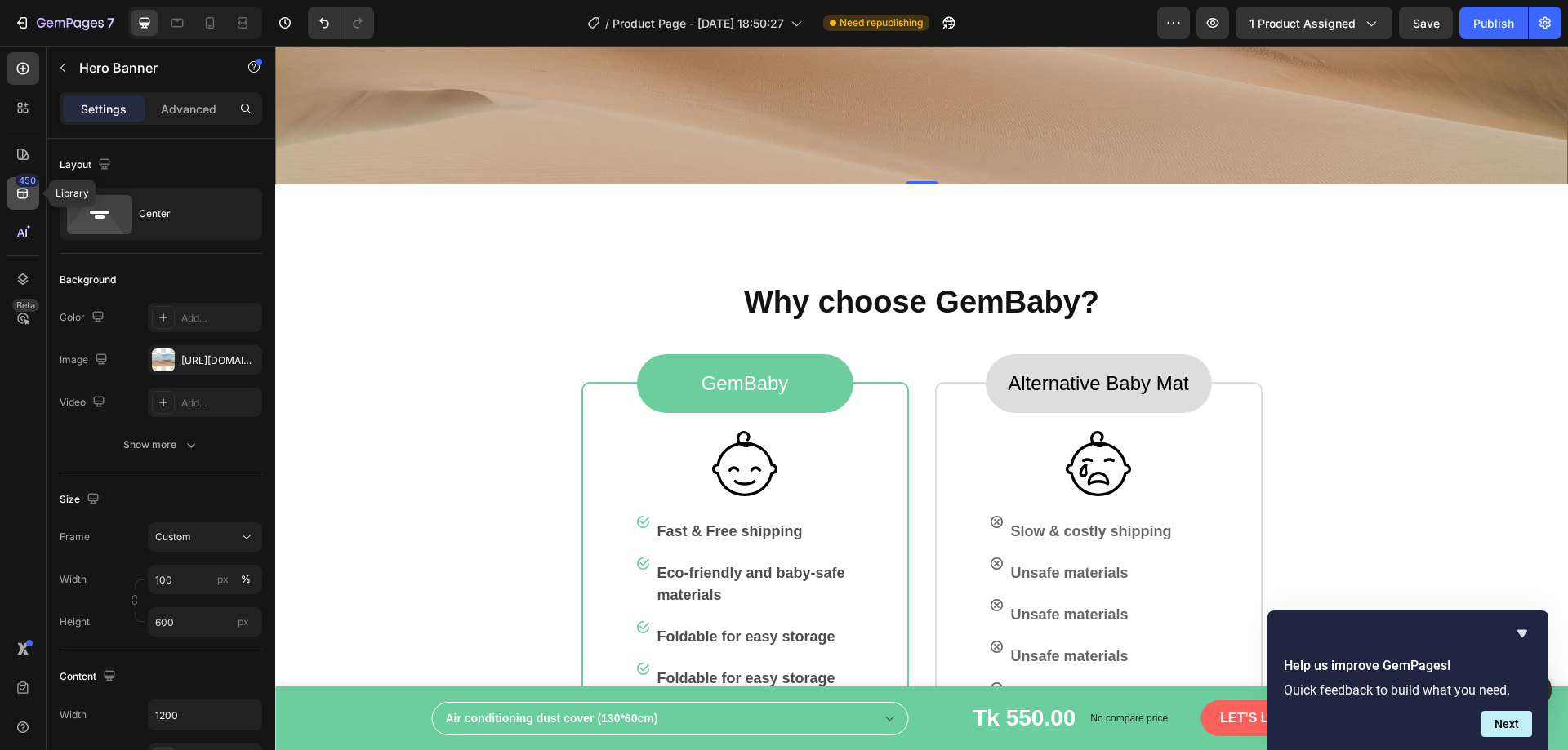
click at [30, 205] on div "450" at bounding box center [22, 193] width 32 height 32
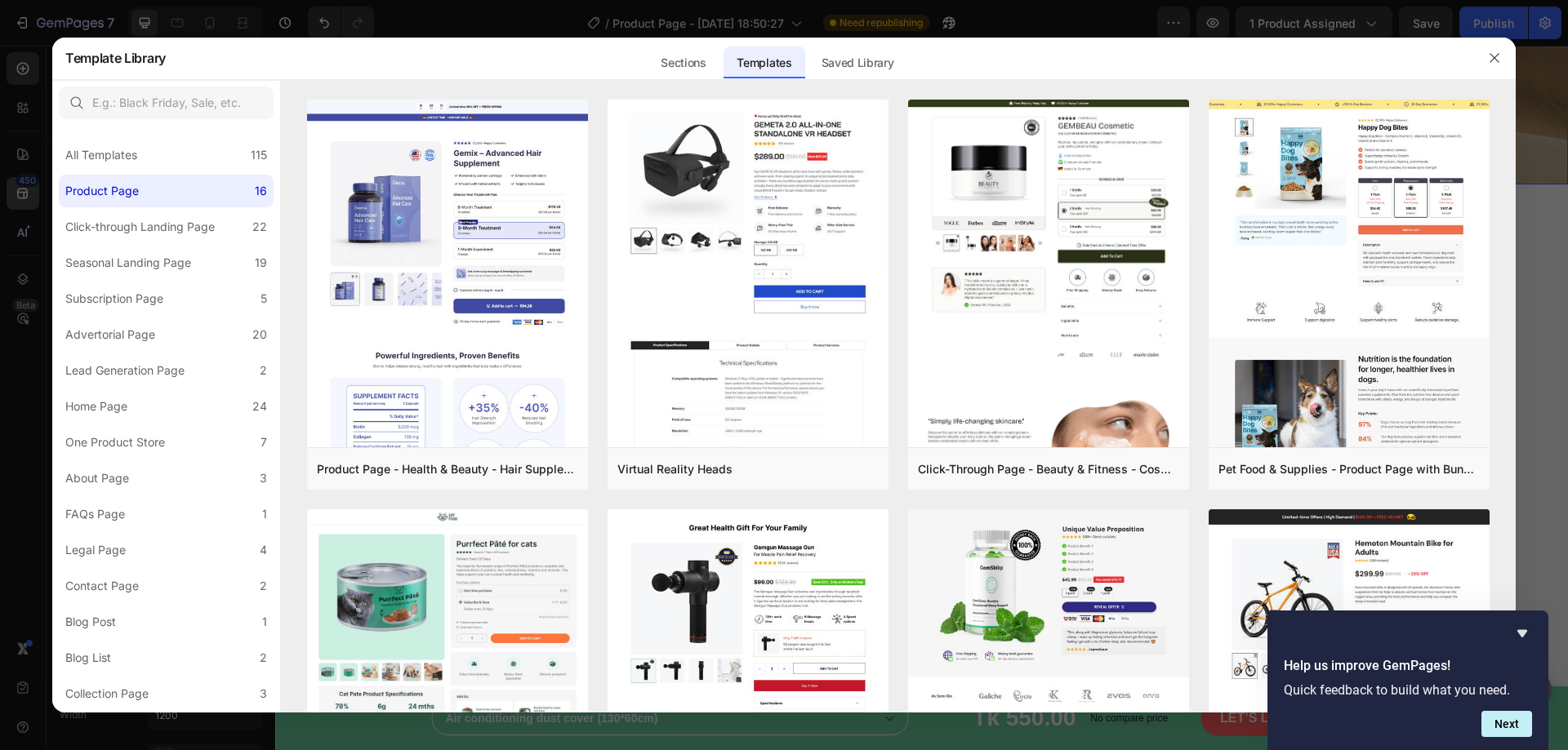
click at [30, 205] on div at bounding box center [784, 375] width 1568 height 750
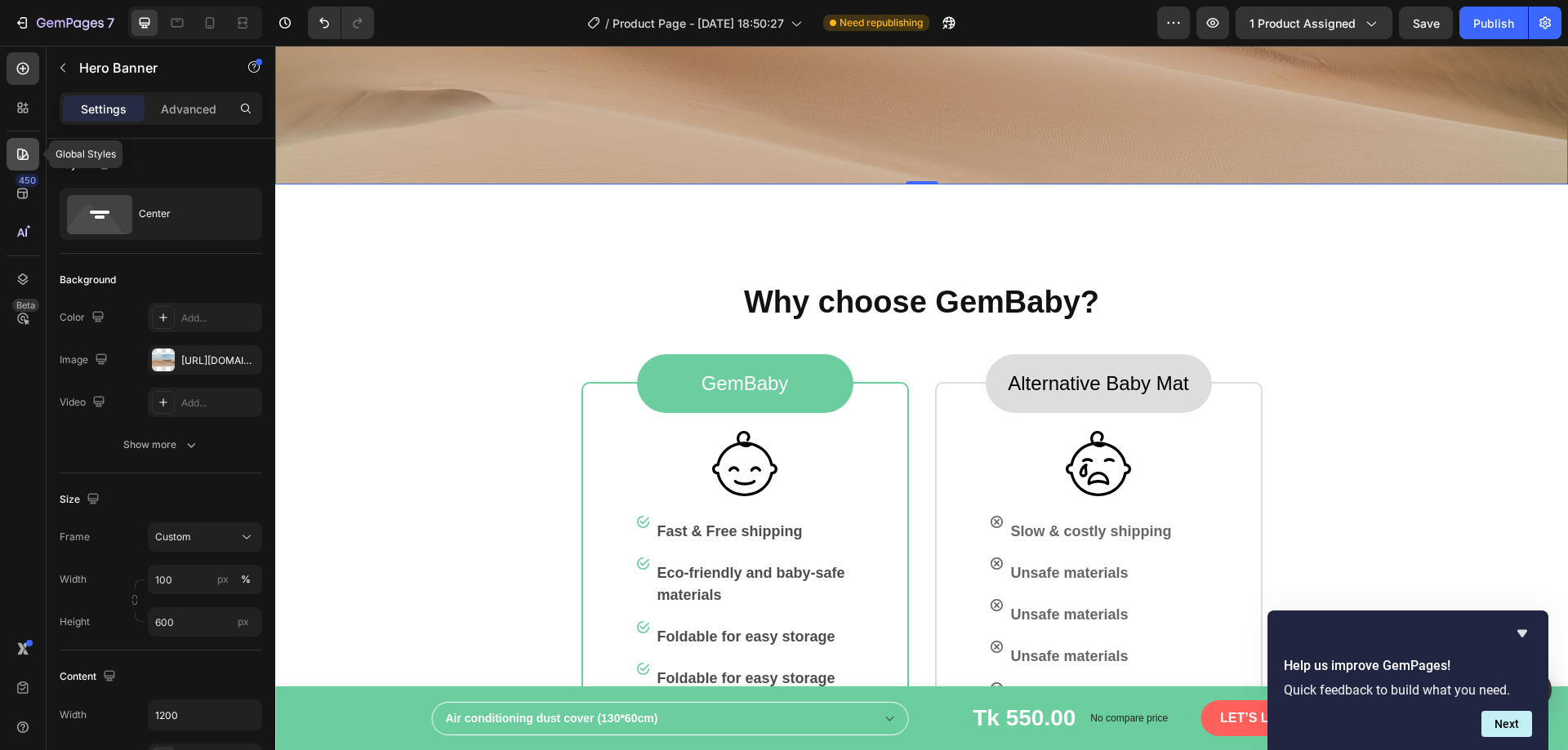
click at [31, 166] on div at bounding box center [22, 154] width 32 height 32
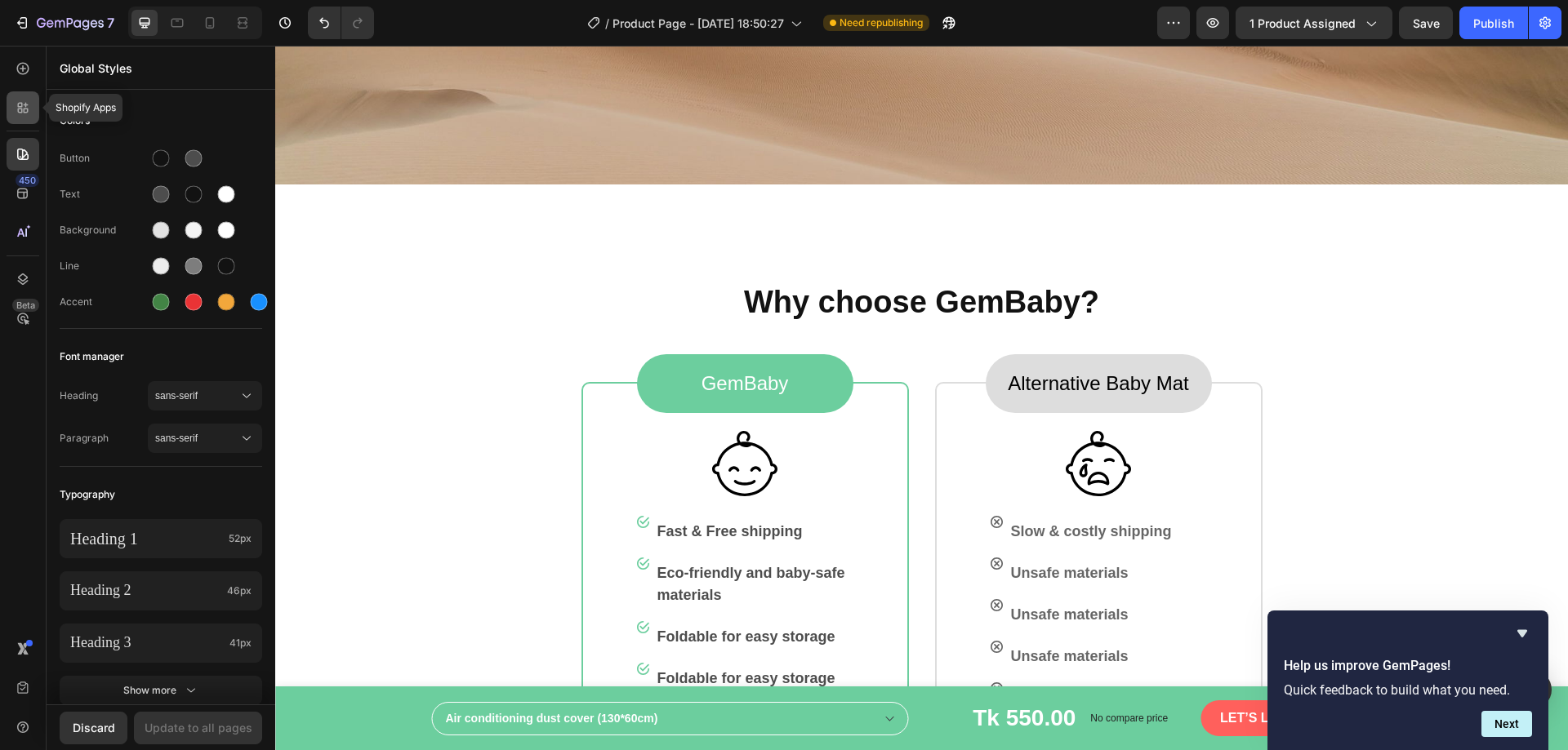
click at [32, 117] on div at bounding box center [22, 108] width 32 height 32
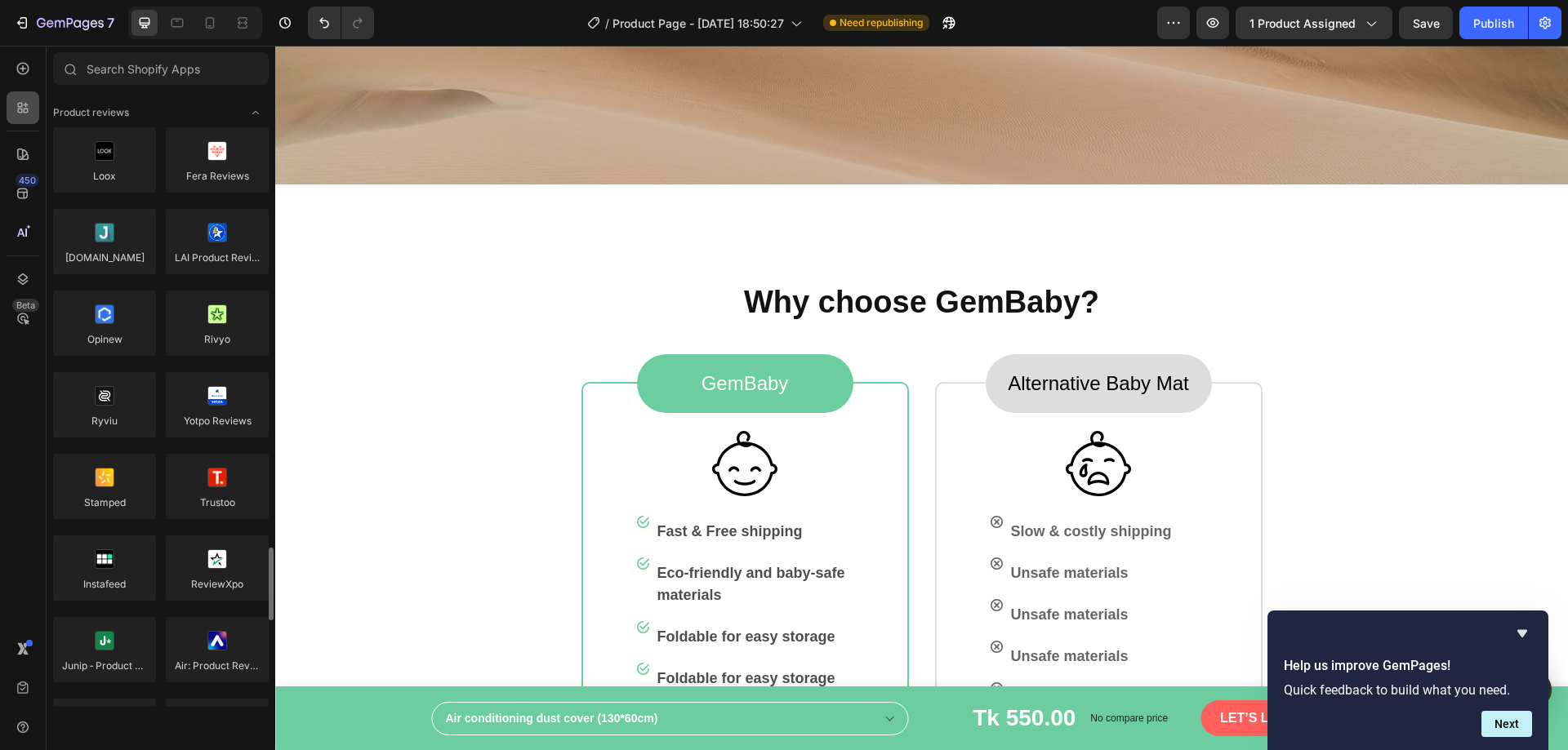
scroll to position [408, 0]
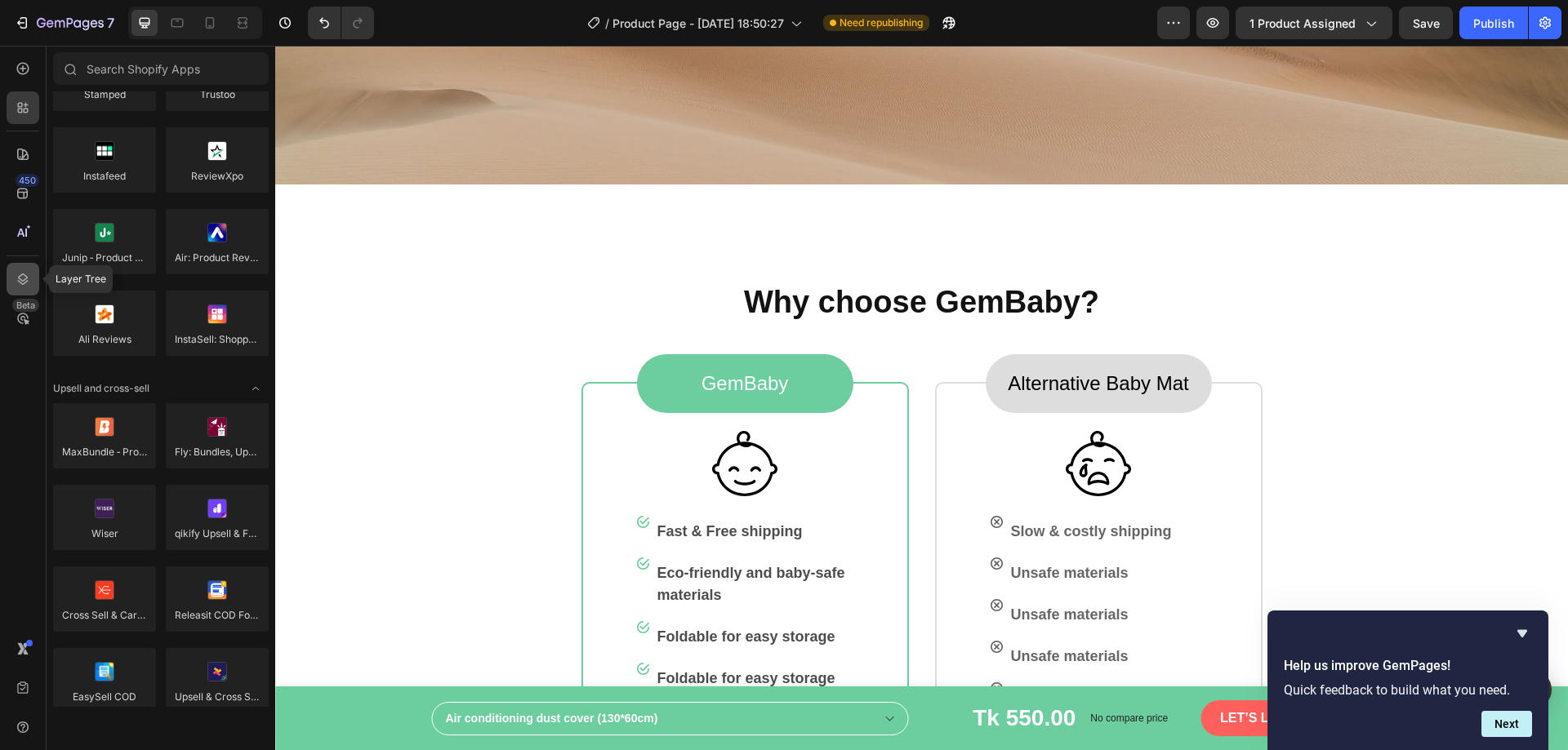
click at [22, 279] on icon at bounding box center [23, 279] width 17 height 17
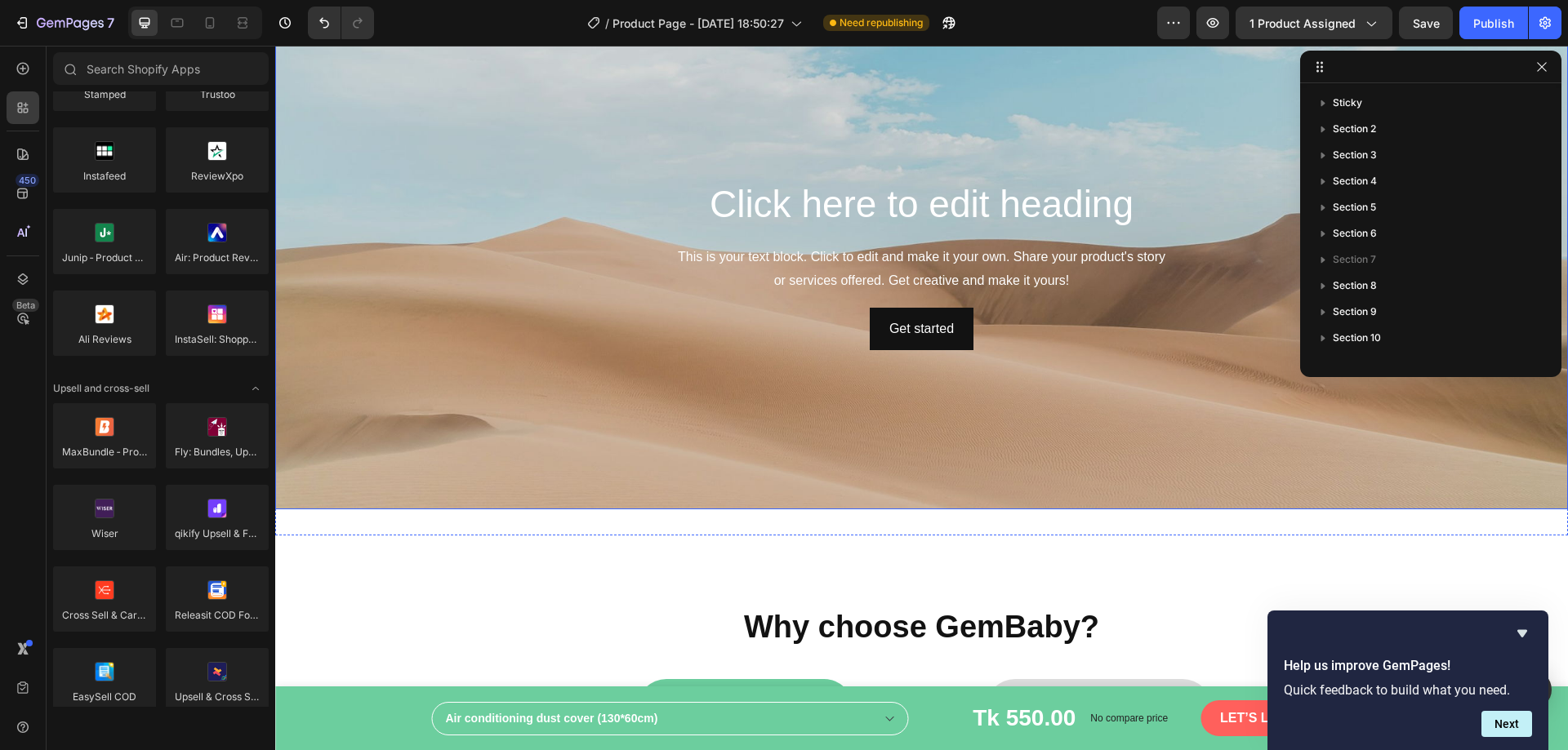
scroll to position [1430, 0]
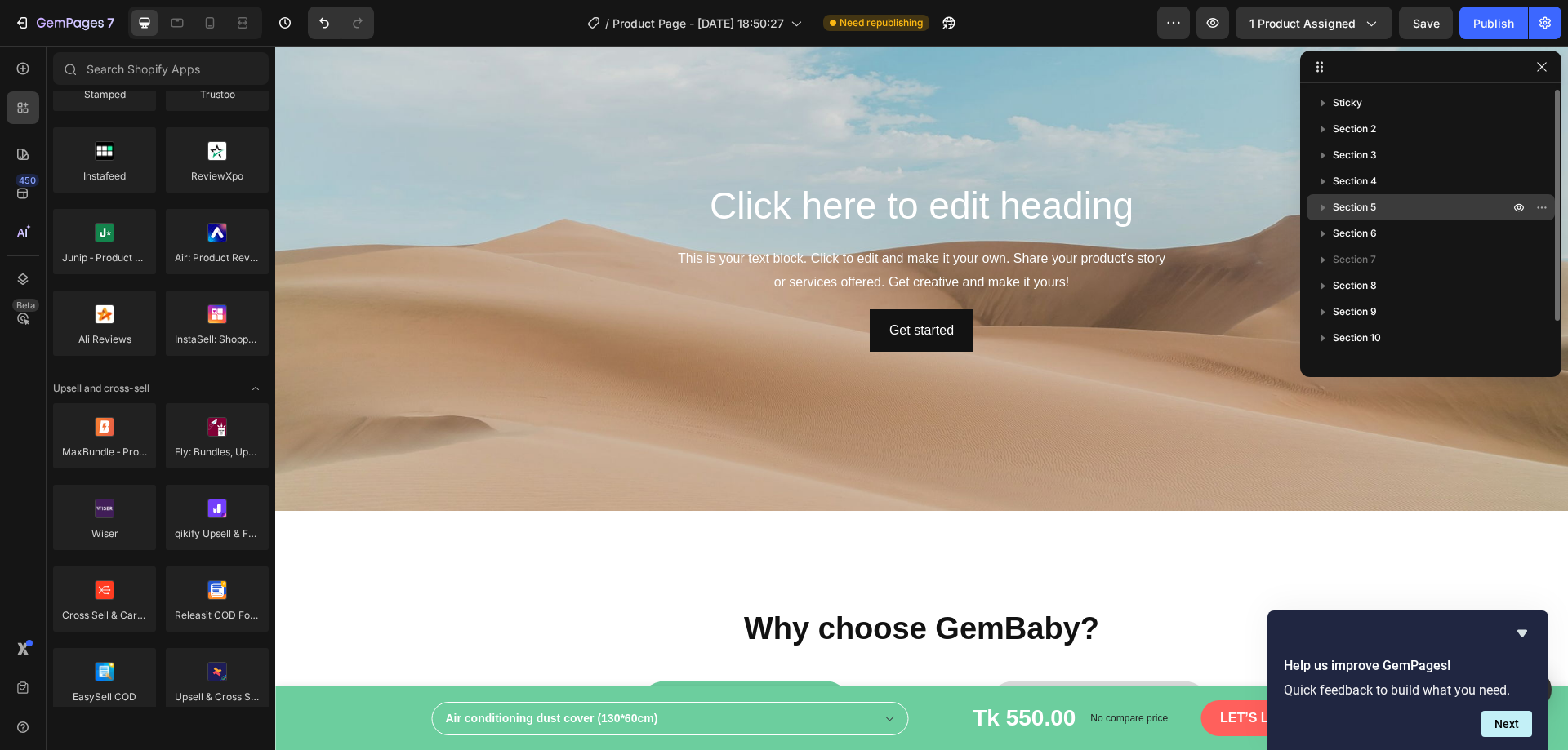
drag, startPoint x: 1356, startPoint y: 212, endPoint x: 1356, endPoint y: 198, distance: 14.0
click at [1365, 187] on div "Sticky Section 2 Section 3 Section 4 Section 5 Section 6 Section 7 Section 8 Se…" at bounding box center [1431, 225] width 261 height 269
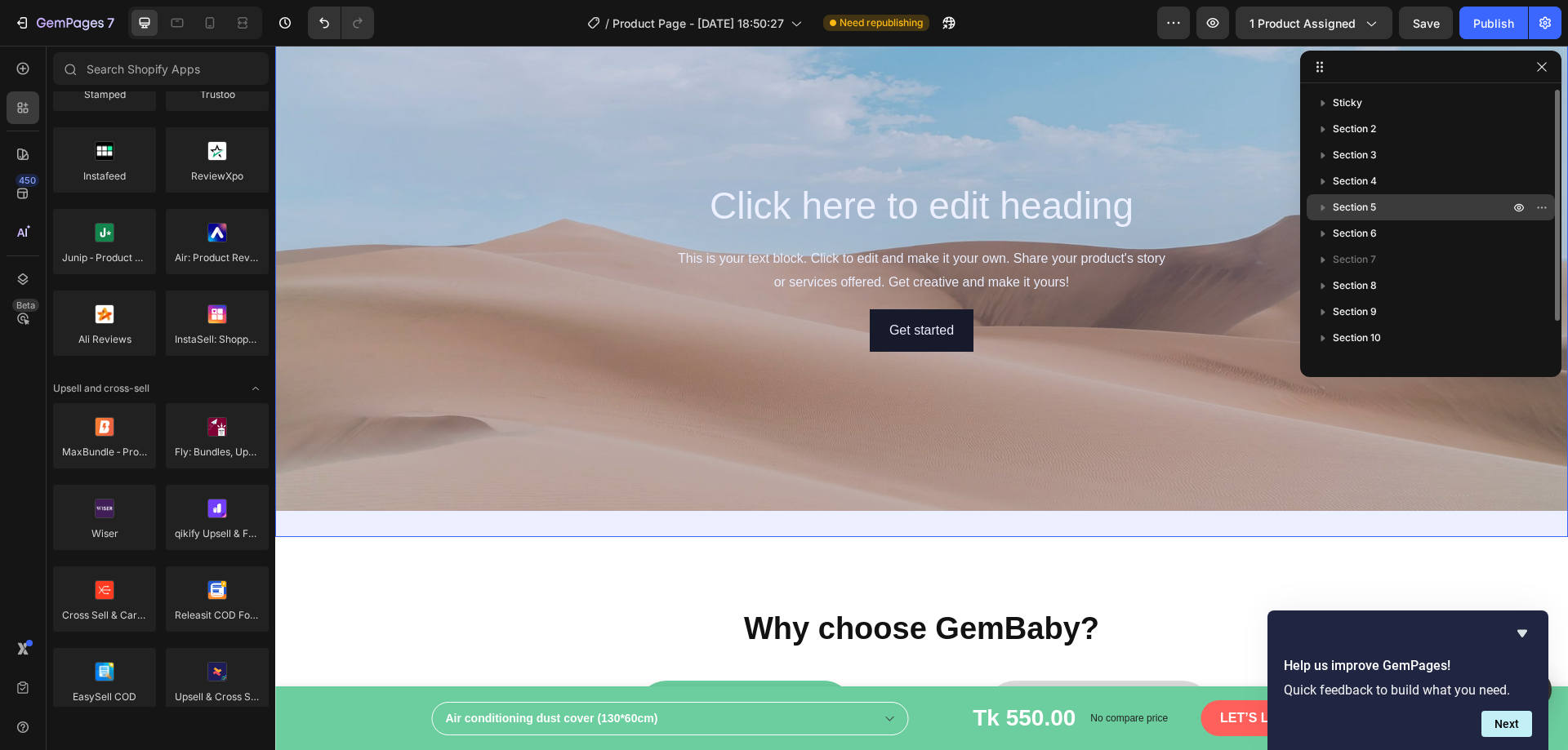
drag, startPoint x: 1318, startPoint y: 208, endPoint x: 1335, endPoint y: 205, distance: 17.3
click at [1335, 205] on div "Section 5" at bounding box center [1431, 207] width 235 height 26
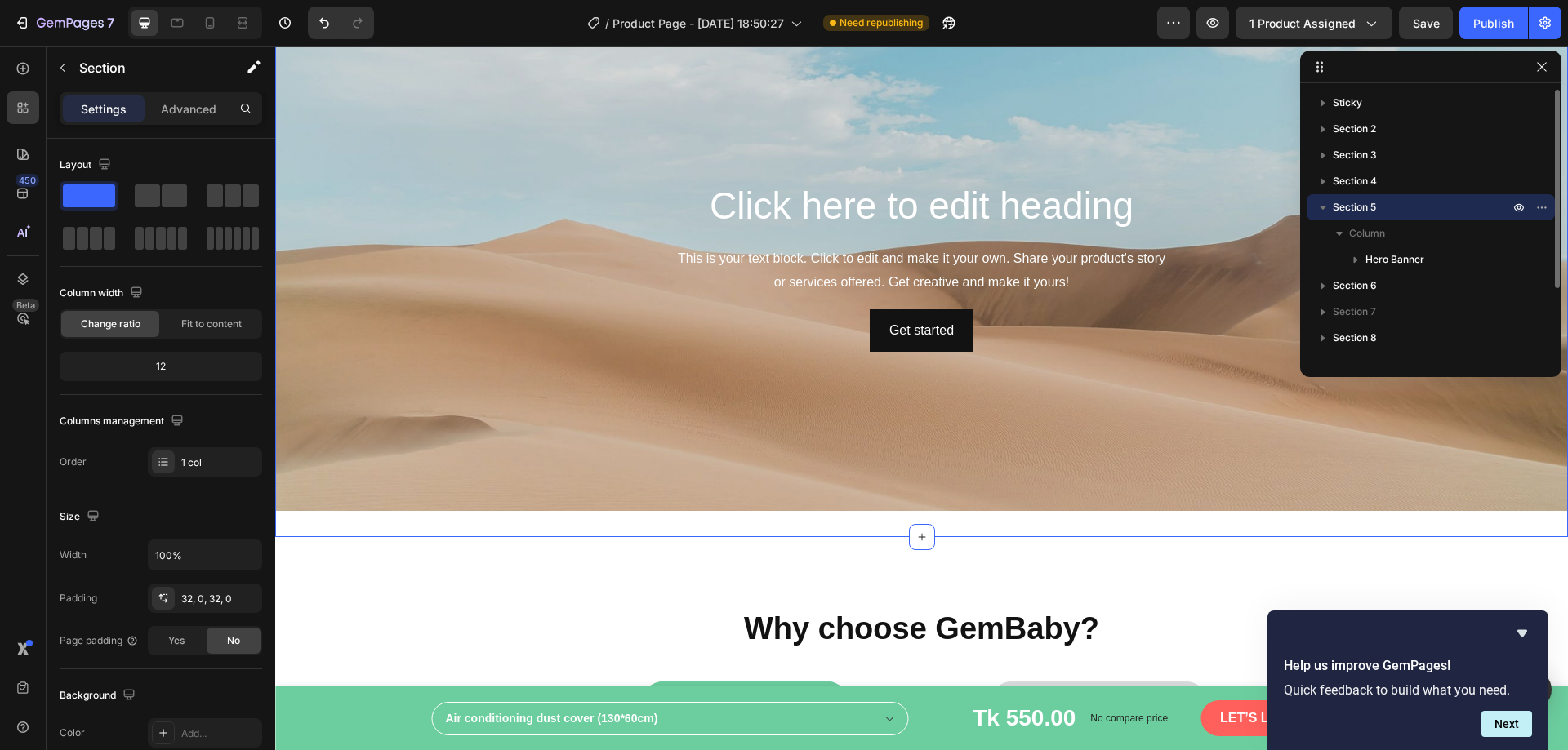
drag, startPoint x: 1323, startPoint y: 206, endPoint x: 1359, endPoint y: 195, distance: 37.6
click at [1359, 195] on div "Section 5" at bounding box center [1431, 207] width 235 height 26
click at [1540, 206] on icon "button" at bounding box center [1542, 207] width 13 height 13
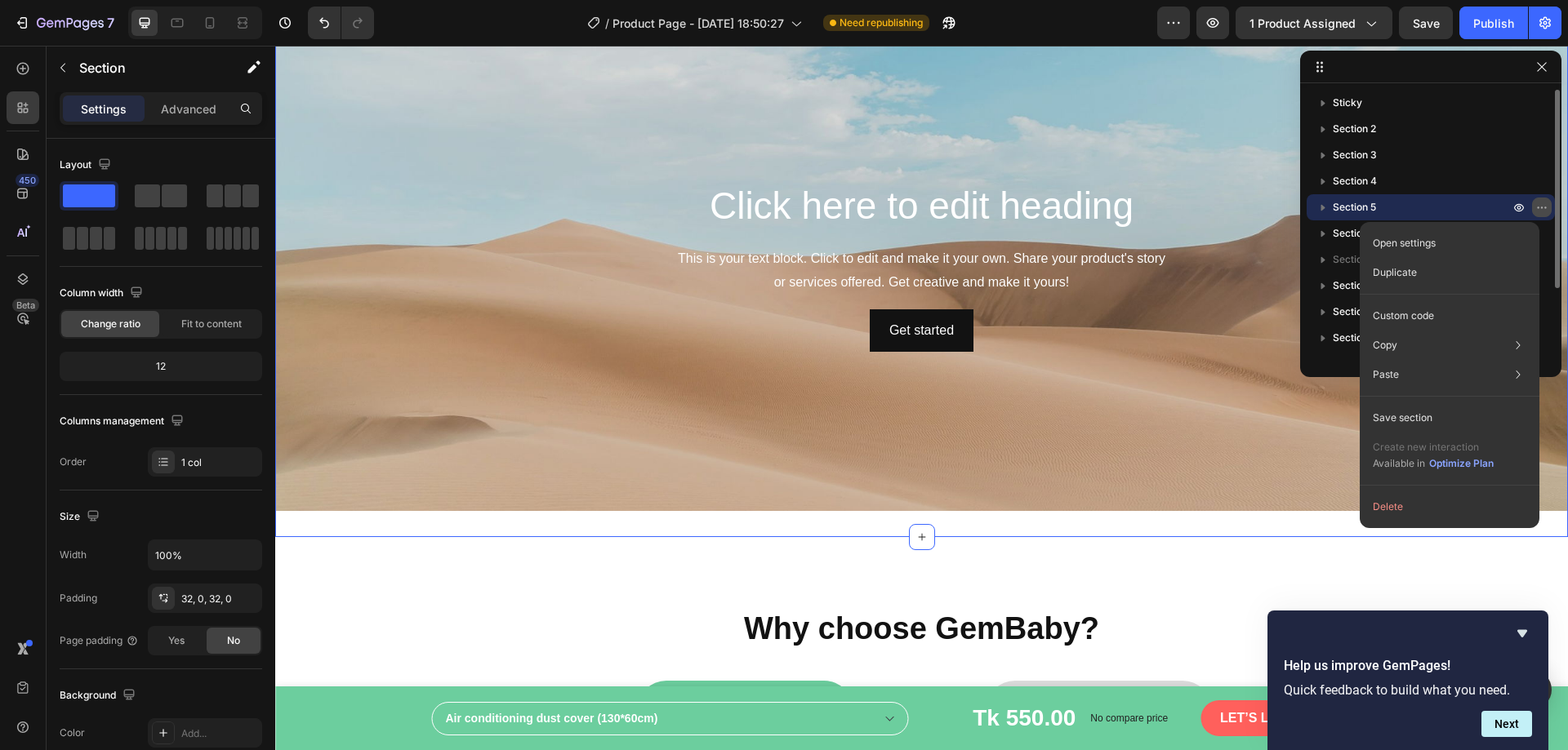
click at [1537, 206] on icon "button" at bounding box center [1542, 207] width 13 height 13
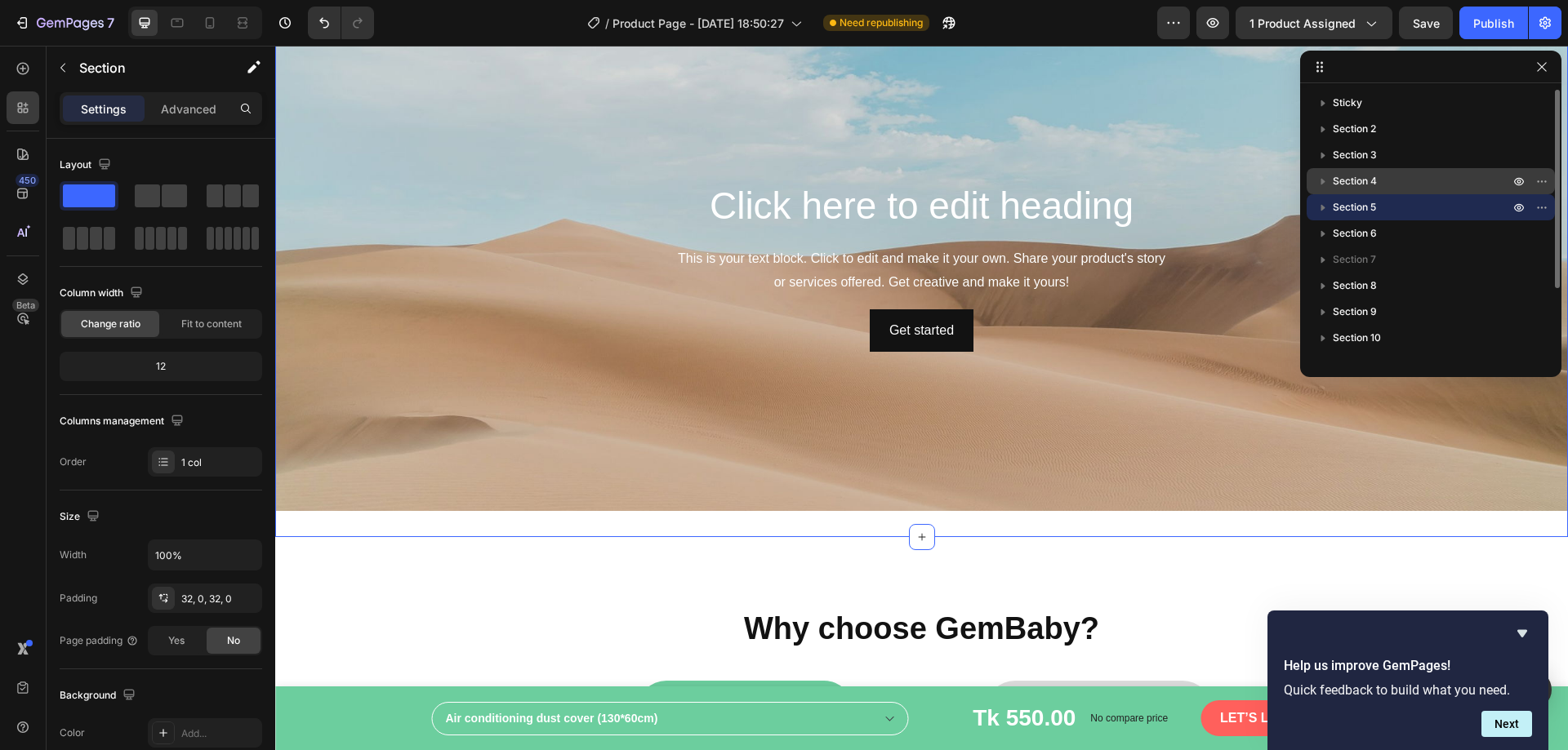
drag, startPoint x: 1517, startPoint y: 208, endPoint x: 1535, endPoint y: 191, distance: 24.8
click at [1535, 191] on div "Sticky Section 2 Section 3 Section 4 Section 5 Section 6 Section 7 Section 8 Se…" at bounding box center [1431, 225] width 261 height 269
drag, startPoint x: 1356, startPoint y: 206, endPoint x: 1379, endPoint y: 194, distance: 25.9
click at [1379, 194] on div "Section 5" at bounding box center [1431, 207] width 235 height 26
click at [1397, 205] on p "Section 5" at bounding box center [1422, 207] width 179 height 17
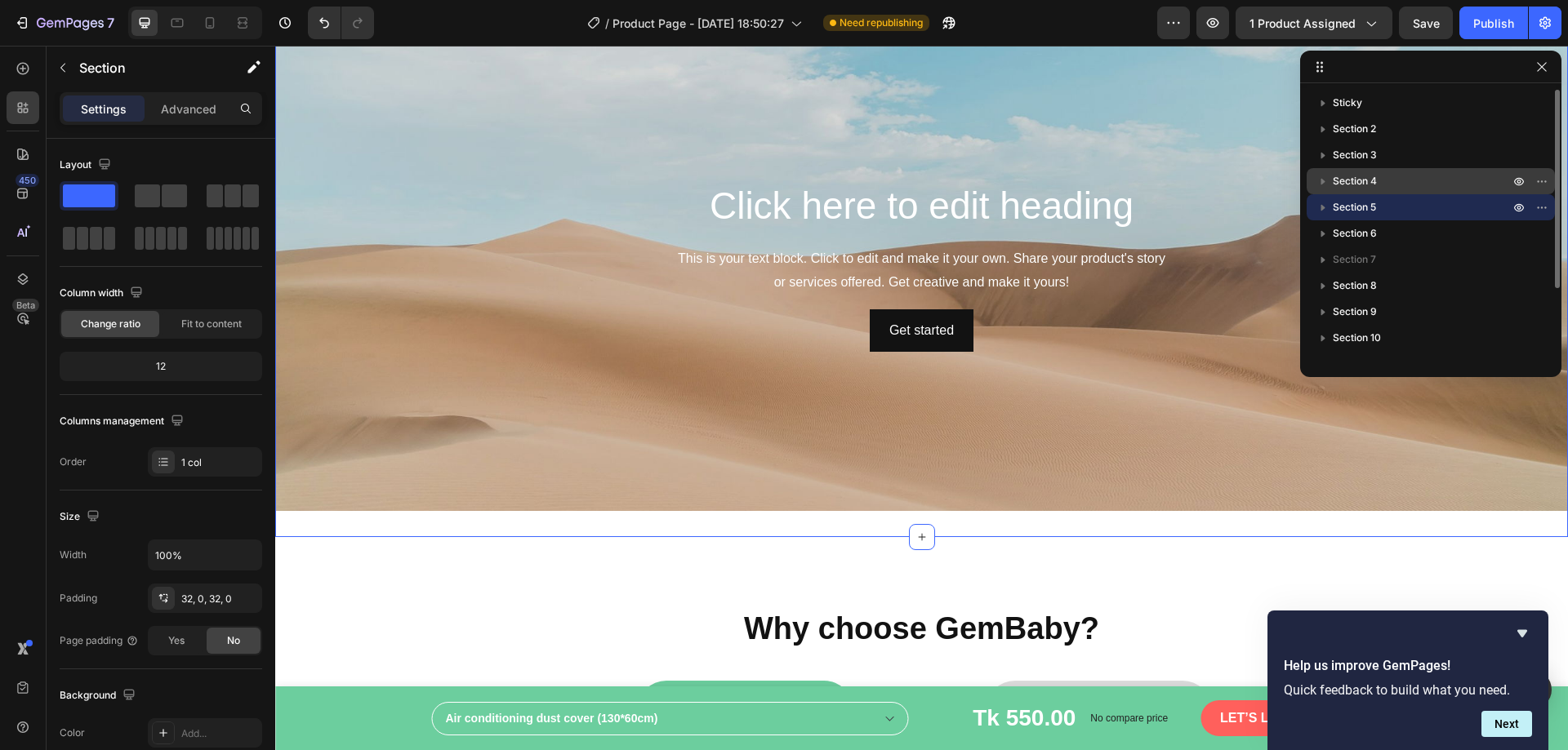
drag, startPoint x: 1397, startPoint y: 205, endPoint x: 1423, endPoint y: 170, distance: 43.6
click at [1423, 170] on div "Sticky Section 2 Section 3 Section 4 Section 5 Section 6 Section 7 Section 8 Se…" at bounding box center [1431, 225] width 261 height 269
drag, startPoint x: 1373, startPoint y: 205, endPoint x: 1407, endPoint y: 171, distance: 48.1
click at [1407, 171] on div "Sticky Section 2 Section 3 Section 4 Section 5 Section 6 Section 7 Section 8 Se…" at bounding box center [1431, 225] width 261 height 269
drag, startPoint x: 1355, startPoint y: 199, endPoint x: 1307, endPoint y: 194, distance: 48.3
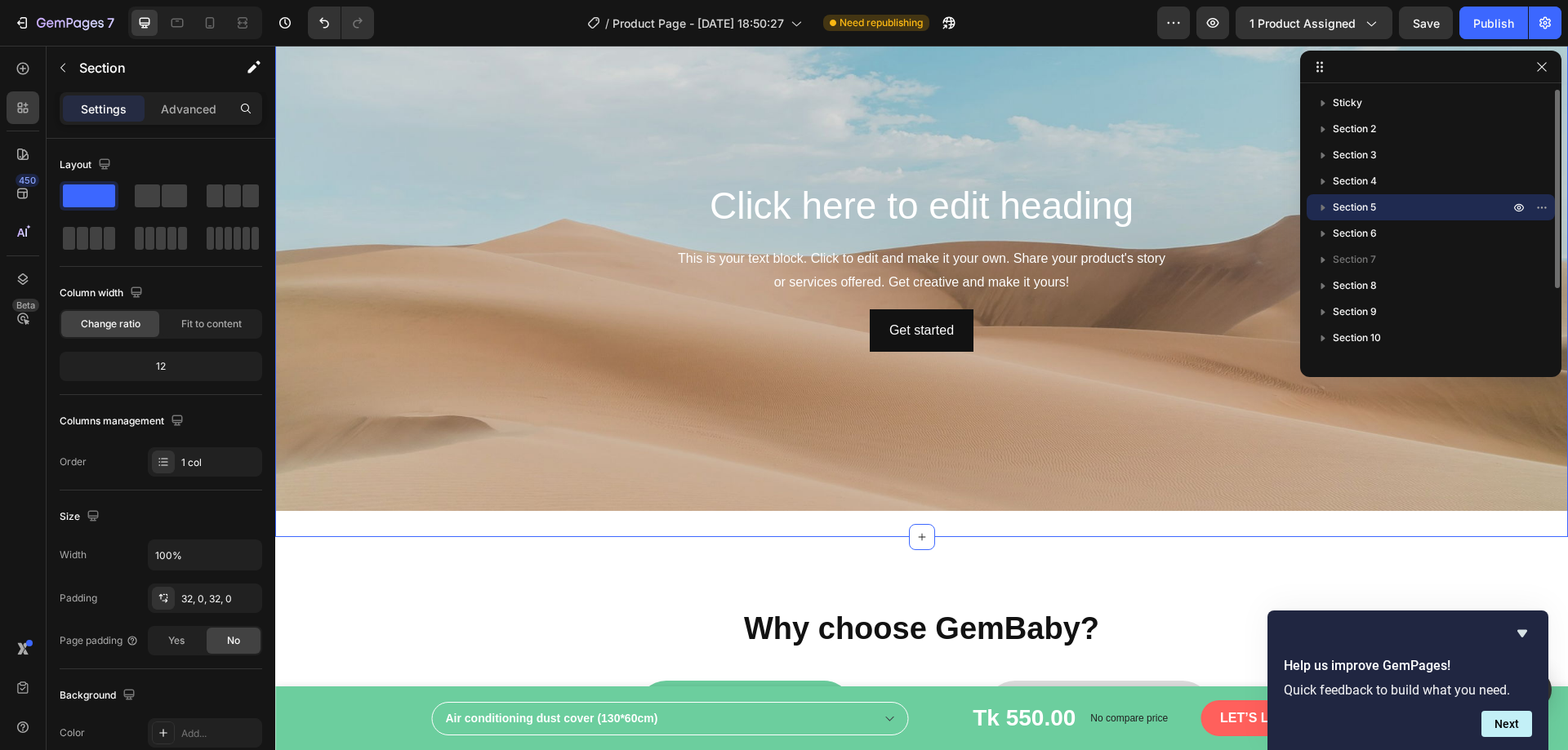
click at [1307, 194] on div "Section 5" at bounding box center [1431, 207] width 248 height 26
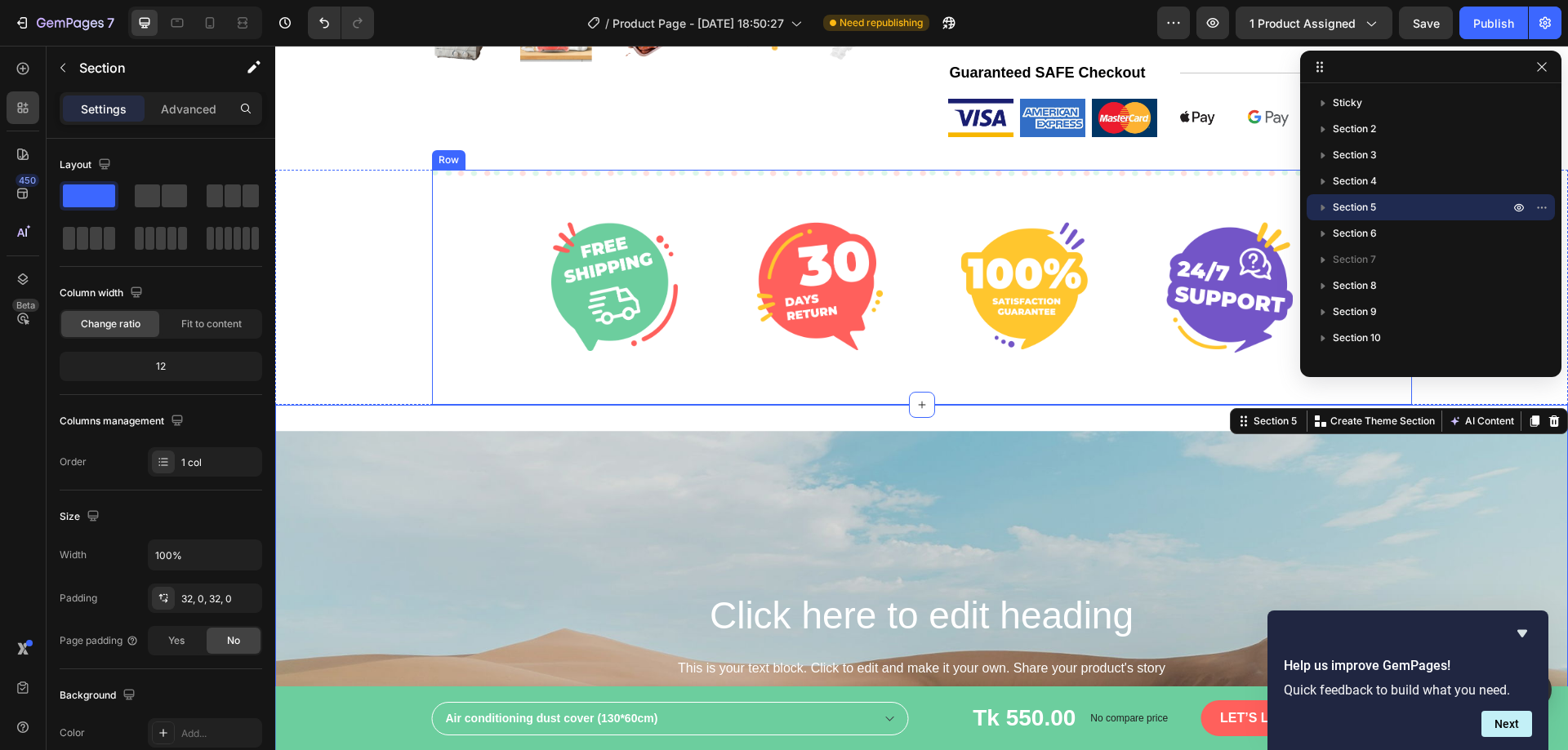
scroll to position [531, 0]
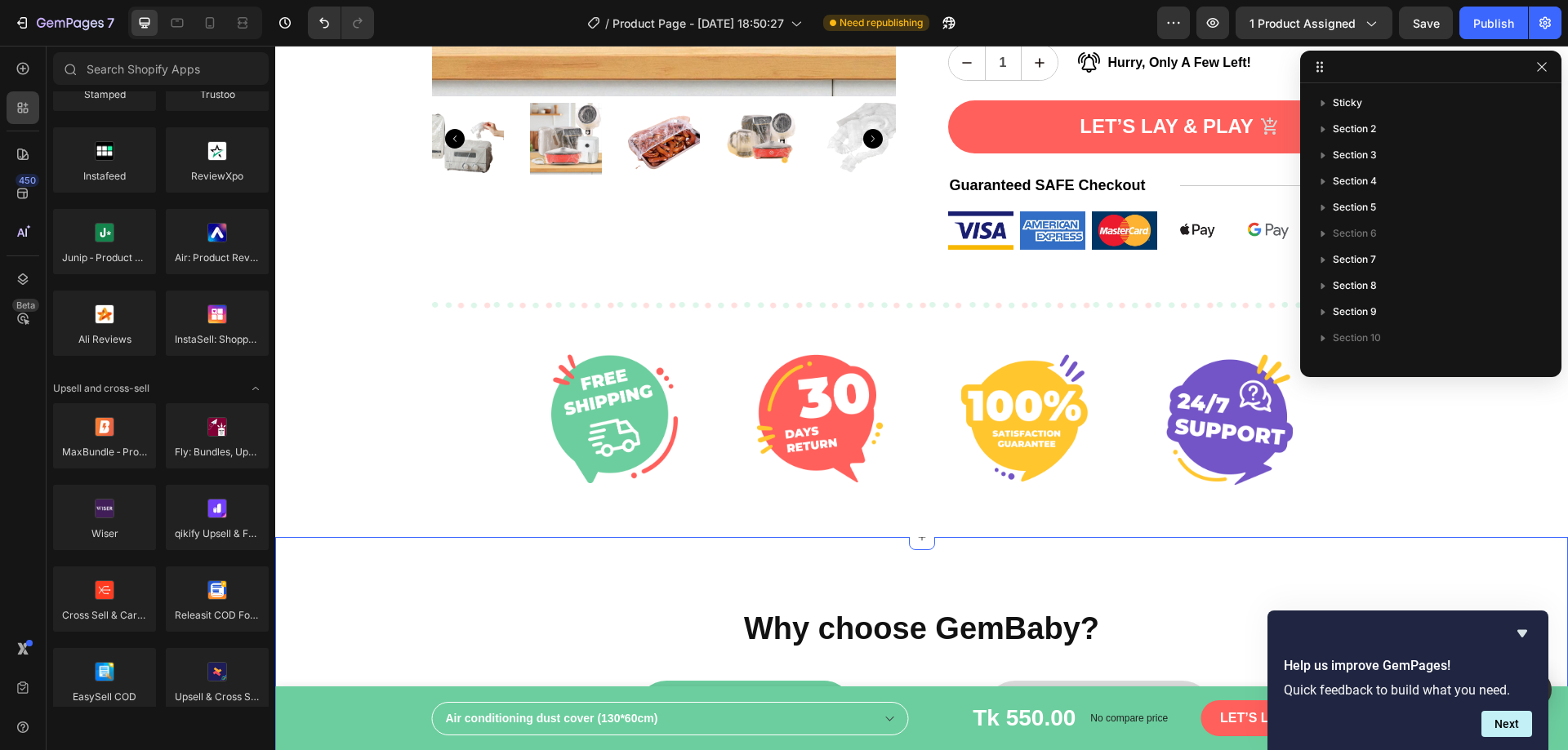
scroll to position [368, 0]
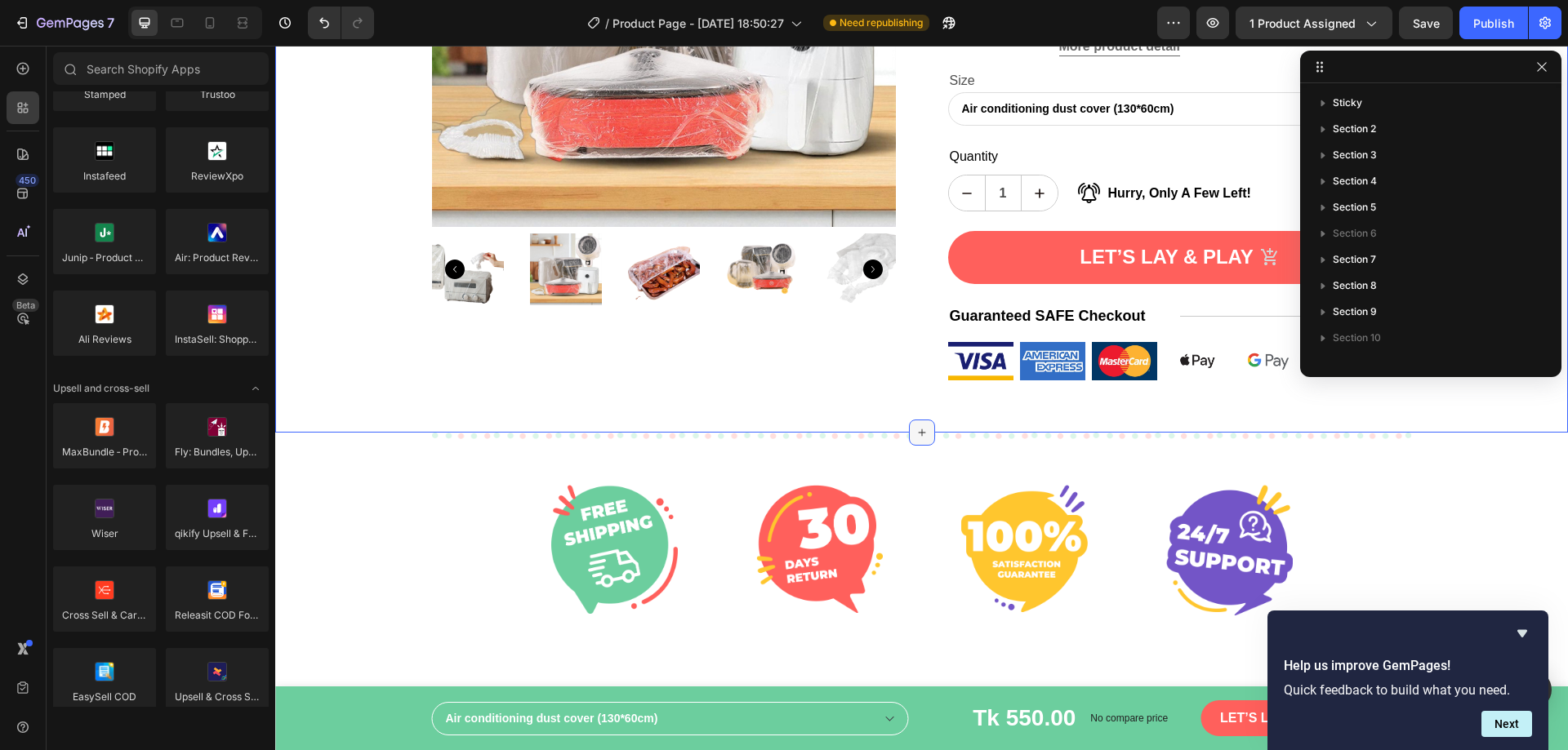
click at [918, 427] on icon at bounding box center [922, 433] width 13 height 13
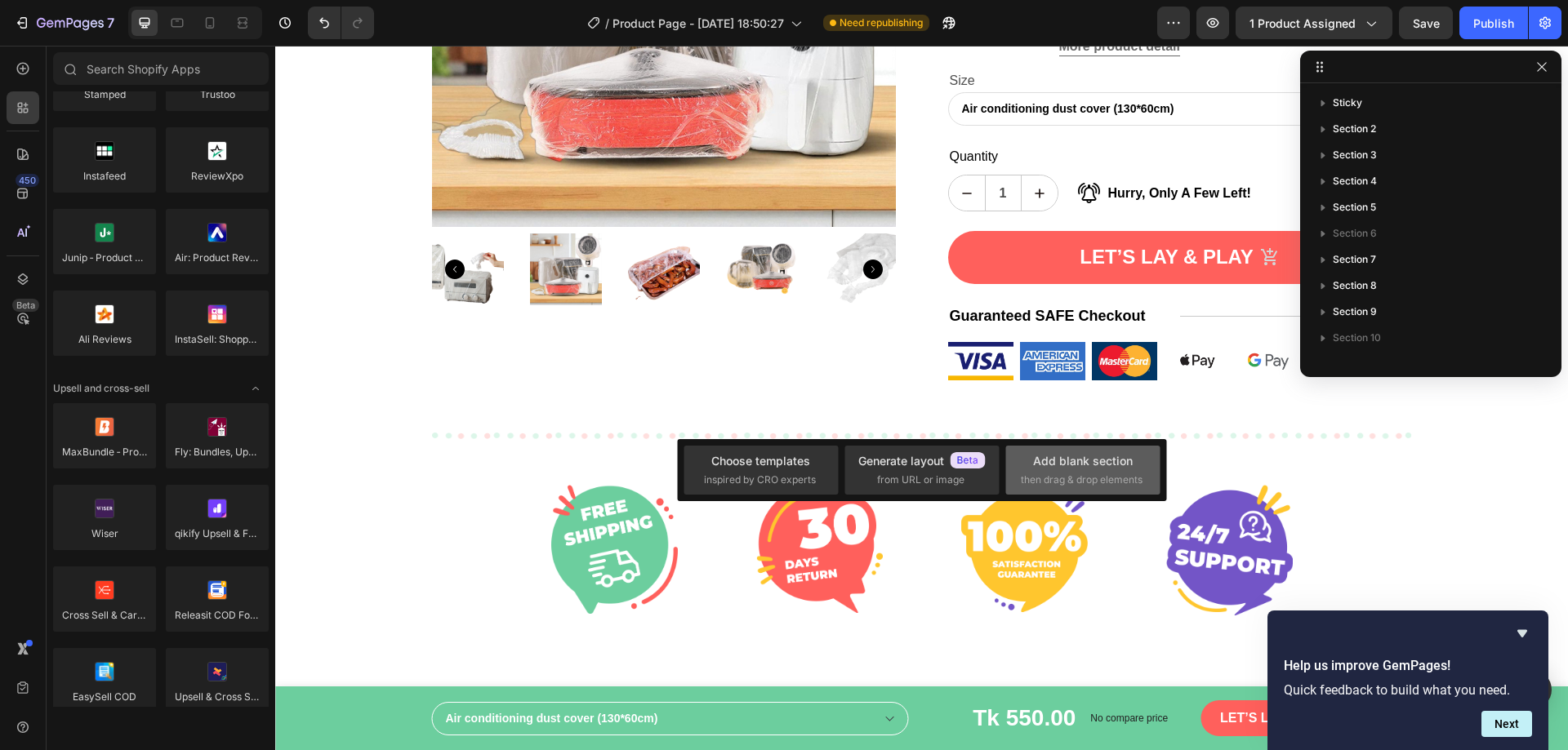
click at [1061, 458] on div "Add blank section" at bounding box center [1084, 461] width 100 height 17
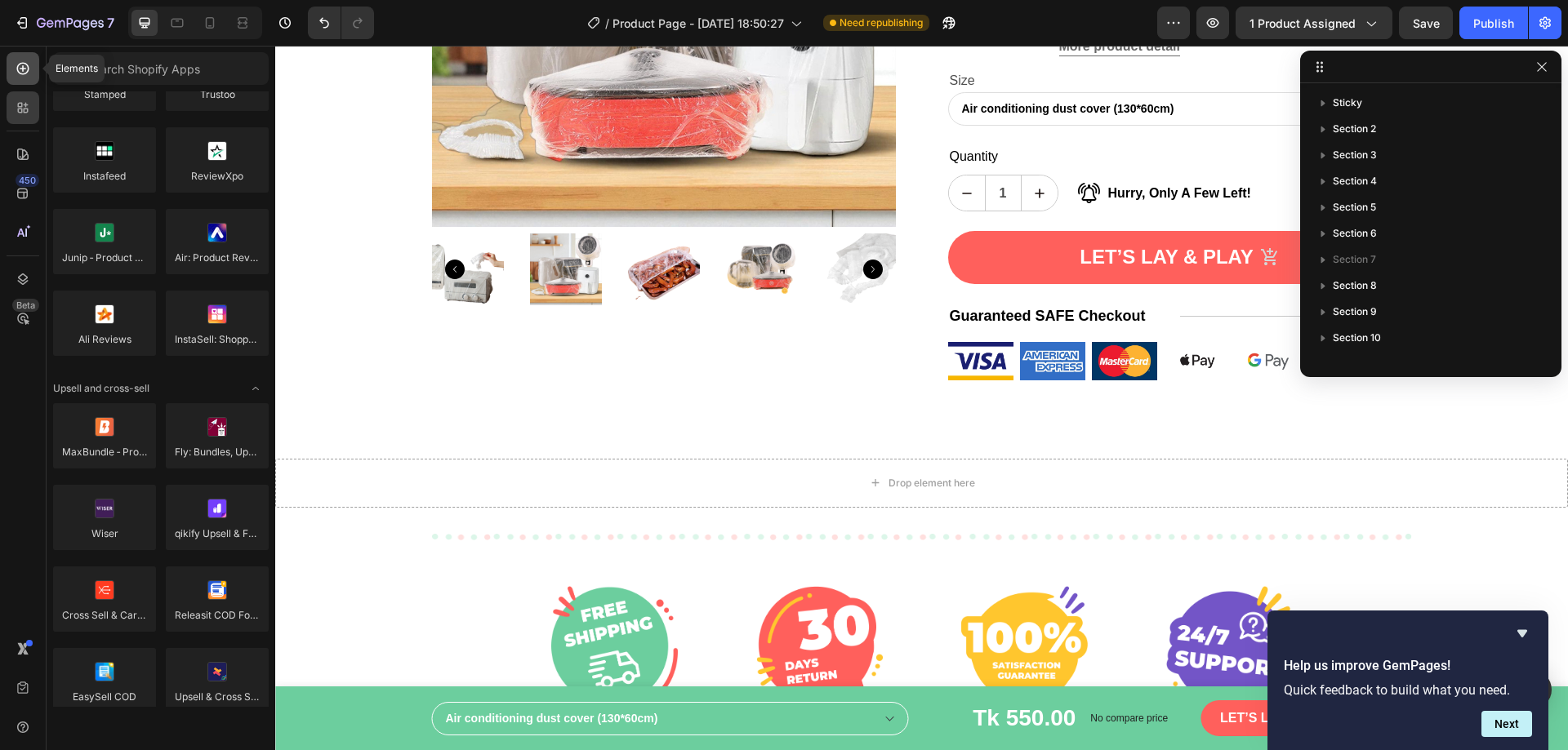
click at [21, 76] on icon at bounding box center [23, 68] width 17 height 17
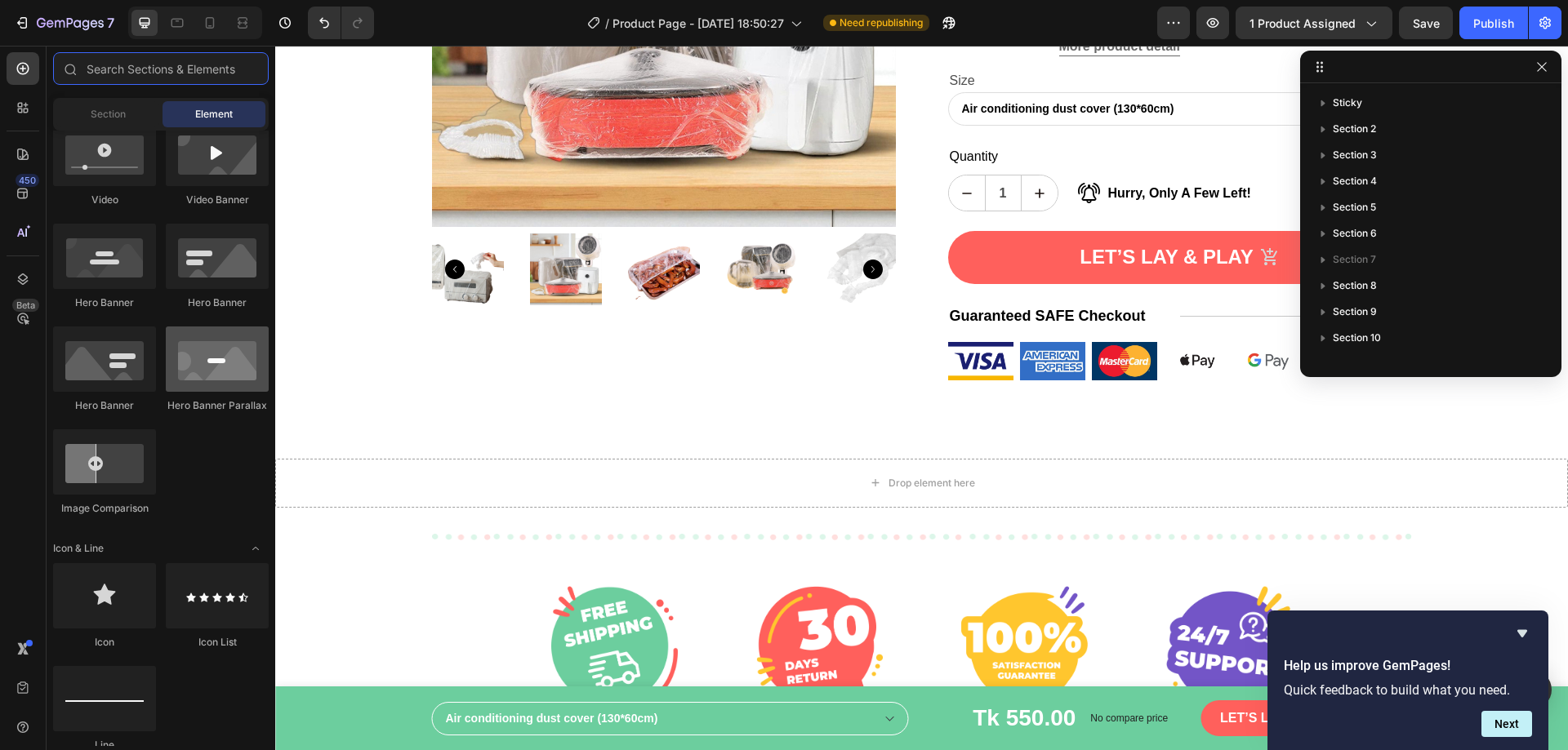
scroll to position [408, 0]
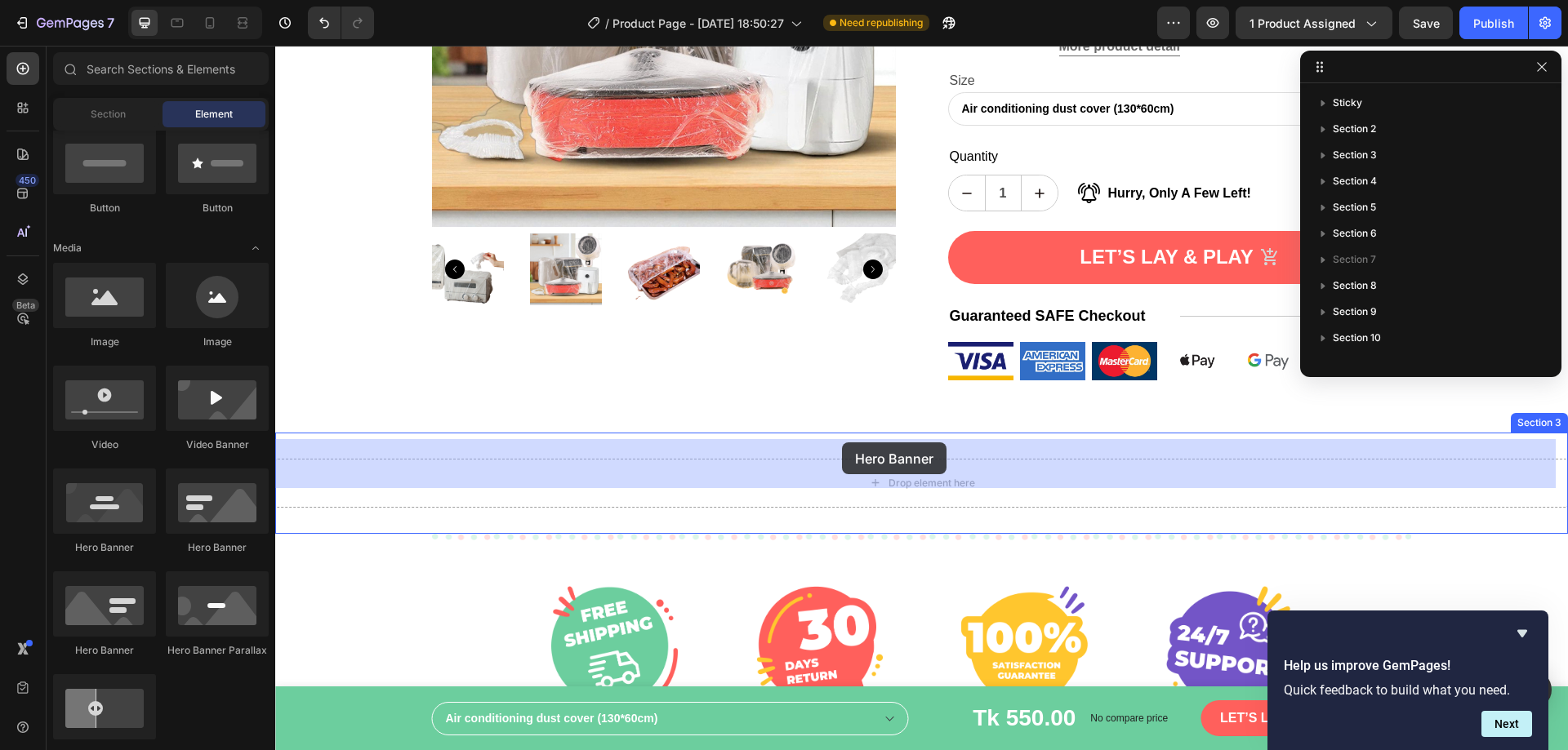
drag, startPoint x: 372, startPoint y: 568, endPoint x: 842, endPoint y: 442, distance: 486.6
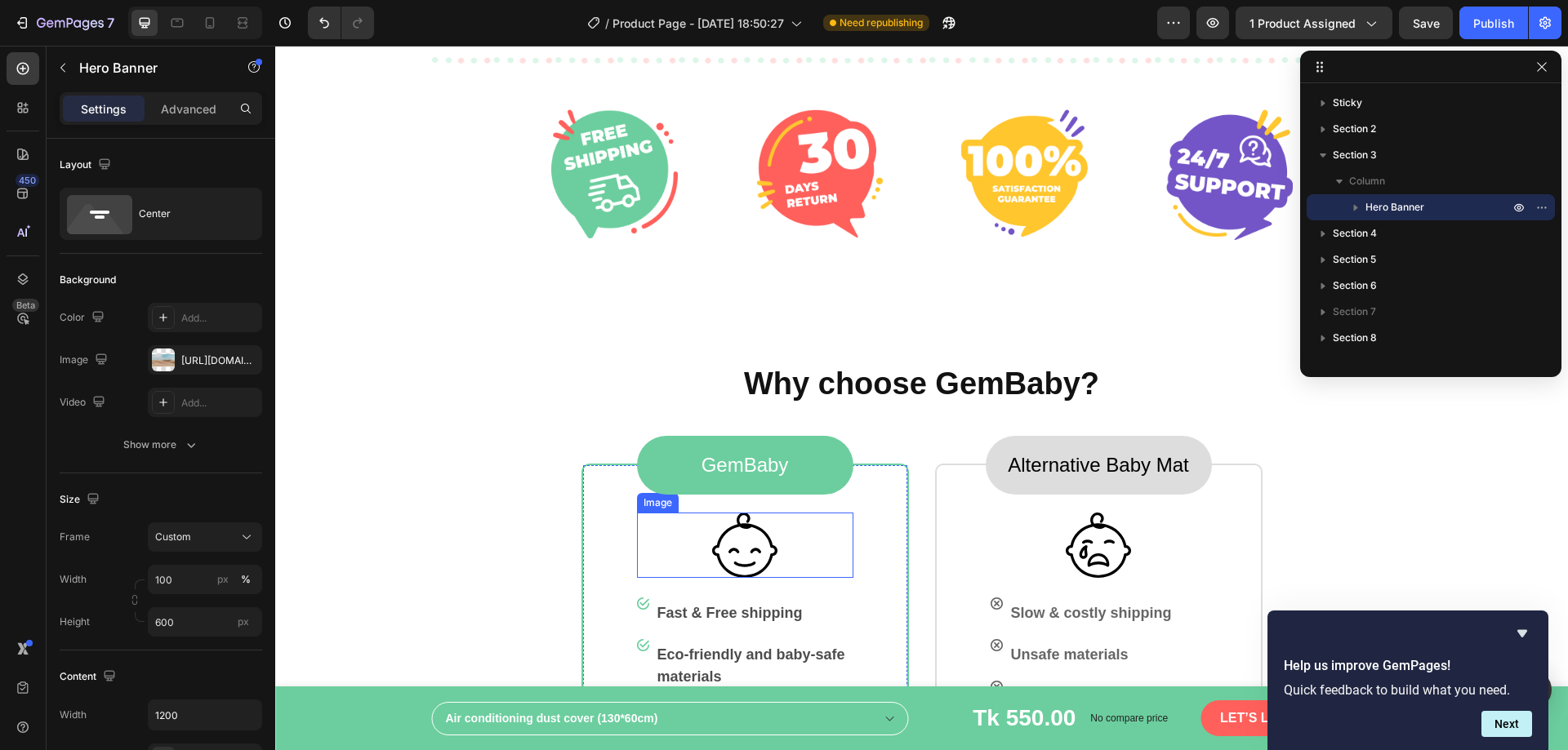
scroll to position [940, 0]
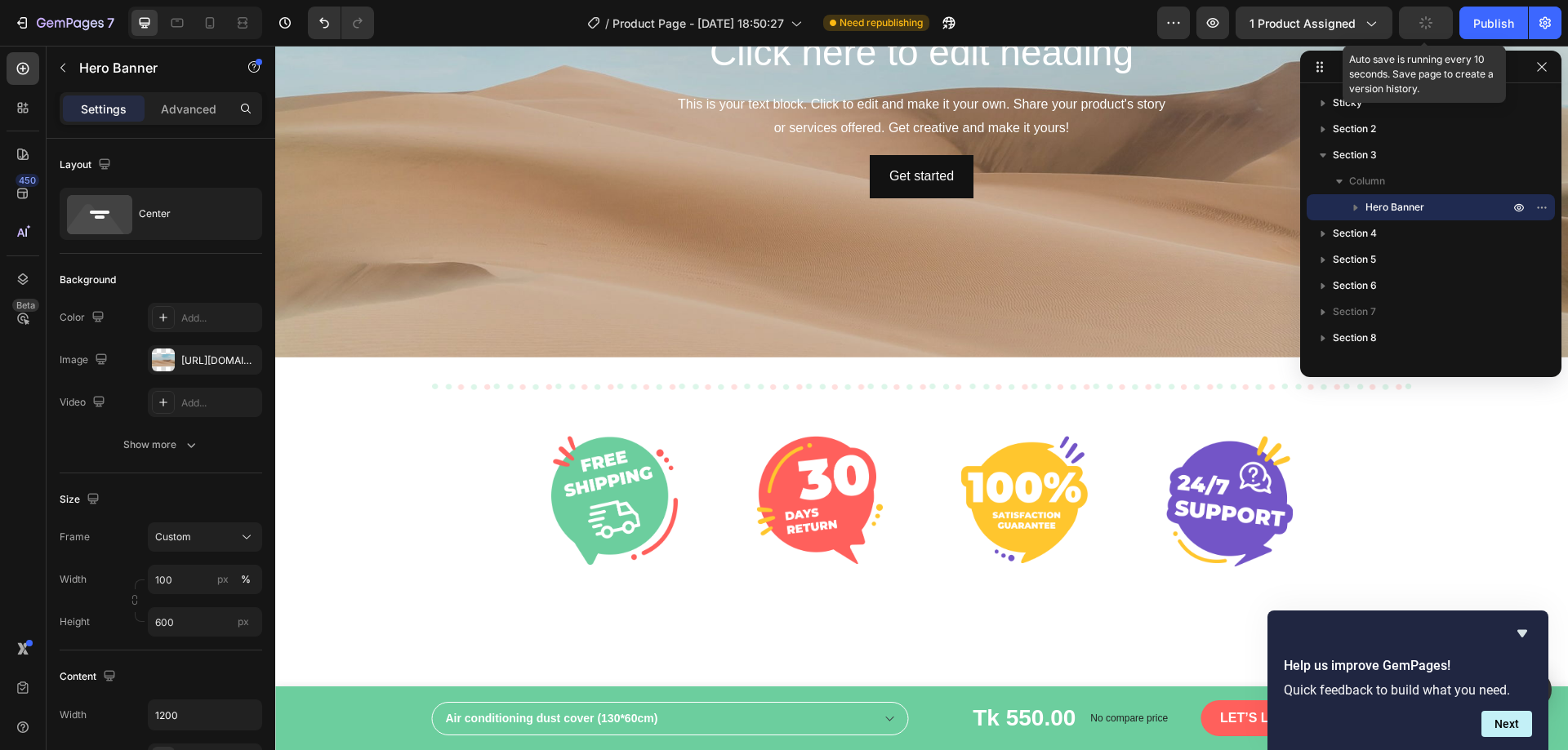
click at [1439, 37] on button "button" at bounding box center [1426, 22] width 54 height 32
click at [1479, 25] on div "Publish" at bounding box center [1494, 24] width 41 height 17
